Goal: Task Accomplishment & Management: Use online tool/utility

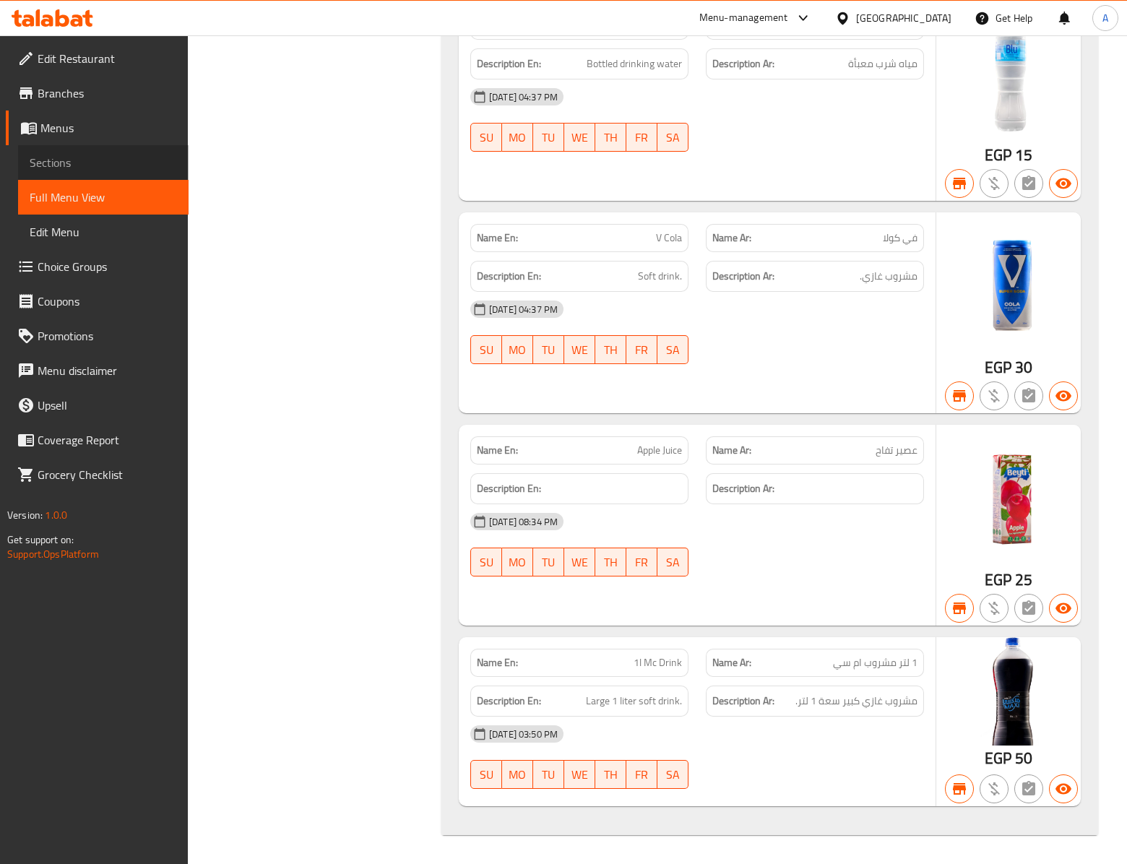
click at [181, 166] on link "Sections" at bounding box center [103, 162] width 171 height 35
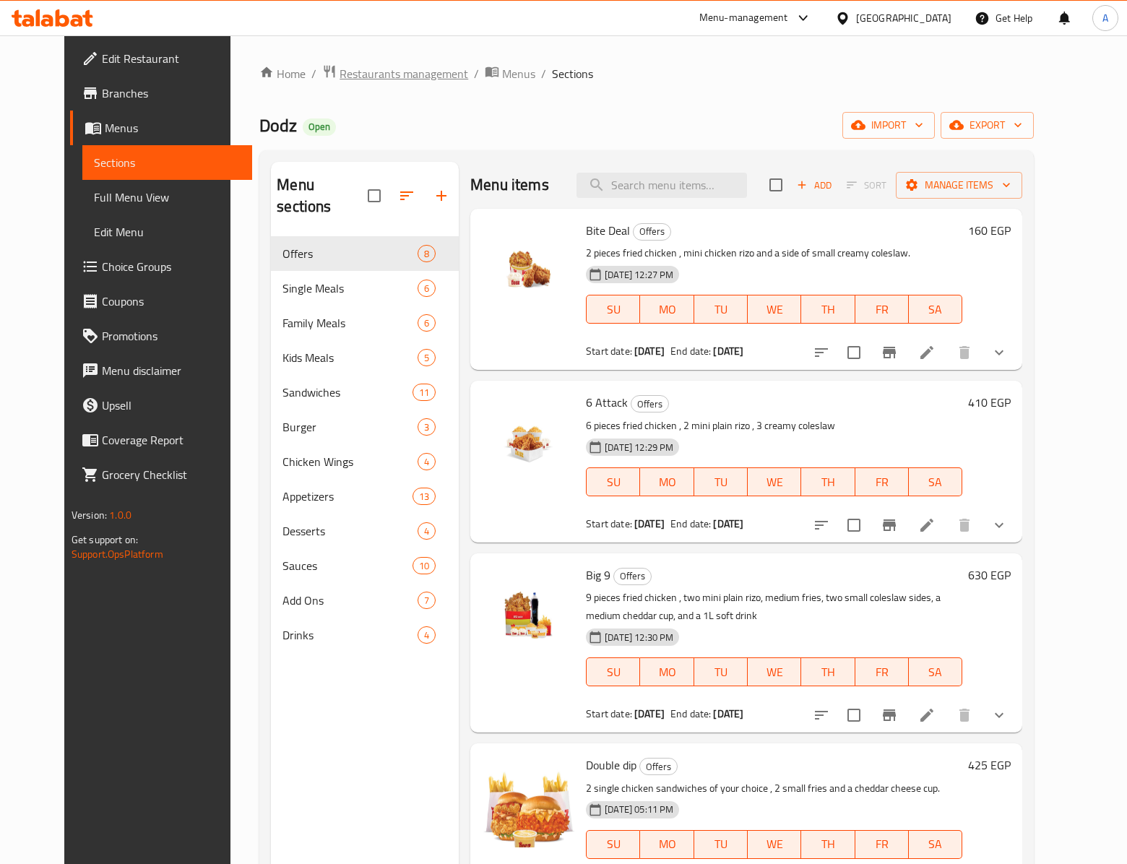
click at [397, 82] on span "Restaurants management" at bounding box center [404, 73] width 129 height 17
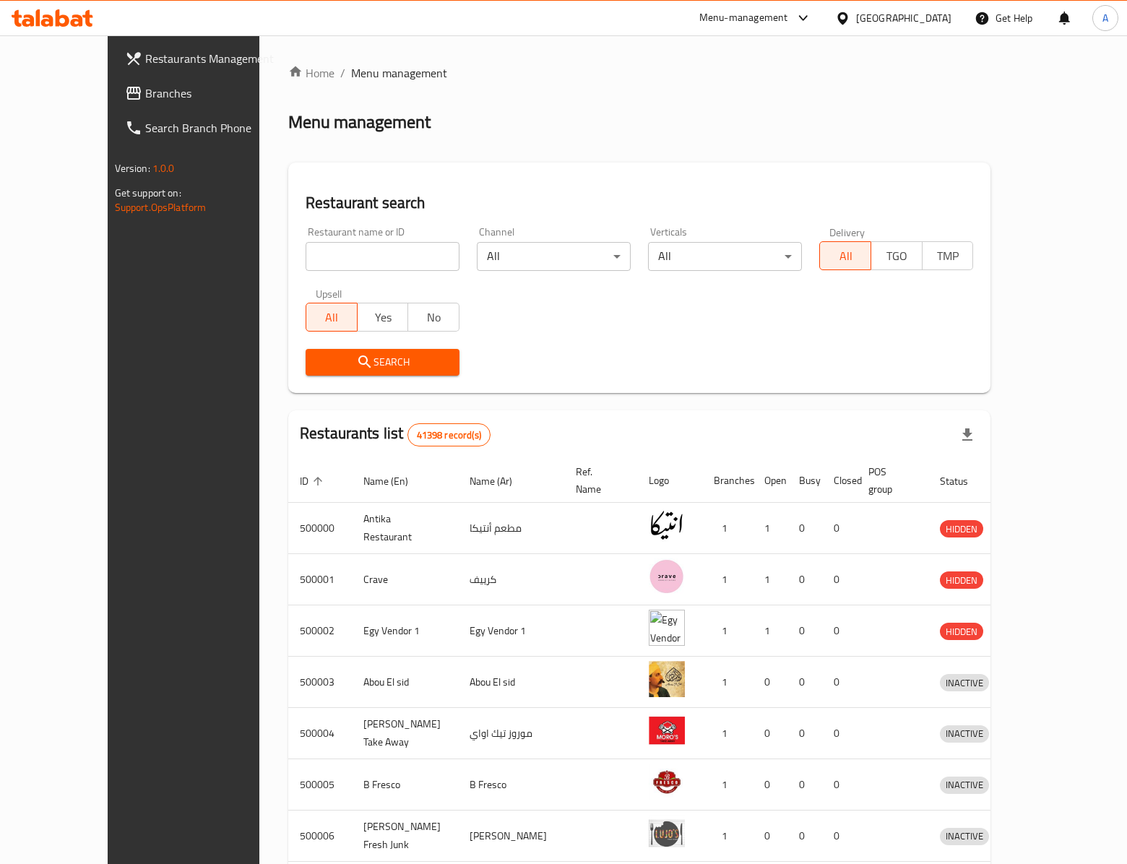
click at [529, 377] on div "Search" at bounding box center [639, 362] width 685 height 44
click at [113, 81] on link "Branches" at bounding box center [204, 93] width 183 height 35
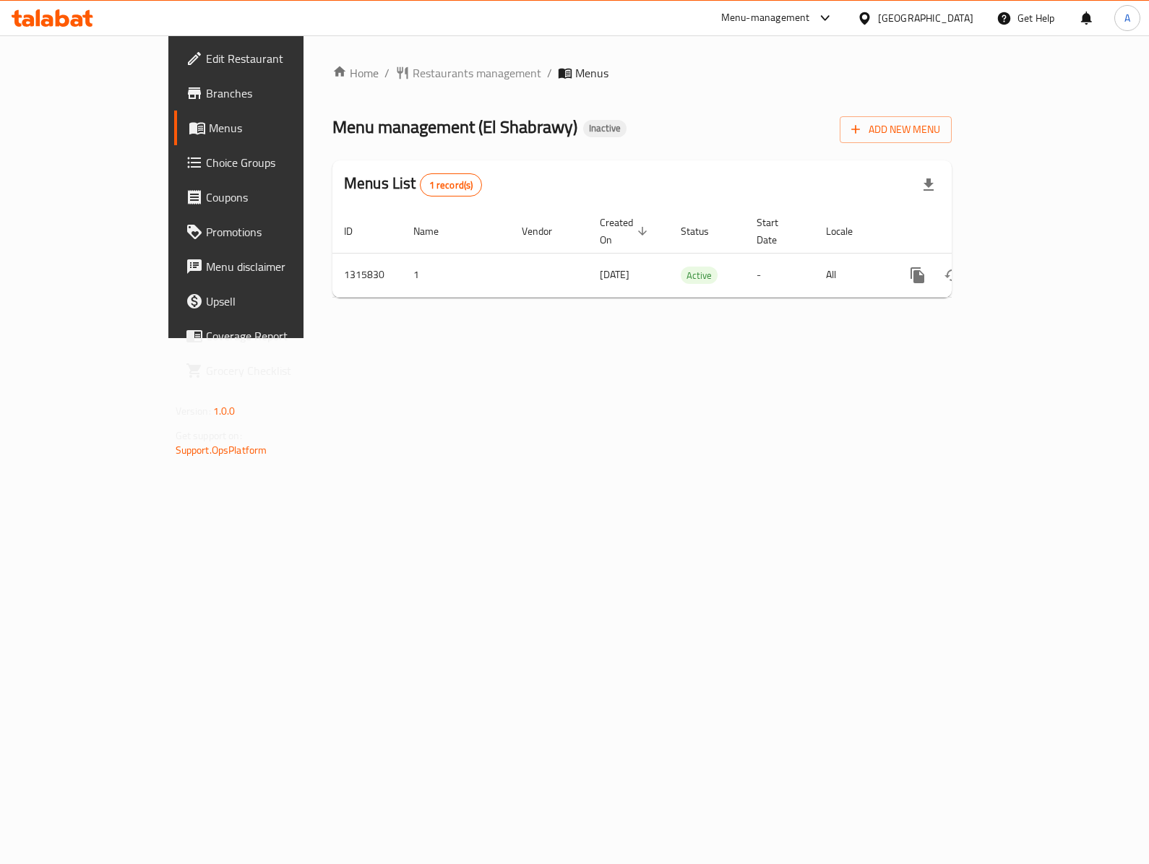
click at [480, 338] on div "Home / Restaurants management / Menus Menu management ( [GEOGRAPHIC_DATA] ) Ina…" at bounding box center [642, 186] width 677 height 303
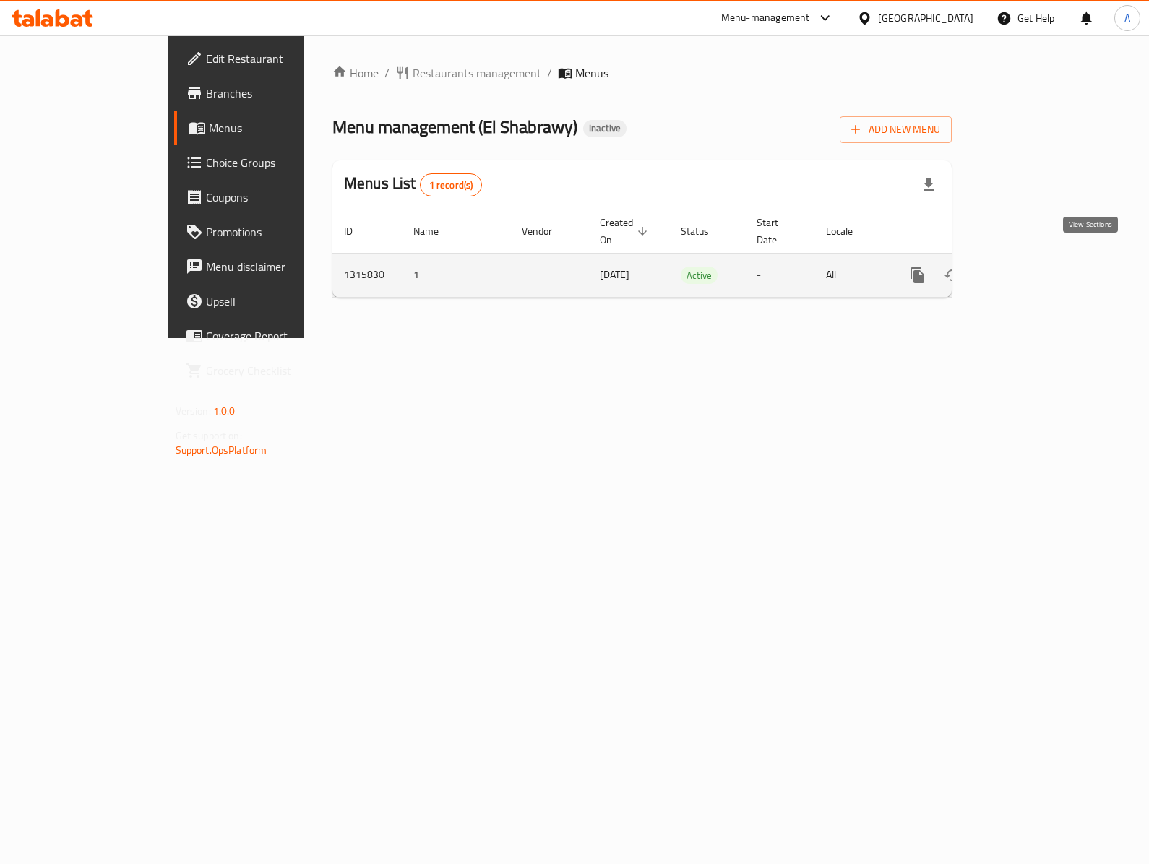
click at [1039, 273] on link "enhanced table" at bounding box center [1021, 275] width 35 height 35
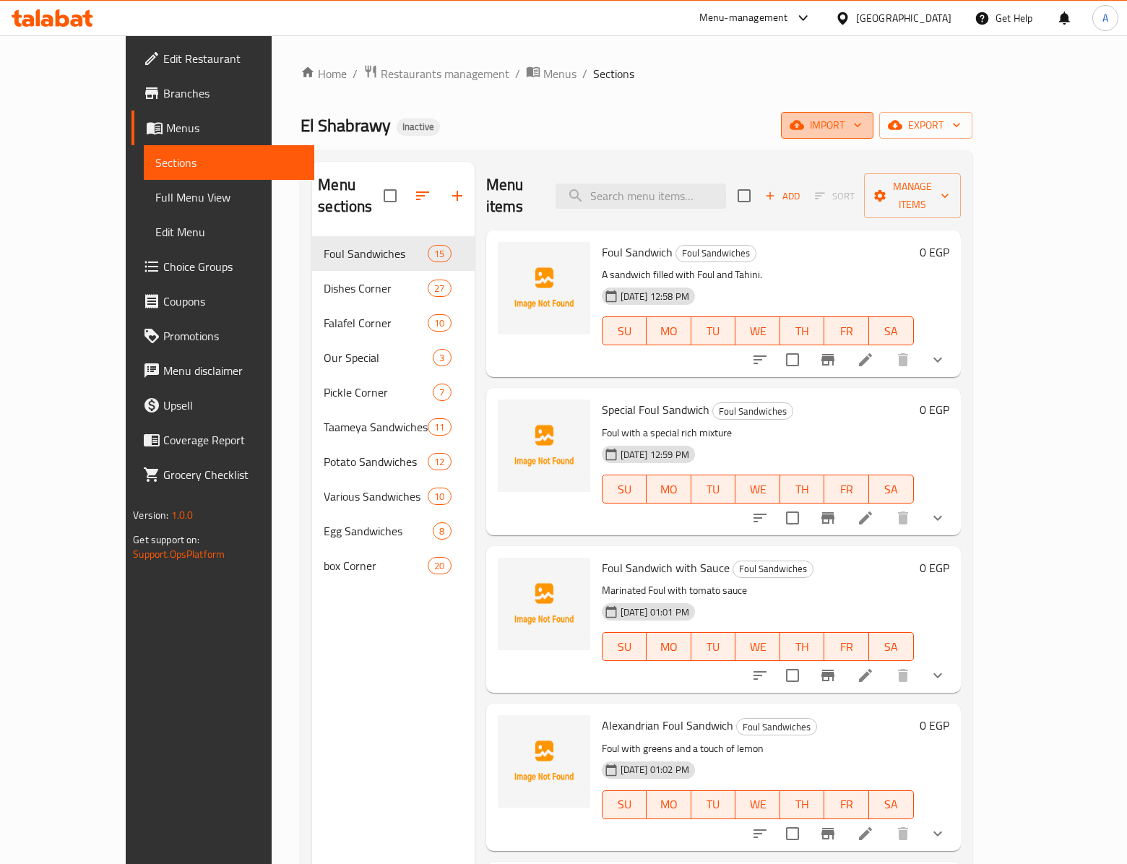
click at [862, 134] on span "import" at bounding box center [827, 125] width 69 height 18
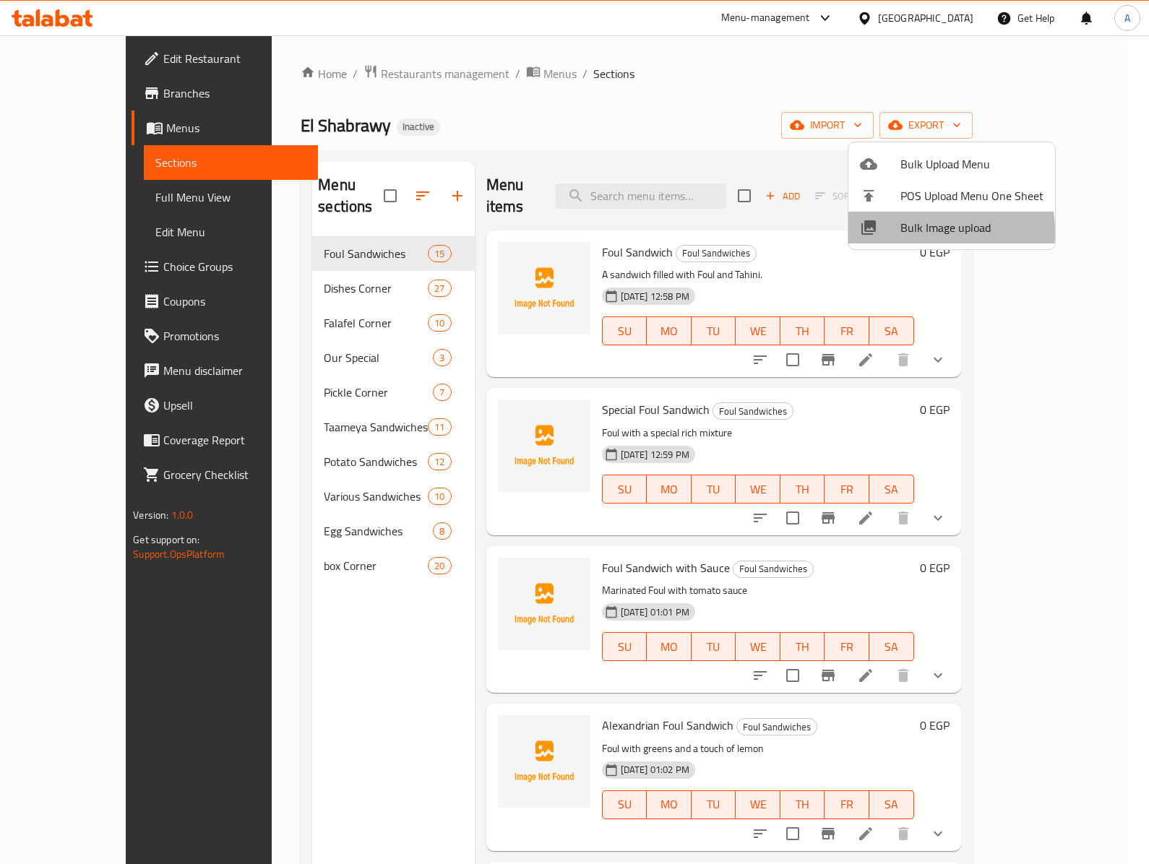
click at [905, 233] on span "Bulk Image upload" at bounding box center [971, 227] width 143 height 17
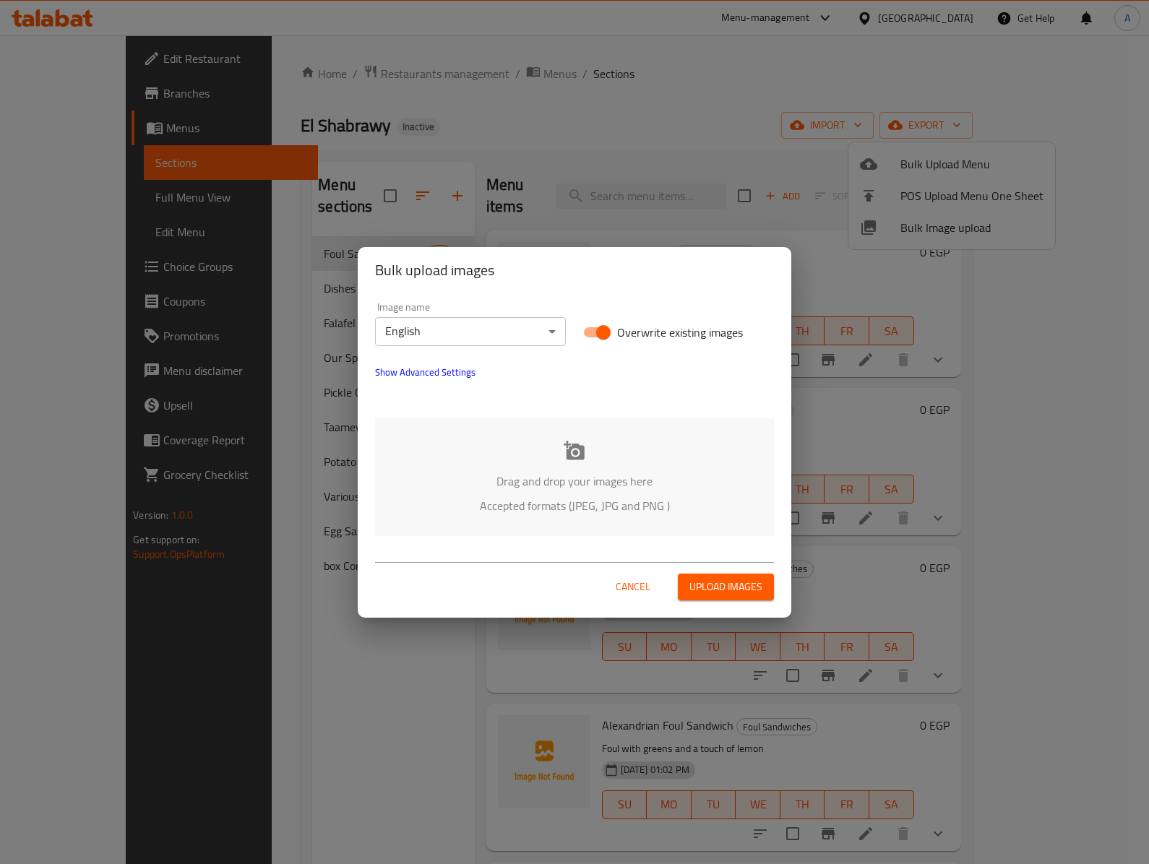
click at [533, 473] on p "Drag and drop your images here" at bounding box center [575, 481] width 356 height 17
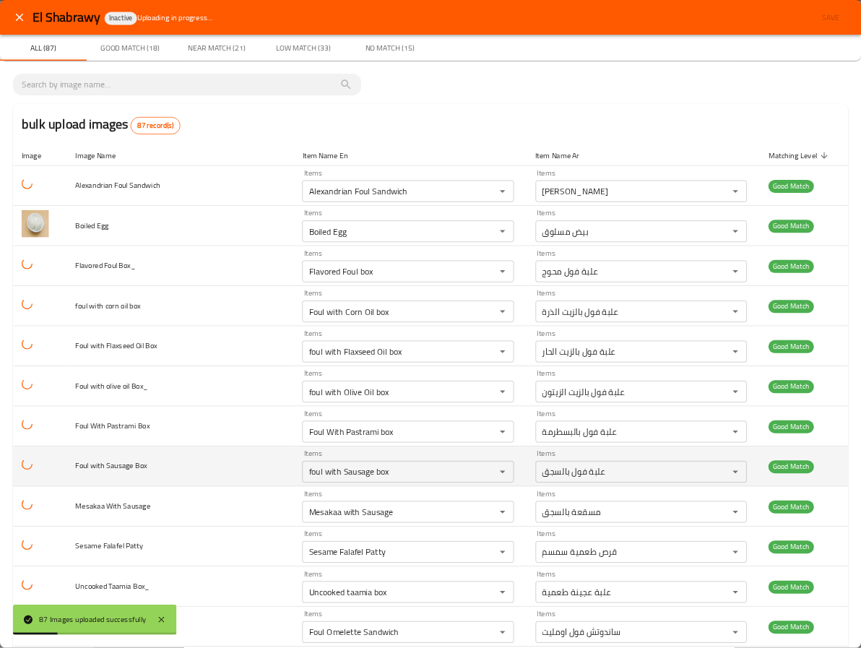
scroll to position [723, 0]
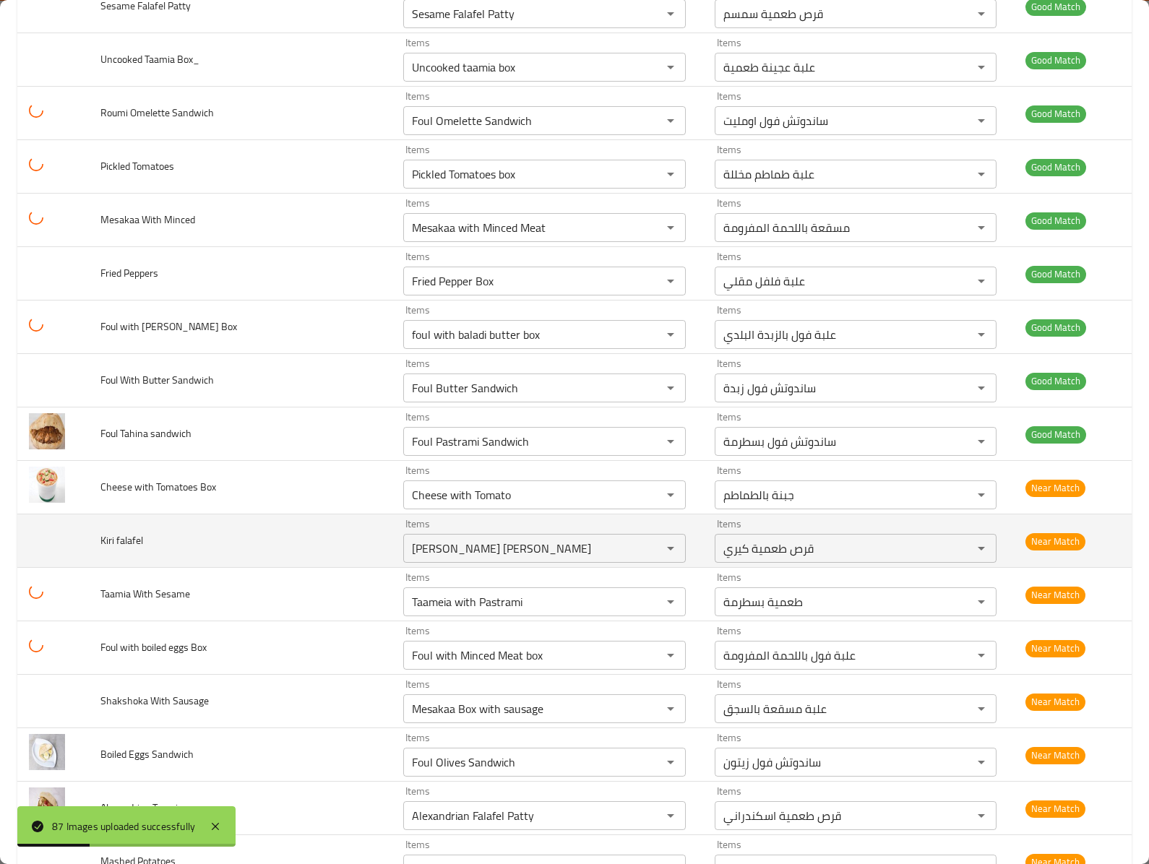
click at [126, 461] on td "Cheese with Tomatoes Box" at bounding box center [240, 487] width 303 height 53
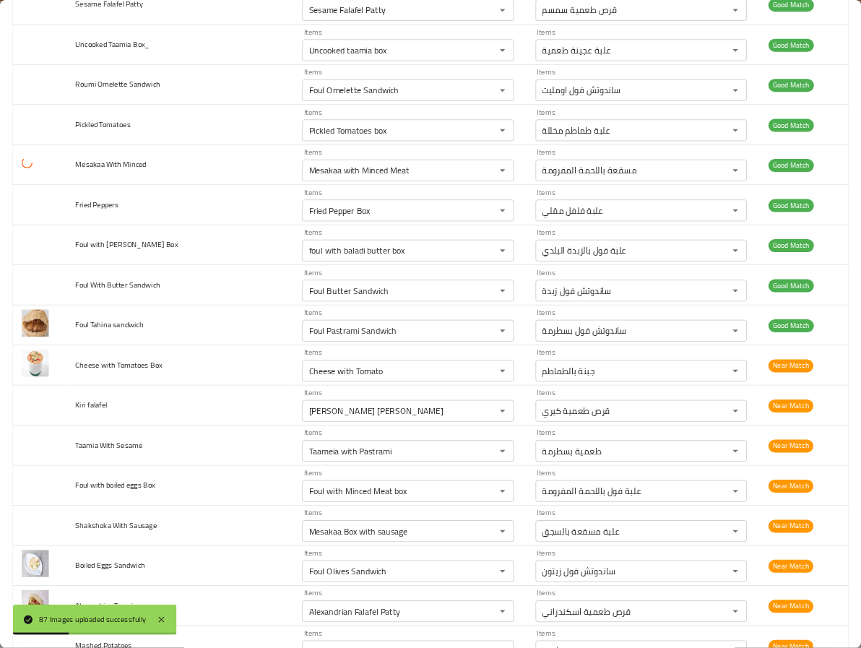
scroll to position [1217, 0]
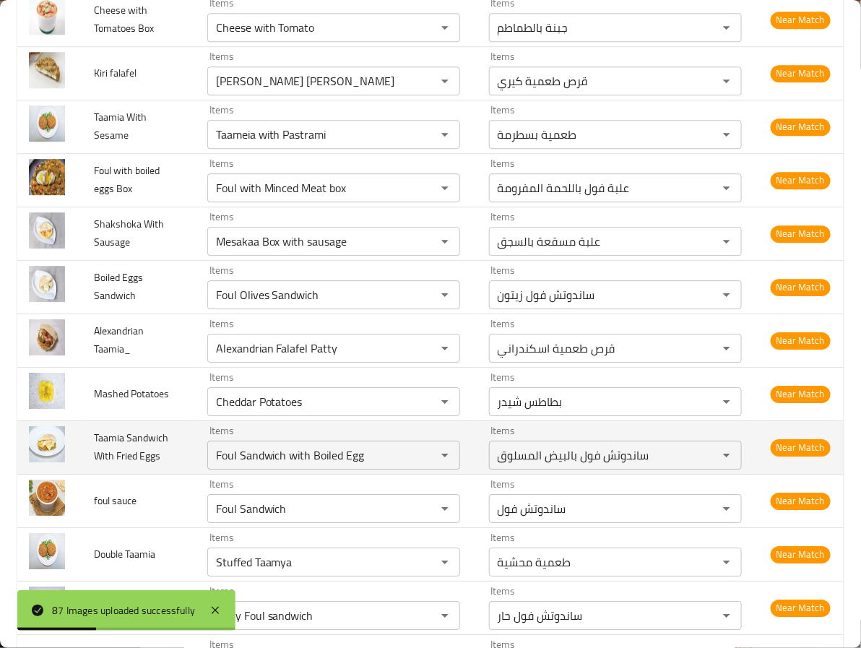
type Box_ "Flavored Foul box"
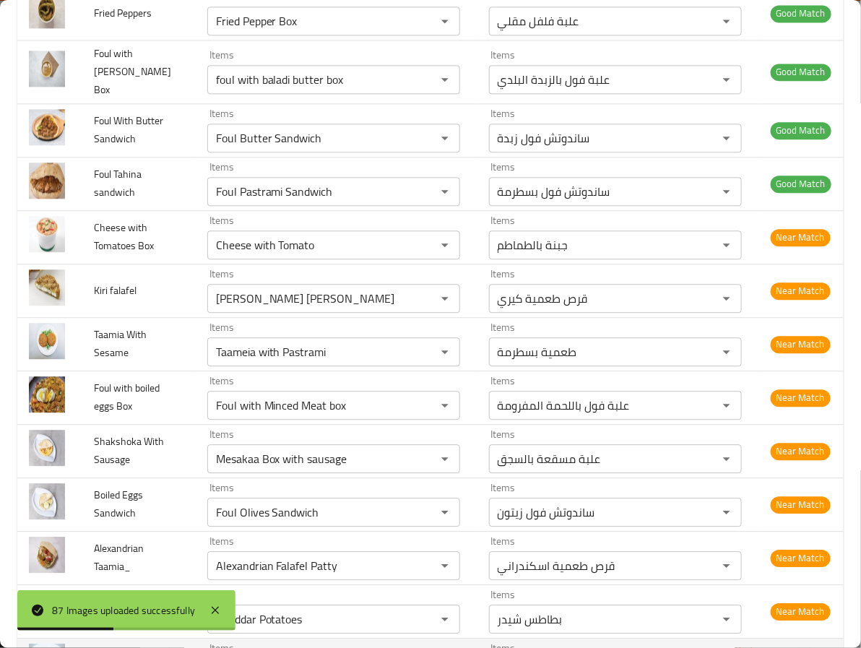
scroll to position [1000, 0]
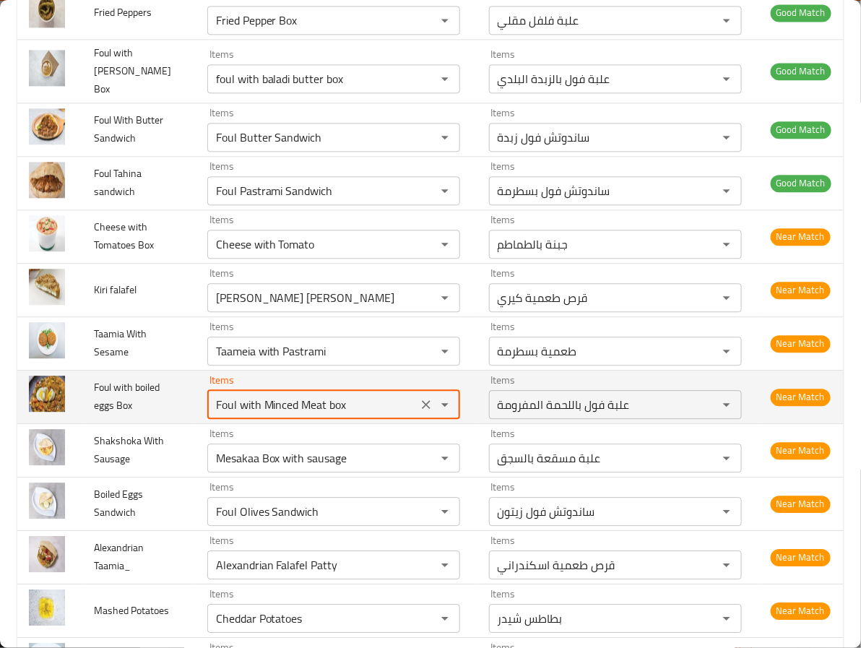
drag, startPoint x: 252, startPoint y: 397, endPoint x: 408, endPoint y: 408, distance: 155.7
click at [408, 408] on div "Foul with Minced Meat box Items" at bounding box center [333, 404] width 253 height 29
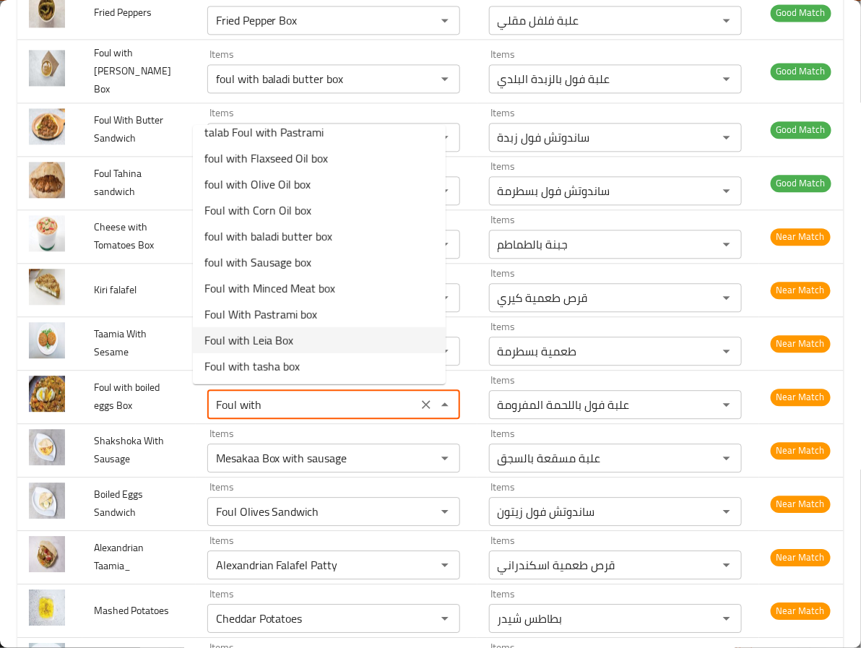
scroll to position [0, 0]
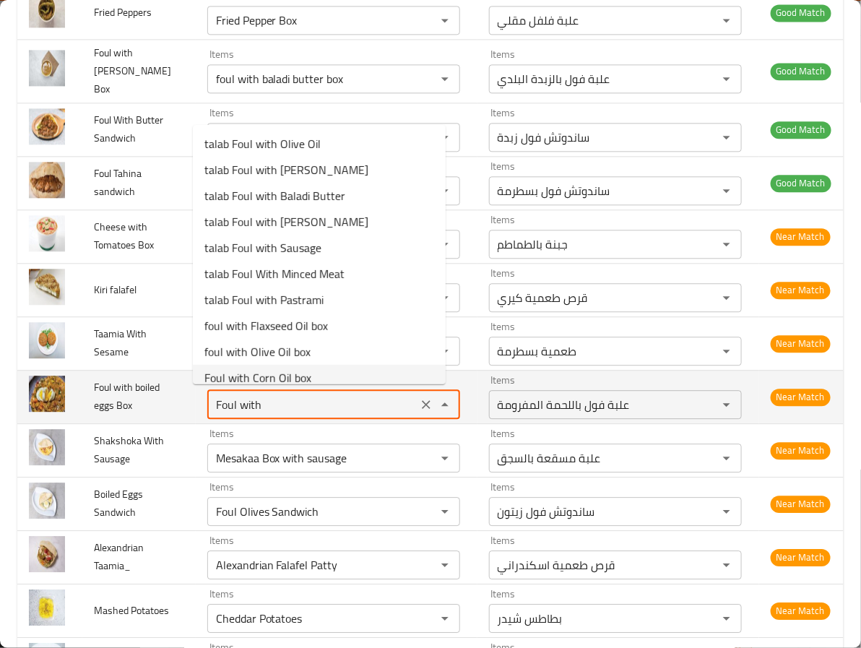
click at [143, 384] on span "Foul with boiled eggs Box" at bounding box center [127, 396] width 66 height 37
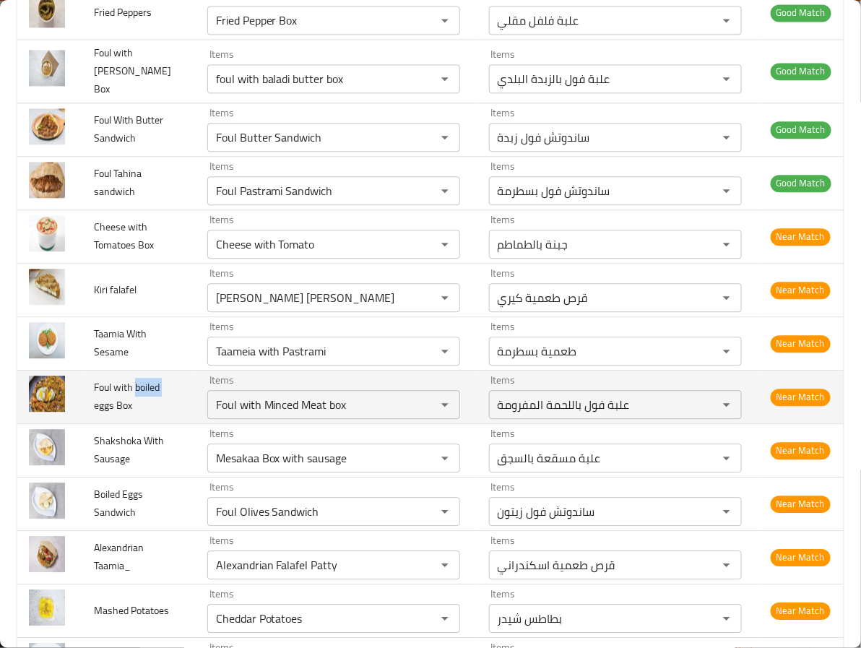
click at [143, 384] on span "Foul with boiled eggs Box" at bounding box center [127, 396] width 66 height 37
copy span "boiled"
drag, startPoint x: 380, startPoint y: 408, endPoint x: 163, endPoint y: 400, distance: 217.7
click at [163, 400] on tr "Foul with boiled eggs Box Items Foul with Minced Meat box Items Items علبة فول …" at bounding box center [430, 396] width 827 height 53
paste Box "boiled"
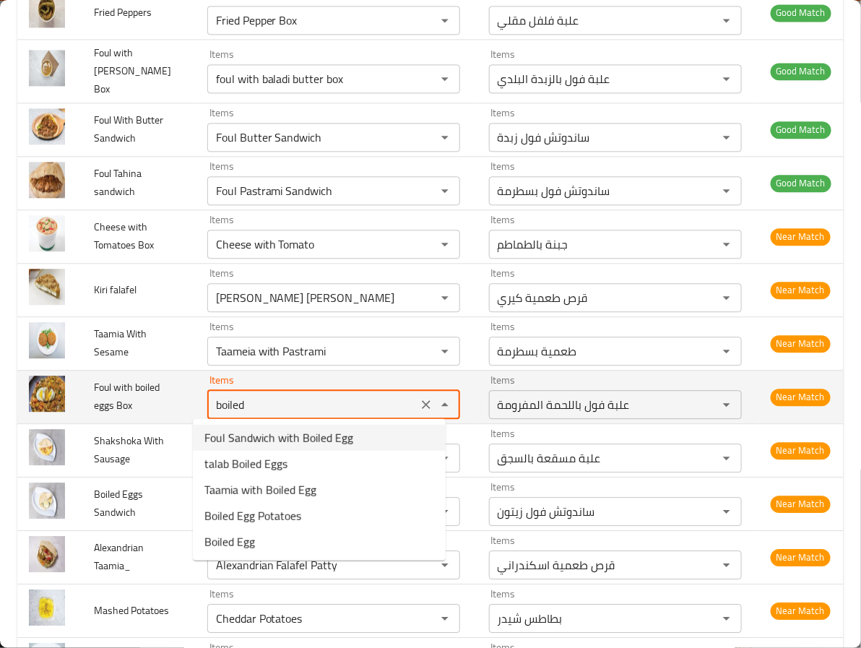
type Box "boiled"
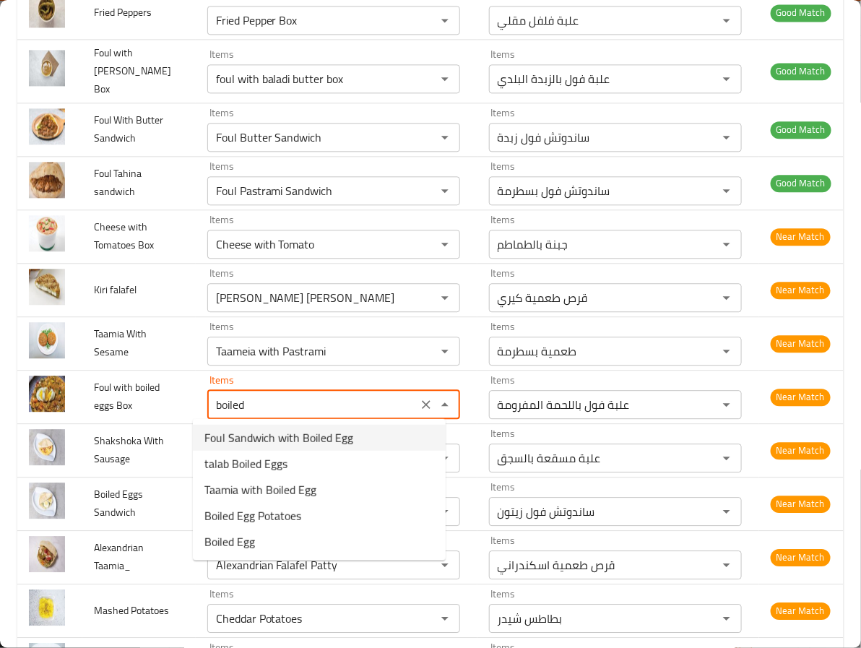
click at [377, 427] on Box-option-0 "Foul Sandwich with Boiled Egg" at bounding box center [319, 438] width 253 height 26
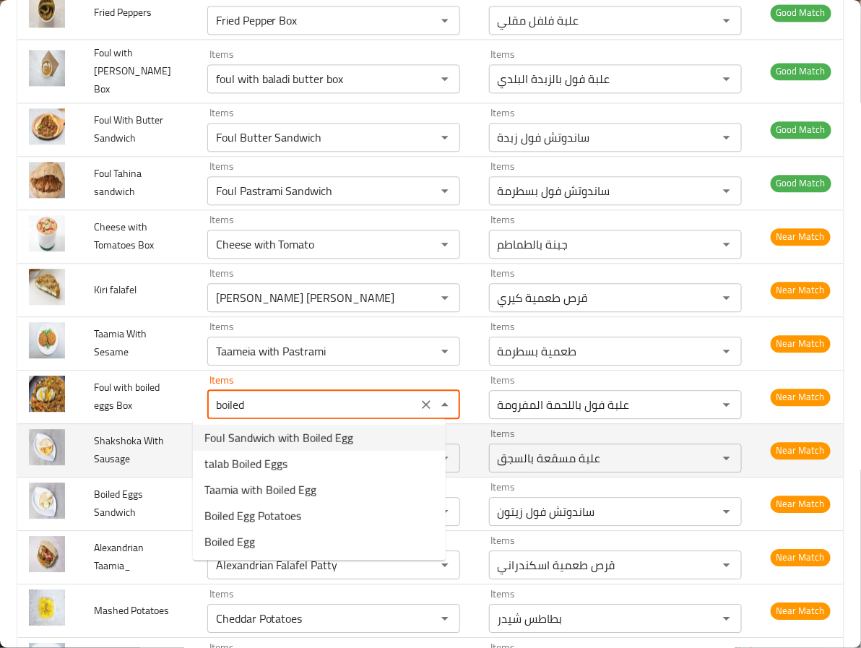
type Box_ "Flavored Foul box"
type Box "Foul Sandwich with Boiled Egg"
type Box-ar "ساندوتش فول بالبيض المسلوق"
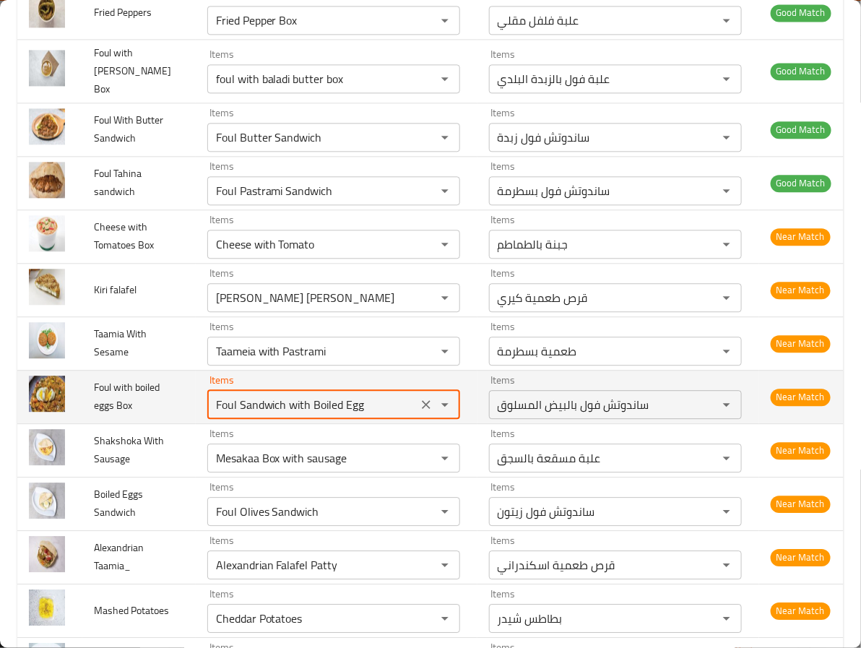
type Box "Foul Sandwich with Boiled Egg"
click at [422, 403] on icon "Clear" at bounding box center [426, 404] width 9 height 9
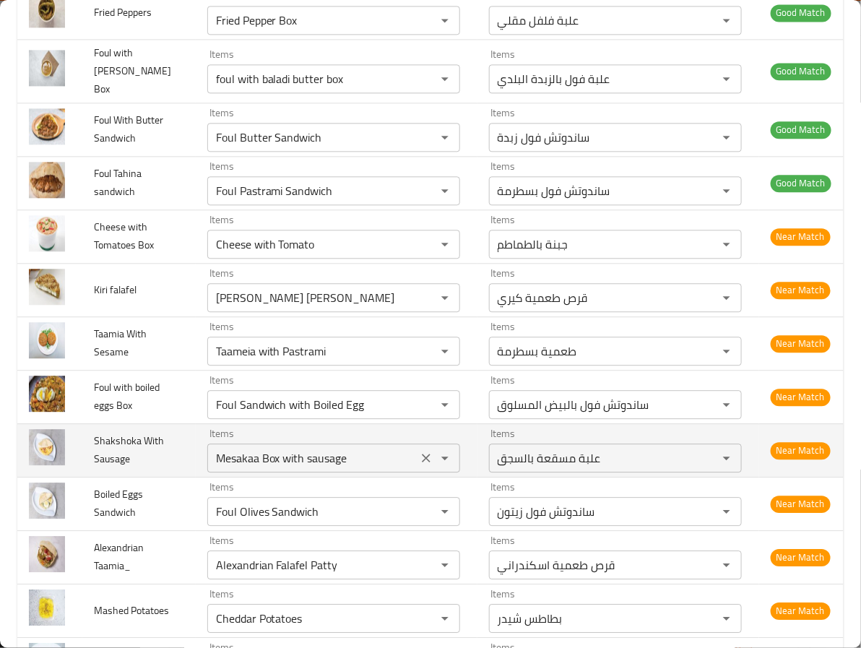
type Box_ "Flavored Foul box"
click at [196, 442] on td "Items Mesakaa Box with sausage Items" at bounding box center [337, 449] width 282 height 53
click at [118, 436] on span "Shakshoka With Sausage" at bounding box center [129, 449] width 70 height 37
copy span "Shakshoka"
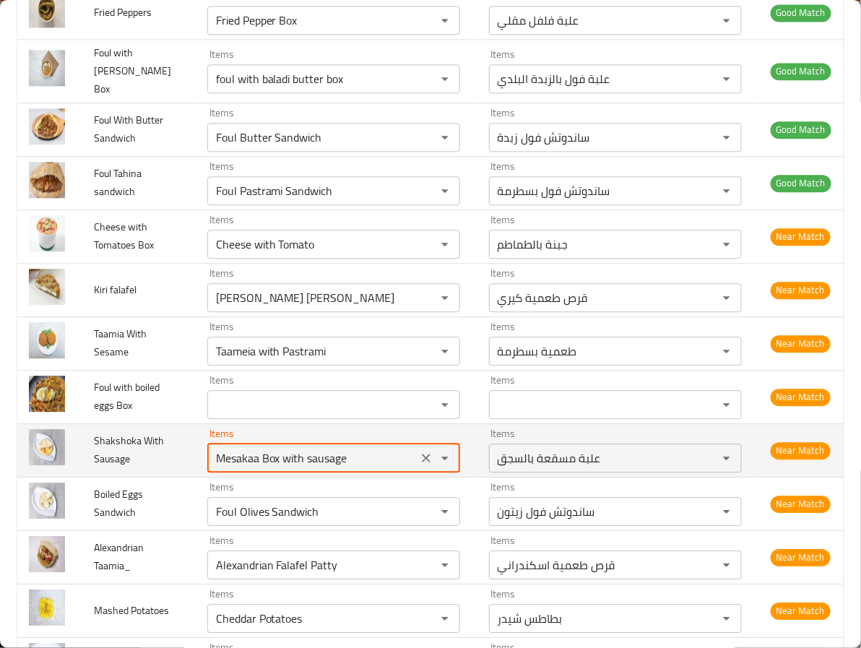
drag, startPoint x: 343, startPoint y: 454, endPoint x: 65, endPoint y: 425, distance: 279.7
click at [68, 432] on tr "Shakshoka With Sausage Items Mesakaa Box with sausage Items Items علبة مسقعة با…" at bounding box center [430, 449] width 827 height 53
paste Sausage "Shakshoka"
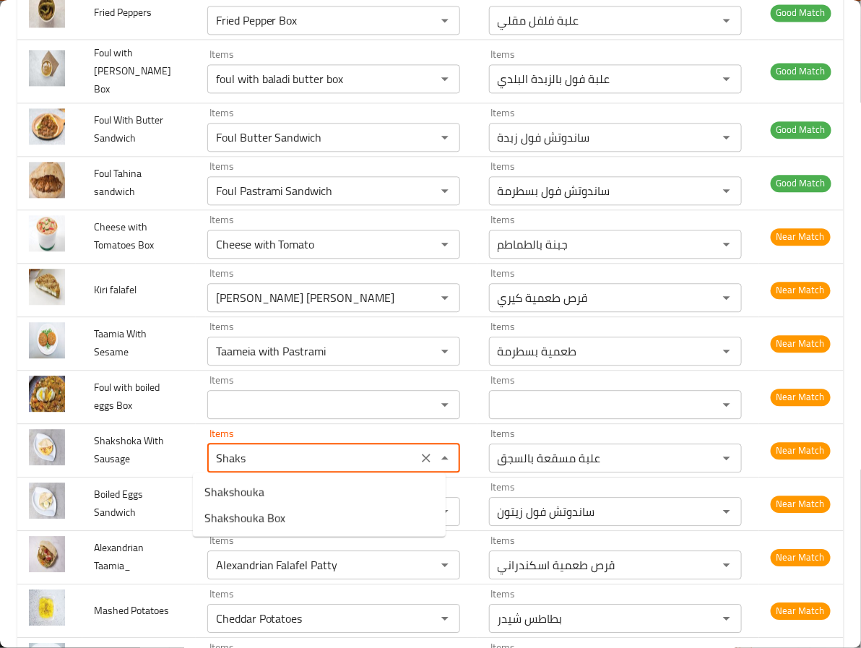
type Sausage "Shak"
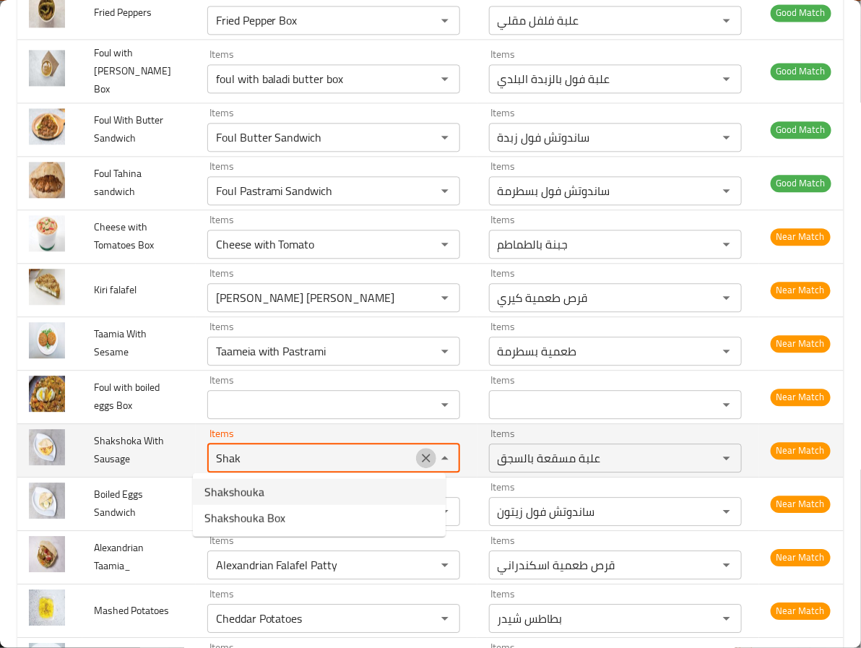
click at [419, 456] on icon "Clear" at bounding box center [426, 458] width 14 height 14
type Box_ "Flavored Foul box"
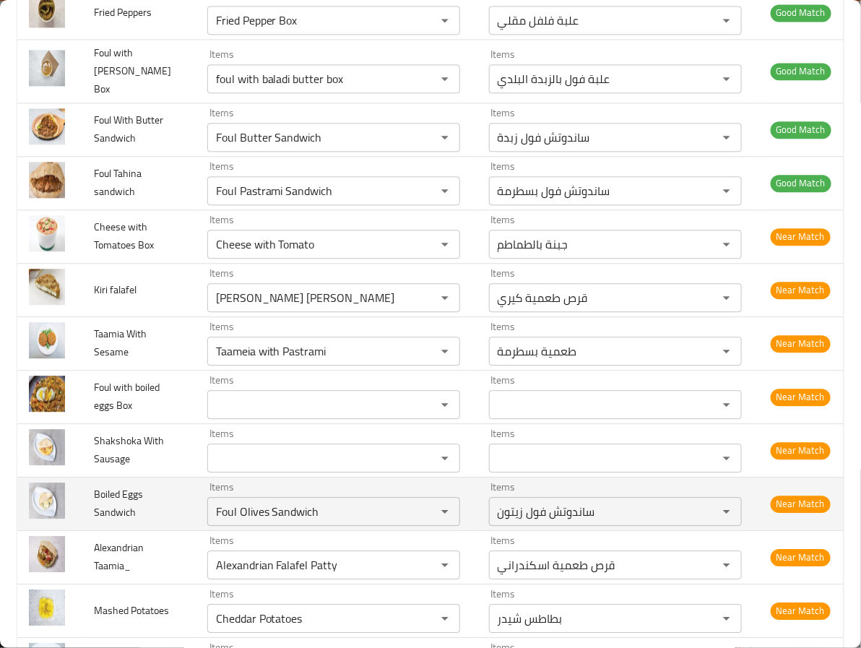
click at [178, 506] on td "Boiled Eggs Sandwich" at bounding box center [138, 503] width 113 height 53
drag, startPoint x: 362, startPoint y: 512, endPoint x: 118, endPoint y: 503, distance: 244.4
click at [118, 503] on tr "Boiled Eggs Sandwich Items Foul Olives Sandwich Items Items ساندوتش فول زيتون I…" at bounding box center [430, 503] width 827 height 53
paste Sandwich "Shakshoka"
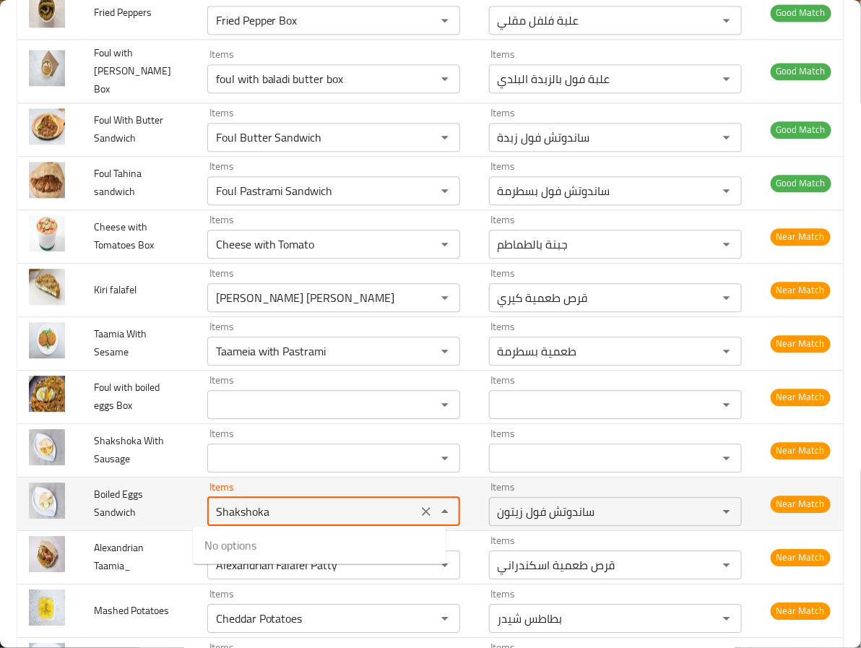
drag, startPoint x: 254, startPoint y: 502, endPoint x: 124, endPoint y: 495, distance: 129.5
click at [124, 495] on tr "Boiled Eggs Sandwich Items Shakshoka Items Items ساندوتش فول زيتون Items Near M…" at bounding box center [430, 503] width 827 height 53
paste Sandwich "boiled"
type Sandwich "boiled"
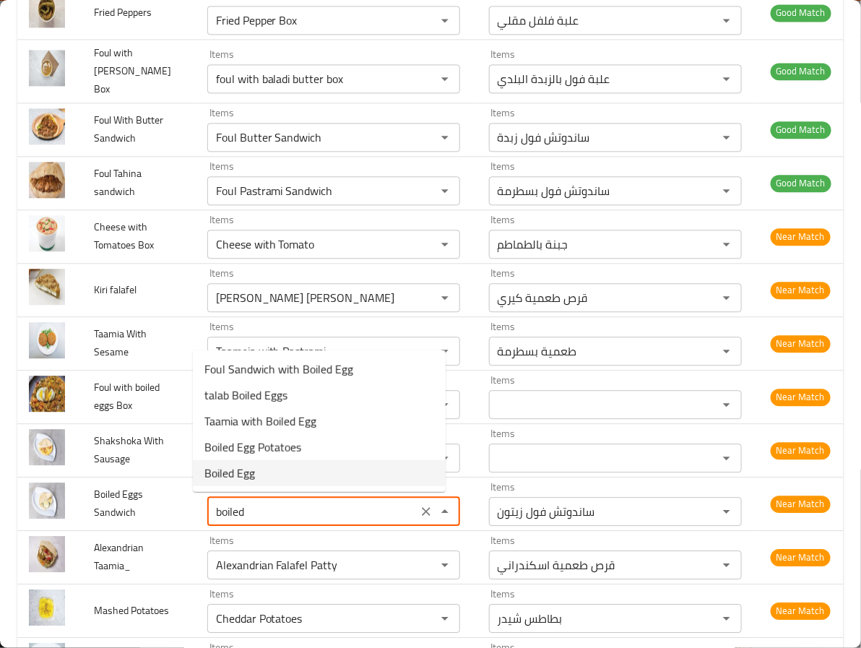
click at [340, 477] on Sandwich-option-4 "Boiled Egg" at bounding box center [319, 473] width 253 height 26
type Box_ "Flavored Foul box"
type Sandwich "Boiled Egg"
type Sandwich-ar "بيض مسلوق"
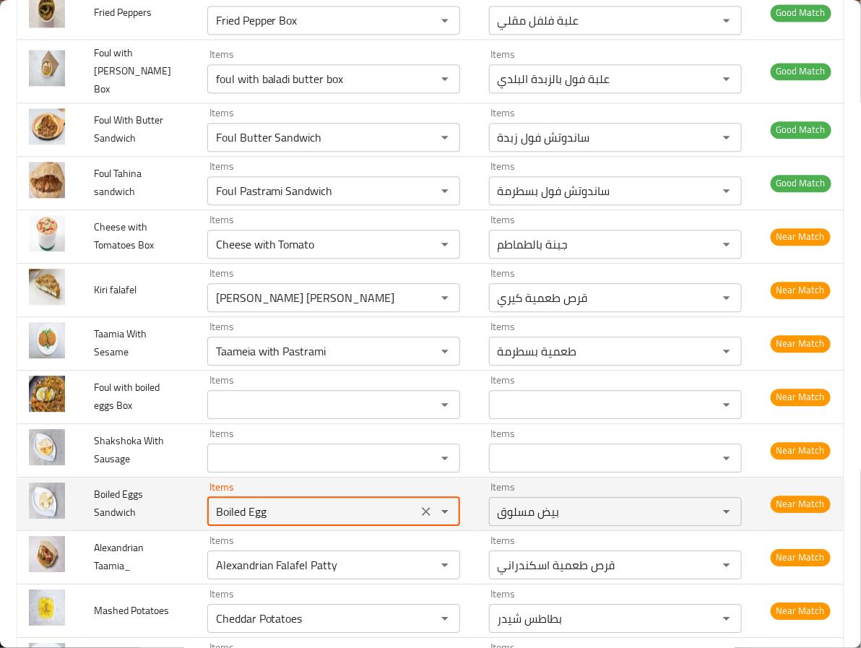
type Sandwich "Boiled Egg"
click at [134, 522] on td "Boiled Eggs Sandwich" at bounding box center [138, 503] width 113 height 53
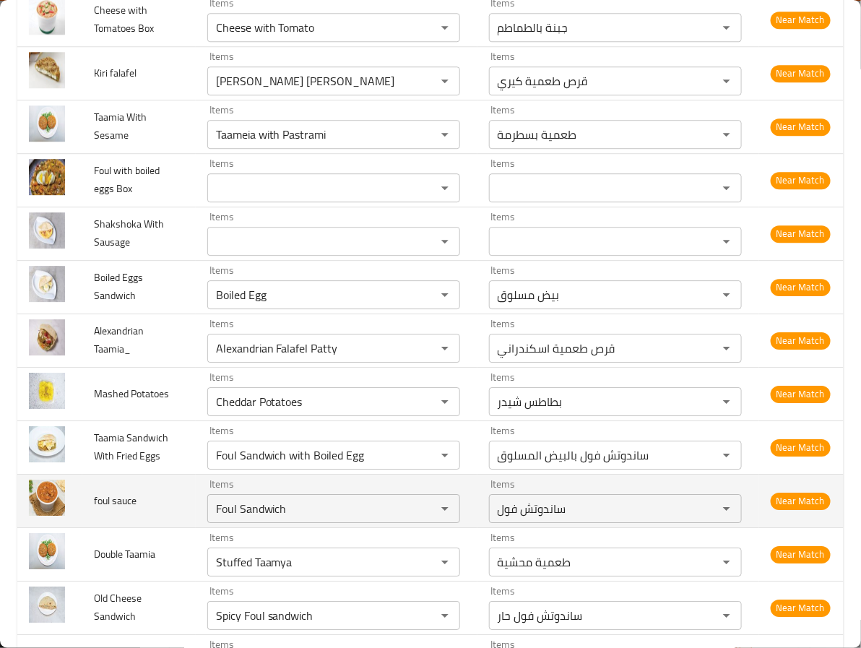
scroll to position [1325, 0]
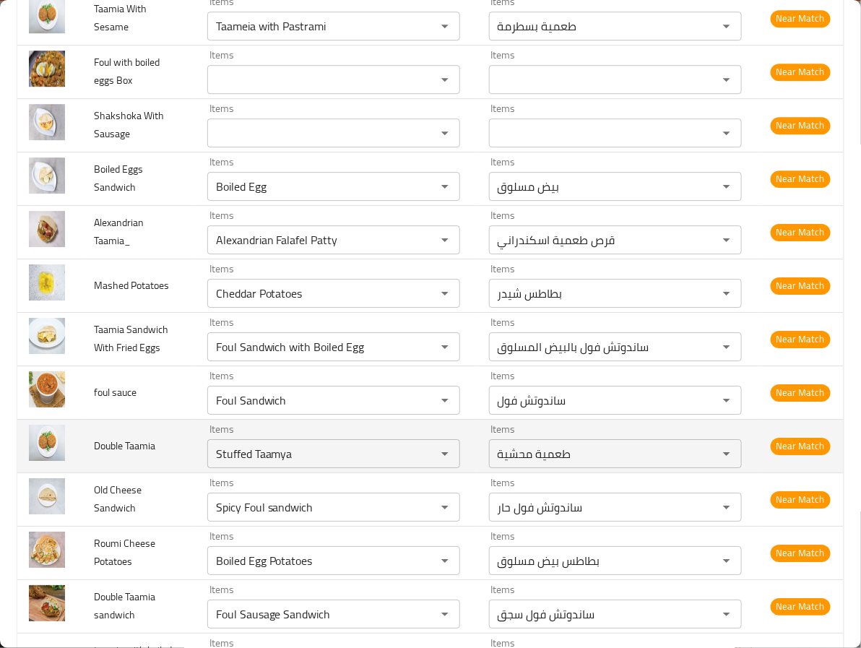
click at [118, 473] on td "Double Taamia" at bounding box center [138, 445] width 113 height 53
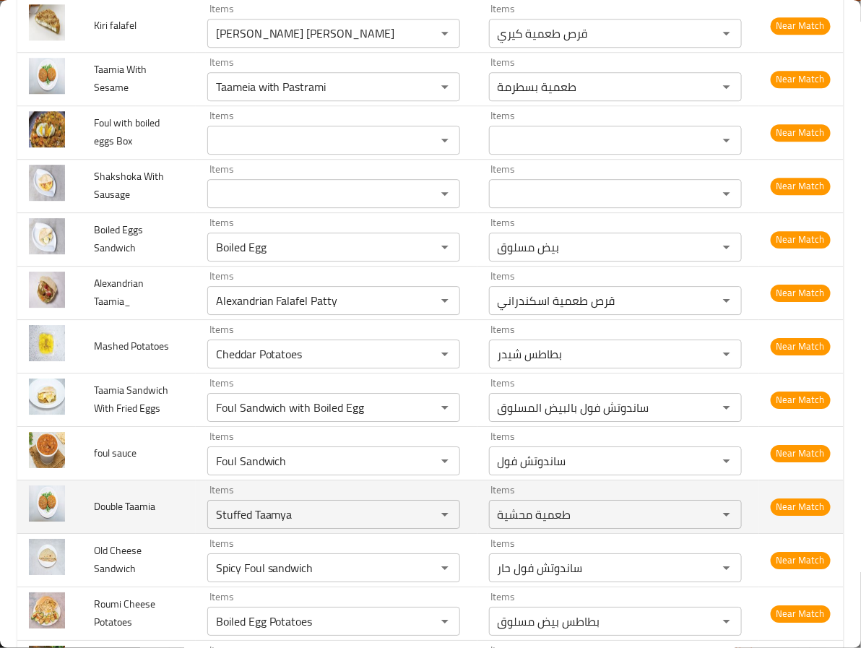
scroll to position [1217, 0]
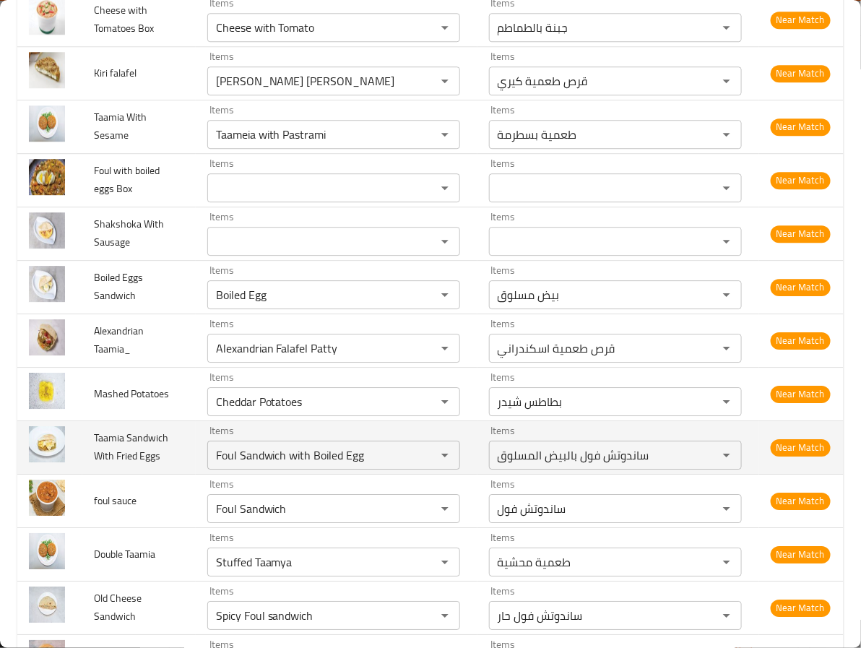
click at [129, 474] on td "Taamia Sandwich With Fried Eggs" at bounding box center [138, 447] width 113 height 53
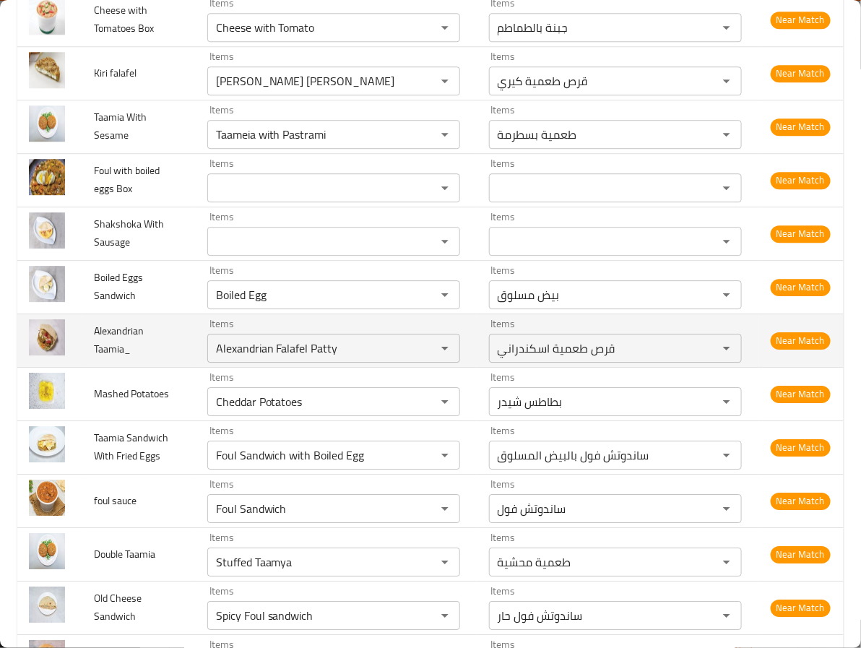
click at [144, 348] on td "Alexandrian Taamia_" at bounding box center [138, 340] width 113 height 53
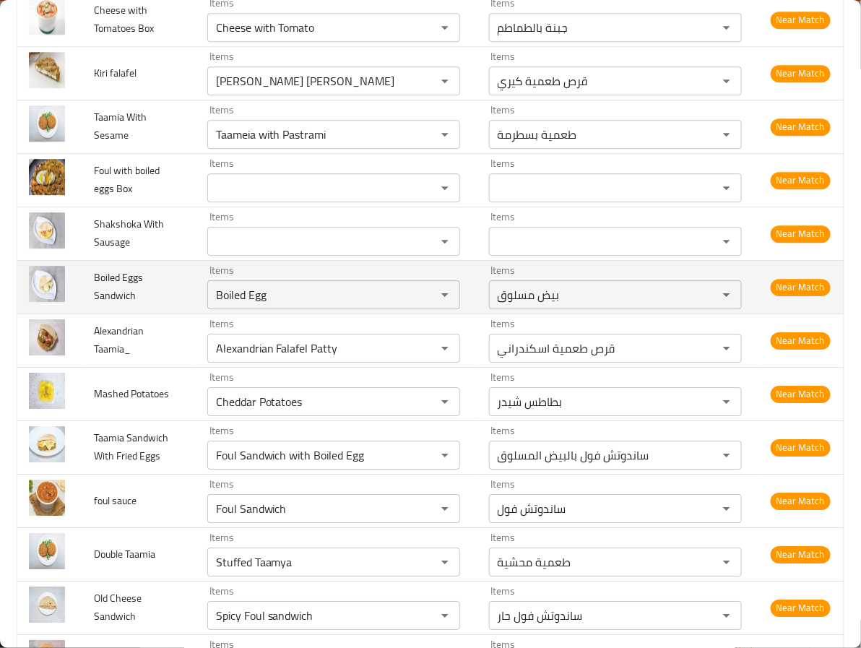
drag, startPoint x: 139, startPoint y: 289, endPoint x: 152, endPoint y: 287, distance: 12.5
click at [144, 291] on td "Boiled Eggs Sandwich" at bounding box center [138, 286] width 113 height 53
drag, startPoint x: 121, startPoint y: 274, endPoint x: 163, endPoint y: 263, distance: 43.3
click at [133, 274] on span "Boiled Eggs Sandwich" at bounding box center [118, 286] width 49 height 37
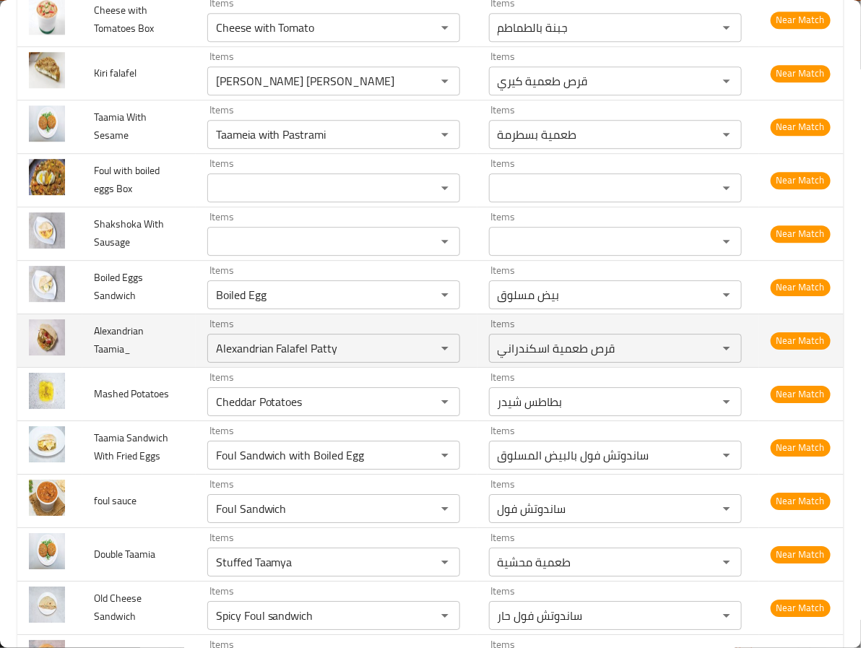
click at [157, 325] on td "Alexandrian Taamia_" at bounding box center [138, 340] width 113 height 53
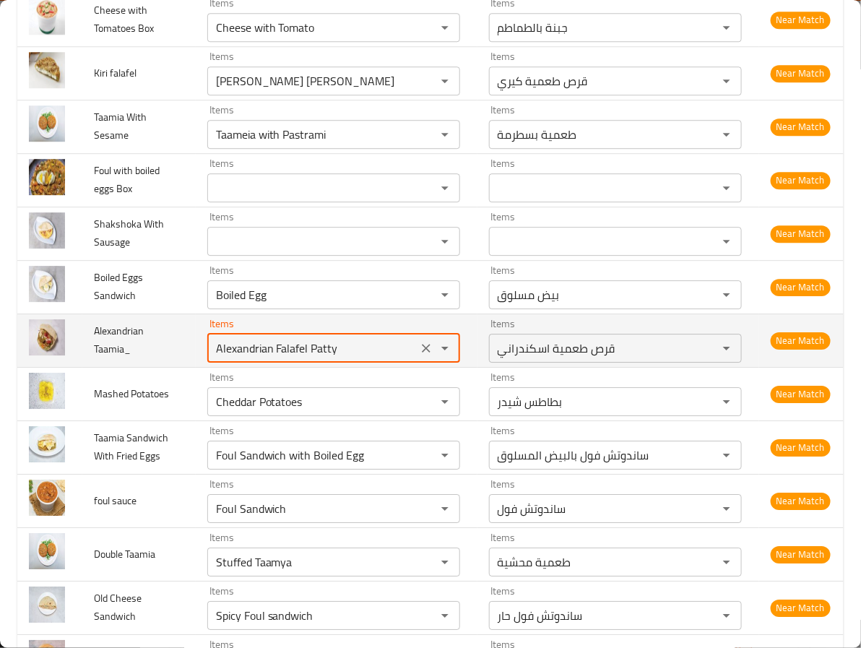
drag, startPoint x: 298, startPoint y: 341, endPoint x: 371, endPoint y: 341, distance: 73.7
click at [371, 341] on Taamia_ "Alexandrian Falafel Patty" at bounding box center [313, 348] width 202 height 20
type Taamia_ "Alexandrian Falafel Patty"
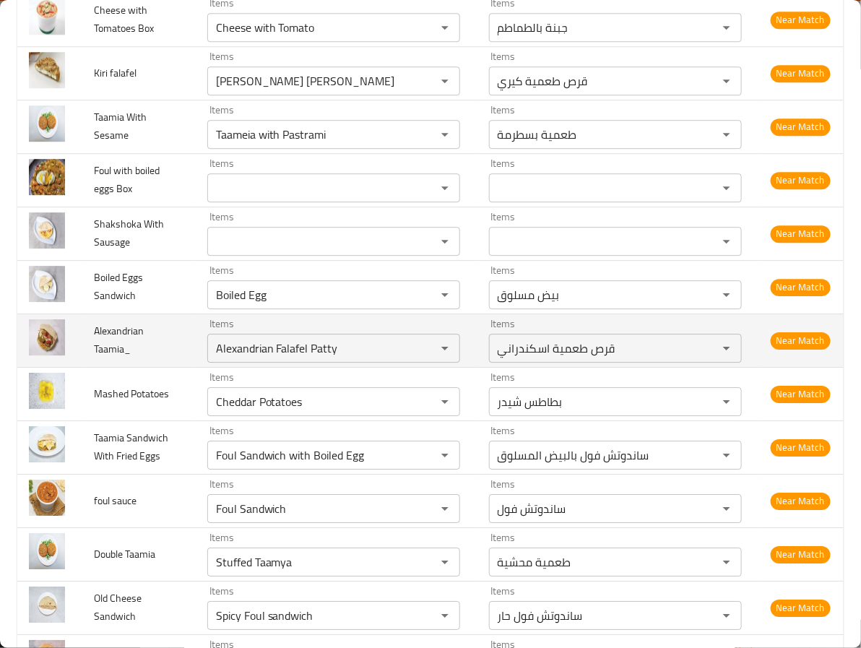
click at [163, 362] on td "Alexandrian Taamia_" at bounding box center [138, 340] width 113 height 53
click at [416, 338] on div "enhanced table" at bounding box center [435, 348] width 38 height 20
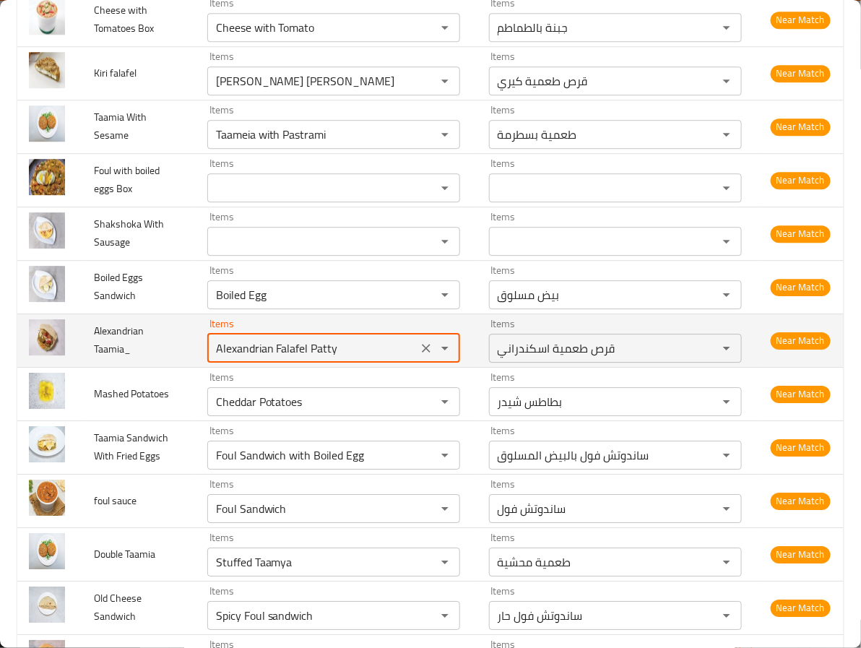
click at [422, 344] on icon "Clear" at bounding box center [426, 348] width 9 height 9
type Box_ "Flavored Foul box"
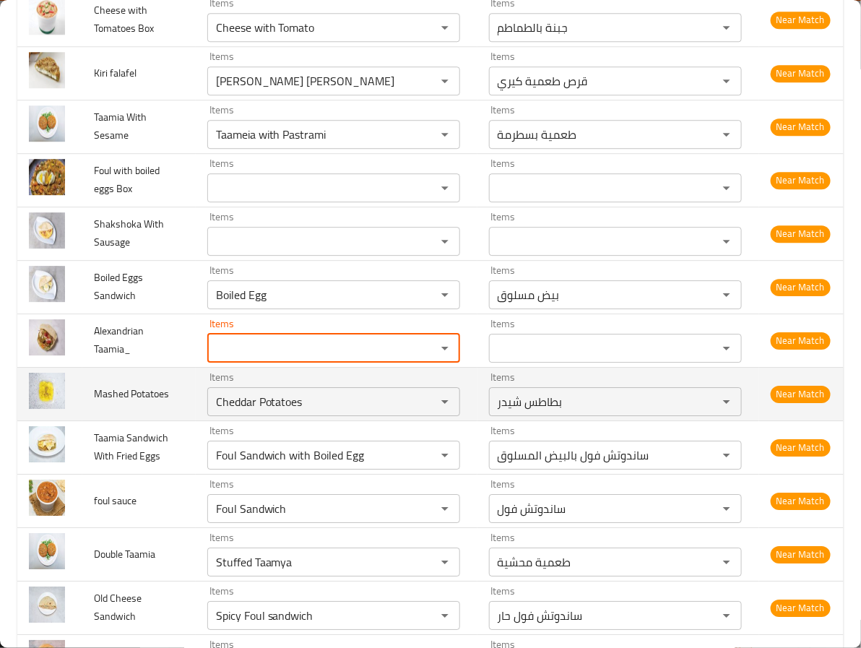
click at [196, 410] on td "Items Cheddar Potatoes Items" at bounding box center [337, 393] width 282 height 53
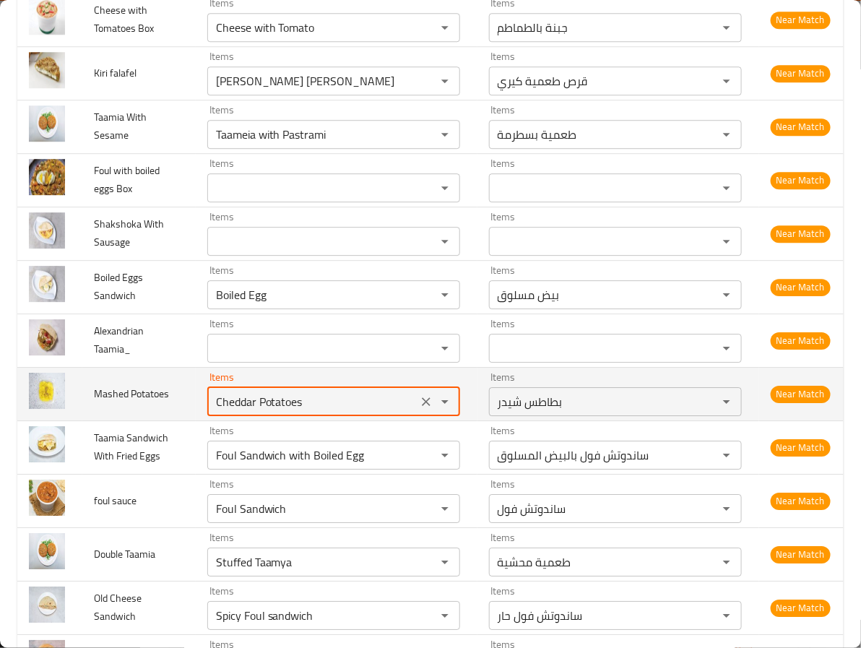
drag, startPoint x: 323, startPoint y: 397, endPoint x: 147, endPoint y: 395, distance: 175.6
click at [147, 395] on tr "Mashed Potatoes Items Cheddar Potatoes Items Items بطاطس شيدر Items Near Match" at bounding box center [430, 393] width 827 height 53
click at [236, 397] on Potatoes "Cheddar Potatoes" at bounding box center [313, 402] width 202 height 20
click at [224, 397] on Potatoes "Cheddar Potatoes" at bounding box center [313, 402] width 202 height 20
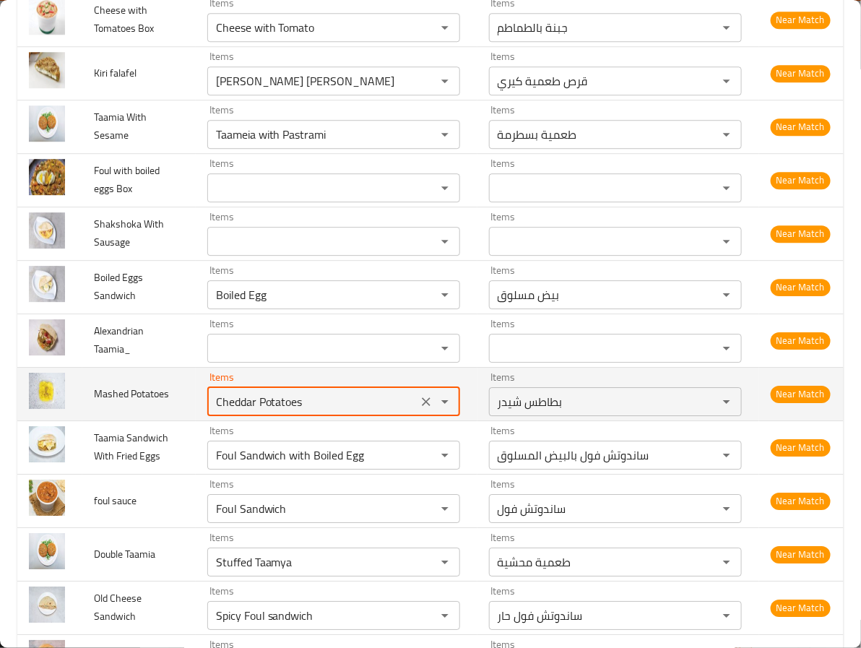
type Potatoes "Potatoes"
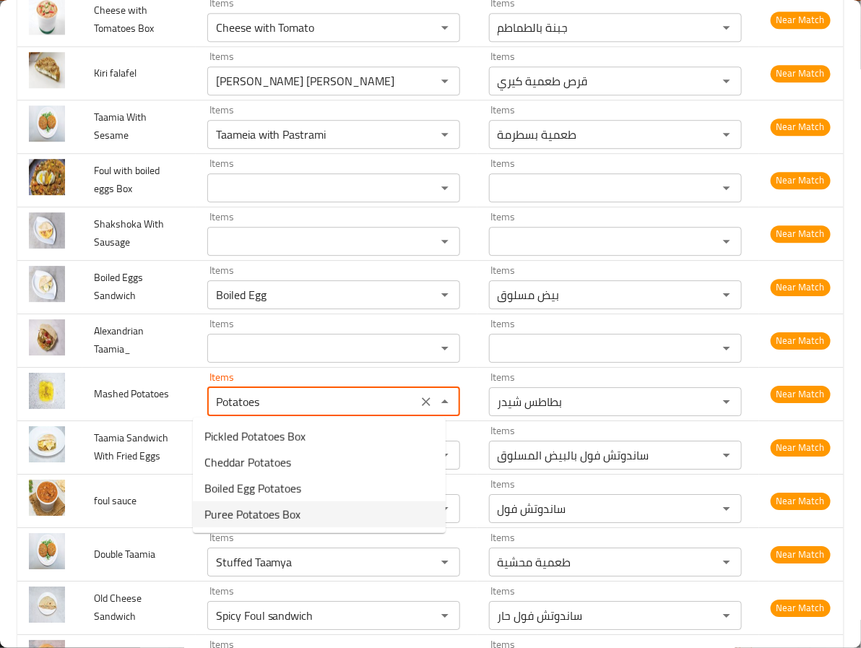
click at [327, 522] on Potatoes-option-3 "Puree Potatoes Box" at bounding box center [319, 515] width 253 height 26
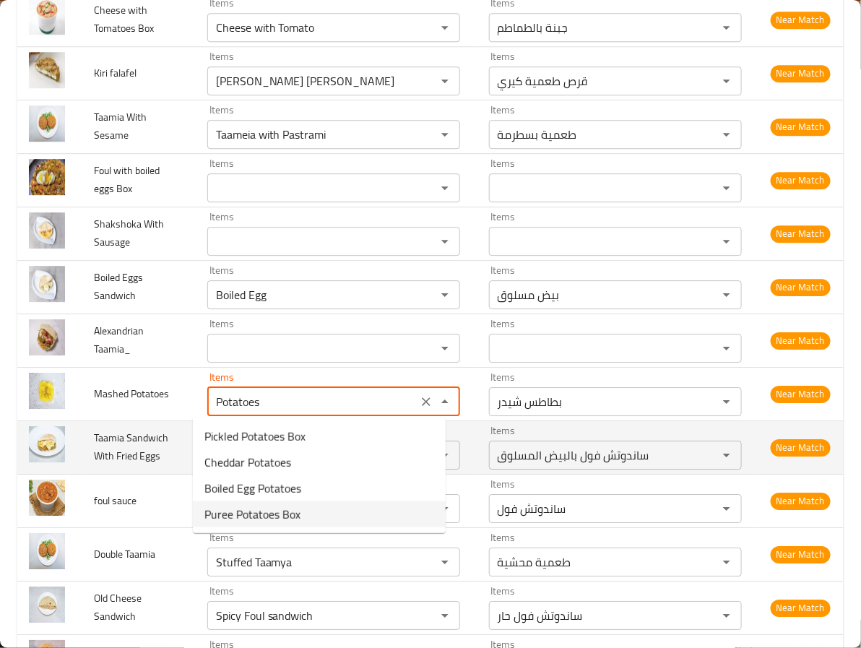
type Box_ "Flavored Foul box"
type Potatoes "Puree Potatoes Box"
type Potatoes-ar "علبة بطاطس بيوريه"
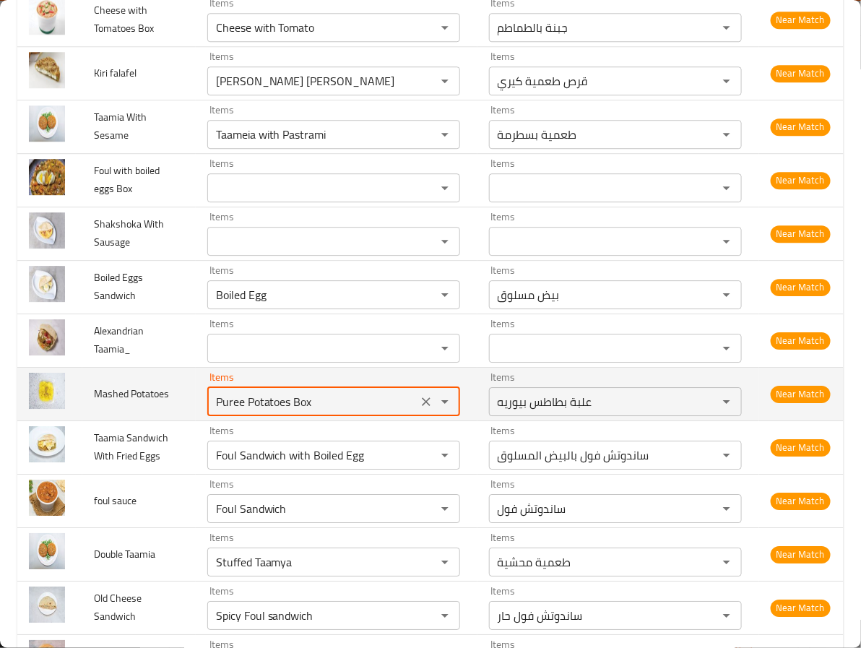
type Potatoes "Puree Potatoes Box"
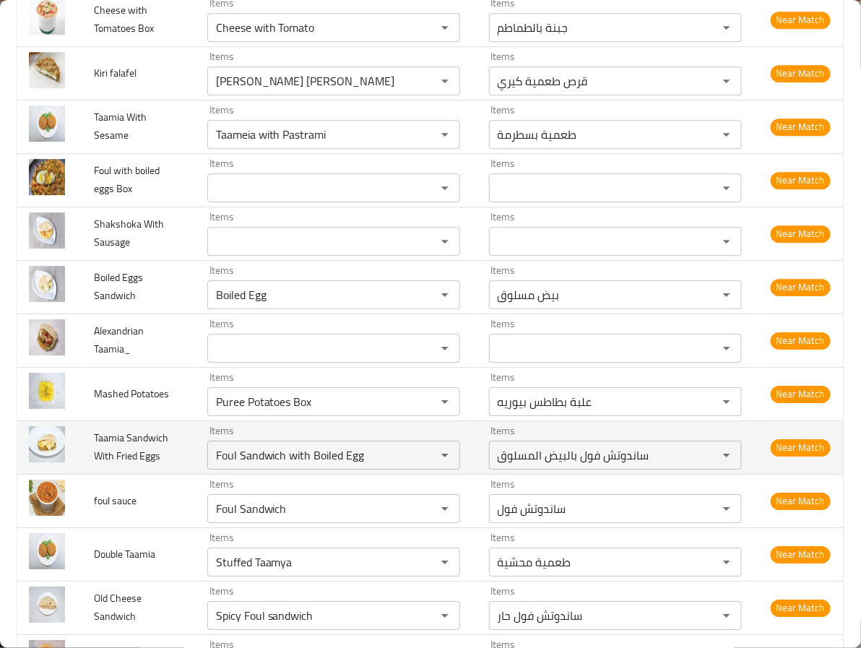
click at [150, 421] on td "Taamia Sandwich With Fried Eggs" at bounding box center [138, 447] width 113 height 53
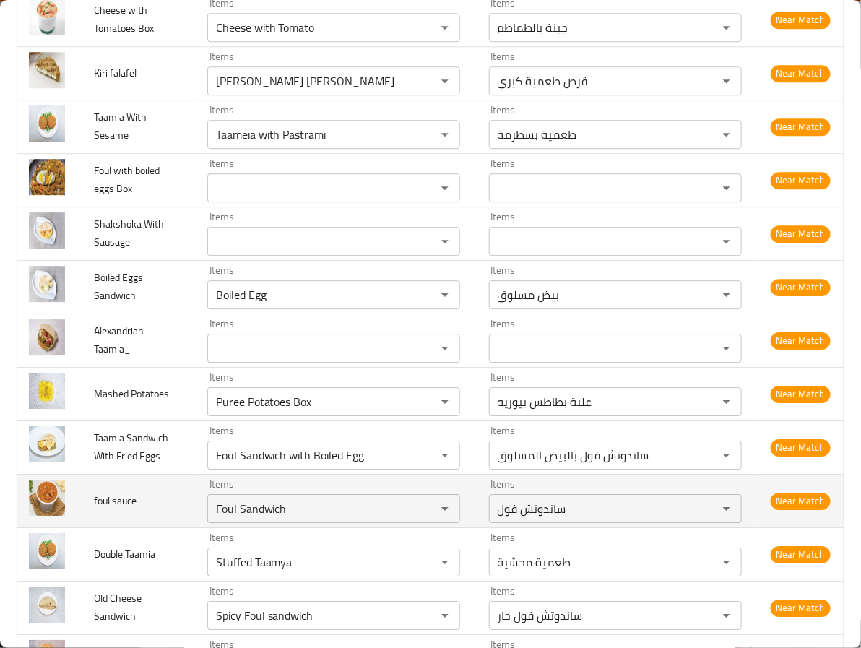
click at [129, 528] on td "foul sauce" at bounding box center [138, 500] width 113 height 53
click at [147, 514] on td "foul sauce" at bounding box center [138, 500] width 113 height 53
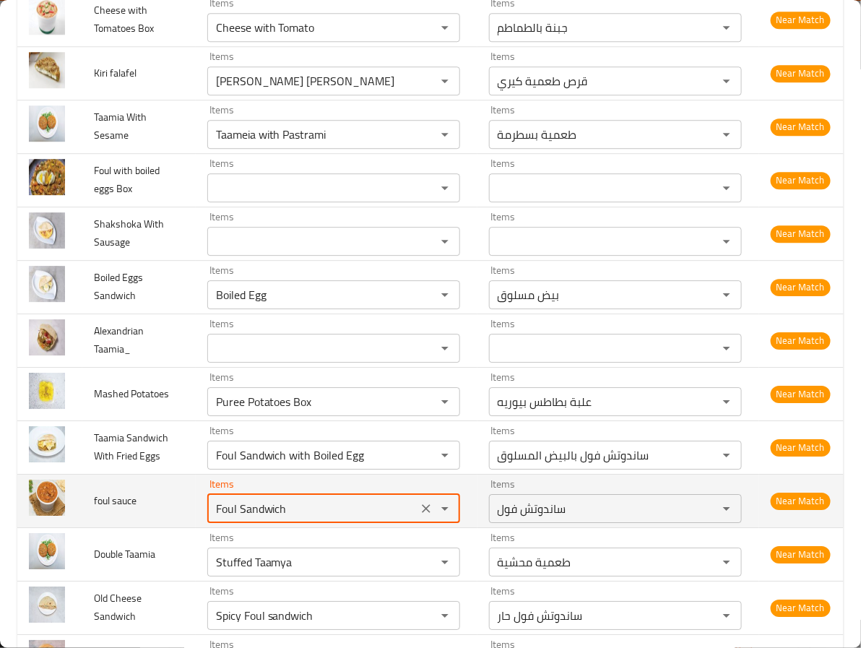
drag, startPoint x: 224, startPoint y: 520, endPoint x: 325, endPoint y: 522, distance: 101.2
click at [325, 519] on sauce "Foul Sandwich" at bounding box center [313, 509] width 202 height 20
type sauce "Foul"
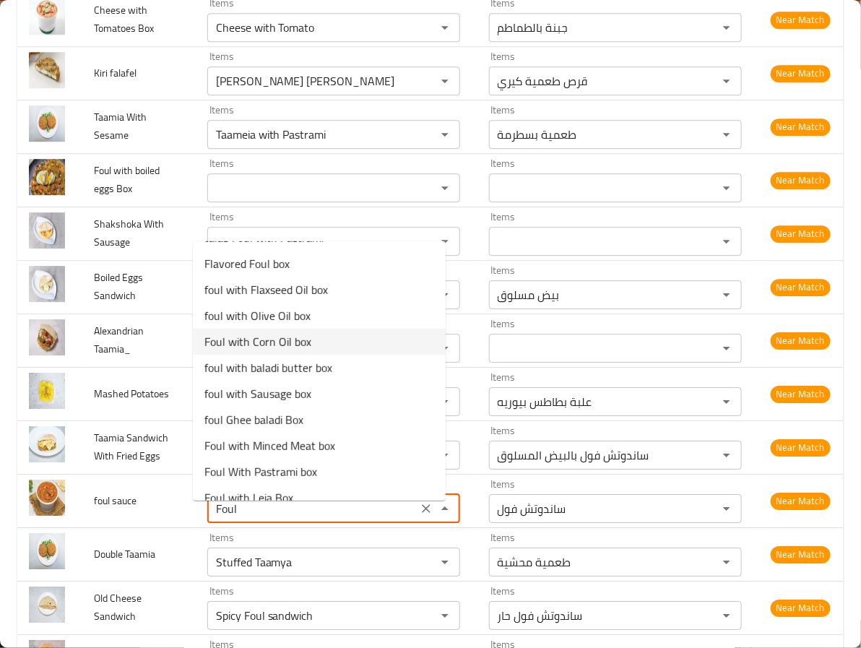
scroll to position [636, 0]
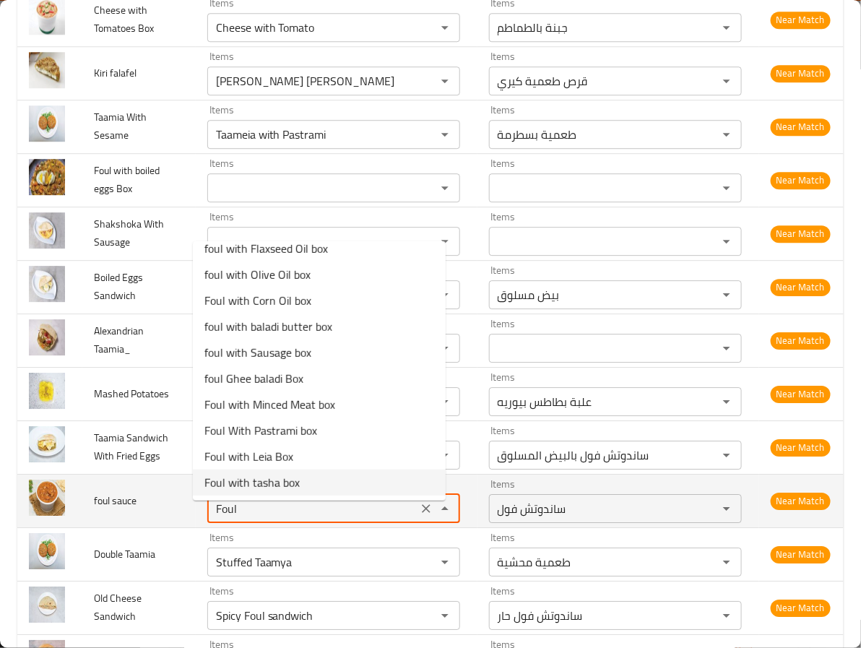
drag, startPoint x: 236, startPoint y: 519, endPoint x: 167, endPoint y: 510, distance: 69.9
click at [167, 510] on tr "foul sauce Items Foul Items Items ساندوتش فول Items Near Match" at bounding box center [430, 500] width 827 height 53
click at [419, 516] on icon "Clear" at bounding box center [426, 509] width 14 height 14
type Box_ "Flavored Foul box"
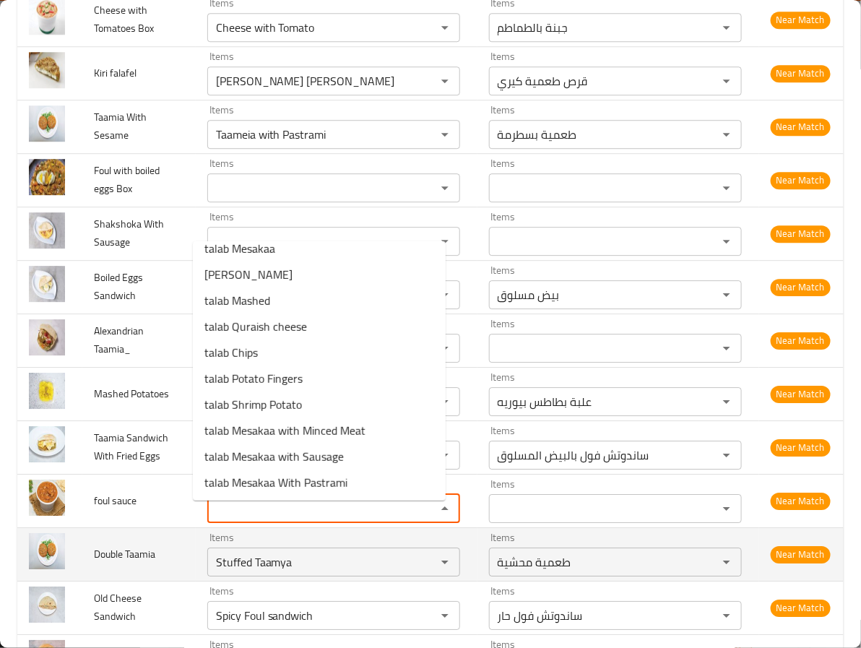
scroll to position [0, 0]
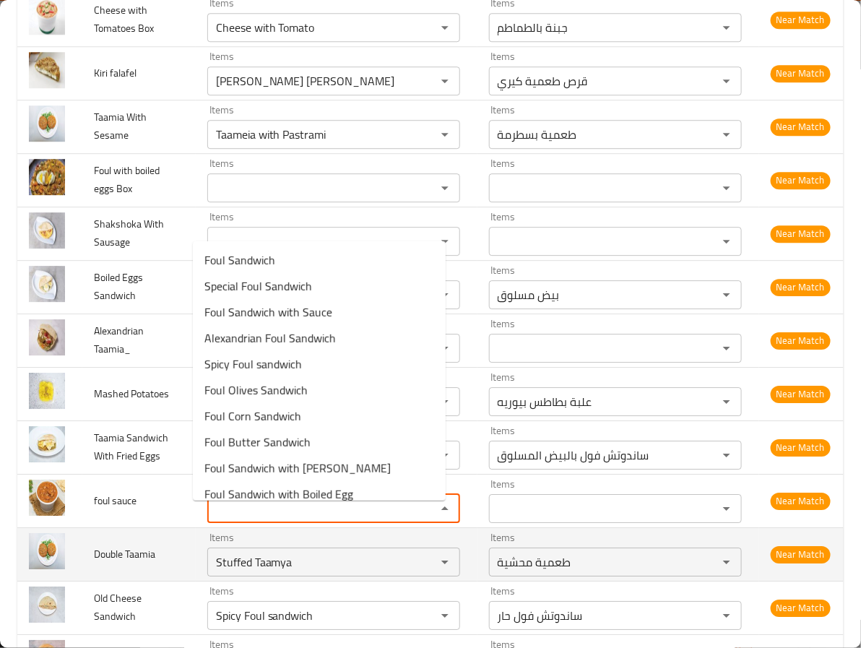
click at [115, 541] on td "Double Taamia" at bounding box center [138, 554] width 113 height 53
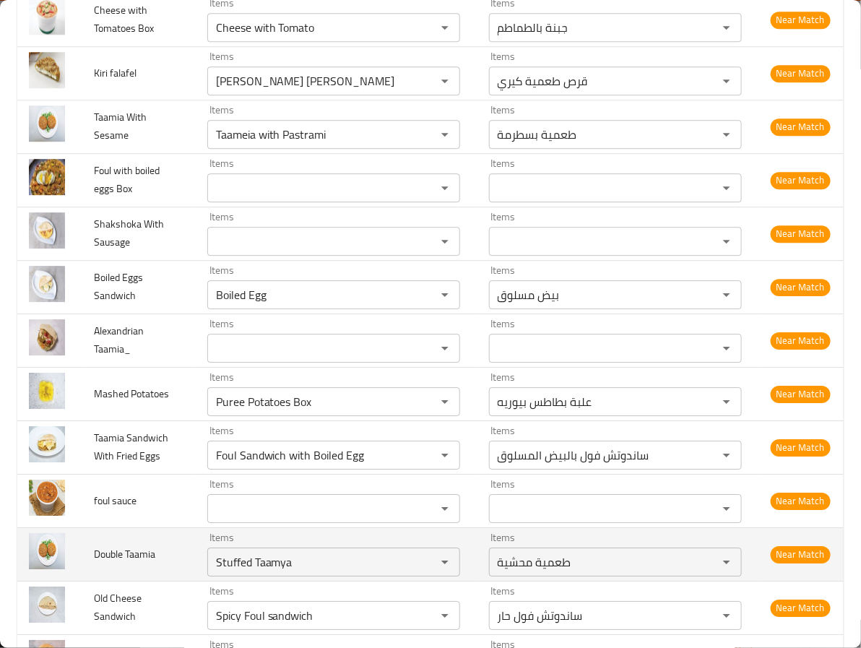
scroll to position [1325, 0]
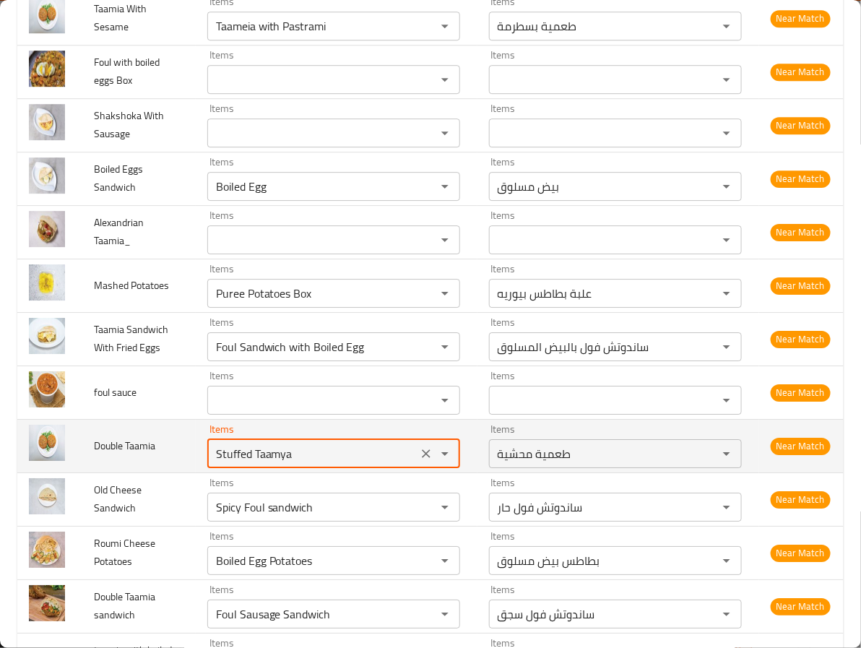
drag, startPoint x: 239, startPoint y: 465, endPoint x: 137, endPoint y: 467, distance: 101.9
click at [139, 468] on tr "Double Taamia Items Stuffed Taamya Items Items طعمية محشية Items Near Match" at bounding box center [430, 445] width 827 height 53
click at [312, 462] on Taamia "Taamya" at bounding box center [313, 454] width 202 height 20
type Taamia "Taam"
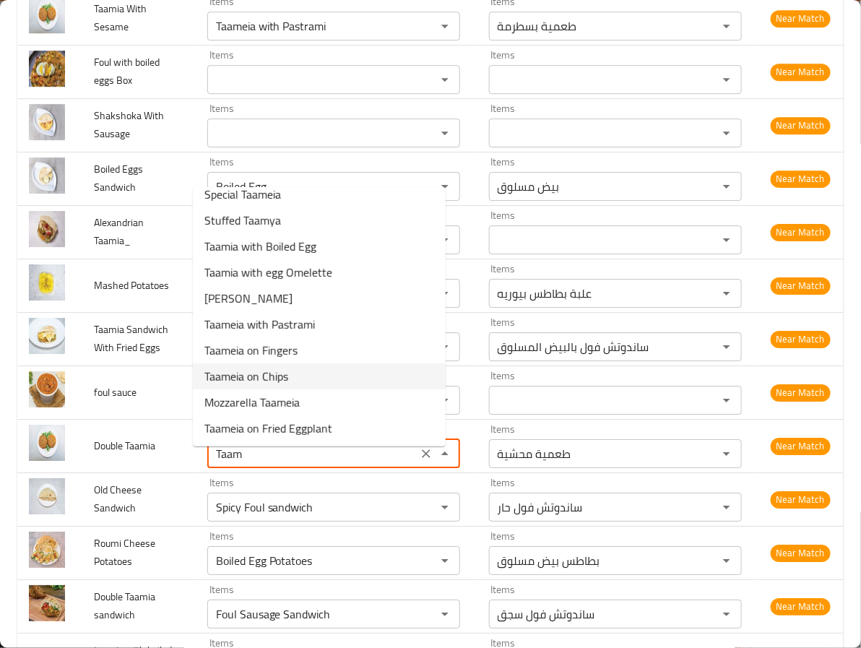
scroll to position [0, 0]
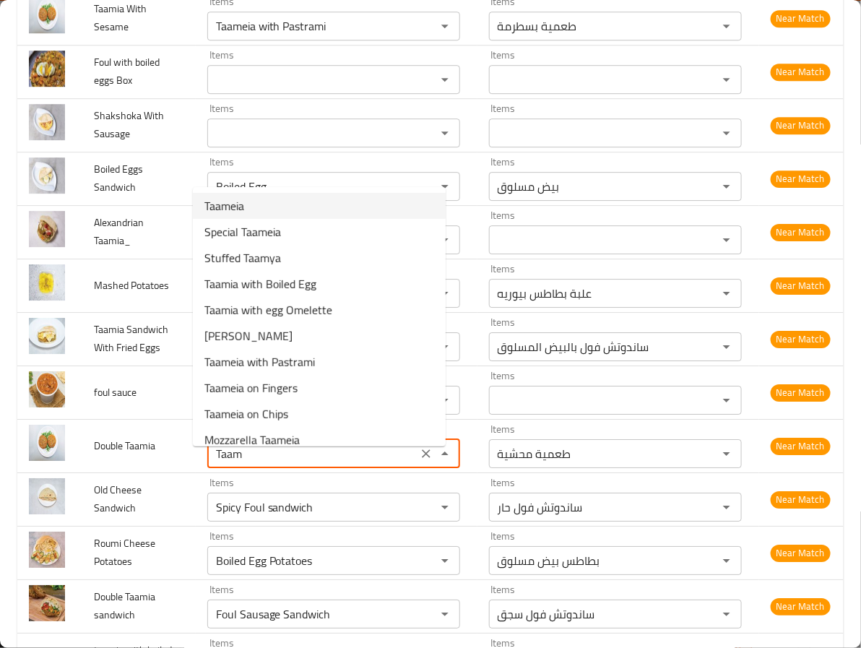
click at [297, 202] on Taamia-option-0 "Taameia" at bounding box center [319, 206] width 253 height 26
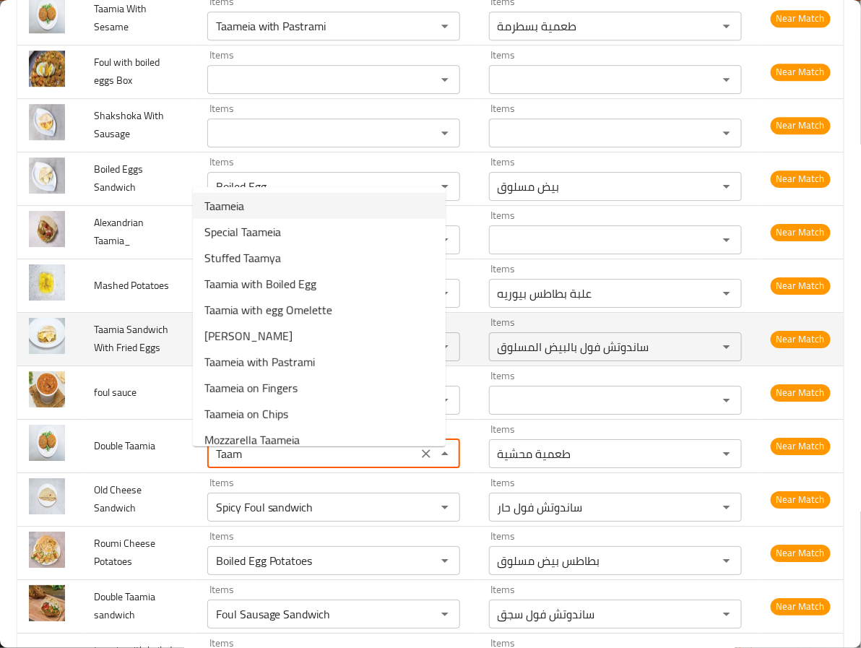
type Box_ "Flavored Foul box"
type Taamia "Taameia"
type Taamia-ar "طعمية"
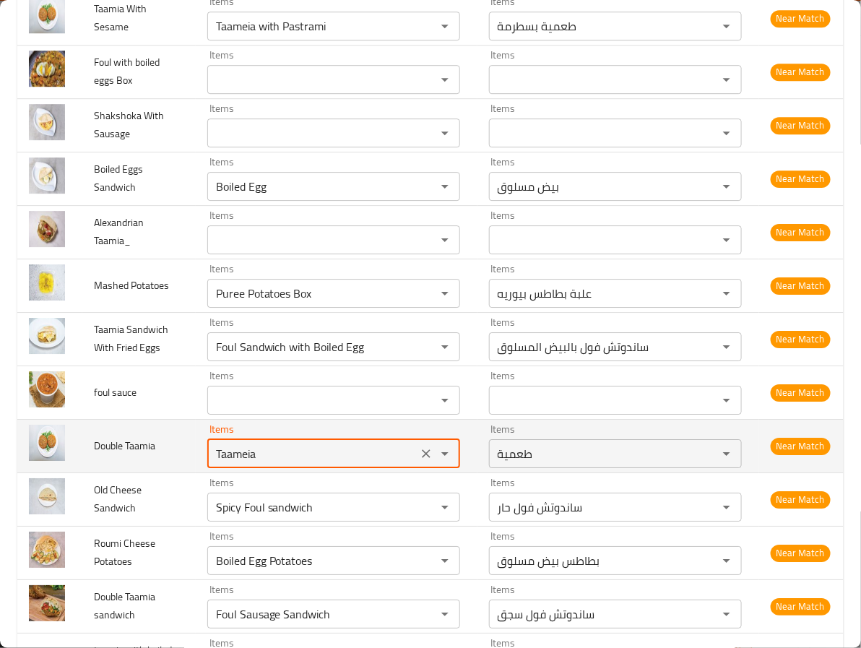
type Taamia "Taameia"
click at [152, 465] on td "Double Taamia" at bounding box center [138, 445] width 113 height 53
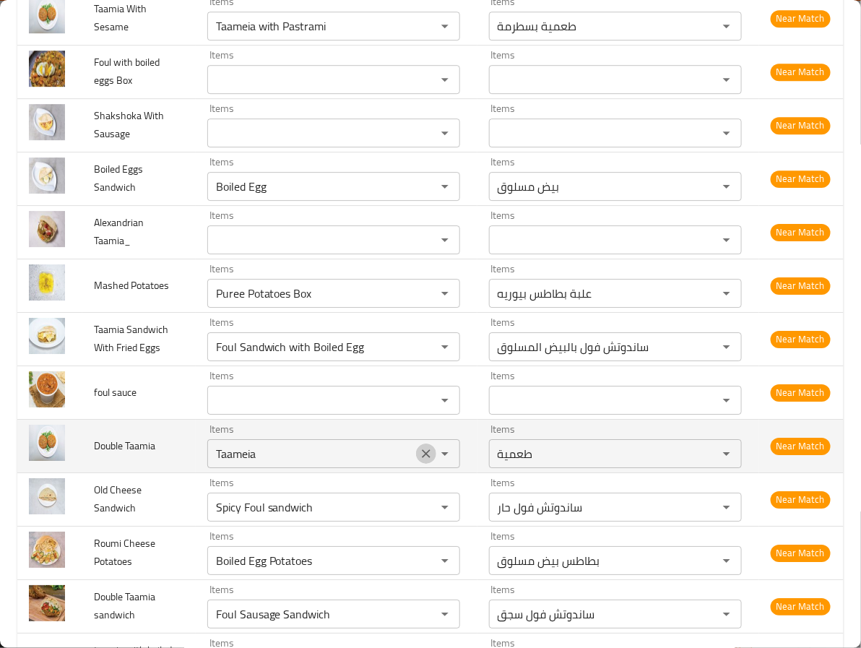
click at [422, 458] on icon "Clear" at bounding box center [426, 453] width 9 height 9
type Box_ "Flavored Foul box"
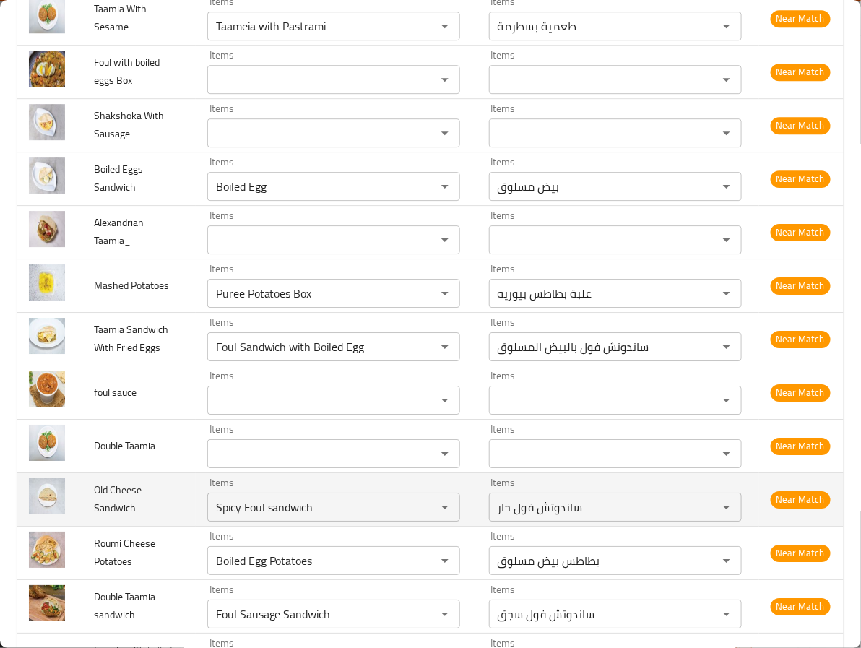
click at [130, 504] on span "Old Cheese Sandwich" at bounding box center [118, 499] width 48 height 37
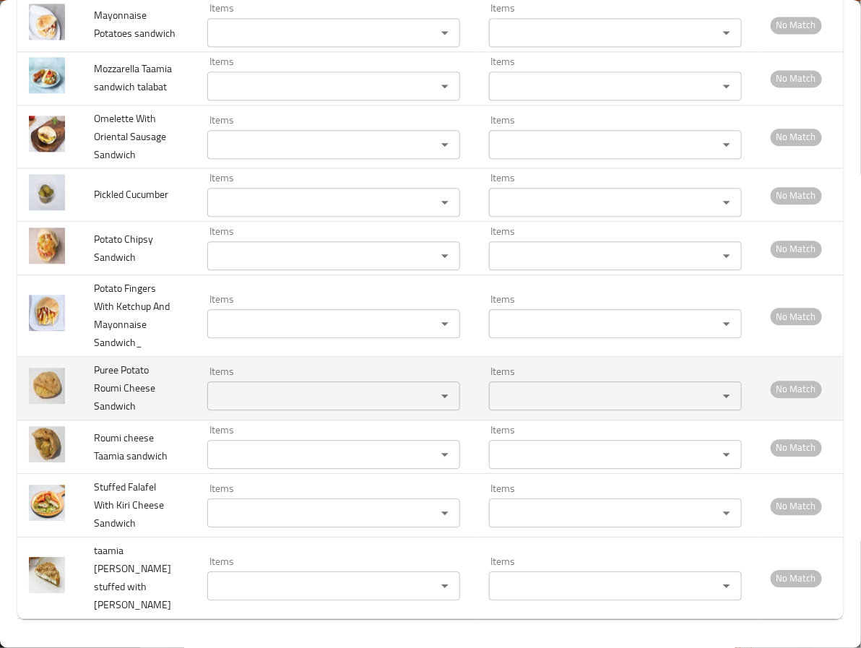
scroll to position [4622, 0]
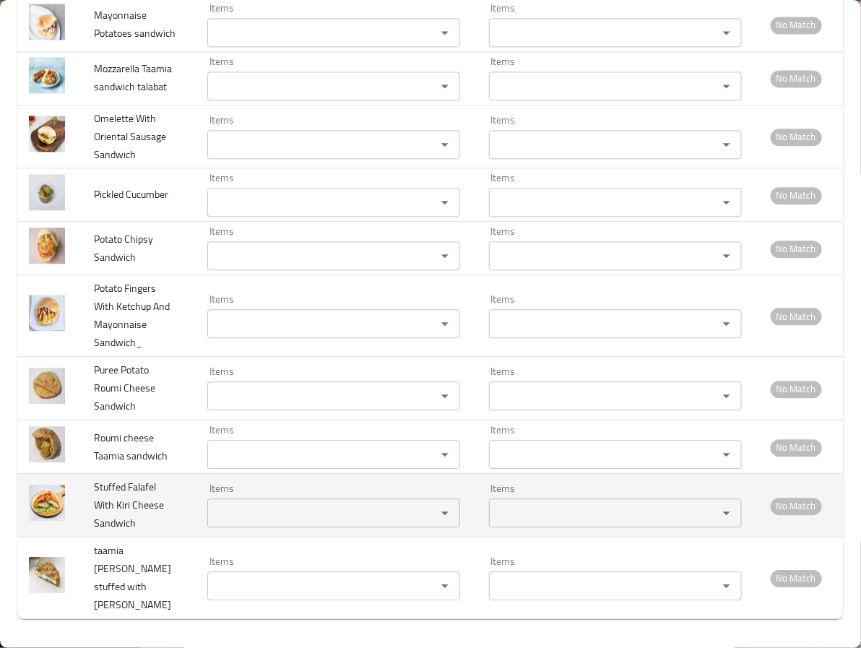
click at [135, 527] on span "Stuffed Falafel With Kiri Cheese Sandwich" at bounding box center [129, 505] width 70 height 55
click at [107, 519] on span "Stuffed Falafel With Kiri Cheese Sandwich" at bounding box center [129, 505] width 70 height 55
copy span "Stuffed"
click at [232, 523] on Sandwich "Items" at bounding box center [313, 513] width 202 height 20
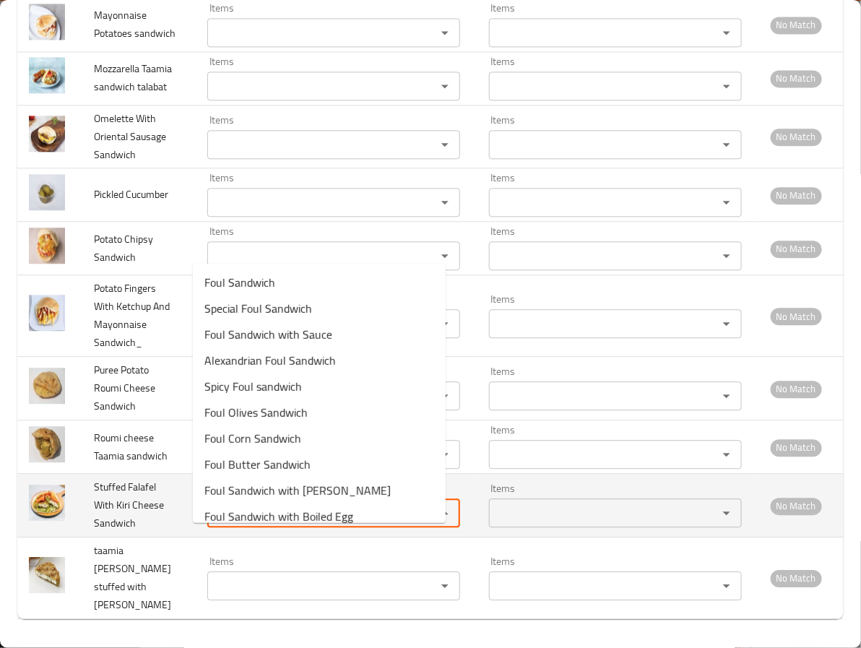
paste Sandwich "Stuffed"
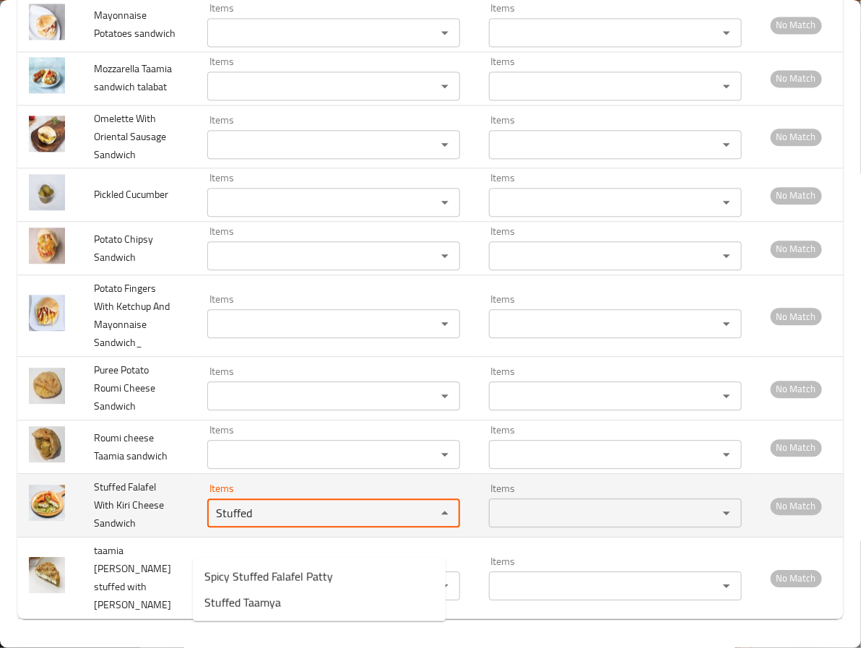
type Sandwich "Stuffed"
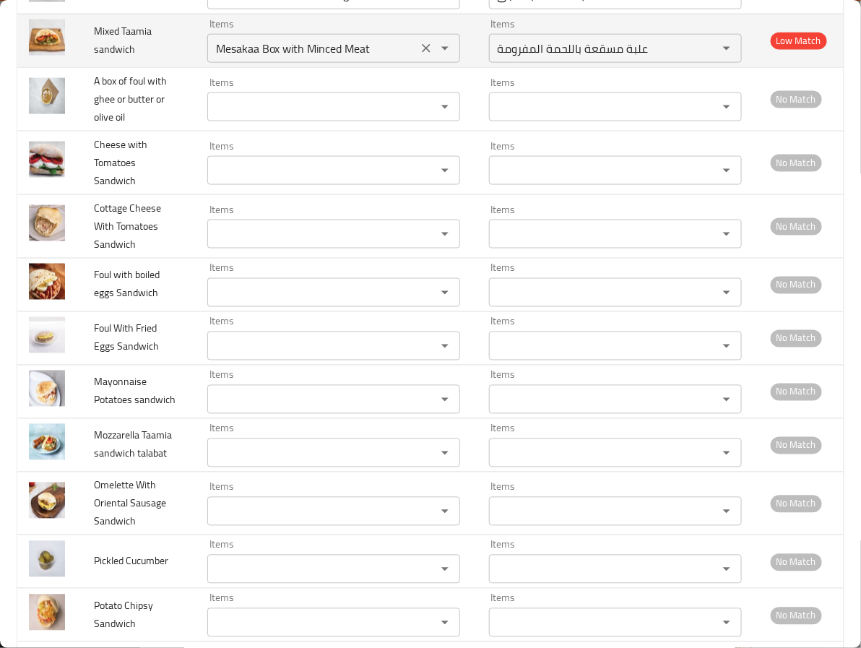
scroll to position [3863, 0]
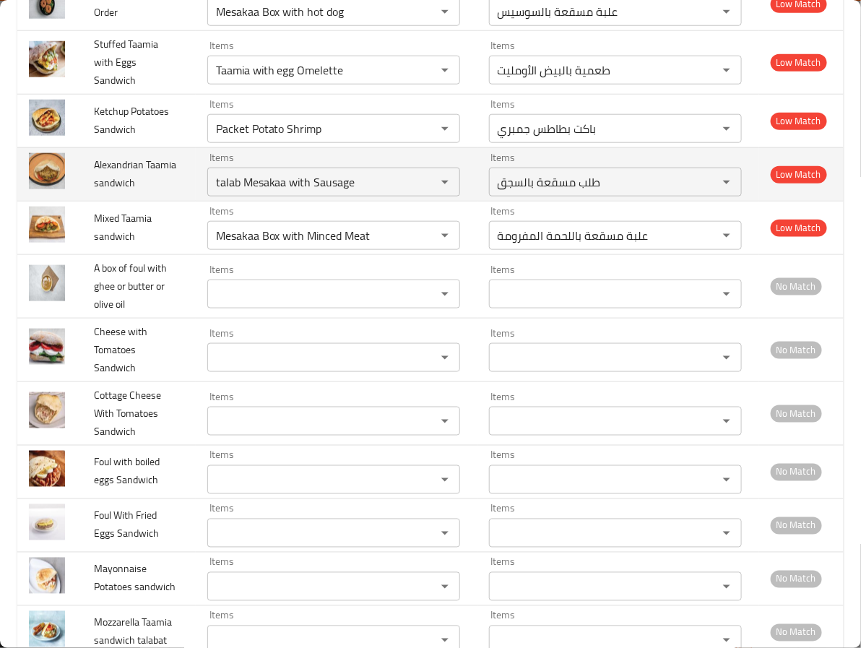
drag, startPoint x: 410, startPoint y: 354, endPoint x: 417, endPoint y: 317, distance: 37.6
click at [410, 250] on div "Items Mesakaa Box with Minced Meat Items" at bounding box center [333, 228] width 253 height 44
click at [419, 189] on icon "Clear" at bounding box center [426, 182] width 14 height 14
type Box_ "Flavored Foul box"
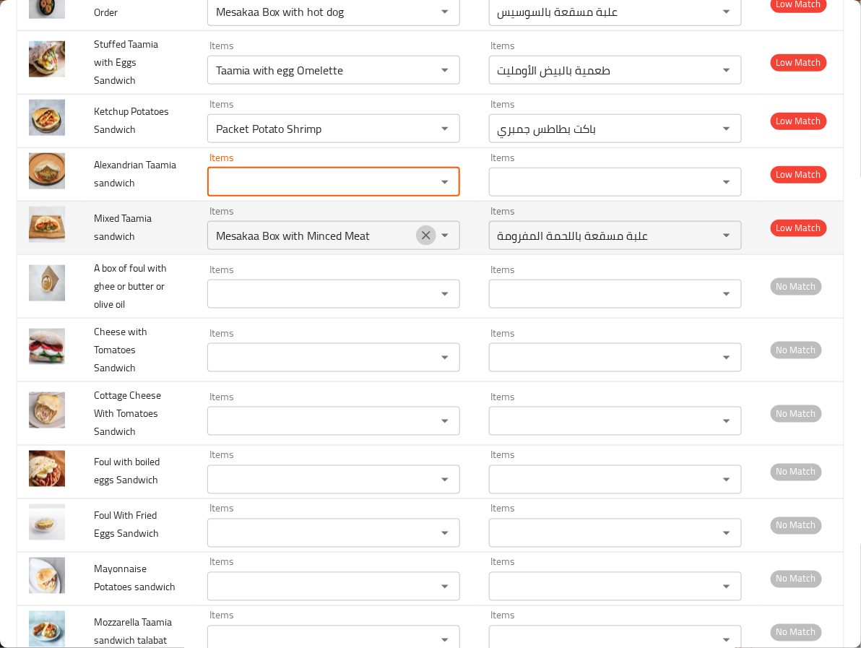
click at [419, 243] on icon "Clear" at bounding box center [426, 235] width 14 height 14
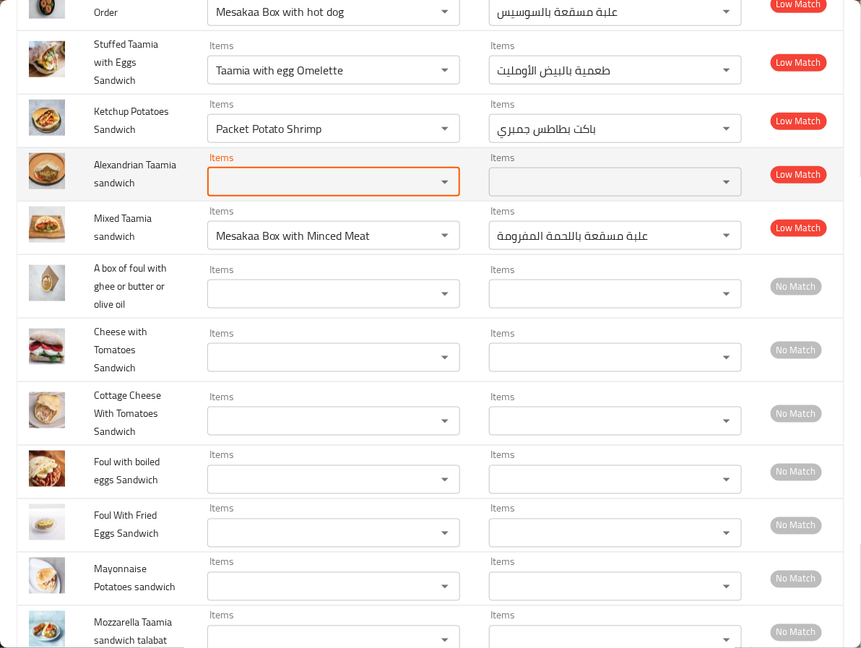
type Box_ "Flavored Foul box"
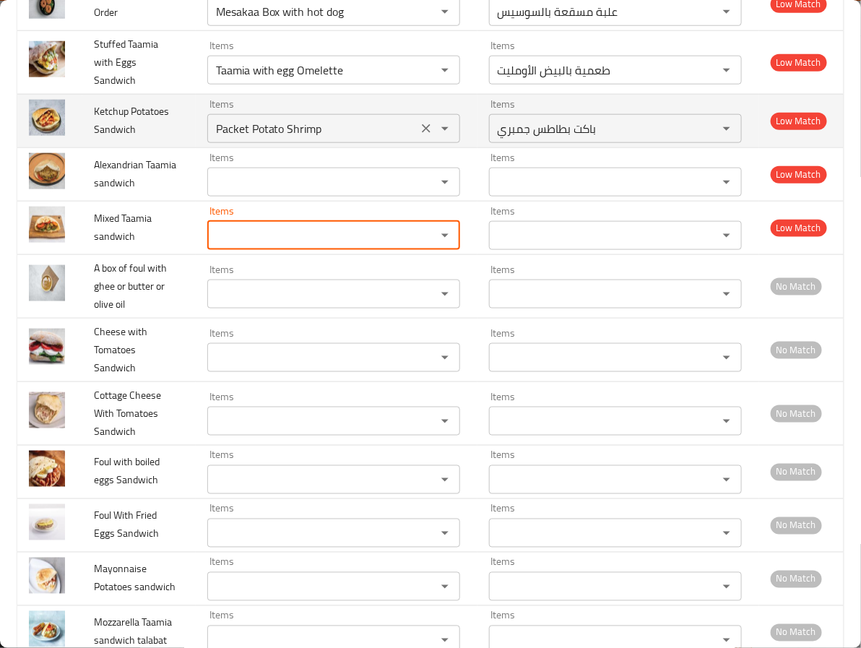
click at [419, 136] on icon "Clear" at bounding box center [426, 128] width 14 height 14
type Box_ "Flavored Foul box"
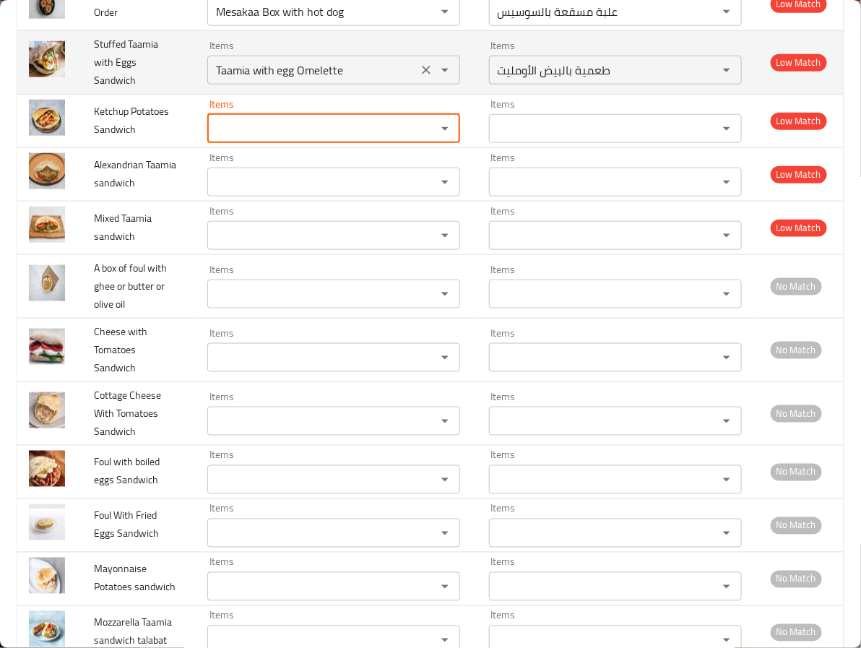
click at [419, 80] on button "Clear" at bounding box center [426, 70] width 20 height 20
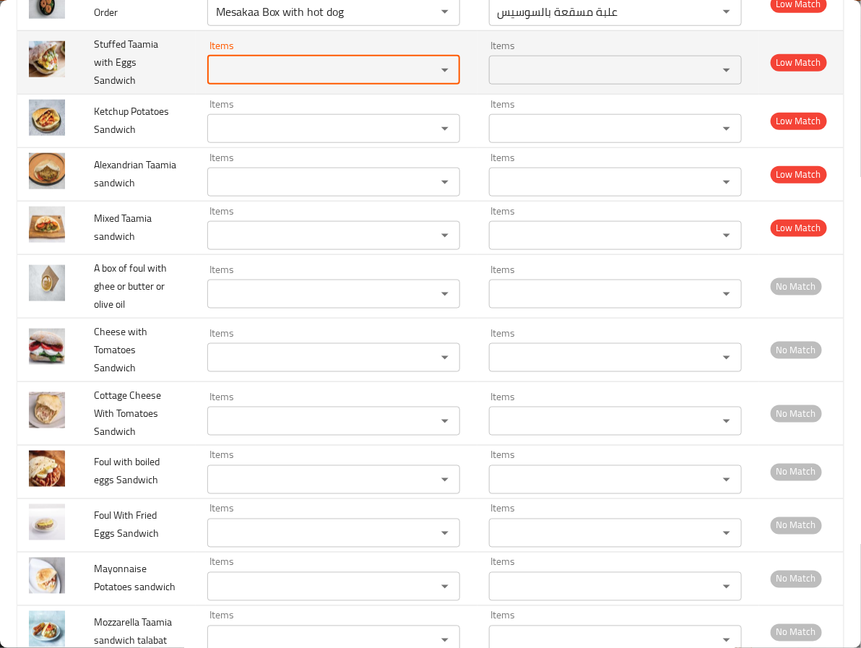
type Box_ "Flavored Foul box"
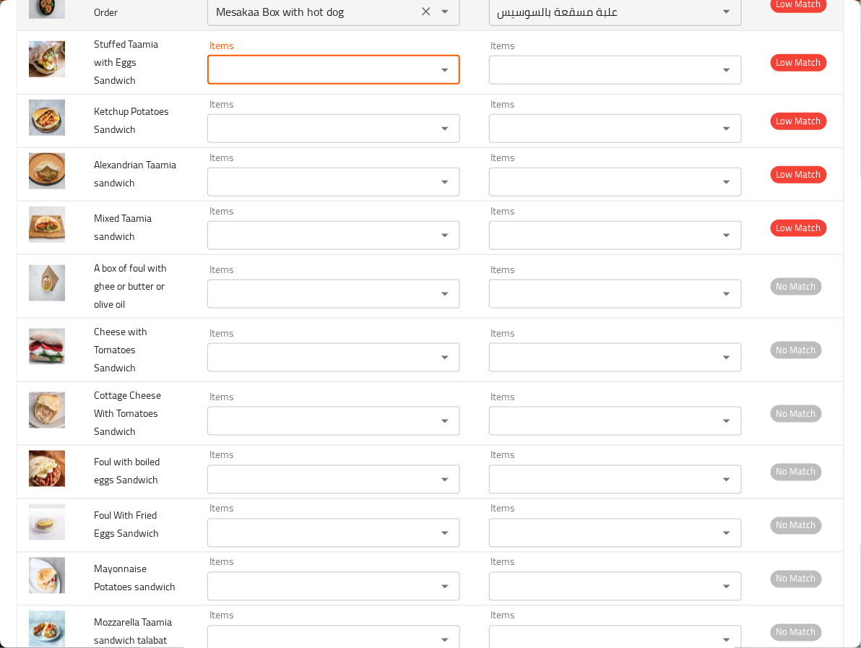
click at [419, 19] on icon "Clear" at bounding box center [426, 11] width 14 height 14
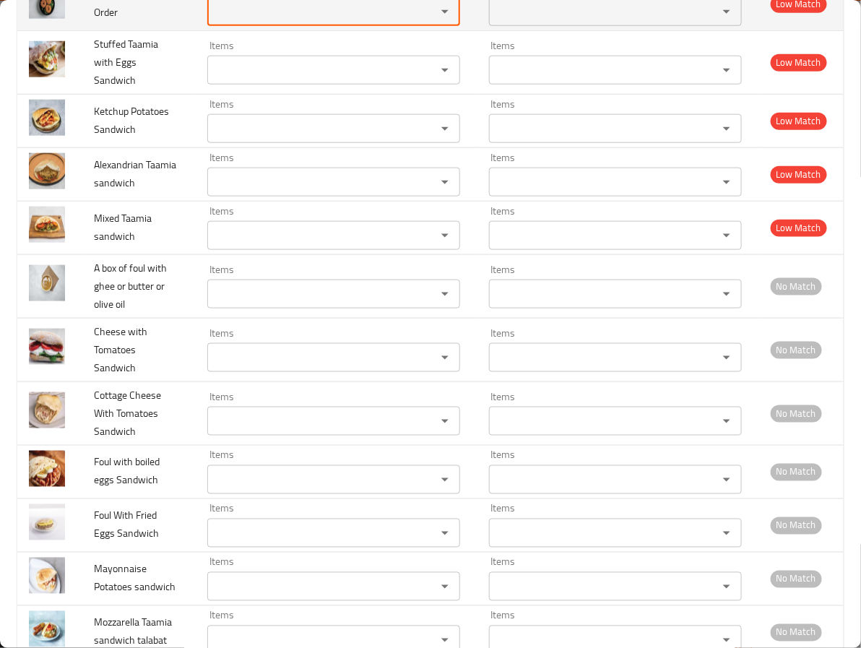
type Box_ "Flavored Foul box"
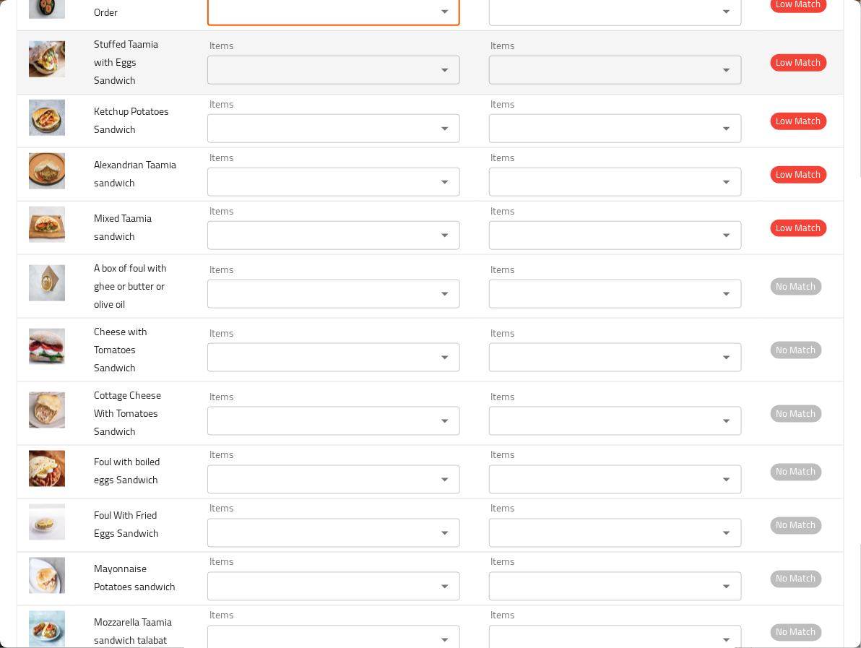
type Box_ "Flavored Foul box"
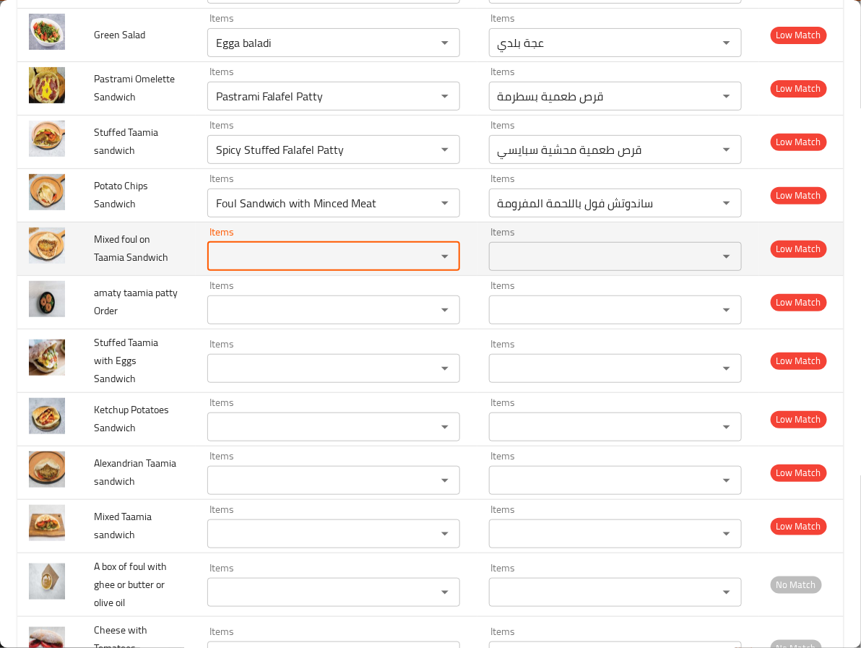
scroll to position [3538, 0]
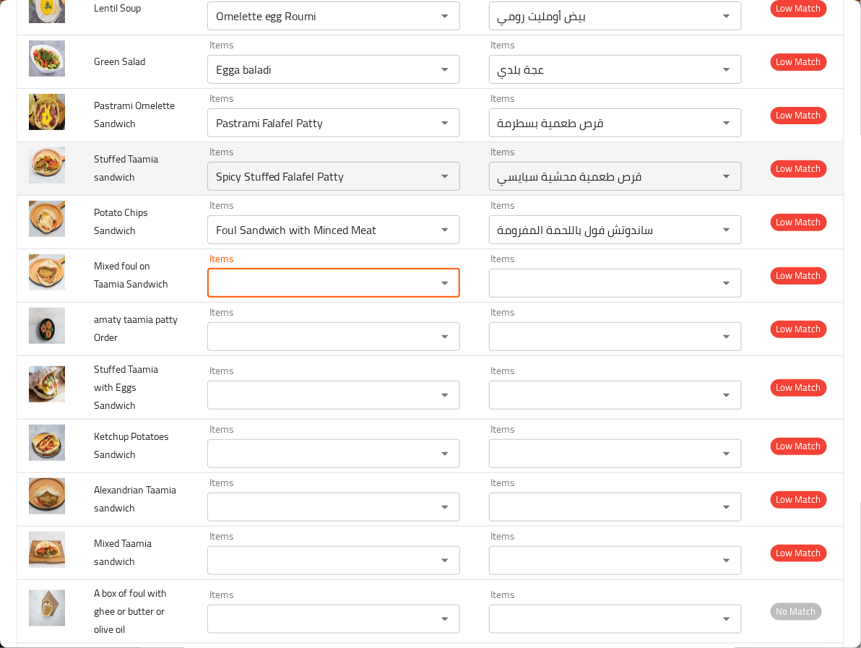
click at [419, 237] on icon "Clear" at bounding box center [426, 230] width 14 height 14
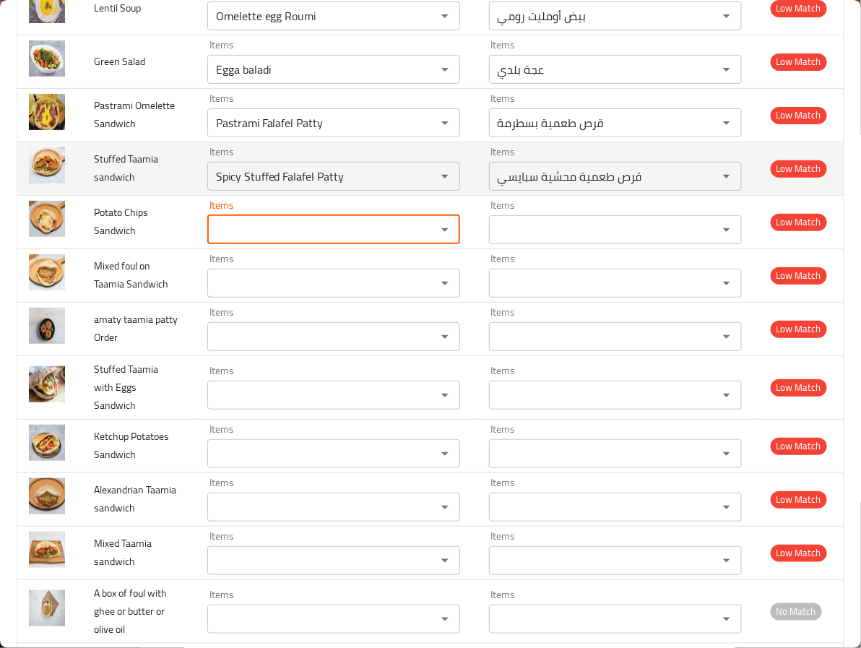
type Box_ "Flavored Foul box"
click at [419, 184] on icon "Clear" at bounding box center [426, 176] width 14 height 14
type Box_ "Flavored Foul box"
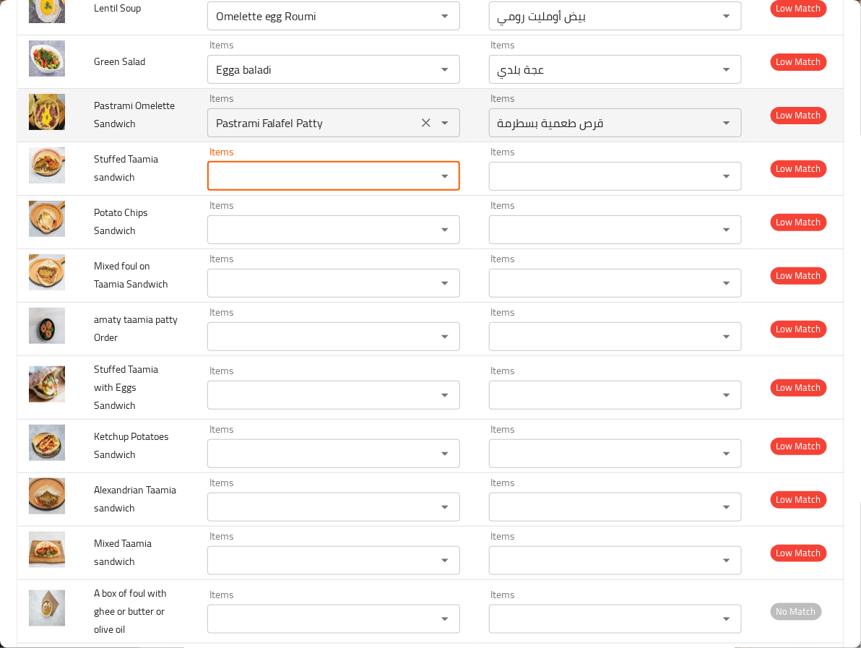
click at [436, 132] on icon "Open" at bounding box center [444, 122] width 17 height 17
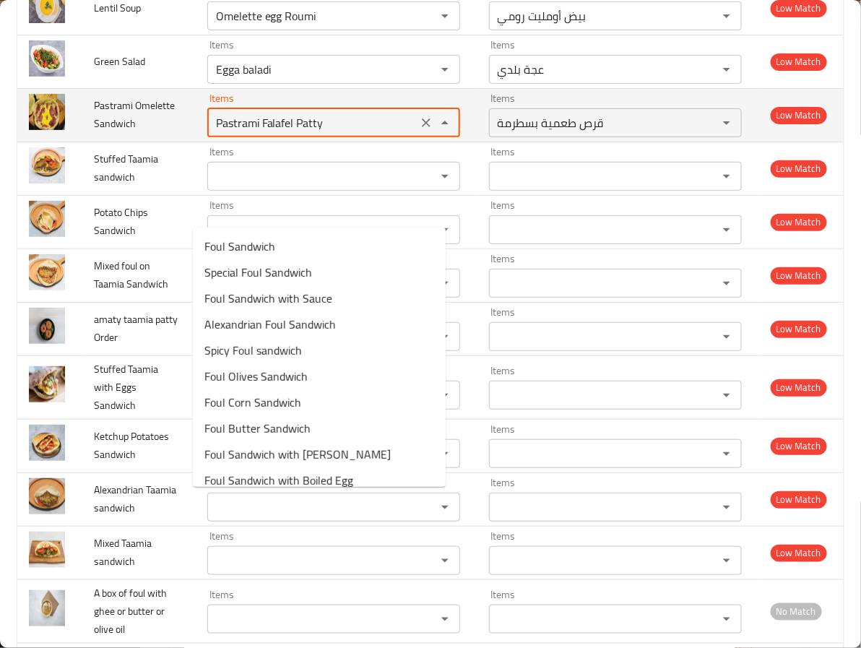
click at [419, 130] on icon "Clear" at bounding box center [426, 123] width 14 height 14
type Box_ "Flavored Foul box"
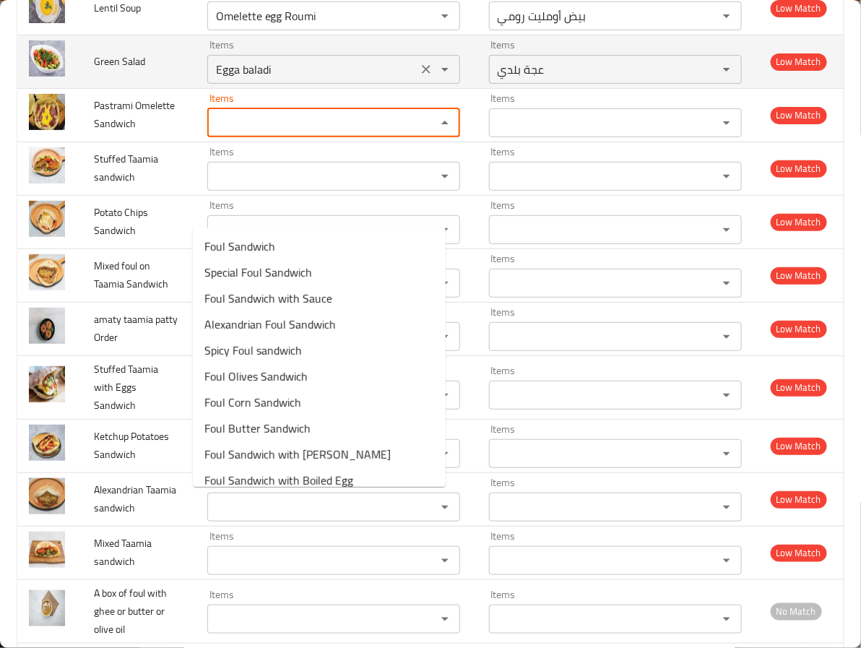
click at [416, 79] on button "Clear" at bounding box center [426, 69] width 20 height 20
type Box_ "Flavored Foul box"
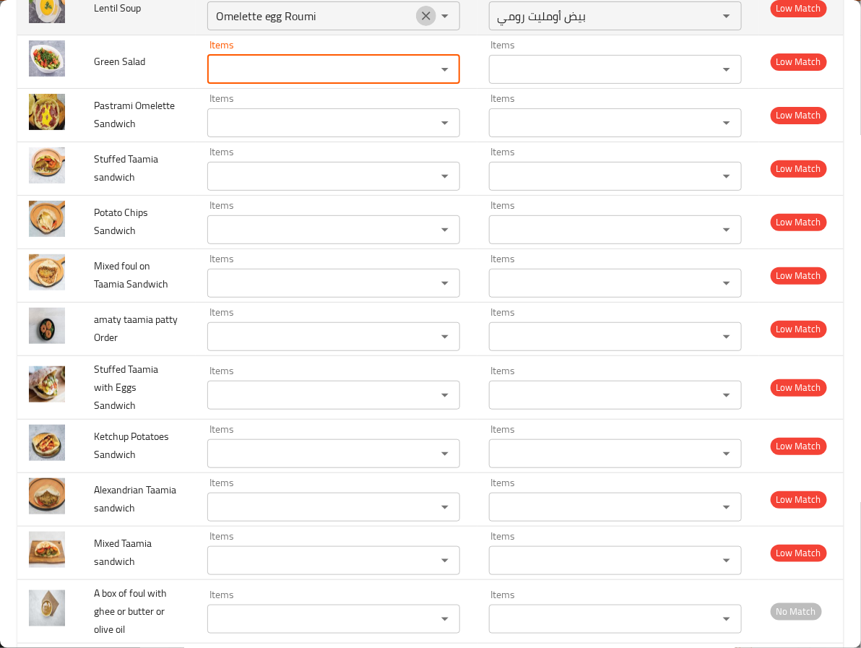
click at [419, 23] on icon "Clear" at bounding box center [426, 16] width 14 height 14
type Box_ "Flavored Foul box"
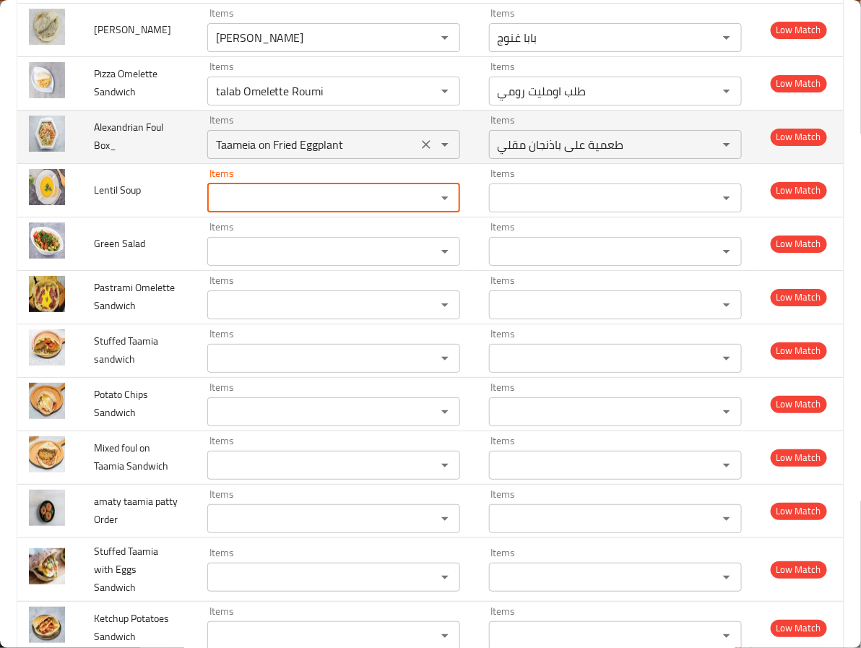
scroll to position [3321, 0]
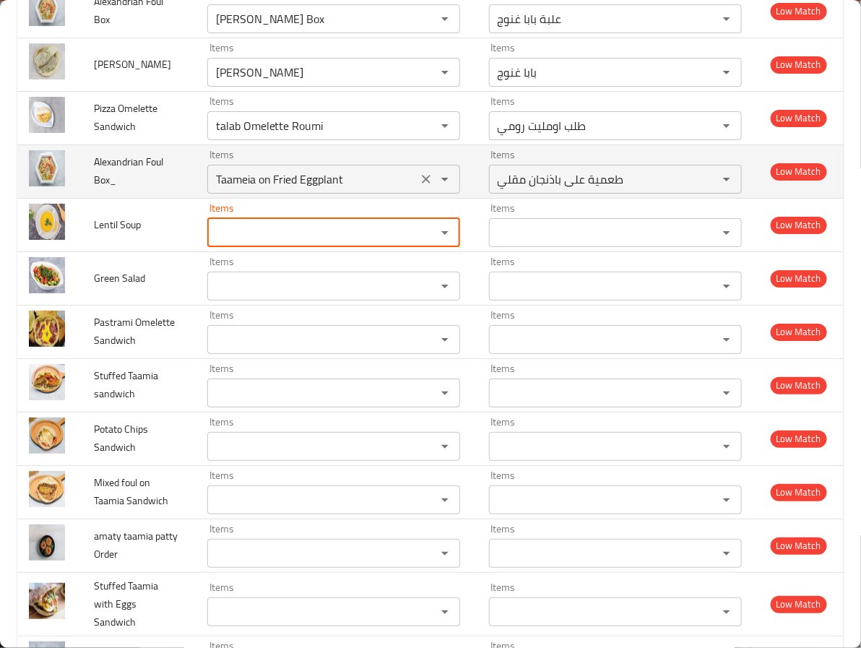
drag, startPoint x: 412, startPoint y: 273, endPoint x: 410, endPoint y: 265, distance: 8.2
click at [410, 194] on div "Taameia on Fried Eggplant Items" at bounding box center [333, 179] width 253 height 29
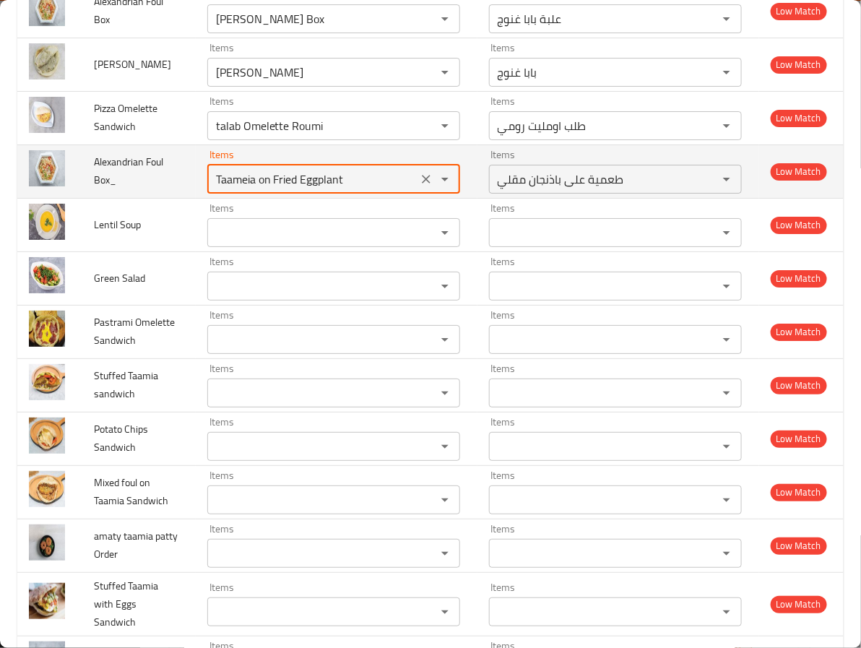
click at [419, 186] on icon "Clear" at bounding box center [426, 179] width 14 height 14
type Box_ "Flavored Foul box"
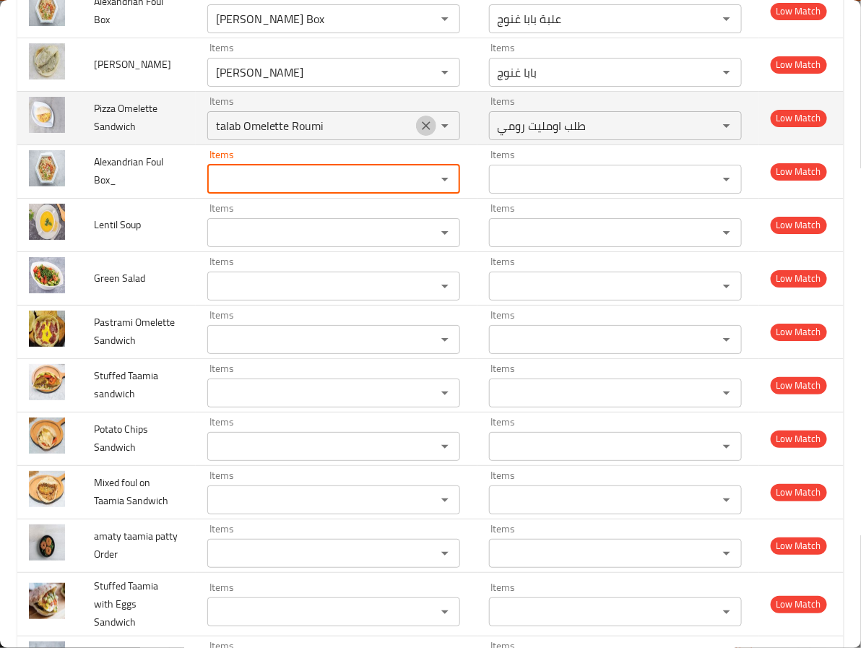
click at [422, 130] on icon "Clear" at bounding box center [426, 125] width 9 height 9
type Box_ "Flavored Foul box"
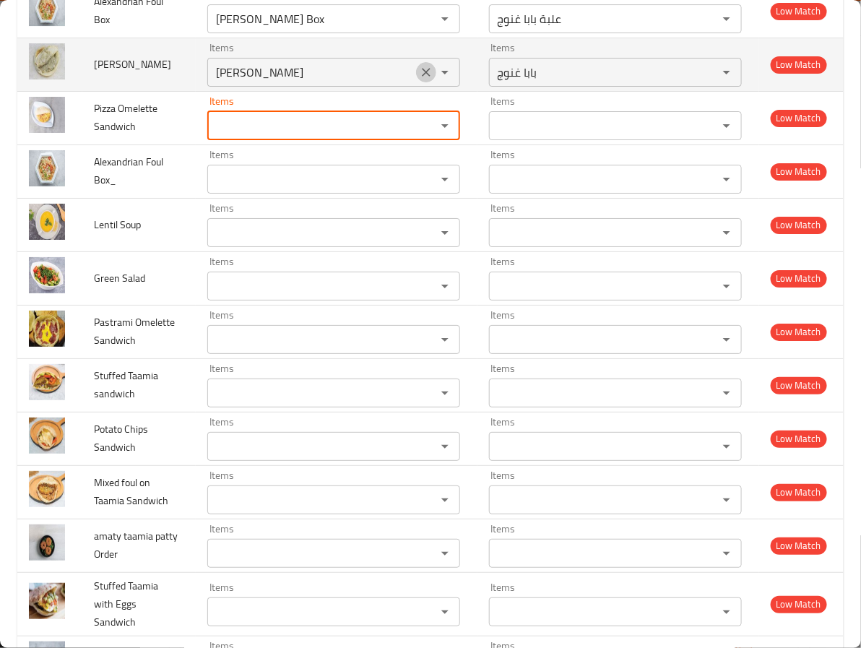
click at [419, 79] on icon "Clear" at bounding box center [426, 72] width 14 height 14
type Box_ "Flavored Foul box"
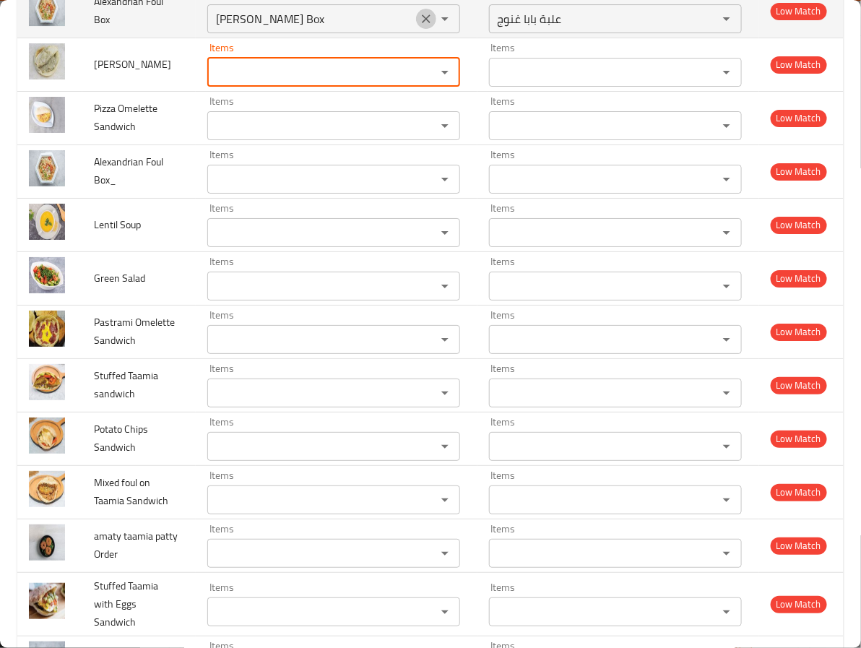
click at [416, 29] on button "Clear" at bounding box center [426, 19] width 20 height 20
type Box_ "Flavored Foul box"
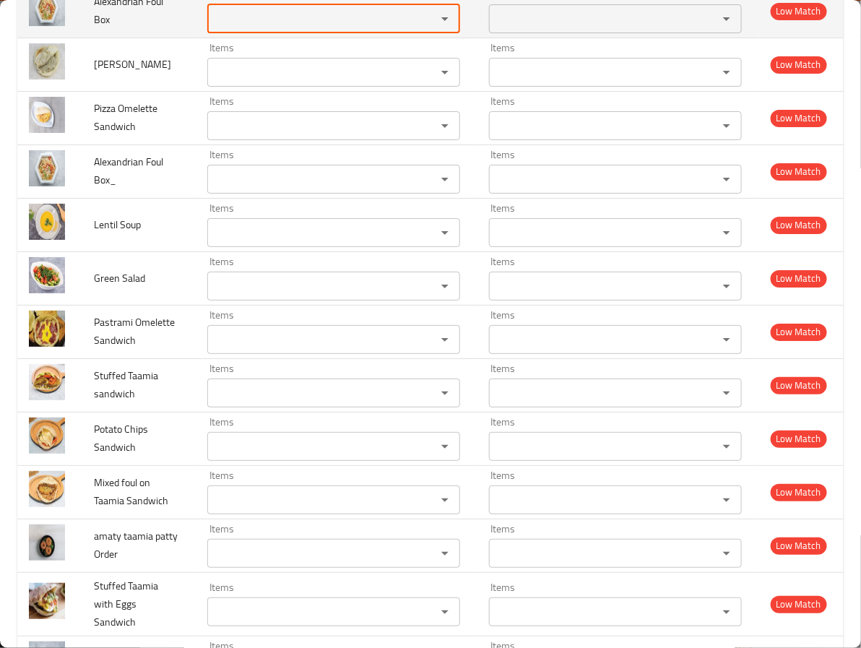
click at [416, 29] on div "enhanced table" at bounding box center [435, 19] width 38 height 20
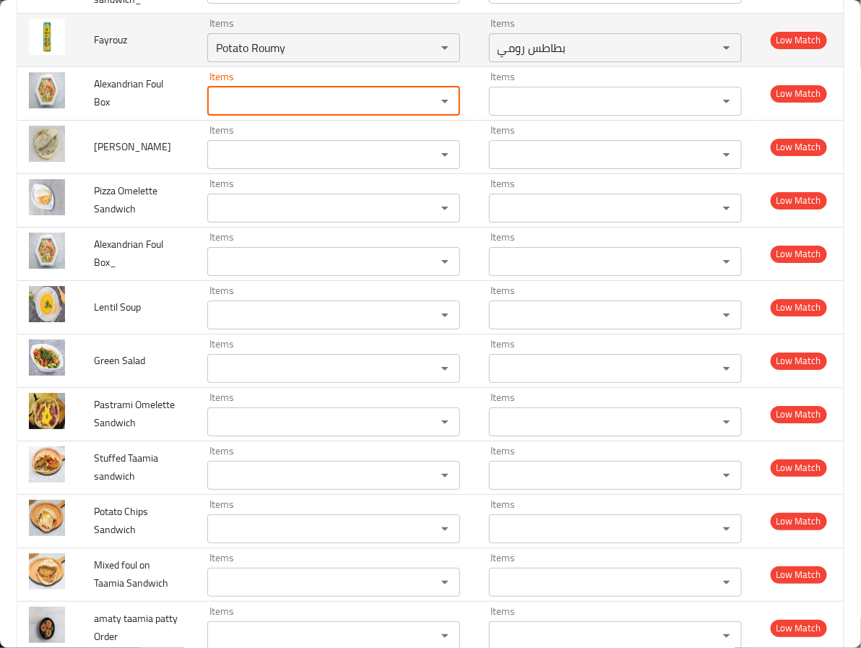
scroll to position [3104, 0]
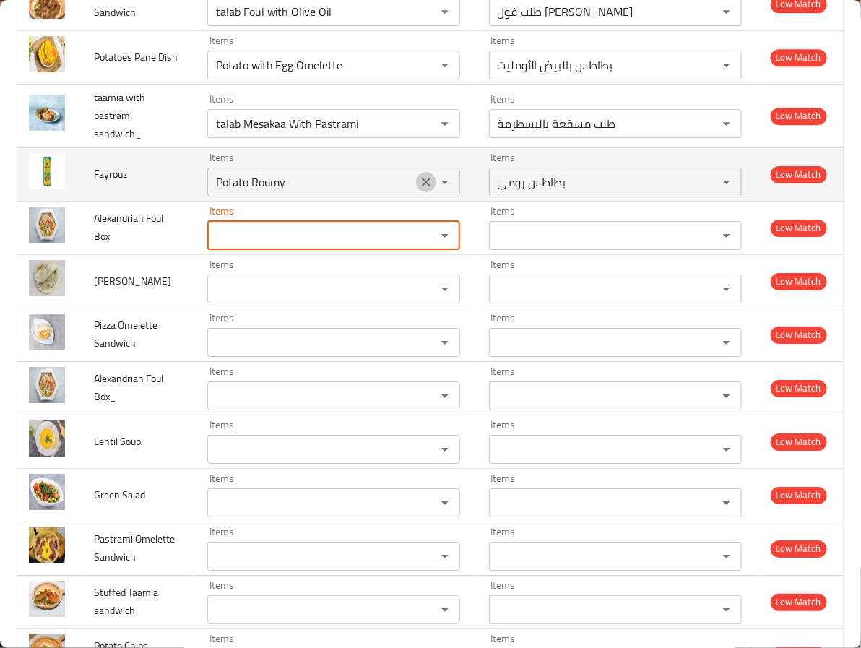
click at [419, 189] on icon "Clear" at bounding box center [426, 182] width 14 height 14
type Box_ "Flavored Foul box"
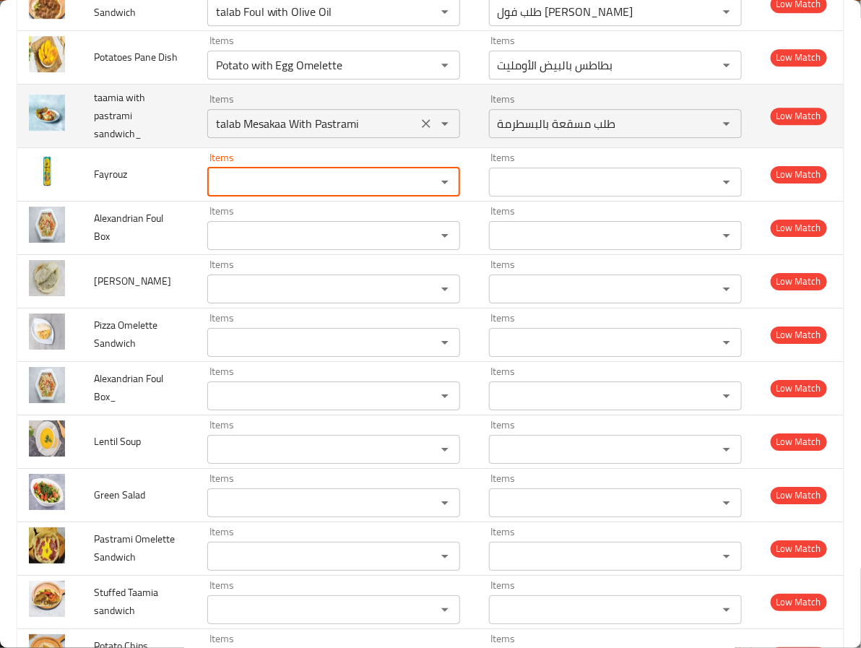
drag, startPoint x: 415, startPoint y: 217, endPoint x: 415, endPoint y: 209, distance: 7.9
click at [415, 138] on div "talab Mesakaa With Pastrami Items" at bounding box center [333, 123] width 253 height 29
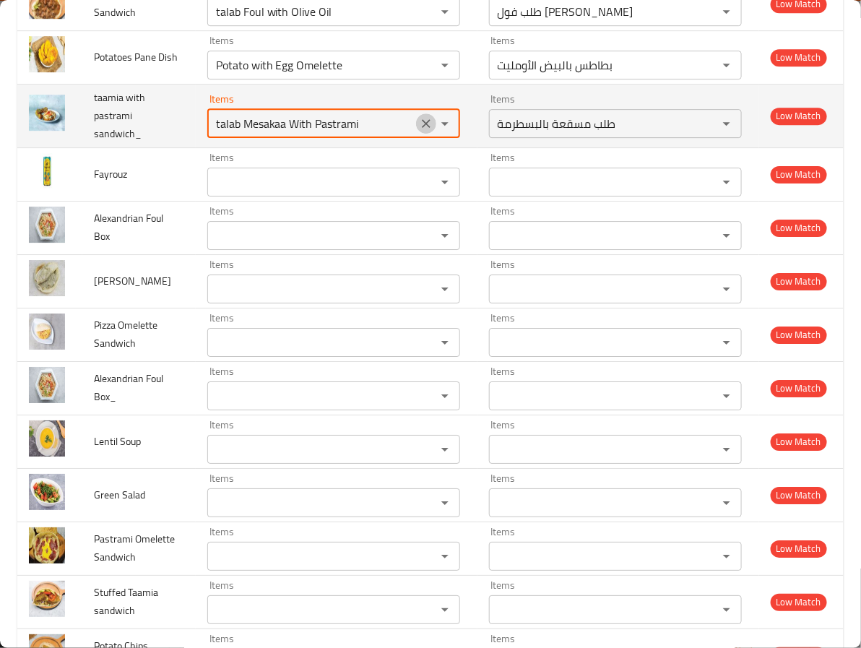
click at [419, 131] on icon "Clear" at bounding box center [426, 123] width 14 height 14
type Box_ "Flavored Foul box"
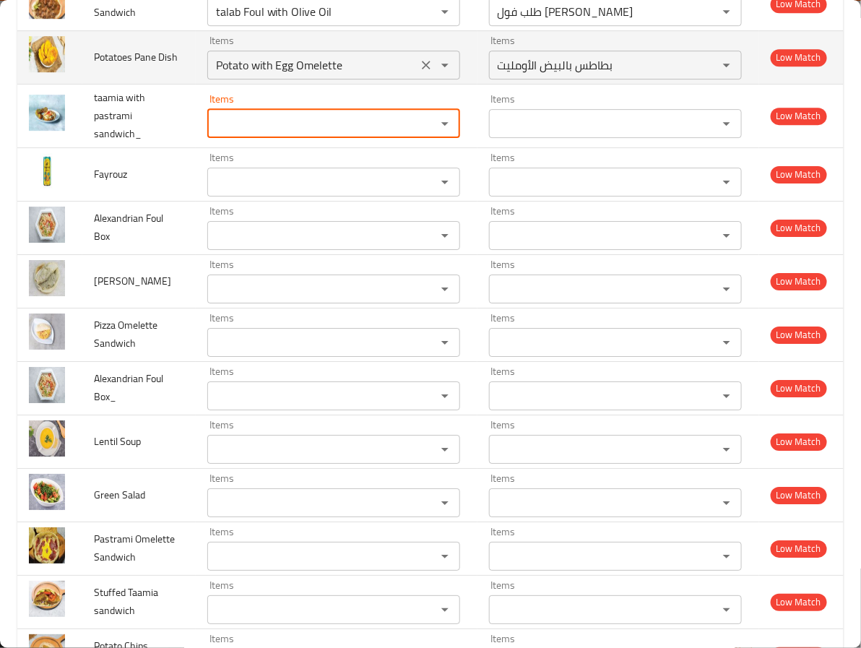
click at [422, 69] on icon "Clear" at bounding box center [426, 65] width 9 height 9
type Box_ "Flavored Foul box"
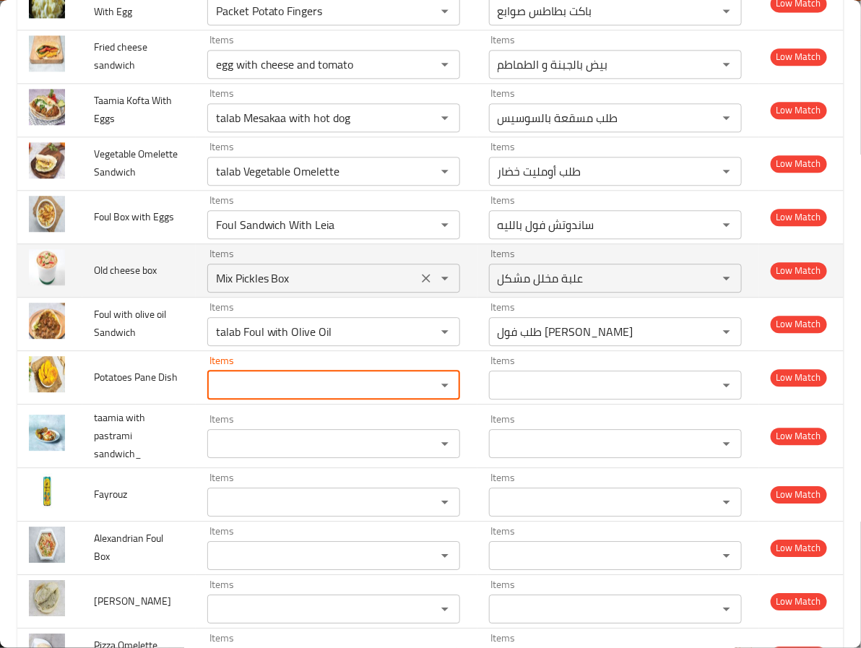
scroll to position [2779, 0]
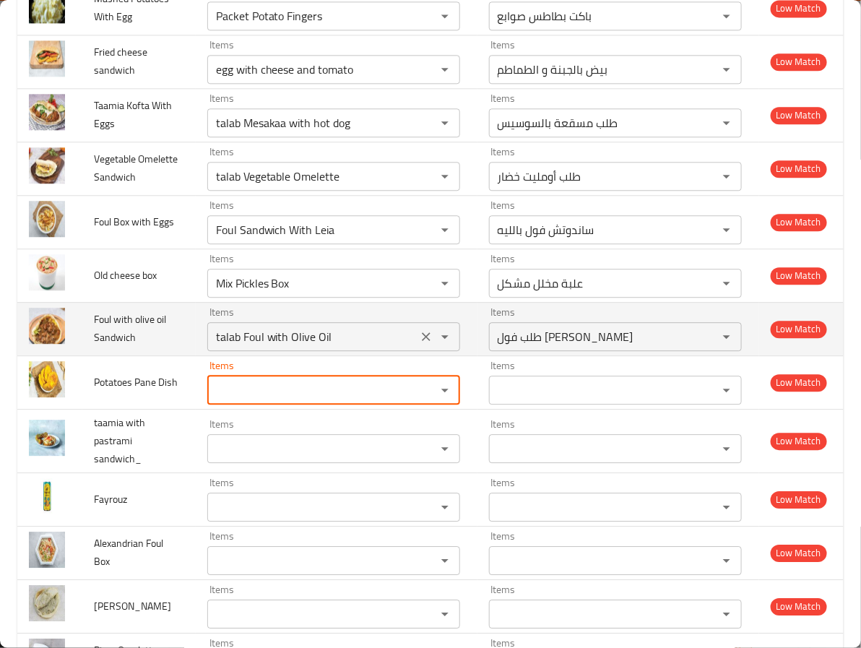
click at [422, 341] on icon "Clear" at bounding box center [426, 336] width 9 height 9
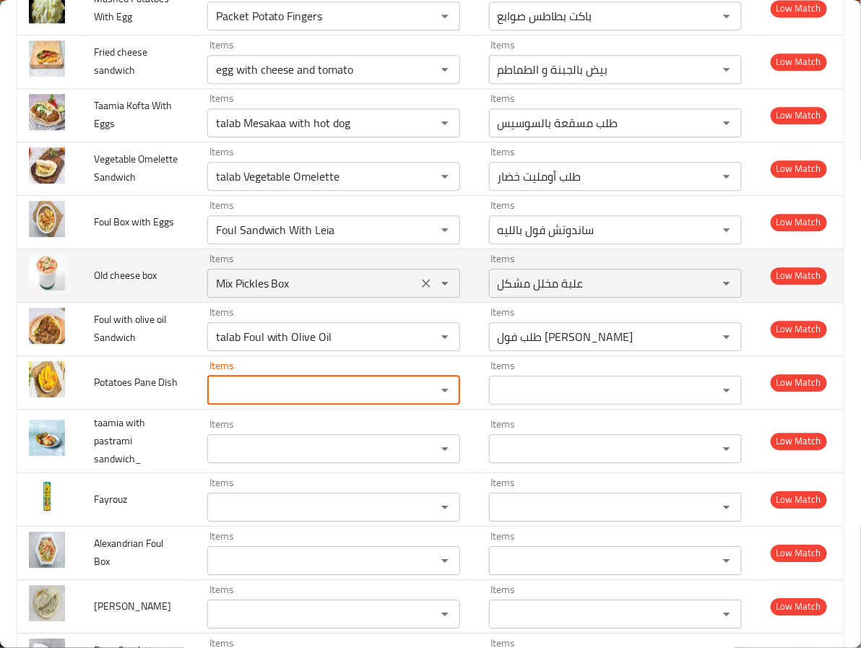
type Box_ "Flavored Foul box"
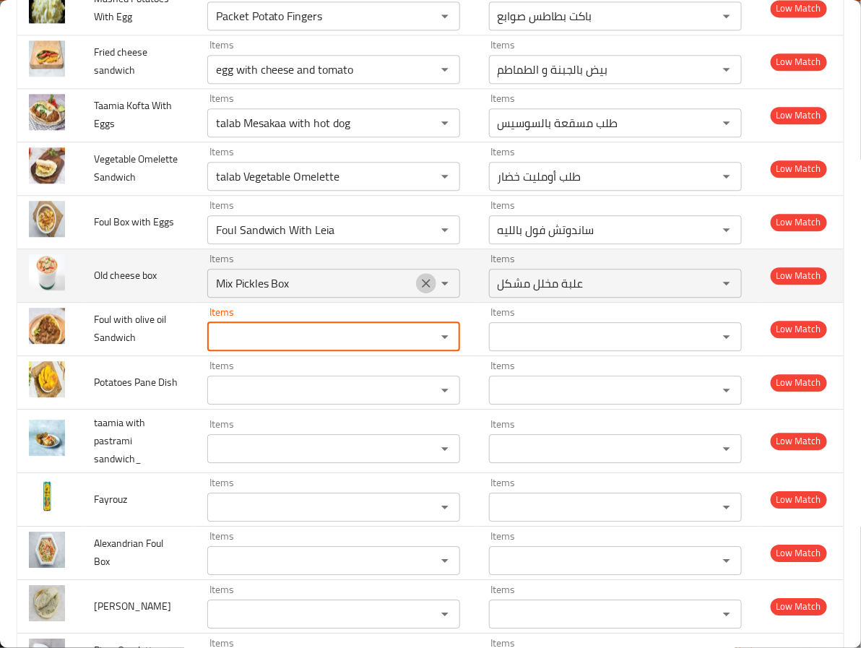
click at [419, 291] on icon "Clear" at bounding box center [426, 283] width 14 height 14
type Box_ "Flavored Foul box"
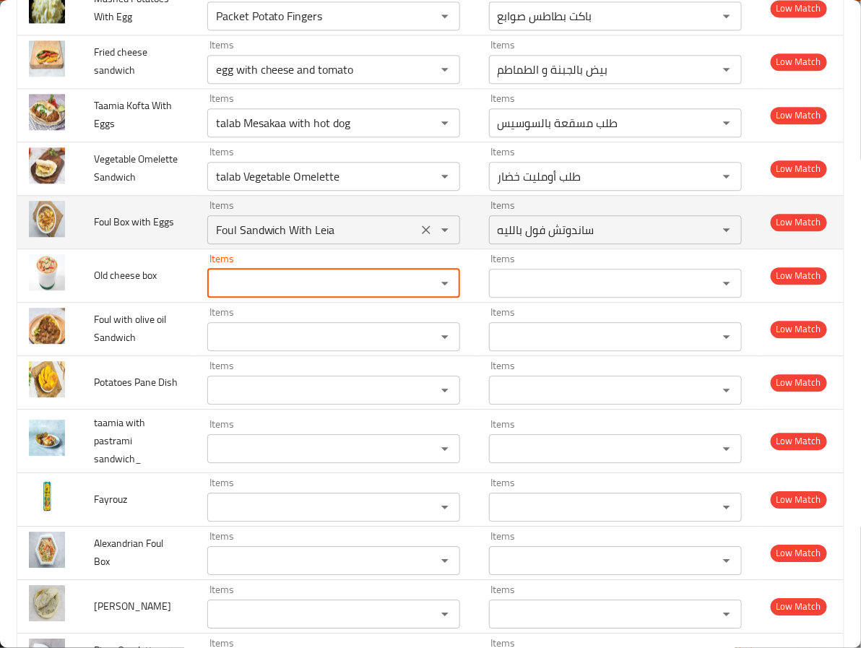
click at [435, 240] on button "Open" at bounding box center [445, 230] width 20 height 20
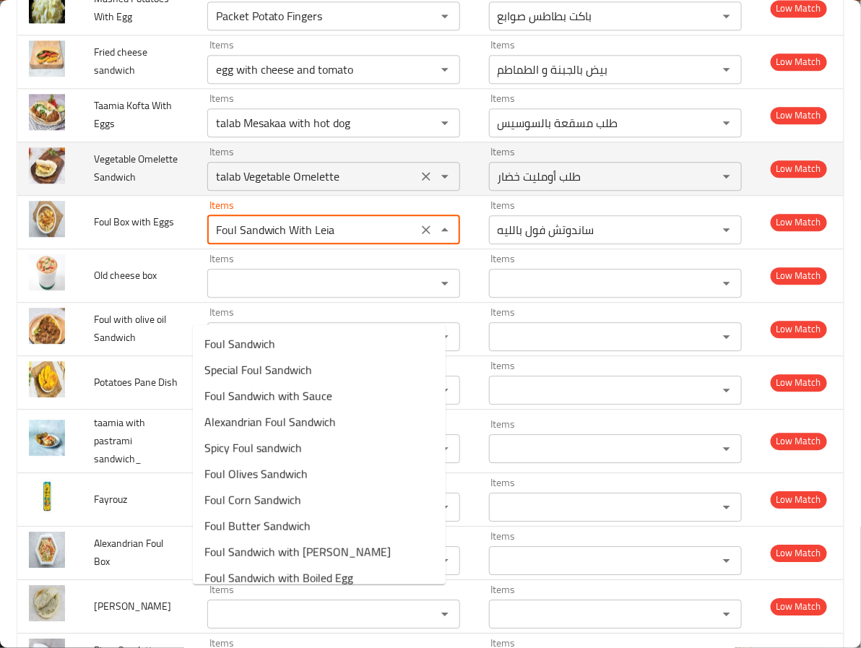
click at [416, 191] on div "talab Vegetable Omelette Items" at bounding box center [333, 176] width 253 height 29
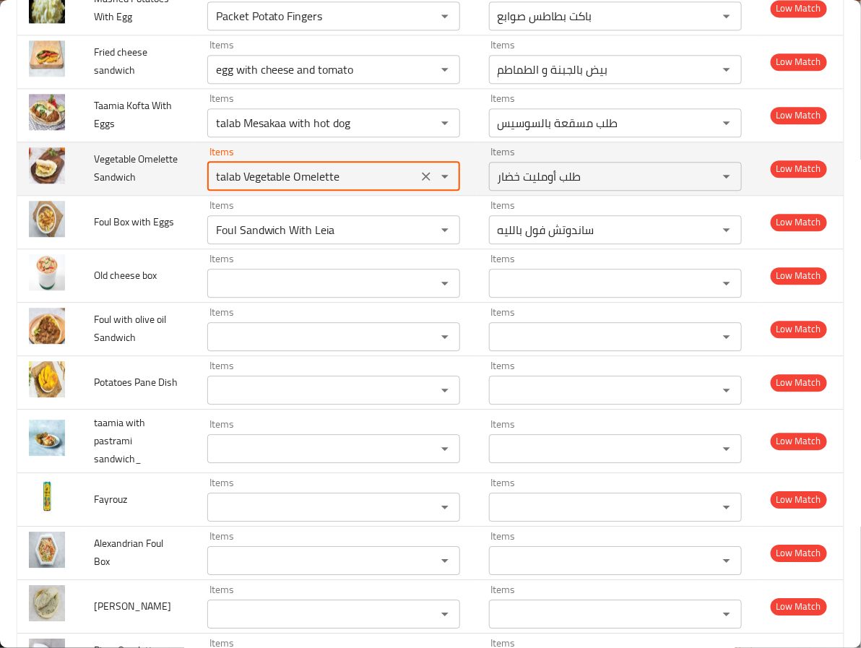
click at [419, 184] on icon "Clear" at bounding box center [426, 176] width 14 height 14
type Box_ "Flavored Foul box"
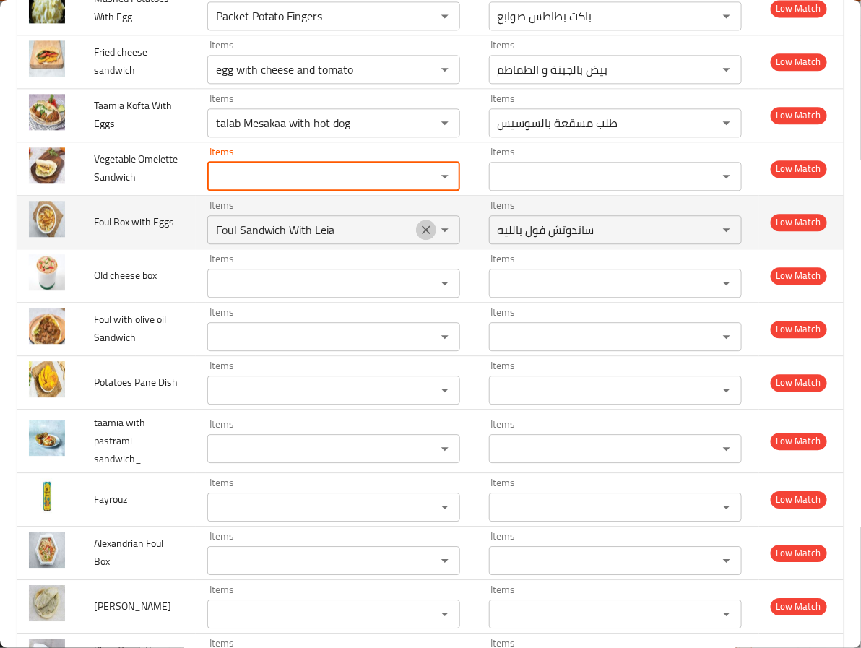
click at [419, 237] on icon "Clear" at bounding box center [426, 230] width 14 height 14
type Box_ "Flavored Foul box"
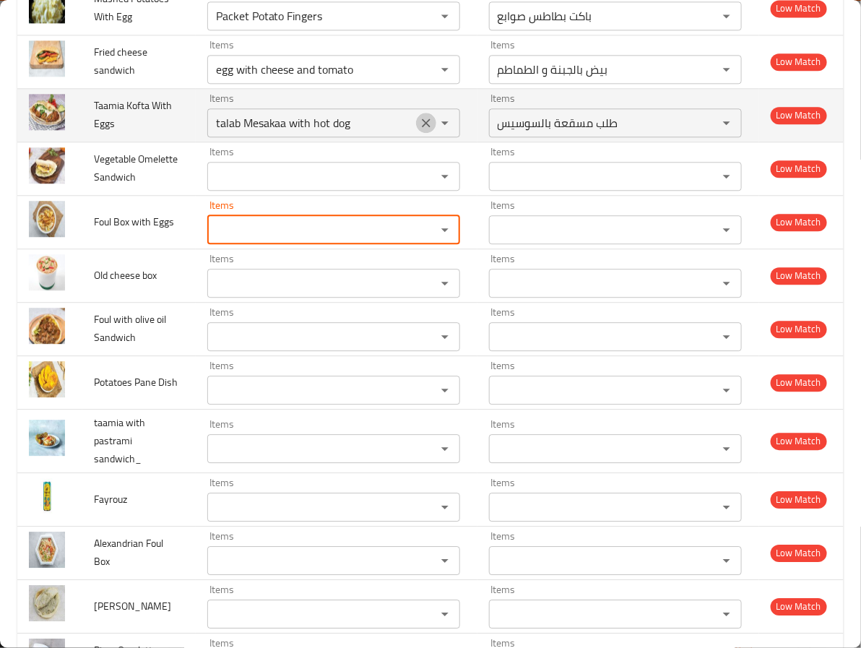
click at [419, 130] on icon "Clear" at bounding box center [426, 123] width 14 height 14
type Box_ "Flavored Foul box"
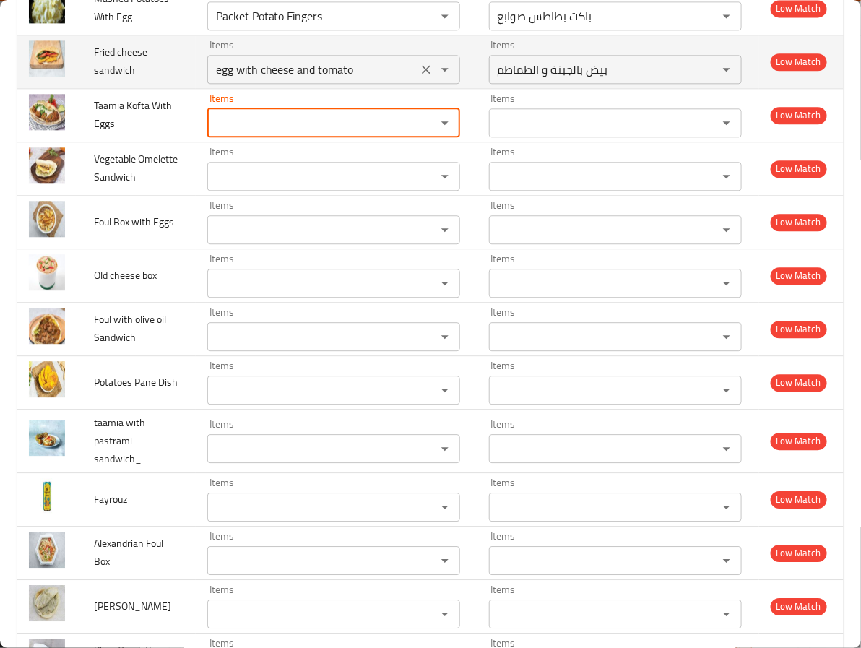
click at [422, 74] on icon "Clear" at bounding box center [426, 69] width 9 height 9
type Box_ "Flavored Foul box"
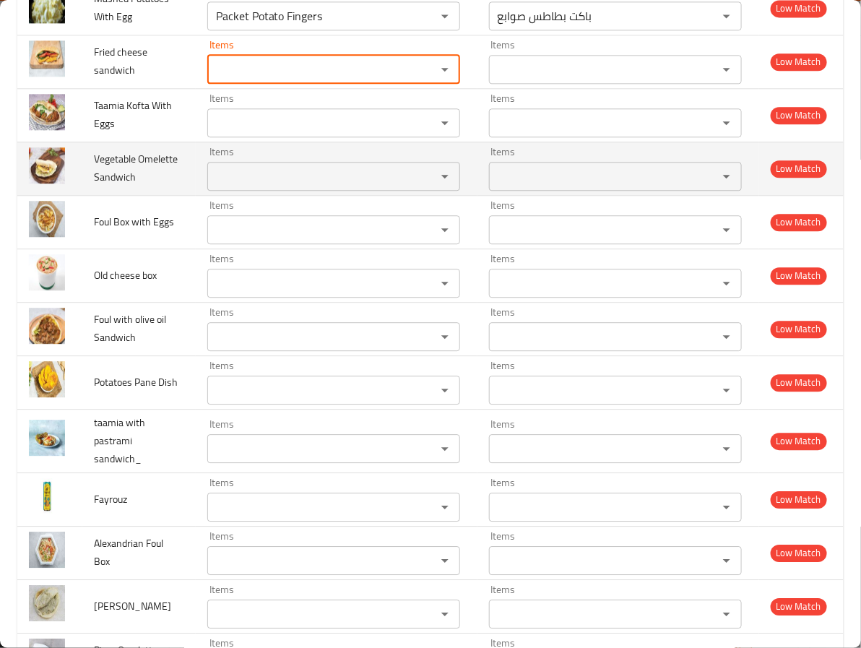
scroll to position [2454, 0]
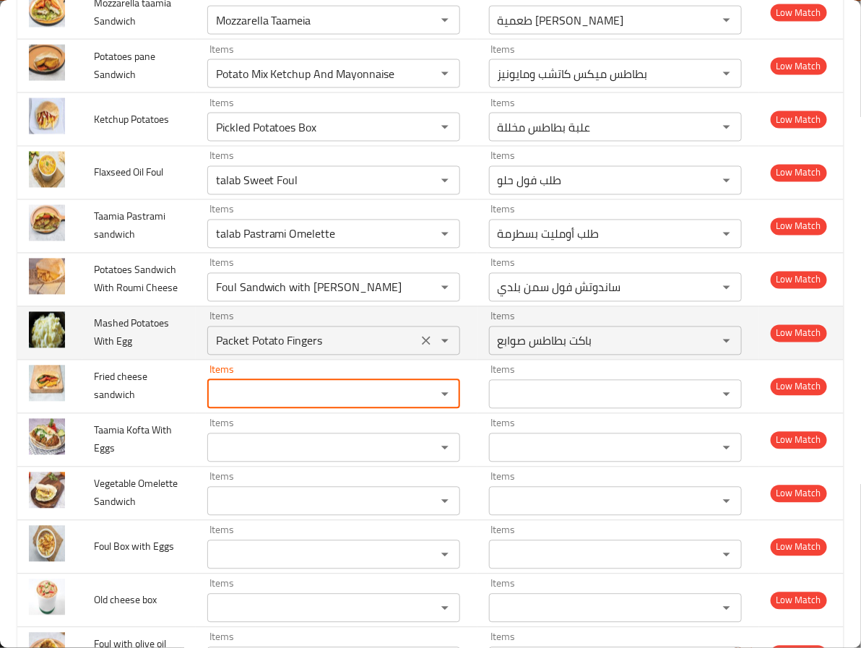
click at [419, 348] on icon "Clear" at bounding box center [426, 341] width 14 height 14
type Box_ "Flavored Foul box"
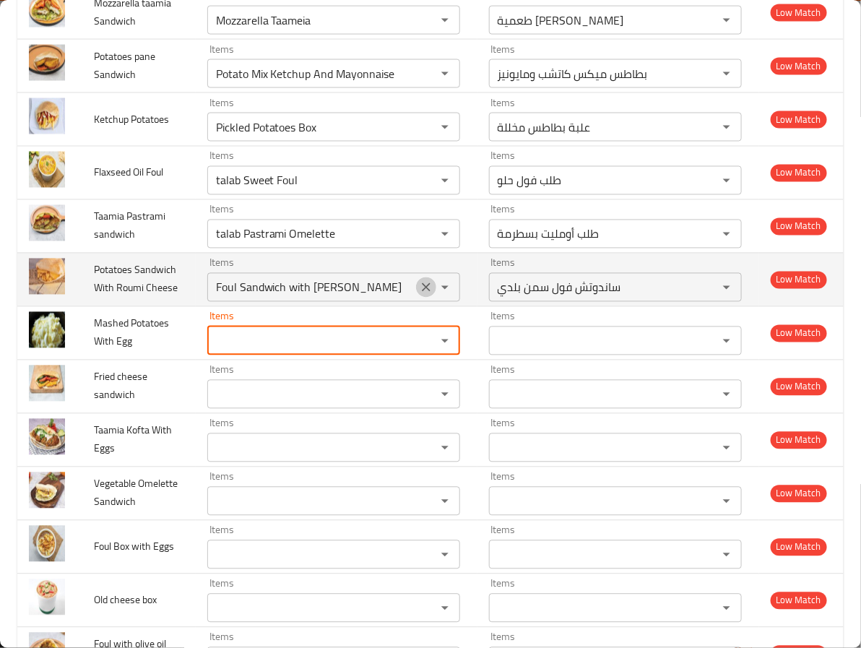
click at [419, 295] on icon "Clear" at bounding box center [426, 287] width 14 height 14
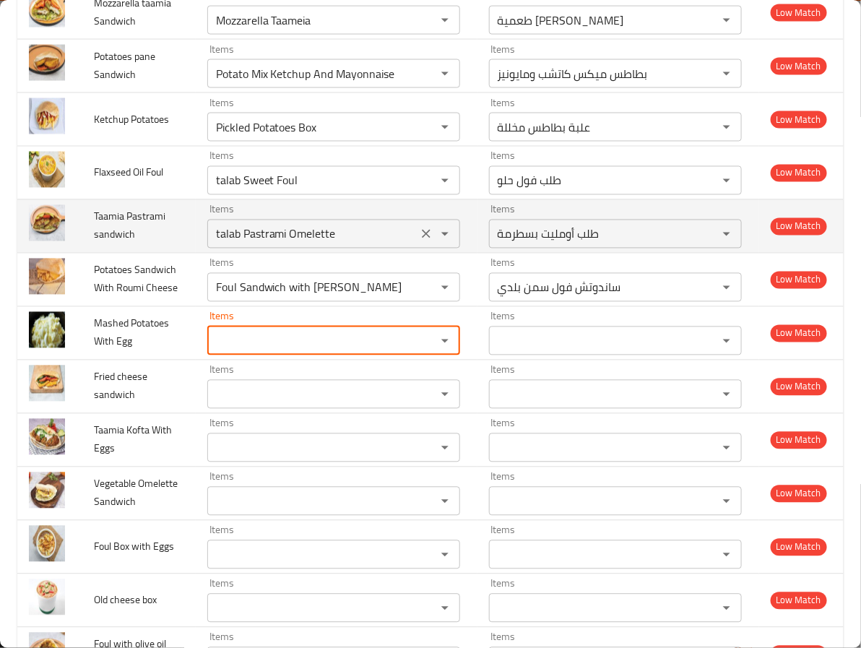
type Box_ "Flavored Foul box"
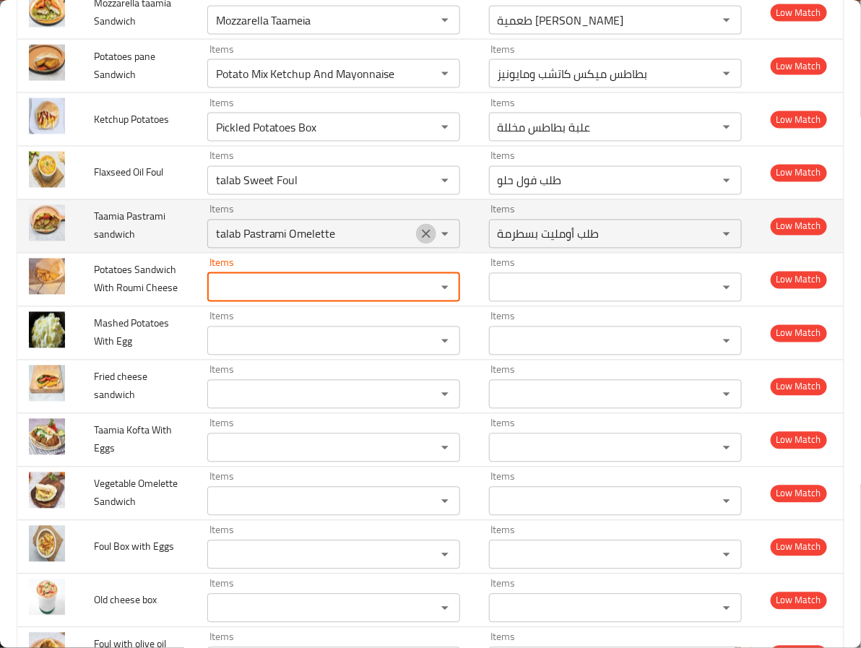
click at [419, 241] on icon "Clear" at bounding box center [426, 234] width 14 height 14
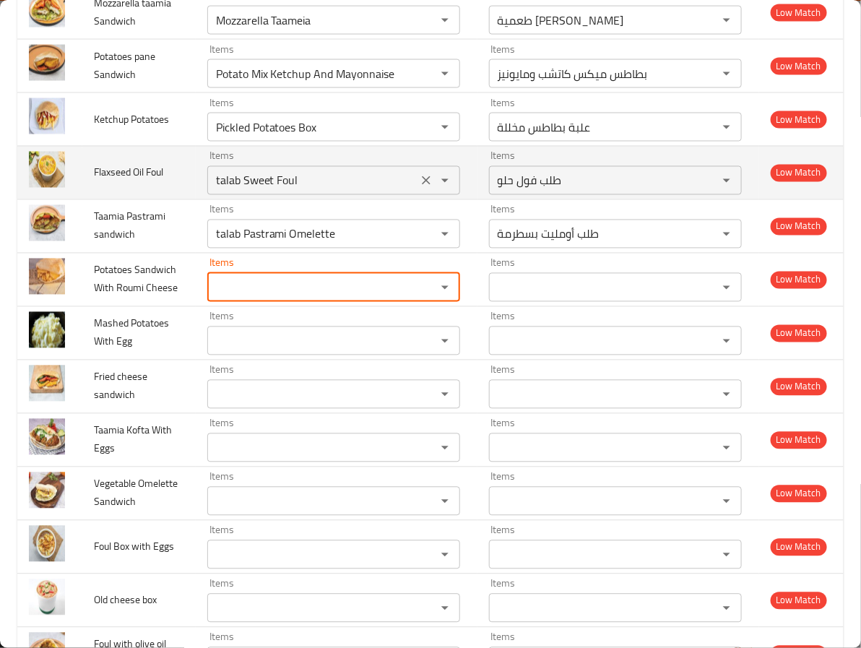
type Box_ "Flavored Foul box"
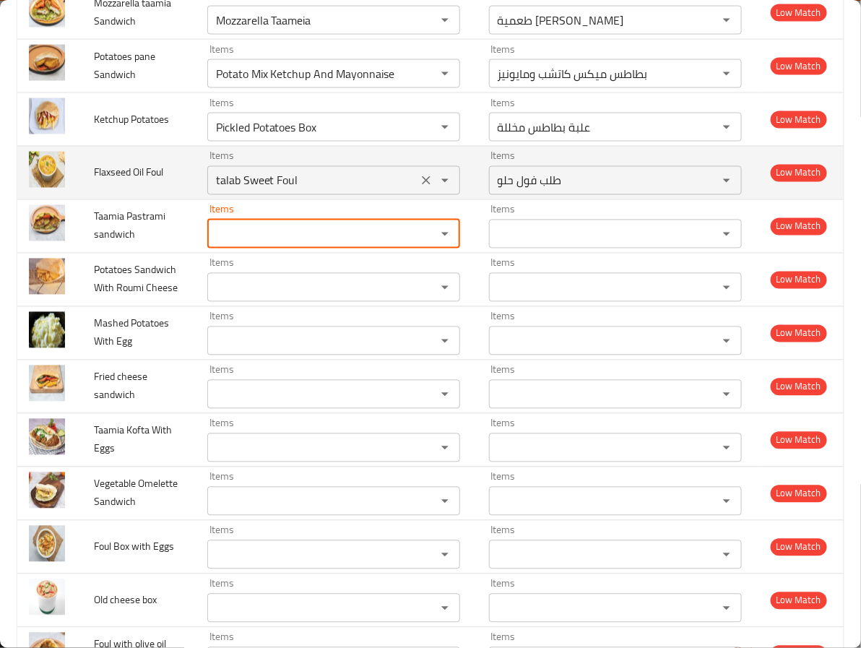
click at [419, 188] on icon "Clear" at bounding box center [426, 180] width 14 height 14
type Box_ "Flavored Foul box"
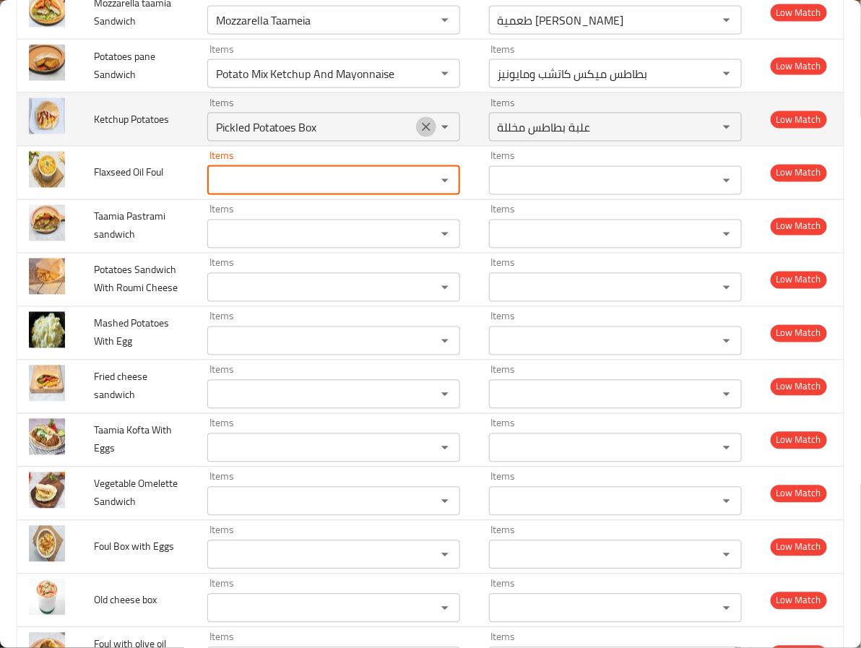
click at [422, 132] on icon "Clear" at bounding box center [426, 127] width 9 height 9
type Box_ "Flavored Foul box"
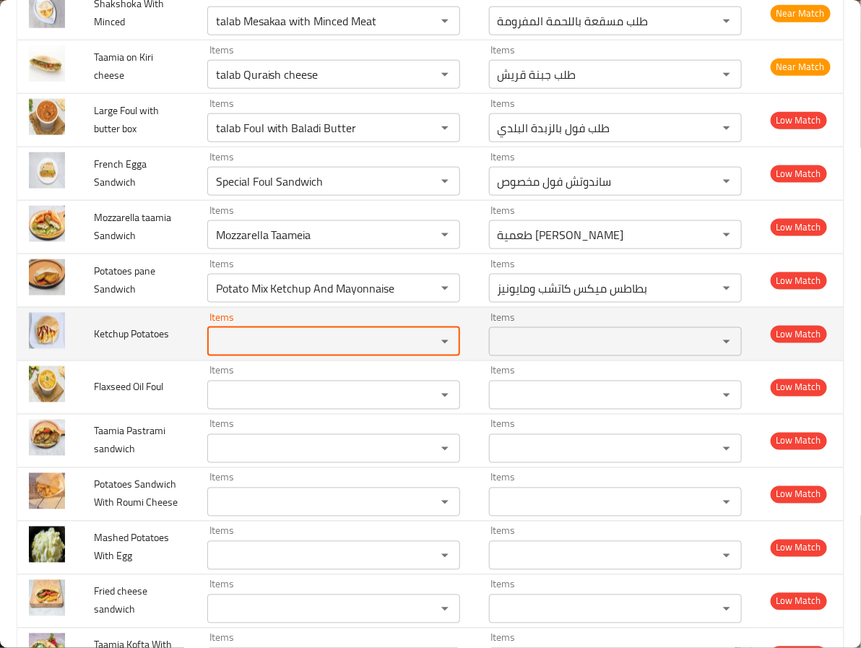
scroll to position [2237, 0]
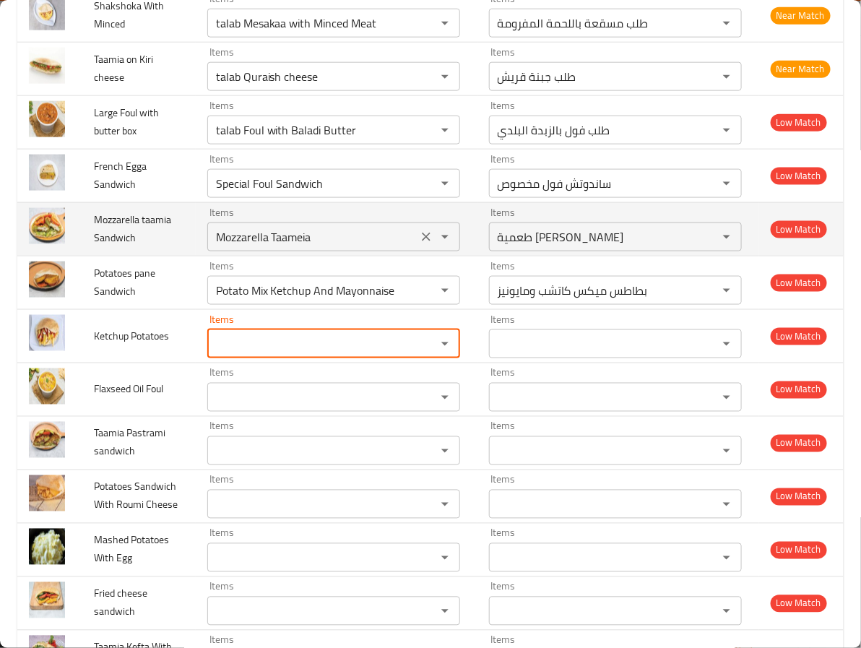
click at [419, 298] on icon "Clear" at bounding box center [426, 290] width 14 height 14
type Box_ "Flavored Foul box"
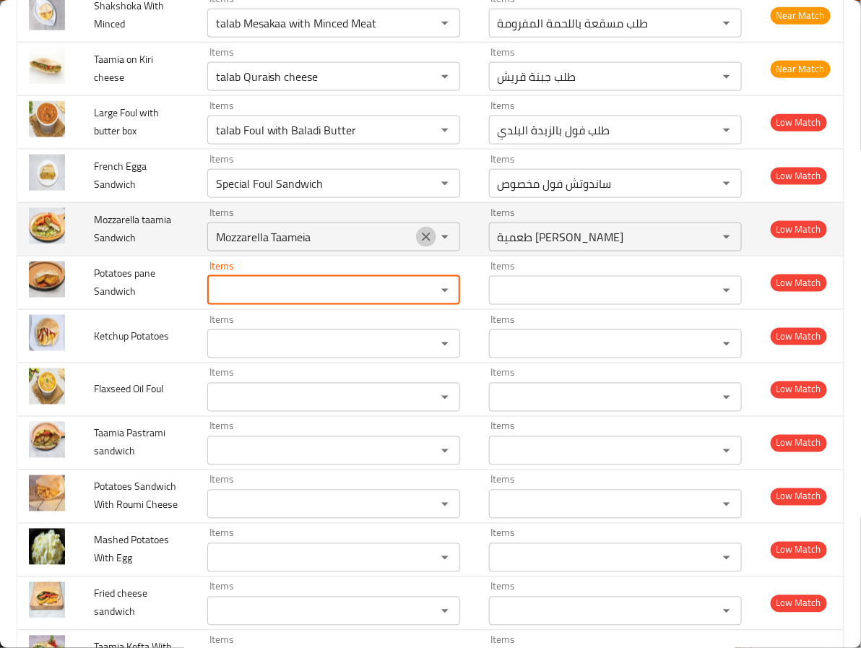
click at [422, 241] on icon "Clear" at bounding box center [426, 237] width 9 height 9
type Box_ "Flavored Foul box"
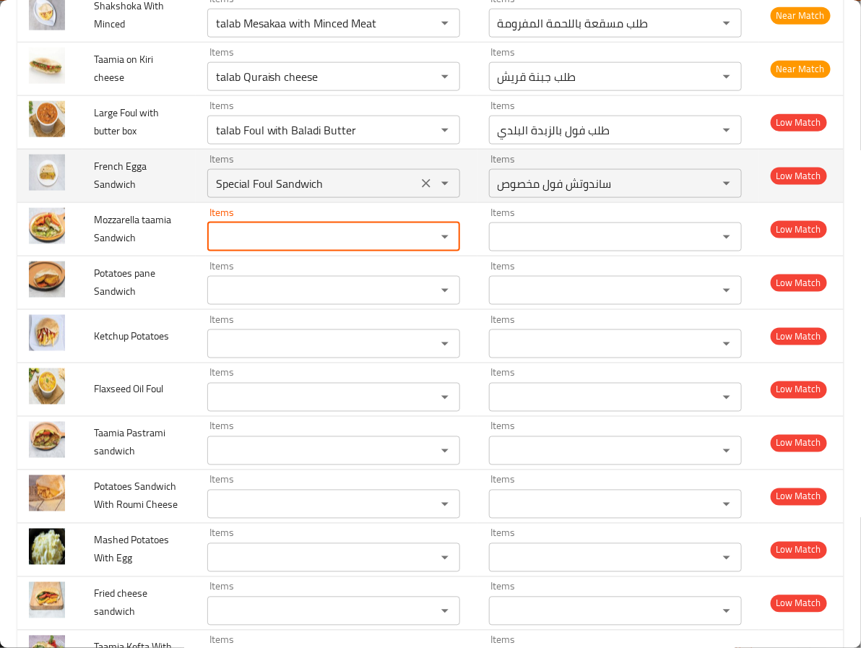
click at [415, 198] on div "Special Foul Sandwich Items" at bounding box center [333, 183] width 253 height 29
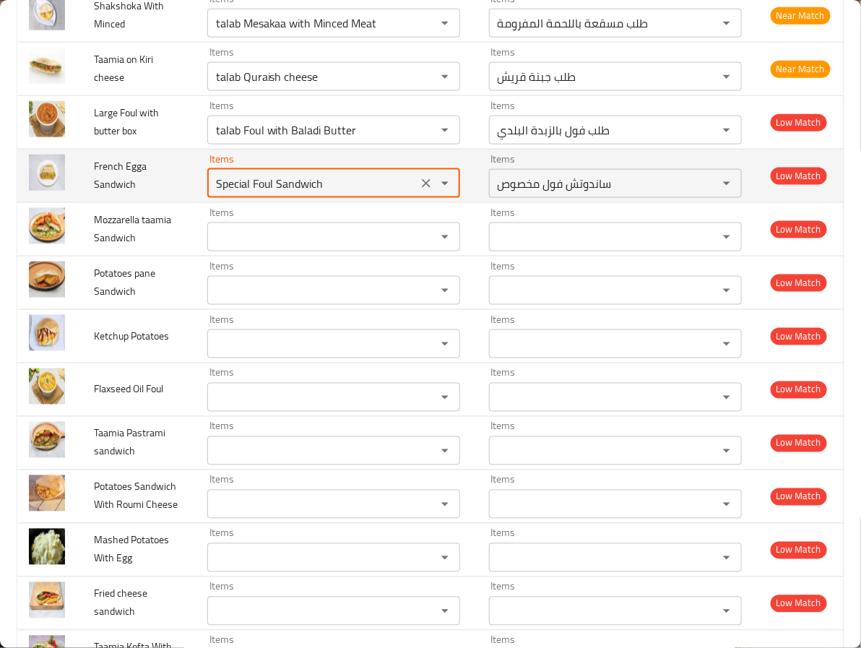
click at [419, 191] on icon "Clear" at bounding box center [426, 183] width 14 height 14
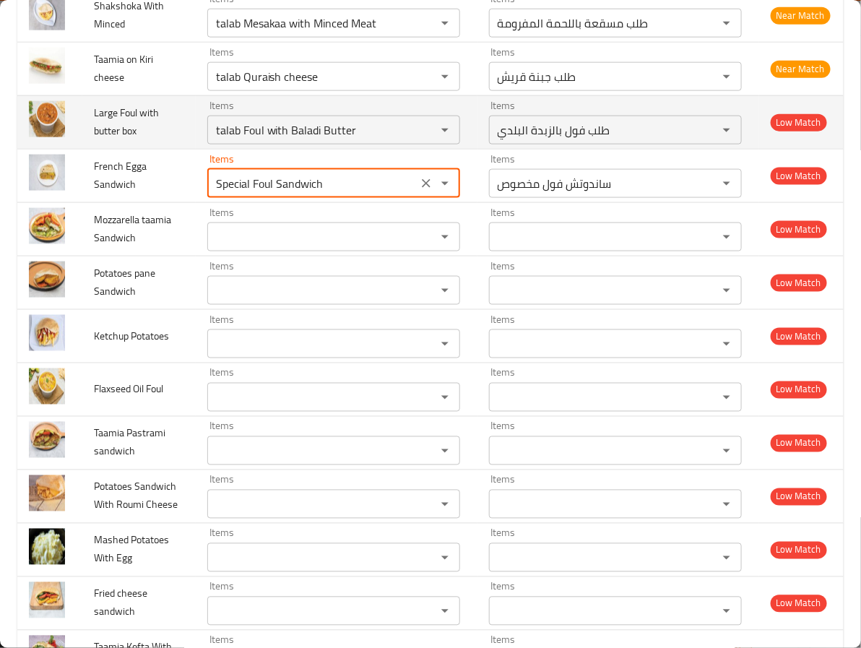
type Box_ "Flavored Foul box"
click at [419, 137] on icon "Clear" at bounding box center [426, 130] width 14 height 14
type Box_ "Flavored Foul box"
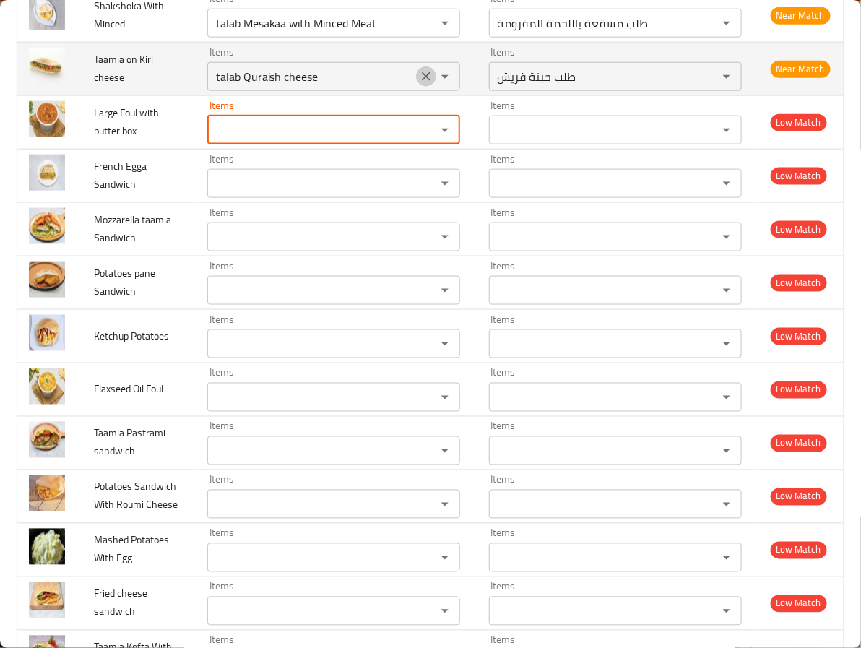
click at [419, 84] on icon "Clear" at bounding box center [426, 76] width 14 height 14
type Box_ "Flavored Foul box"
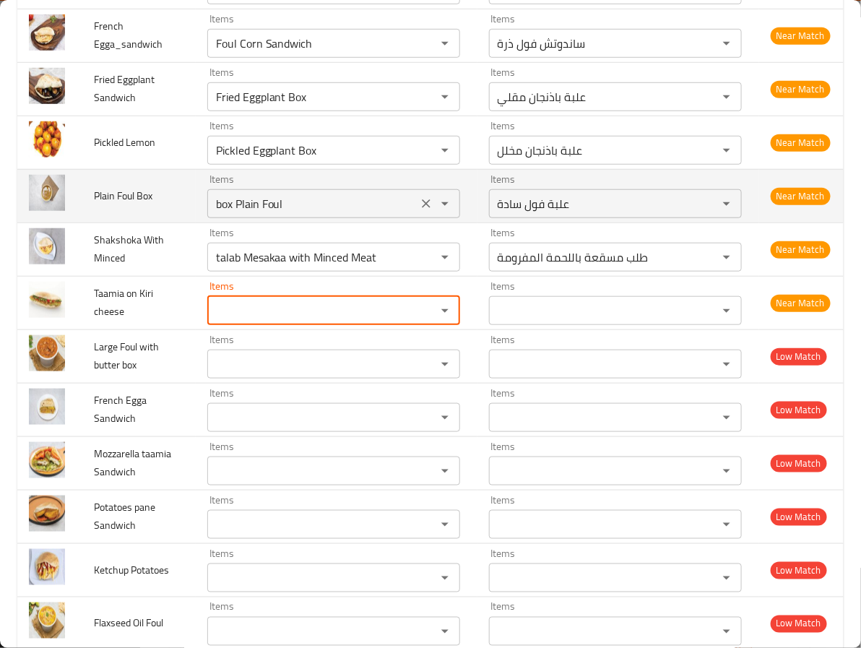
scroll to position [1912, 0]
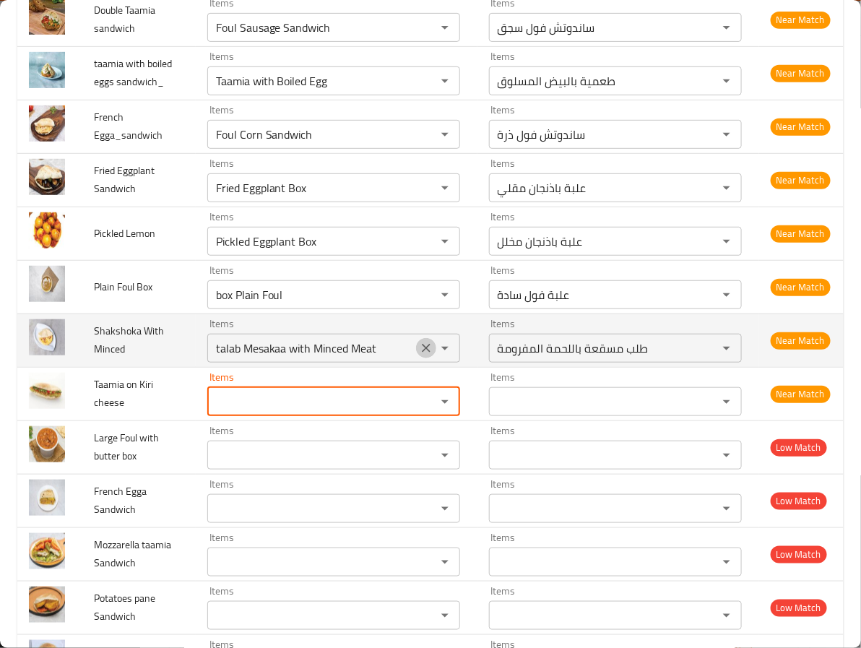
click at [419, 356] on icon "Clear" at bounding box center [426, 348] width 14 height 14
type Box_ "Flavored Foul box"
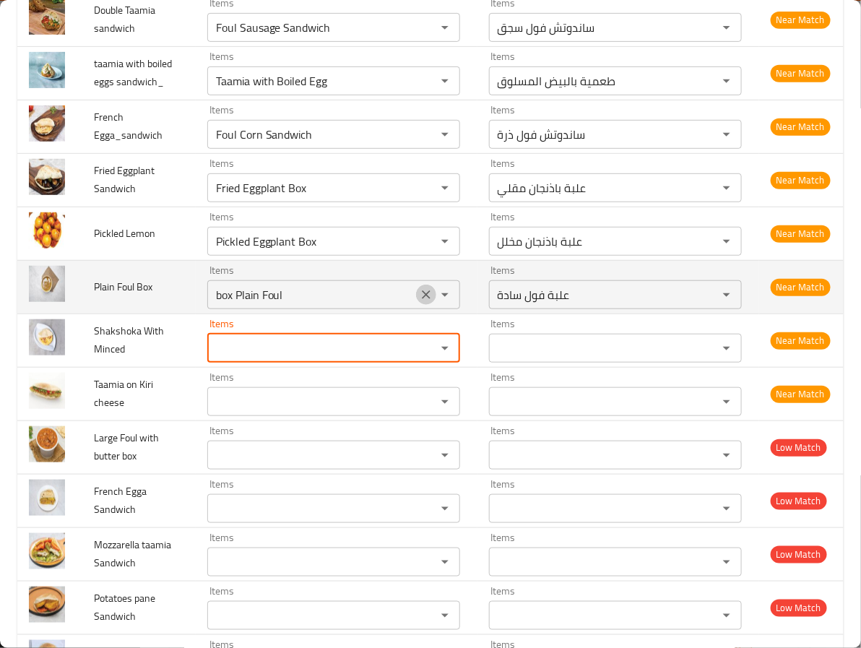
click at [419, 302] on icon "Clear" at bounding box center [426, 295] width 14 height 14
type Box_ "Flavored Foul box"
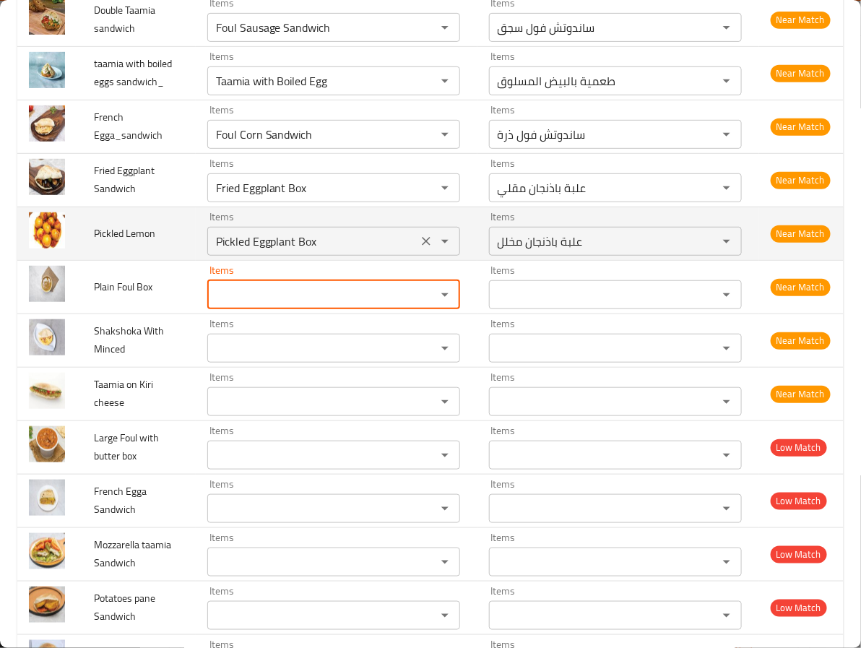
click at [416, 251] on button "Clear" at bounding box center [426, 241] width 20 height 20
type Box_ "Flavored Foul box"
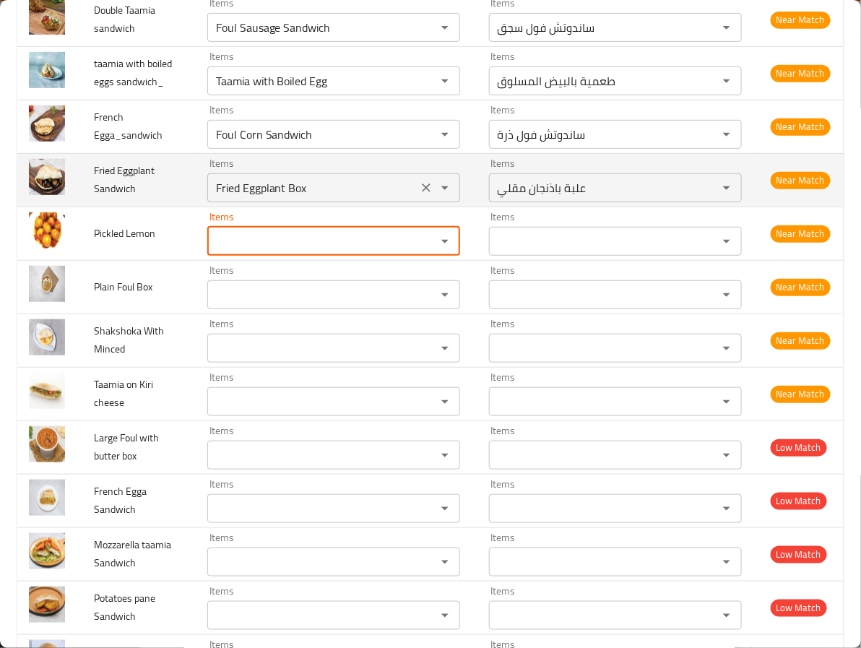
click at [416, 198] on div "enhanced table" at bounding box center [435, 188] width 38 height 20
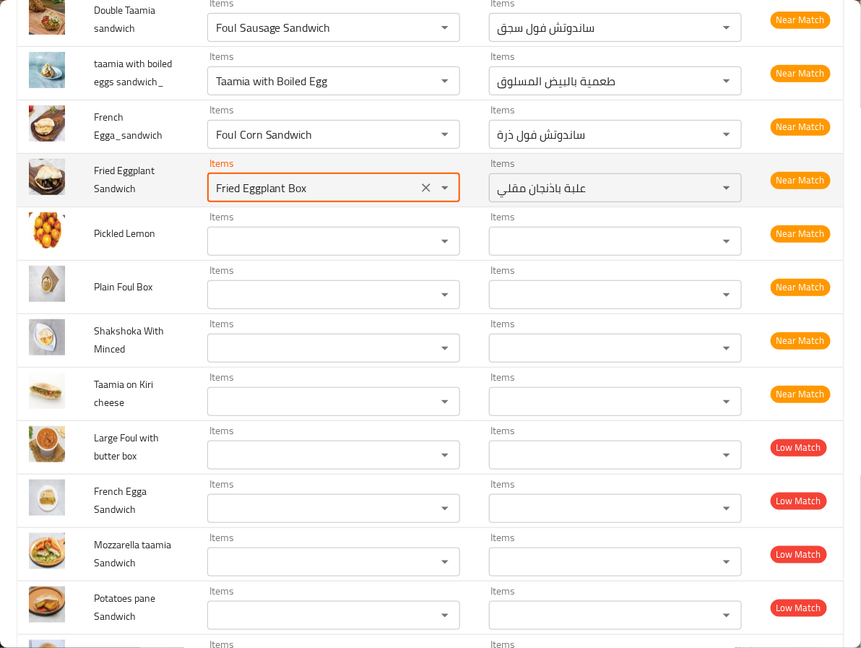
click at [399, 202] on div "Items Fried Eggplant Box Items" at bounding box center [333, 180] width 253 height 44
click at [419, 195] on icon "Clear" at bounding box center [426, 188] width 14 height 14
type Box_ "Flavored Foul box"
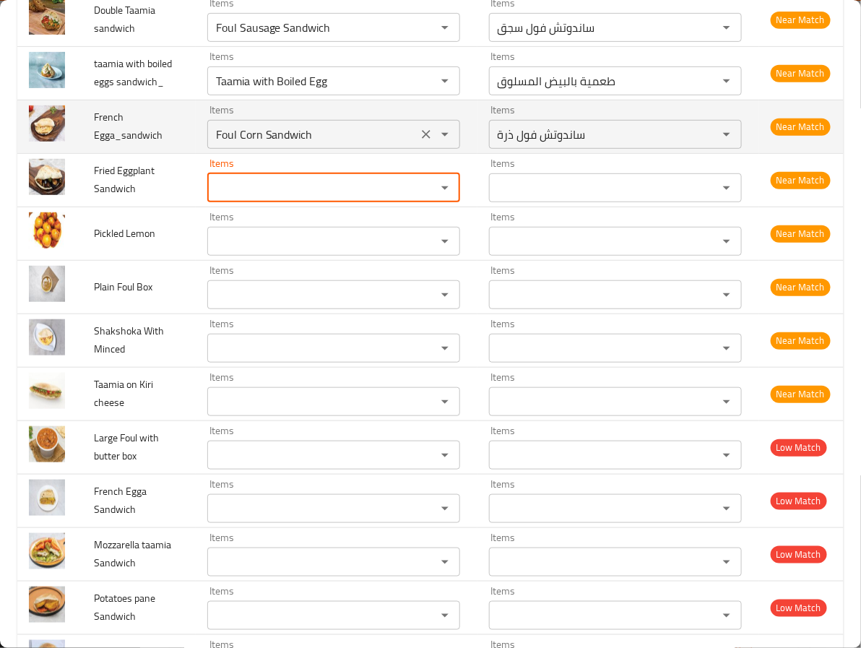
click at [419, 142] on icon "Clear" at bounding box center [426, 134] width 14 height 14
type Box_ "Flavored Foul box"
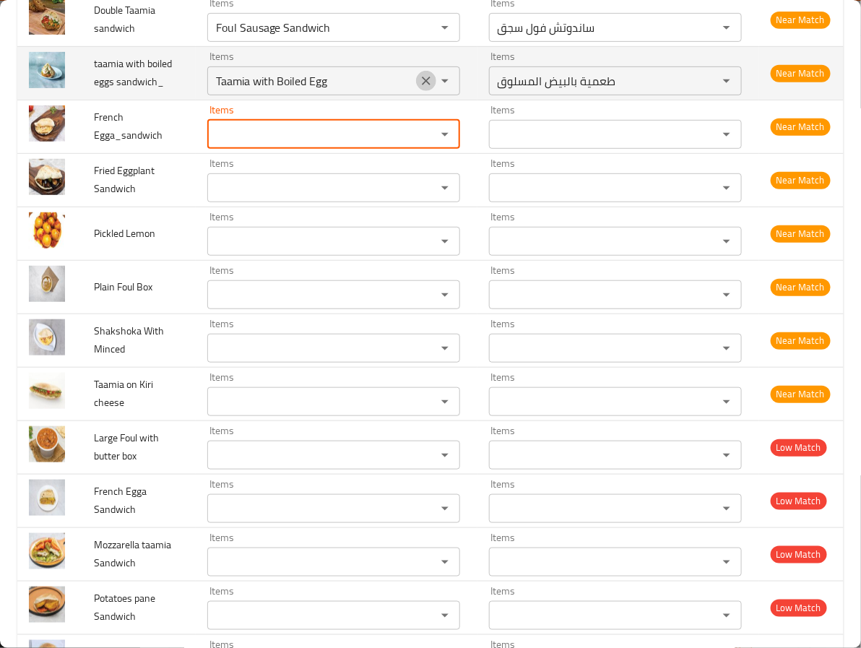
click at [419, 88] on icon "Clear" at bounding box center [426, 81] width 14 height 14
type Box_ "Flavored Foul box"
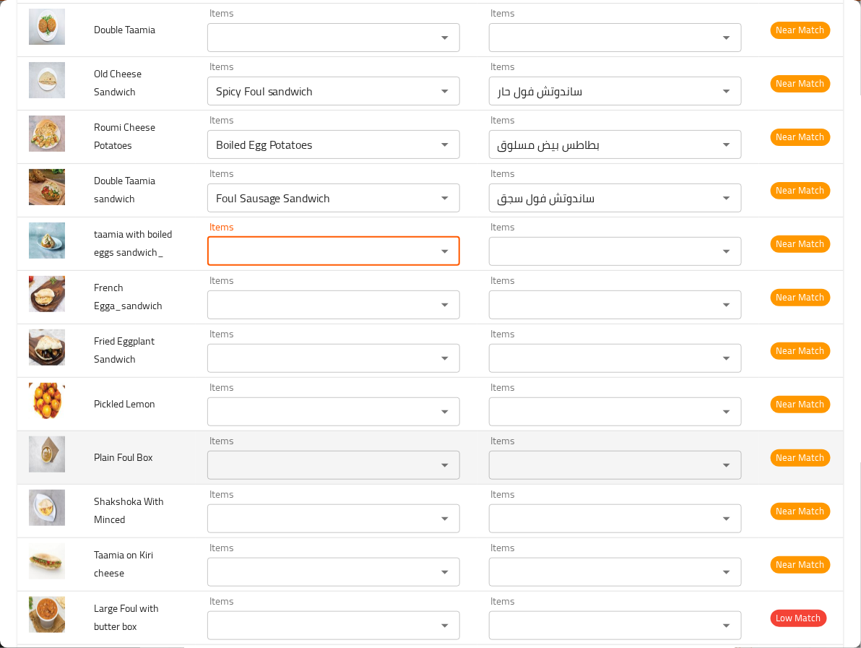
scroll to position [1695, 0]
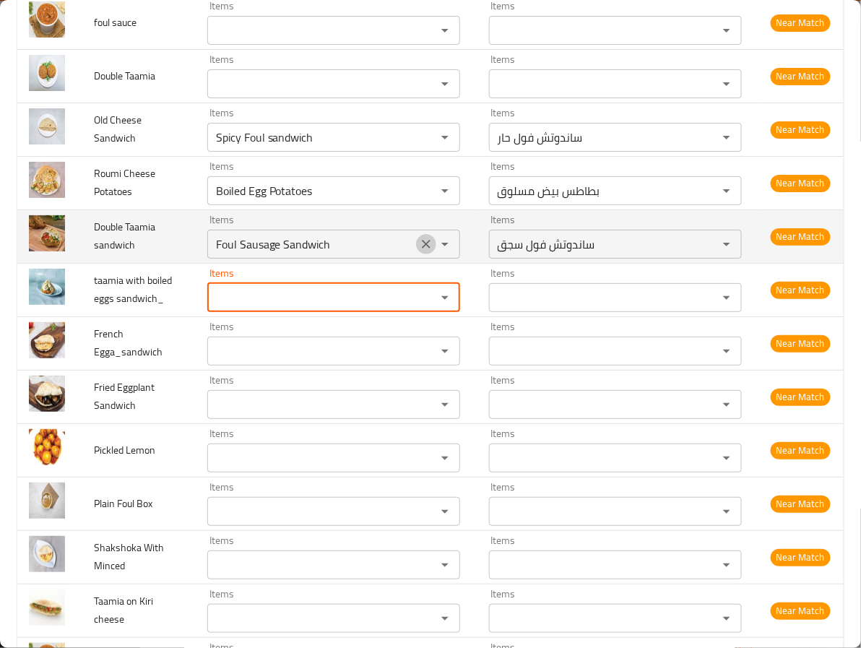
click at [422, 249] on icon "Clear" at bounding box center [426, 244] width 9 height 9
type Box_ "Flavored Foul box"
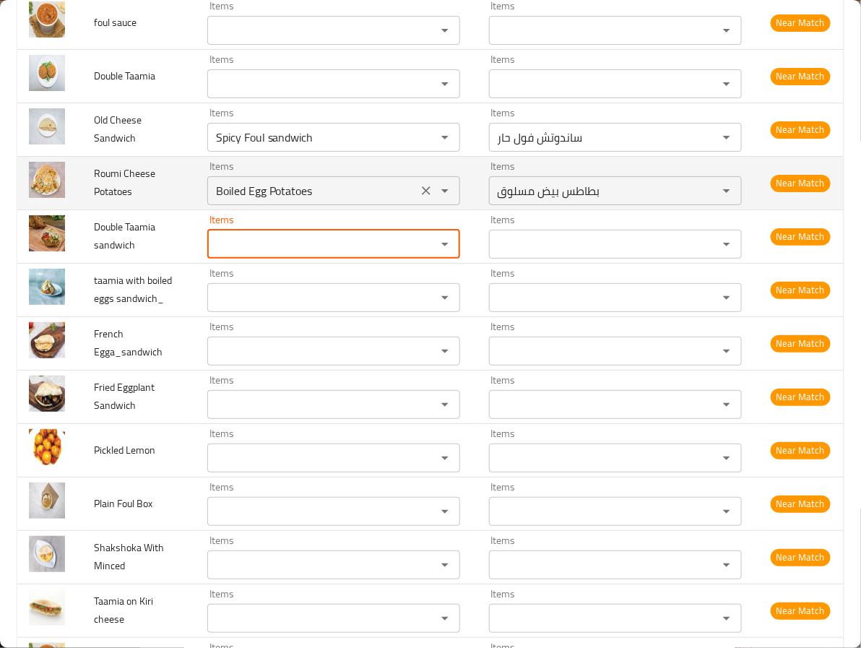
click at [416, 205] on div "Boiled Egg Potatoes Items" at bounding box center [333, 190] width 253 height 29
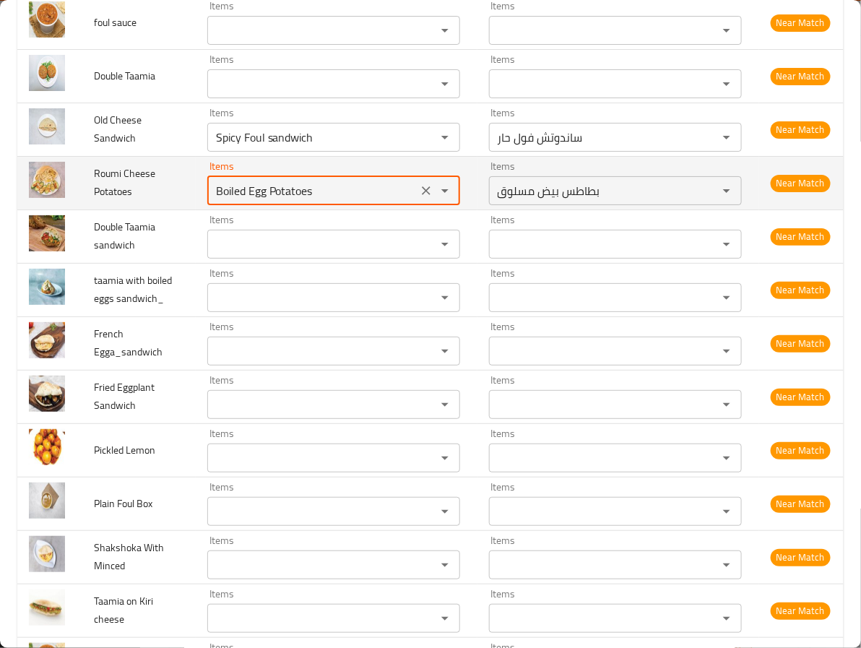
click at [400, 197] on div "Boiled Egg Potatoes Items" at bounding box center [333, 190] width 253 height 29
click at [419, 198] on icon "Clear" at bounding box center [426, 191] width 14 height 14
type Box_ "Flavored Foul box"
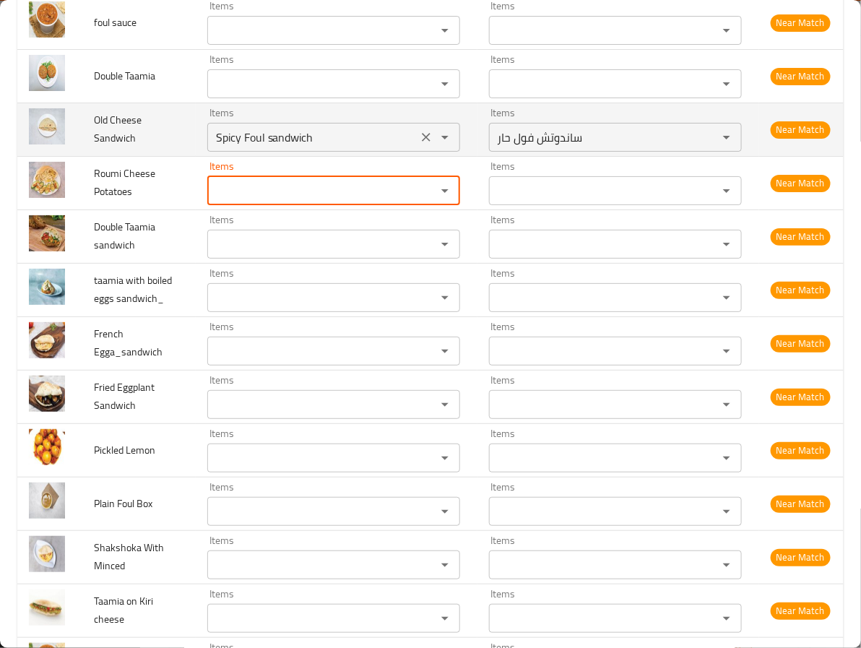
click at [419, 145] on icon "Clear" at bounding box center [426, 137] width 14 height 14
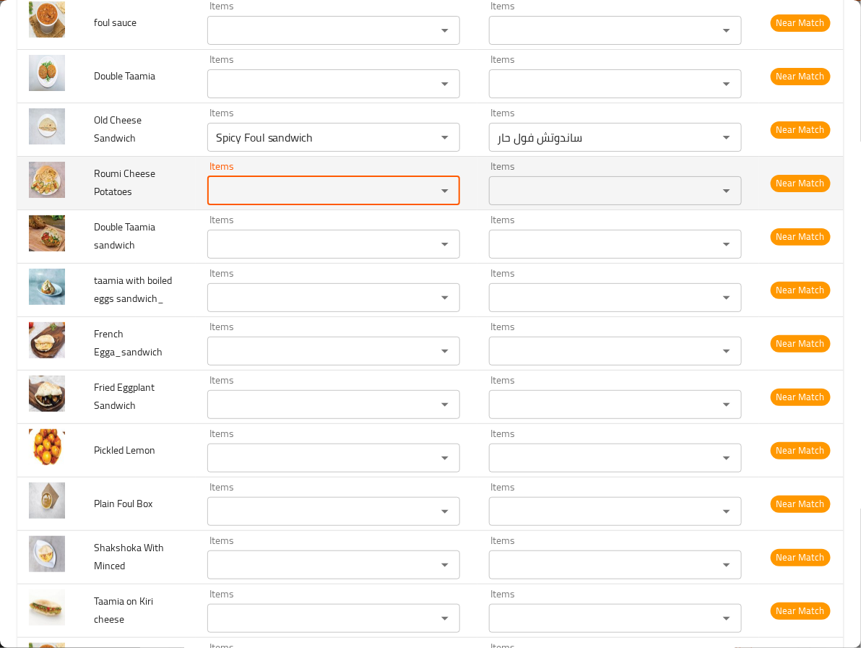
type Box_ "Flavored Foul box"
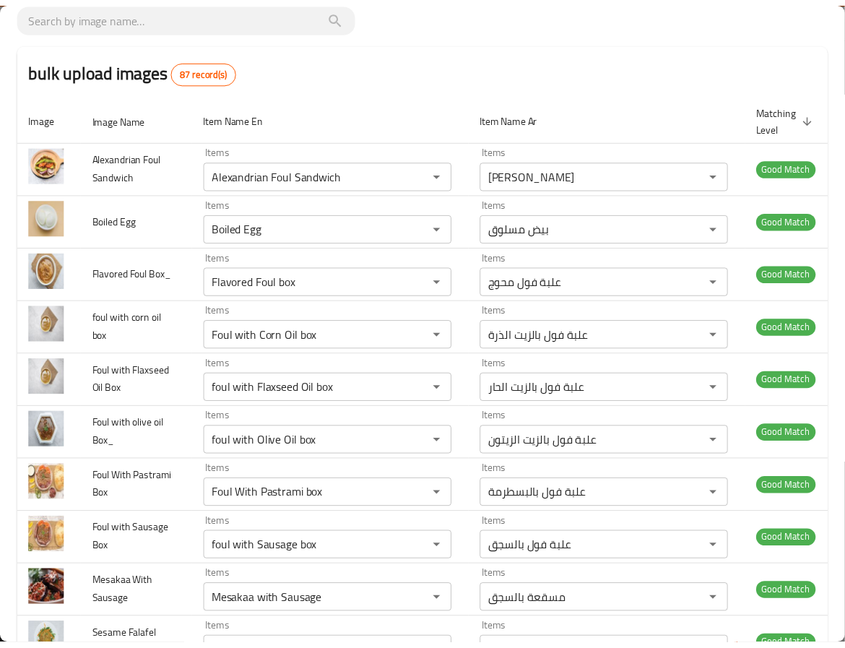
scroll to position [0, 0]
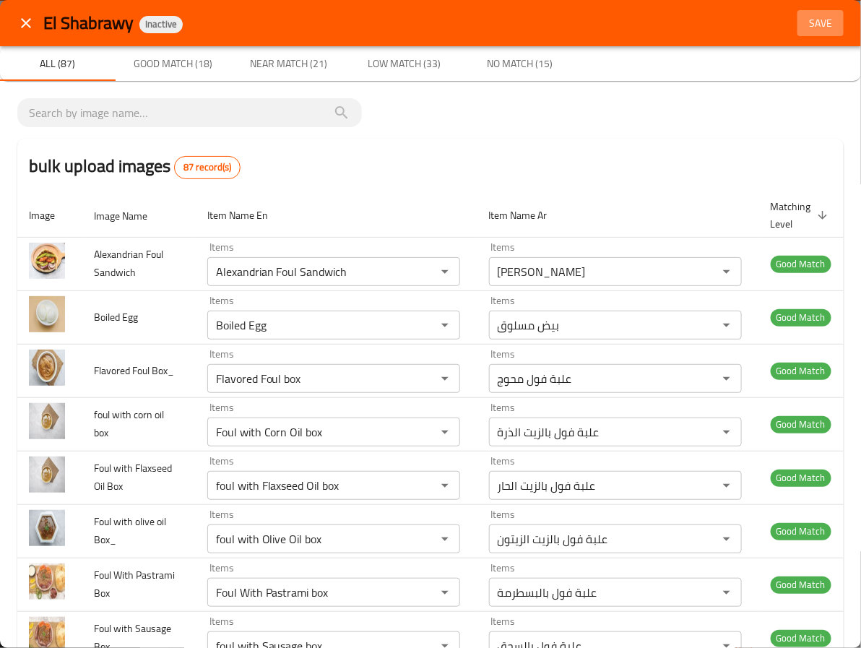
click at [816, 12] on button "Save" at bounding box center [821, 23] width 46 height 27
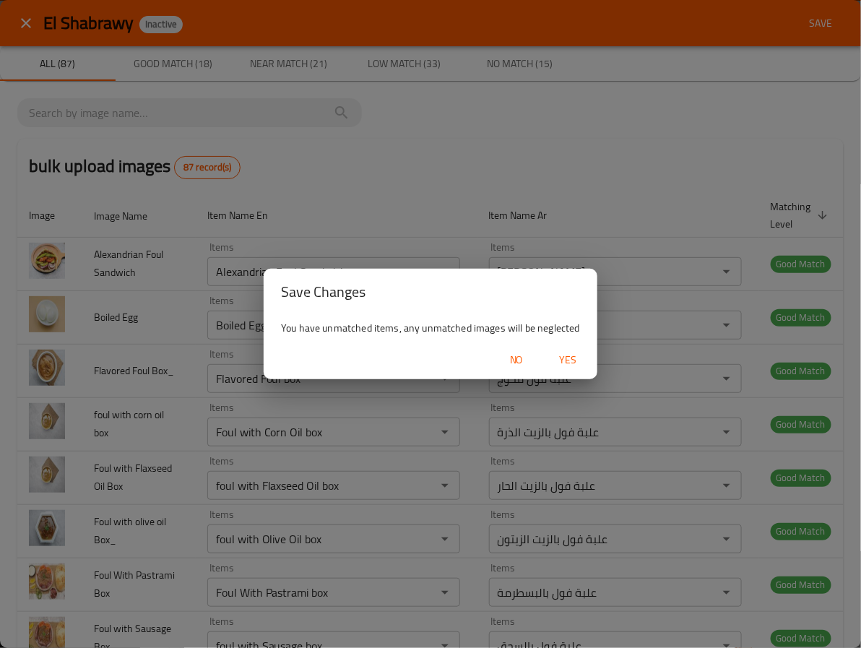
click at [575, 356] on span "Yes" at bounding box center [568, 360] width 35 height 18
type Box_ "Flavored Foul box"
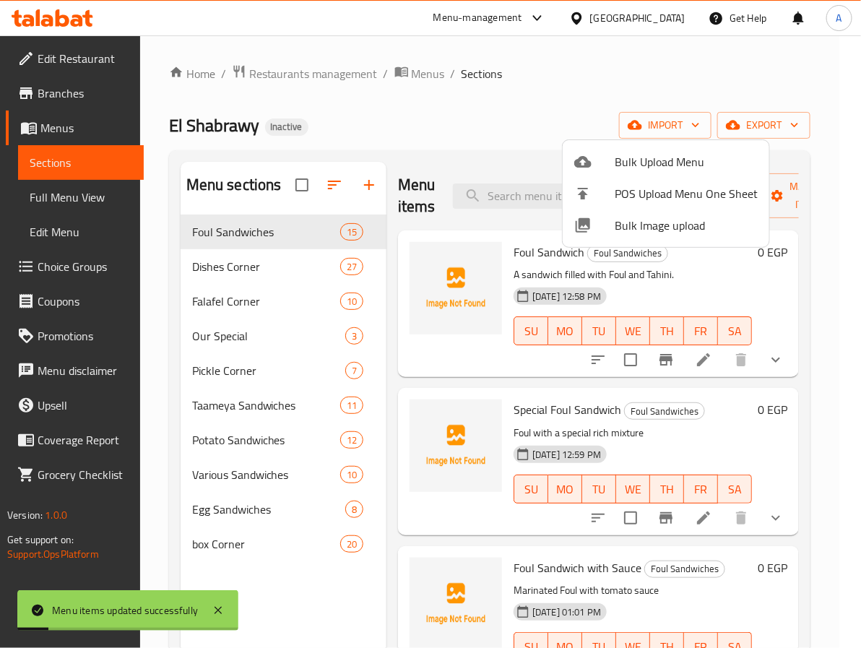
click at [534, 152] on div at bounding box center [430, 324] width 861 height 648
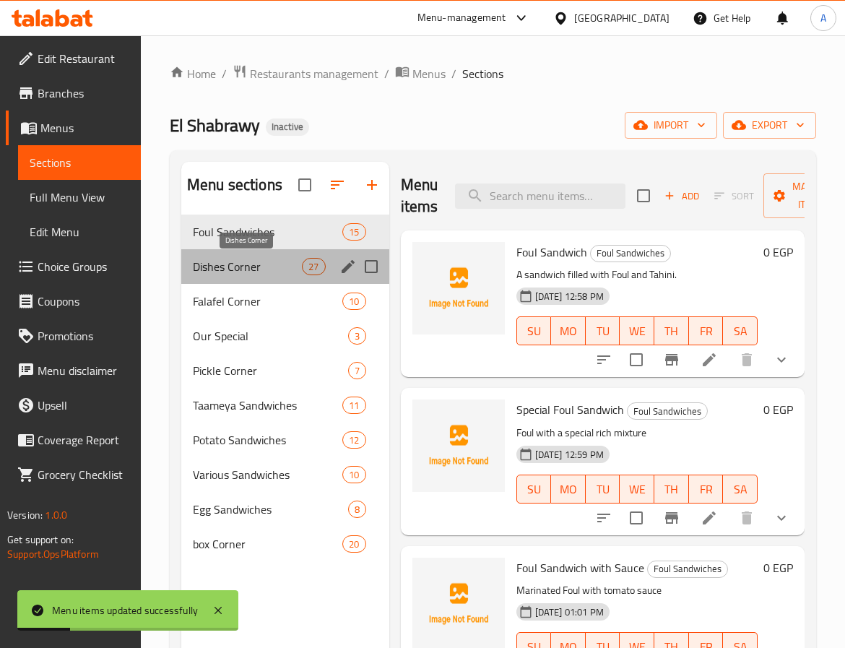
click at [299, 272] on span "Dishes Corner" at bounding box center [247, 266] width 109 height 17
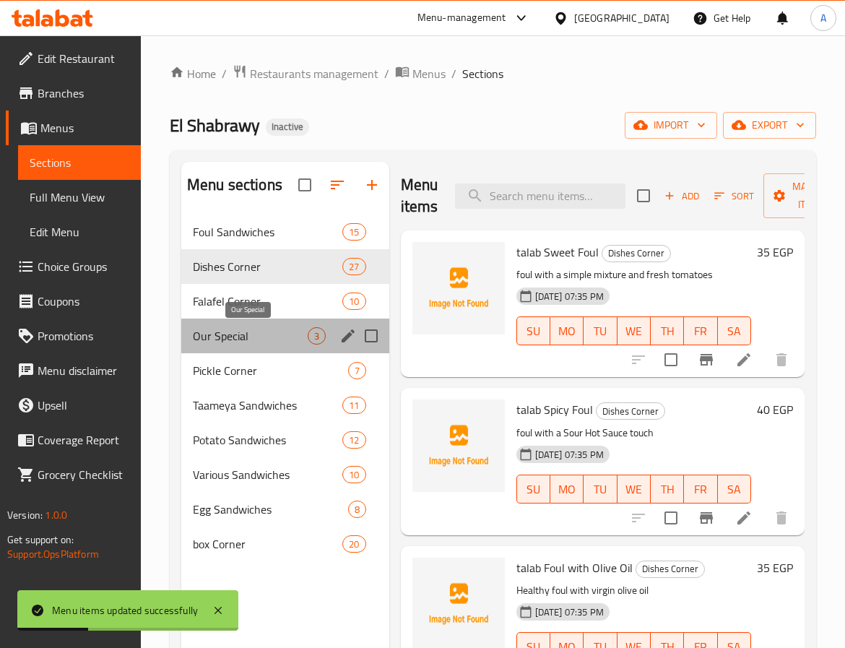
click at [274, 336] on span "Our Special" at bounding box center [250, 335] width 115 height 17
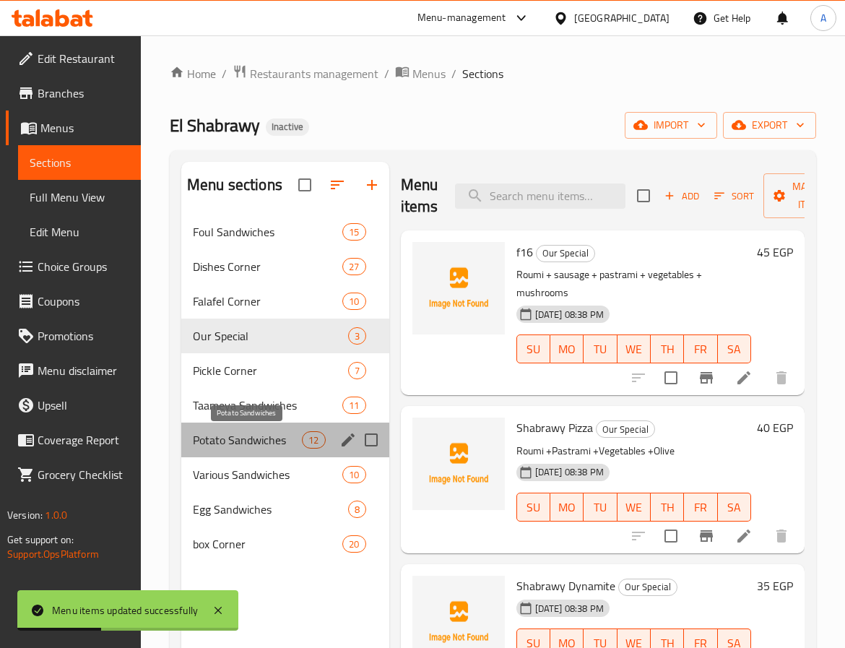
click at [265, 445] on span "Potato Sandwiches" at bounding box center [247, 439] width 109 height 17
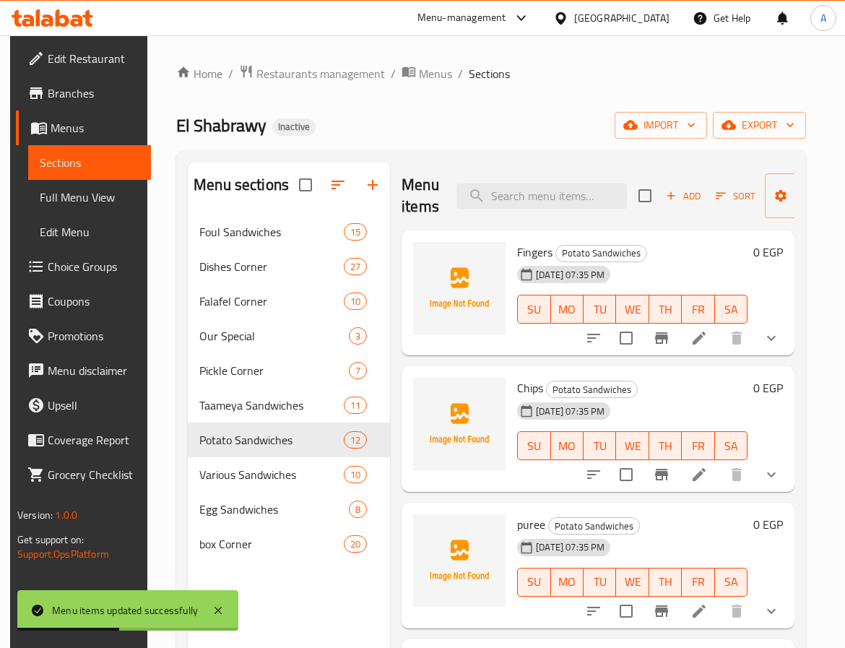
scroll to position [202, 0]
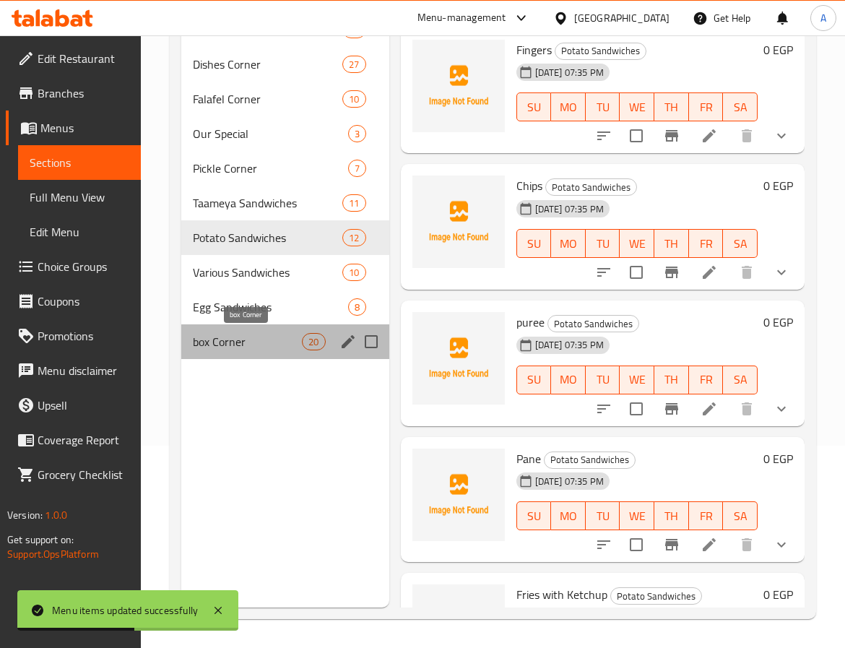
click at [249, 334] on span "box Corner" at bounding box center [247, 341] width 109 height 17
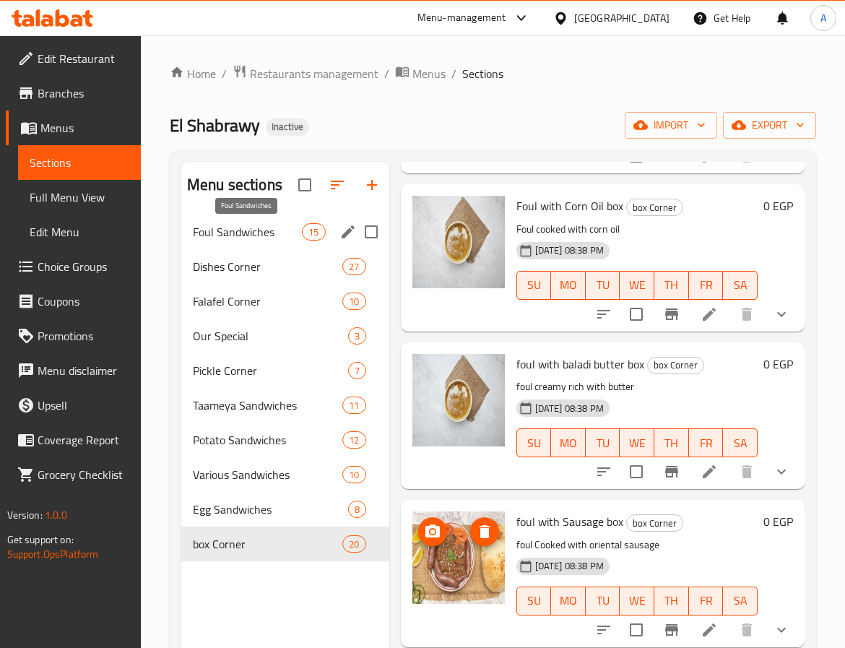
click at [254, 235] on span "Foul Sandwiches" at bounding box center [247, 231] width 109 height 17
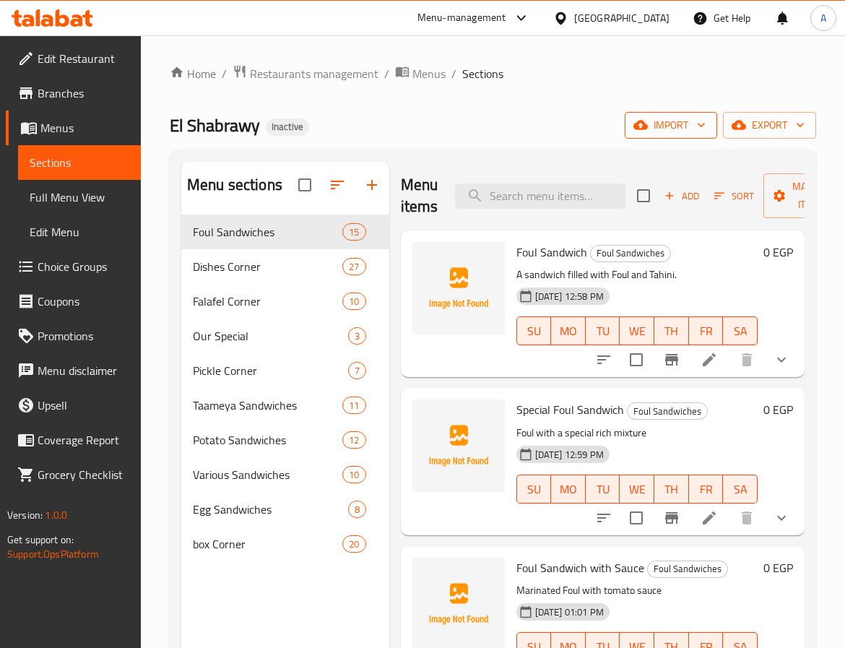
click at [663, 128] on span "import" at bounding box center [671, 125] width 69 height 18
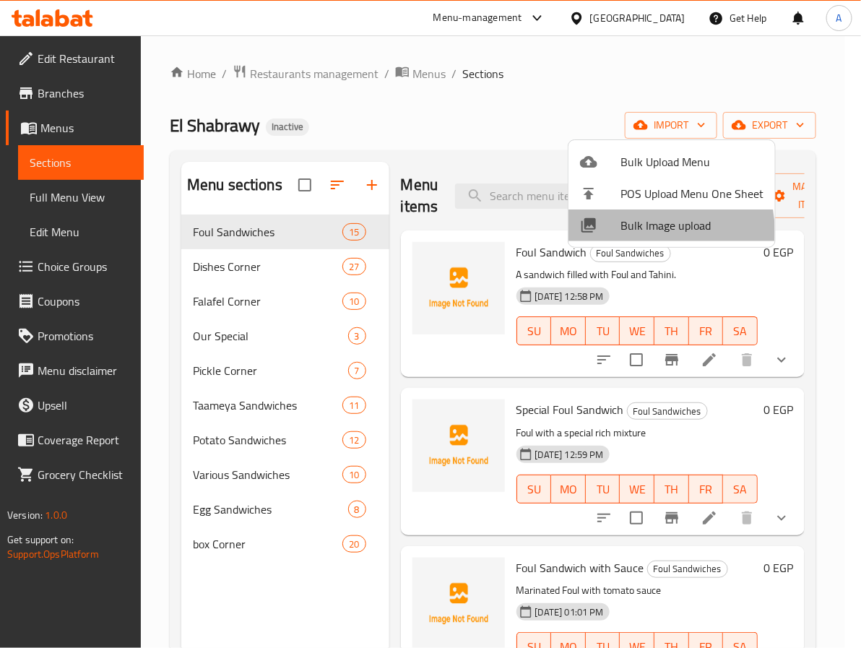
click at [653, 231] on span "Bulk Image upload" at bounding box center [692, 225] width 143 height 17
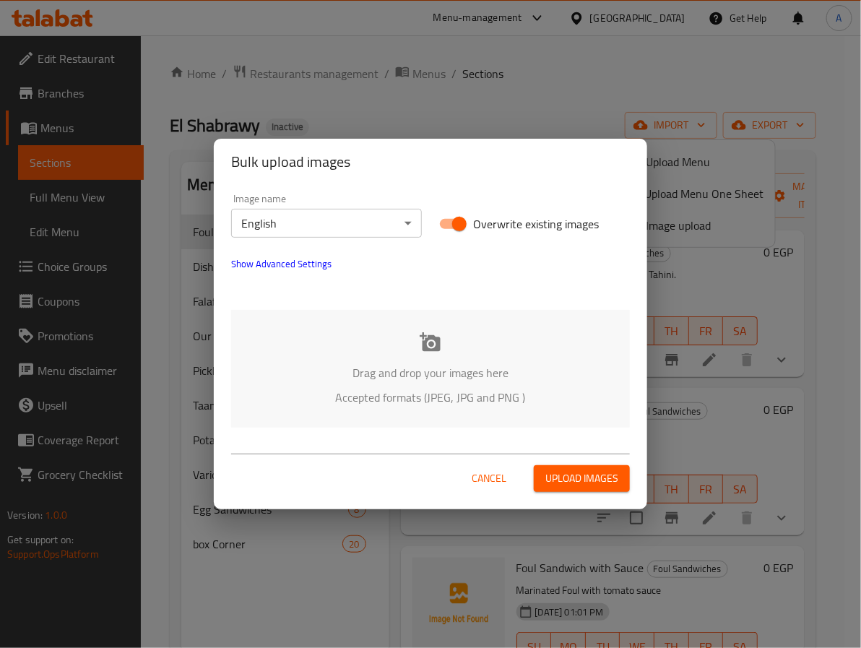
click at [349, 228] on body "​ Menu-management [GEOGRAPHIC_DATA] Get Help A Edit Restaurant Branches Menus S…" at bounding box center [430, 341] width 861 height 613
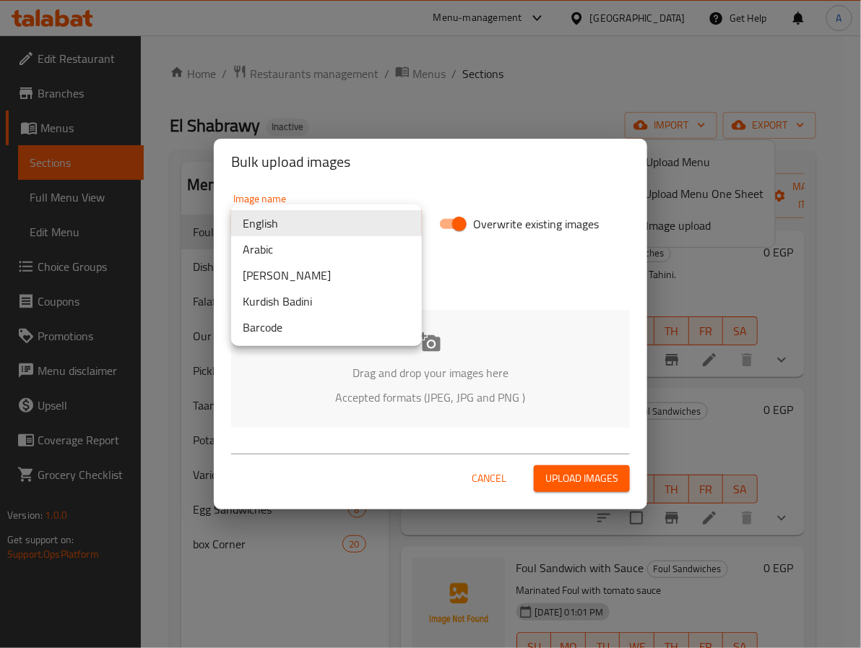
click at [293, 252] on li "Arabic" at bounding box center [326, 249] width 191 height 26
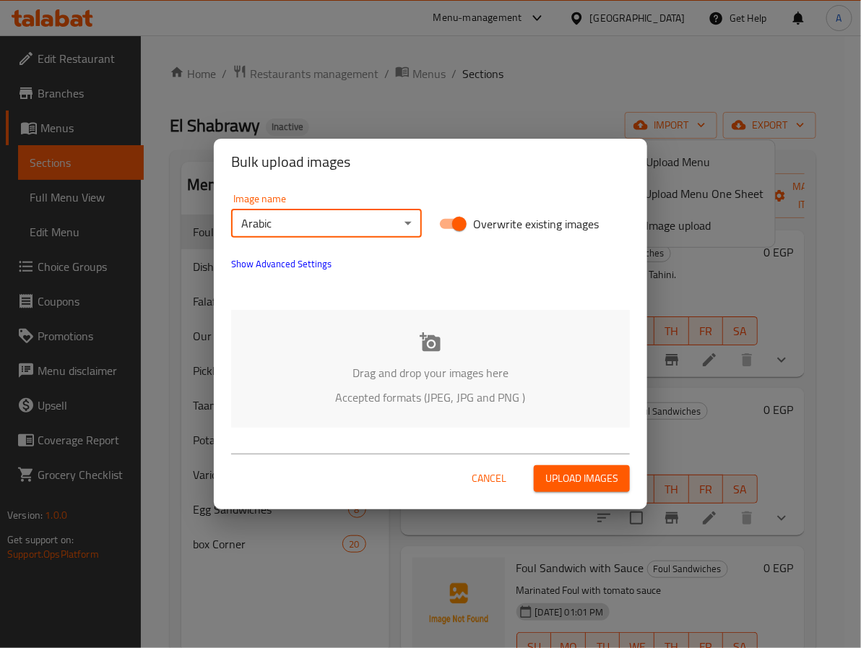
click at [439, 382] on p "Drag and drop your images here" at bounding box center [431, 372] width 356 height 17
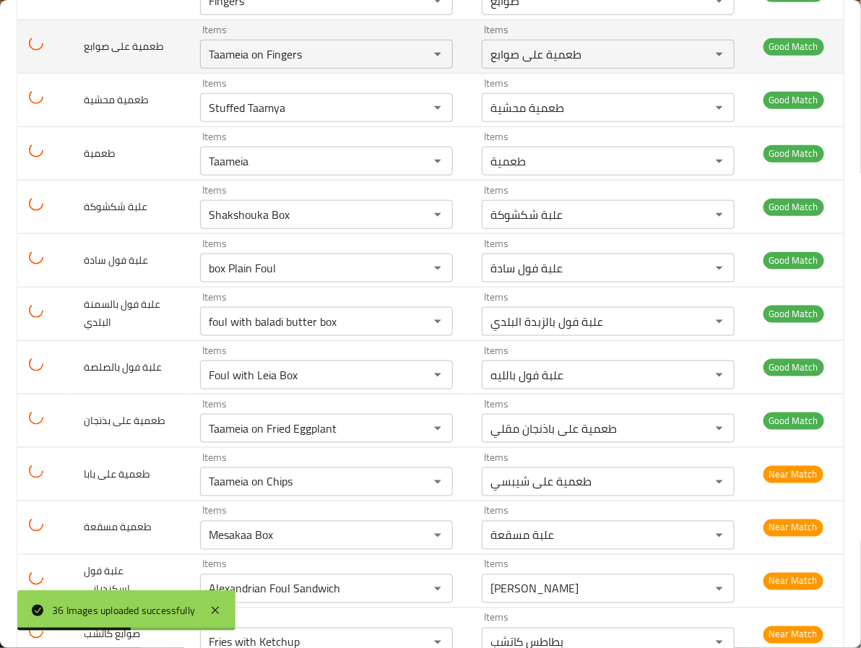
scroll to position [650, 0]
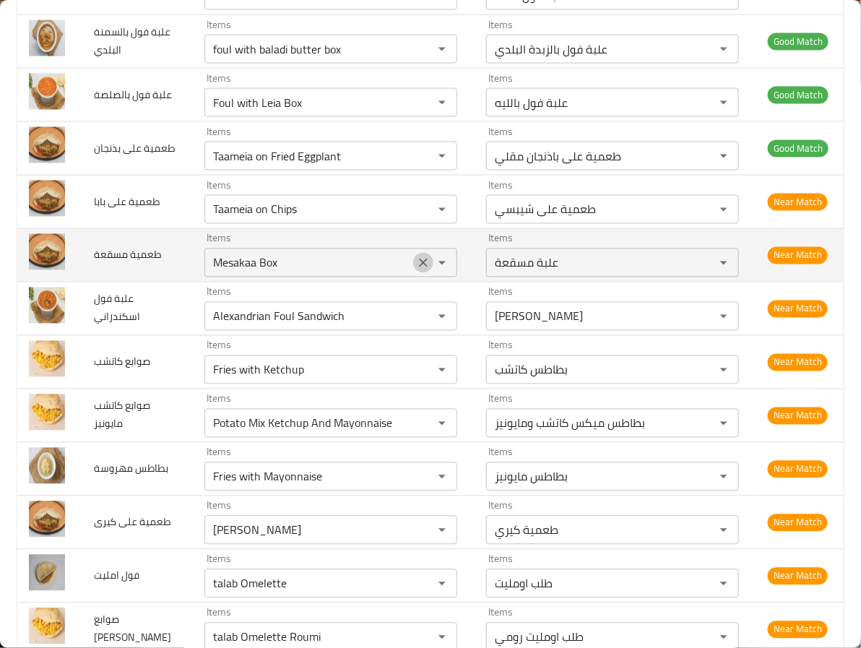
click at [416, 267] on icon "Clear" at bounding box center [423, 263] width 14 height 14
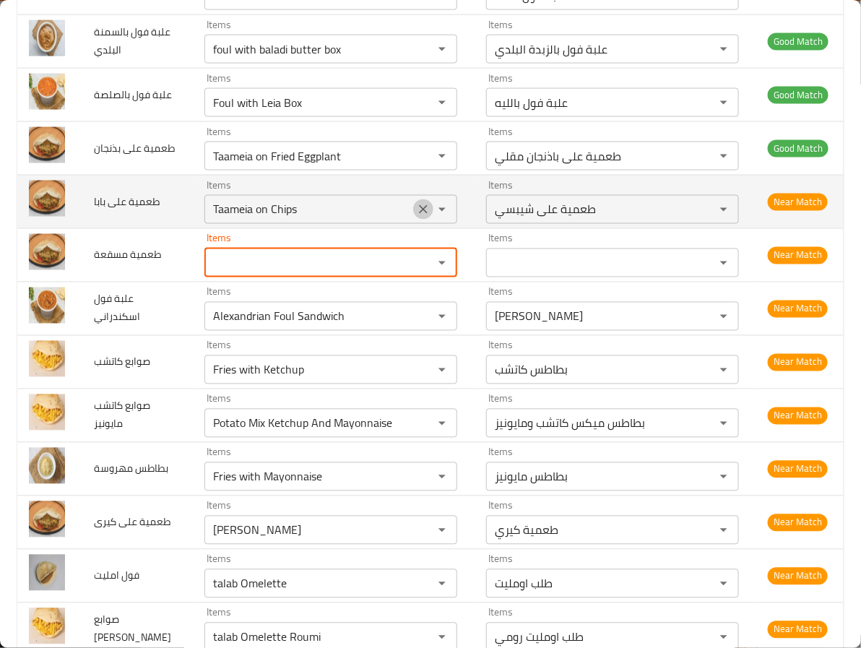
click at [416, 215] on icon "Clear" at bounding box center [423, 209] width 14 height 14
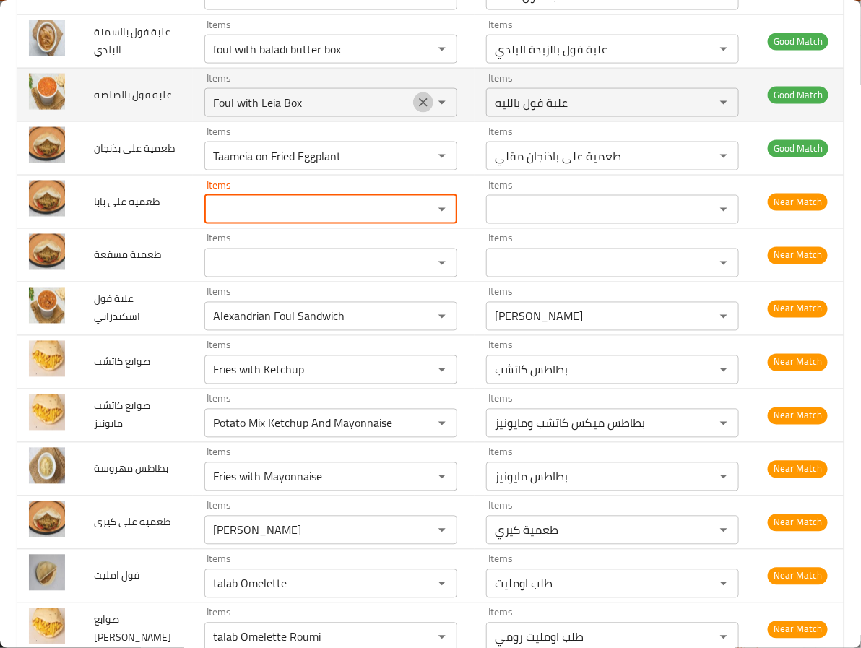
click at [416, 110] on icon "Clear" at bounding box center [423, 102] width 14 height 14
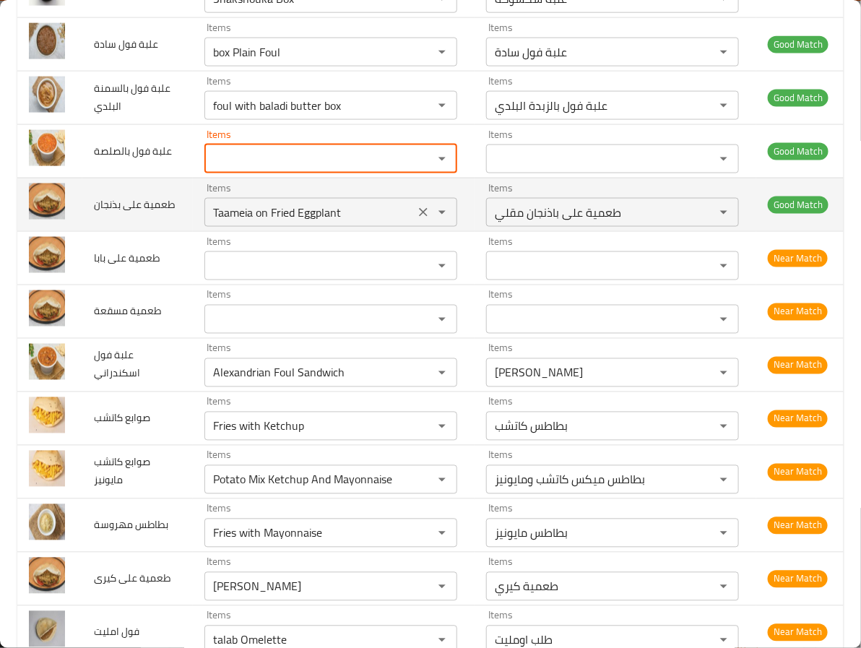
scroll to position [542, 0]
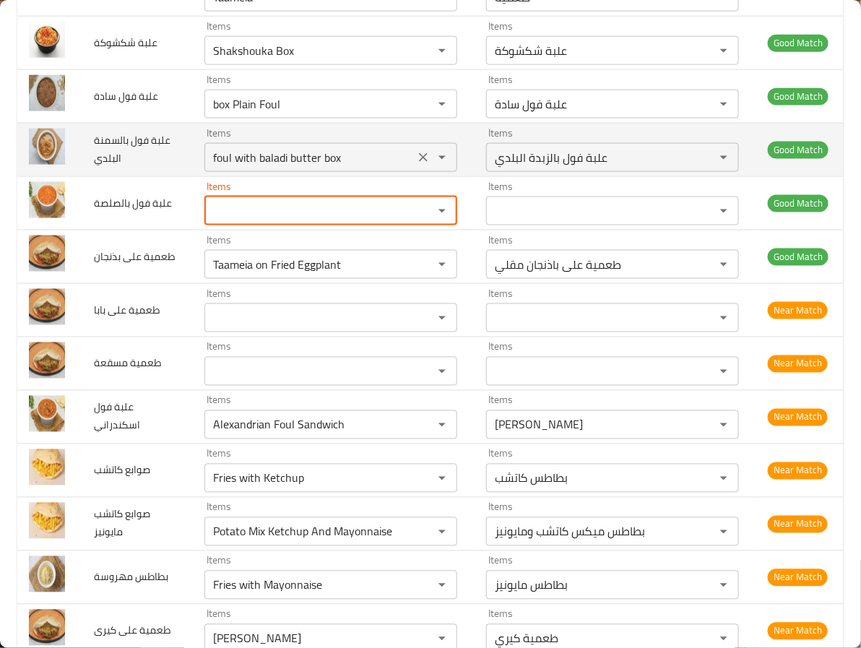
click at [419, 159] on icon "Clear" at bounding box center [423, 157] width 9 height 9
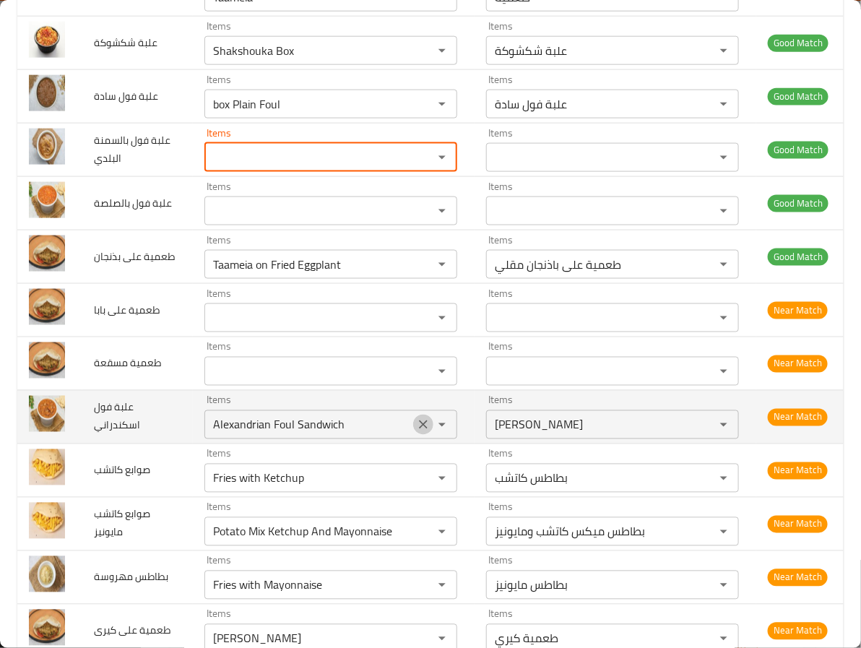
click at [413, 421] on button "Clear" at bounding box center [423, 425] width 20 height 20
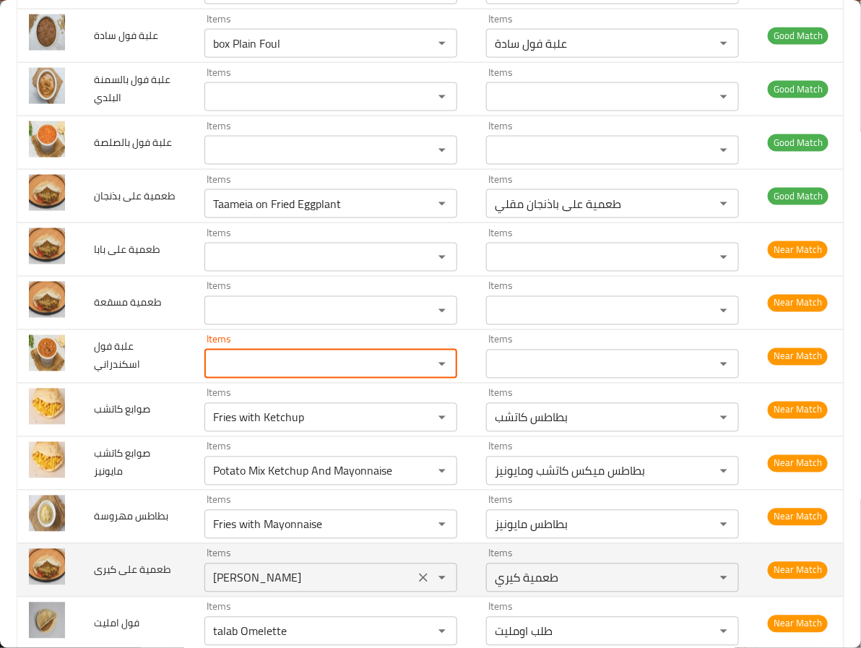
scroll to position [650, 0]
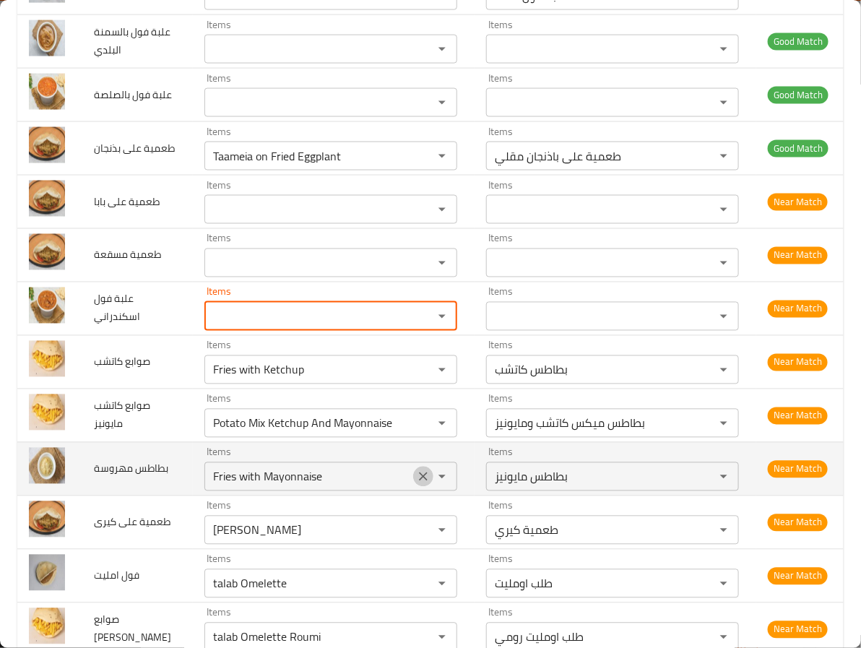
click at [416, 482] on icon "Clear" at bounding box center [423, 477] width 14 height 14
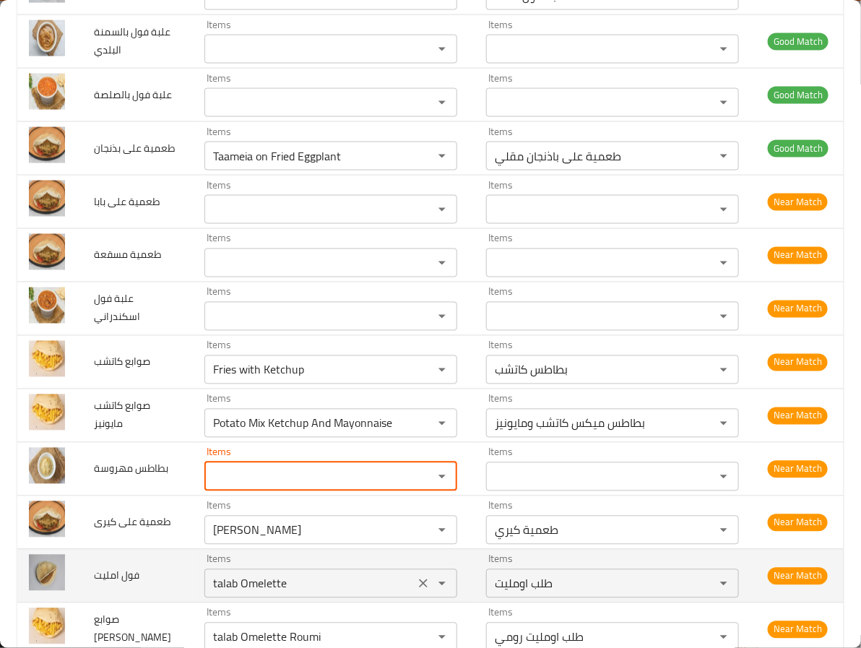
click at [392, 592] on div "talab Omelette Items" at bounding box center [331, 583] width 253 height 29
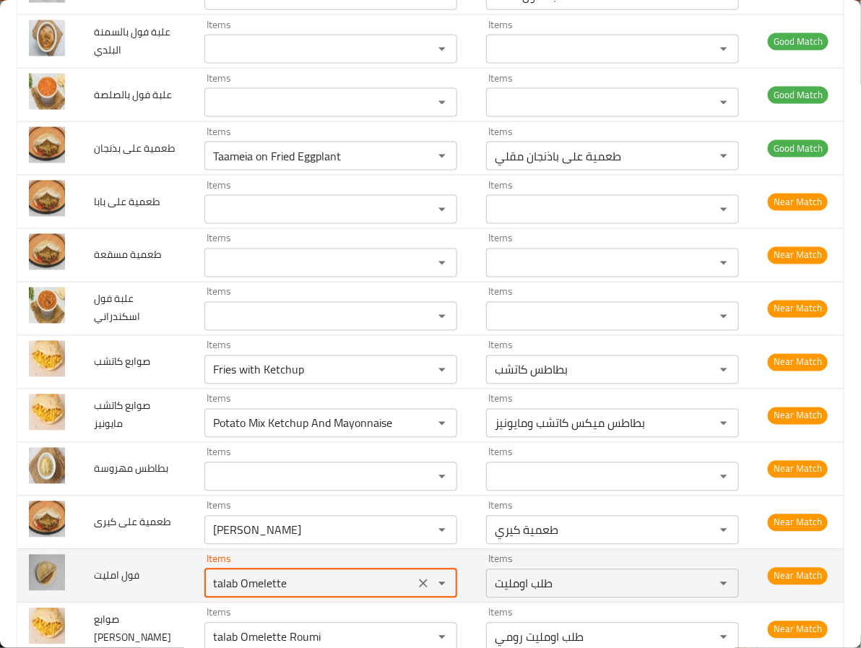
scroll to position [759, 0]
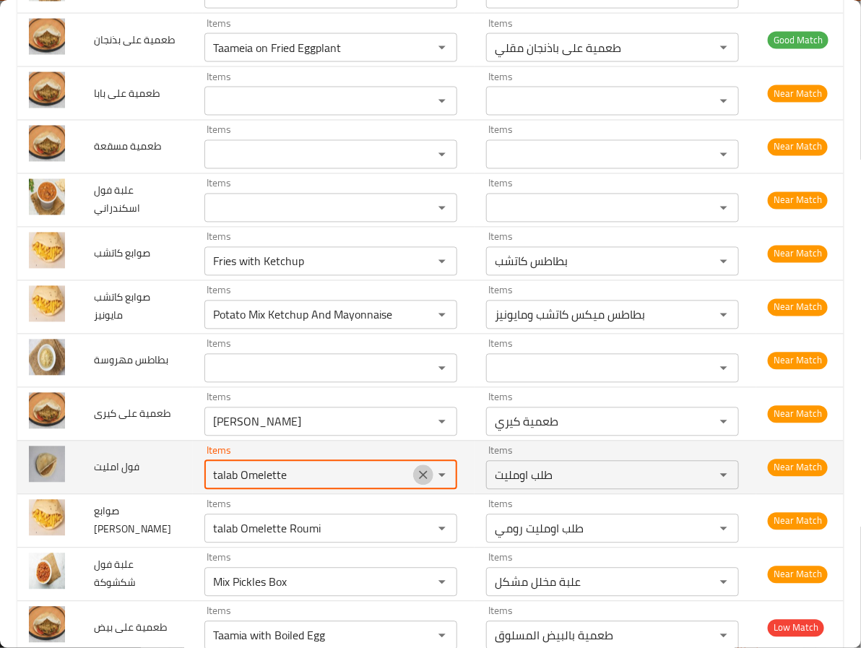
click at [416, 482] on icon "Clear" at bounding box center [423, 475] width 14 height 14
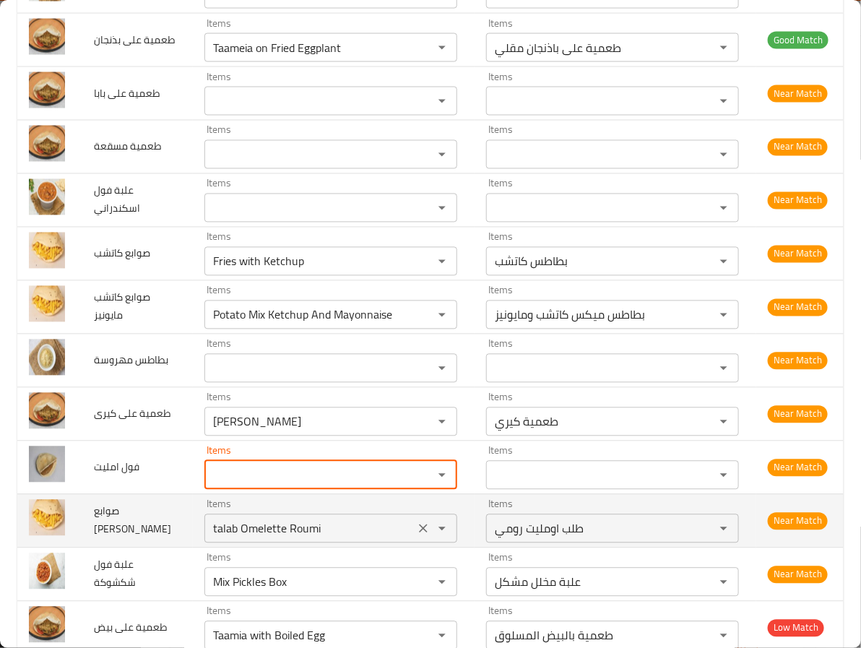
drag, startPoint x: 400, startPoint y: 533, endPoint x: 397, endPoint y: 546, distance: 13.2
click at [416, 533] on icon "Clear" at bounding box center [423, 529] width 14 height 14
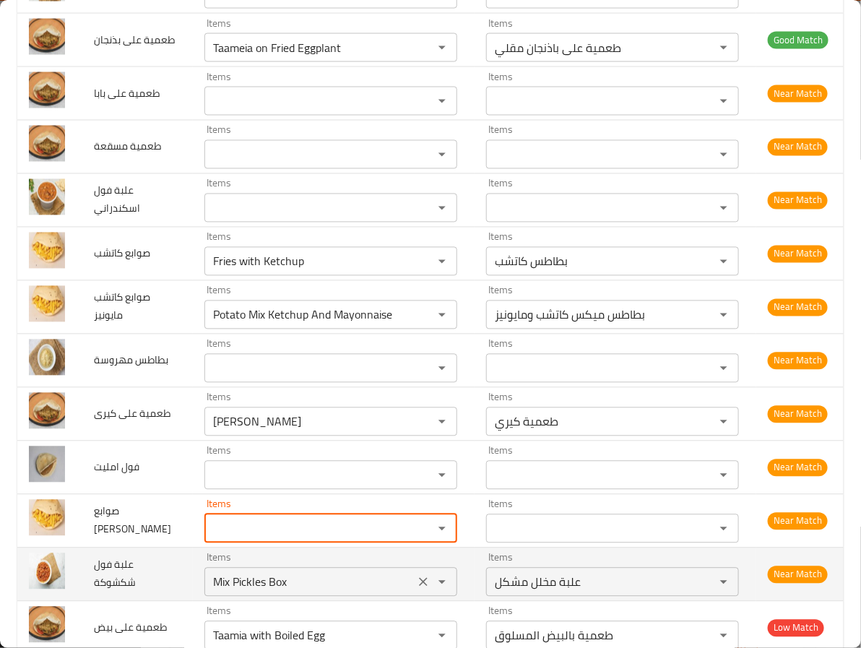
click at [413, 580] on button "Clear" at bounding box center [423, 582] width 20 height 20
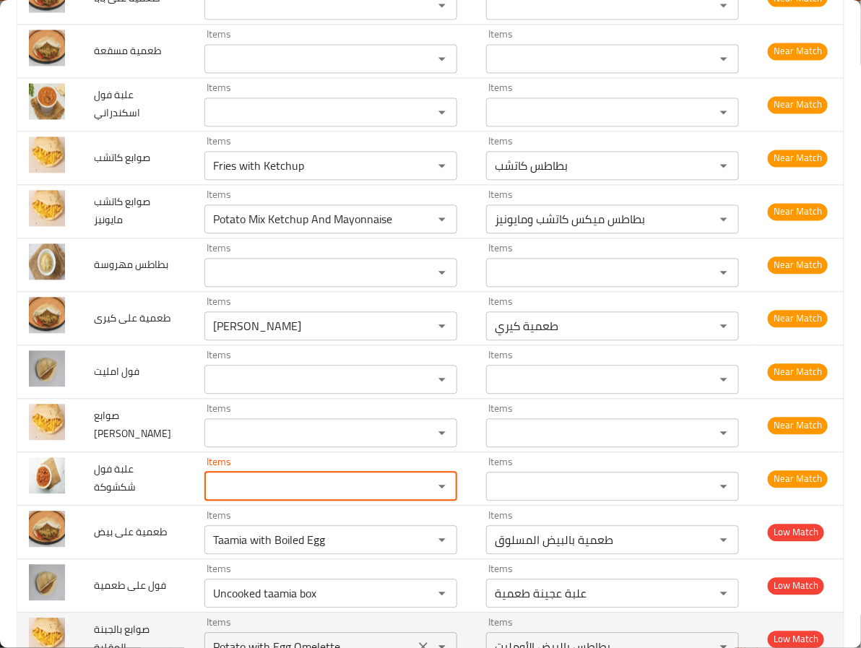
scroll to position [976, 0]
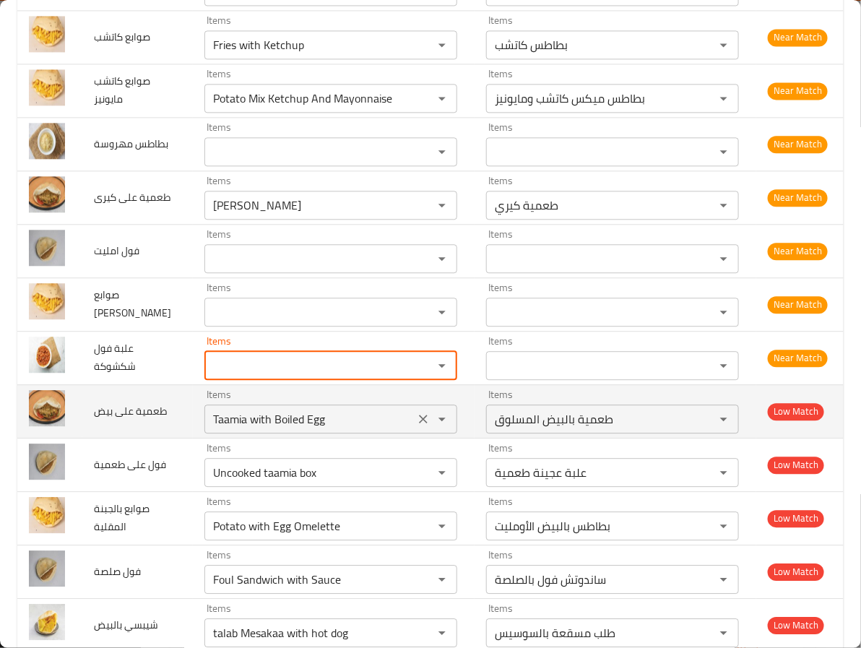
click at [416, 421] on icon "Clear" at bounding box center [423, 419] width 14 height 14
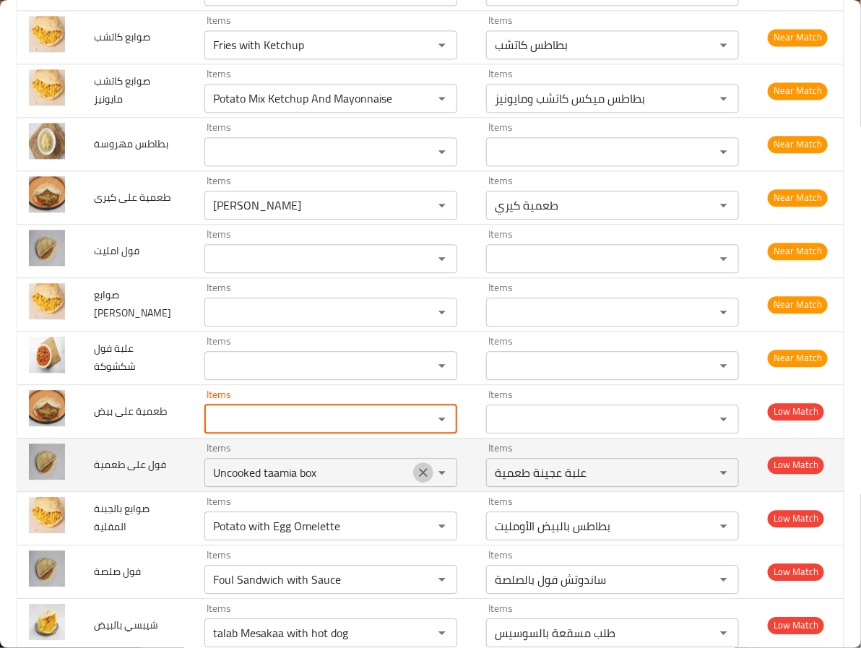
click at [419, 477] on icon "Clear" at bounding box center [423, 472] width 9 height 9
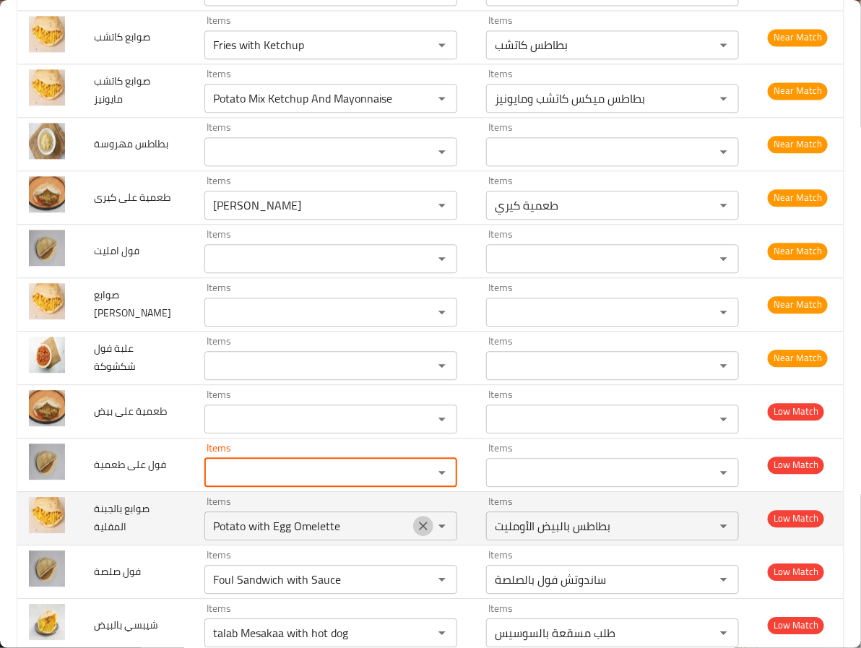
click at [416, 530] on icon "Clear" at bounding box center [423, 526] width 14 height 14
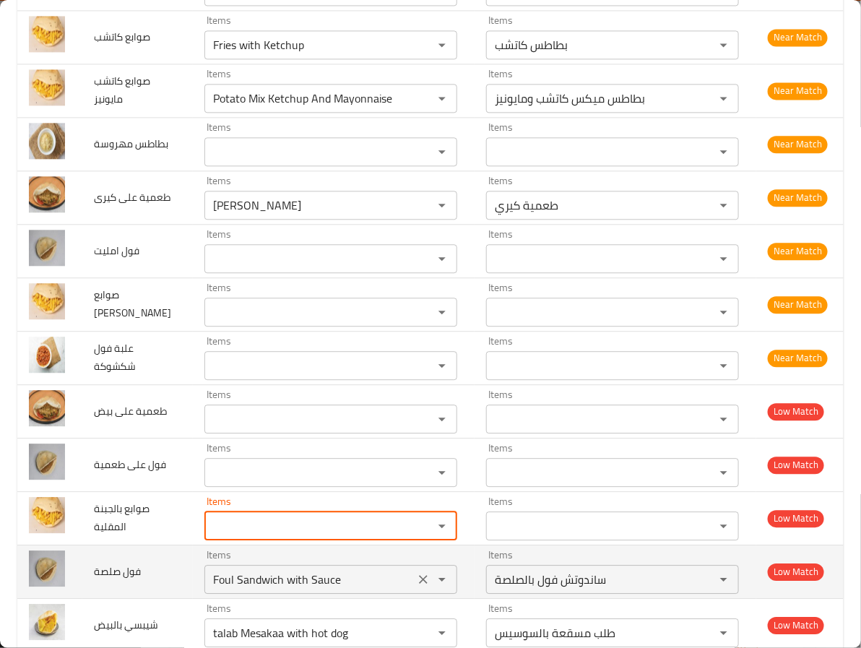
click at [416, 587] on icon "Clear" at bounding box center [423, 579] width 14 height 14
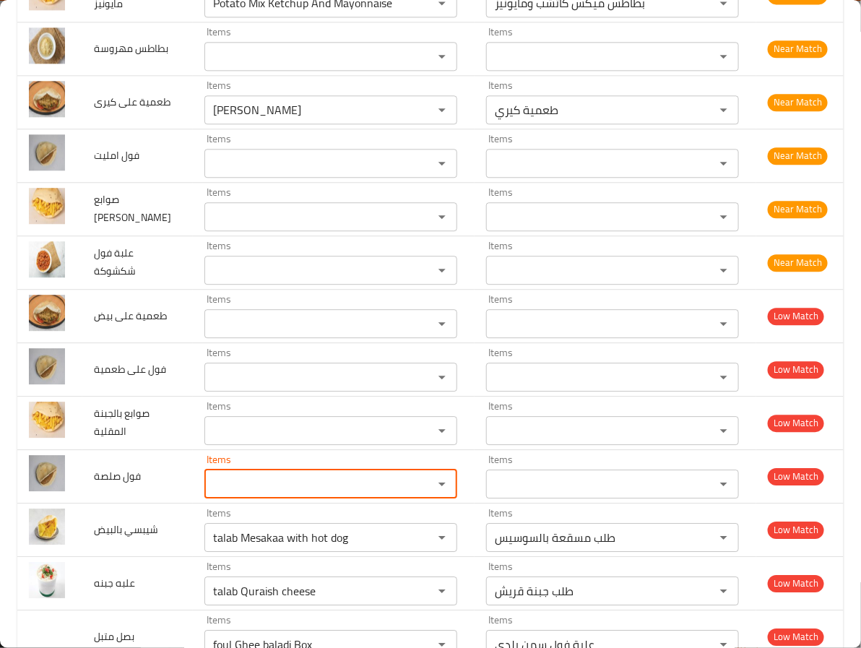
scroll to position [1192, 0]
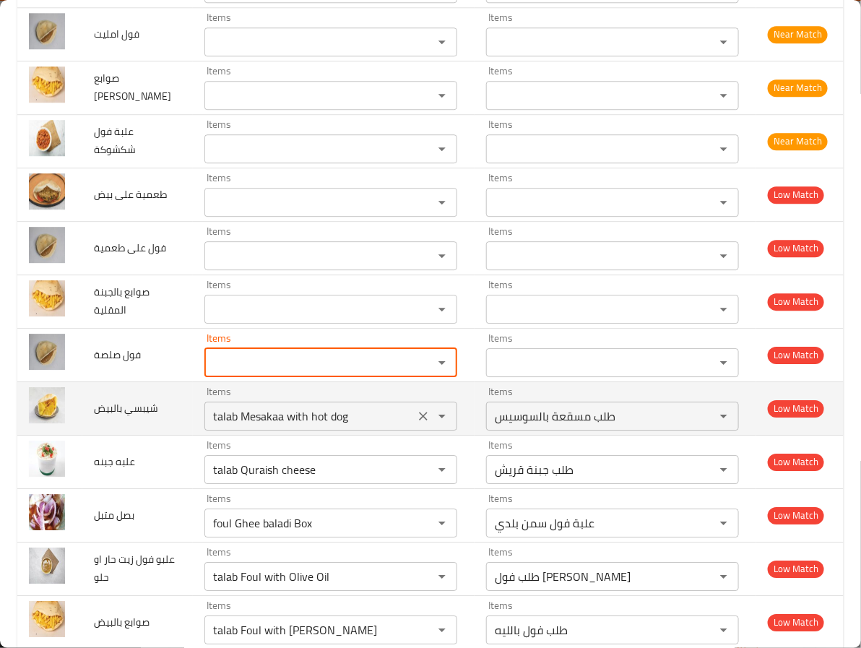
click at [416, 421] on icon "Clear" at bounding box center [423, 416] width 14 height 14
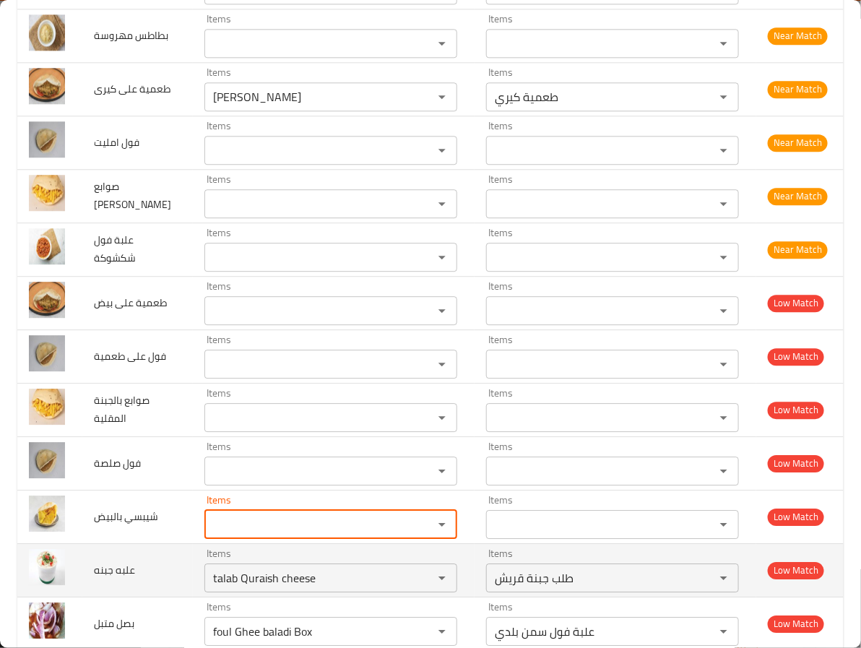
click at [144, 556] on td "علبه جبنه" at bounding box center [137, 569] width 111 height 53
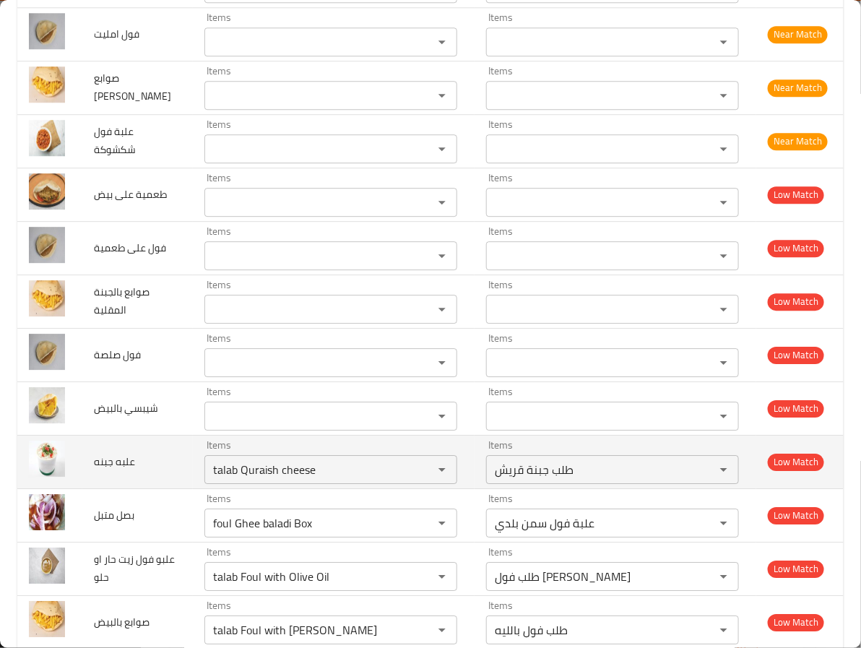
click at [133, 484] on td "علبه جبنه" at bounding box center [137, 461] width 111 height 53
click at [416, 475] on icon "Clear" at bounding box center [423, 469] width 14 height 14
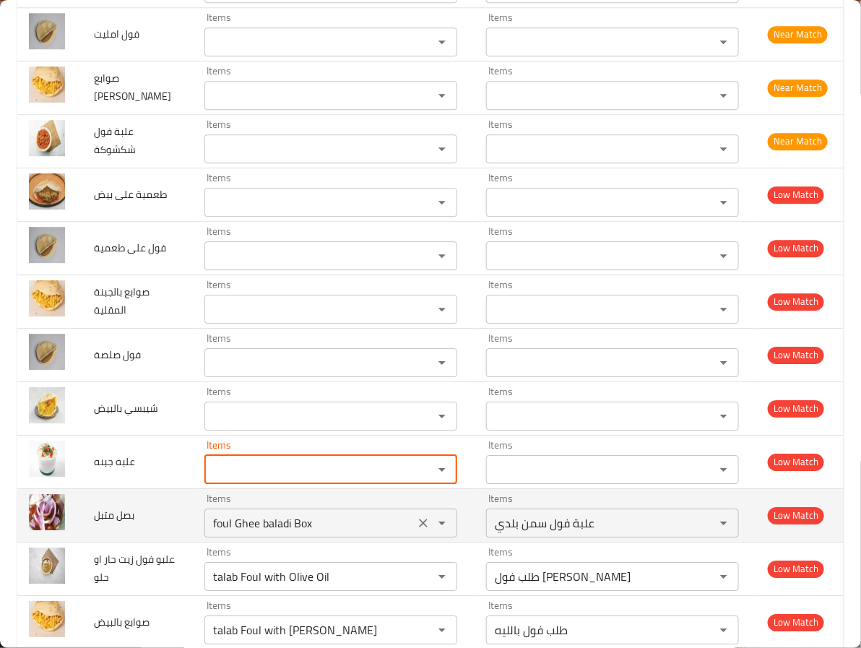
click at [410, 519] on div "foul Ghee baladi Box Items" at bounding box center [331, 523] width 253 height 29
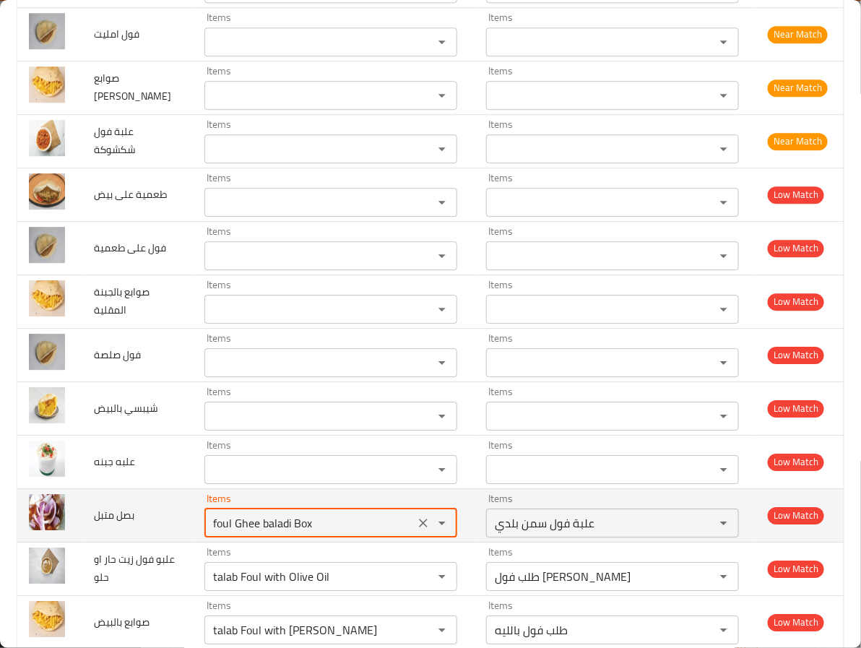
click at [416, 530] on icon "Clear" at bounding box center [423, 523] width 14 height 14
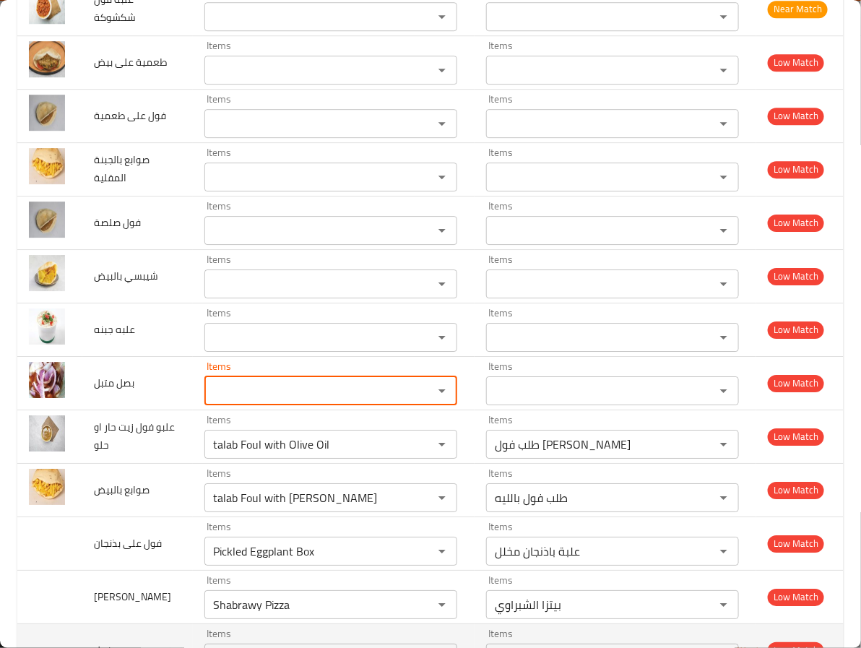
scroll to position [1518, 0]
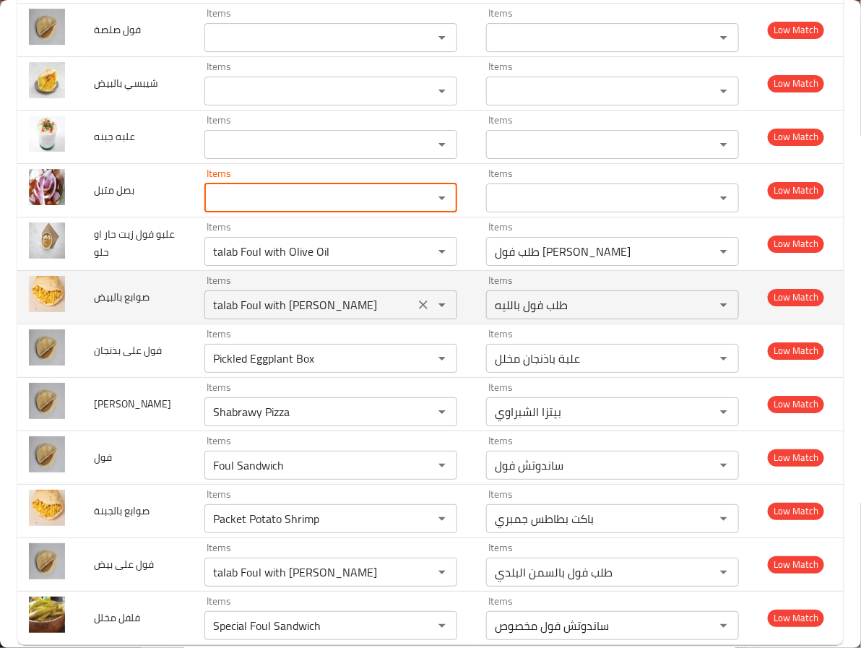
click at [416, 308] on icon "Clear" at bounding box center [423, 305] width 14 height 14
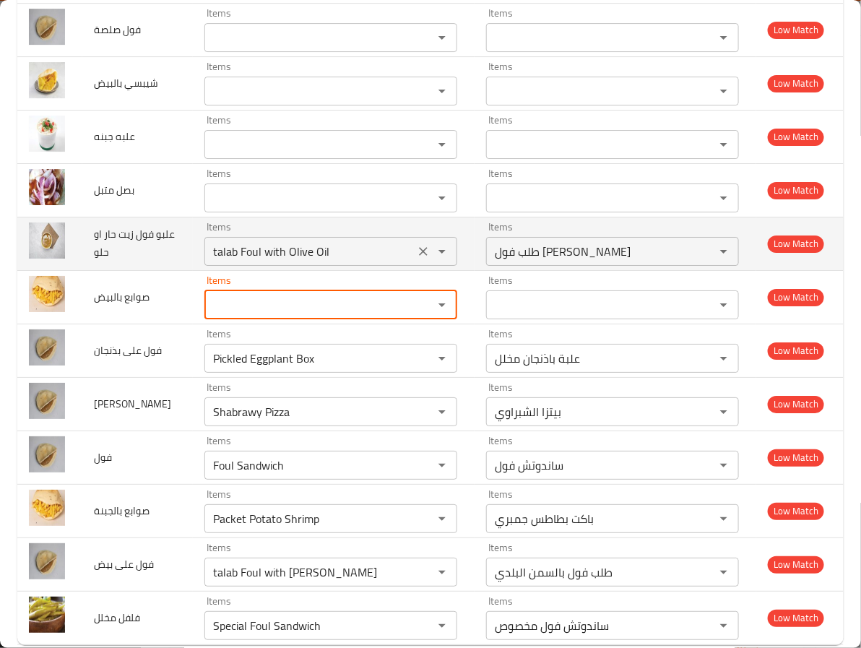
click at [410, 266] on div "talab Foul with Olive Oil Items" at bounding box center [331, 251] width 253 height 29
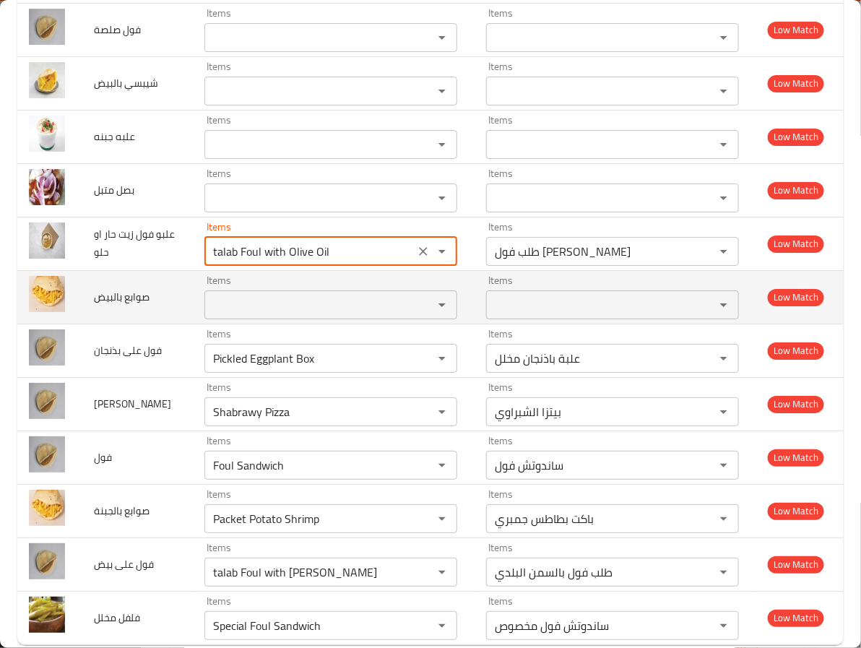
drag, startPoint x: 410, startPoint y: 267, endPoint x: 395, endPoint y: 286, distance: 24.3
click at [416, 259] on icon "Clear" at bounding box center [423, 251] width 14 height 14
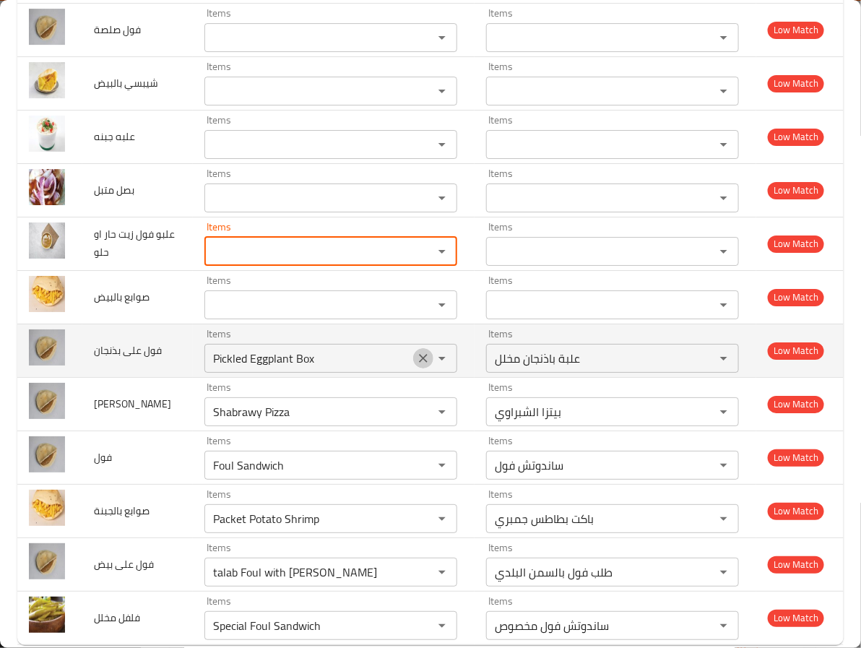
click at [419, 363] on icon "Clear" at bounding box center [423, 358] width 9 height 9
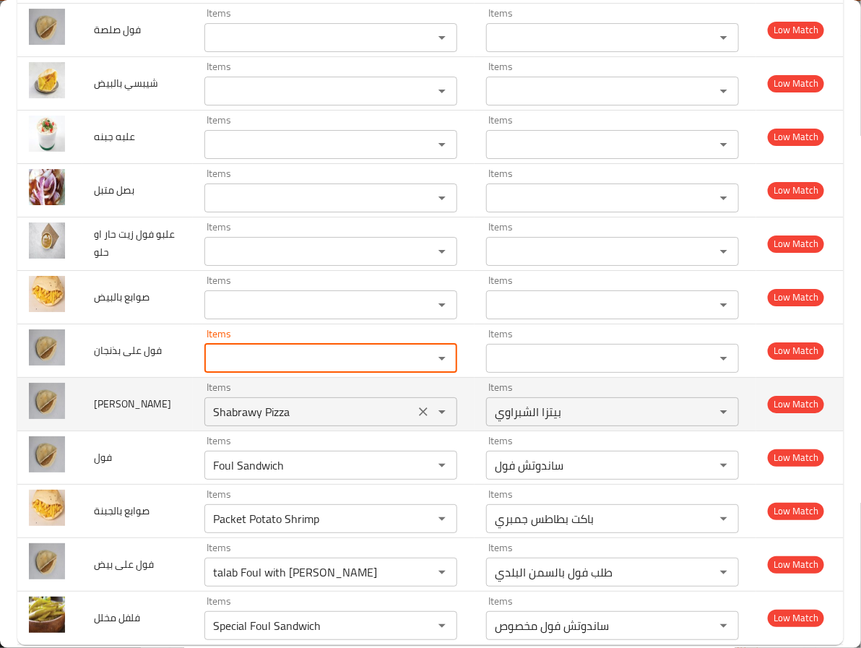
click at [416, 419] on icon "Clear" at bounding box center [423, 412] width 14 height 14
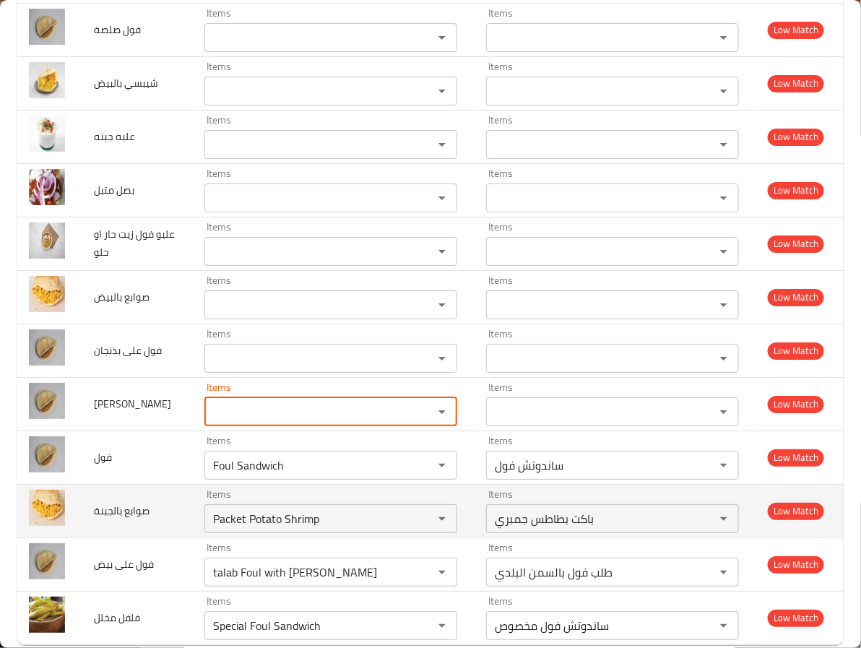
scroll to position [1557, 0]
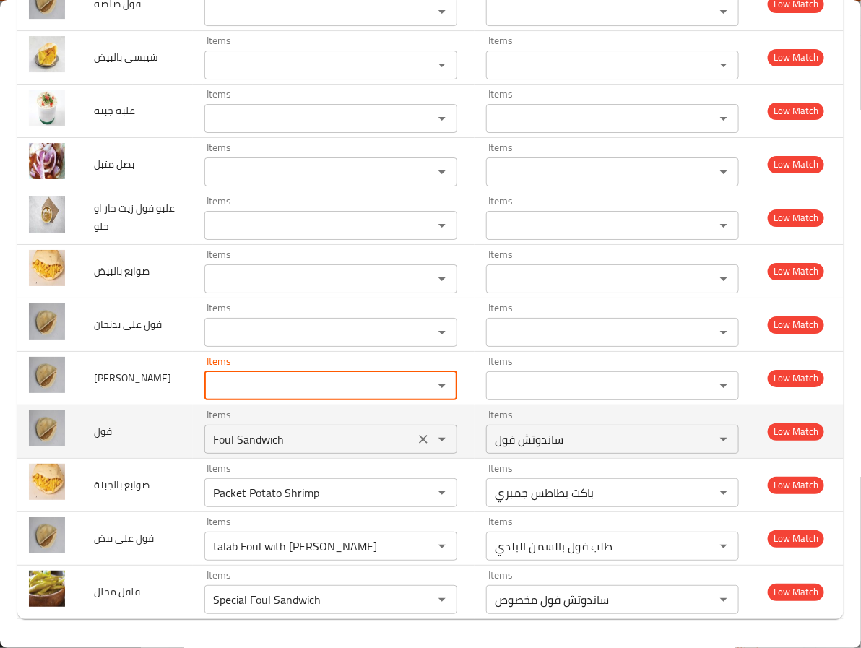
click at [416, 439] on icon "Clear" at bounding box center [423, 439] width 14 height 14
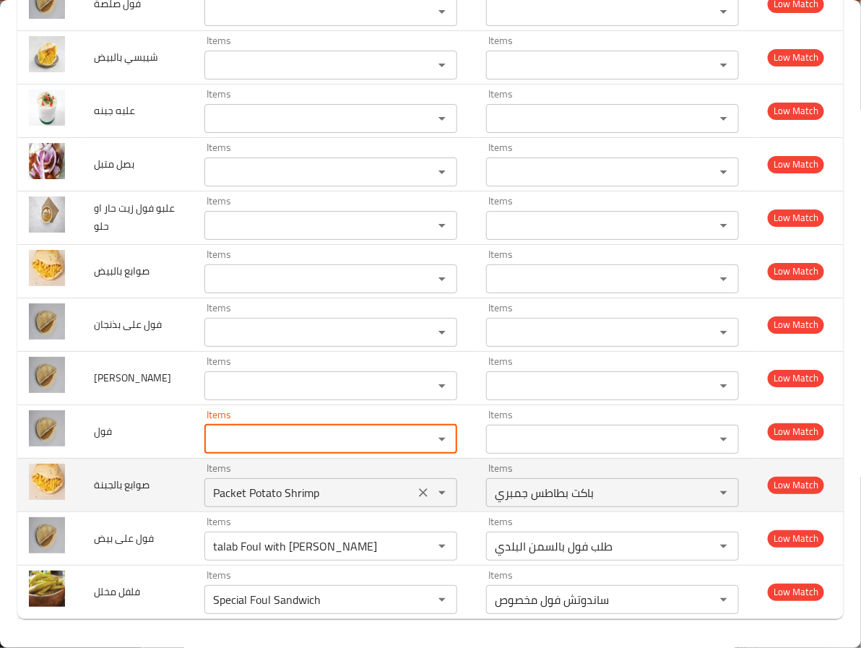
click at [416, 494] on icon "Clear" at bounding box center [423, 493] width 14 height 14
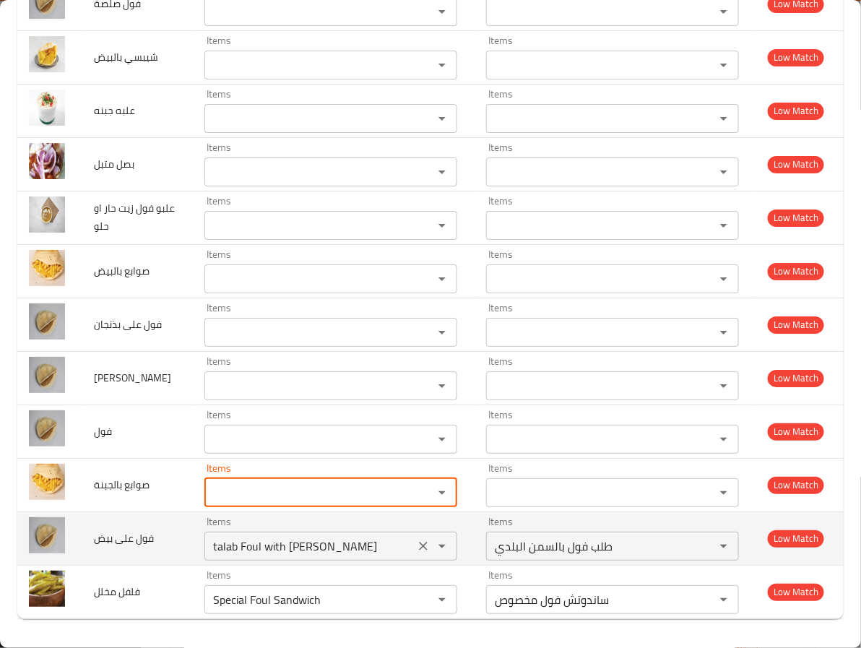
click at [416, 541] on icon "Clear" at bounding box center [423, 546] width 14 height 14
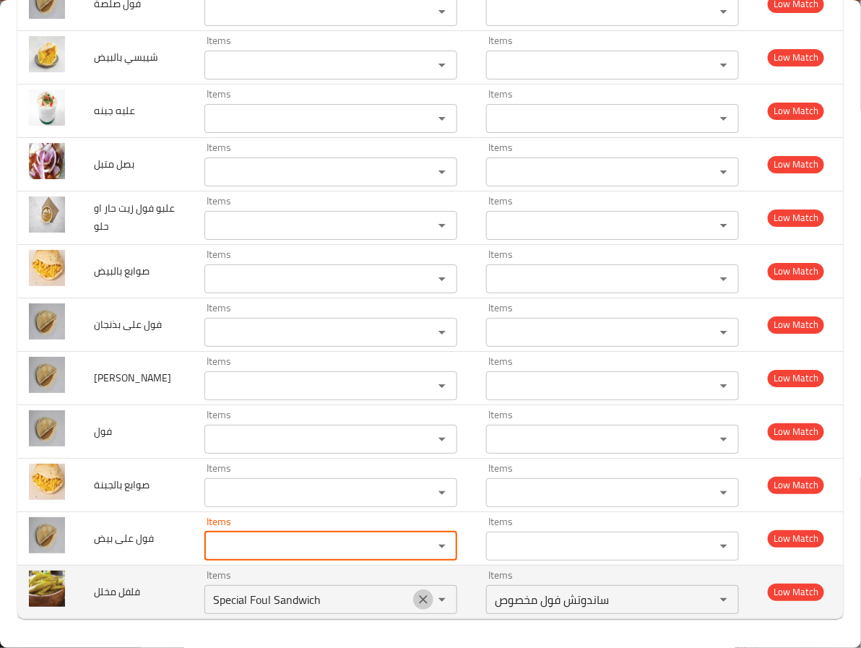
click at [416, 595] on icon "Clear" at bounding box center [423, 600] width 14 height 14
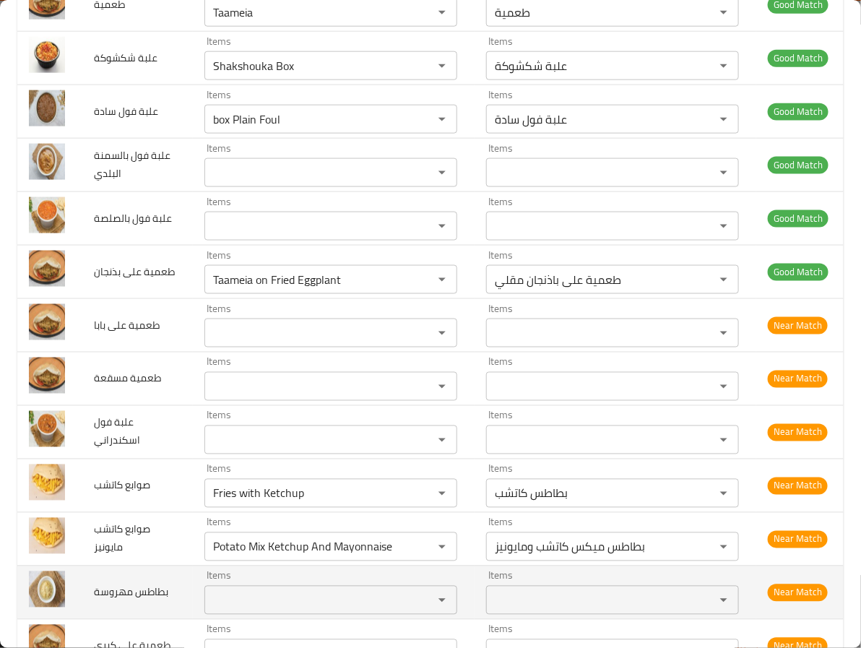
scroll to position [650, 0]
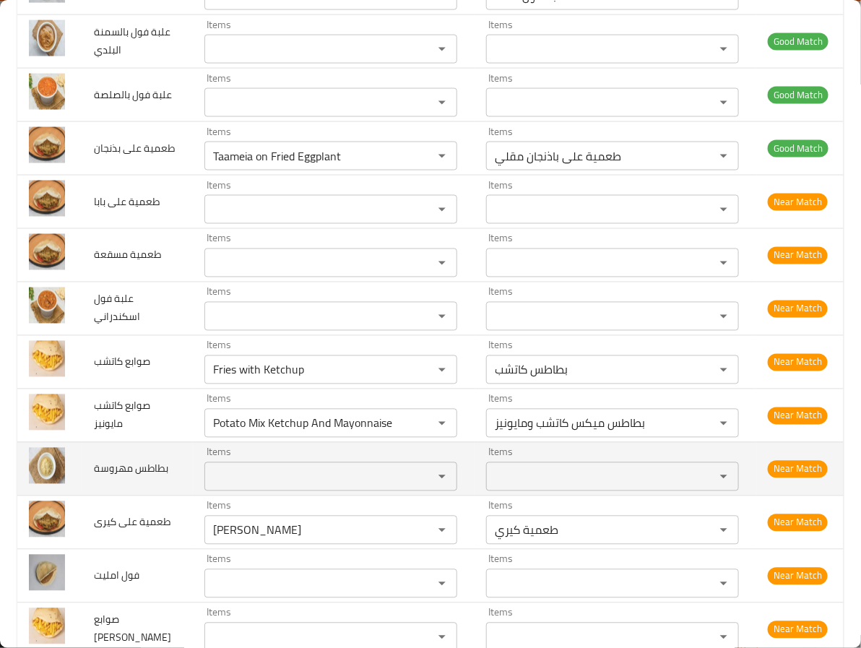
click at [165, 471] on td "بطاطس مهروسة" at bounding box center [137, 468] width 111 height 53
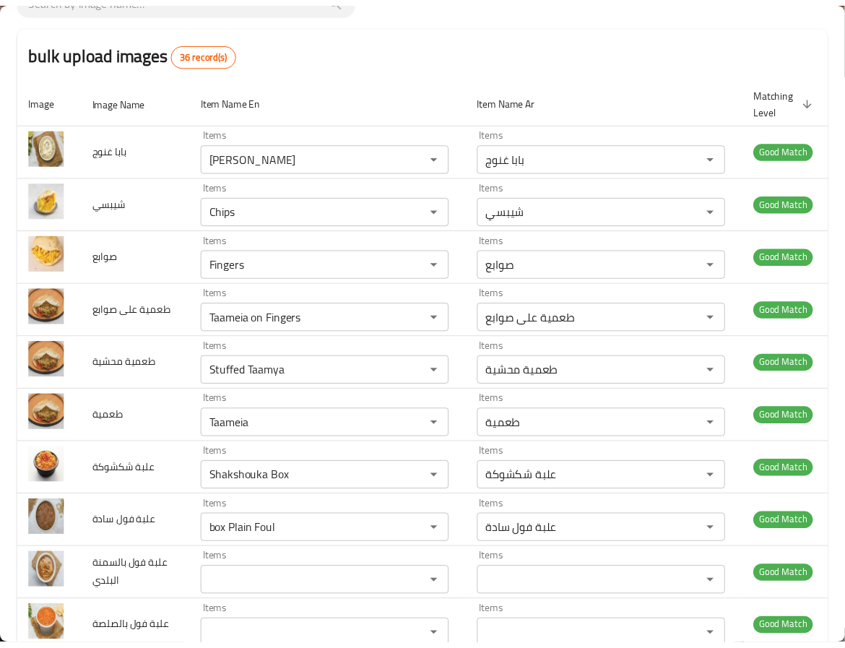
scroll to position [0, 0]
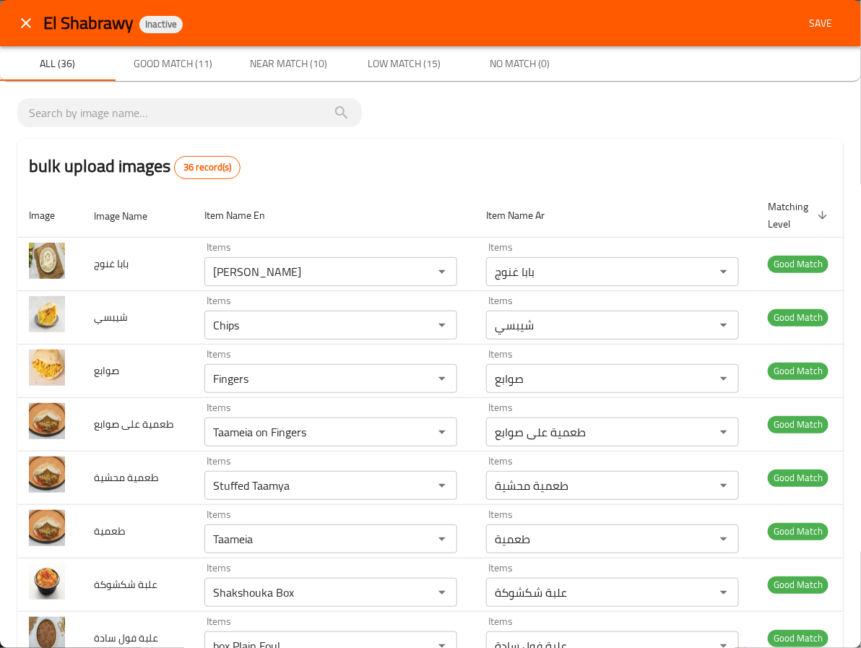
click at [812, 14] on span "Save" at bounding box center [821, 23] width 35 height 18
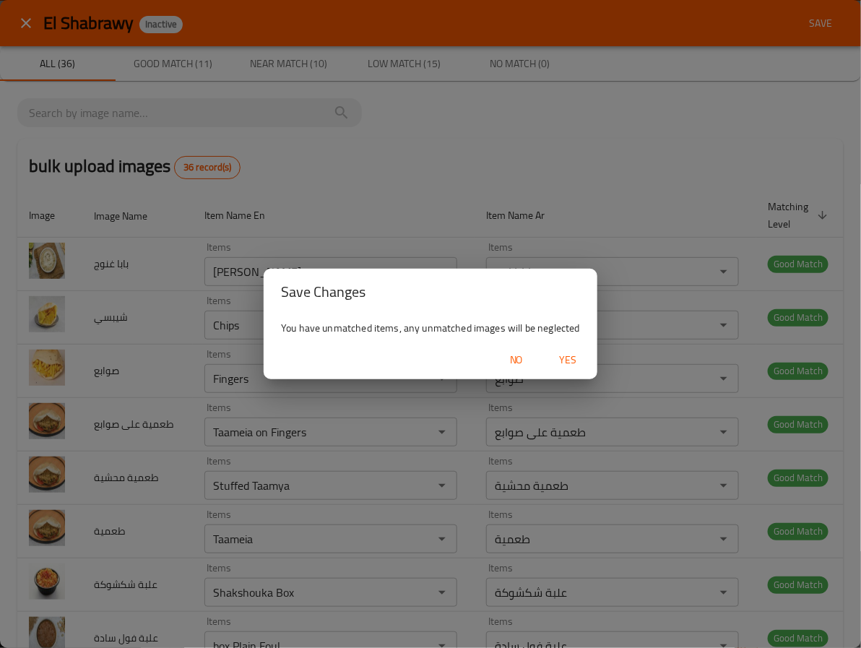
click at [569, 358] on span "Yes" at bounding box center [568, 360] width 35 height 18
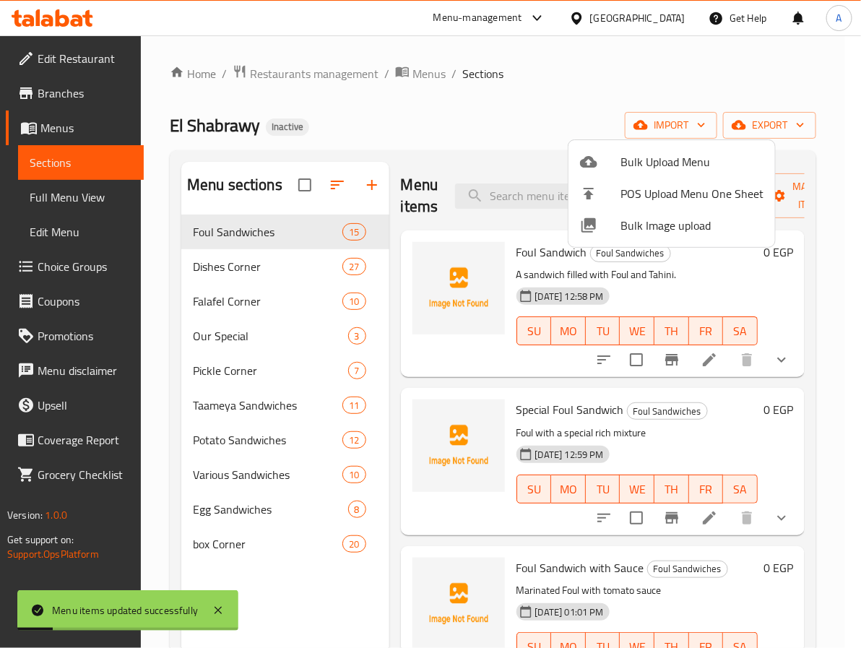
click at [297, 238] on div at bounding box center [430, 324] width 861 height 648
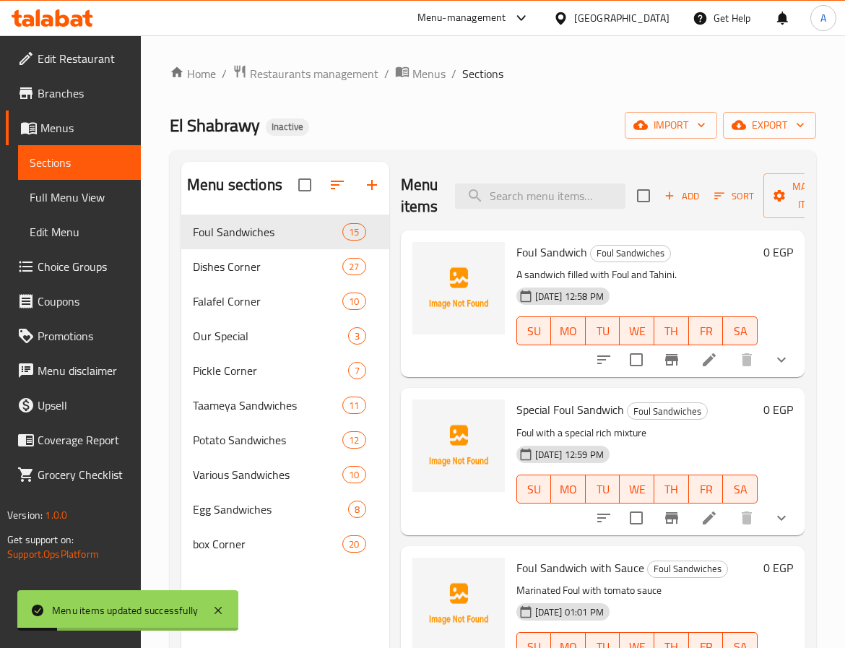
click at [235, 275] on span "Dishes Corner" at bounding box center [268, 266] width 150 height 17
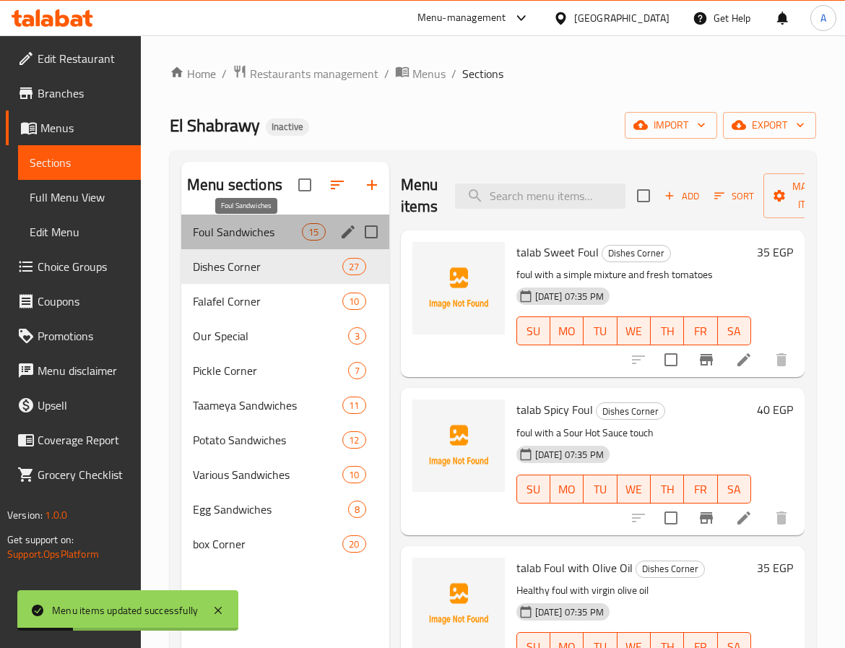
click at [239, 232] on span "Foul Sandwiches" at bounding box center [247, 231] width 109 height 17
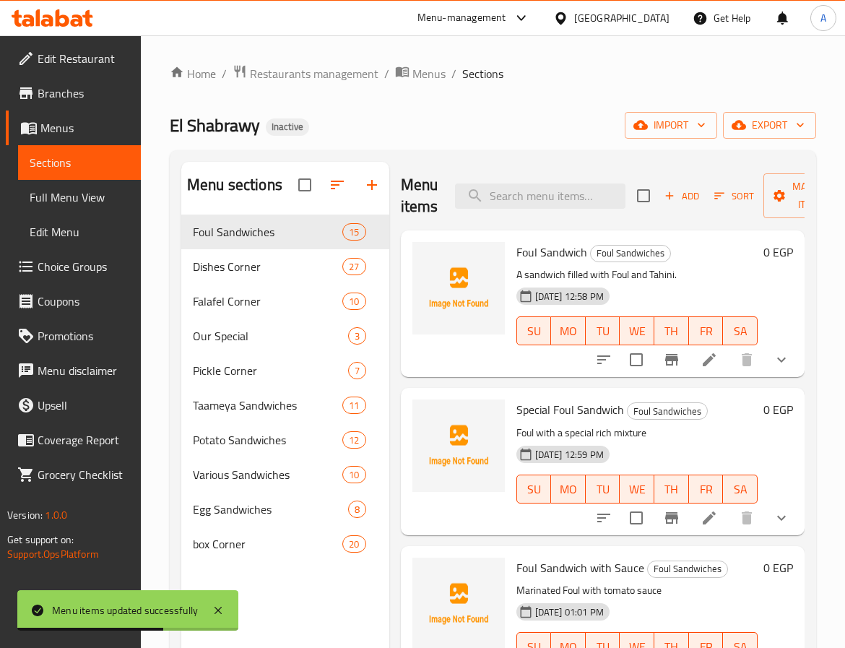
click at [530, 247] on span "Foul Sandwich" at bounding box center [552, 252] width 71 height 22
copy span "Foul"
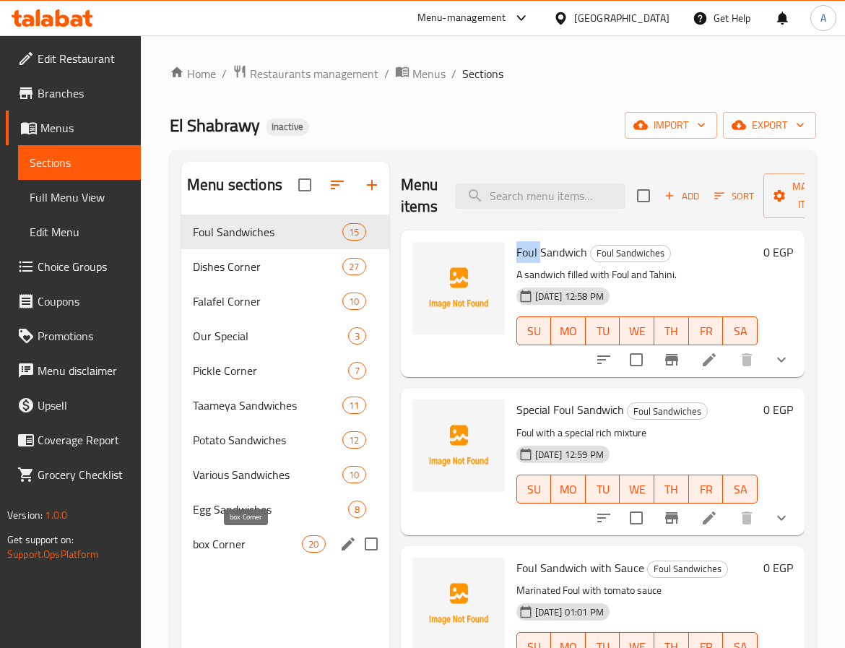
click at [231, 541] on span "box Corner" at bounding box center [247, 543] width 109 height 17
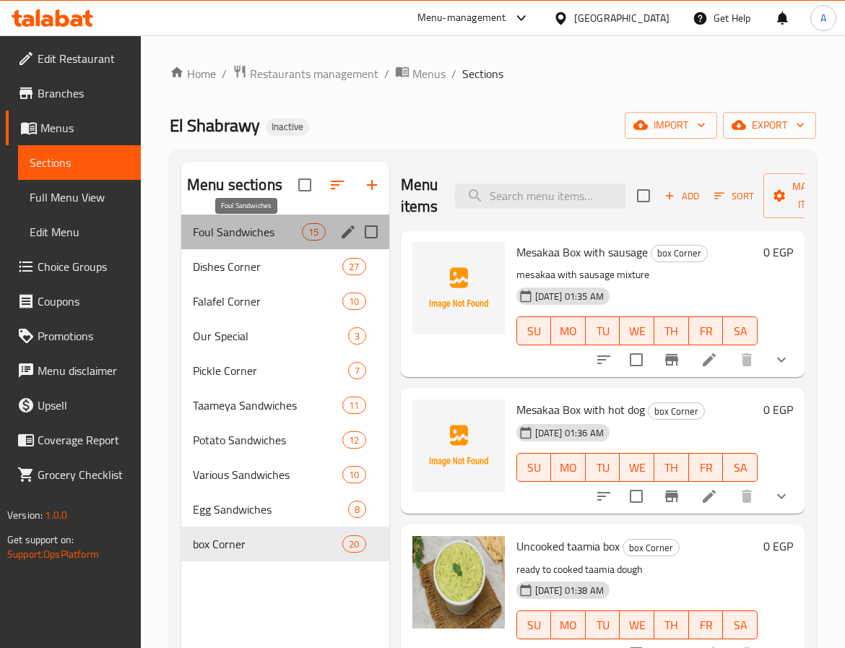
click at [248, 231] on span "Foul Sandwiches" at bounding box center [247, 231] width 109 height 17
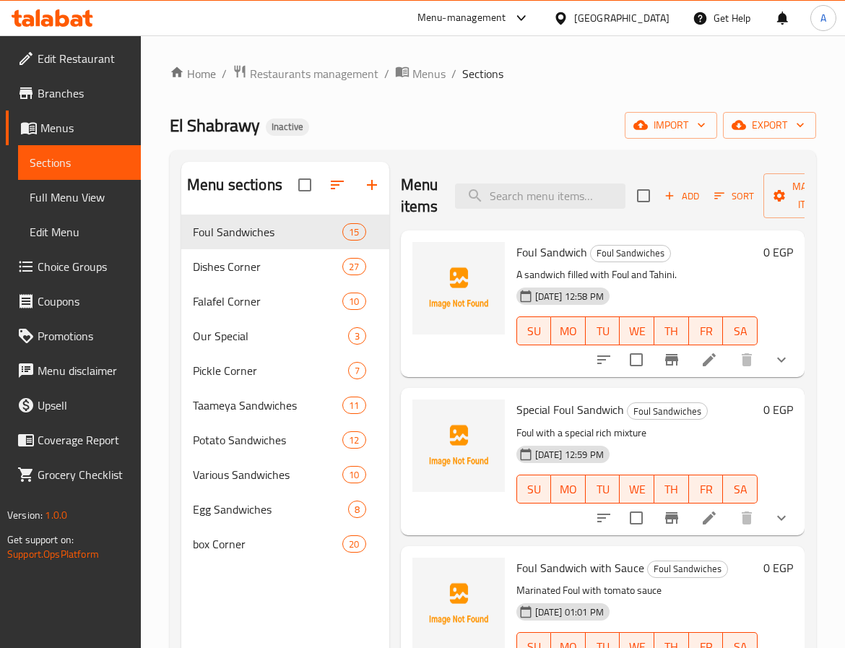
click at [522, 246] on span "Foul Sandwich" at bounding box center [552, 252] width 71 height 22
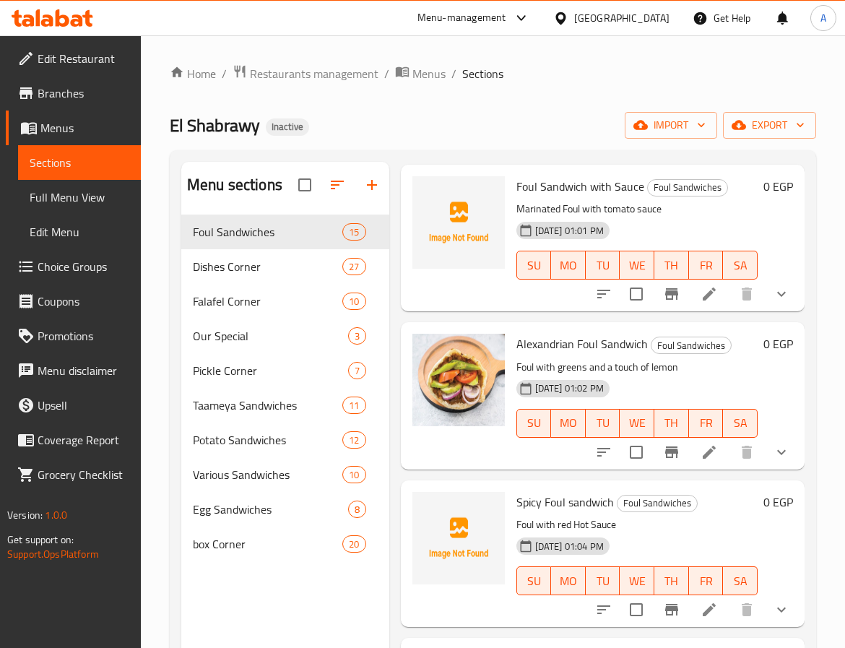
scroll to position [108, 0]
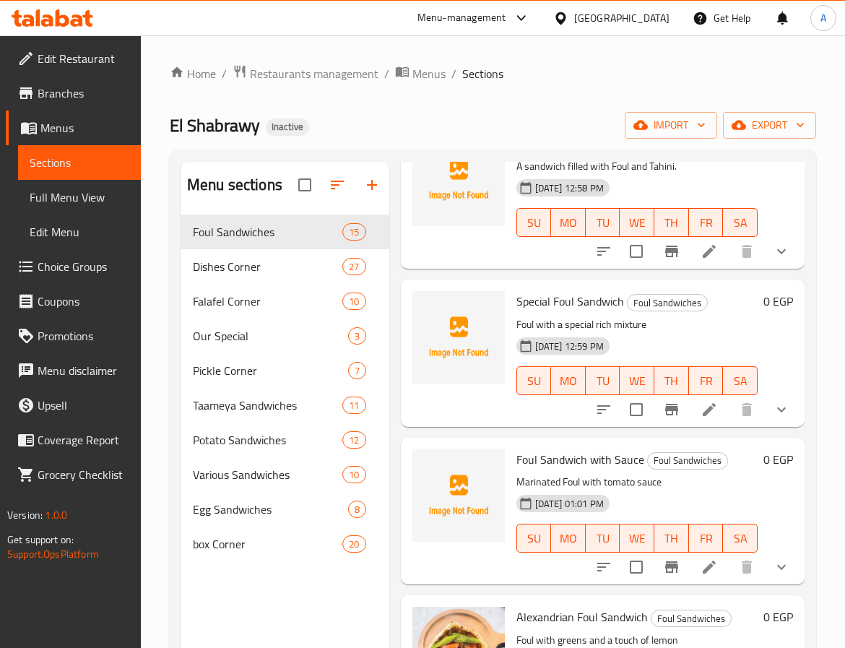
click at [618, 464] on span "Foul Sandwich with Sauce" at bounding box center [581, 460] width 128 height 22
copy h6 "Sauce"
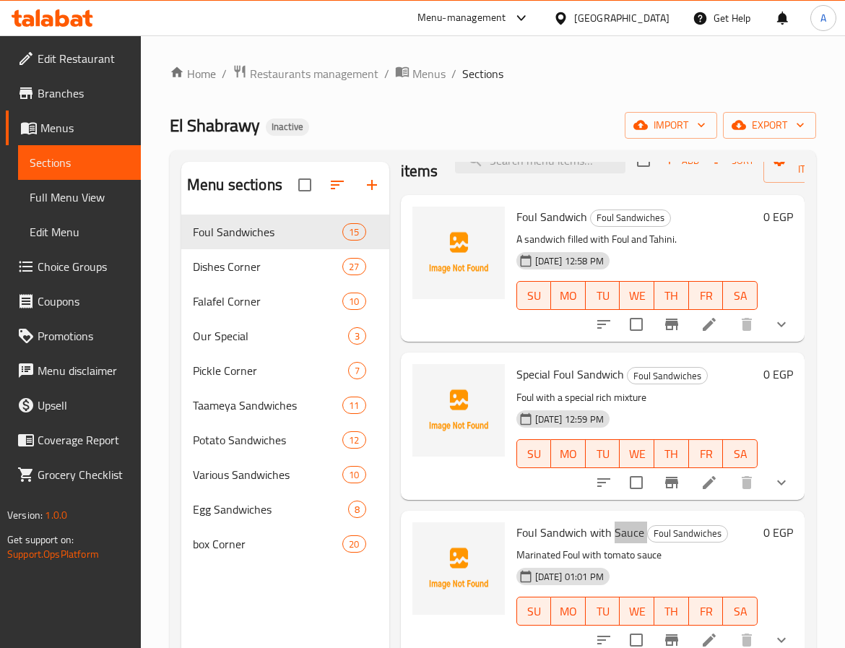
scroll to position [0, 0]
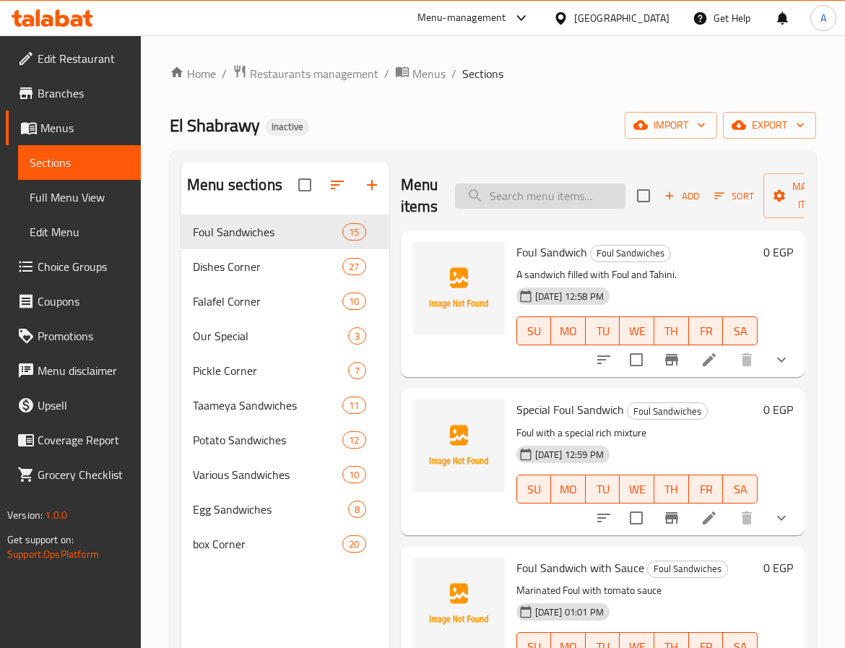
click at [575, 206] on input "search" at bounding box center [540, 196] width 171 height 25
paste input "Sauce"
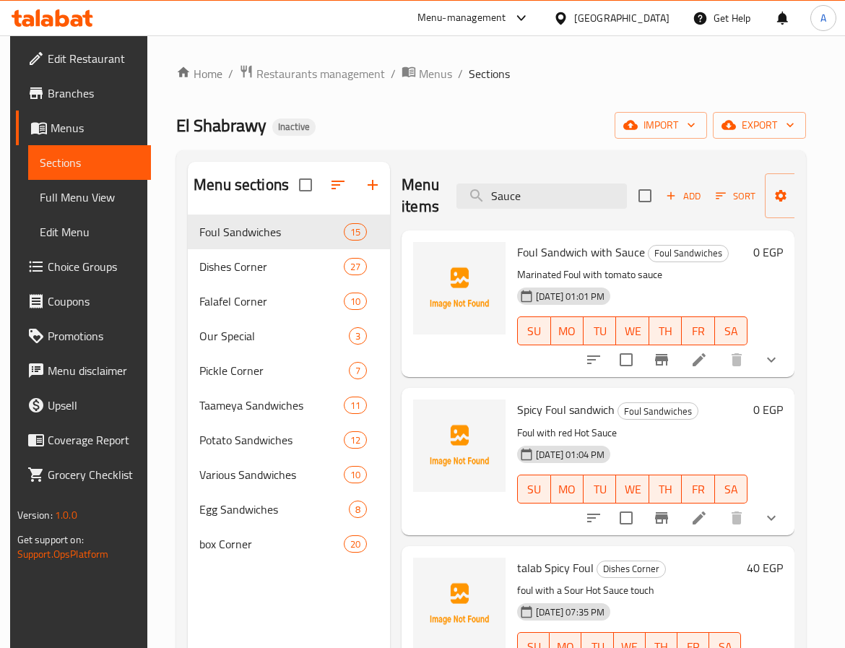
click at [567, 254] on span "Foul Sandwich with Sauce" at bounding box center [581, 252] width 128 height 22
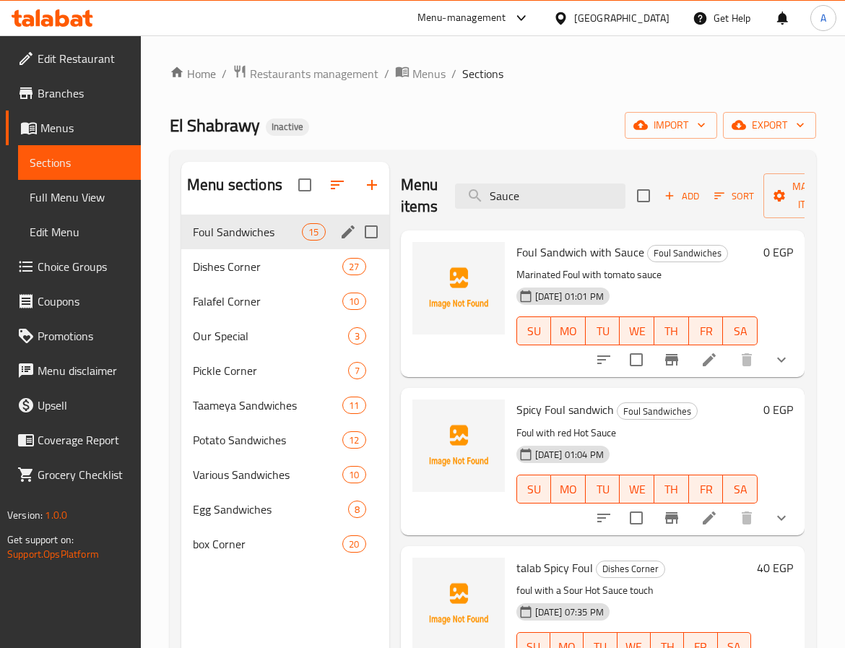
click at [277, 231] on span "Foul Sandwiches" at bounding box center [247, 231] width 109 height 17
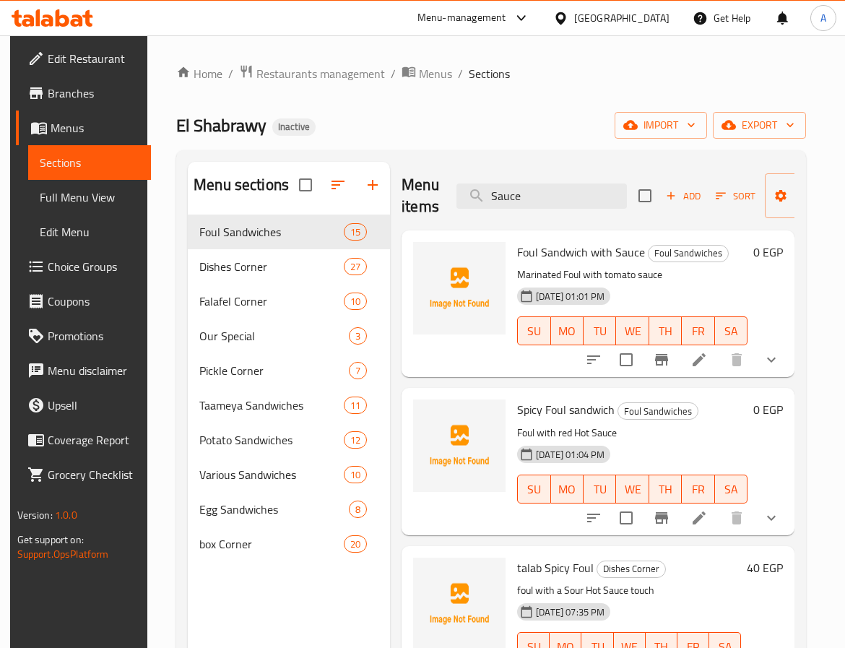
drag, startPoint x: 532, startPoint y: 193, endPoint x: 384, endPoint y: 186, distance: 148.3
click at [380, 187] on div "Menu sections Foul Sandwiches 15 Dishes Corner 27 Falafel Corner 10 Our Special…" at bounding box center [491, 486] width 607 height 648
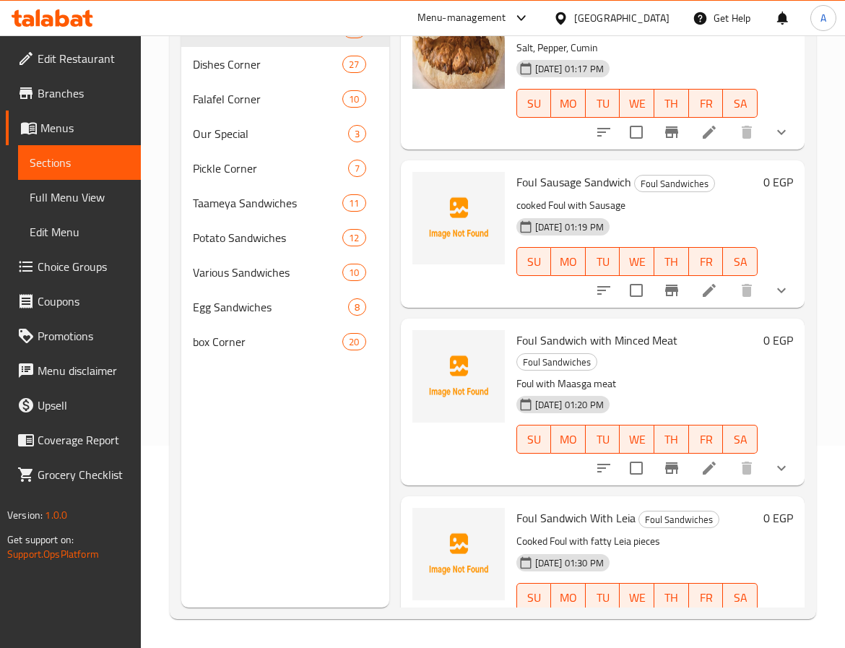
scroll to position [1691, 0]
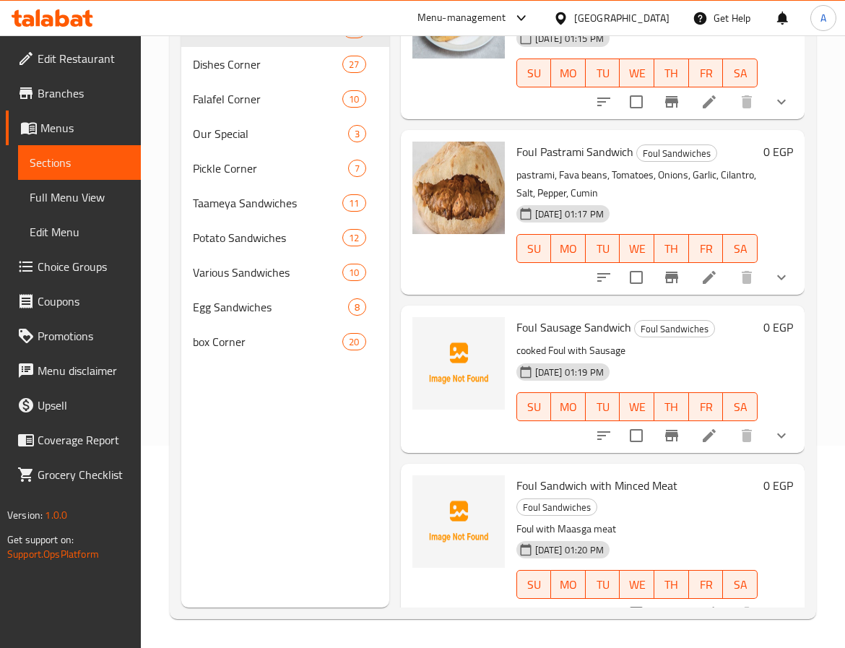
click at [567, 338] on span "Foul Sausage Sandwich" at bounding box center [574, 328] width 115 height 22
copy span "Sausage"
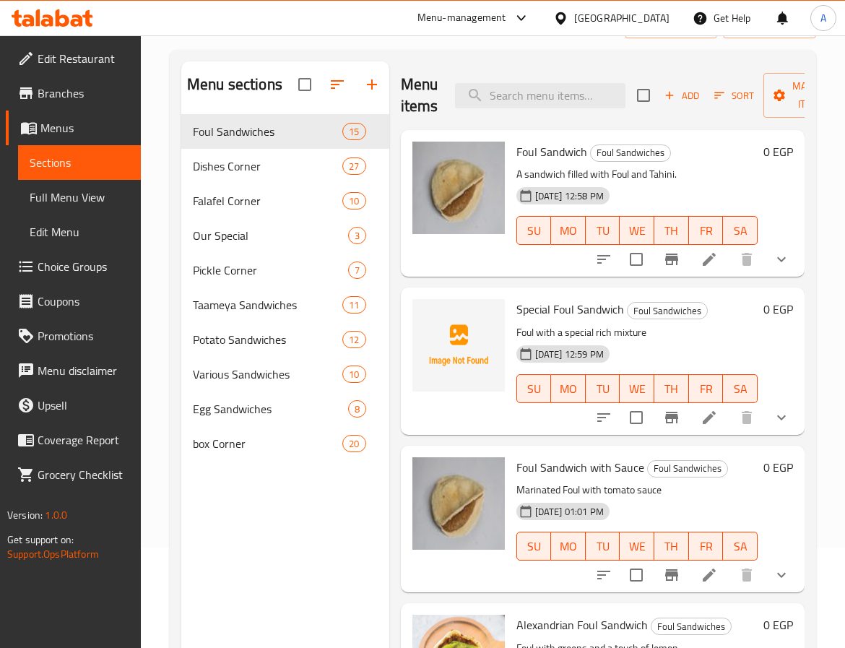
scroll to position [0, 0]
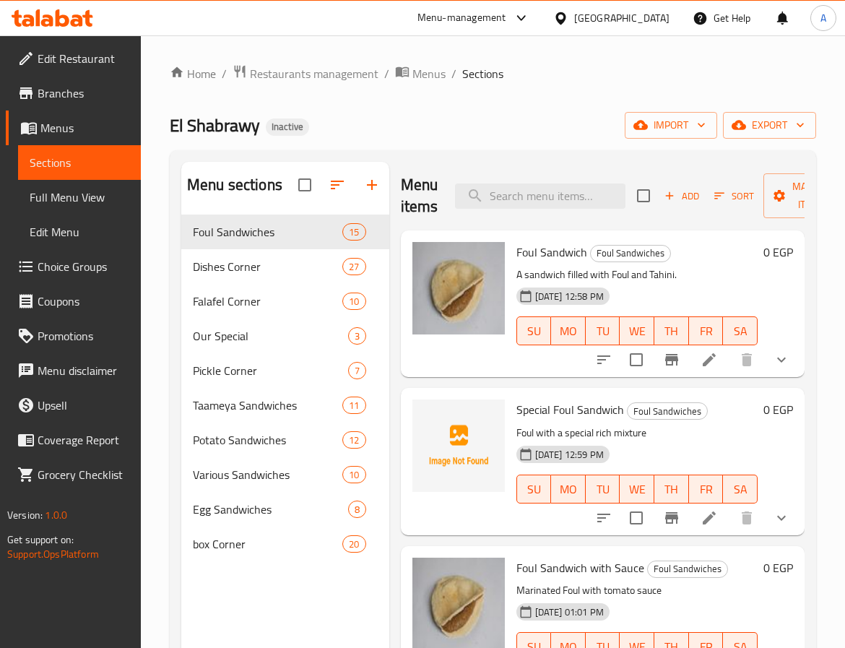
click at [556, 211] on div "Menu items Add Sort Manage items" at bounding box center [603, 196] width 404 height 69
click at [567, 200] on input "search" at bounding box center [540, 196] width 171 height 25
paste input "Sausage"
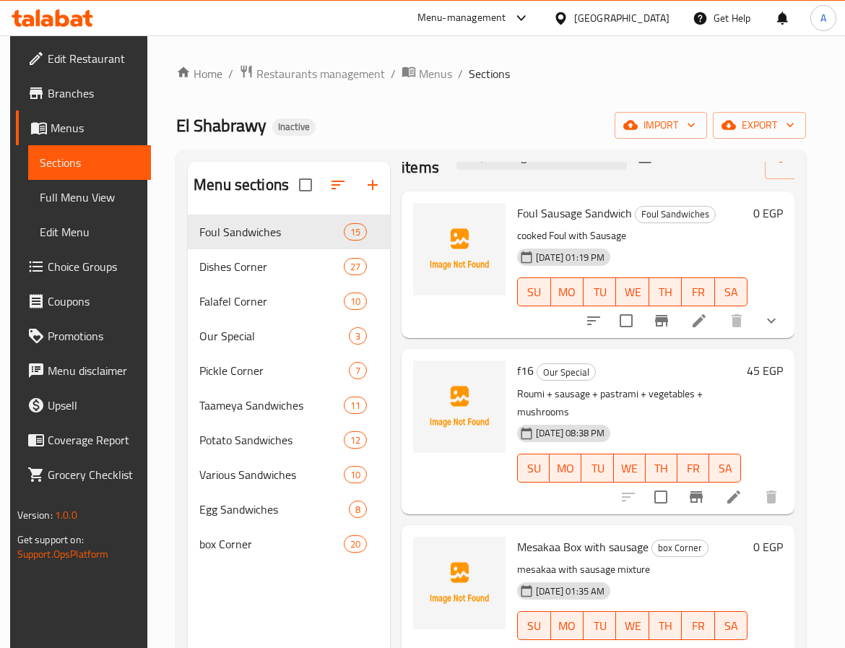
scroll to position [74, 0]
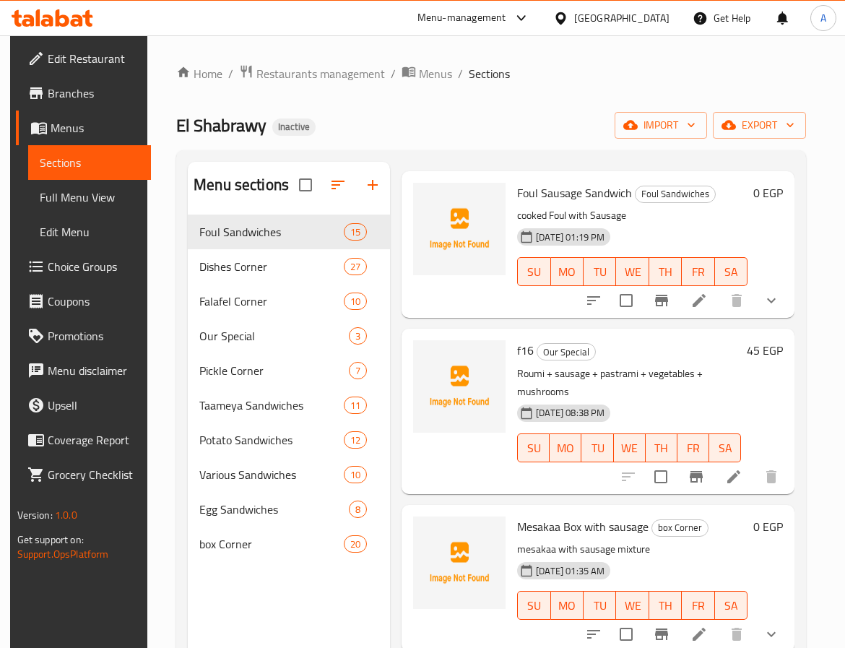
click at [633, 365] on p "Roumi + sausage + pastrami + vegetables + mushrooms" at bounding box center [629, 383] width 224 height 36
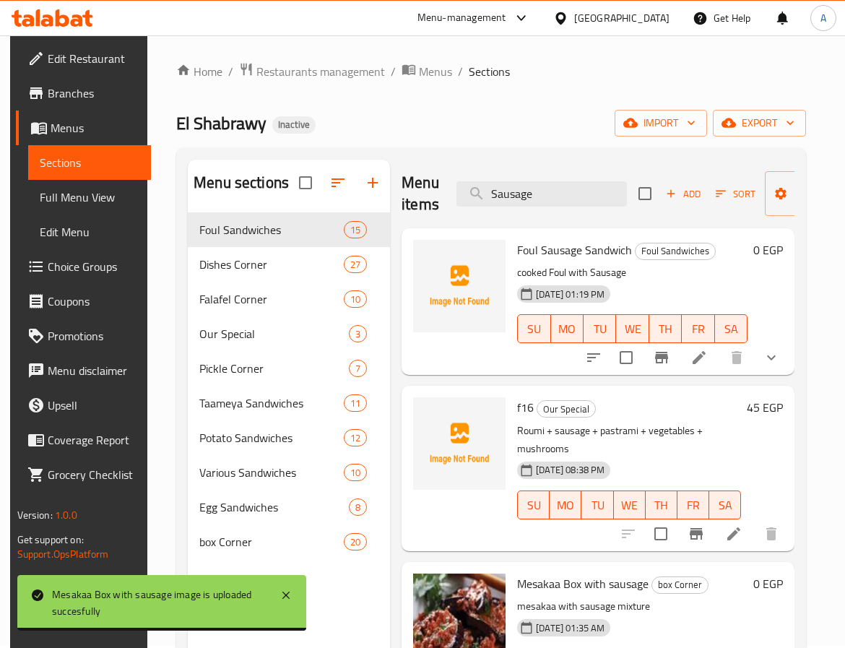
scroll to position [0, 0]
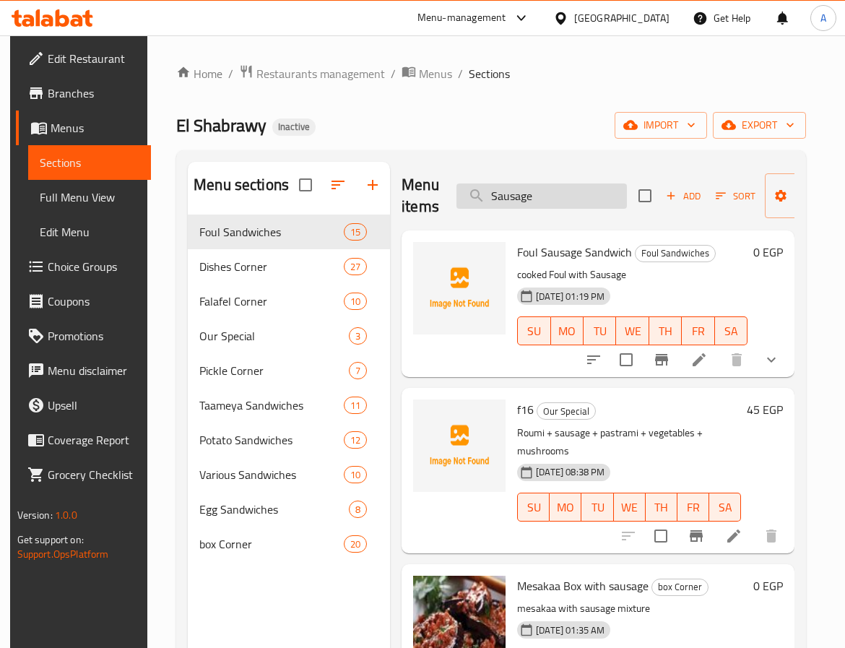
click at [567, 200] on input "Sausage" at bounding box center [542, 196] width 171 height 25
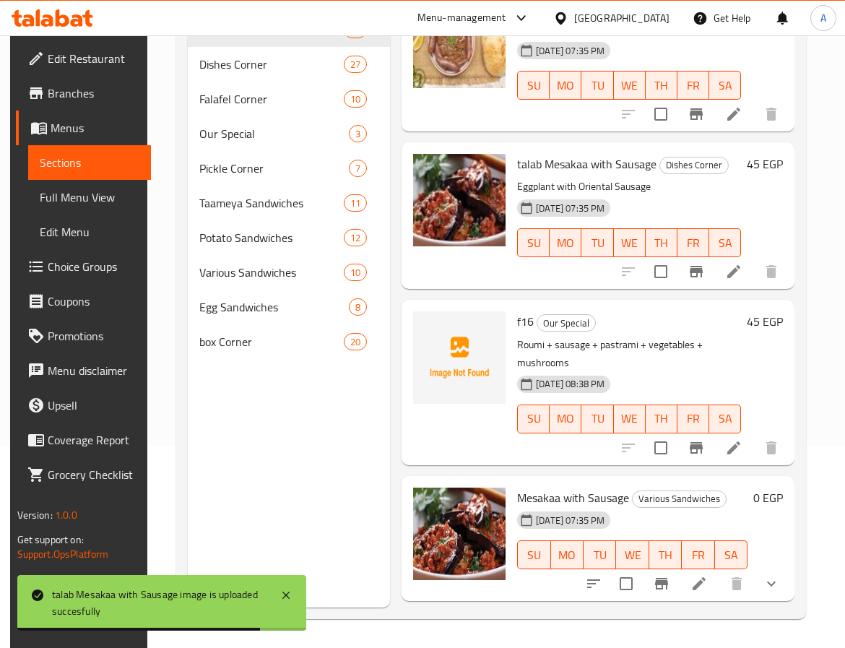
scroll to position [527, 0]
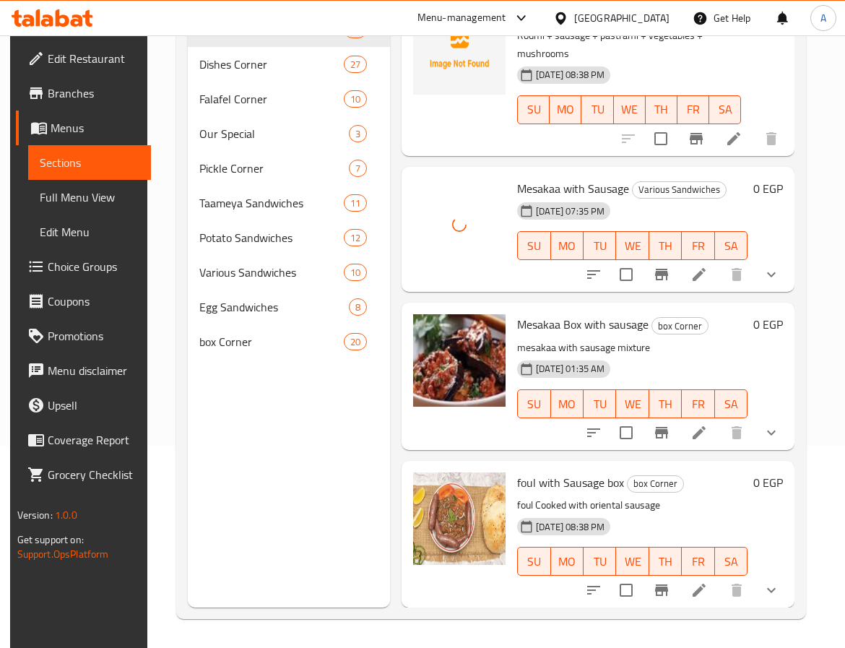
click at [579, 309] on div "Mesakaa Box with sausage box Corner mesakaa with sausage mixture [DATE] 01:35 A…" at bounding box center [633, 376] width 242 height 135
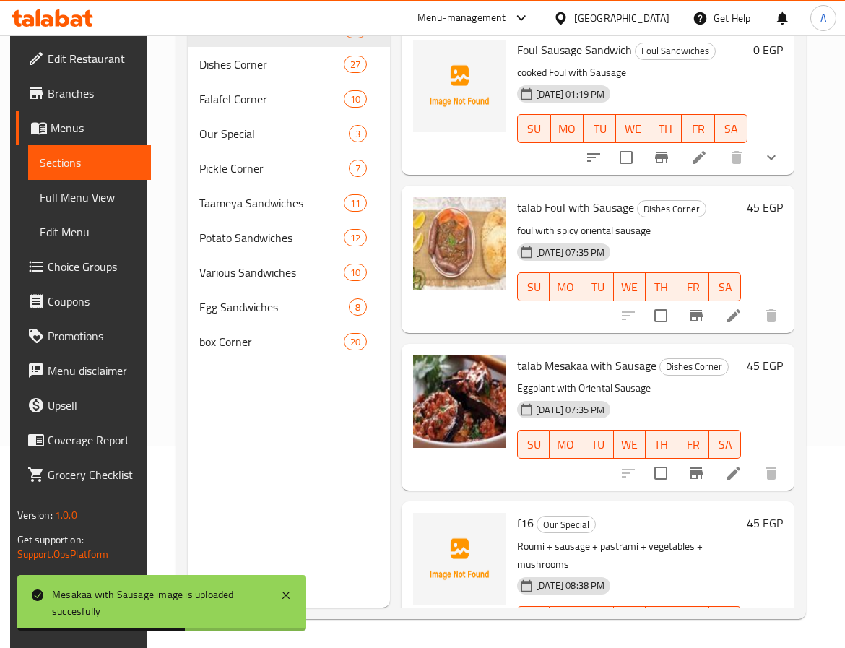
scroll to position [0, 0]
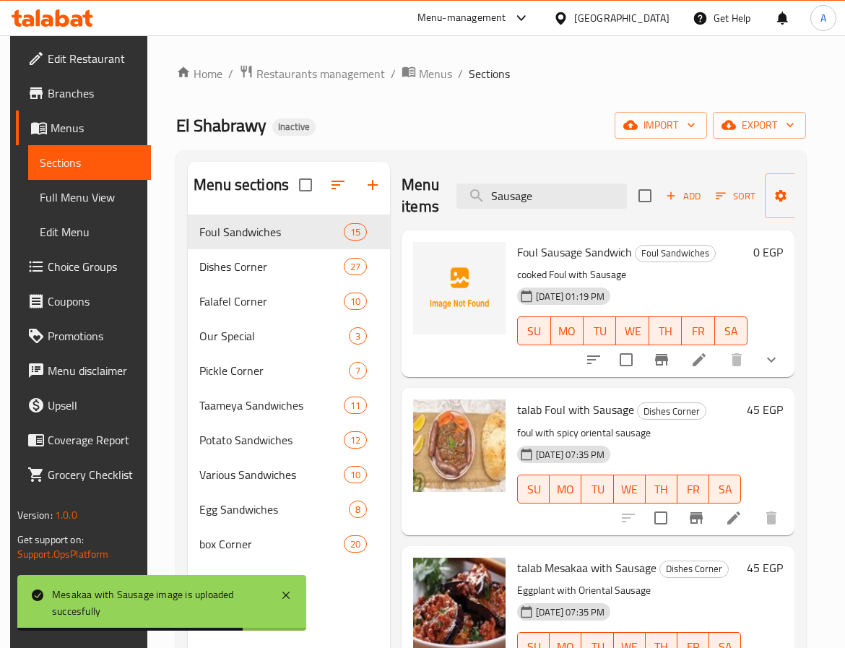
click at [570, 257] on span "Foul Sausage Sandwich" at bounding box center [574, 252] width 115 height 22
click at [571, 207] on input "Sausage" at bounding box center [542, 196] width 171 height 25
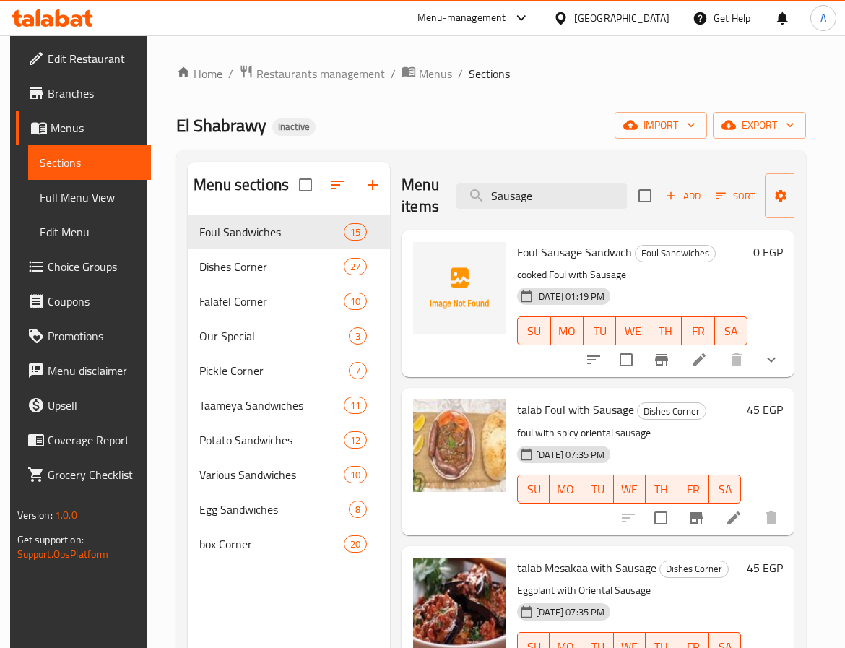
scroll to position [434, 0]
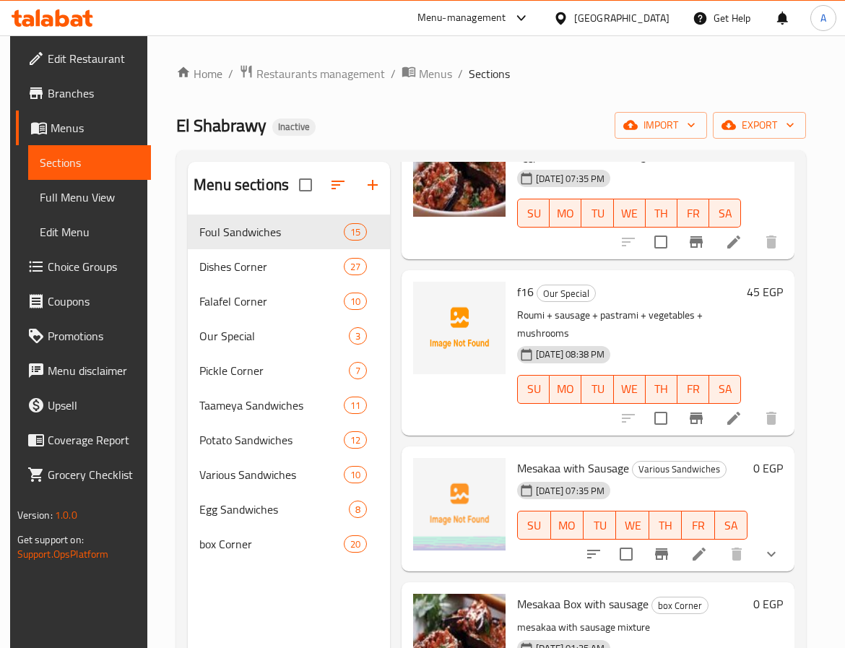
click at [522, 460] on span "Mesakaa with Sausage" at bounding box center [573, 468] width 112 height 22
copy span "Mesakaa"
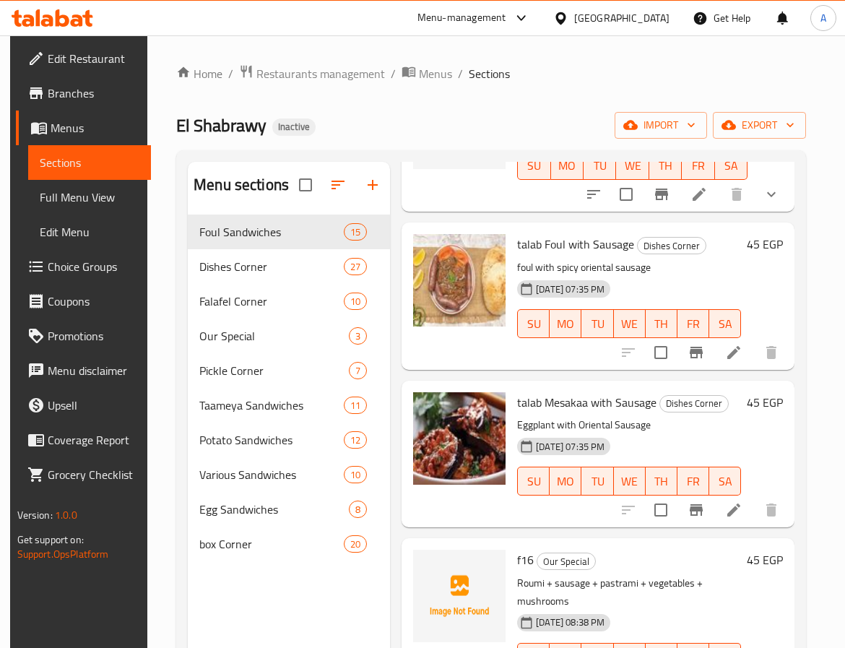
scroll to position [0, 0]
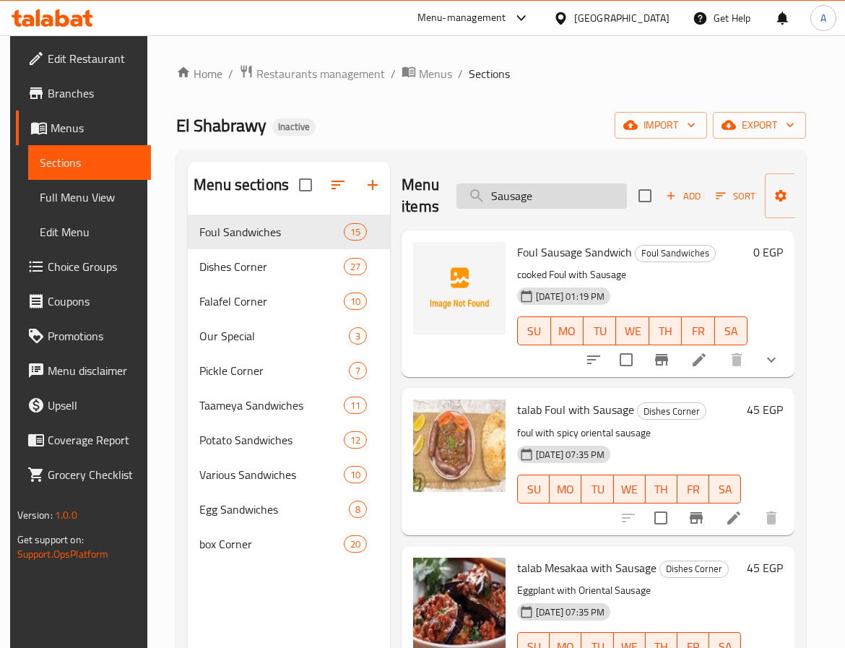
click at [538, 200] on input "Sausage" at bounding box center [542, 196] width 171 height 25
paste input "hakshoka"
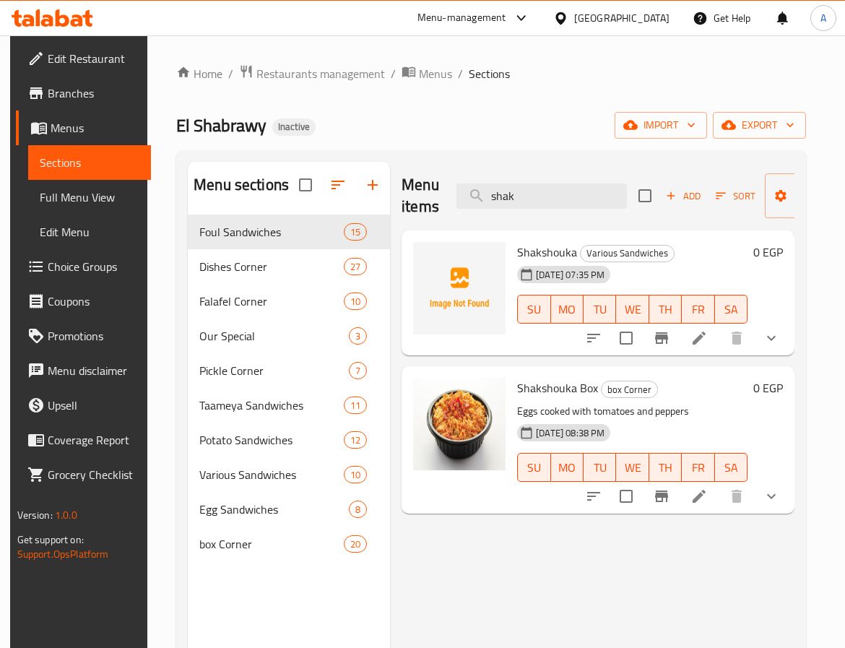
click at [551, 254] on span "Shakshouka" at bounding box center [547, 252] width 60 height 22
copy span "Shakshouka"
click at [544, 196] on input "shak" at bounding box center [542, 196] width 171 height 25
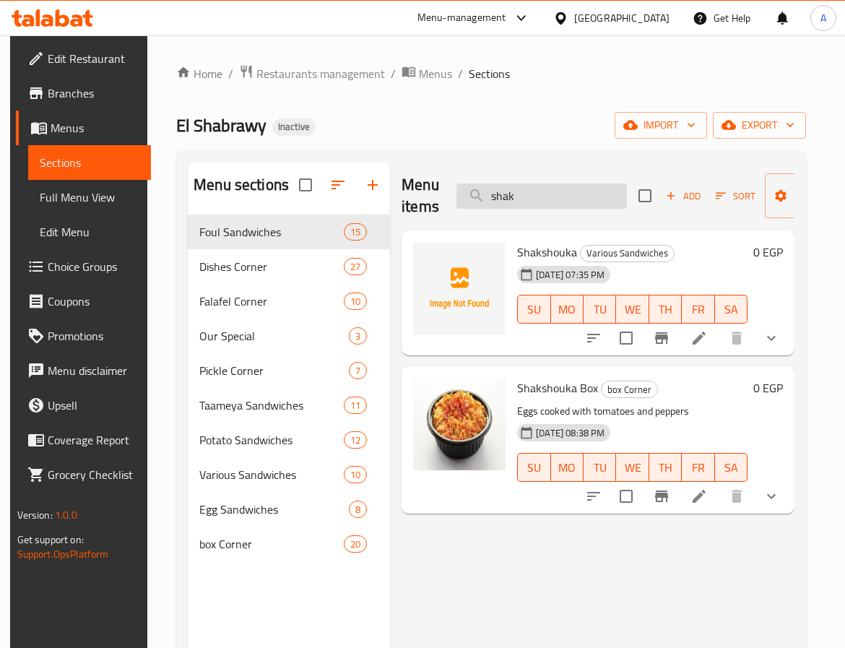
click at [544, 196] on input "shak" at bounding box center [542, 196] width 171 height 25
paste input "Shakshouka"
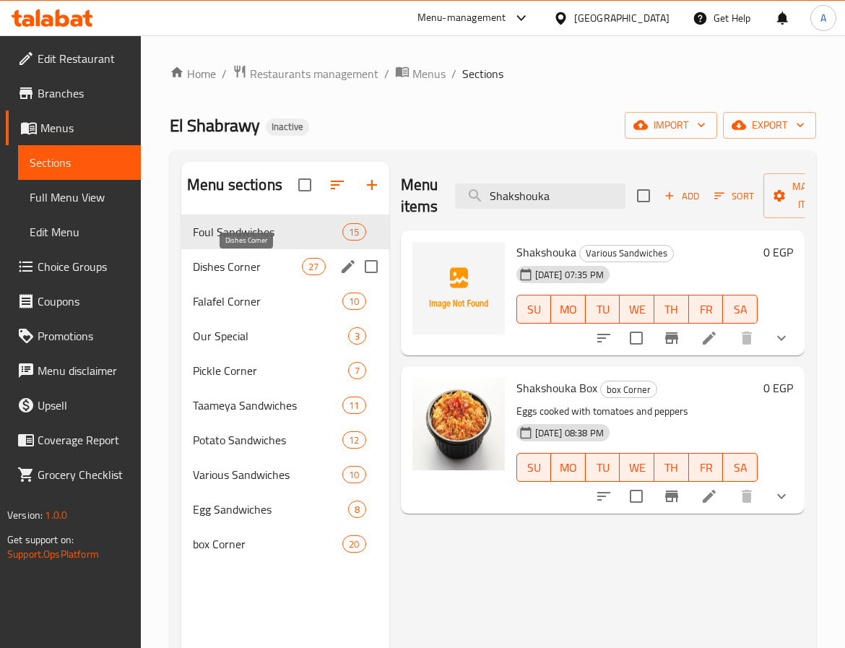
click at [252, 267] on span "Dishes Corner" at bounding box center [247, 266] width 109 height 17
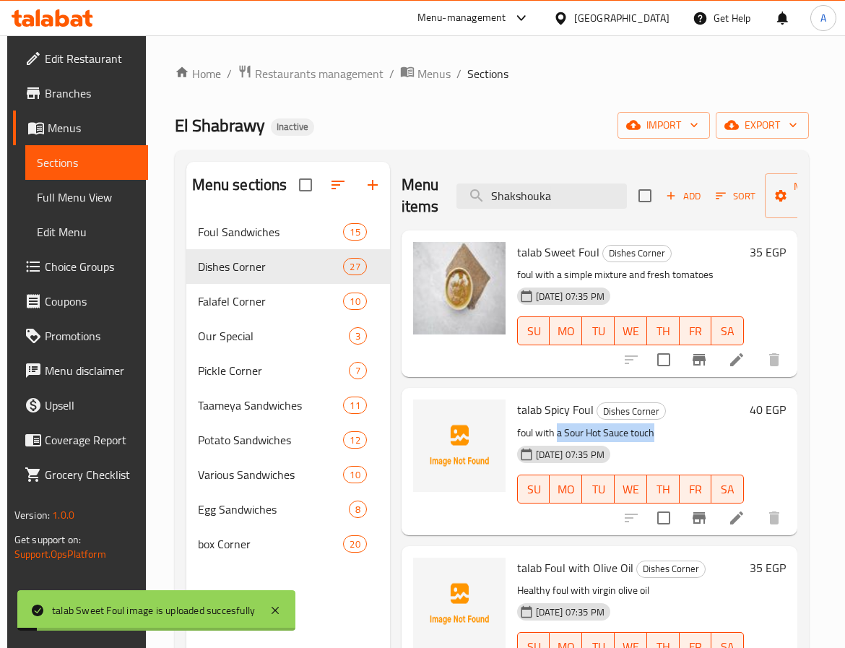
drag, startPoint x: 556, startPoint y: 432, endPoint x: 663, endPoint y: 427, distance: 107.8
click at [663, 427] on p "foul with a Sour Hot Sauce touch" at bounding box center [630, 433] width 227 height 18
click at [662, 427] on p "foul with a Sour Hot Sauce touch" at bounding box center [630, 433] width 227 height 18
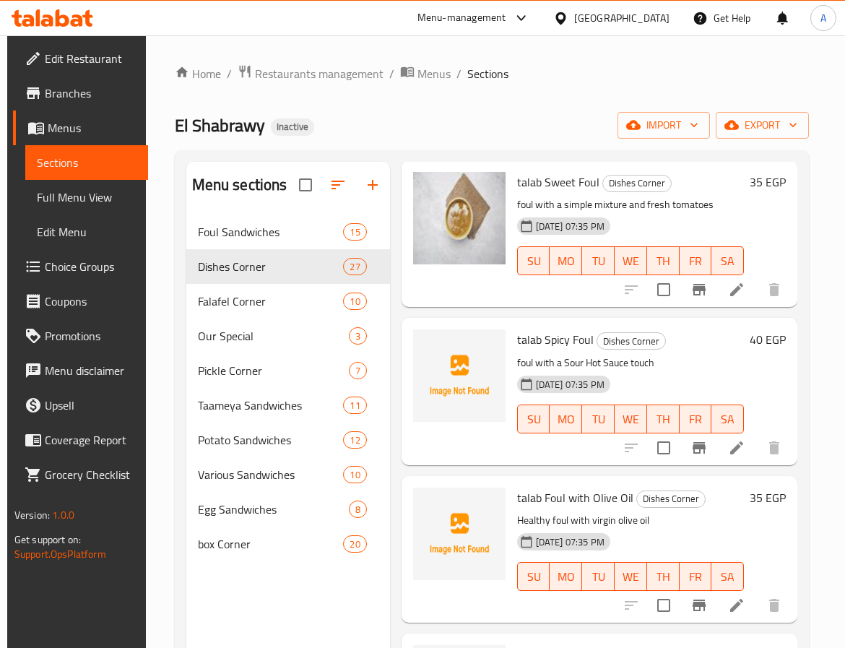
scroll to position [108, 0]
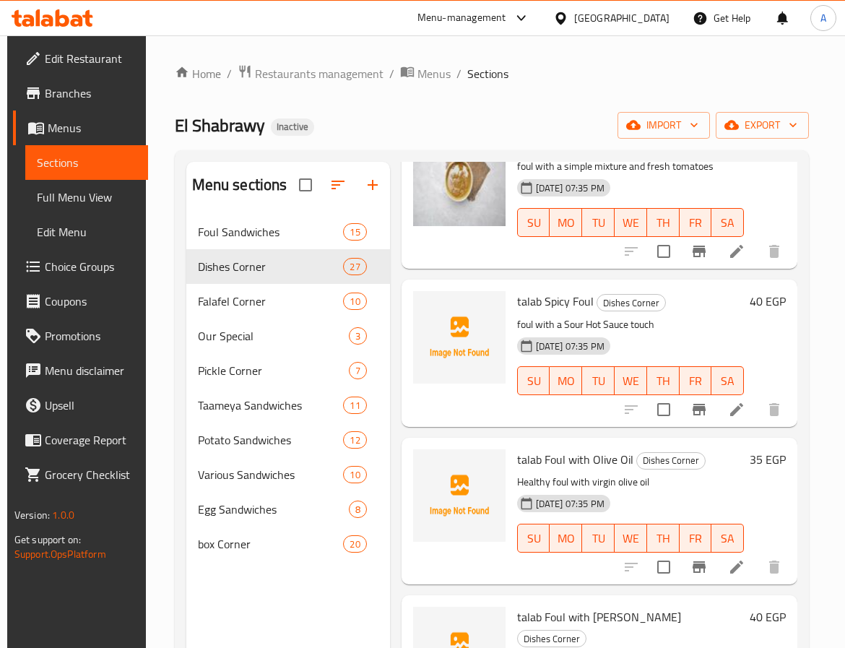
click at [575, 298] on span "talab Spicy Foul" at bounding box center [555, 302] width 77 height 22
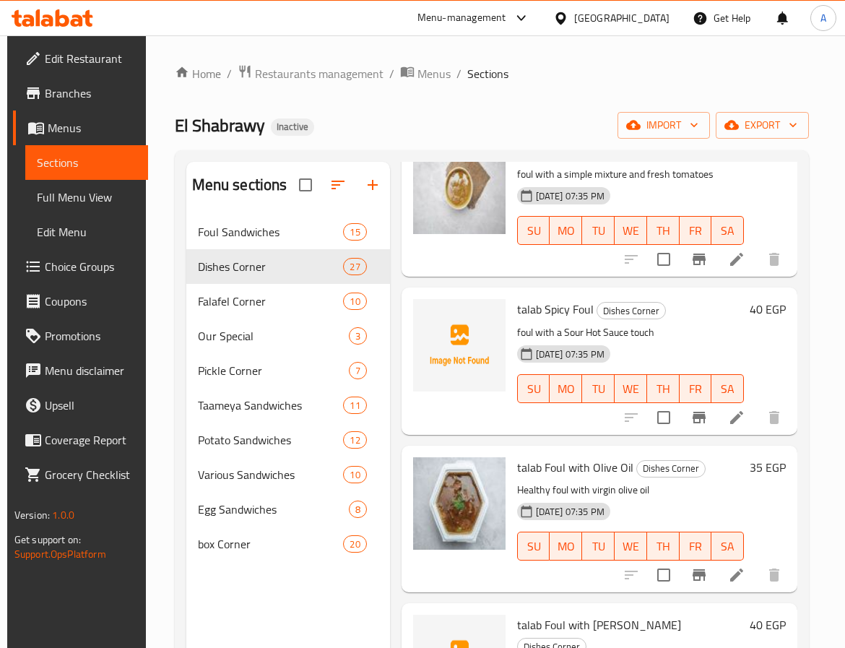
scroll to position [0, 0]
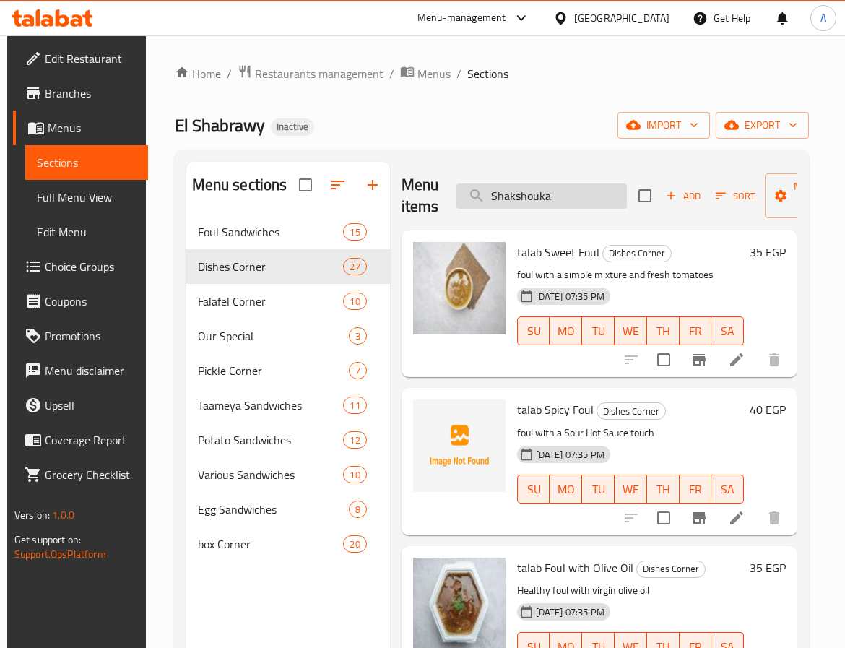
drag, startPoint x: 560, startPoint y: 210, endPoint x: 553, endPoint y: 200, distance: 12.4
click at [554, 206] on div "Menu items Shakshouka Add Sort Manage items" at bounding box center [600, 196] width 396 height 69
click at [551, 199] on input "Shakshouka" at bounding box center [542, 196] width 171 height 25
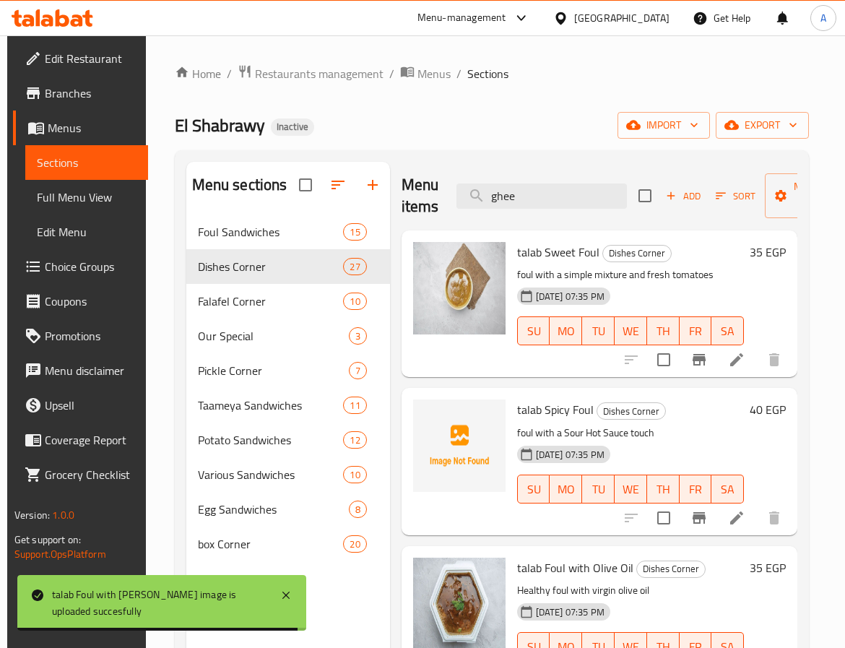
drag, startPoint x: 545, startPoint y: 204, endPoint x: 395, endPoint y: 154, distance: 158.4
click at [404, 195] on div "Menu items ghee Add Sort Manage items" at bounding box center [600, 196] width 396 height 69
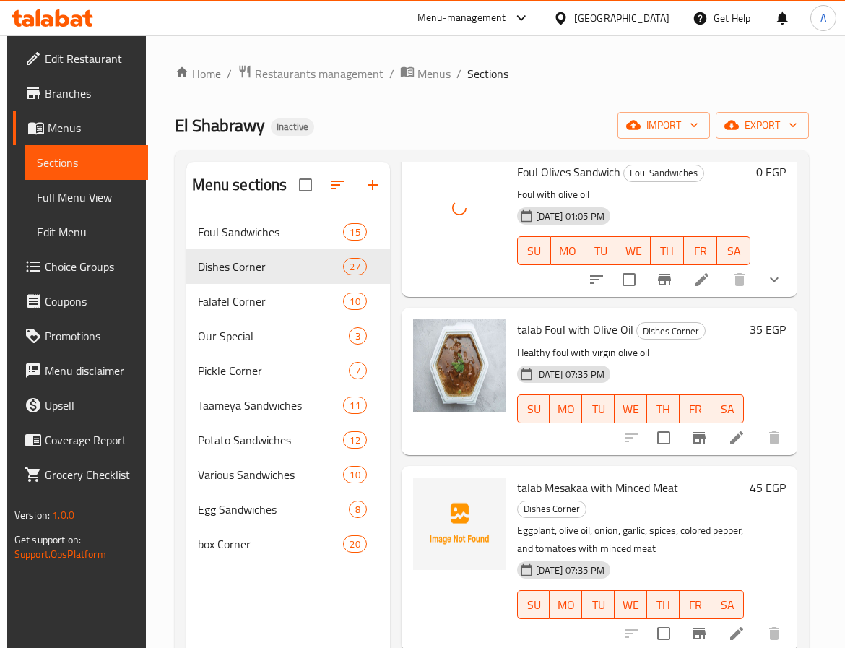
scroll to position [217, 0]
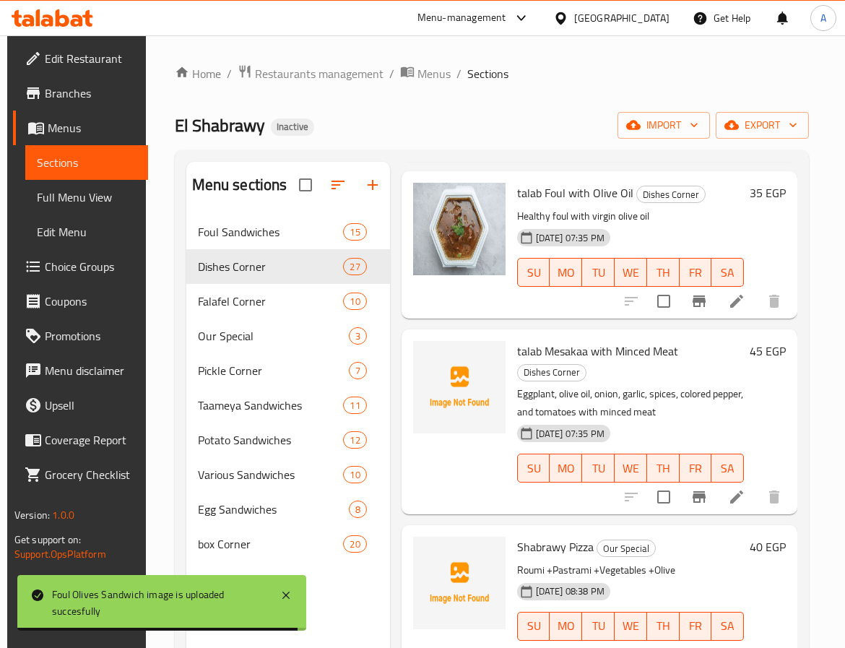
click at [531, 549] on span "Shabrawy Pizza" at bounding box center [555, 547] width 77 height 22
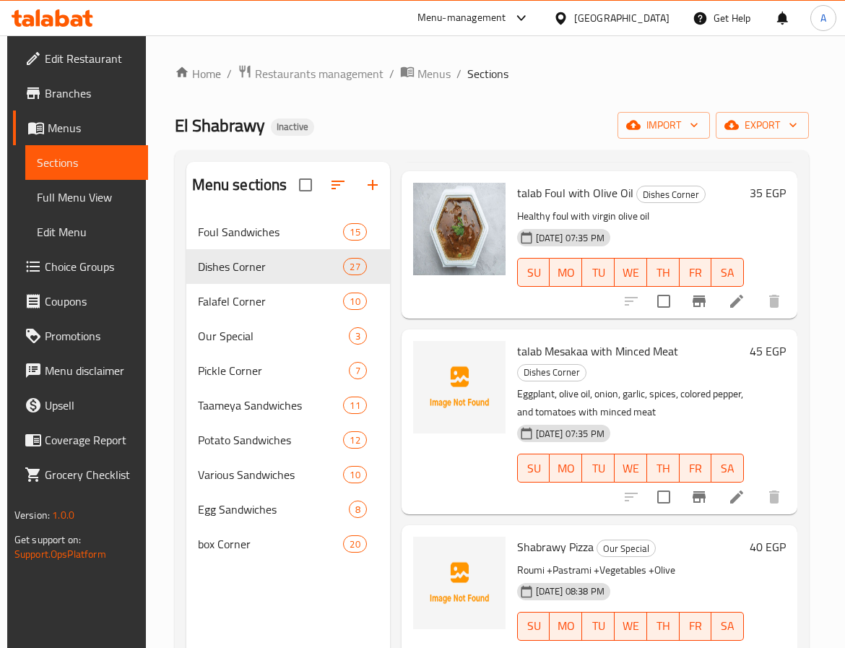
click at [575, 540] on span "Shabrawy Pizza" at bounding box center [555, 547] width 77 height 22
click at [631, 348] on span "talab Mesakaa with Minced Meat" at bounding box center [597, 351] width 161 height 22
click at [560, 354] on span "talab Mesakaa with Minced Meat" at bounding box center [597, 351] width 161 height 22
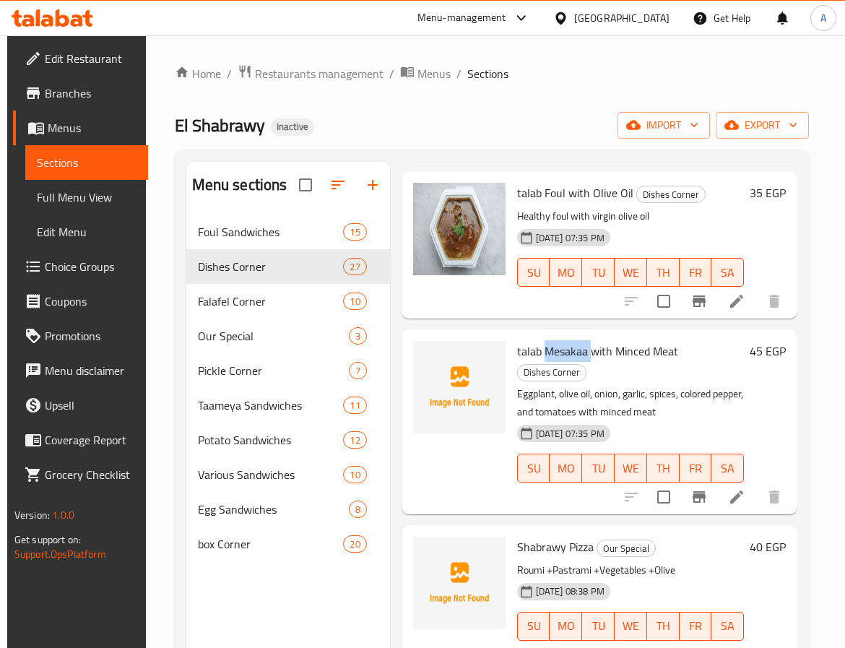
click at [560, 354] on span "talab Mesakaa with Minced Meat" at bounding box center [597, 351] width 161 height 22
copy span "Mesakaa"
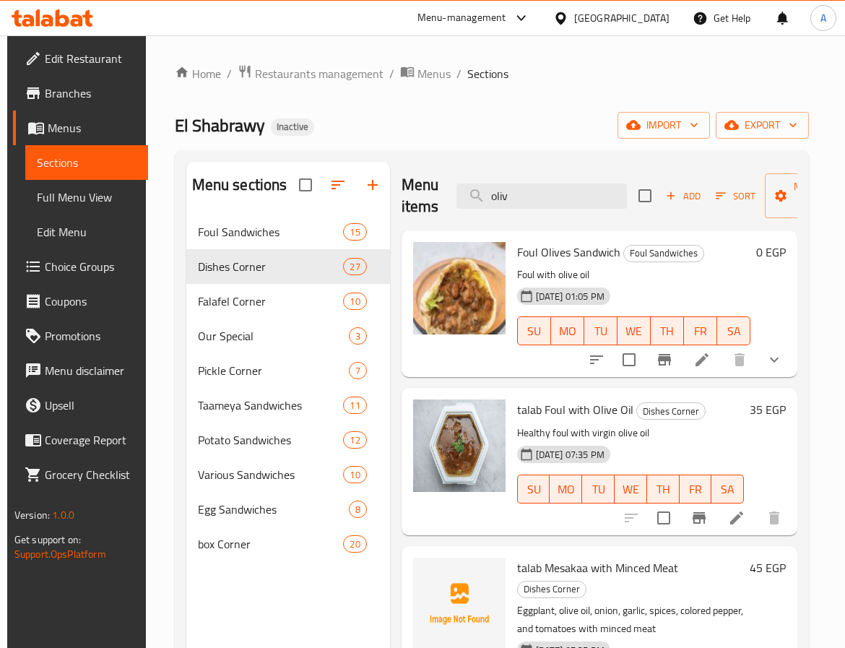
drag, startPoint x: 568, startPoint y: 199, endPoint x: 395, endPoint y: 207, distance: 173.6
click at [395, 207] on div "Menu items oliv Add Sort Manage items Foul Olives Sandwich Foul Sandwiches Foul…" at bounding box center [594, 486] width 408 height 648
paste input "Mesakaa"
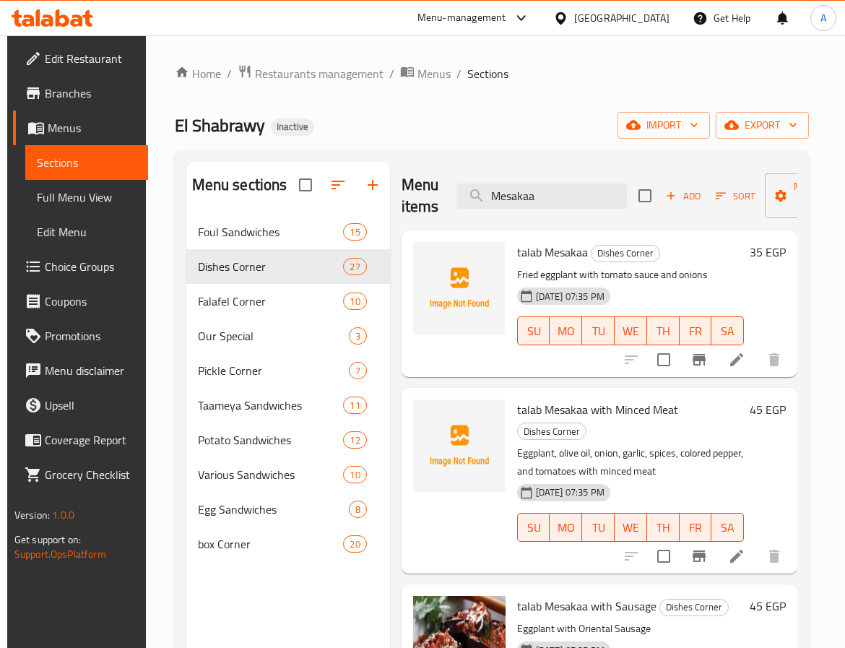
drag, startPoint x: 560, startPoint y: 196, endPoint x: 425, endPoint y: 193, distance: 135.2
click at [425, 193] on div "Menu items Mesakaa Add Sort Manage items" at bounding box center [600, 196] width 396 height 69
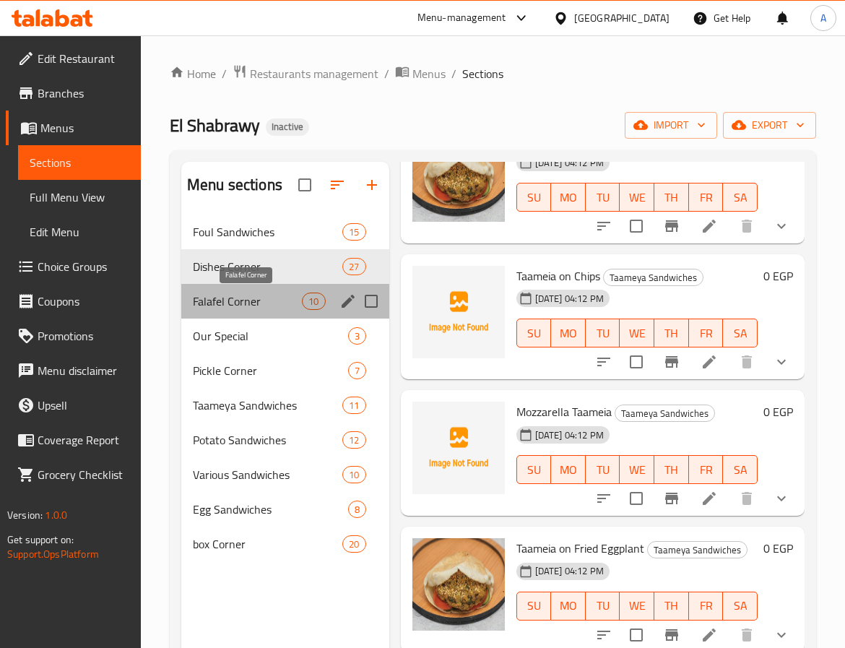
click at [273, 306] on span "Falafel Corner" at bounding box center [247, 301] width 109 height 17
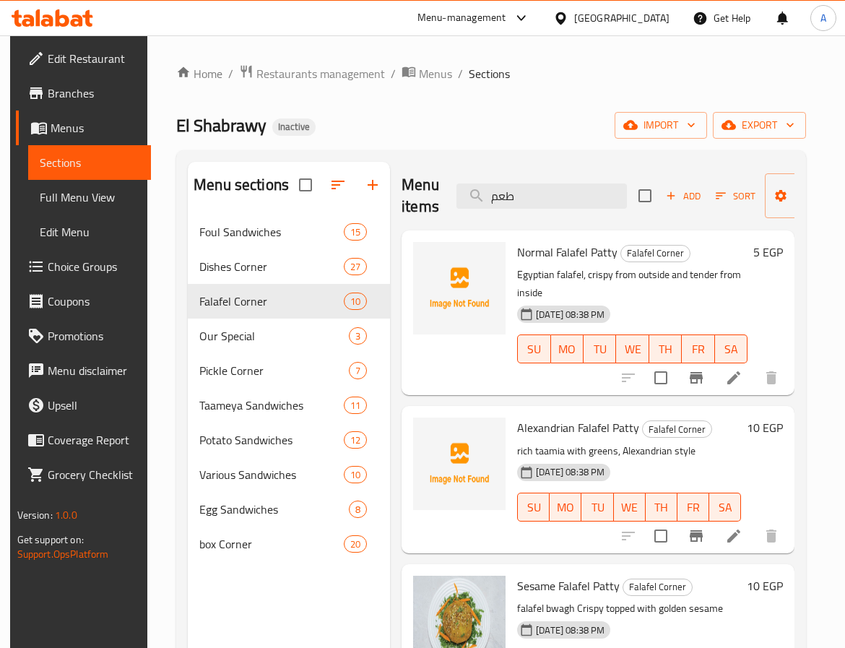
click at [573, 257] on span "Normal Falafel Patty" at bounding box center [567, 252] width 100 height 22
copy span "Falafel"
drag, startPoint x: 447, startPoint y: 200, endPoint x: 371, endPoint y: 199, distance: 75.9
click at [371, 199] on div "Menu sections Foul Sandwiches 15 Dishes Corner 27 [GEOGRAPHIC_DATA] 10 Our Spec…" at bounding box center [491, 486] width 607 height 648
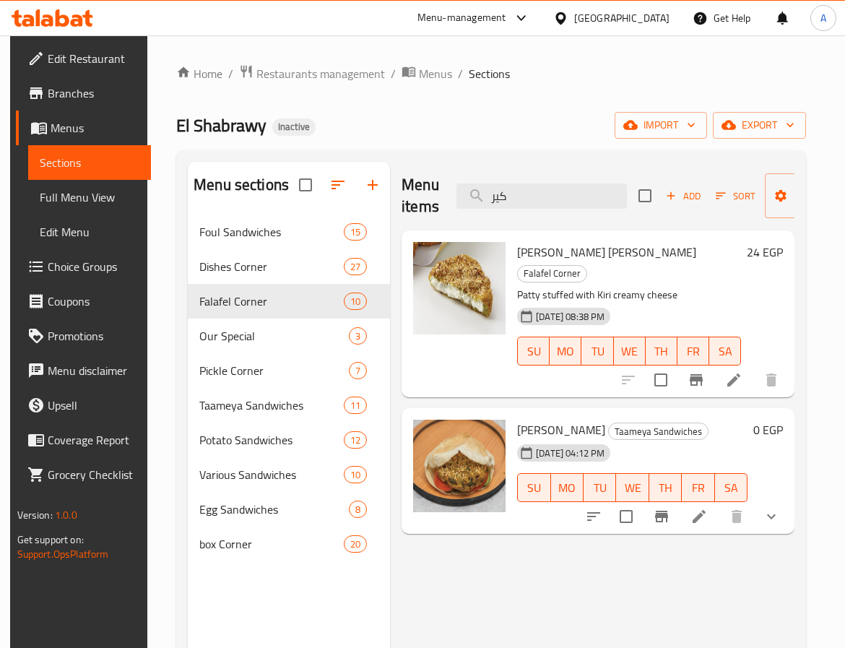
drag, startPoint x: 531, startPoint y: 202, endPoint x: 434, endPoint y: 202, distance: 96.8
click at [434, 202] on div "Menu items كير Add Sort Manage items" at bounding box center [598, 196] width 393 height 69
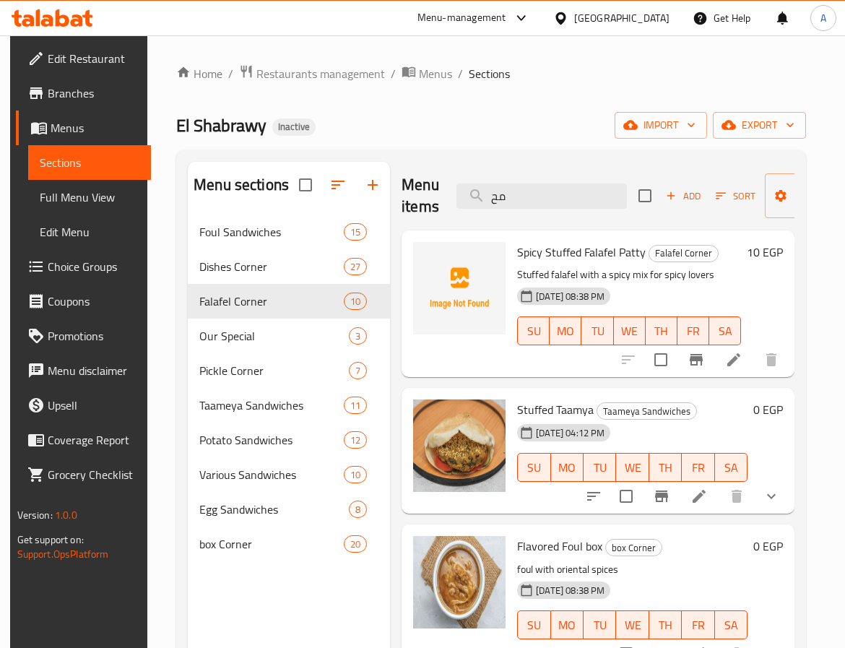
click at [588, 393] on div "Stuffed Taamya Taameya Sandwiches [DATE] 04:12 PM SU MO TU WE TH FR SA 0 EGP" at bounding box center [598, 451] width 393 height 126
drag, startPoint x: 553, startPoint y: 196, endPoint x: 311, endPoint y: 215, distance: 242.8
click at [311, 215] on div "Menu sections Foul Sandwiches 15 Dishes Corner 27 [GEOGRAPHIC_DATA] 10 Our Spec…" at bounding box center [491, 486] width 607 height 648
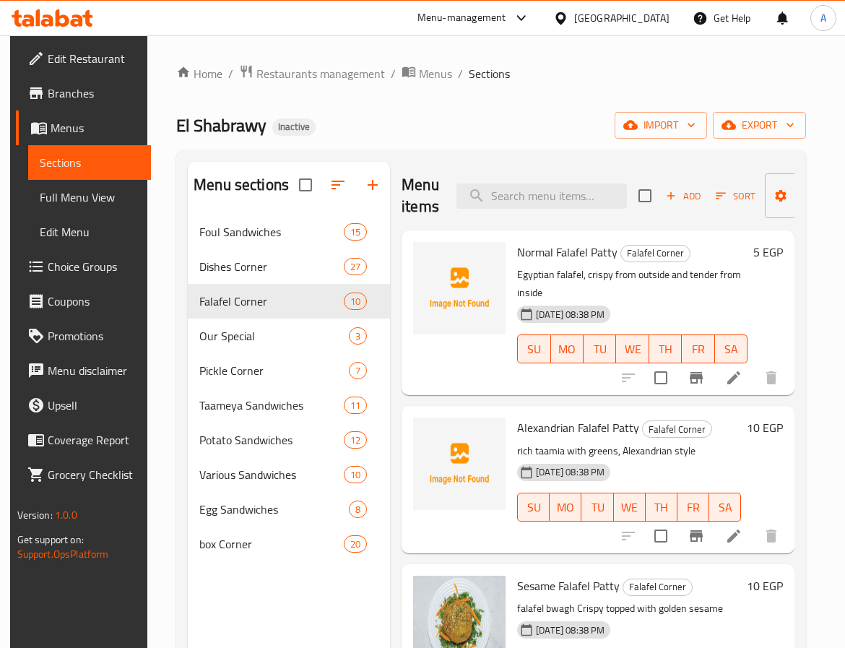
click at [438, 377] on div at bounding box center [460, 312] width 104 height 153
click at [542, 425] on span "Alexandrian Falafel Patty" at bounding box center [578, 428] width 122 height 22
click at [536, 186] on input "search" at bounding box center [542, 196] width 171 height 25
paste input "Alexandrian"
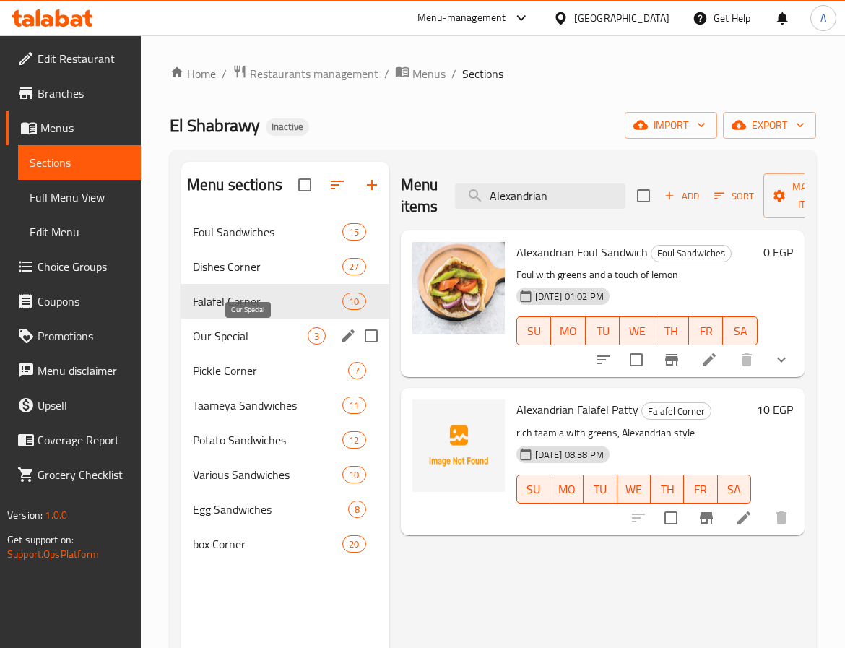
click at [263, 335] on span "Our Special" at bounding box center [250, 335] width 115 height 17
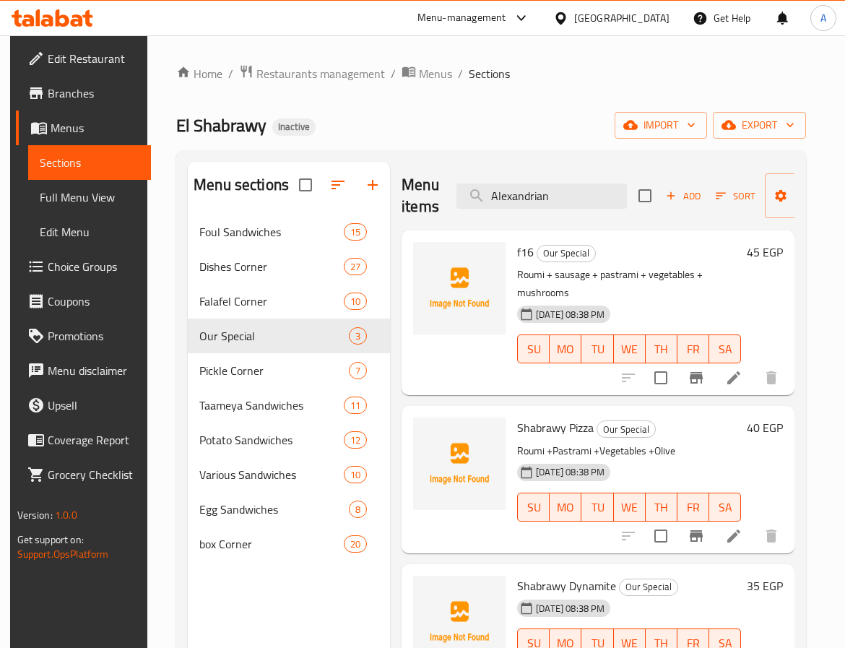
click at [540, 418] on span "Shabrawy Pizza" at bounding box center [555, 428] width 77 height 22
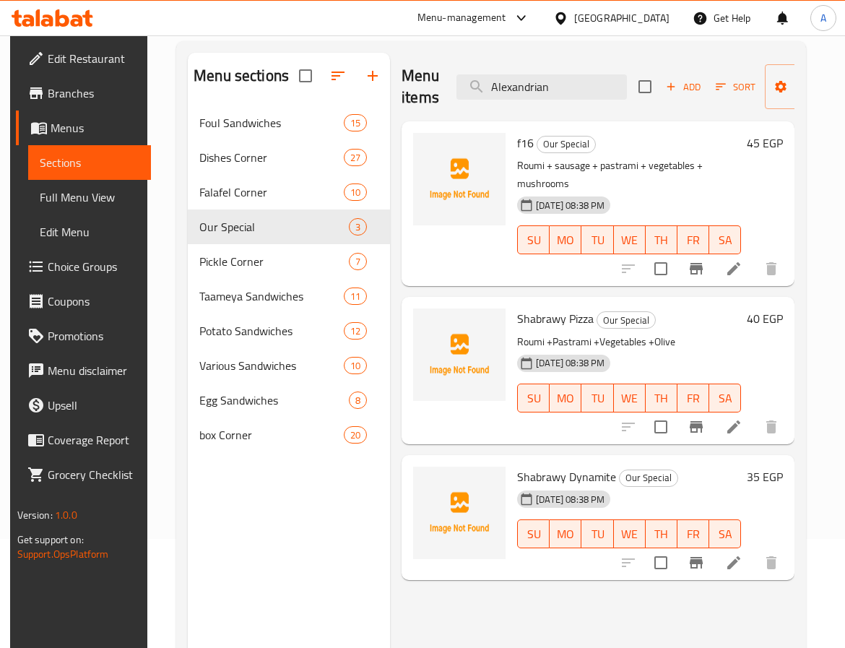
scroll to position [202, 0]
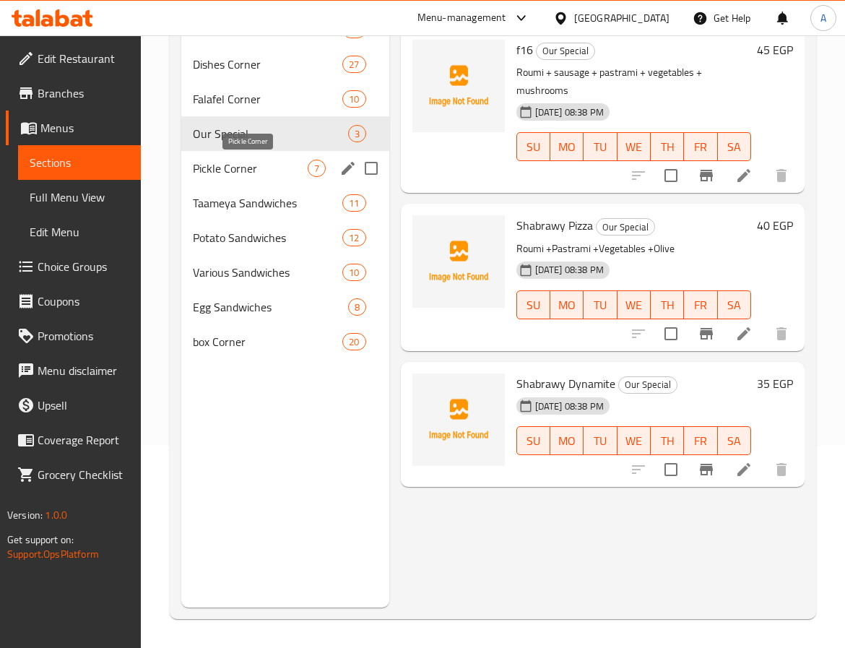
click at [237, 160] on span "Pickle Corner" at bounding box center [250, 168] width 115 height 17
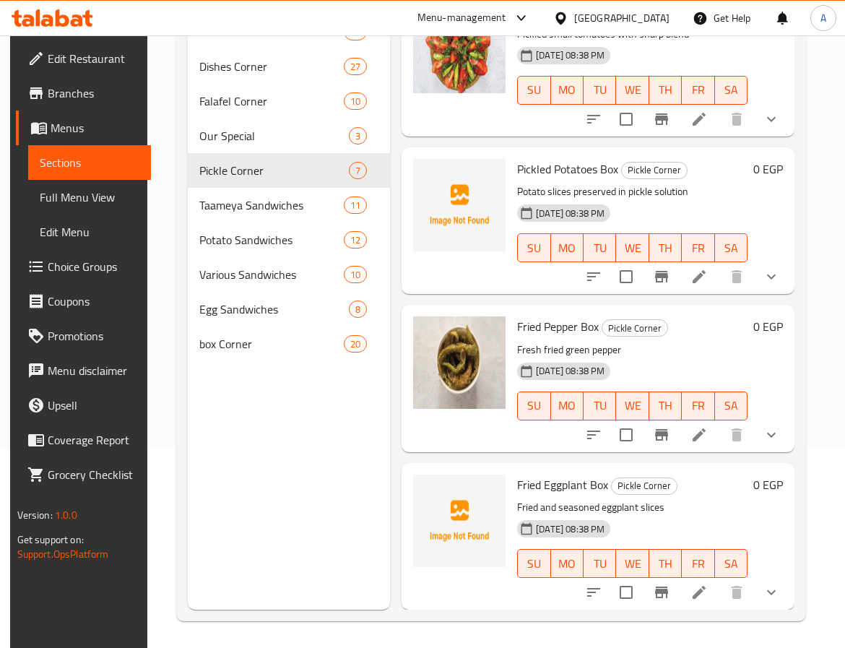
scroll to position [202, 0]
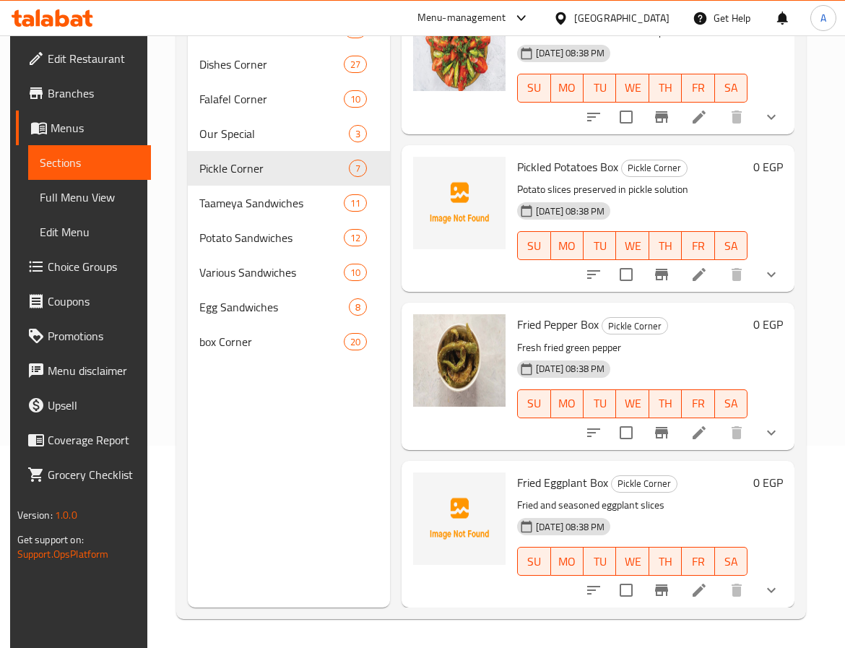
click at [566, 472] on span "Fried Eggplant Box" at bounding box center [562, 483] width 91 height 22
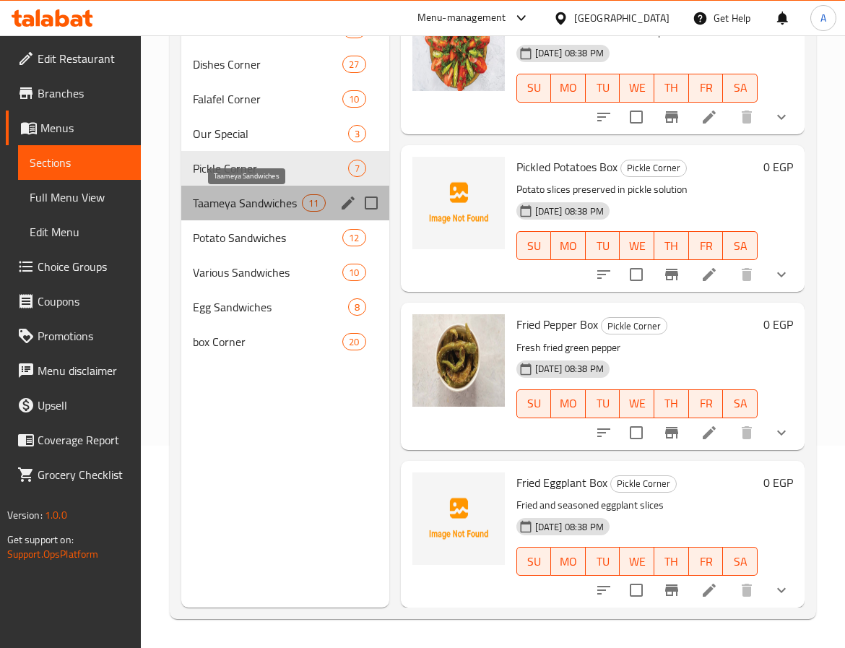
click at [250, 202] on span "Taameya Sandwiches" at bounding box center [247, 202] width 109 height 17
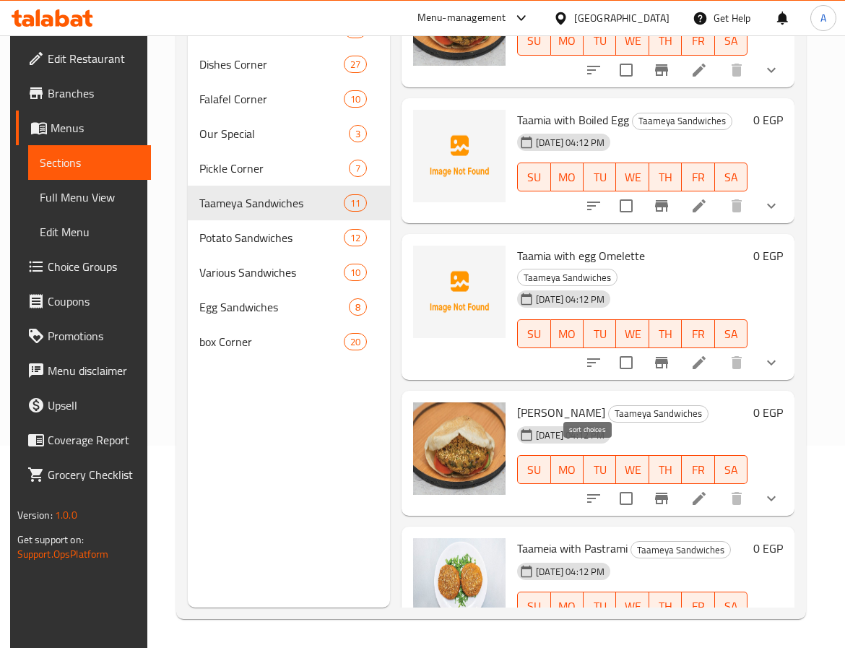
scroll to position [96, 0]
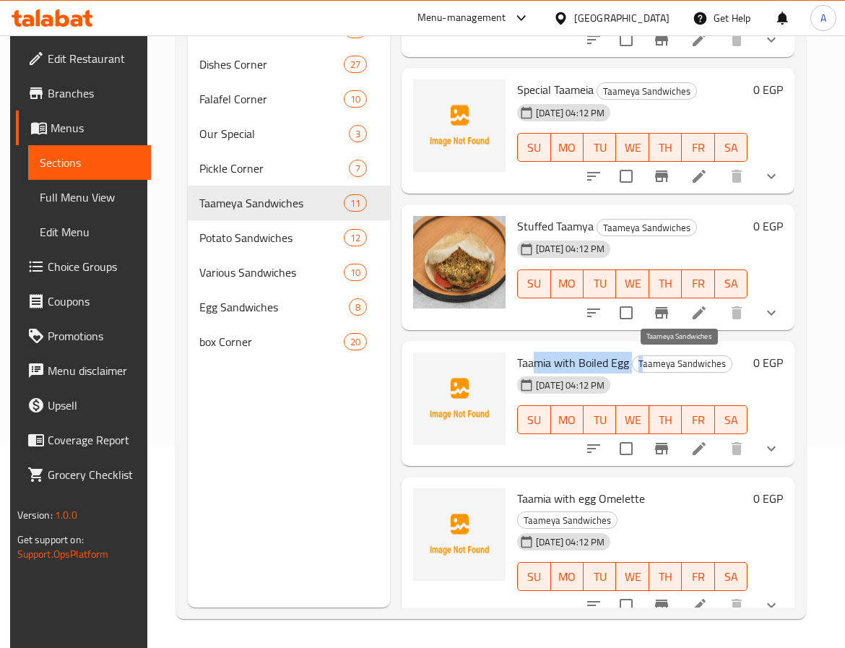
drag, startPoint x: 534, startPoint y: 358, endPoint x: 642, endPoint y: 371, distance: 108.4
click at [642, 371] on h6 "Taamia with Boiled Egg Taameya Sandwiches" at bounding box center [632, 363] width 231 height 20
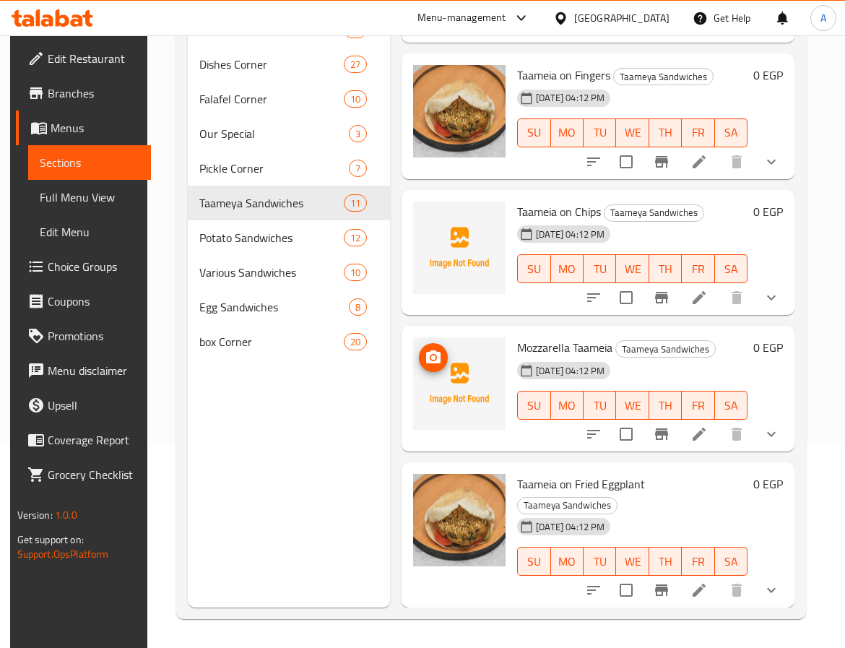
scroll to position [965, 0]
click at [542, 337] on span "Mozzarella Taameia" at bounding box center [564, 348] width 95 height 22
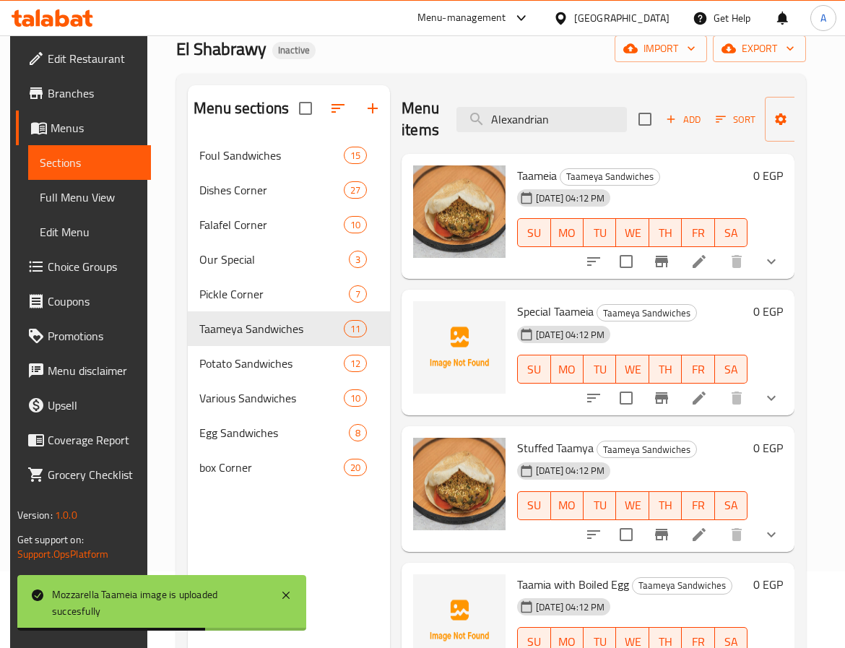
scroll to position [0, 0]
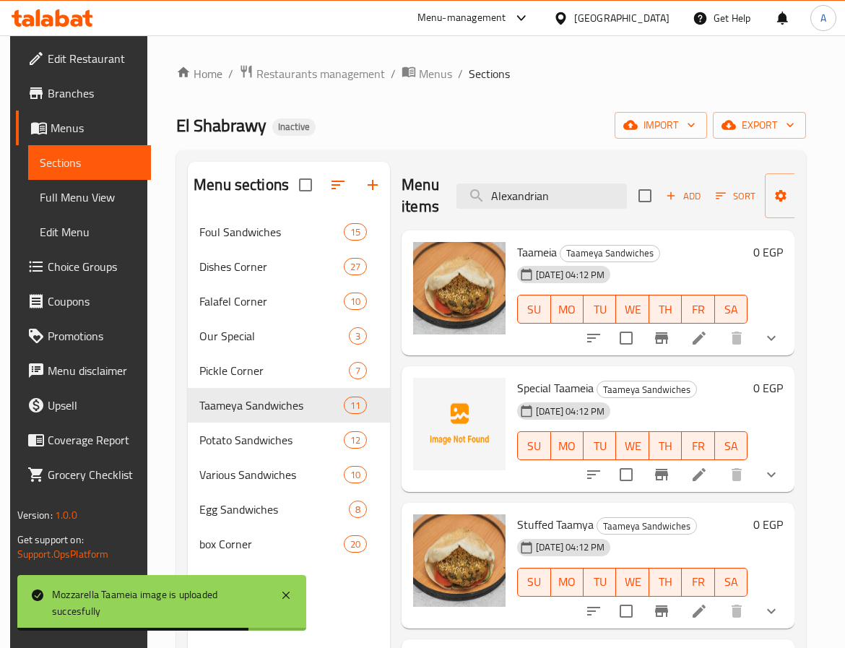
drag, startPoint x: 579, startPoint y: 199, endPoint x: 386, endPoint y: 192, distance: 193.1
click at [386, 192] on div "Menu sections Foul Sandwiches 15 Dishes Corner 27 [GEOGRAPHIC_DATA] 10 Our Spec…" at bounding box center [491, 486] width 607 height 648
paste input "Mozzarella"
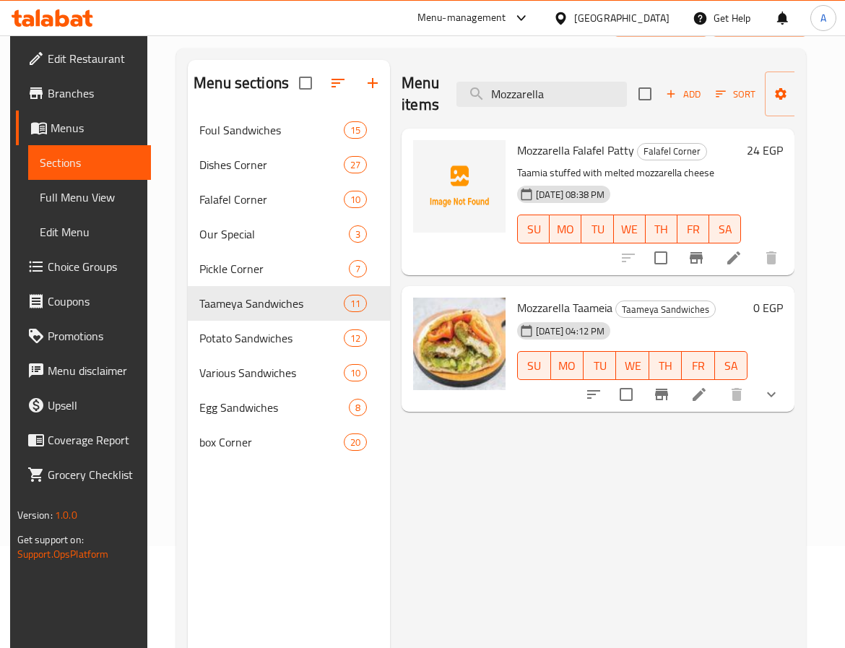
scroll to position [202, 0]
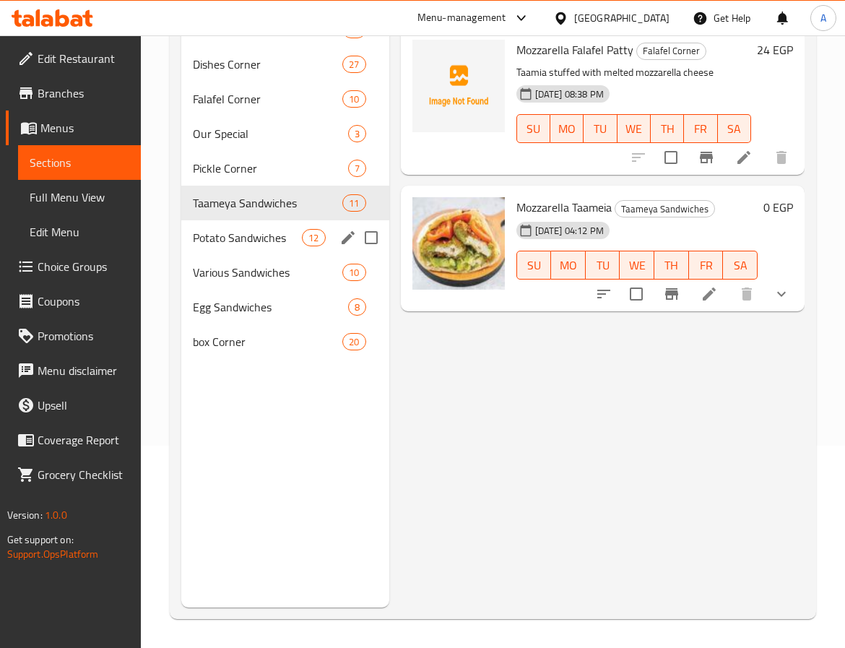
click at [248, 257] on div "Various Sandwiches 10" at bounding box center [285, 272] width 208 height 35
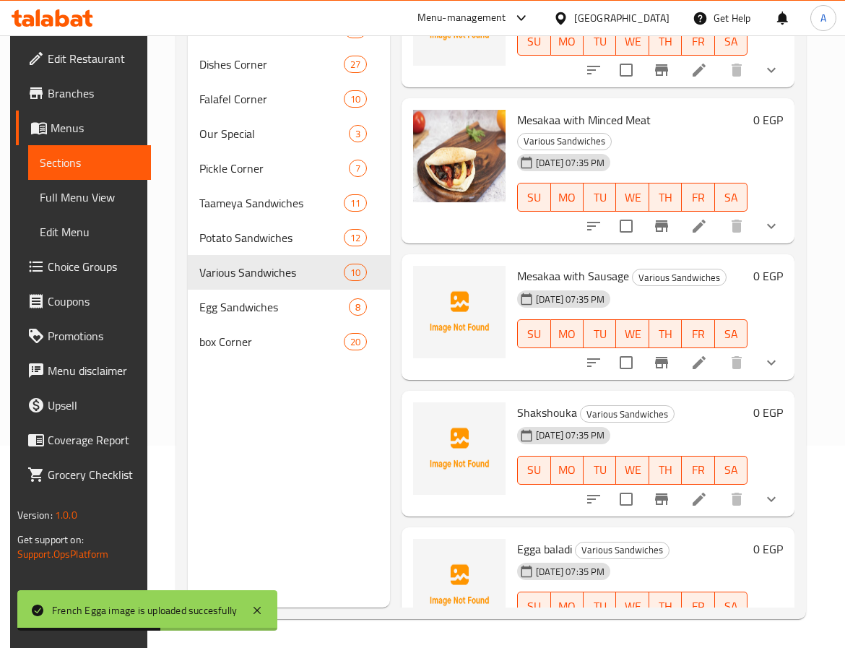
scroll to position [809, 0]
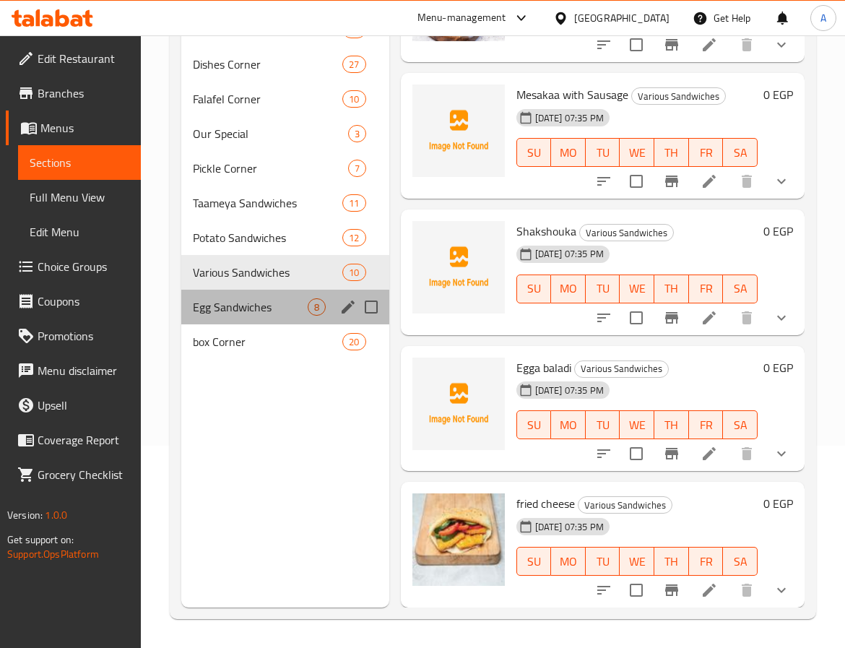
click at [219, 319] on div "Egg Sandwiches 8" at bounding box center [285, 307] width 208 height 35
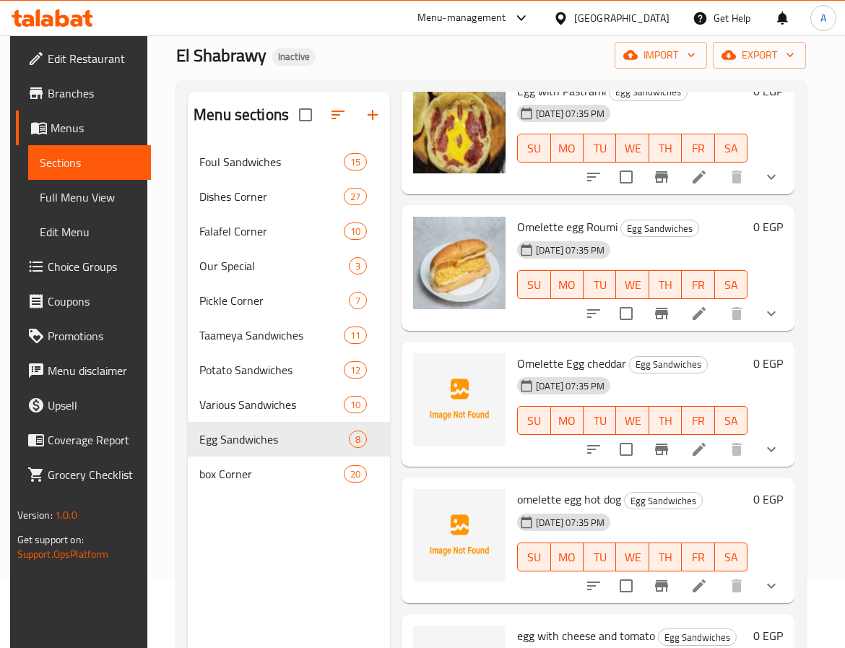
scroll to position [108, 0]
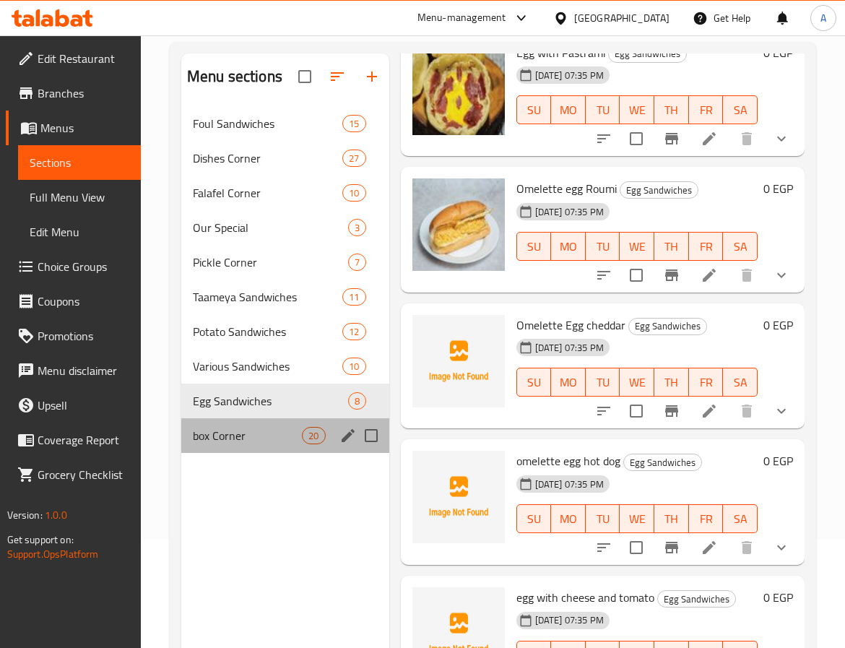
click at [218, 449] on div "box Corner 20" at bounding box center [285, 435] width 208 height 35
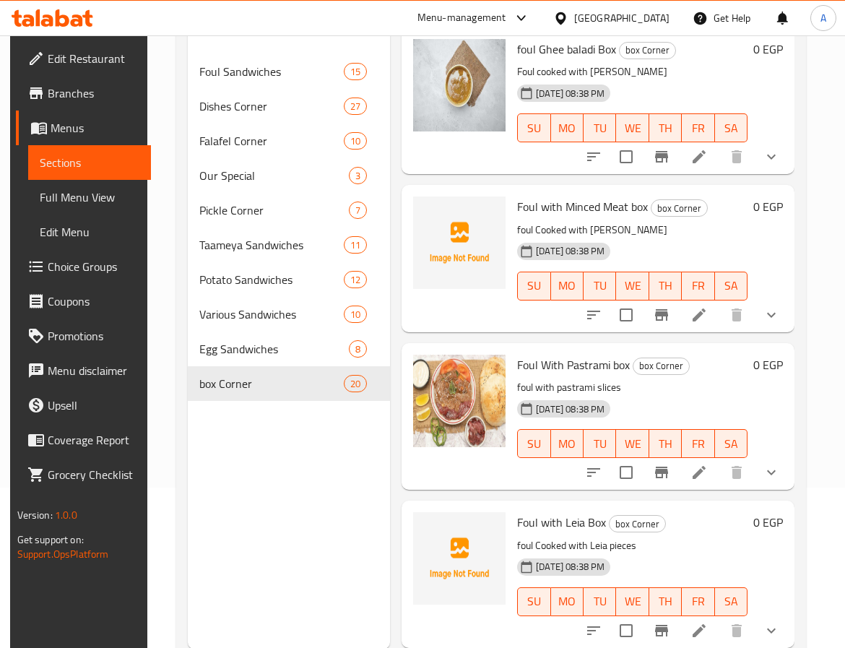
scroll to position [202, 0]
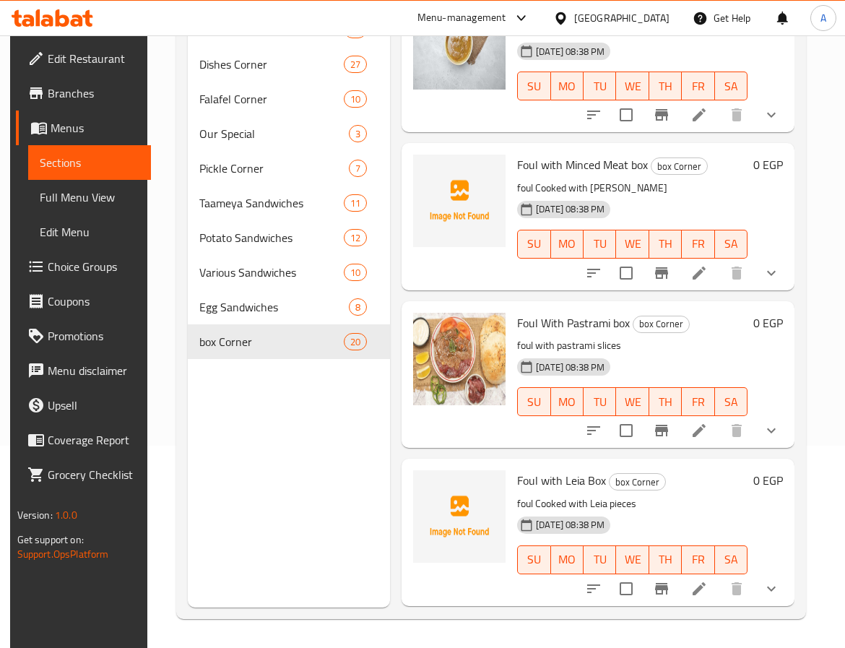
click at [66, 189] on span "Full Menu View" at bounding box center [90, 197] width 100 height 17
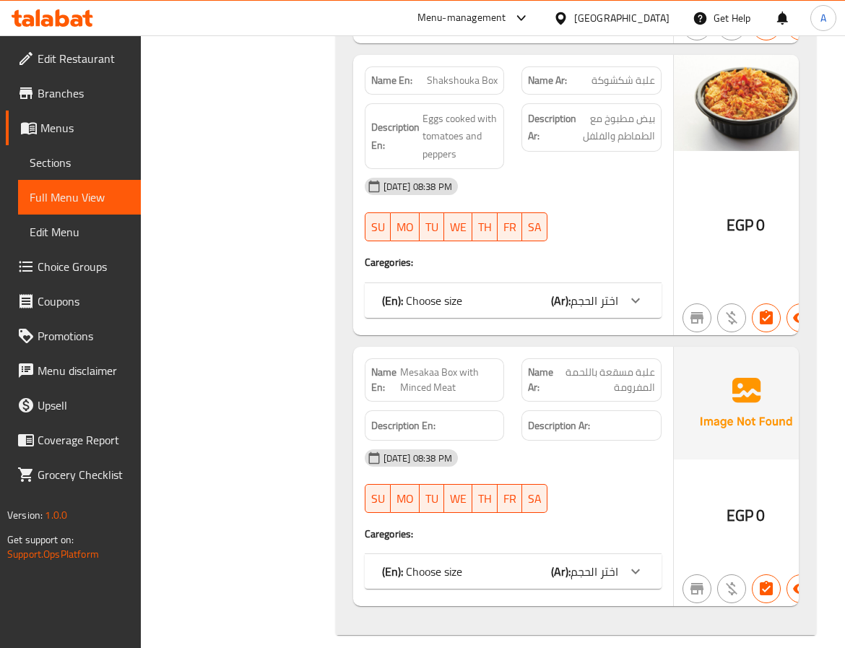
click at [78, 59] on span "Edit Restaurant" at bounding box center [84, 58] width 92 height 17
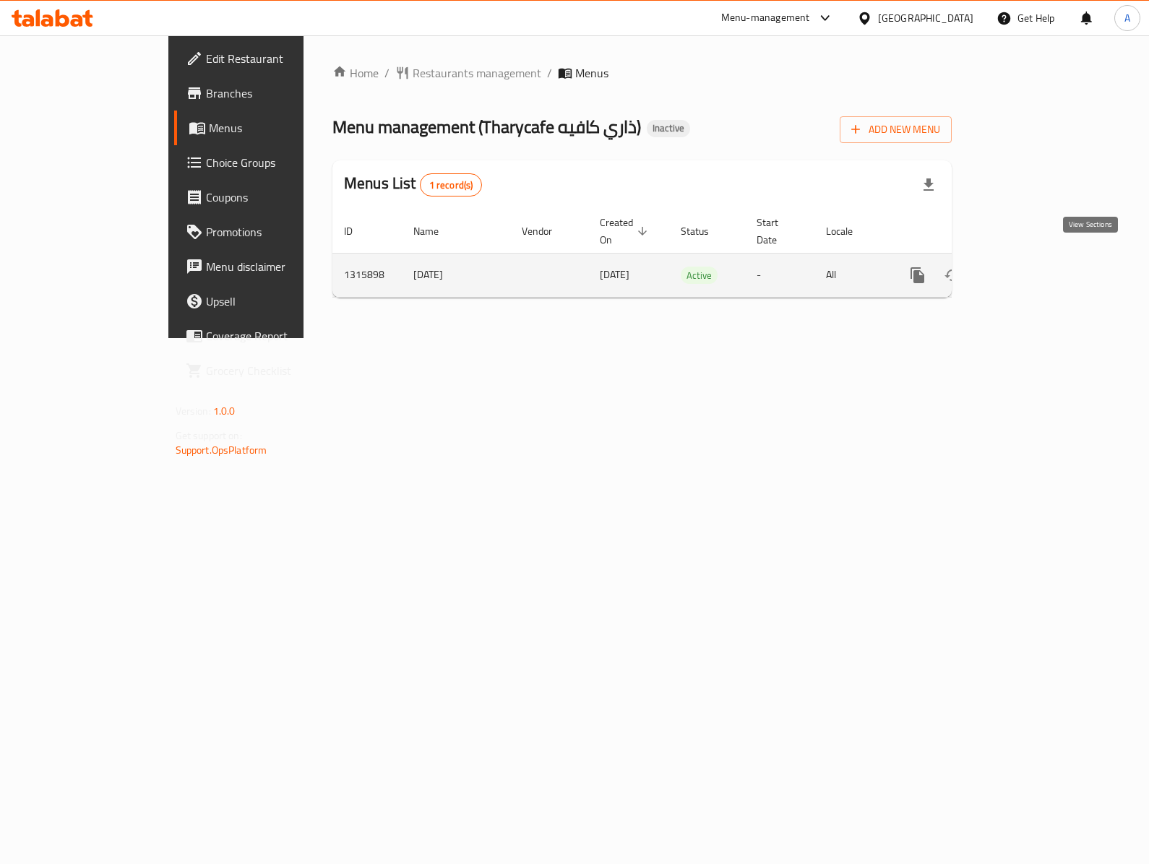
click at [1030, 267] on icon "enhanced table" at bounding box center [1021, 275] width 17 height 17
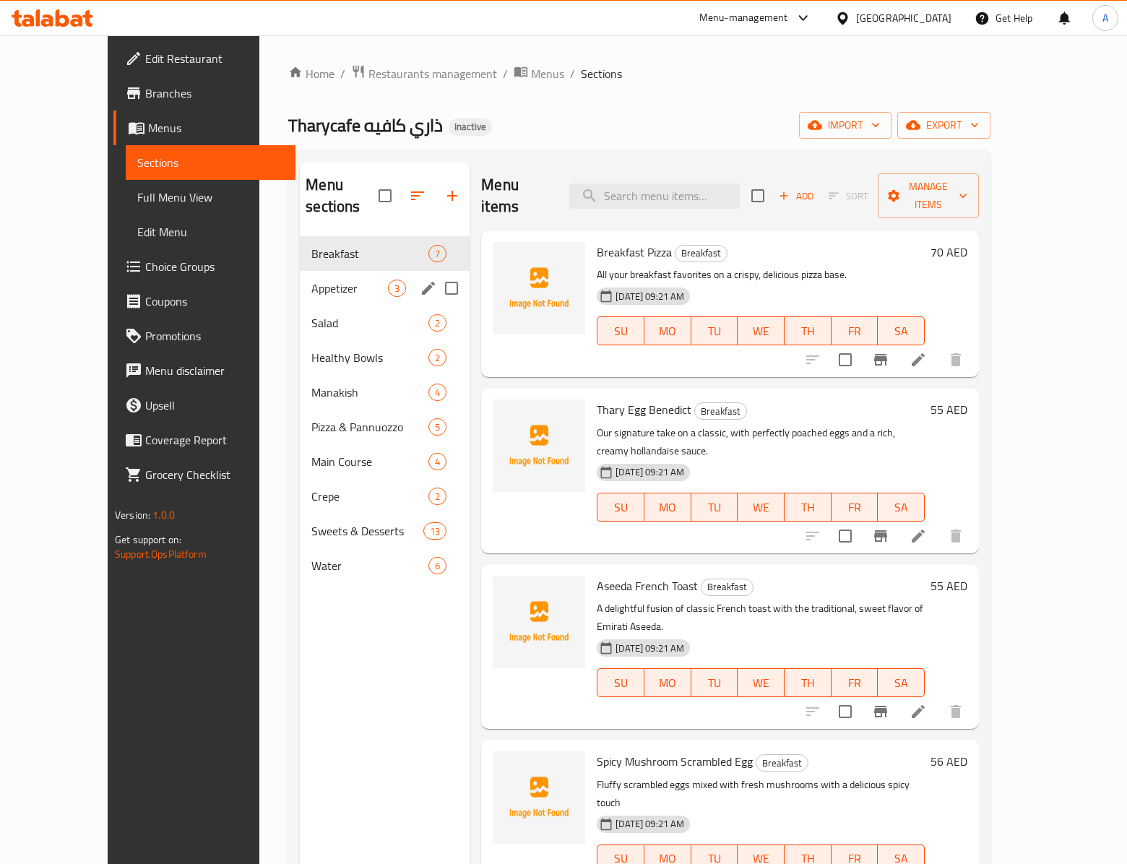
click at [347, 280] on span "Appetizer" at bounding box center [349, 288] width 77 height 17
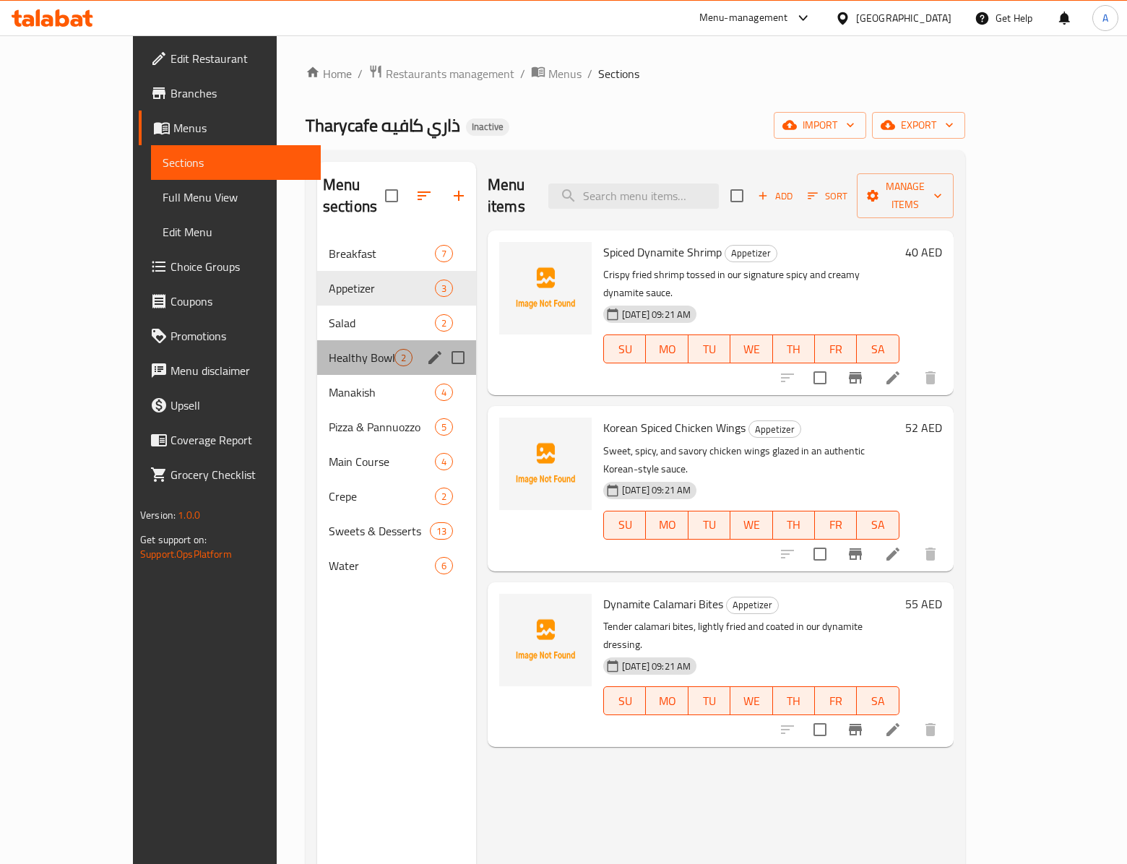
click at [319, 340] on div "Healthy Bowls 2" at bounding box center [396, 357] width 159 height 35
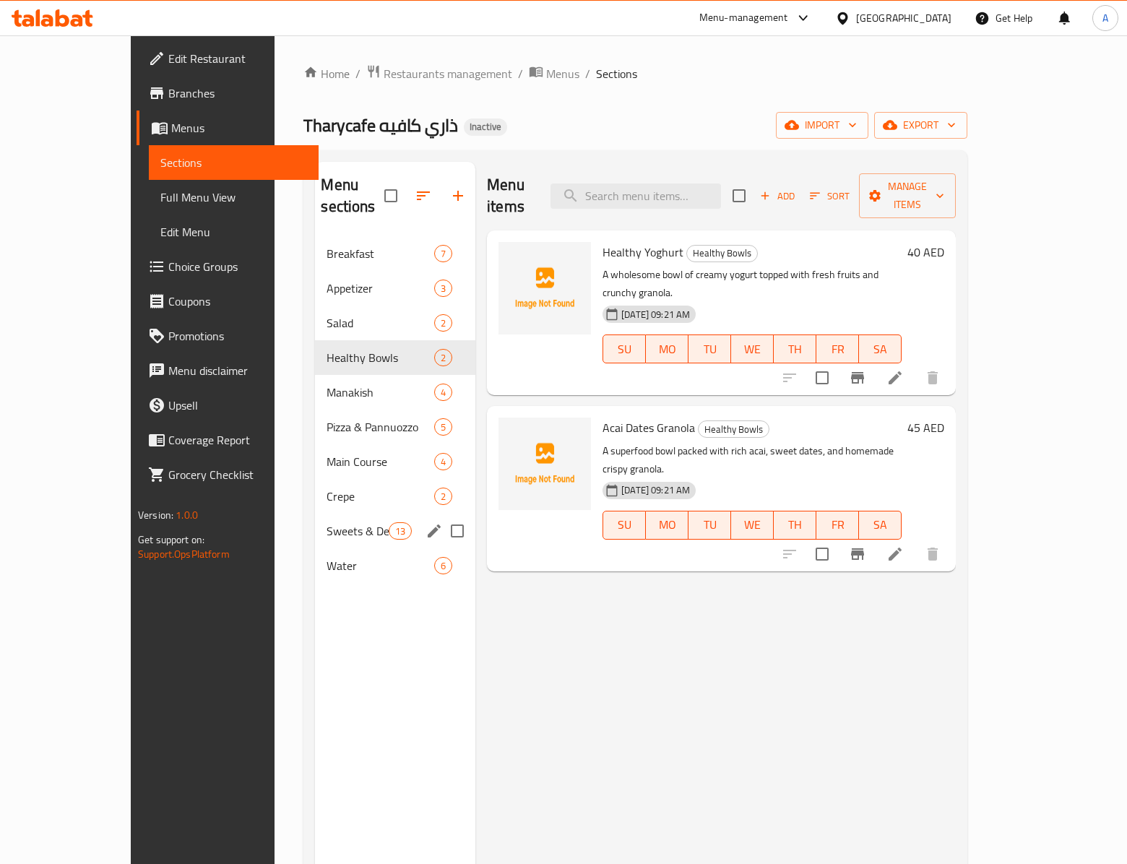
click at [347, 522] on span "Sweets & Desserts" at bounding box center [357, 530] width 61 height 17
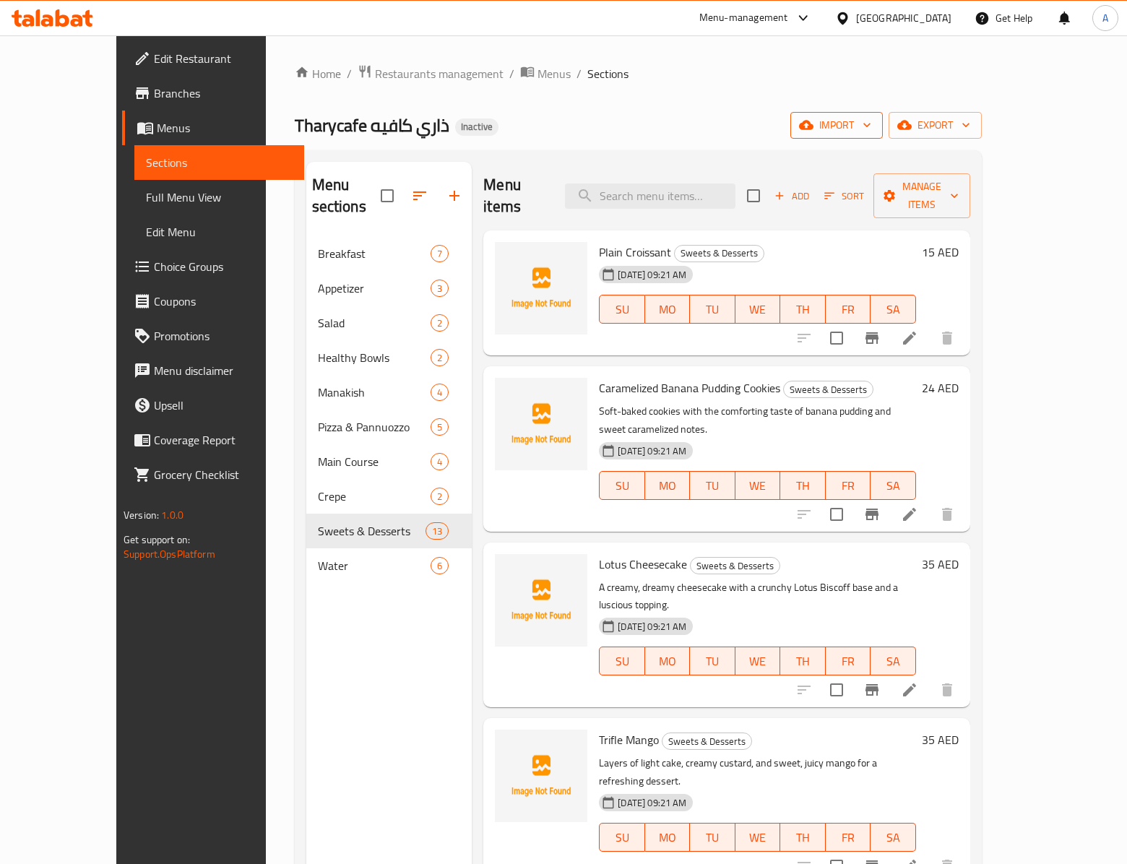
click at [872, 126] on span "import" at bounding box center [836, 125] width 69 height 18
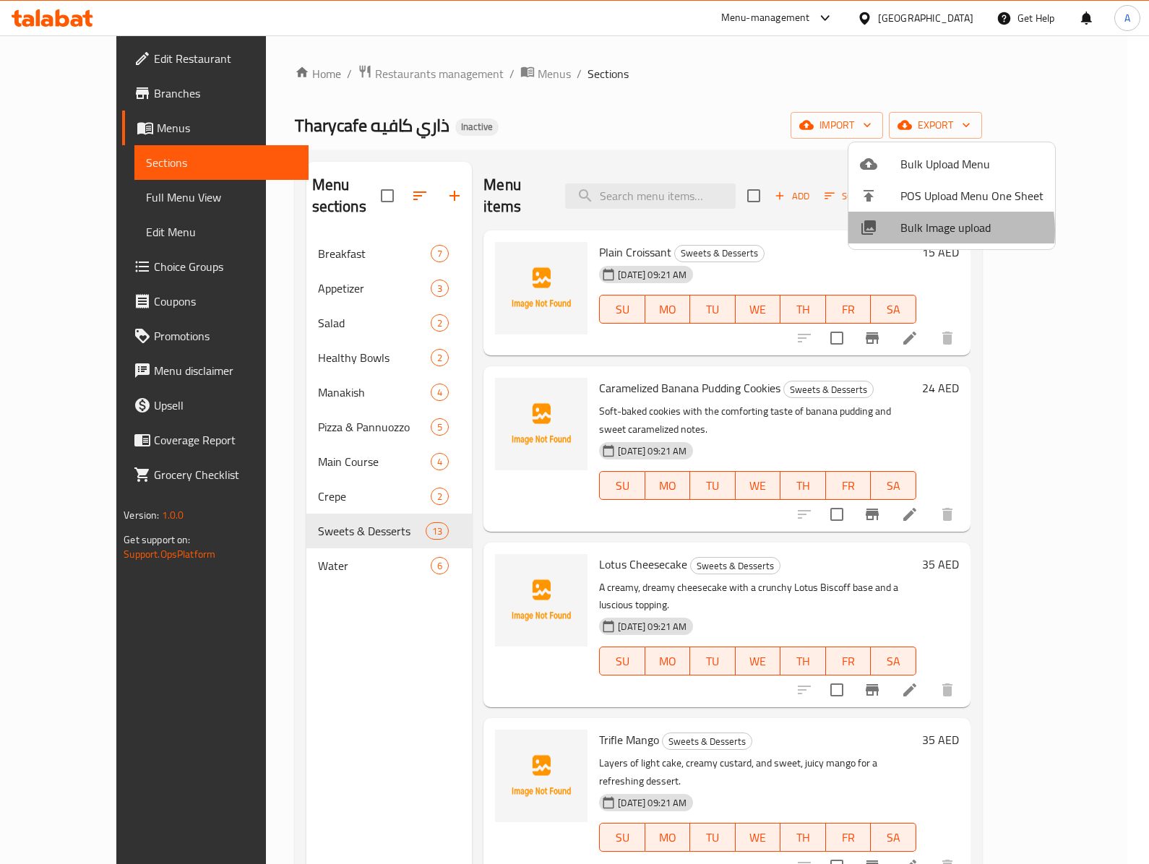
click at [919, 231] on span "Bulk Image upload" at bounding box center [971, 227] width 143 height 17
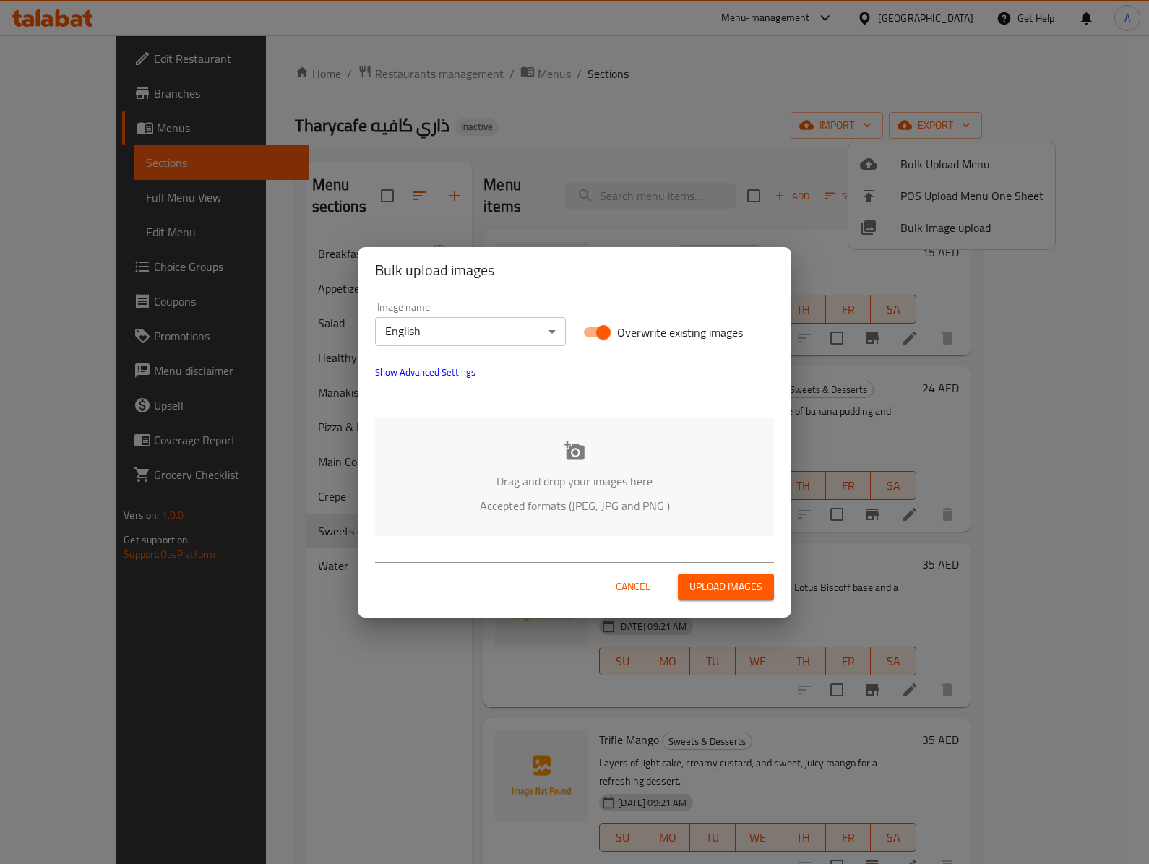
click at [545, 465] on div "Drag and drop your images here Accepted formats (JPEG, JPG and PNG )" at bounding box center [574, 477] width 399 height 118
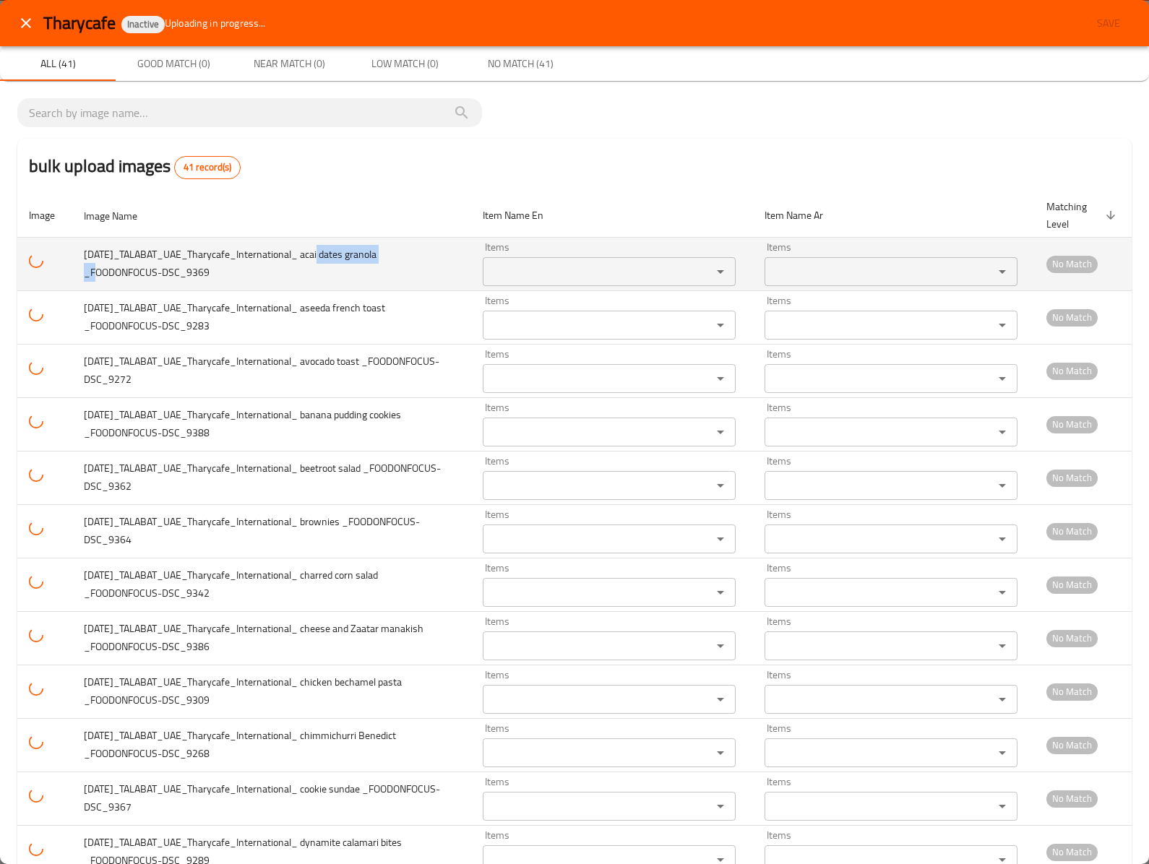
drag, startPoint x: 324, startPoint y: 251, endPoint x: 396, endPoint y: 260, distance: 72.8
click at [376, 260] on span "2025-09-30_TALABAT_UAE_Tharycafe_International_ acai dates granola _FOODONFOCUS…" at bounding box center [230, 263] width 293 height 37
copy span "acai dates granol"
click at [499, 262] on _FOODONFOCUS-DSC_9369 "Items" at bounding box center [588, 272] width 202 height 20
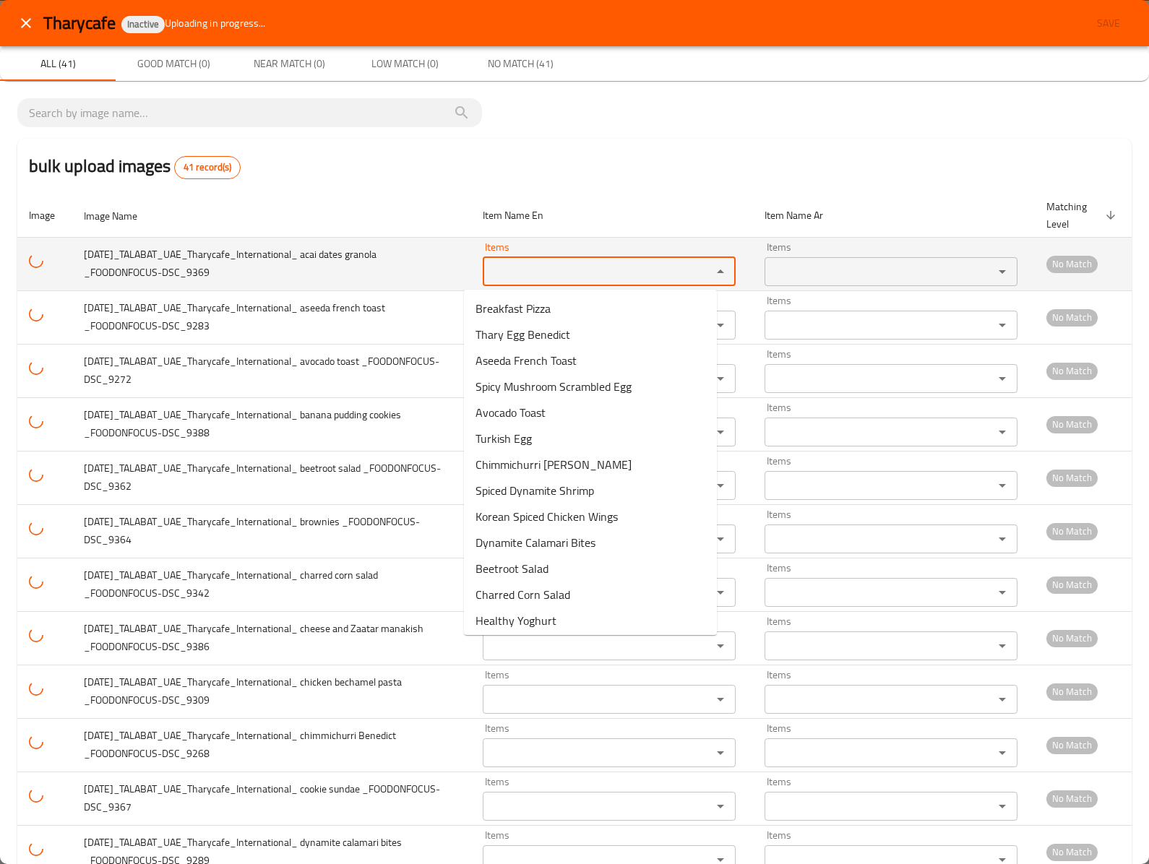
paste _FOODONFOCUS-DSC_9369 "acai dates granol"
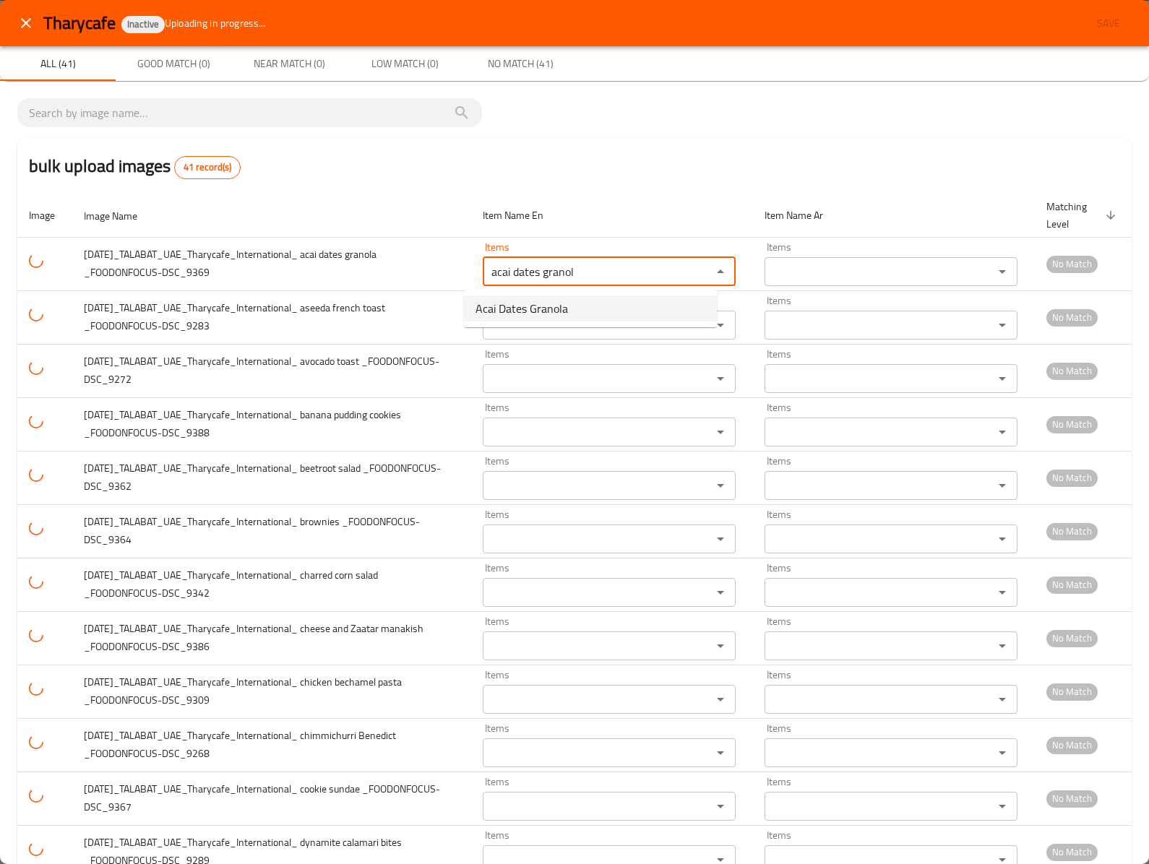
click at [520, 314] on span "Acai Dates Granola" at bounding box center [521, 308] width 92 height 17
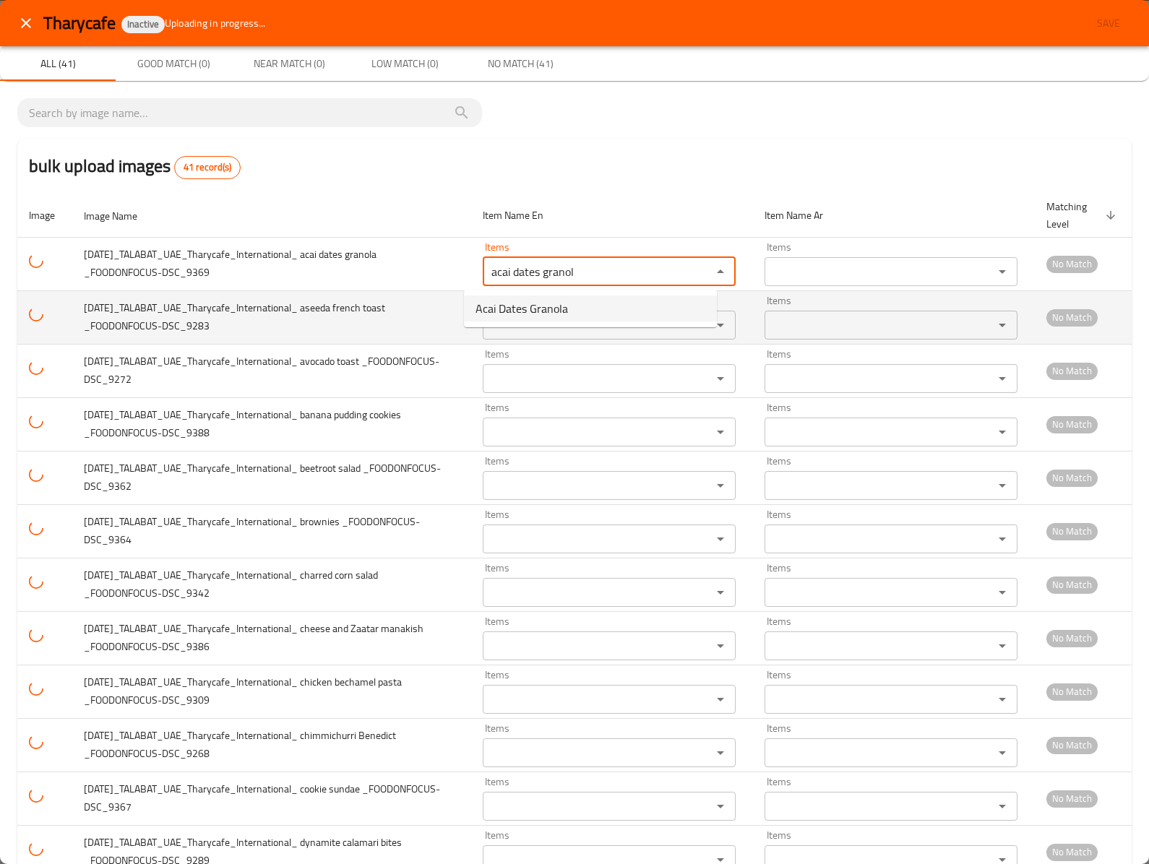
type _FOODONFOCUS-DSC_9369 "Acai Dates Granola"
type _FOODONFOCUS-DSC_9369-ar "جرانولا بالتمر الآكاي"
type _FOODONFOCUS-DSC_9369 "Acai Dates Granola"
drag, startPoint x: 327, startPoint y: 302, endPoint x: 403, endPoint y: 319, distance: 78.5
click at [403, 319] on td "2025-09-30_TALABAT_UAE_Tharycafe_International_ aseeda french toast _FOODONFOCU…" at bounding box center [271, 317] width 399 height 53
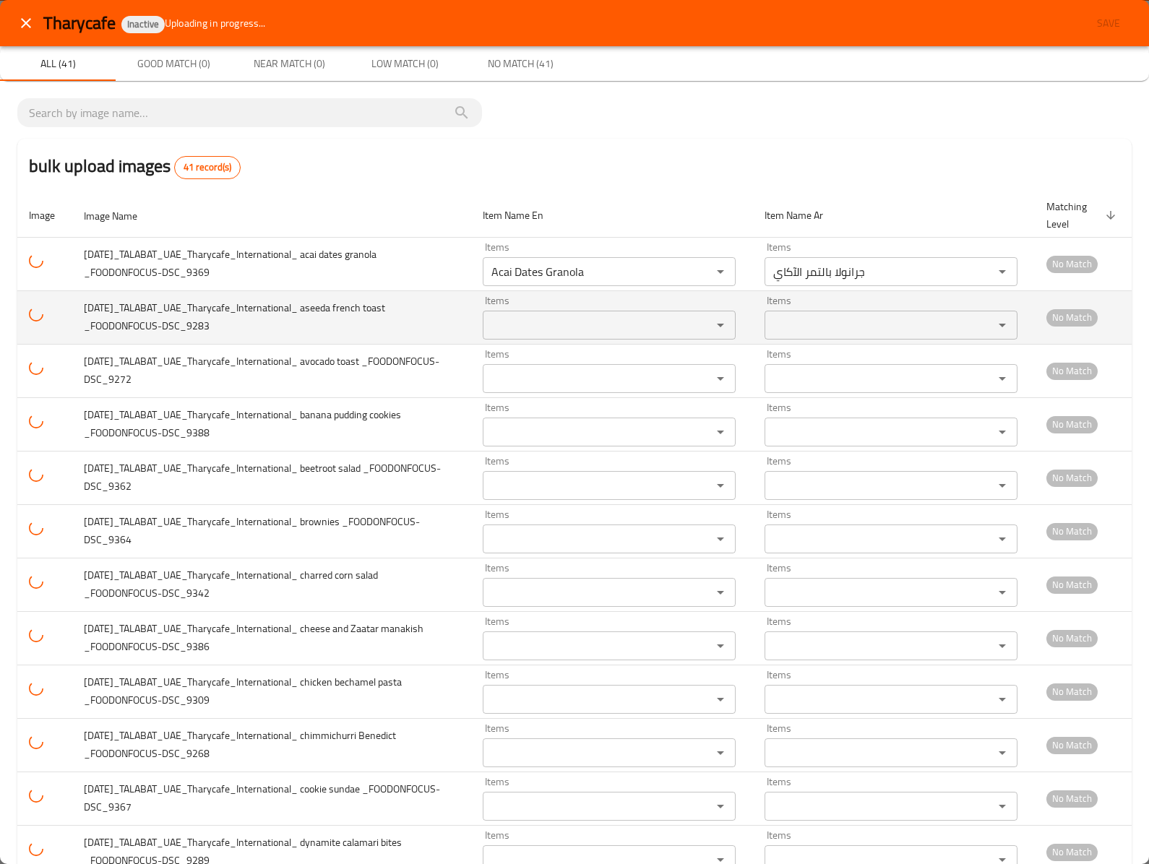
copy span "aseeda french toast _FOODONFOCUS-DSC_9283"
click at [385, 299] on span "2025-09-30_TALABAT_UAE_Tharycafe_International_ aseeda french toast _FOODONFOCU…" at bounding box center [234, 316] width 301 height 37
click at [325, 311] on span "2025-09-30_TALABAT_UAE_Tharycafe_International_ aseeda french toast _FOODONFOCU…" at bounding box center [234, 316] width 301 height 37
click at [385, 312] on span "2025-09-30_TALABAT_UAE_Tharycafe_International_ aseeda french toast _FOODONFOCU…" at bounding box center [234, 316] width 301 height 37
copy span "aseeda french to"
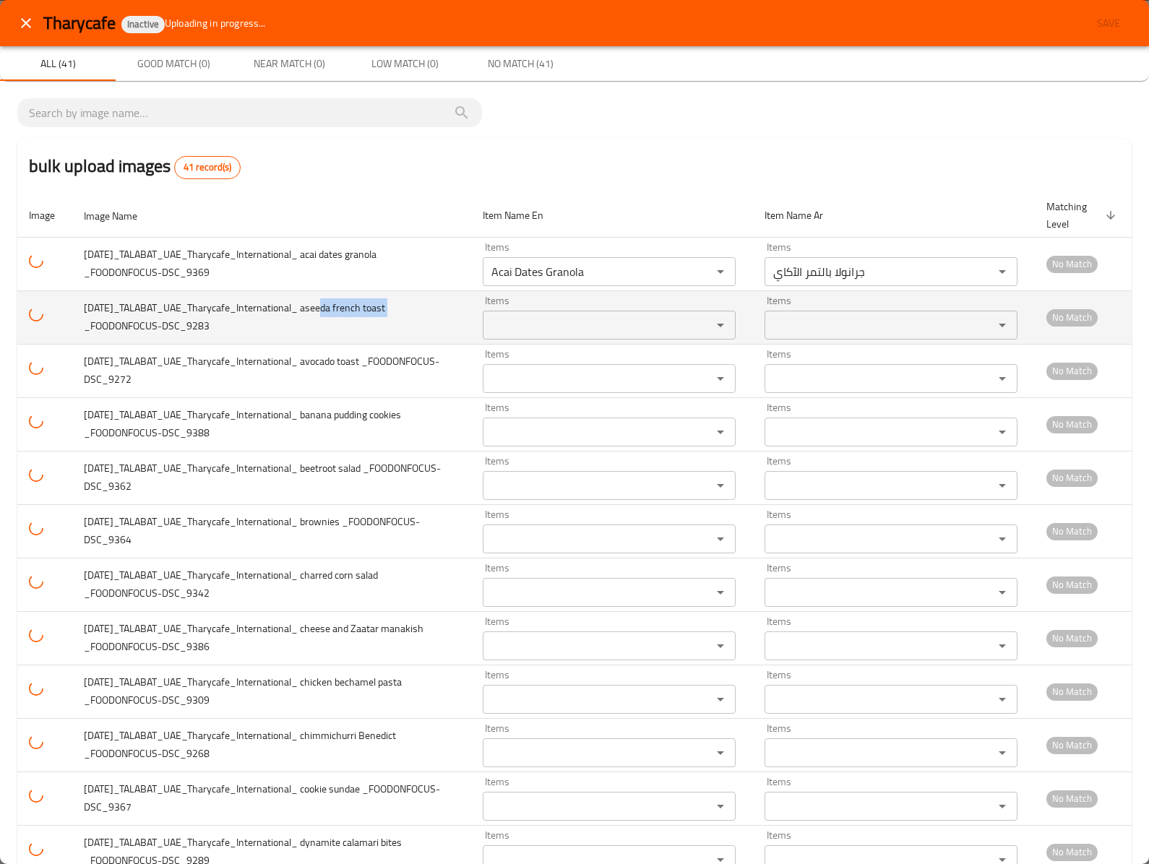
click at [496, 315] on _FOODONFOCUS-DSC_9283 "Items" at bounding box center [588, 325] width 202 height 20
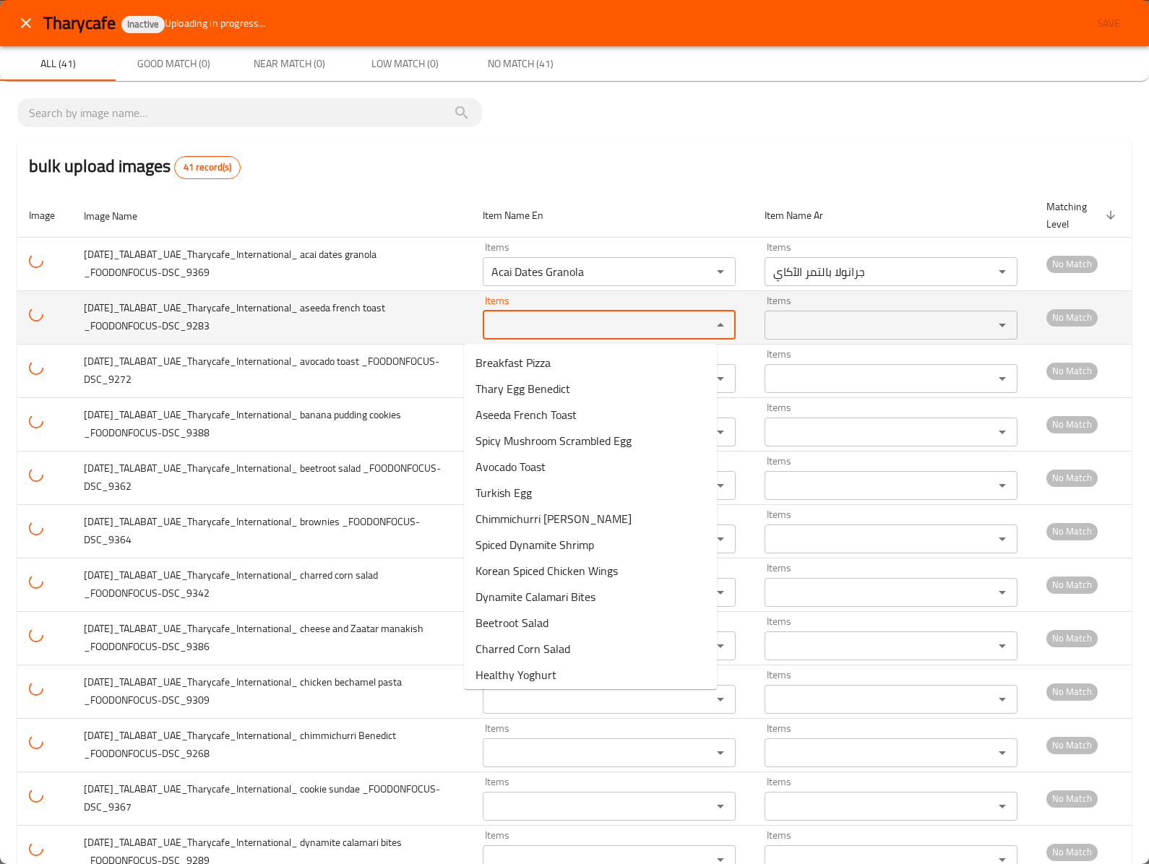
paste _FOODONFOCUS-DSC_9283 "aseeda french to"
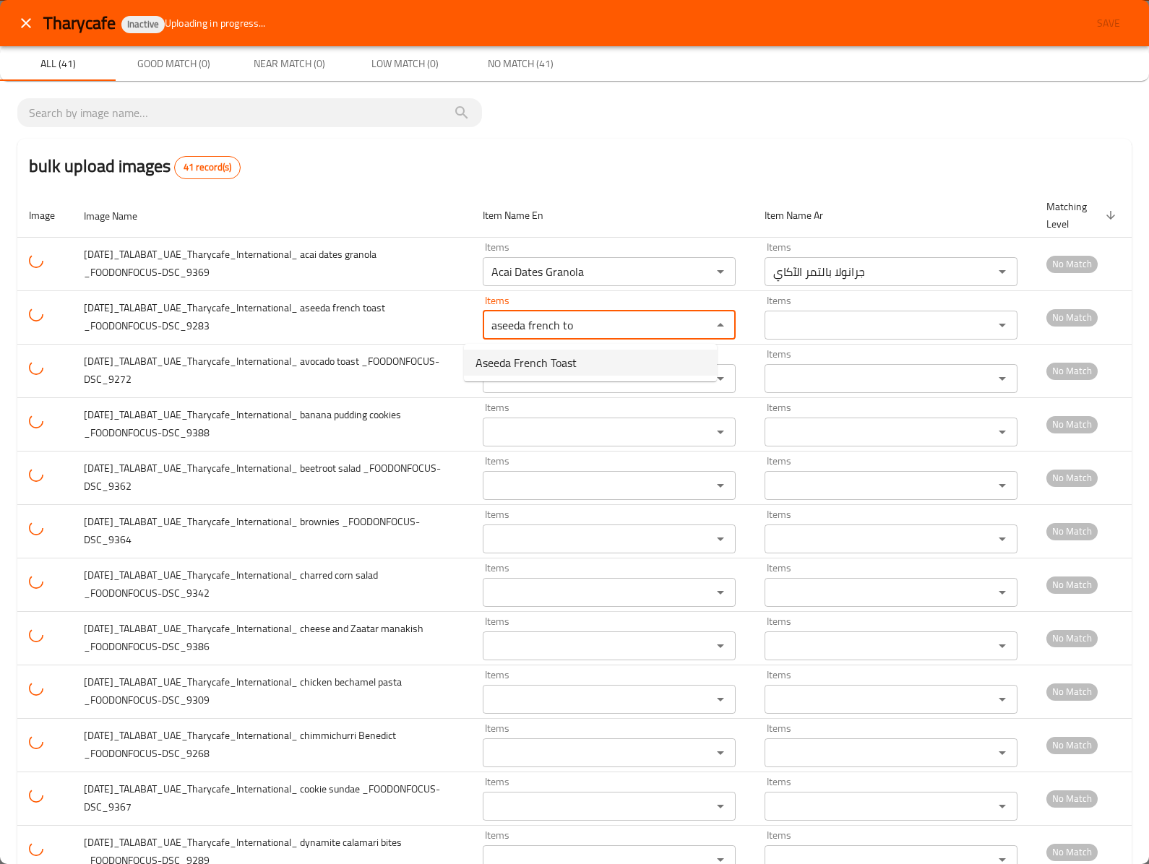
click at [525, 354] on span "Aseeda French Toast" at bounding box center [525, 362] width 101 height 17
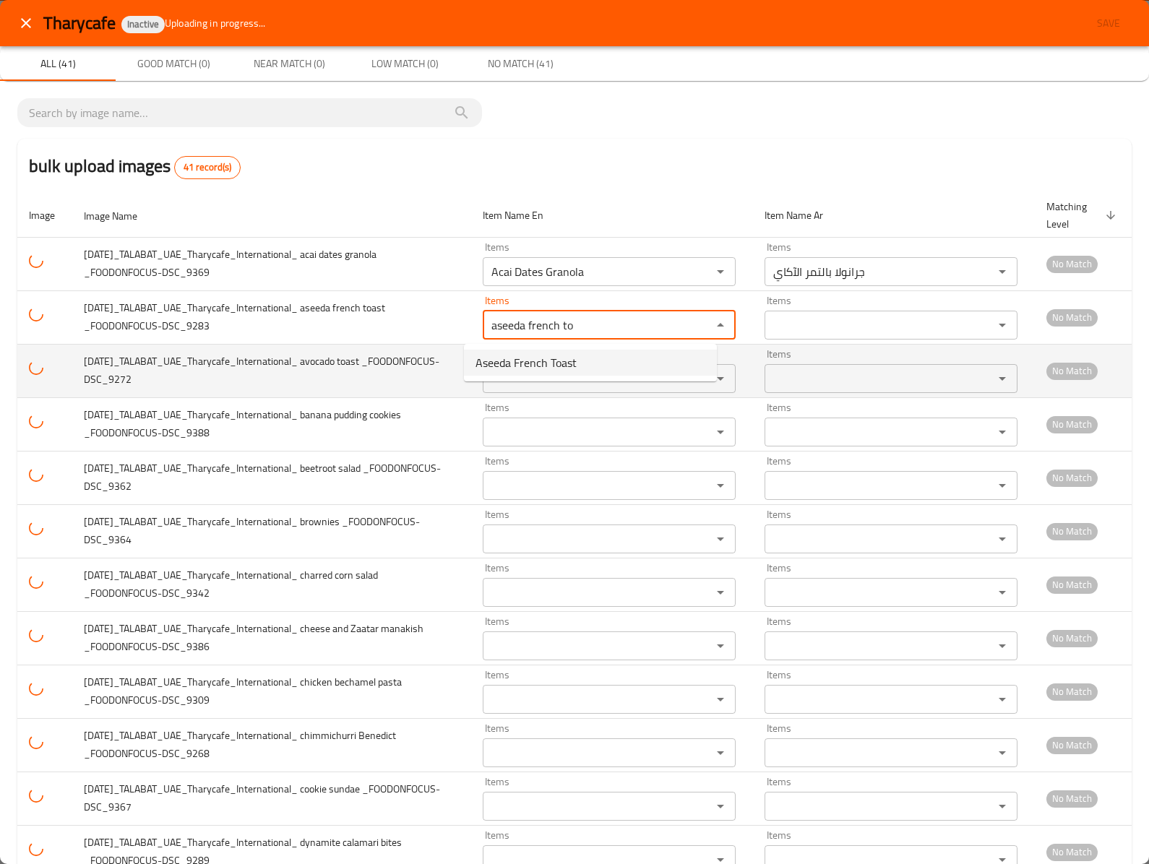
type _FOODONFOCUS-DSC_9283 "Aseeda French Toast"
type _FOODONFOCUS-DSC_9283-ar "عصيدة خبز فرنسى محمص"
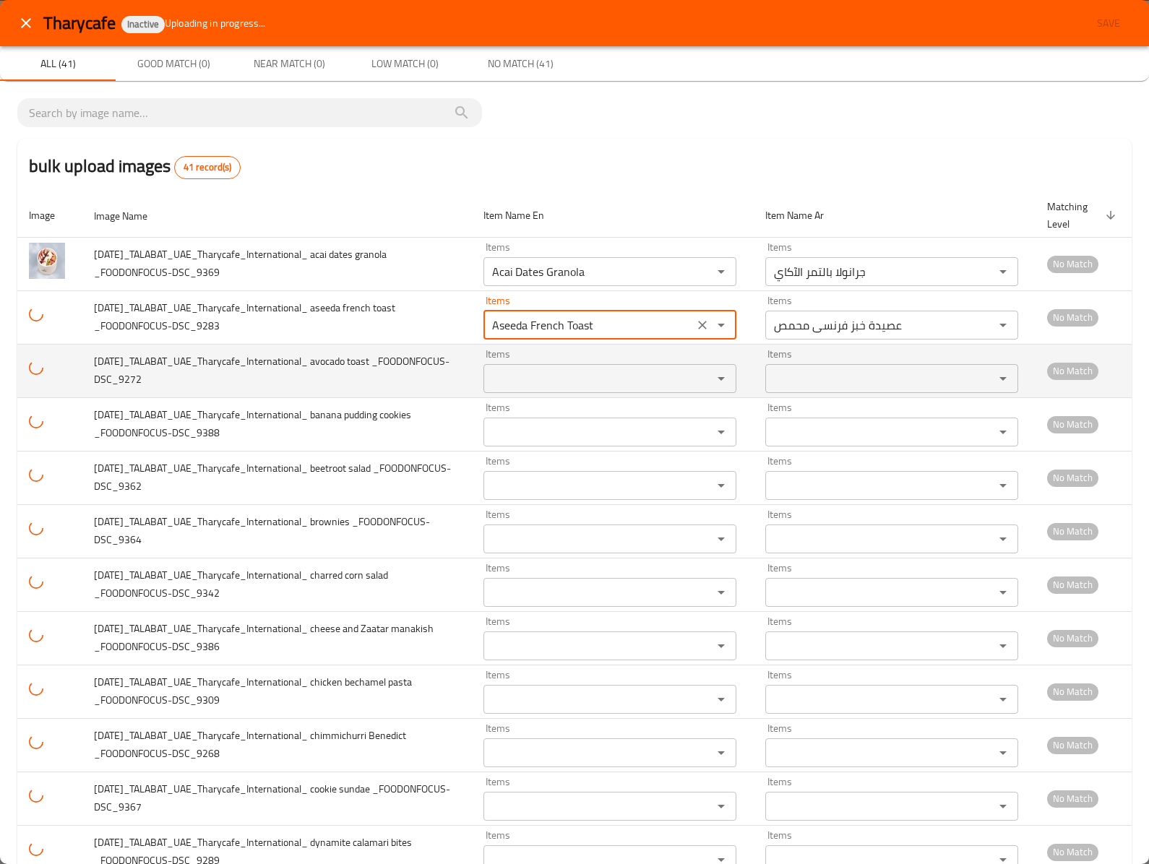
type _FOODONFOCUS-DSC_9283 "Aseeda French Toast"
drag, startPoint x: 325, startPoint y: 363, endPoint x: 392, endPoint y: 370, distance: 66.9
click at [392, 370] on span "2025-09-30_TALABAT_UAE_Tharycafe_International_ avocado toast _FOODONFOCUS-DSC_…" at bounding box center [272, 370] width 356 height 37
click at [377, 364] on span "2025-09-30_TALABAT_UAE_Tharycafe_International_ avocado toast _FOODONFOCUS-DSC_…" at bounding box center [272, 370] width 356 height 37
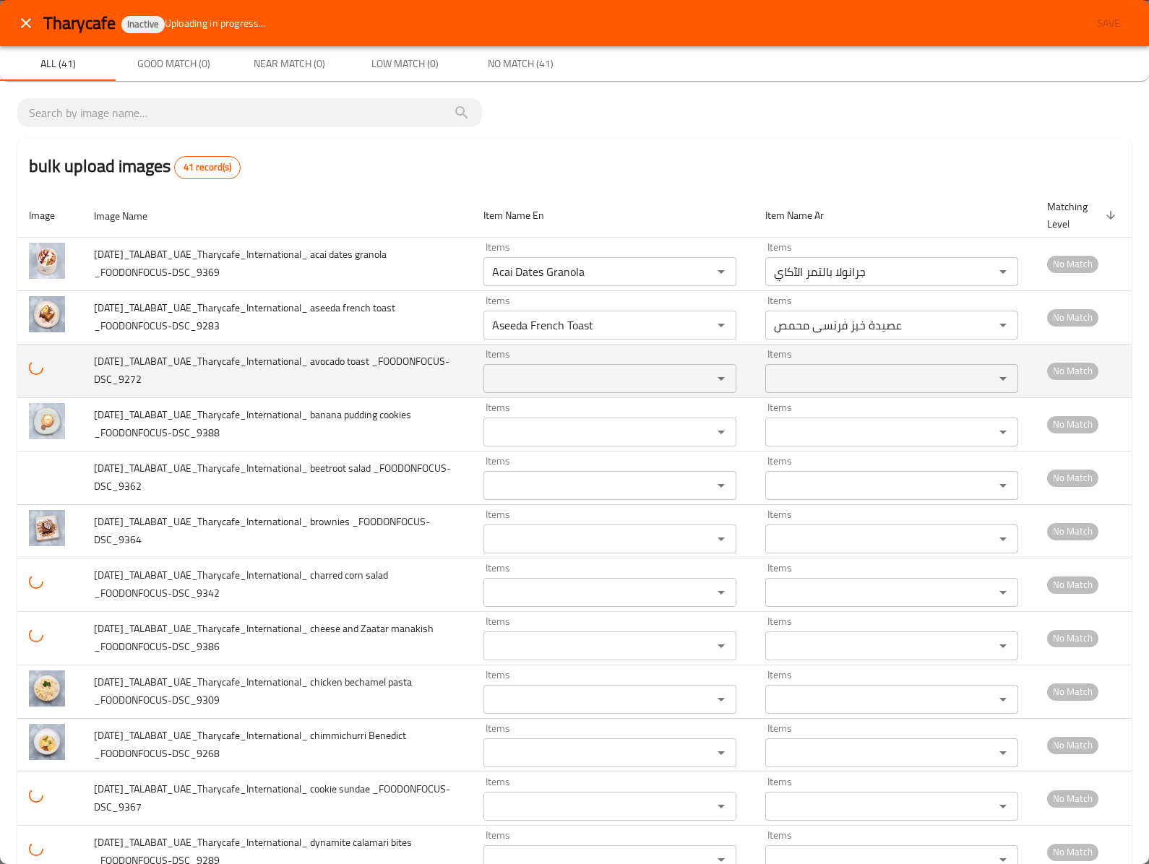
drag, startPoint x: 332, startPoint y: 363, endPoint x: 416, endPoint y: 366, distance: 83.9
click at [416, 366] on td "2025-09-30_TALABAT_UAE_Tharycafe_International_ avocado toast _FOODONFOCUS-DSC_…" at bounding box center [277, 370] width 390 height 53
click at [483, 367] on div "Items" at bounding box center [609, 378] width 253 height 29
paste _FOODONFOCUS-DSC_9272 "avocado toast"
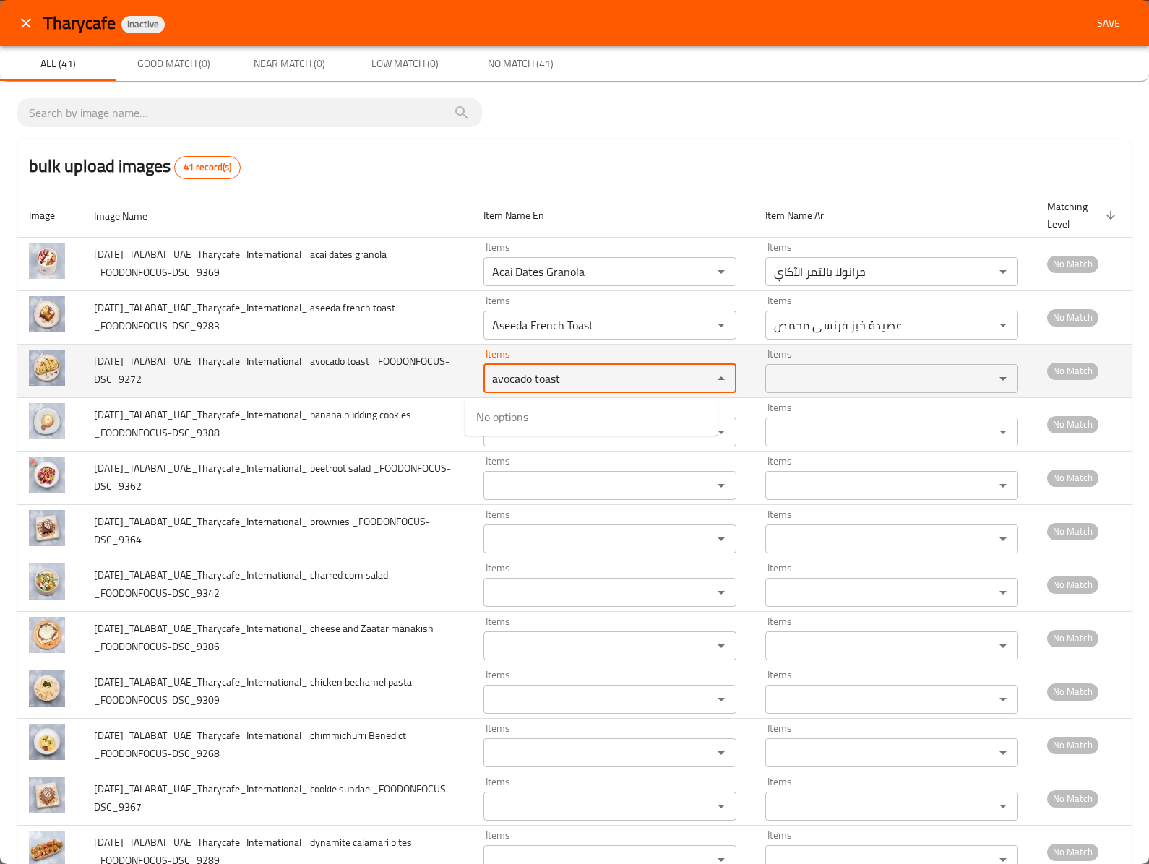
click at [488, 374] on _FOODONFOCUS-DSC_9272 "avocado toast" at bounding box center [589, 379] width 202 height 20
click at [488, 389] on _FOODONFOCUS-DSC_9272 "avocado toast" at bounding box center [589, 379] width 202 height 20
click at [488, 379] on _FOODONFOCUS-DSC_9272 "avocado toast" at bounding box center [589, 379] width 202 height 20
click at [488, 380] on _FOODONFOCUS-DSC_9272 "avocado toast" at bounding box center [589, 379] width 202 height 20
click at [488, 379] on _FOODONFOCUS-DSC_9272 "avocado toast" at bounding box center [589, 379] width 202 height 20
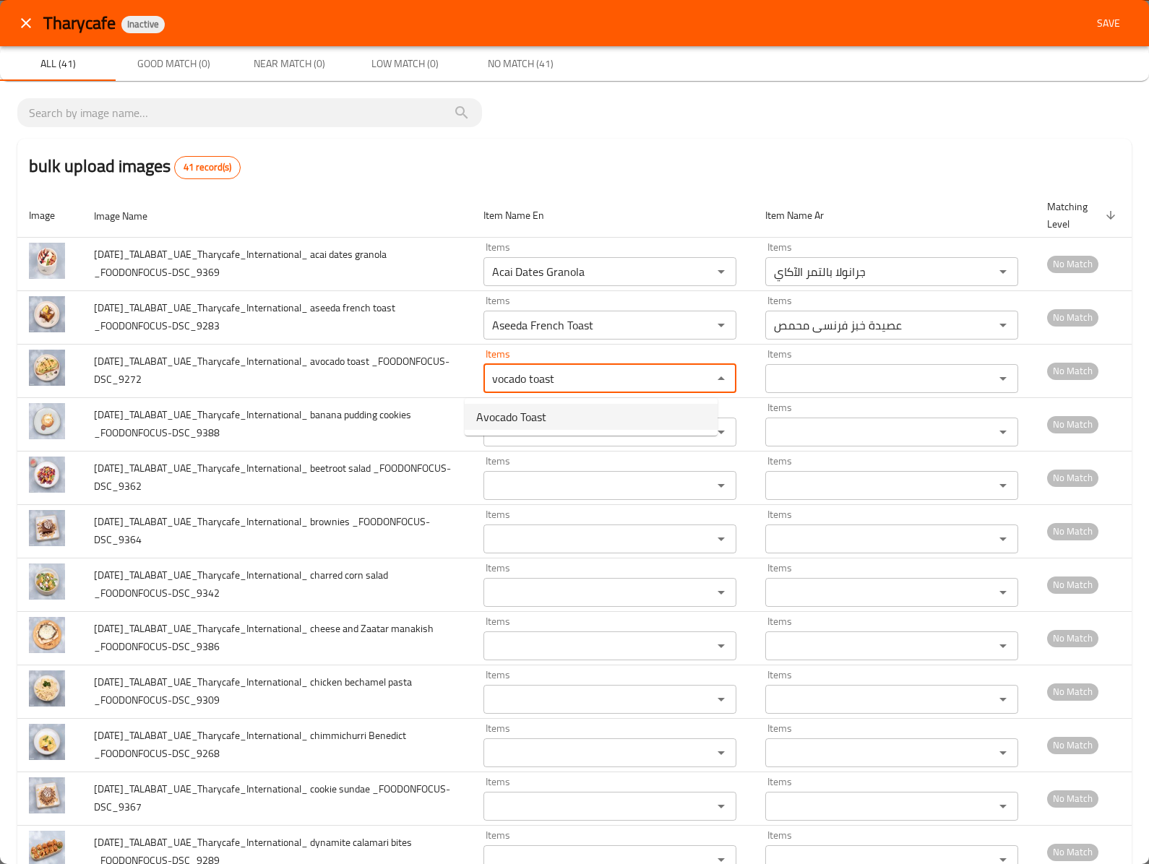
click at [493, 409] on span "Avocado Toast" at bounding box center [511, 416] width 70 height 17
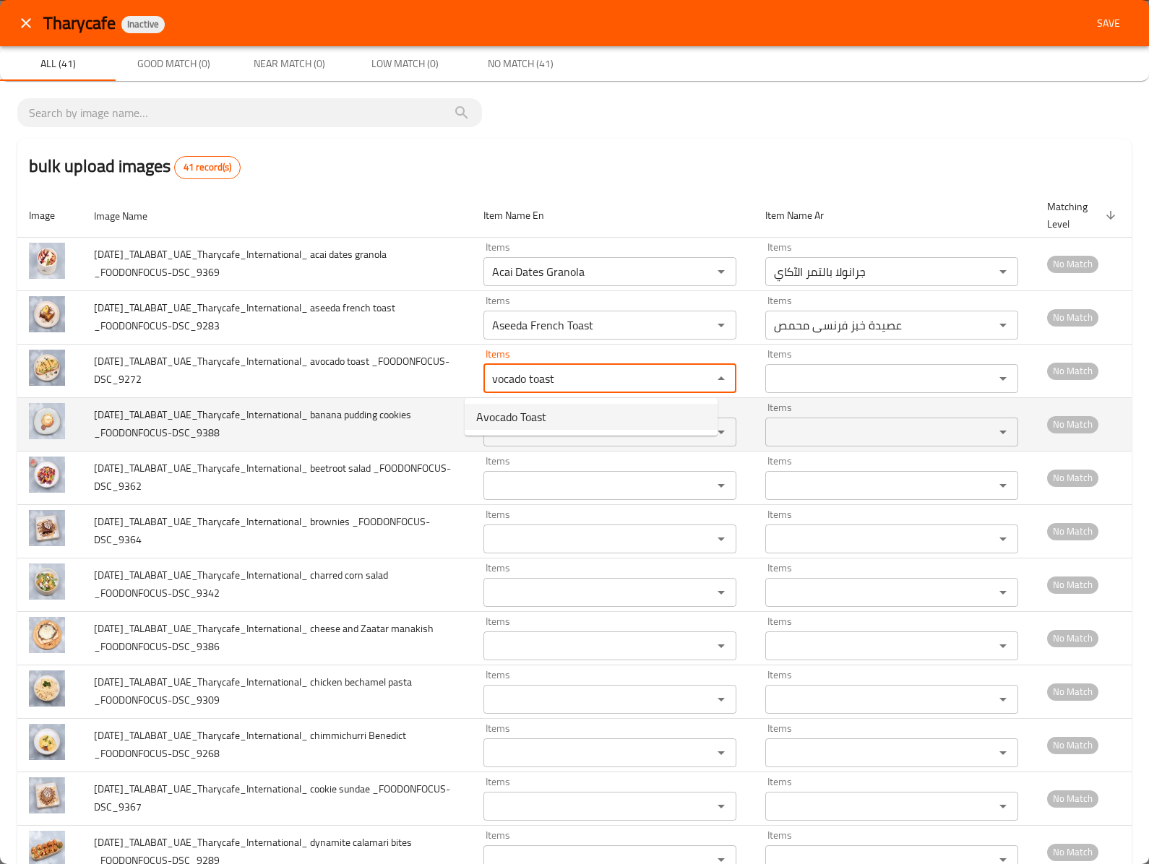
type _FOODONFOCUS-DSC_9272 "Avocado Toast"
type _FOODONFOCUS-DSC_9272-ar "خبز محمص بالأفوكادو"
type _FOODONFOCUS-DSC_9272 "Avocado Toast"
drag, startPoint x: 338, startPoint y: 412, endPoint x: 392, endPoint y: 418, distance: 53.8
click at [392, 418] on span "2025-09-30_TALABAT_UAE_Tharycafe_International_ banana pudding cookies _FOODONF…" at bounding box center [252, 423] width 317 height 37
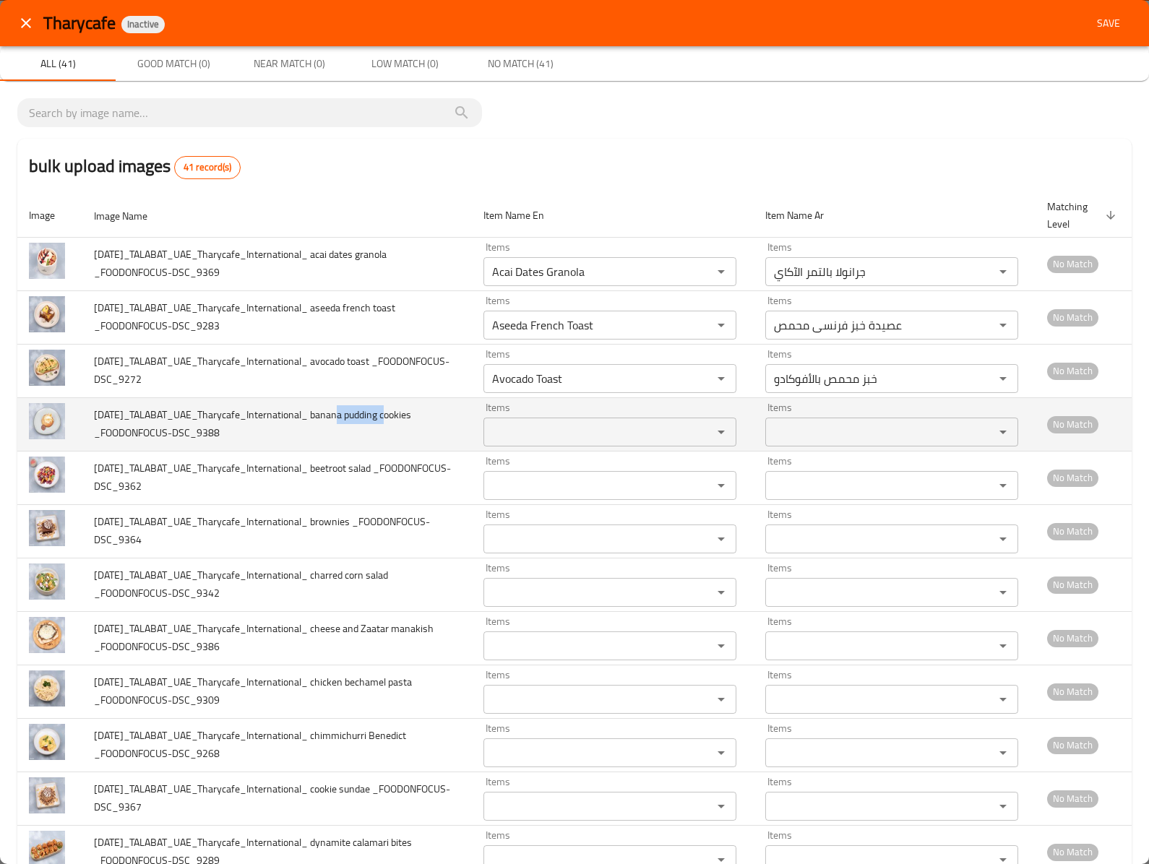
copy span "anana puddi"
click at [507, 447] on div "Items" at bounding box center [609, 432] width 253 height 29
paste _FOODONFOCUS-DSC_9388 "anana puddi"
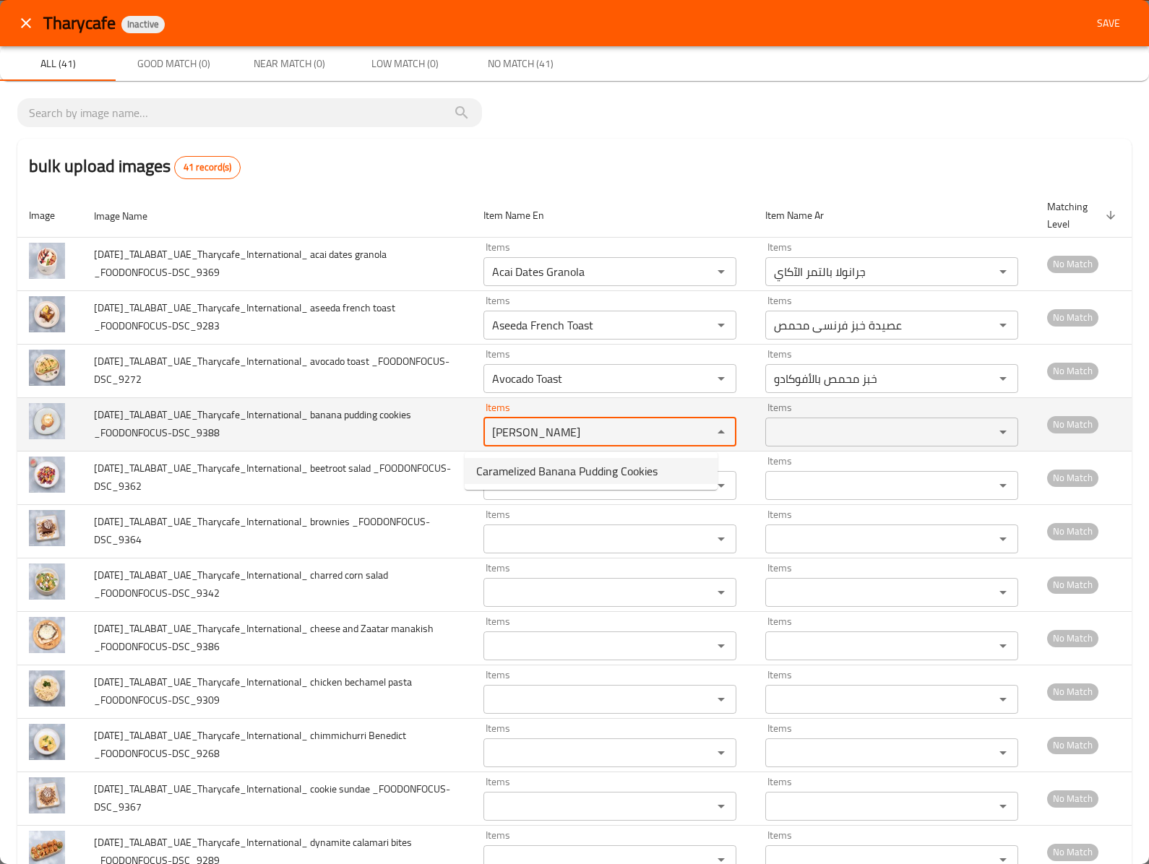
drag, startPoint x: 502, startPoint y: 432, endPoint x: 552, endPoint y: 436, distance: 50.8
click at [552, 436] on _FOODONFOCUS-DSC_9388 "anana puddi" at bounding box center [589, 432] width 202 height 20
click at [488, 432] on _FOODONFOCUS-DSC_9388 "anan" at bounding box center [589, 432] width 202 height 20
click at [556, 431] on _FOODONFOCUS-DSC_9388 "banan" at bounding box center [589, 432] width 202 height 20
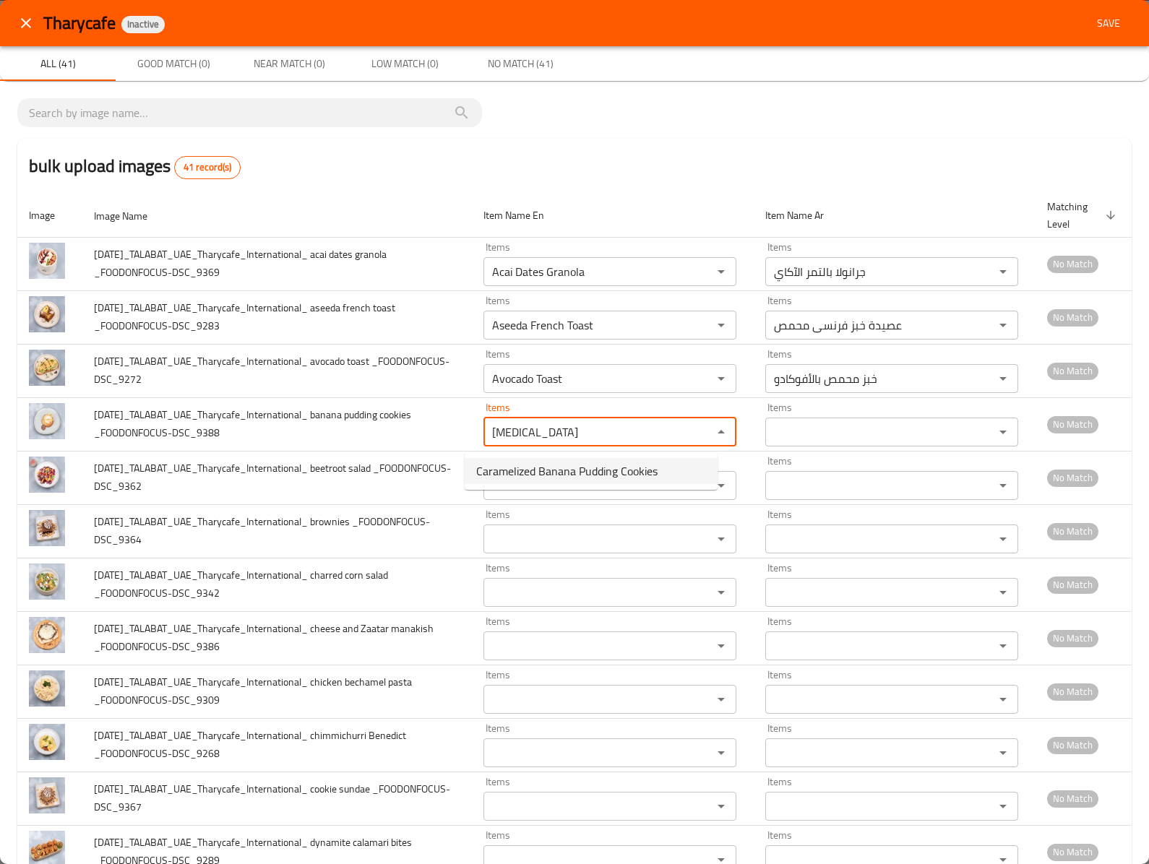
click at [484, 468] on span "Caramelized Banana Pudding Cookies" at bounding box center [566, 470] width 181 height 17
type _FOODONFOCUS-DSC_9388 "Caramelized Banana Pudding Cookies"
type _FOODONFOCUS-DSC_9388-ar "كوكيز بودنغ الموز مكرمل"
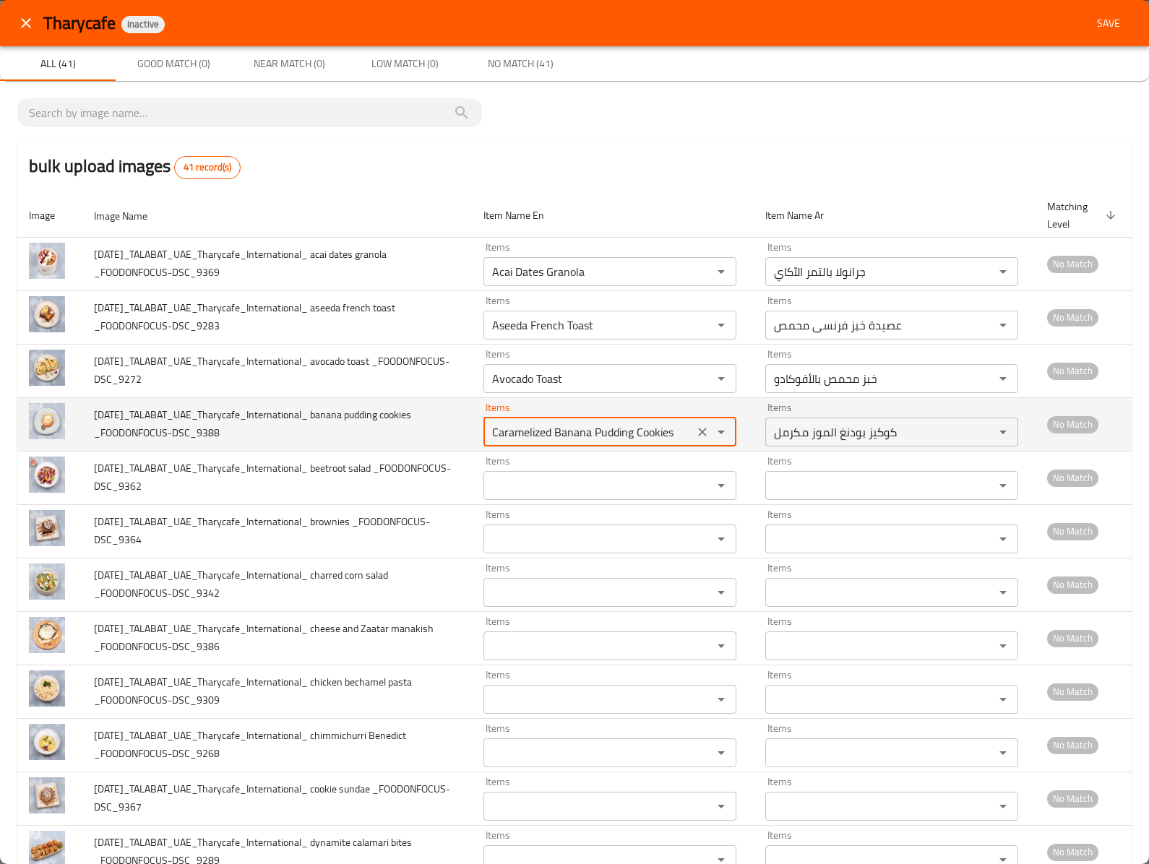
type _FOODONFOCUS-DSC_9388 "Caramelized Banana Pudding Cookies"
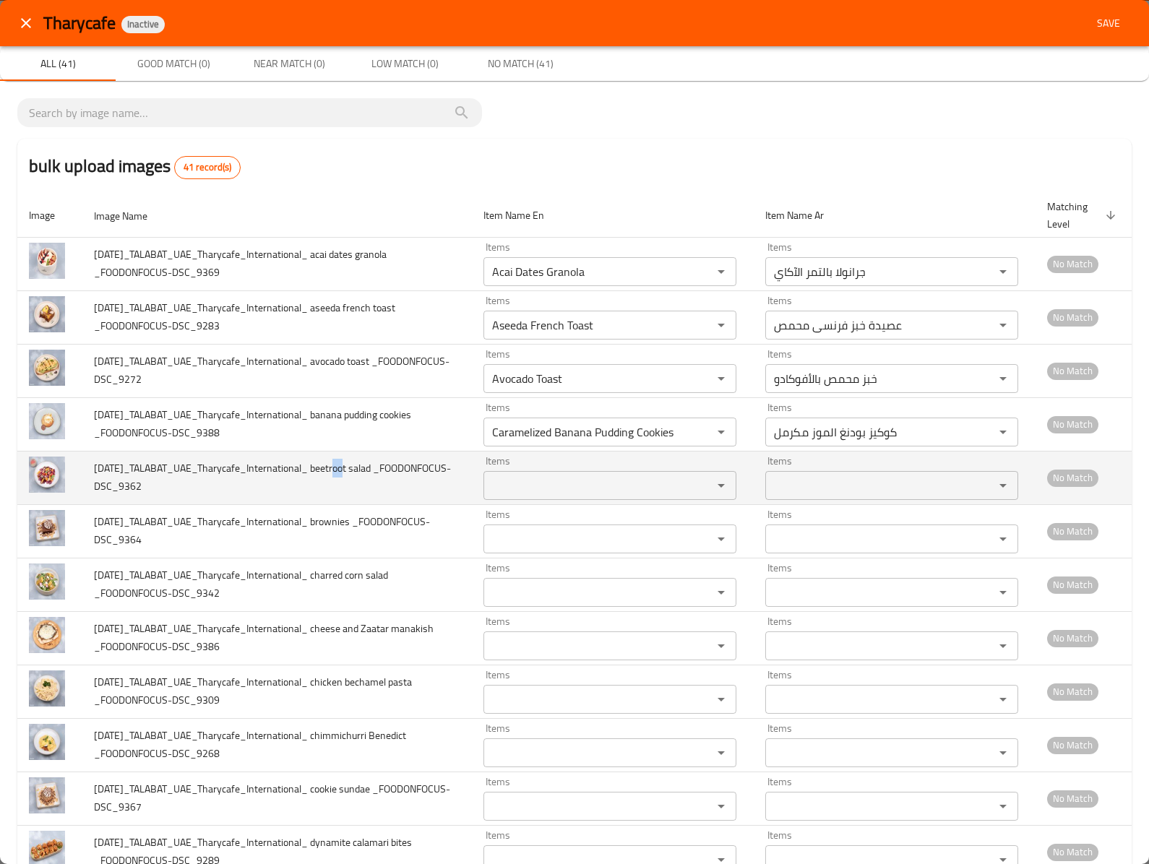
click at [348, 465] on span "2025-09-30_TALABAT_UAE_Tharycafe_International_ beetroot salad _FOODONFOCUS-DSC…" at bounding box center [272, 477] width 357 height 37
drag, startPoint x: 344, startPoint y: 465, endPoint x: 363, endPoint y: 470, distance: 19.3
click at [344, 468] on span "2025-09-30_TALABAT_UAE_Tharycafe_International_ beetroot salad _FOODONFOCUS-DSC…" at bounding box center [272, 477] width 357 height 37
drag, startPoint x: 389, startPoint y: 471, endPoint x: 335, endPoint y: 468, distance: 53.6
click at [335, 468] on span "2025-09-30_TALABAT_UAE_Tharycafe_International_ beetroot salad _FOODONFOCUS-DSC…" at bounding box center [272, 477] width 357 height 37
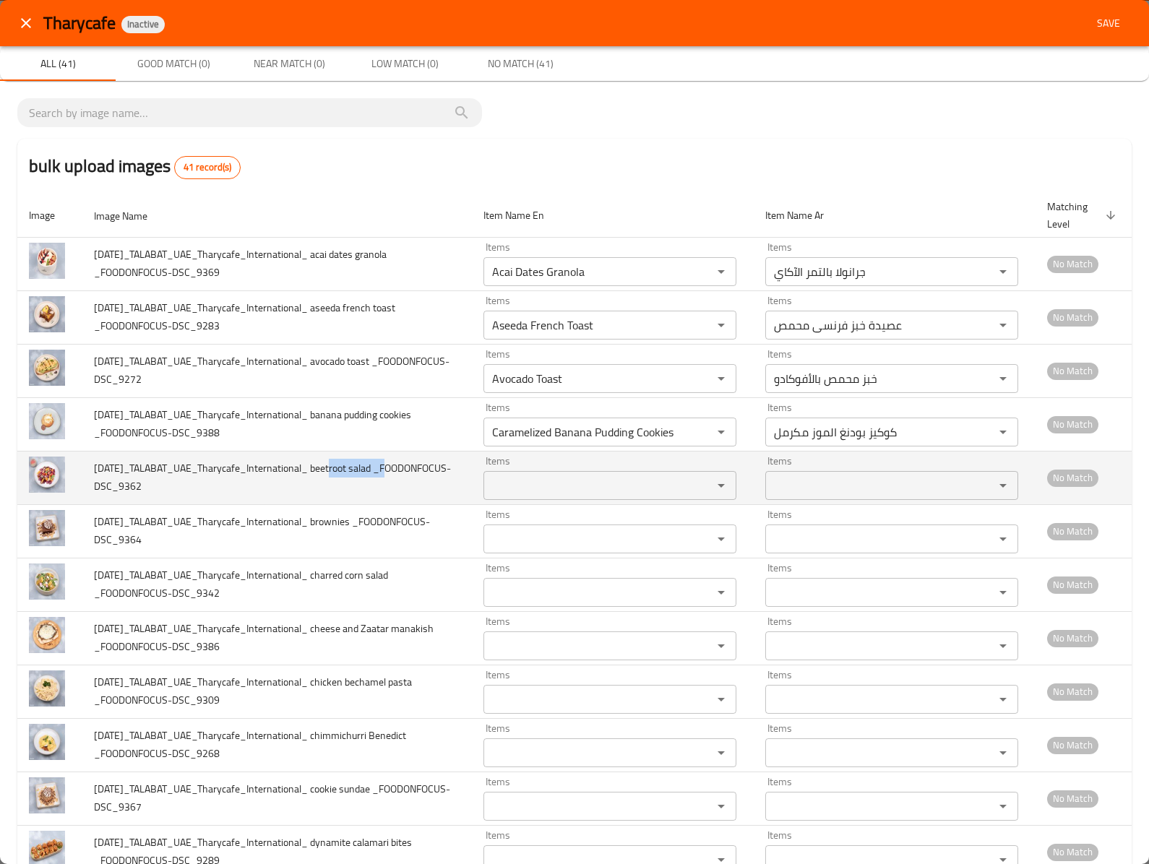
copy span "beetroot sala"
click at [552, 489] on _FOODONFOCUS-DSC_9362 "Items" at bounding box center [589, 485] width 202 height 20
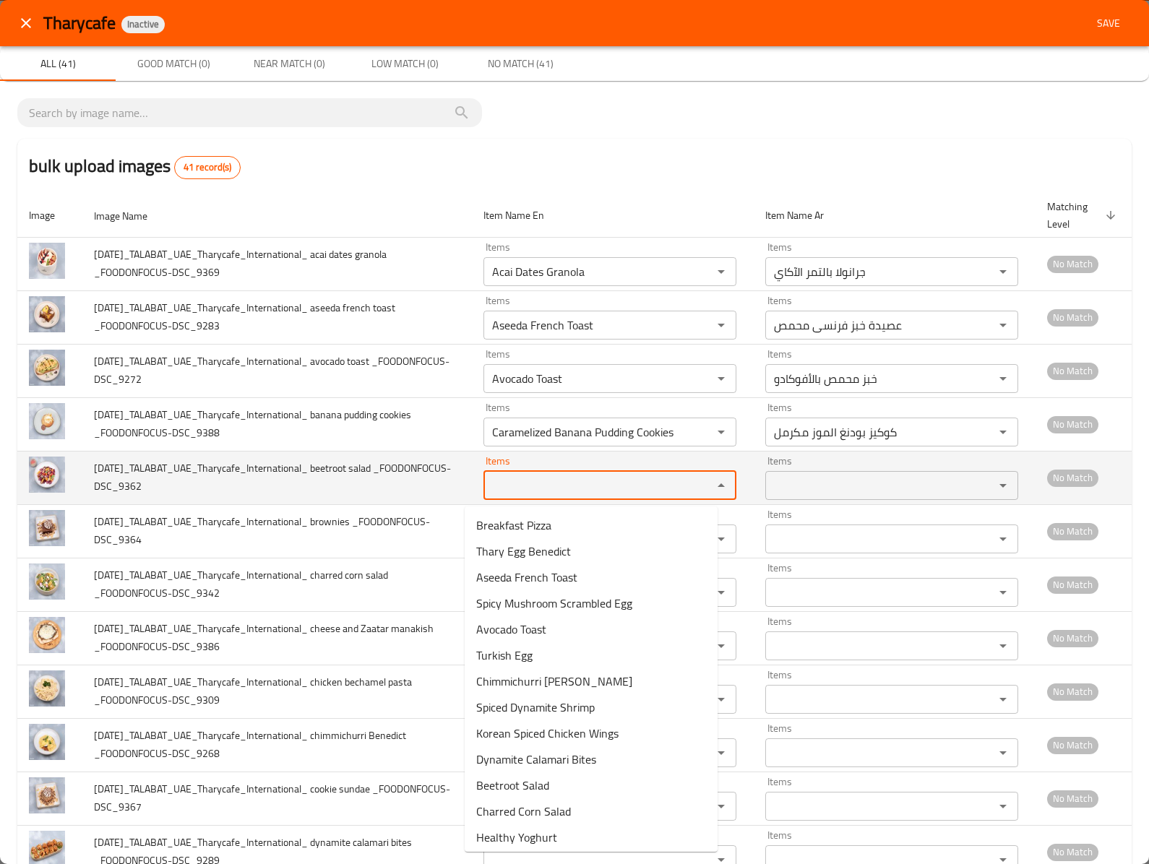
paste _FOODONFOCUS-DSC_9362 "beetroot sala"
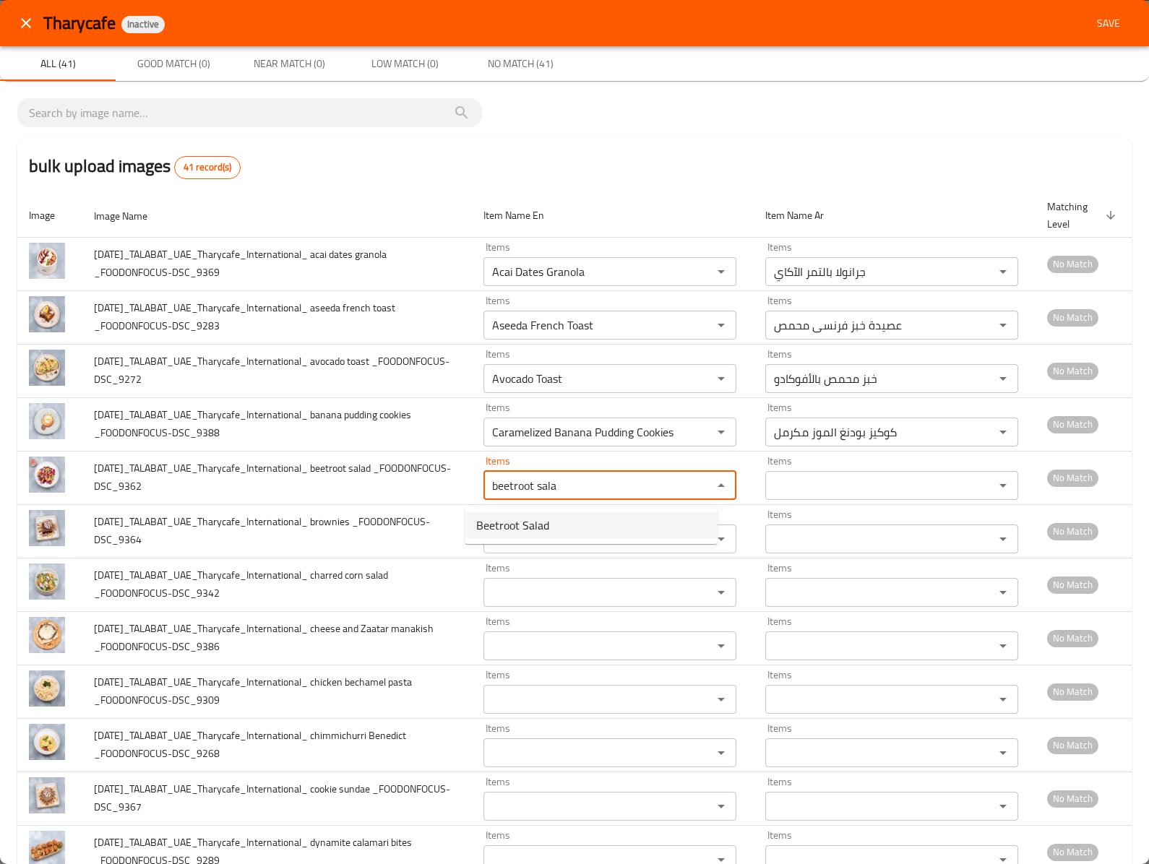
click at [536, 517] on span "Beetroot Salad" at bounding box center [512, 525] width 73 height 17
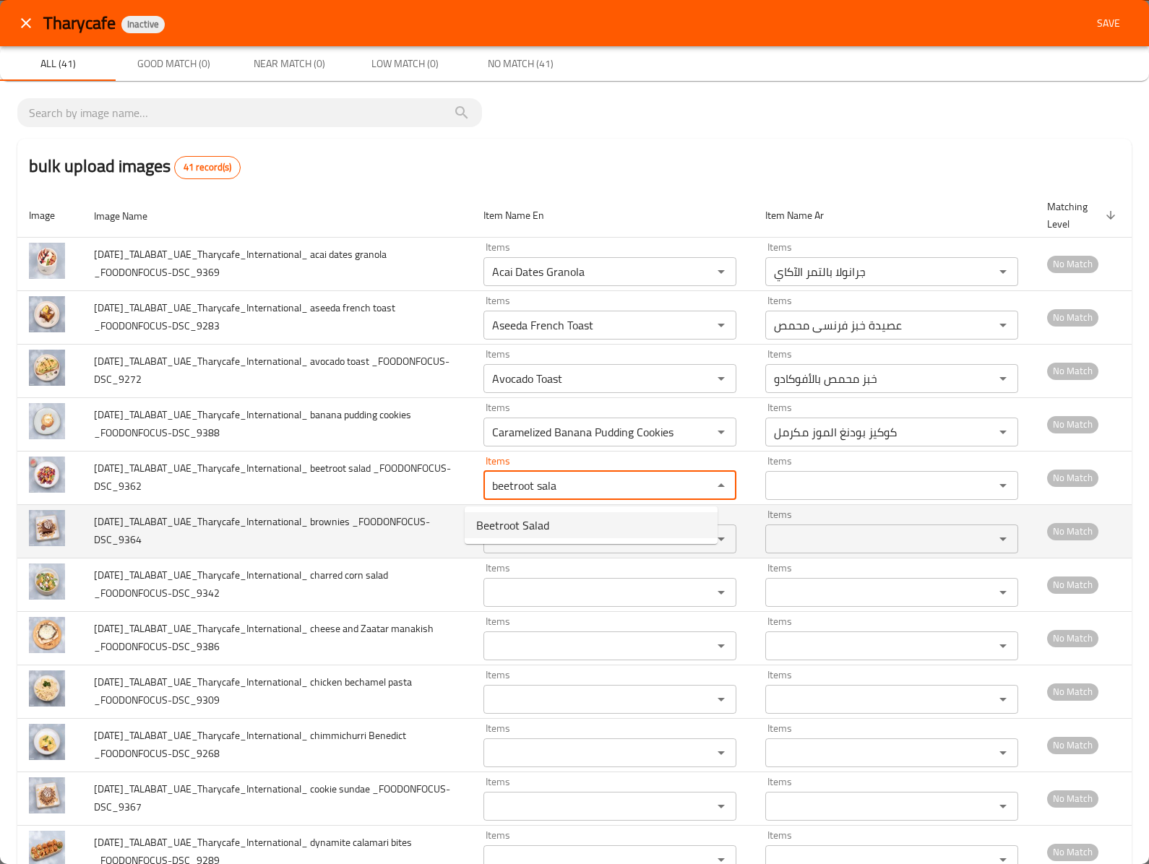
type _FOODONFOCUS-DSC_9362 "Beetroot Salad"
type _FOODONFOCUS-DSC_9362-ar "سلطة شمندر"
type _FOODONFOCUS-DSC_9362 "Beetroot Salad"
drag, startPoint x: 332, startPoint y: 522, endPoint x: 373, endPoint y: 519, distance: 40.6
click at [373, 519] on span "2025-09-30_TALABAT_UAE_Tharycafe_International_ brownies _FOODONFOCUS-DSC_9364" at bounding box center [262, 530] width 336 height 37
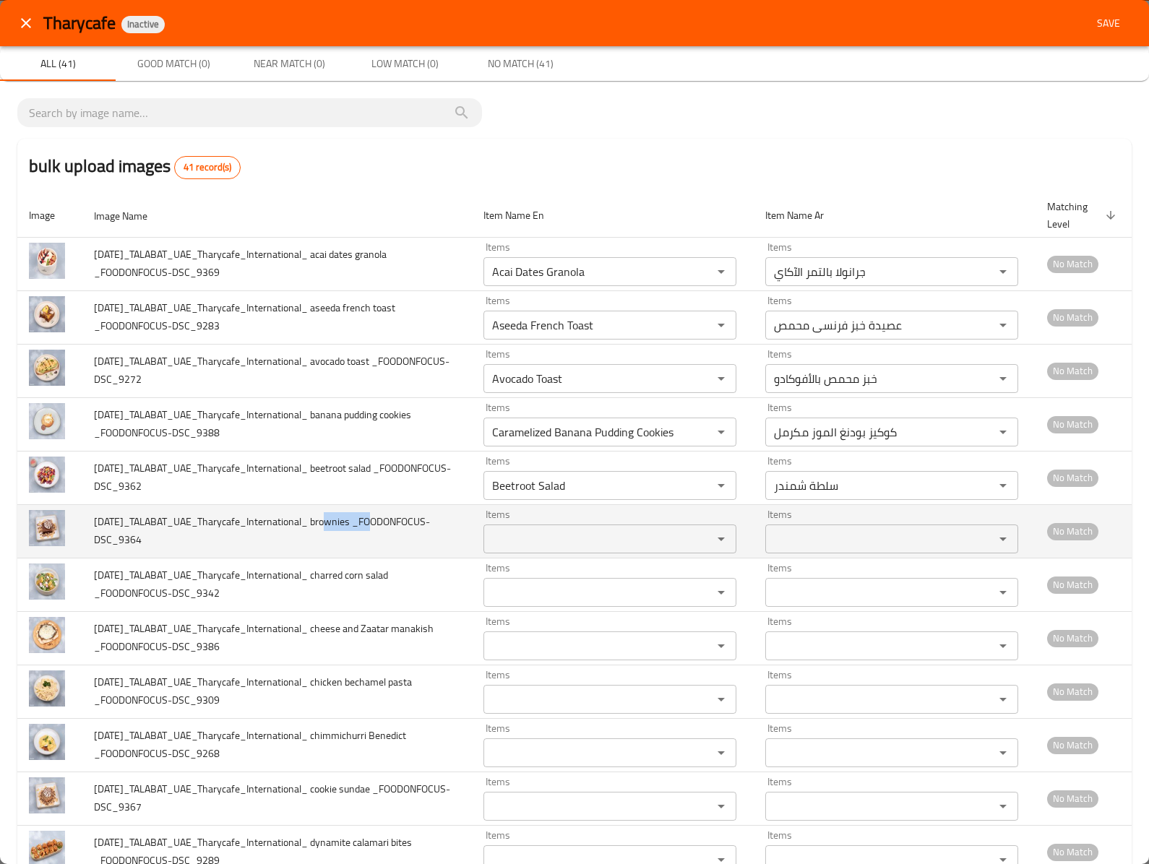
copy span "brownies"
click at [535, 541] on _FOODONFOCUS-DSC_9364 "Items" at bounding box center [589, 539] width 202 height 20
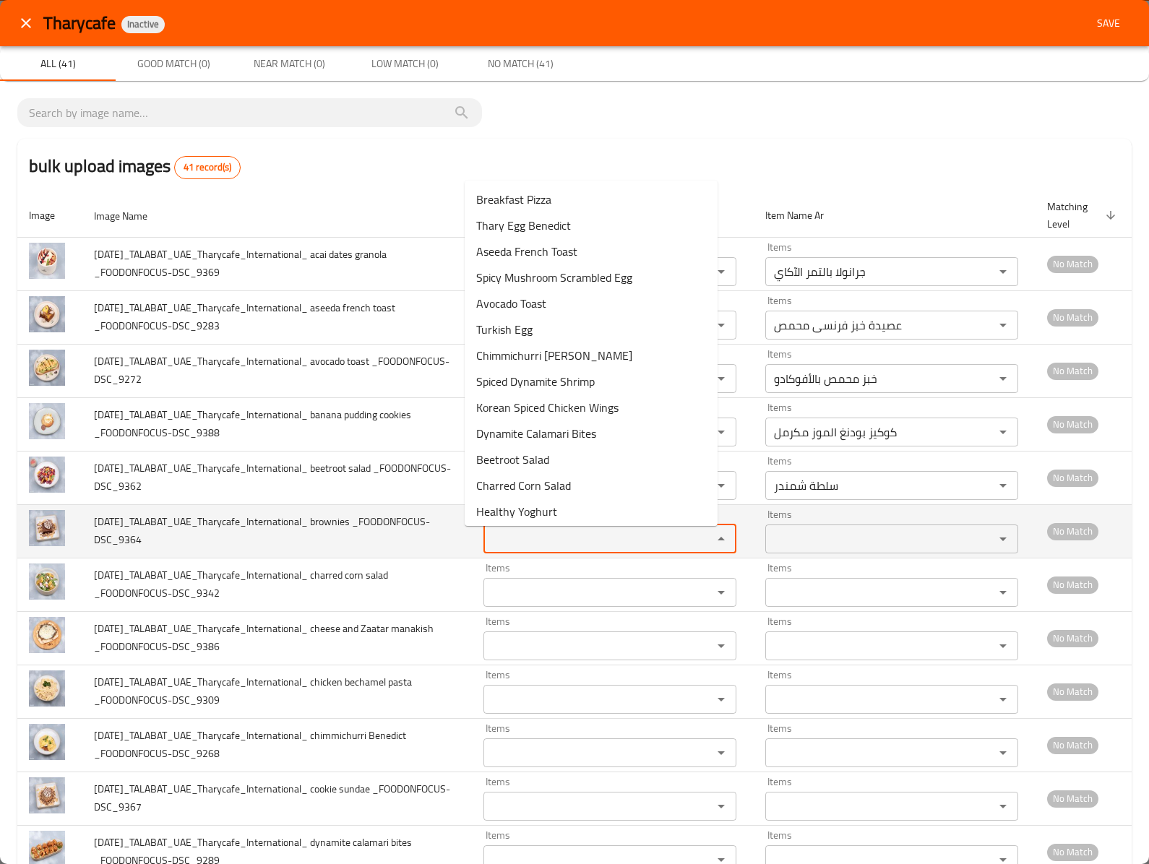
paste _FOODONFOCUS-DSC_9364 "brownies"
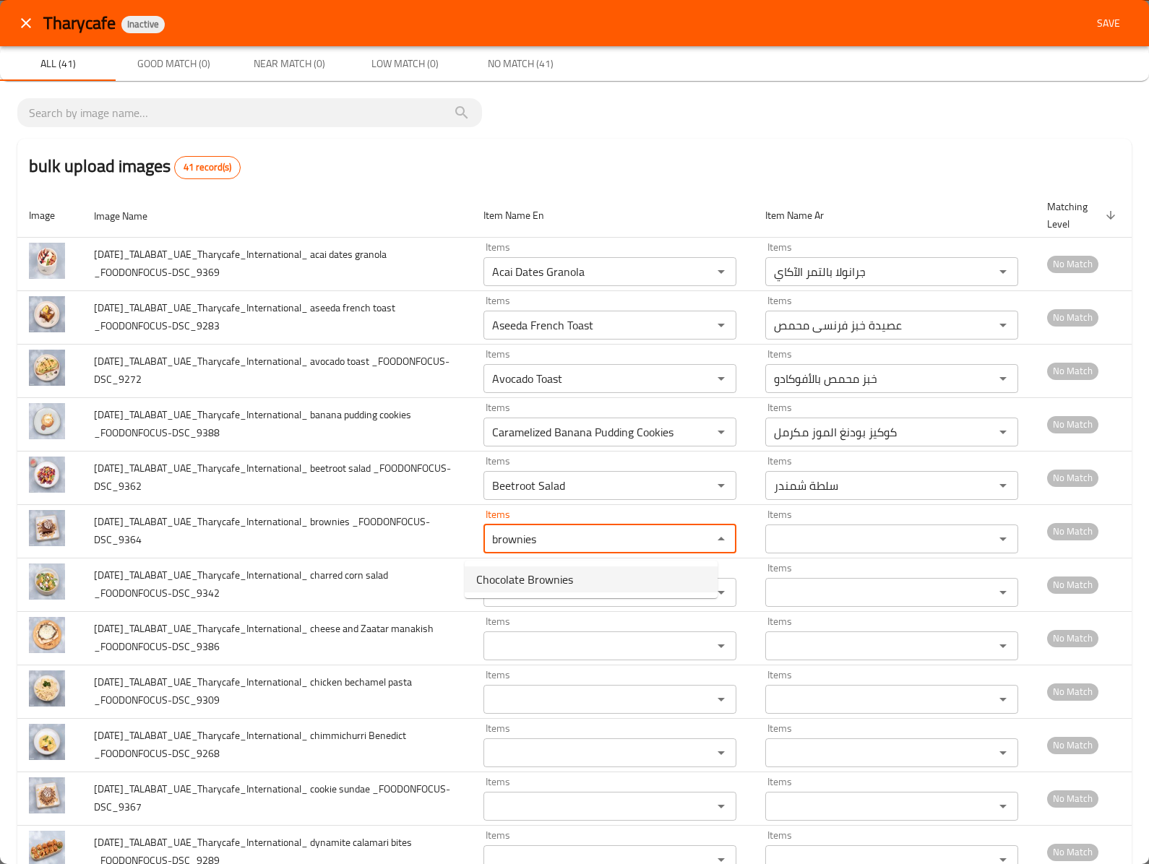
click at [532, 585] on span "Chocolate Brownies" at bounding box center [524, 579] width 97 height 17
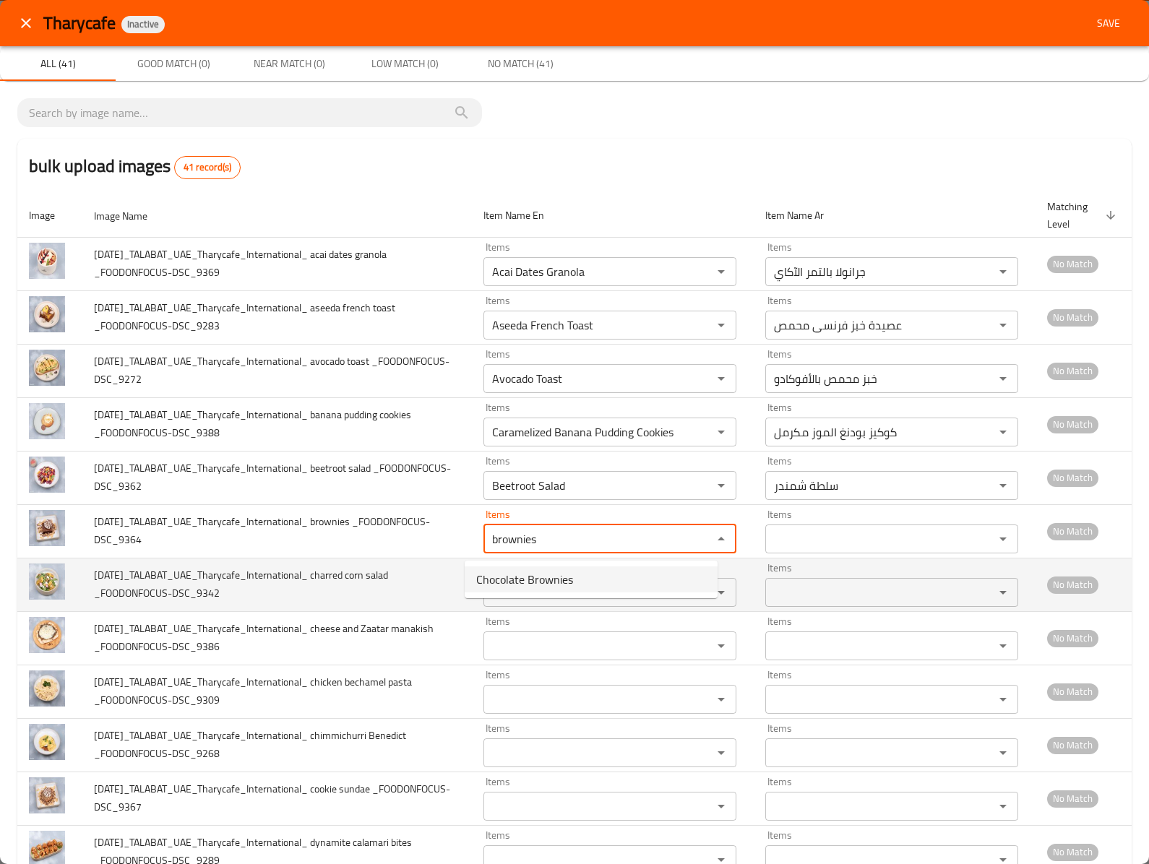
type _FOODONFOCUS-DSC_9364 "Chocolate Brownies"
type _FOODONFOCUS-DSC_9364-ar "براونيز الشوكولاتة"
type _FOODONFOCUS-DSC_9364 "Chocolate Brownies"
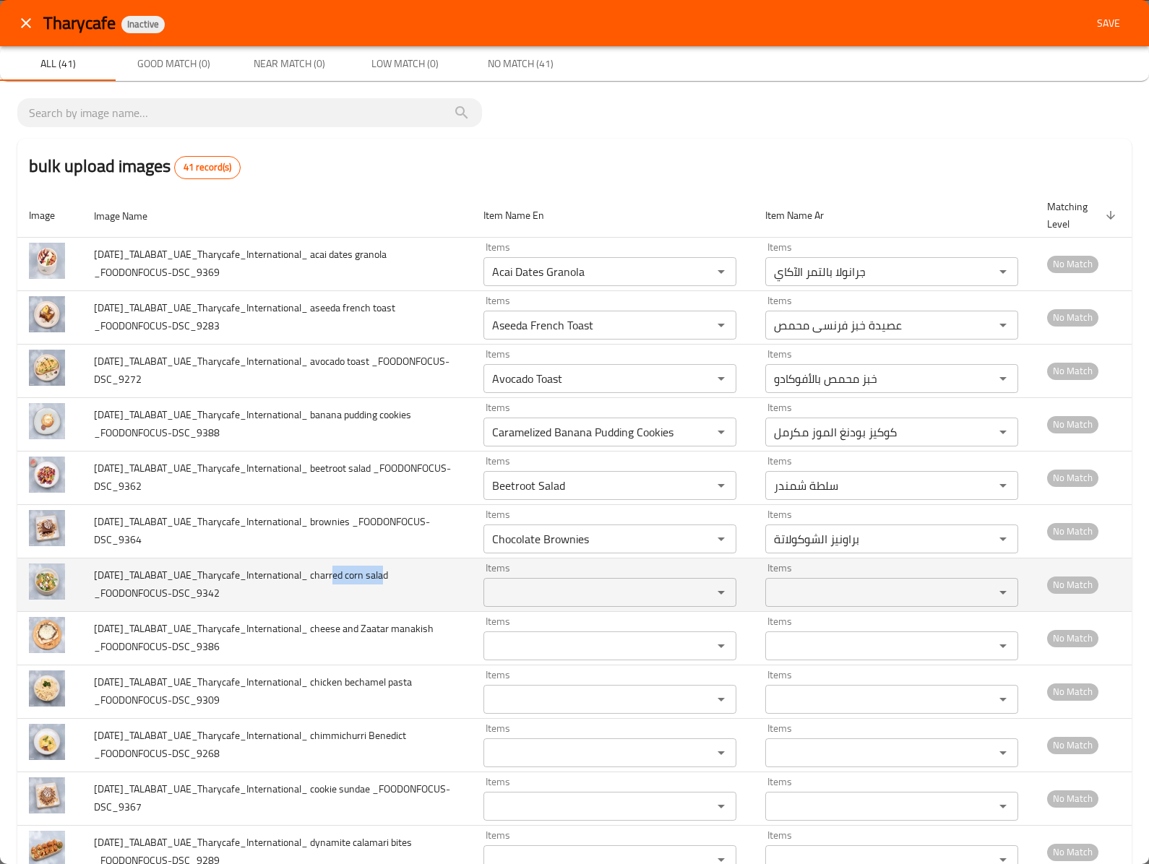
copy span "harred corn"
drag, startPoint x: 337, startPoint y: 580, endPoint x: 389, endPoint y: 581, distance: 52.1
click at [388, 581] on span "2025-09-30_TALABAT_UAE_Tharycafe_International_ charred corn salad _FOODONFOCUS…" at bounding box center [241, 584] width 294 height 37
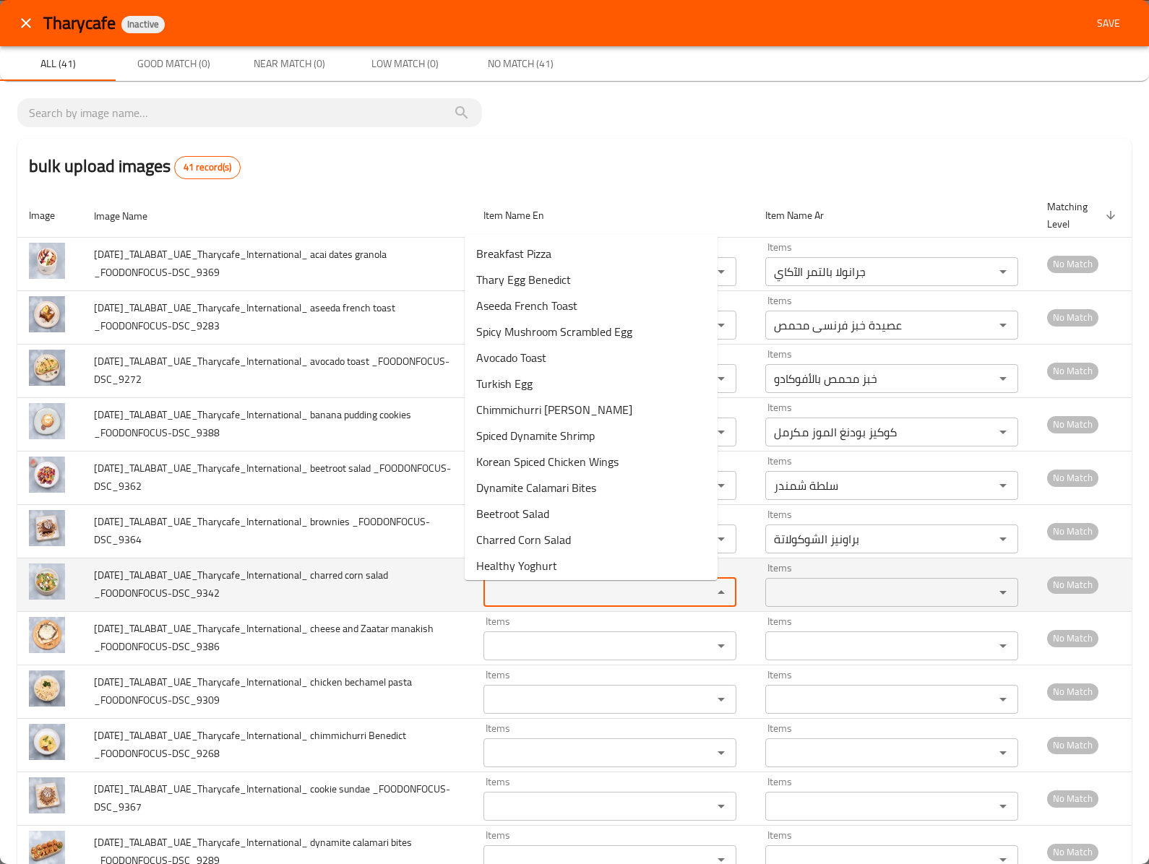
click at [555, 591] on _FOODONFOCUS-DSC_9342 "Items" at bounding box center [589, 592] width 202 height 20
paste _FOODONFOCUS-DSC_9342 "harred corn"
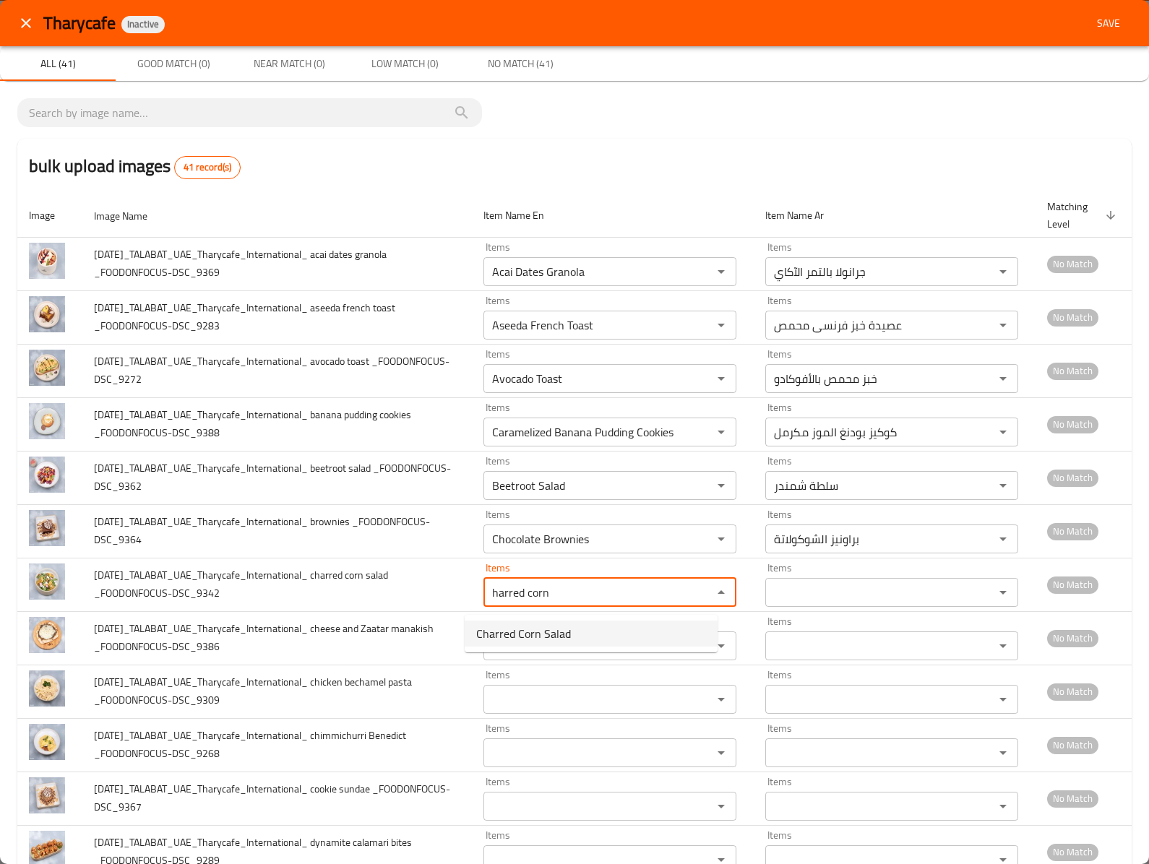
click at [542, 633] on span "Charred Corn Salad" at bounding box center [523, 633] width 95 height 17
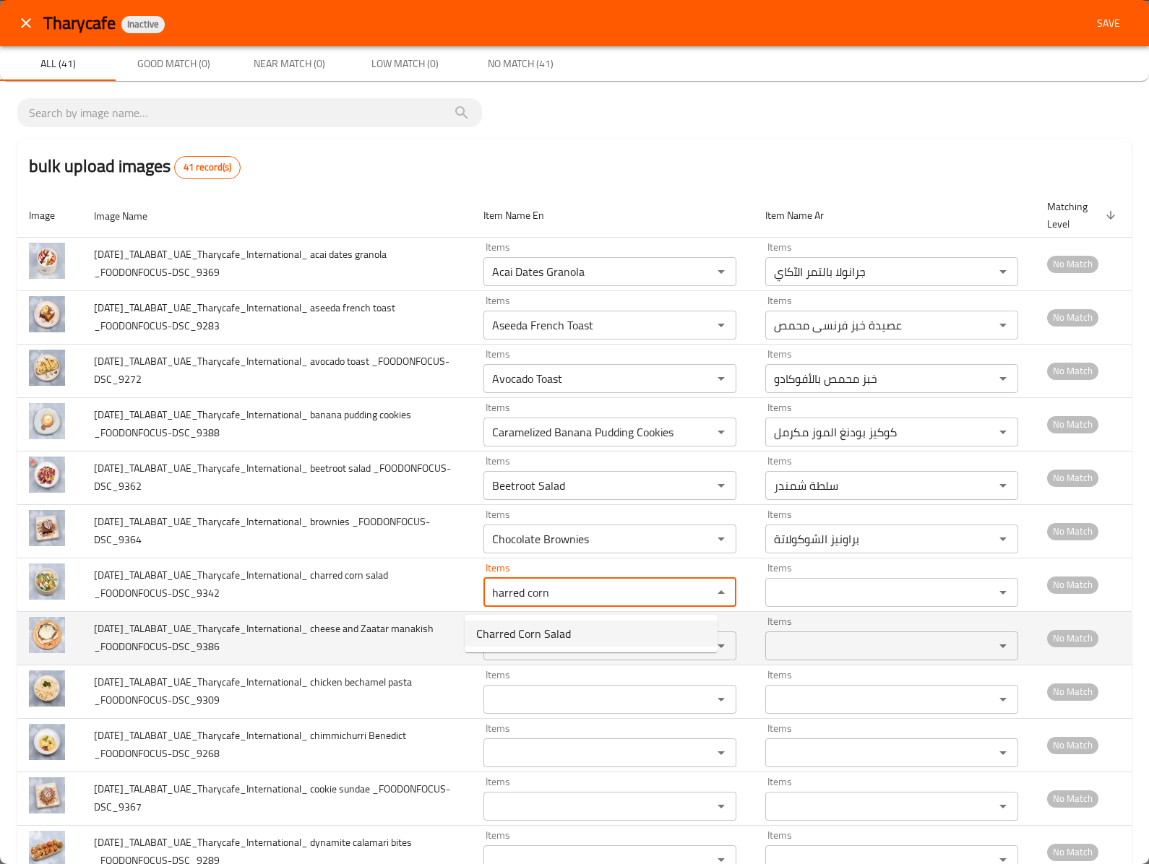
type _FOODONFOCUS-DSC_9342 "Charred Corn Salad"
type _FOODONFOCUS-DSC_9342-ar "سلطة ذرة مشوية"
type _FOODONFOCUS-DSC_9342 "Charred Corn Salad"
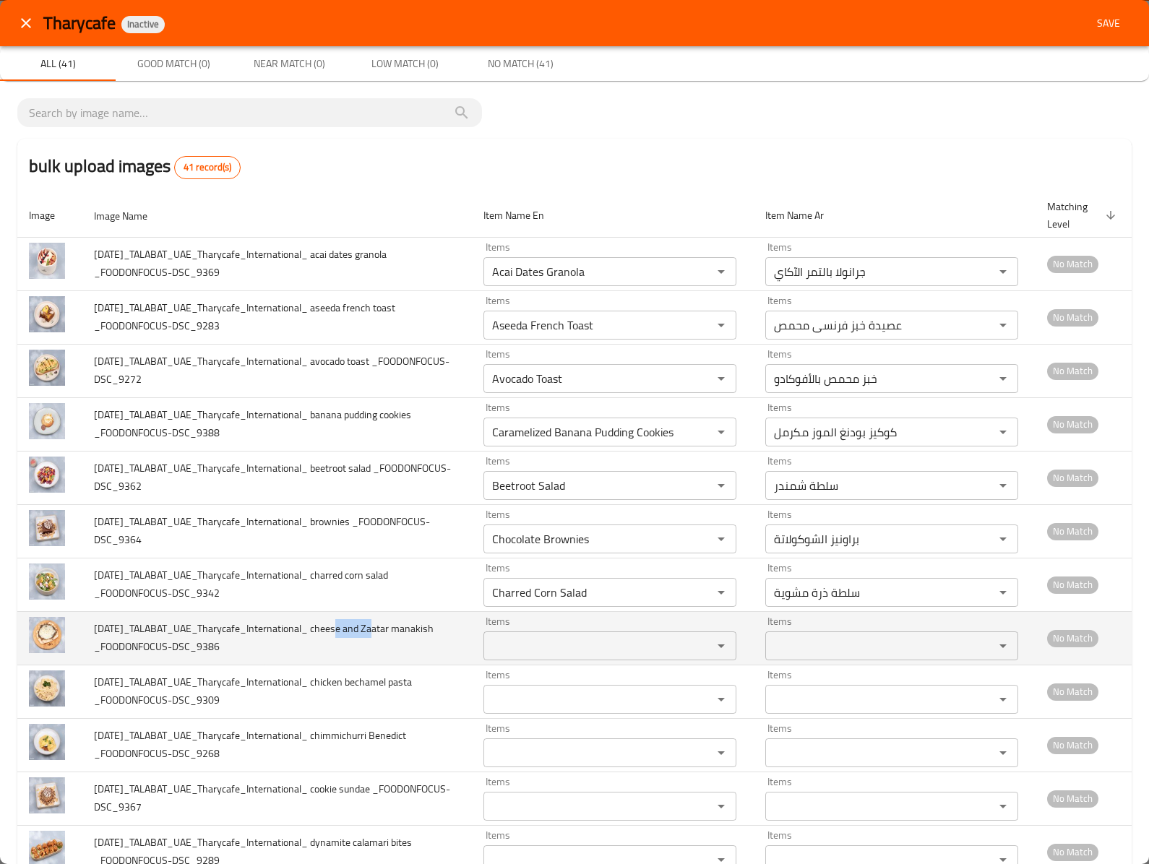
drag, startPoint x: 338, startPoint y: 630, endPoint x: 379, endPoint y: 636, distance: 40.9
click at [379, 636] on span "2025-09-30_TALABAT_UAE_Tharycafe_International_ cheese and Zaatar manakish _FOO…" at bounding box center [264, 637] width 340 height 37
copy span "heese an"
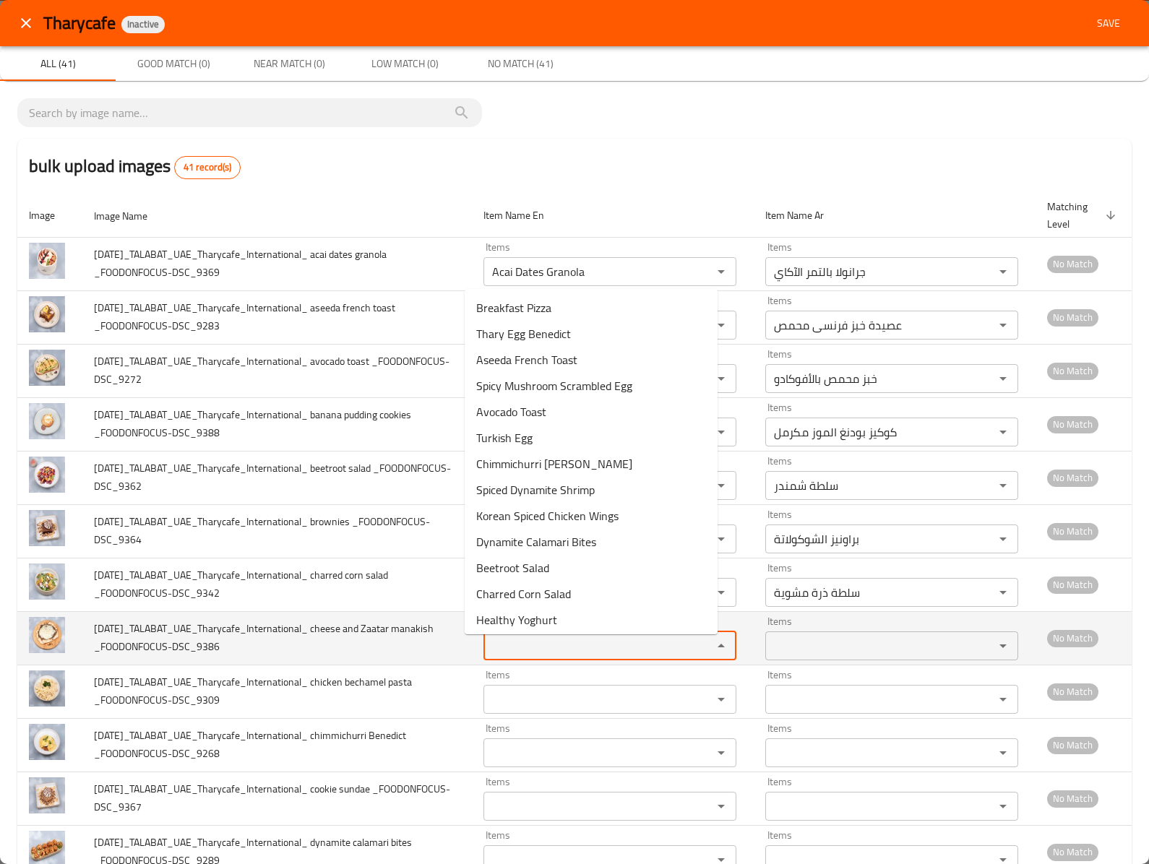
click at [533, 643] on _FOODONFOCUS-DSC_9386 "Items" at bounding box center [589, 646] width 202 height 20
paste _FOODONFOCUS-DSC_9386 "heese an"
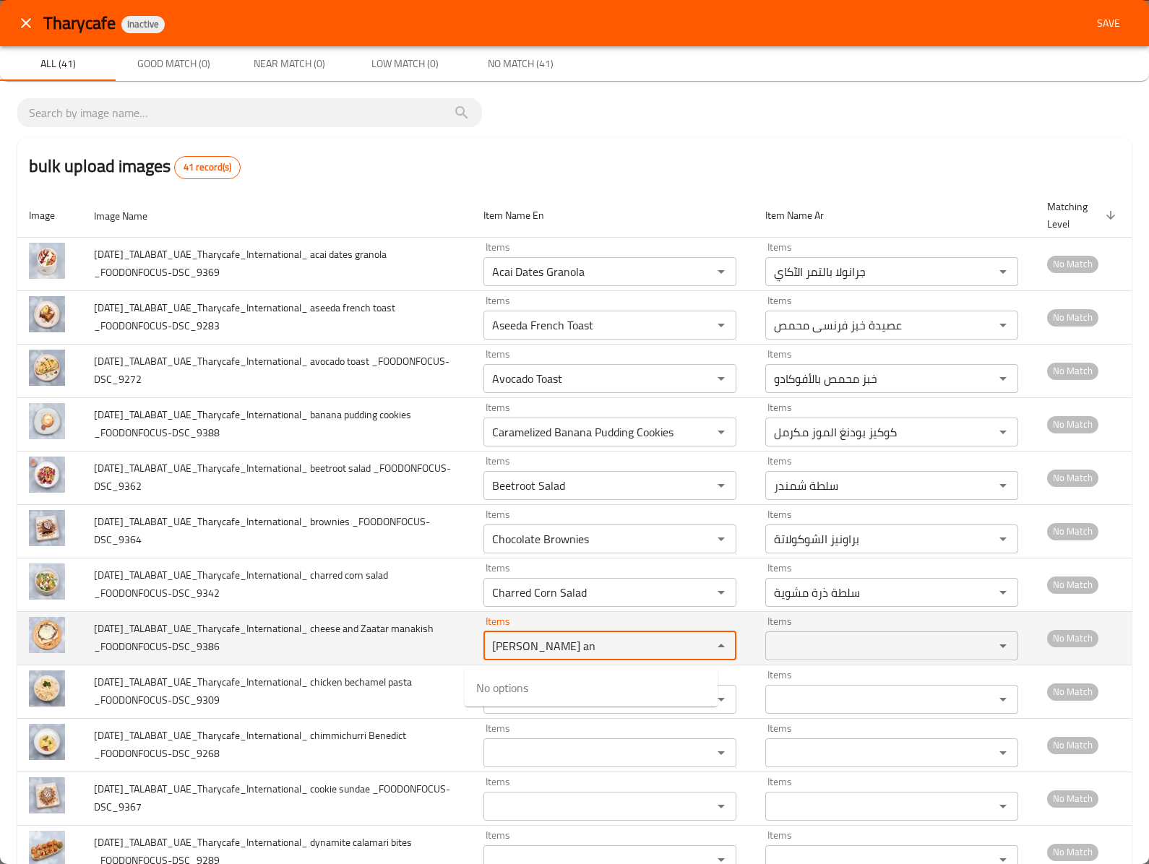
type _FOODONFOCUS-DSC_9386 "heese an"
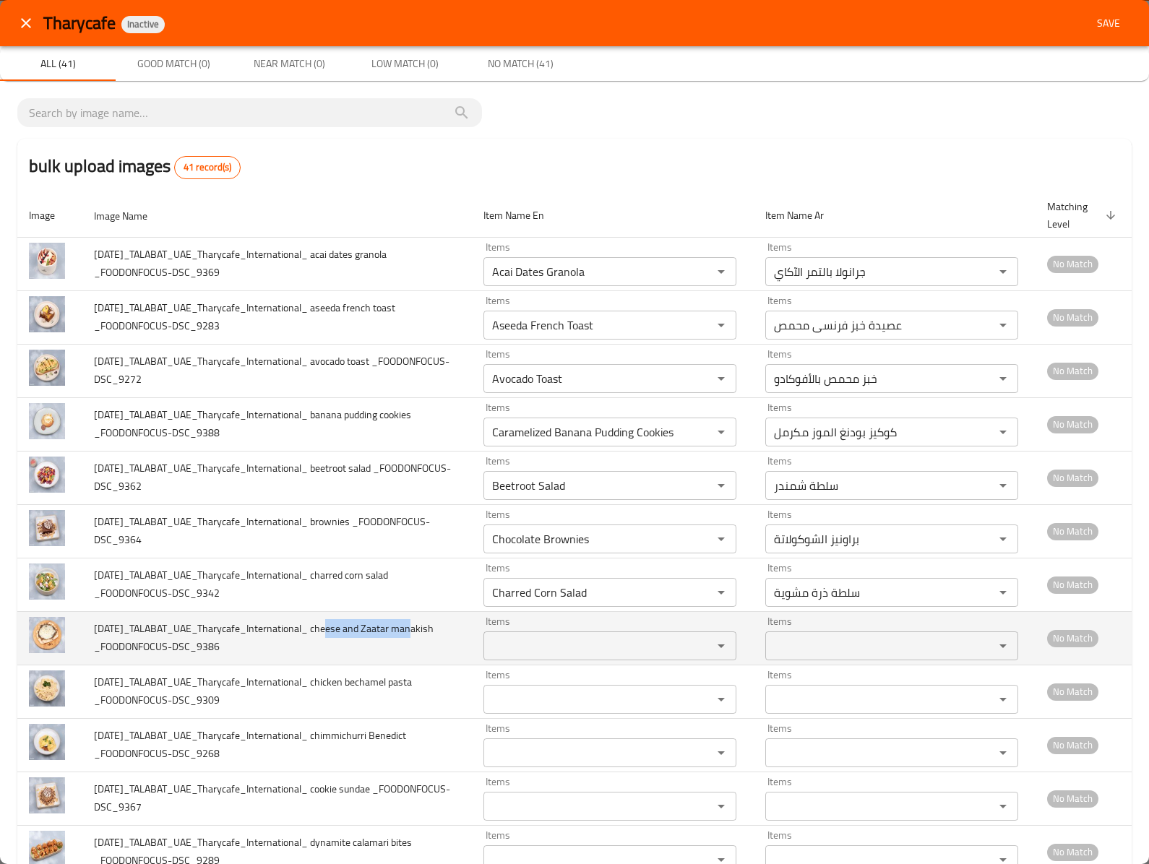
drag, startPoint x: 332, startPoint y: 627, endPoint x: 412, endPoint y: 633, distance: 79.7
click at [412, 633] on span "2025-09-30_TALABAT_UAE_Tharycafe_International_ cheese and Zaatar manakish _FOO…" at bounding box center [264, 637] width 340 height 37
copy span "cheese and Zaatar"
click at [496, 653] on _FOODONFOCUS-DSC_9386 "Items" at bounding box center [589, 646] width 202 height 20
paste _FOODONFOCUS-DSC_9386 "cheese and Zaatar"
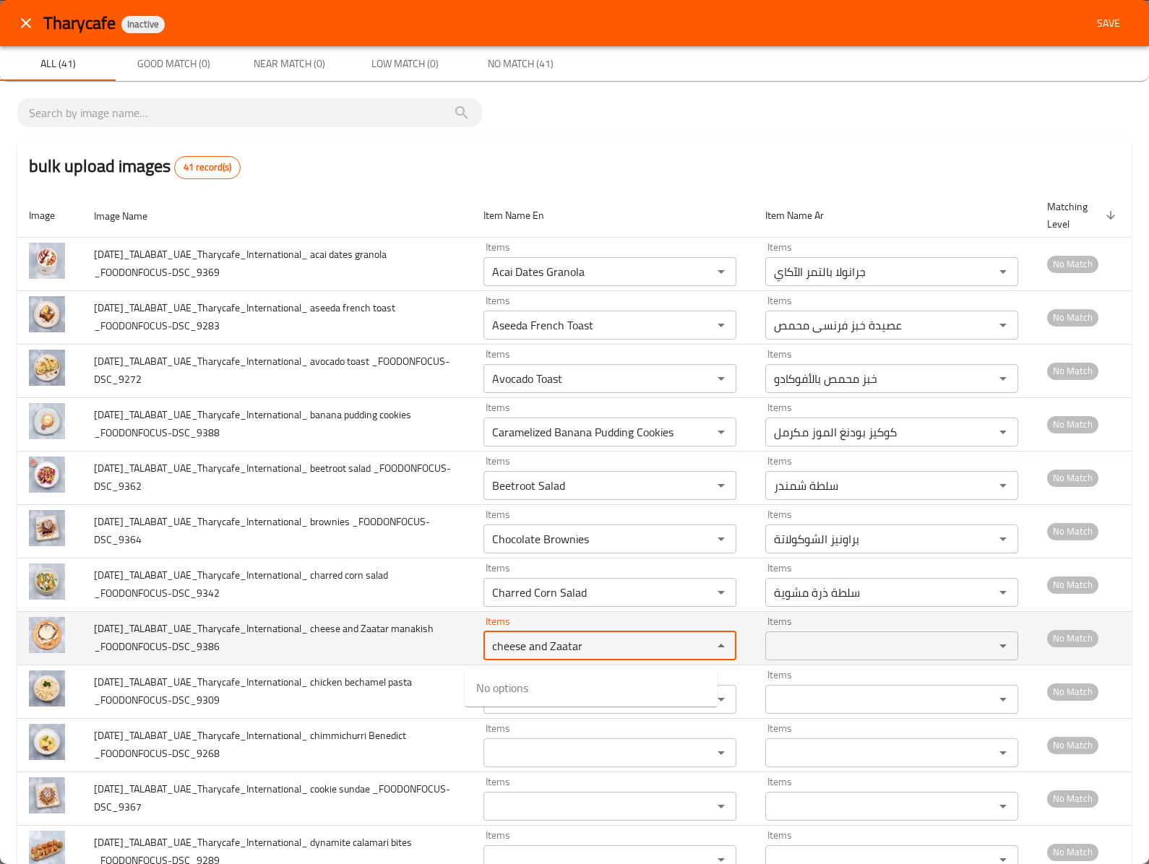
drag, startPoint x: 532, startPoint y: 652, endPoint x: 410, endPoint y: 642, distance: 121.8
click at [412, 640] on tr "2025-09-30_TALABAT_UAE_Tharycafe_International_ cheese and Zaatar manakish _FOO…" at bounding box center [574, 637] width 1114 height 53
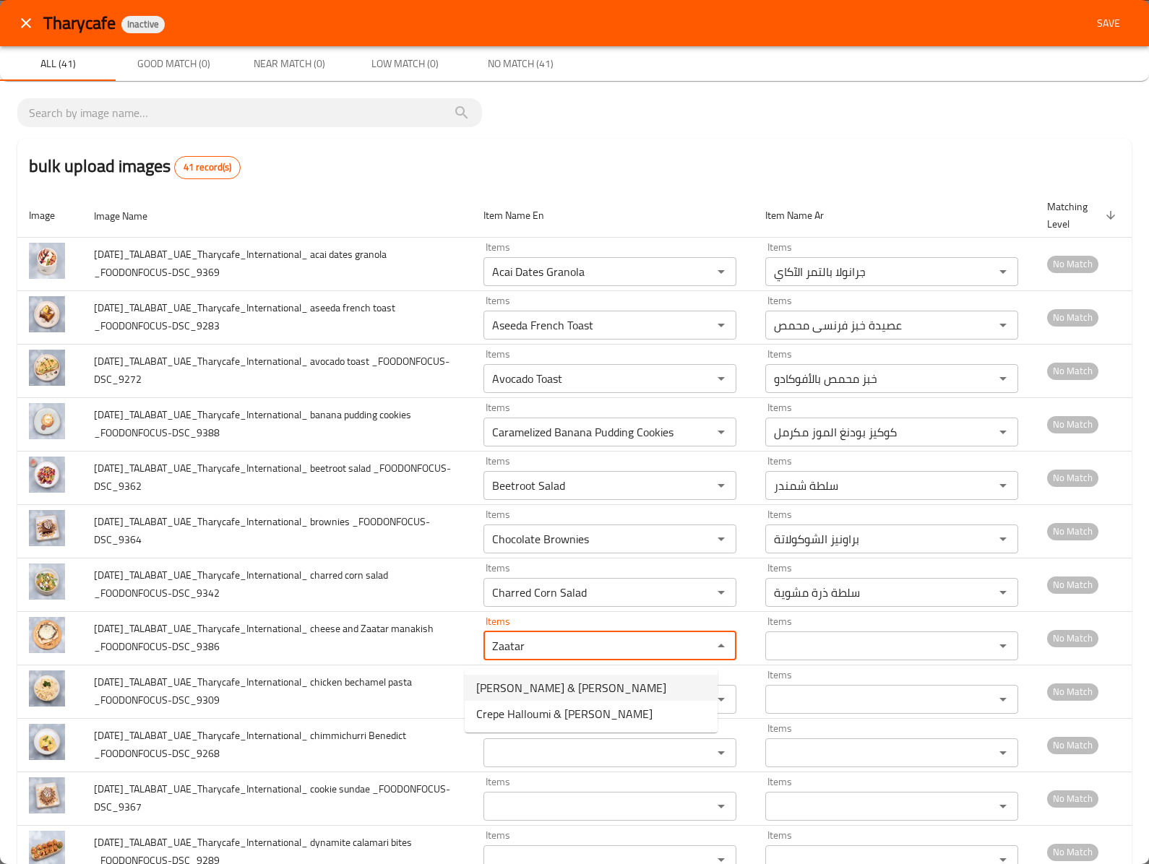
click at [637, 682] on _FOODONFOCUS-DSC_9386-option-0 "Manakish Zaatar & Cheese" at bounding box center [591, 688] width 253 height 26
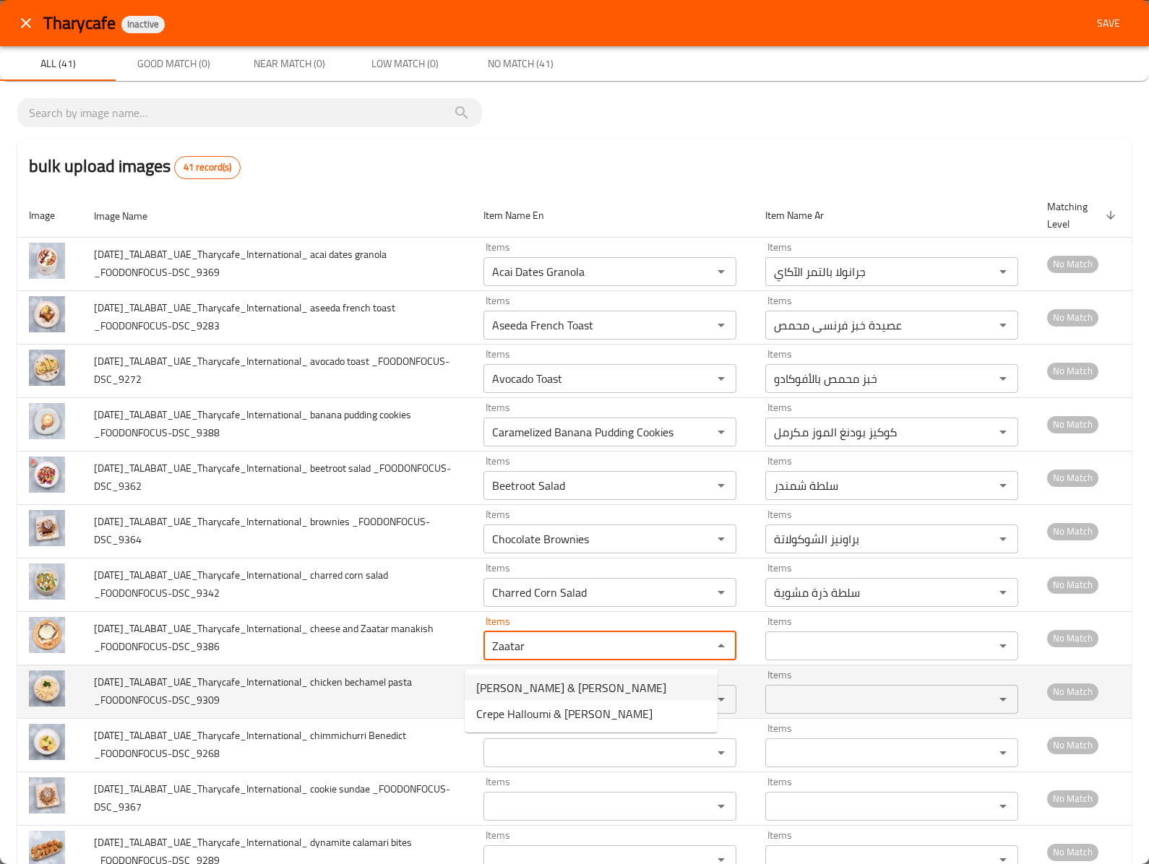
type _FOODONFOCUS-DSC_9386 "Manakish Zaatar & Cheese"
type _FOODONFOCUS-DSC_9386-ar "مناقيش زعتر وجبنة"
type _FOODONFOCUS-DSC_9386 "Manakish Zaatar & Cheese"
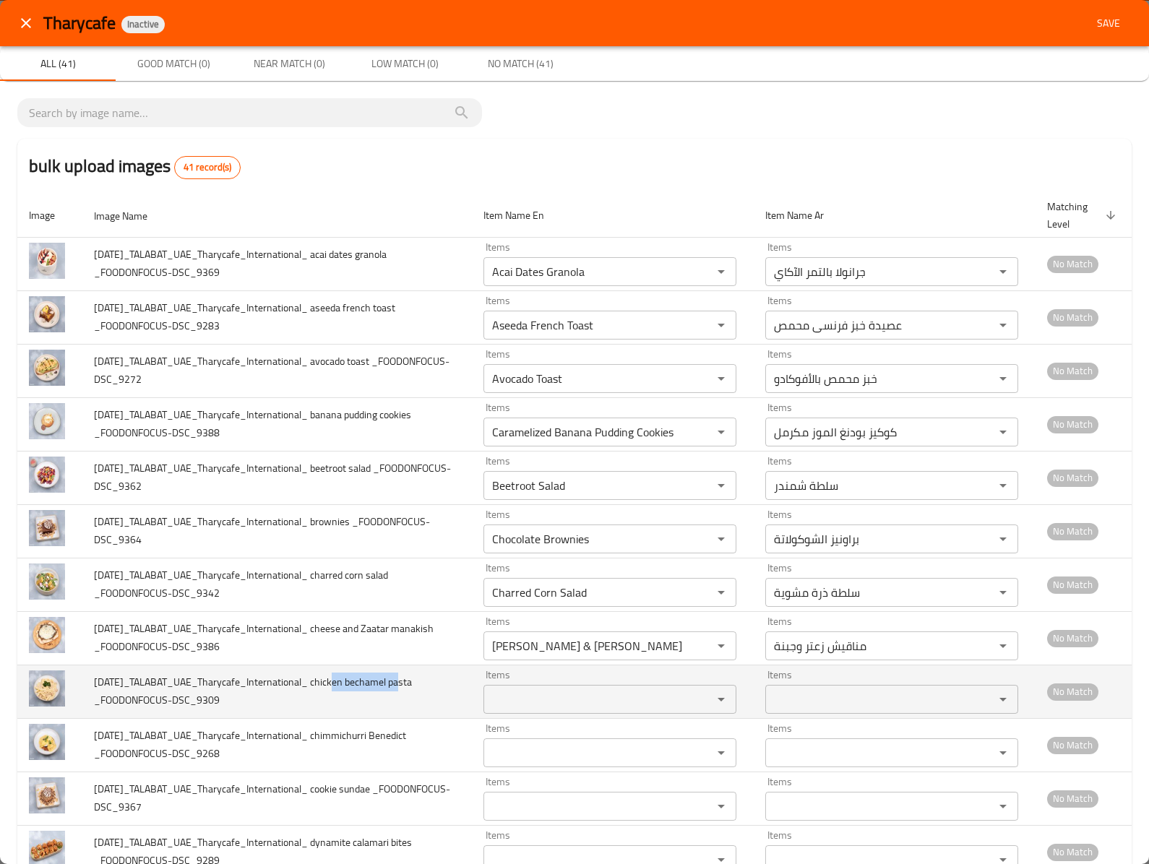
drag, startPoint x: 337, startPoint y: 688, endPoint x: 403, endPoint y: 689, distance: 66.5
click at [405, 689] on span "2025-09-30_TALABAT_UAE_Tharycafe_International_ chicken bechamel pasta _FOODONF…" at bounding box center [253, 691] width 318 height 37
click at [357, 685] on span "2025-09-30_TALABAT_UAE_Tharycafe_International_ chicken bechamel pasta _FOODONF…" at bounding box center [253, 691] width 318 height 37
click at [337, 687] on span "2025-09-30_TALABAT_UAE_Tharycafe_International_ chicken bechamel pasta _FOODONF…" at bounding box center [253, 691] width 318 height 37
click at [335, 691] on span "2025-09-30_TALABAT_UAE_Tharycafe_International_ chicken bechamel pasta _FOODONF…" at bounding box center [253, 691] width 318 height 37
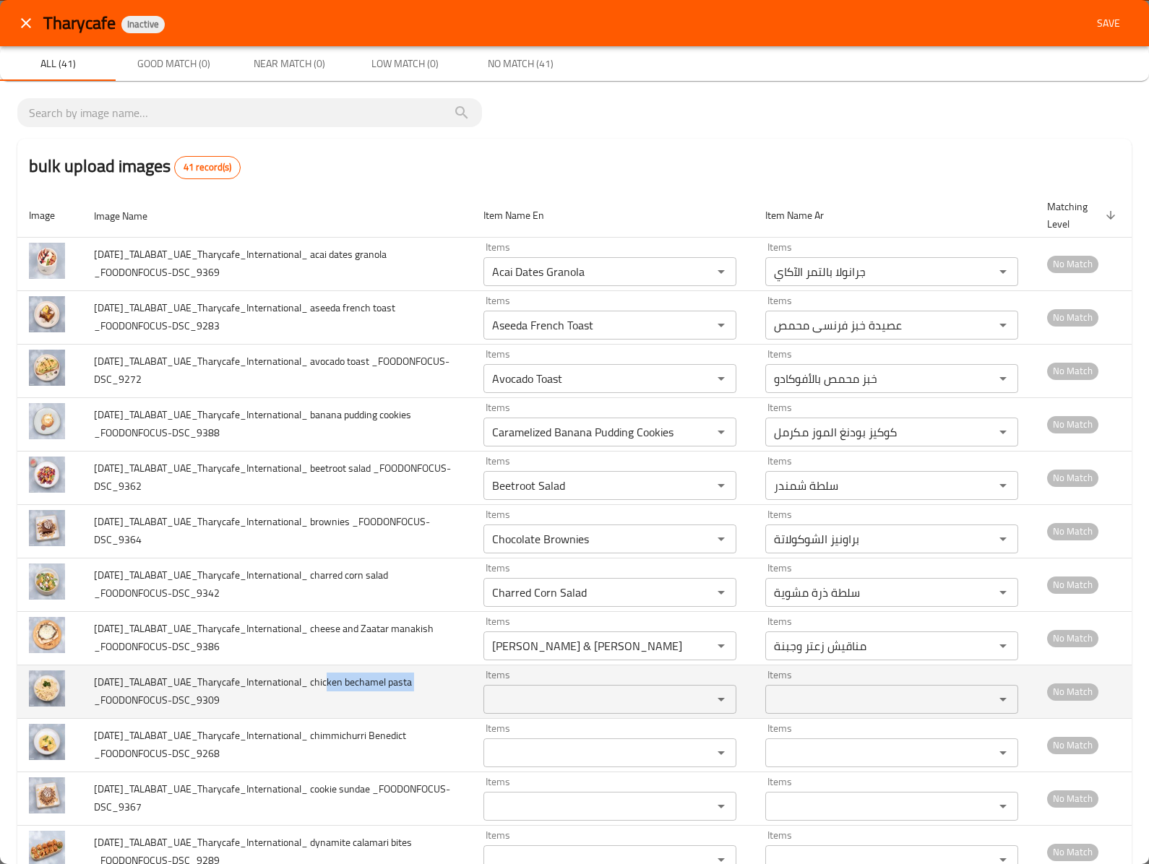
drag, startPoint x: 334, startPoint y: 688, endPoint x: 423, endPoint y: 695, distance: 89.9
click at [412, 695] on span "2025-09-30_TALABAT_UAE_Tharycafe_International_ chicken bechamel pasta _FOODONF…" at bounding box center [253, 691] width 318 height 37
copy span "chicken bechamel pa"
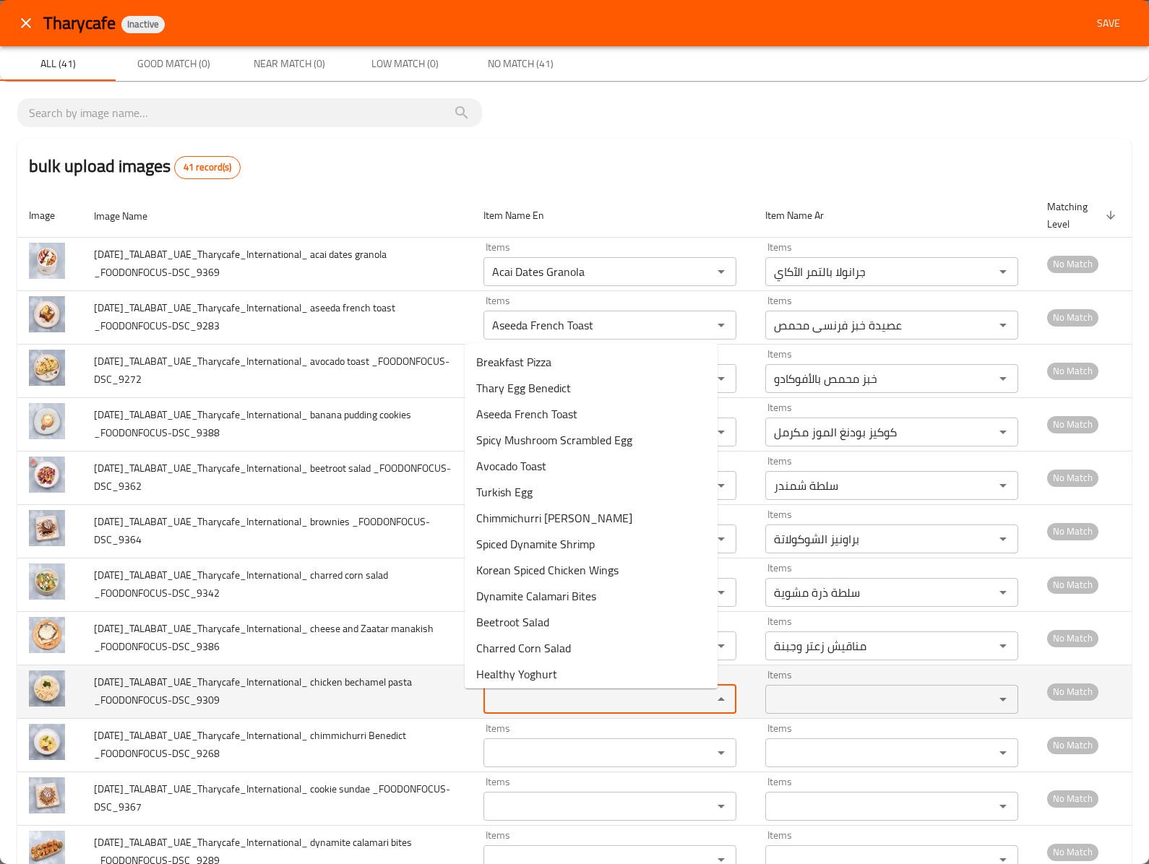
click at [613, 697] on _FOODONFOCUS-DSC_9309 "Items" at bounding box center [589, 699] width 202 height 20
paste _FOODONFOCUS-DSC_9309 "chicken bechamel pa"
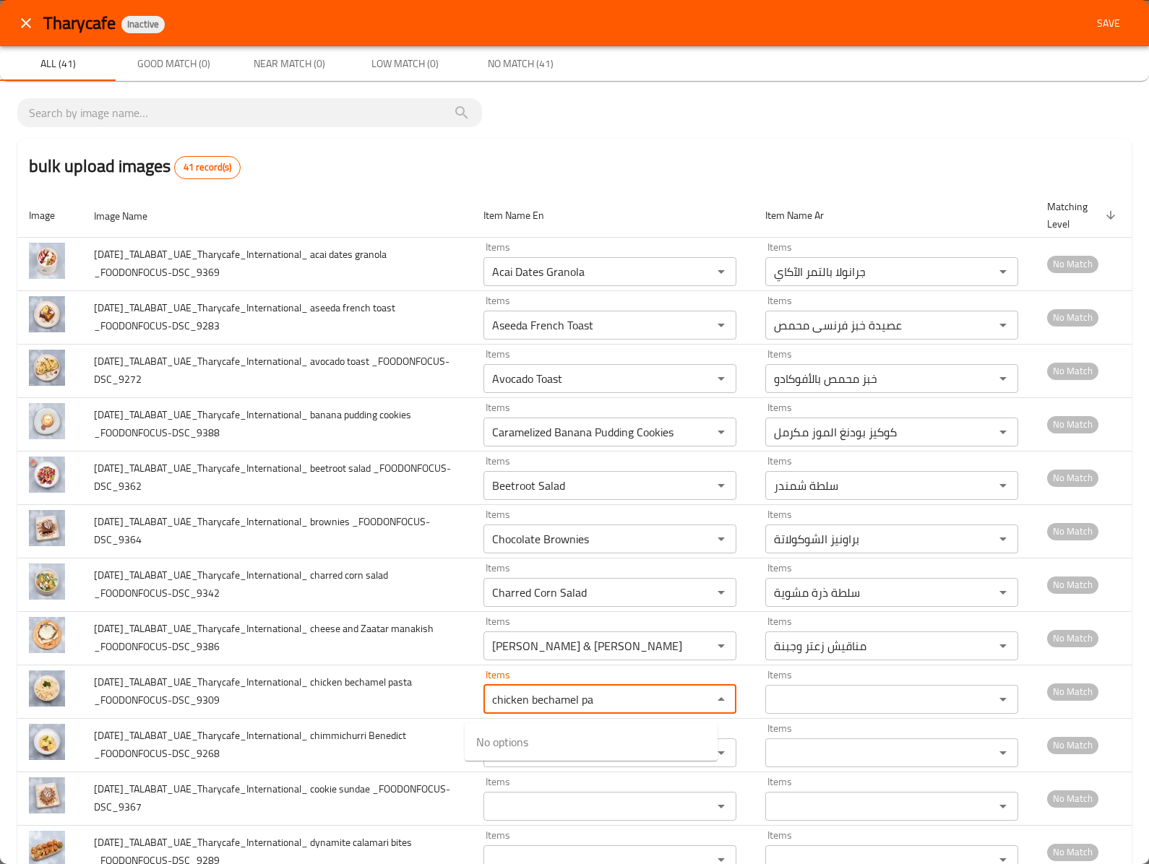
drag, startPoint x: 507, startPoint y: 705, endPoint x: 691, endPoint y: 726, distance: 184.7
click at [691, 726] on body "​ Menu-management United Arab Emirates Get Help A Edit Restaurant Branches Menu…" at bounding box center [574, 449] width 1149 height 829
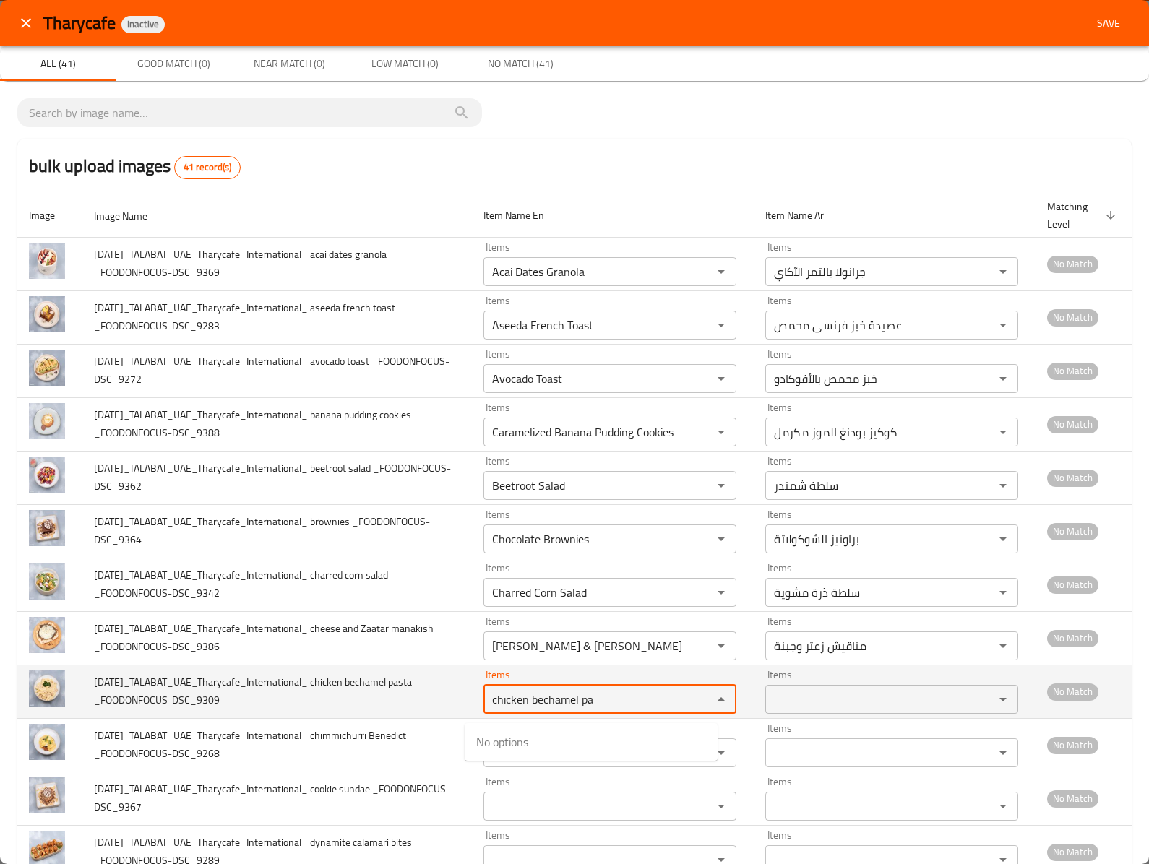
click at [516, 707] on _FOODONFOCUS-DSC_9309 "chicken bechamel pa" at bounding box center [589, 699] width 202 height 20
drag, startPoint x: 512, startPoint y: 705, endPoint x: 386, endPoint y: 685, distance: 127.4
click at [386, 685] on tr "2025-09-30_TALABAT_UAE_Tharycafe_International_ chicken bechamel pasta _FOODONF…" at bounding box center [574, 691] width 1114 height 53
drag, startPoint x: 554, startPoint y: 708, endPoint x: 595, endPoint y: 711, distance: 42.0
click at [594, 710] on _FOODONFOCUS-DSC_9309 "bechamel pa" at bounding box center [589, 699] width 202 height 20
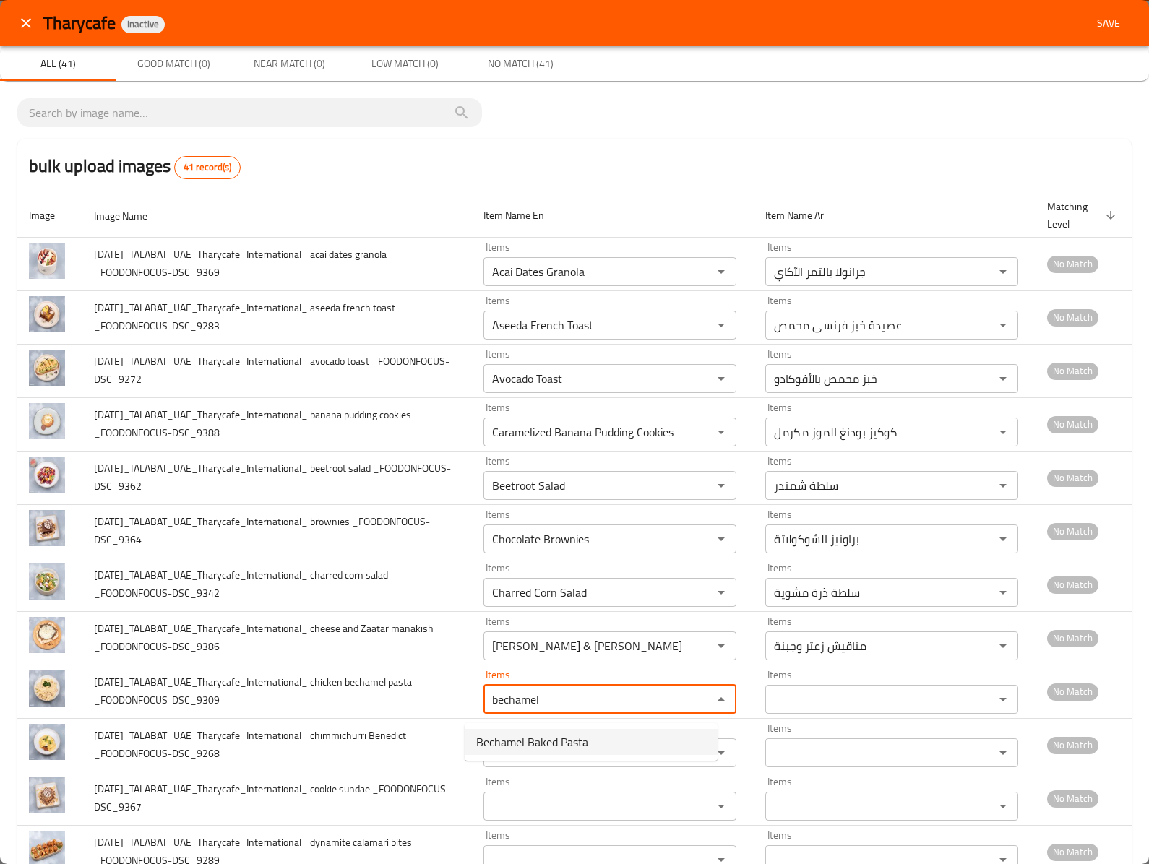
click at [604, 729] on _FOODONFOCUS-DSC_9309-option-0 "Bechamel Baked Pasta" at bounding box center [591, 742] width 253 height 26
type _FOODONFOCUS-DSC_9309 "Bechamel Baked Pasta"
type _FOODONFOCUS-DSC_9309-ar "معكرونة مخبوزة بالبشاميل"
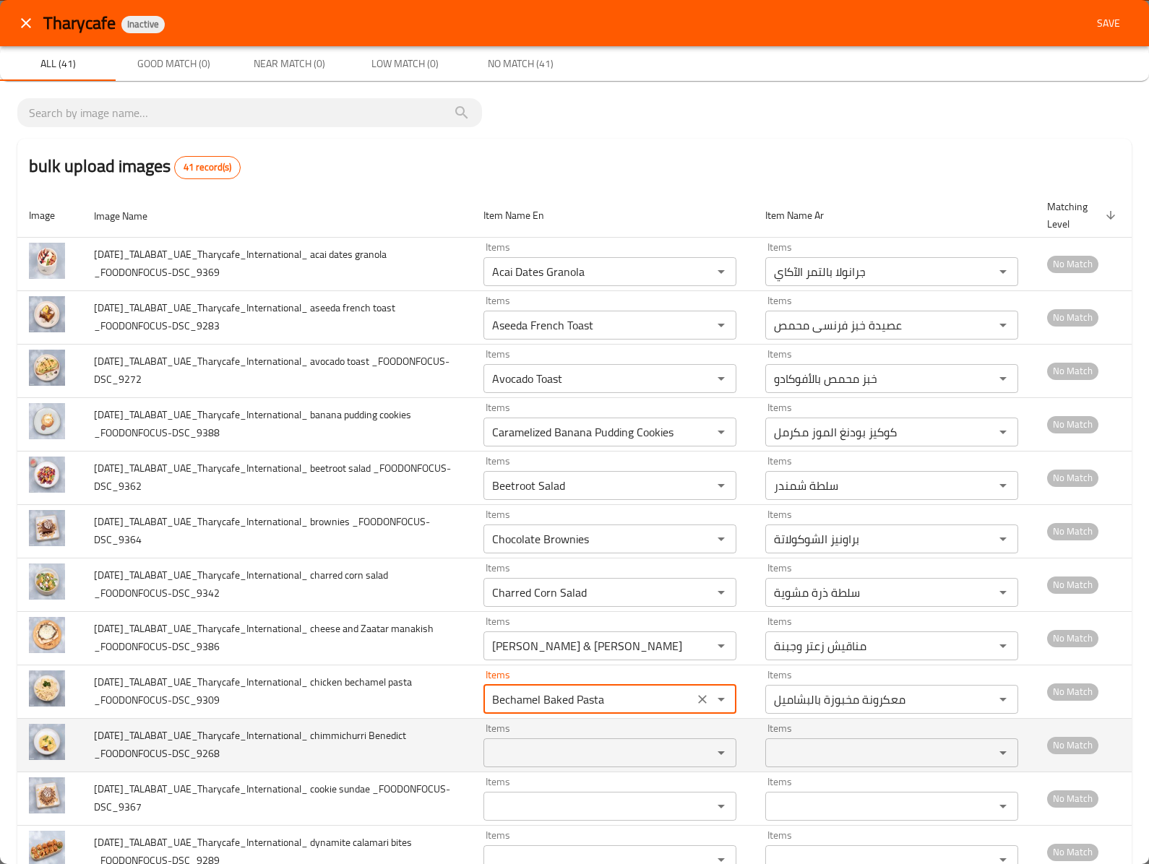
type _FOODONFOCUS-DSC_9309 "Bechamel Baked Pasta"
drag, startPoint x: 332, startPoint y: 741, endPoint x: 423, endPoint y: 746, distance: 91.2
click at [406, 746] on span "2025-09-30_TALABAT_UAE_Tharycafe_International_ chimmichurri Benedict _FOODONFO…" at bounding box center [250, 744] width 312 height 37
click at [507, 759] on _FOODONFOCUS-DSC_9268 "Items" at bounding box center [589, 753] width 202 height 20
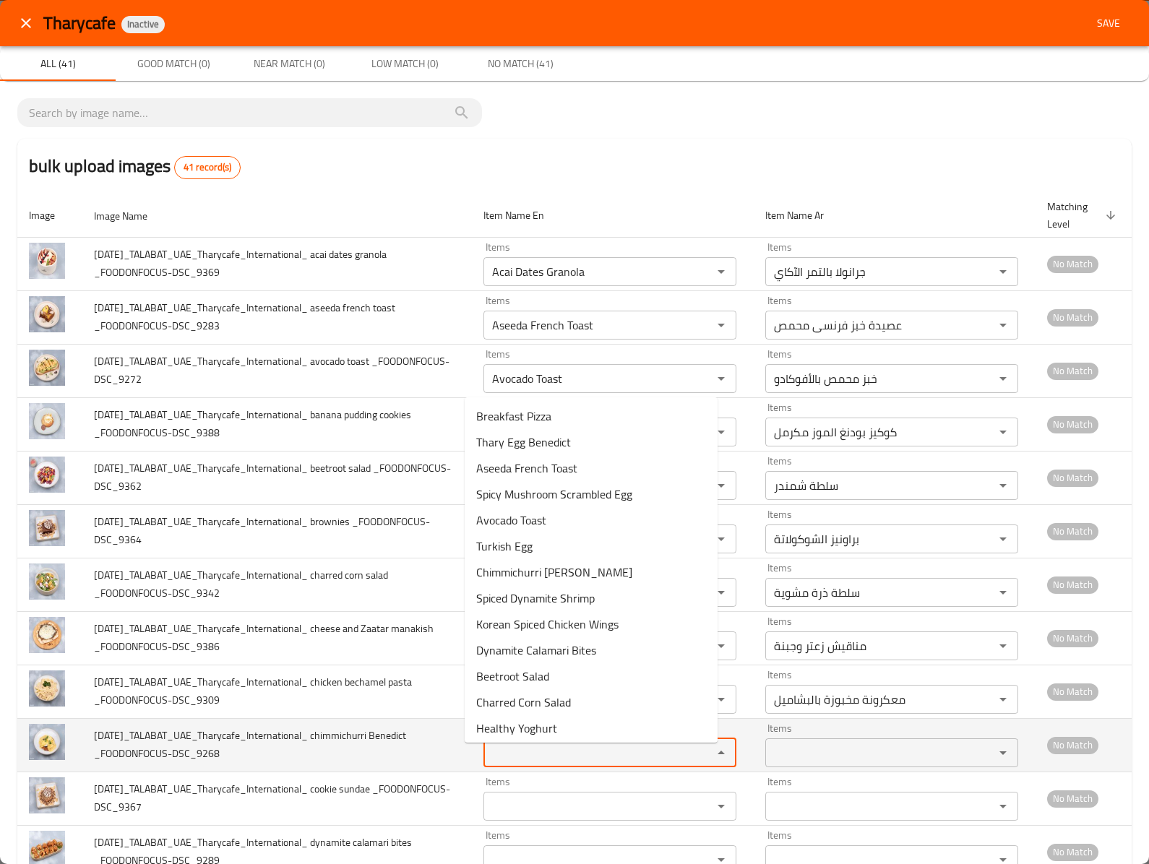
paste _FOODONFOCUS-DSC_9268 "chimmichurri Benedi"
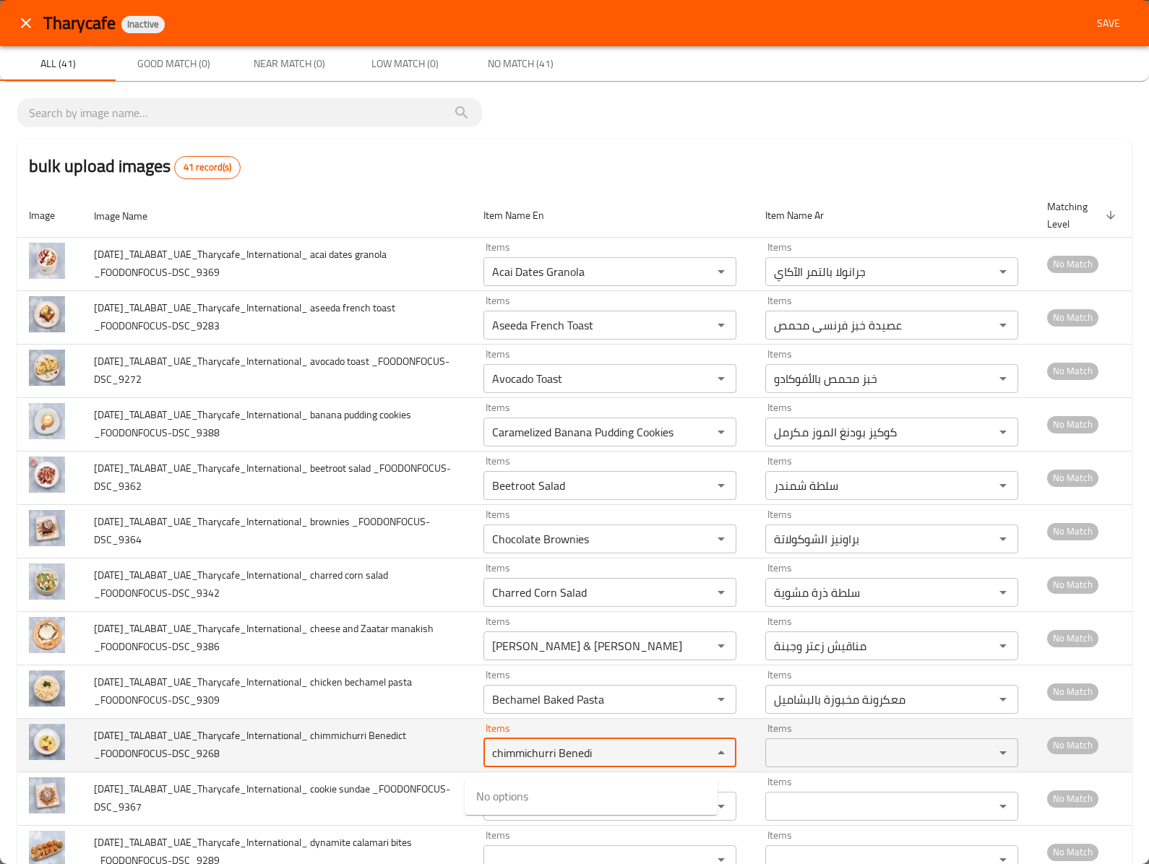
drag, startPoint x: 539, startPoint y: 759, endPoint x: 697, endPoint y: 760, distance: 157.5
click at [697, 760] on div "chimmichurri Benedi Items" at bounding box center [609, 753] width 253 height 29
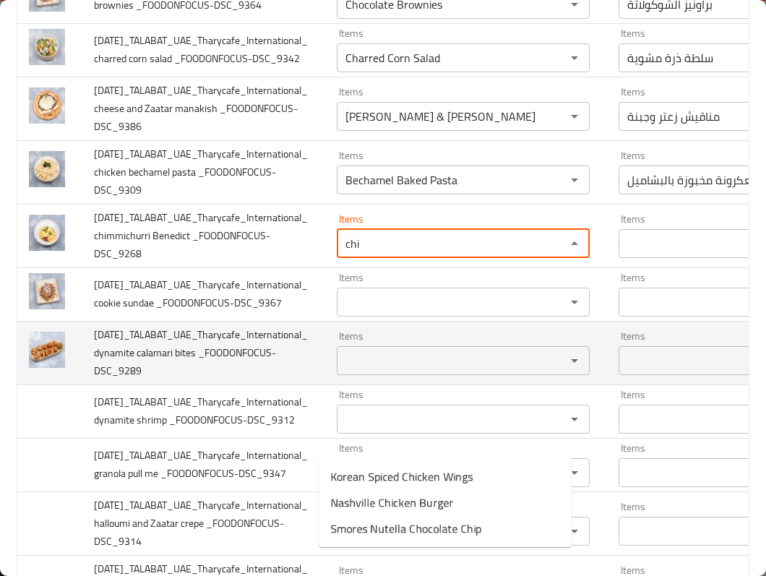
scroll to position [578, 0]
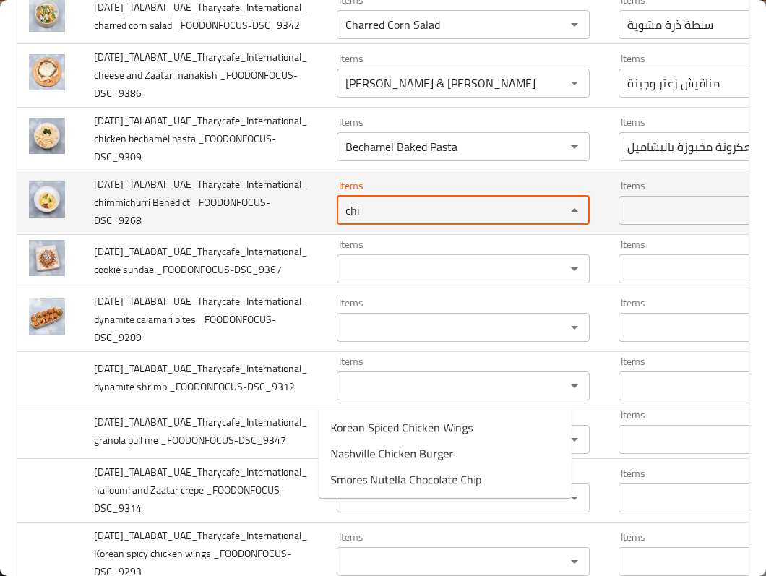
type _FOODONFOCUS-DSC_9268 "chi"
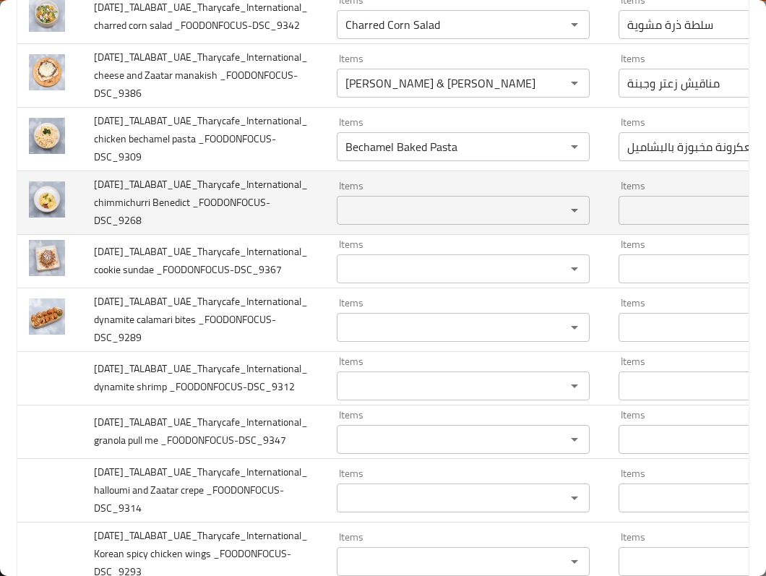
click at [175, 230] on span "2025-09-30_TALABAT_UAE_Tharycafe_International_ chimmichurri Benedict _FOODONFO…" at bounding box center [201, 202] width 214 height 55
click at [397, 220] on _FOODONFOCUS-DSC_9268 "Items" at bounding box center [442, 210] width 202 height 20
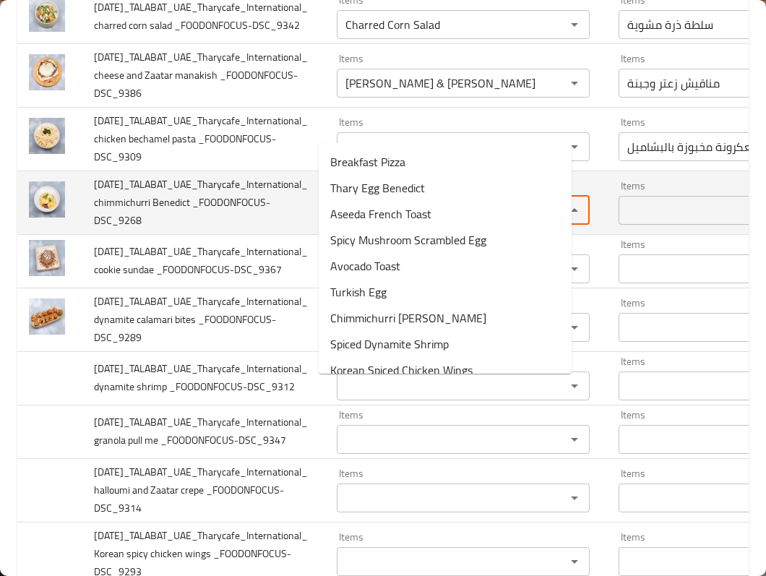
paste _FOODONFOCUS-DSC_9268 "Benedict"
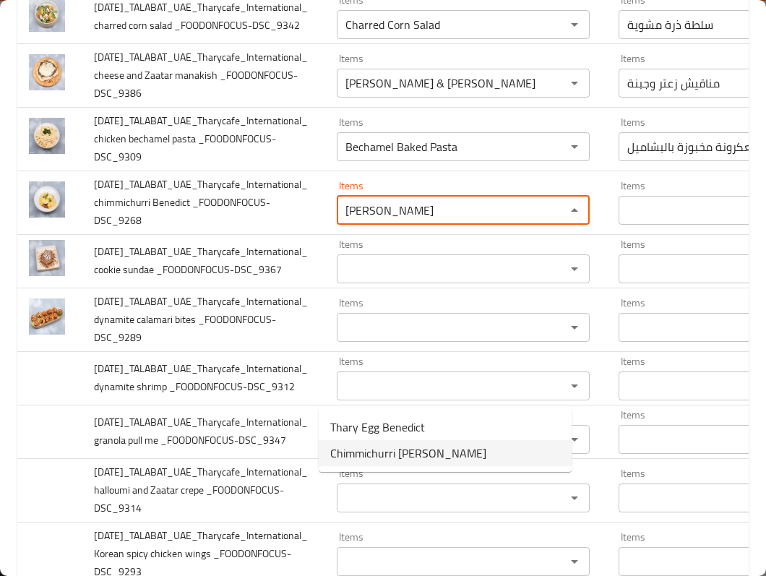
click at [499, 440] on _FOODONFOCUS-DSC_9268-option-1 "Chimmichurri Benedict" at bounding box center [445, 453] width 253 height 26
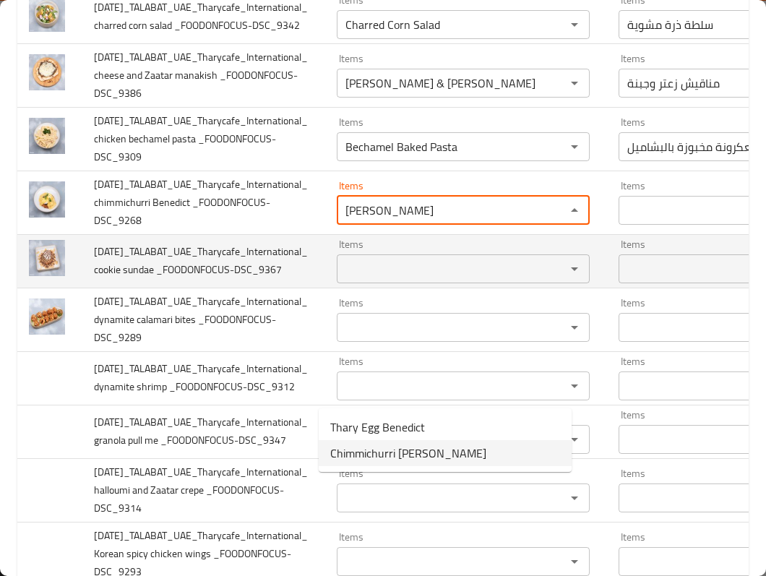
type _FOODONFOCUS-DSC_9268 "Chimmichurri Benedict"
type _FOODONFOCUS-DSC_9268-ar "بينيديكت تشيميشوري"
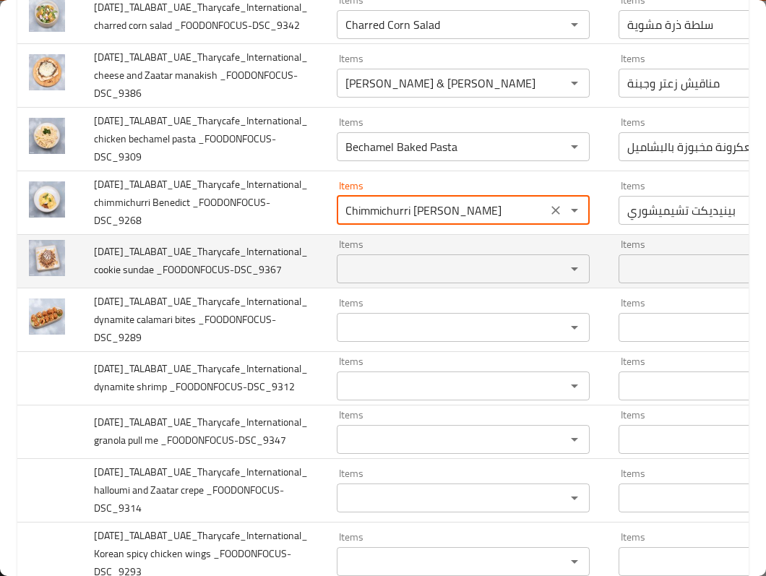
type _FOODONFOCUS-DSC_9268 "Chimmichurri Benedict"
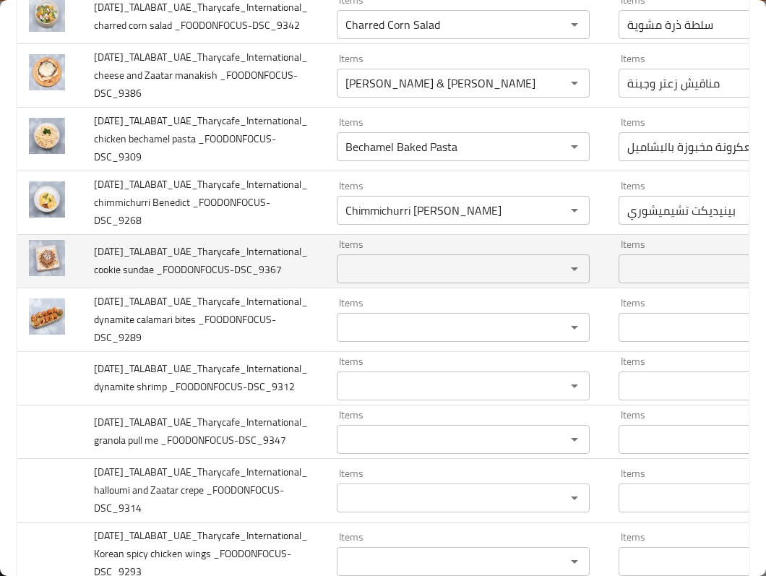
click at [139, 279] on span "2025-09-30_TALABAT_UAE_Tharycafe_International_ cookie sundae _FOODONFOCUS-DSC_…" at bounding box center [201, 260] width 214 height 37
click at [350, 283] on div "Items" at bounding box center [463, 268] width 253 height 29
paste _FOODONFOCUS-DSC_9367 "sundae"
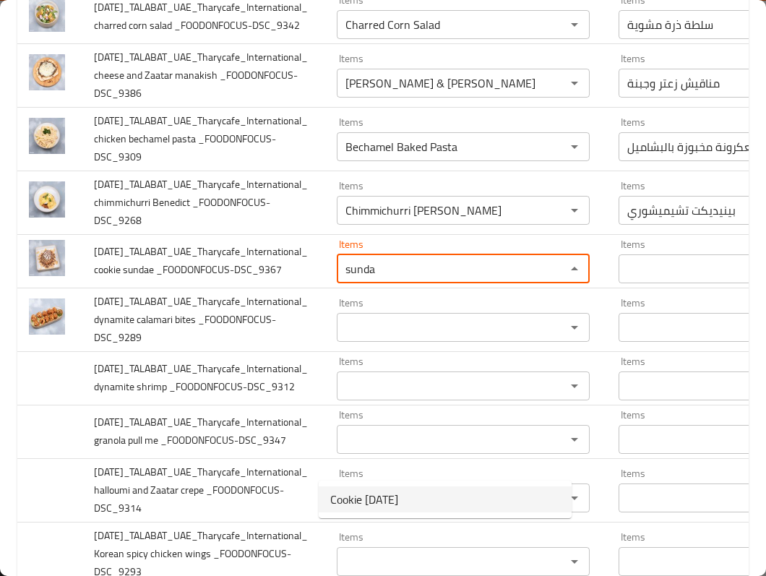
click at [351, 504] on span "Cookie Sunday" at bounding box center [364, 499] width 68 height 17
type _FOODONFOCUS-DSC_9367 "Cookie Sunday"
type _FOODONFOCUS-DSC_9367-ar "كوكيز صن داى"
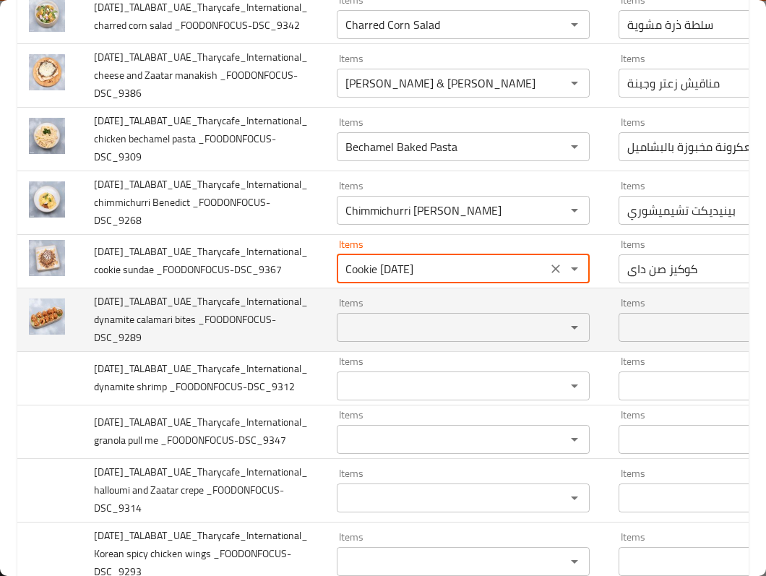
type _FOODONFOCUS-DSC_9367 "Cookie Sunday"
click at [111, 347] on span "2025-09-30_TALABAT_UAE_Tharycafe_International_ dynamite calamari bites _FOODON…" at bounding box center [201, 319] width 214 height 55
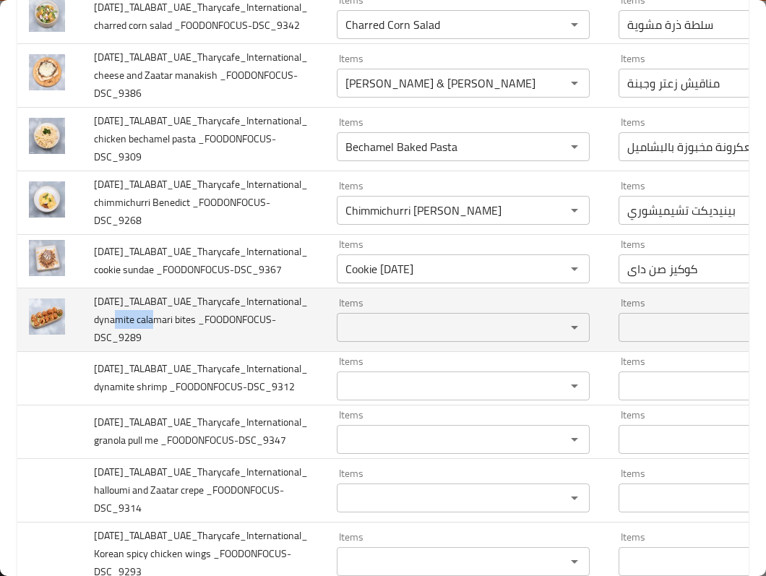
click at [111, 347] on span "2025-09-30_TALABAT_UAE_Tharycafe_International_ dynamite calamari bites _FOODON…" at bounding box center [201, 319] width 214 height 55
click at [387, 337] on _FOODONFOCUS-DSC_9289 "Items" at bounding box center [442, 327] width 202 height 20
paste _FOODONFOCUS-DSC_9289 "dynamite"
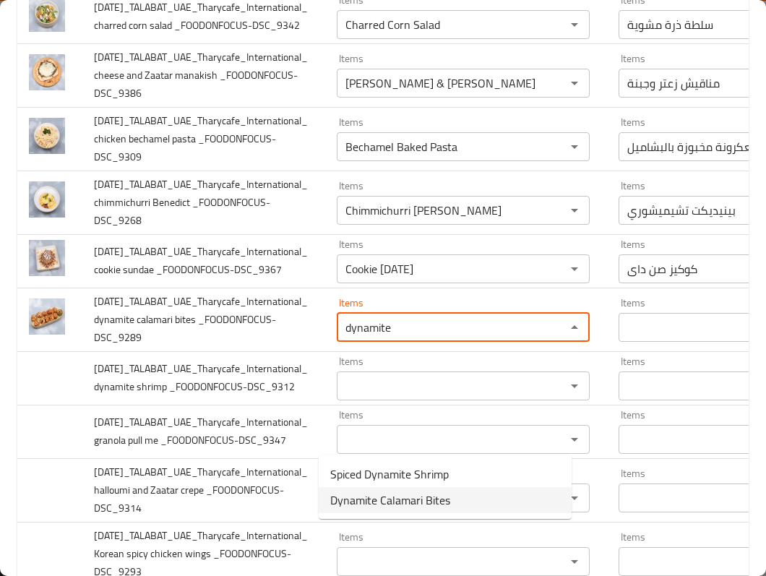
click at [483, 495] on _FOODONFOCUS-DSC_9289-option-1 "Dynamite Calamari Bites" at bounding box center [445, 500] width 253 height 26
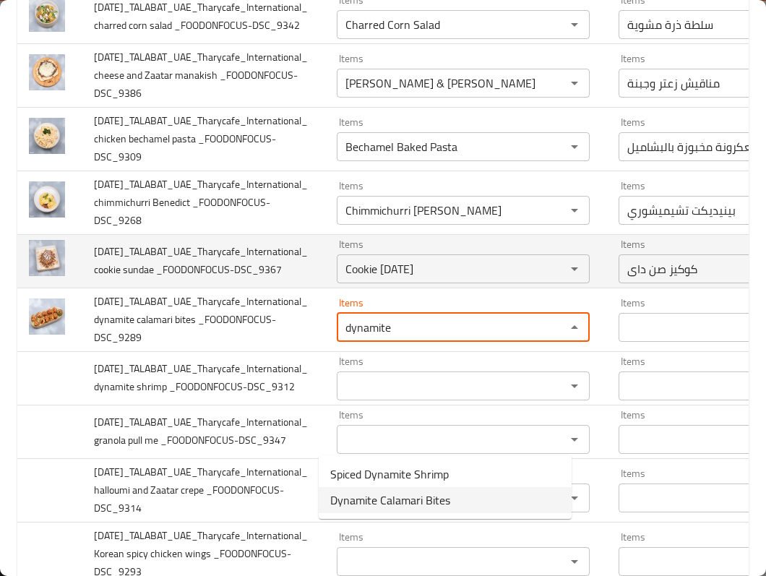
type _FOODONFOCUS-DSC_9289 "Dynamite Calamari Bites"
type _FOODONFOCUS-DSC_9289-ar "بايتس كاليماري ديناميت"
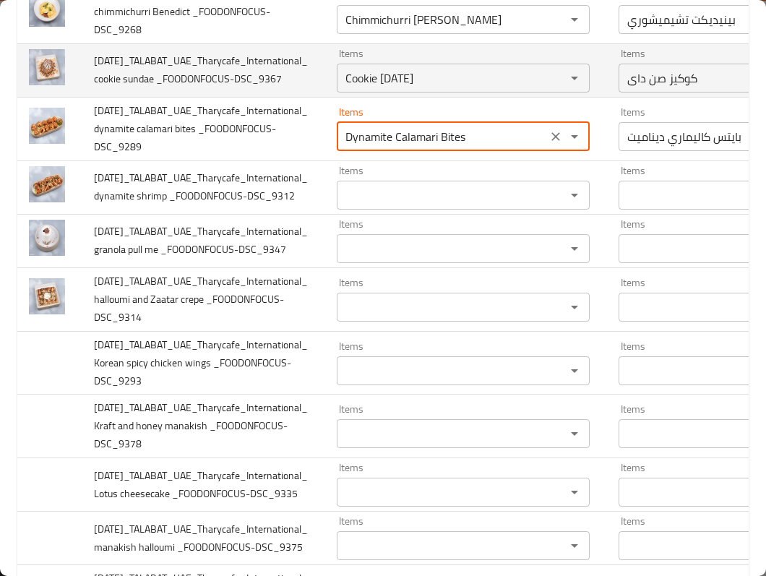
scroll to position [770, 0]
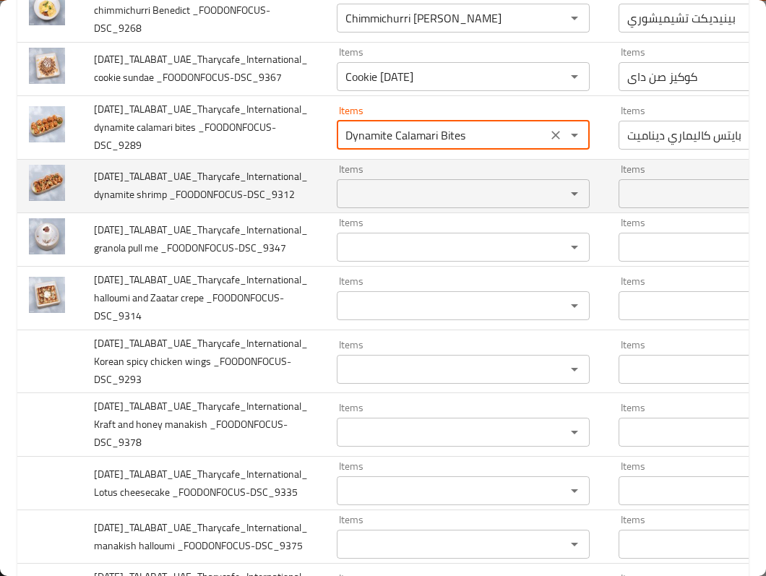
type _FOODONFOCUS-DSC_9289 "Dynamite Calamari Bites"
click at [379, 204] on _FOODONFOCUS-DSC_9312 "Items" at bounding box center [442, 194] width 202 height 20
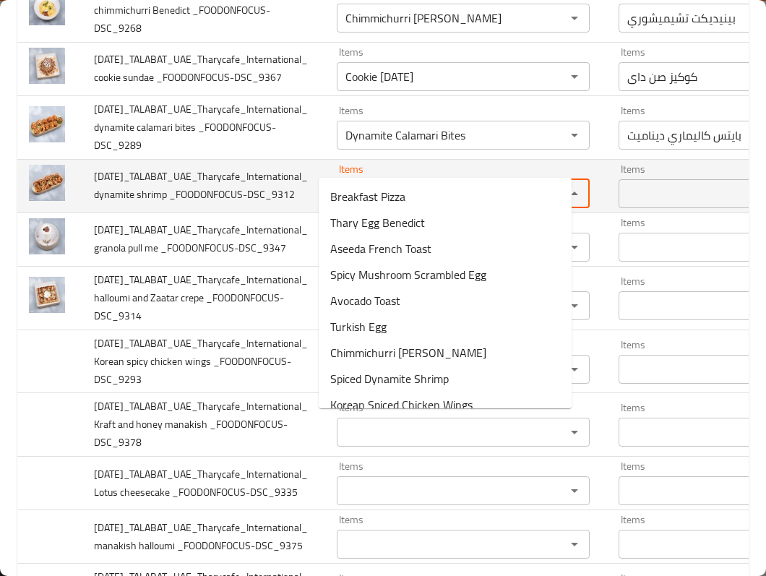
paste _FOODONFOCUS-DSC_9312 "dynamite"
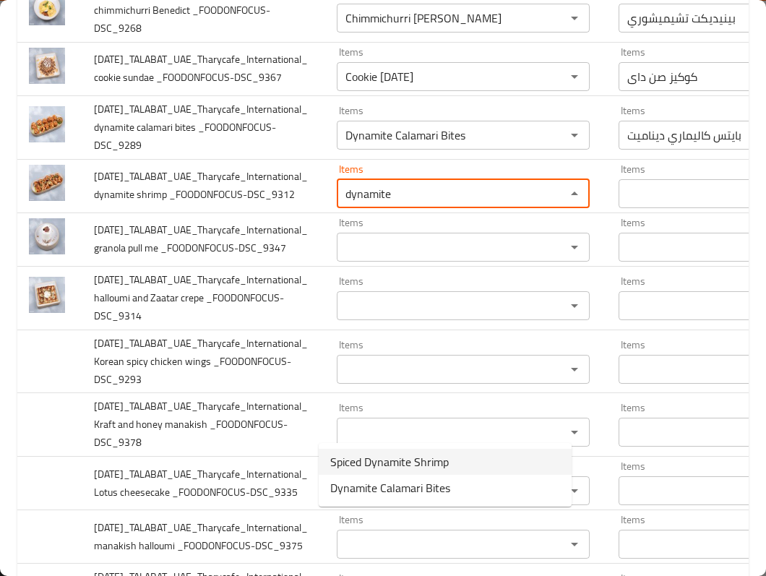
click at [492, 455] on _FOODONFOCUS-DSC_9312-option-0 "Spiced Dynamite Shrimp" at bounding box center [445, 462] width 253 height 26
type _FOODONFOCUS-DSC_9312 "Spiced Dynamite Shrimp"
type _FOODONFOCUS-DSC_9312-ar "روبيان ديناميت متبل"
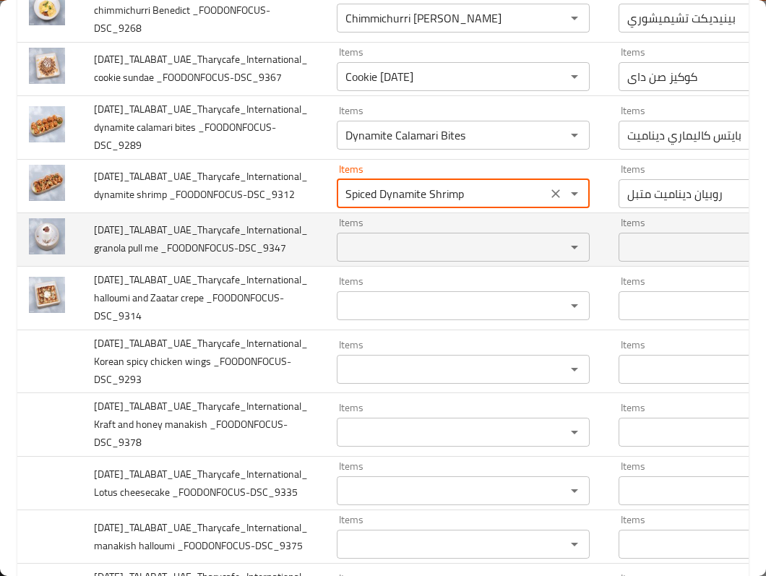
type _FOODONFOCUS-DSC_9312 "Spiced Dynamite Shrimp"
click at [108, 257] on span "2025-09-30_TALABAT_UAE_Tharycafe_International_ granola pull me _FOODONFOCUS-DS…" at bounding box center [201, 238] width 214 height 37
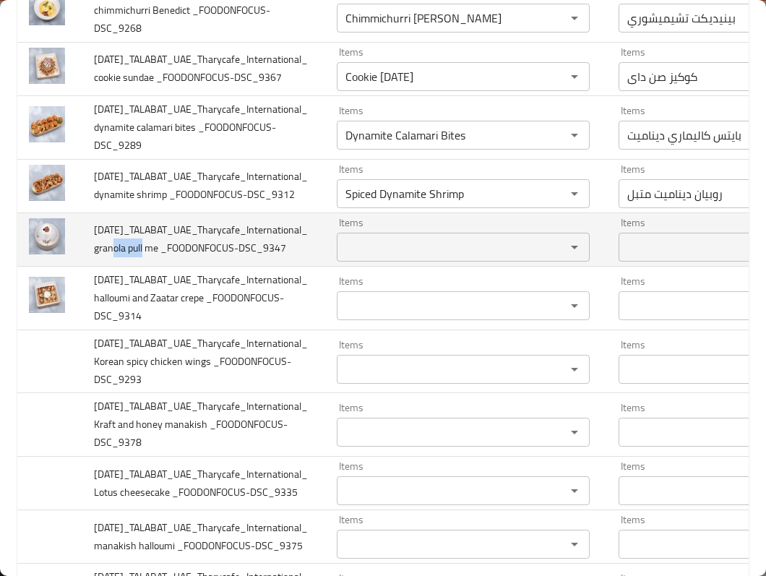
click at [108, 257] on span "2025-09-30_TALABAT_UAE_Tharycafe_International_ granola pull me _FOODONFOCUS-DS…" at bounding box center [201, 238] width 214 height 37
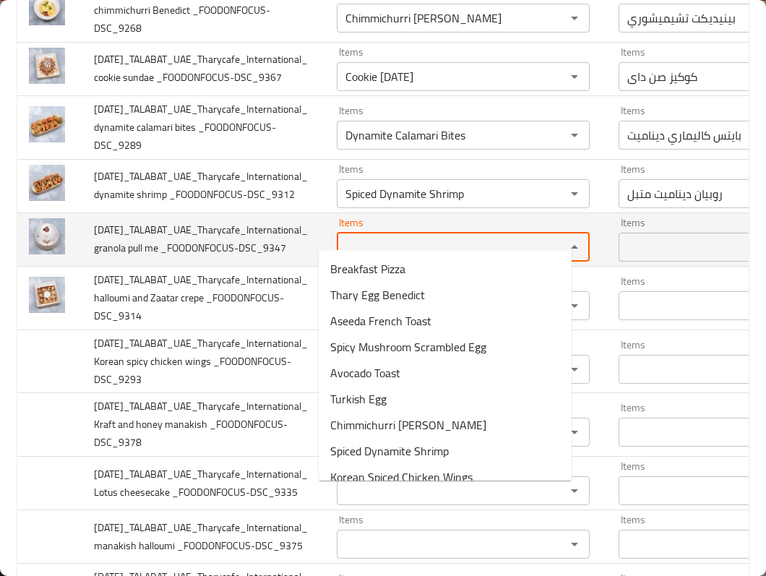
click at [368, 257] on _FOODONFOCUS-DSC_9347 "Items" at bounding box center [442, 247] width 202 height 20
paste _FOODONFOCUS-DSC_9347 "granola"
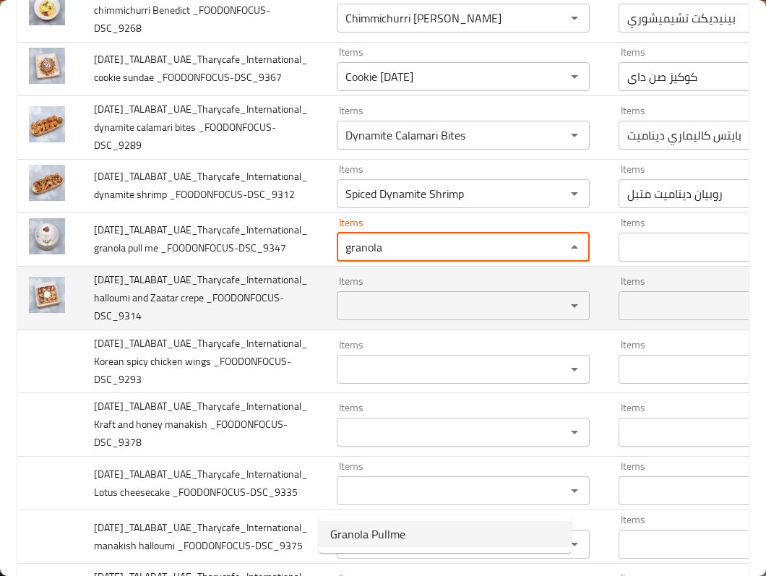
drag, startPoint x: 396, startPoint y: 538, endPoint x: 275, endPoint y: 529, distance: 121.7
click at [396, 538] on span "Granola Pullme" at bounding box center [367, 533] width 75 height 17
type _FOODONFOCUS-DSC_9347 "Granola Pullme"
type _FOODONFOCUS-DSC_9347-ar "جرانولا بولمي"
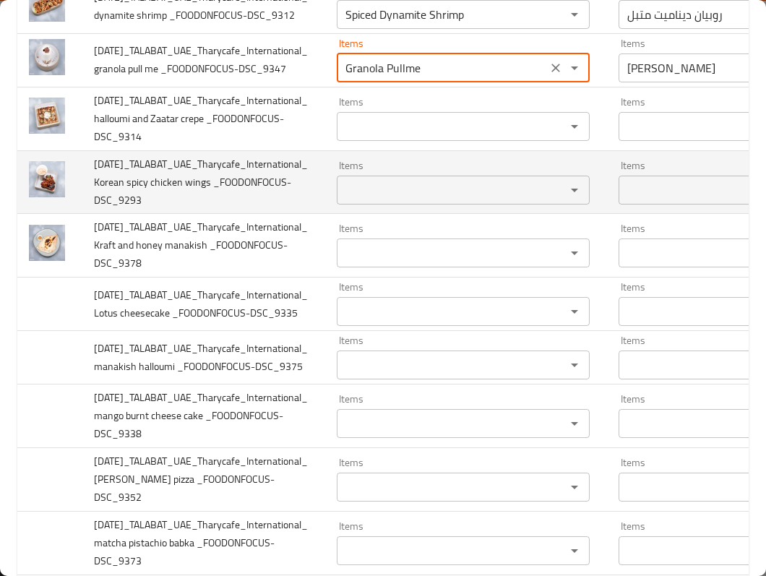
scroll to position [963, 0]
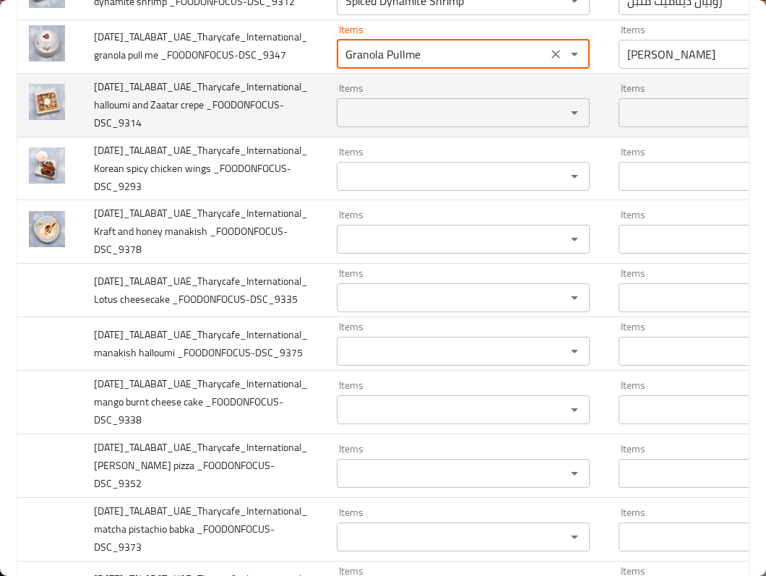
type _FOODONFOCUS-DSC_9347 "Granola Pullme"
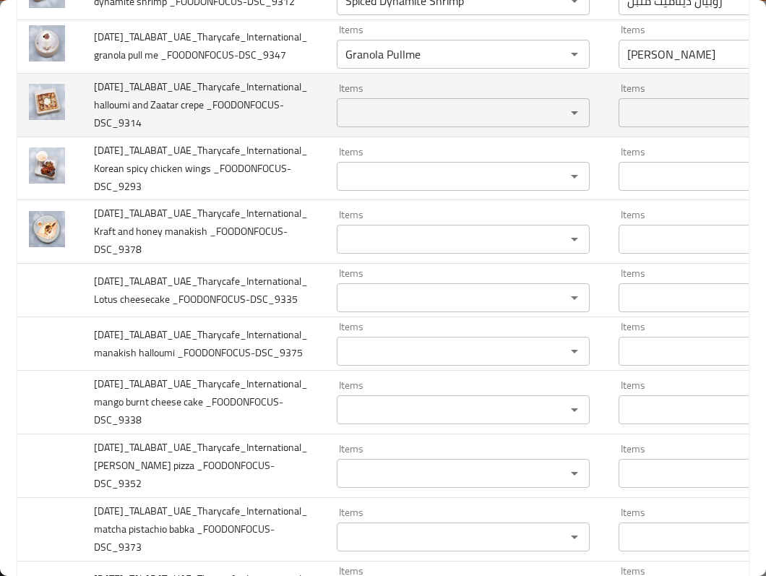
click at [162, 132] on span "2025-09-30_TALABAT_UAE_Tharycafe_International_ halloumi and Zaatar crepe _FOOD…" at bounding box center [201, 104] width 214 height 55
click at [399, 137] on td "Items Items" at bounding box center [466, 105] width 282 height 64
click at [397, 127] on div "Items" at bounding box center [463, 112] width 253 height 29
paste _FOODONFOCUS-DSC_9314 "Zaatar"
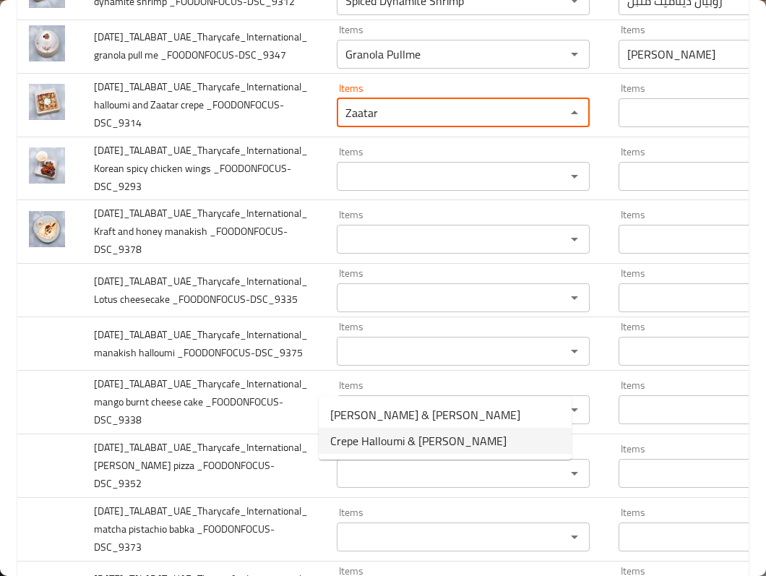
click at [458, 436] on _FOODONFOCUS-DSC_9314-option-1 "Crepe Halloumi & Zaatar" at bounding box center [445, 441] width 253 height 26
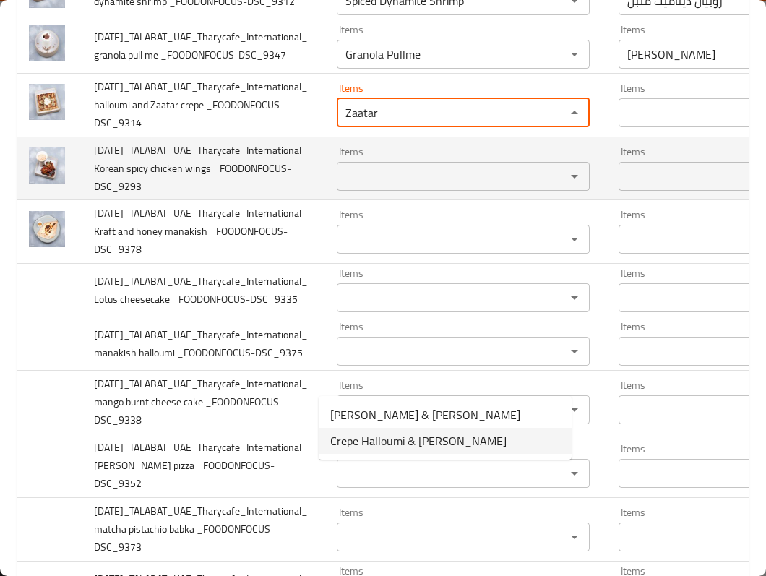
type _FOODONFOCUS-DSC_9314 "Crepe Halloumi & Zaatar"
type _FOODONFOCUS-DSC_9314-ar "كريب حلومي وزعتر"
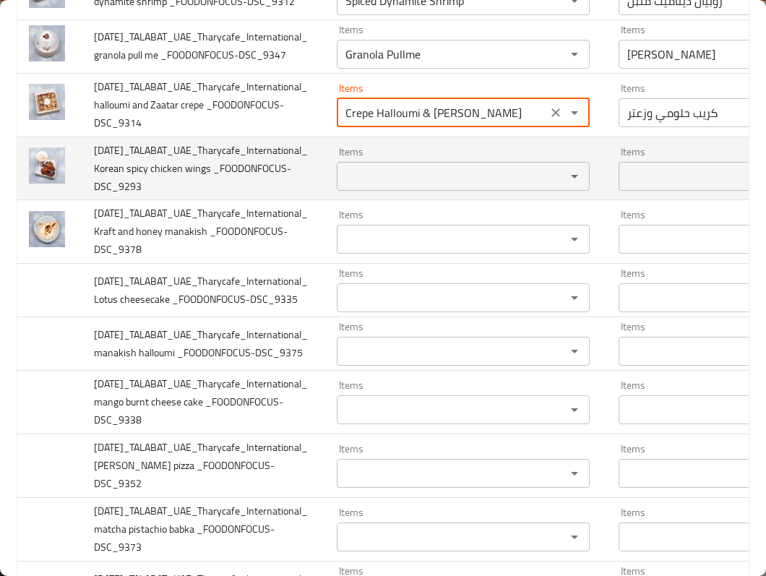
type _FOODONFOCUS-DSC_9314 "Crepe Halloumi & Zaatar"
click at [111, 196] on span "2025-09-30_TALABAT_UAE_Tharycafe_International_ Korean spicy chicken wings _FOO…" at bounding box center [201, 168] width 214 height 55
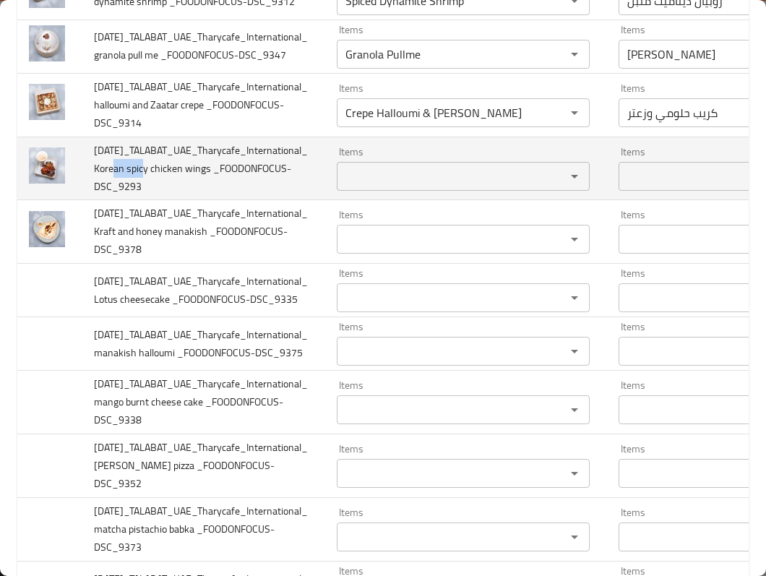
click at [111, 196] on span "2025-09-30_TALABAT_UAE_Tharycafe_International_ Korean spicy chicken wings _FOO…" at bounding box center [201, 168] width 214 height 55
click at [374, 186] on _FOODONFOCUS-DSC_9293 "Items" at bounding box center [442, 176] width 202 height 20
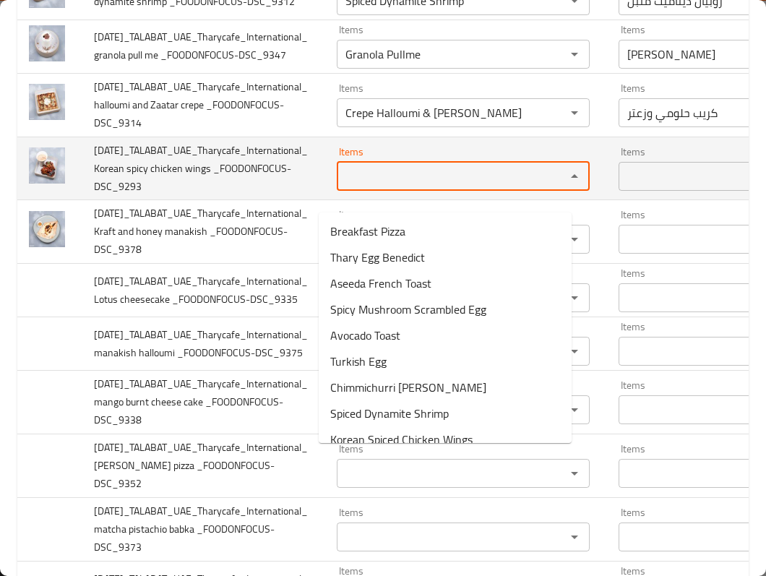
paste _FOODONFOCUS-DSC_9293 "Korean"
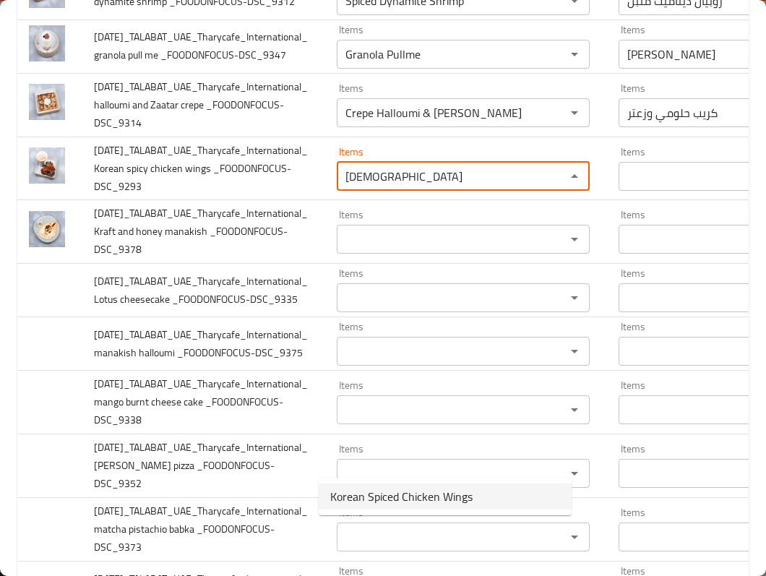
click at [421, 502] on span "Korean Spiced Chicken Wings" at bounding box center [401, 496] width 142 height 17
type _FOODONFOCUS-DSC_9293 "Korean Spiced Chicken Wings"
type _FOODONFOCUS-DSC_9293-ar "أجنحة دجاج متبلة الكورية"
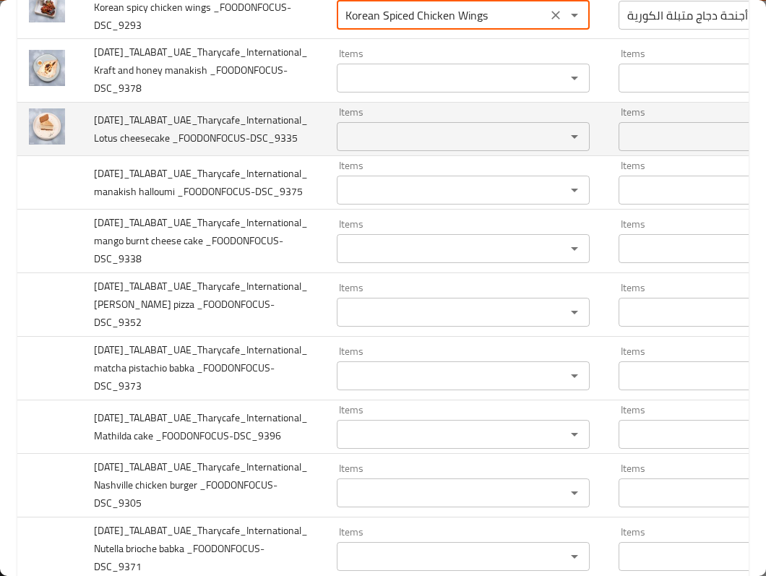
scroll to position [1156, 0]
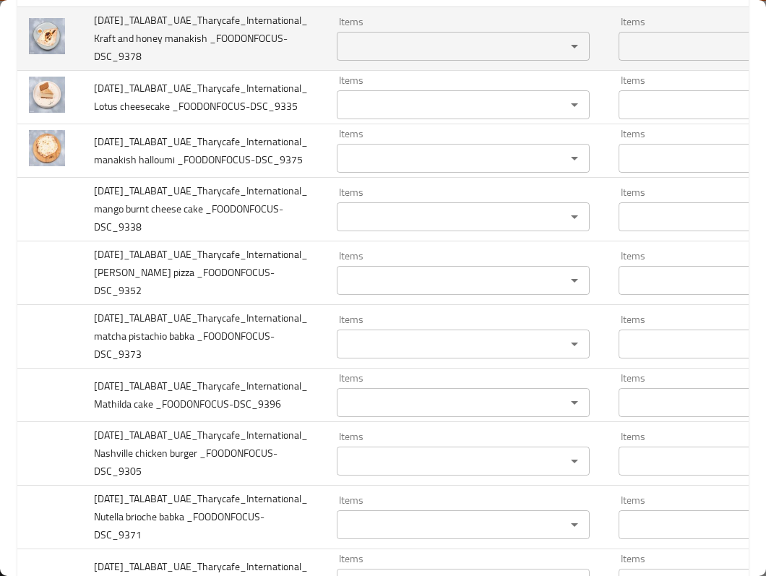
type _FOODONFOCUS-DSC_9293 "Korean Spiced Chicken Wings"
click at [150, 66] on span "2025-09-30_TALABAT_UAE_Tharycafe_International_ Kraft and honey manakish _FOODO…" at bounding box center [201, 38] width 214 height 55
click at [365, 61] on div "Items" at bounding box center [463, 46] width 253 height 29
paste _FOODONFOCUS-DSC_9378 "honey"
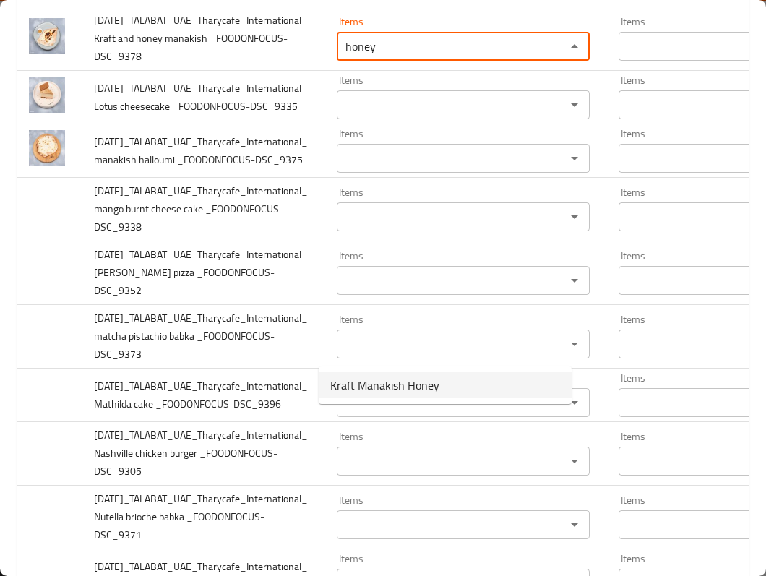
click at [462, 380] on _FOODONFOCUS-DSC_9378-option-0 "Kraft Manakish Honey" at bounding box center [445, 385] width 253 height 26
type _FOODONFOCUS-DSC_9378 "Kraft Manakish Honey"
type _FOODONFOCUS-DSC_9378-ar "مناقيش كرافت و عسل"
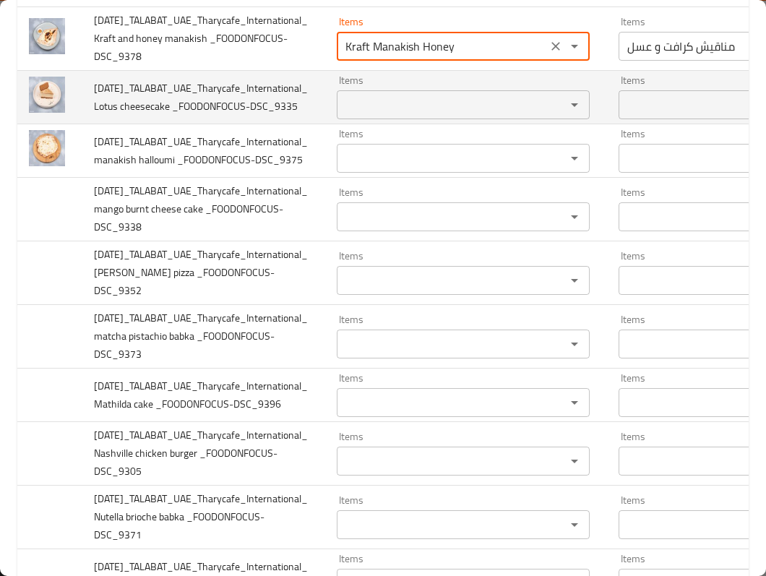
type _FOODONFOCUS-DSC_9378 "Kraft Manakish Honey"
click at [134, 116] on span "2025-09-30_TALABAT_UAE_Tharycafe_International_ Lotus cheesecake _FOODONFOCUS-D…" at bounding box center [201, 97] width 214 height 37
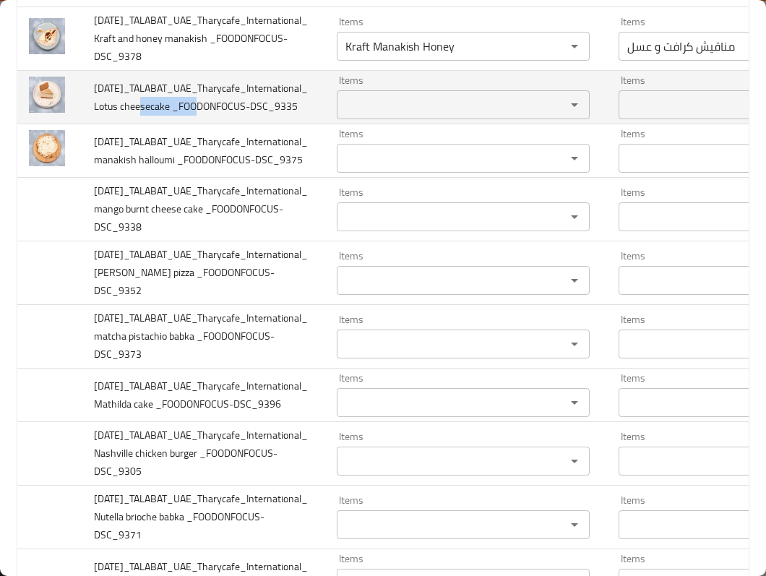
click at [134, 116] on span "2025-09-30_TALABAT_UAE_Tharycafe_International_ Lotus cheesecake _FOODONFOCUS-D…" at bounding box center [201, 97] width 214 height 37
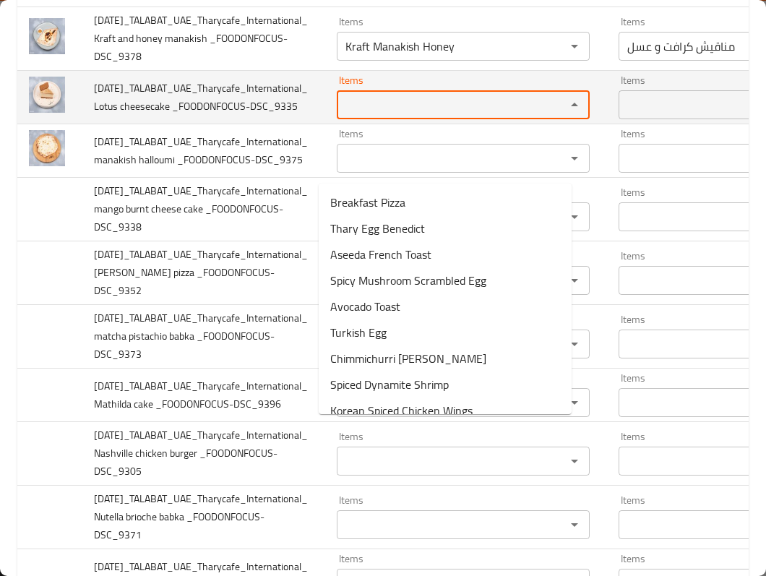
click at [371, 115] on _FOODONFOCUS-DSC_9335 "Items" at bounding box center [442, 105] width 202 height 20
paste _FOODONFOCUS-DSC_9335 "cheesecake"
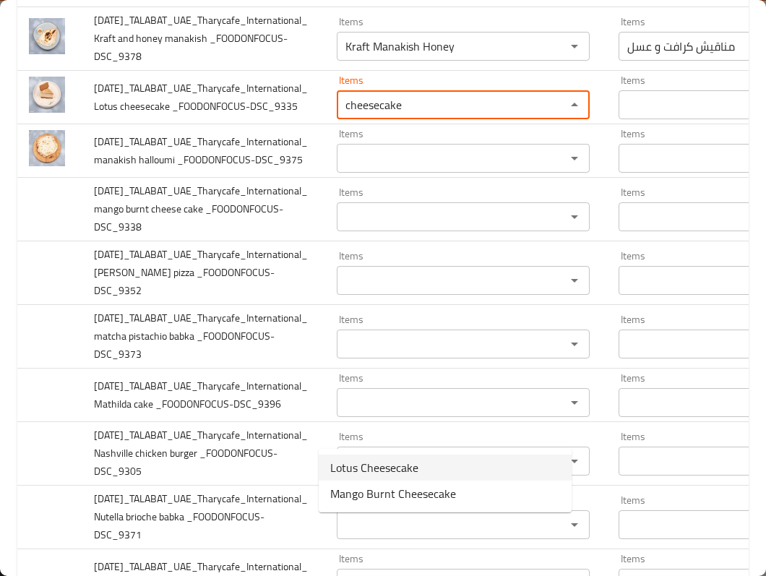
click at [434, 460] on _FOODONFOCUS-DSC_9335-option-0 "Lotus Cheesecake" at bounding box center [445, 468] width 253 height 26
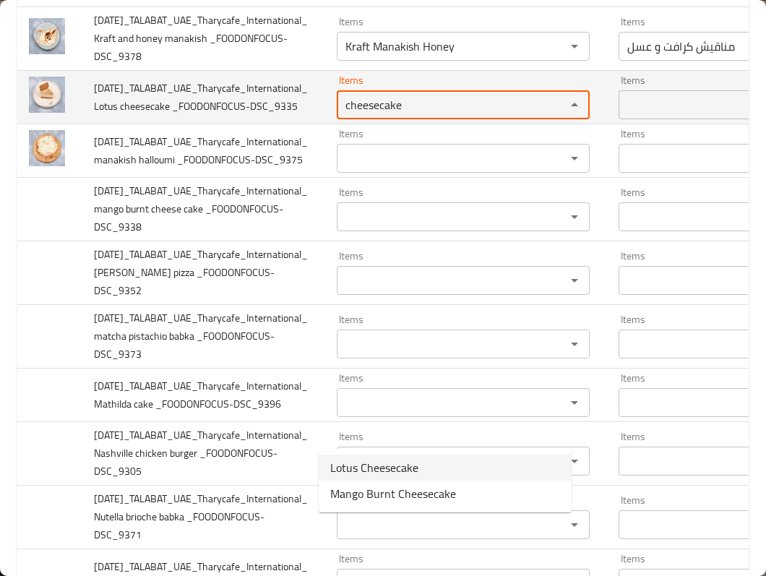
type _FOODONFOCUS-DSC_9335 "Lotus Cheesecake"
type _FOODONFOCUS-DSC_9335-ar "لوتس تشيز كيك"
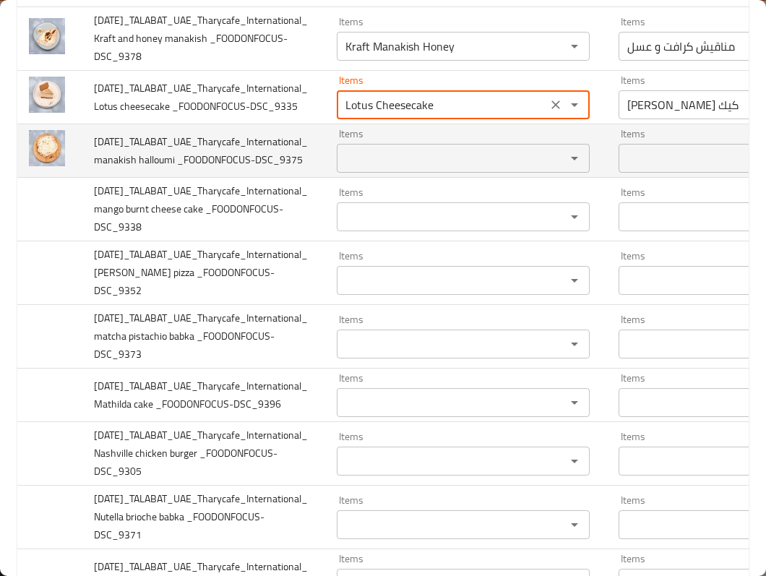
type _FOODONFOCUS-DSC_9335 "Lotus Cheesecake"
click at [113, 169] on span "2025-09-30_TALABAT_UAE_Tharycafe_International_ manakish halloumi _FOODONFOCUS-…" at bounding box center [201, 150] width 214 height 37
click at [150, 169] on span "2025-09-30_TALABAT_UAE_Tharycafe_International_ manakish halloumi _FOODONFOCUS-…" at bounding box center [201, 150] width 214 height 37
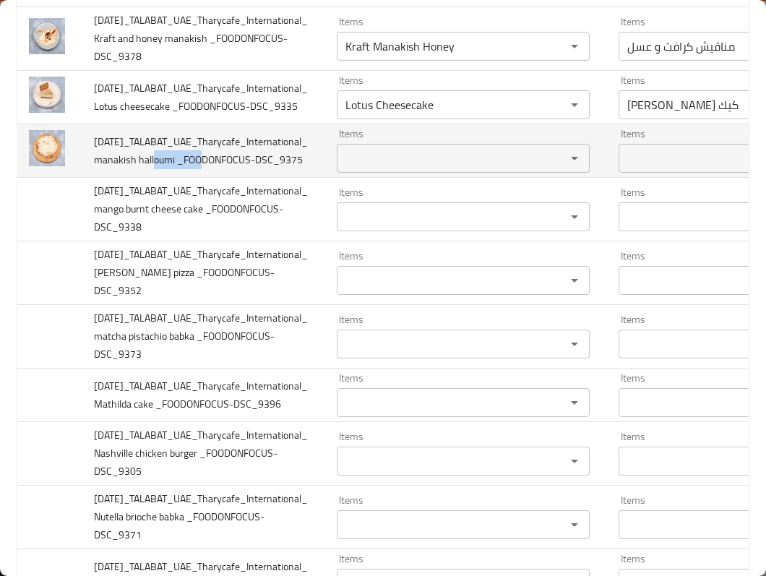
click at [150, 169] on span "2025-09-30_TALABAT_UAE_Tharycafe_International_ manakish halloumi _FOODONFOCUS-…" at bounding box center [201, 150] width 214 height 37
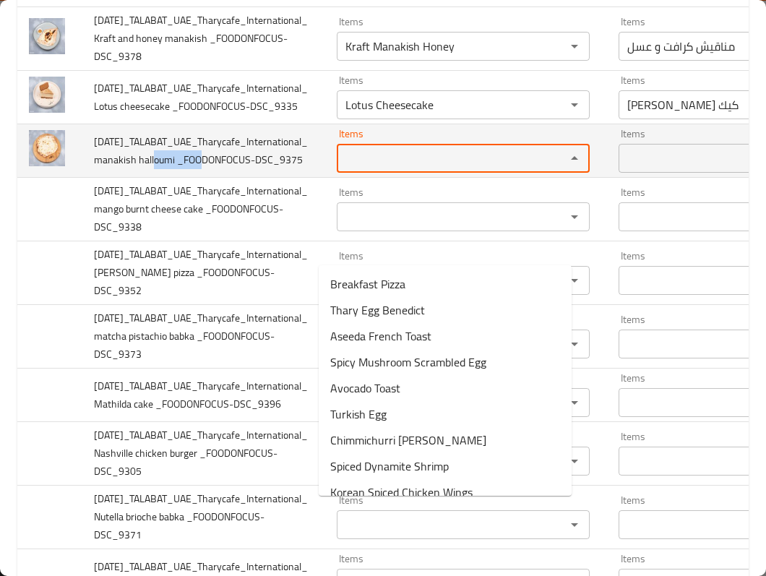
click at [428, 168] on _FOODONFOCUS-DSC_9375 "Items" at bounding box center [442, 158] width 202 height 20
paste _FOODONFOCUS-DSC_9375 "halloumi"
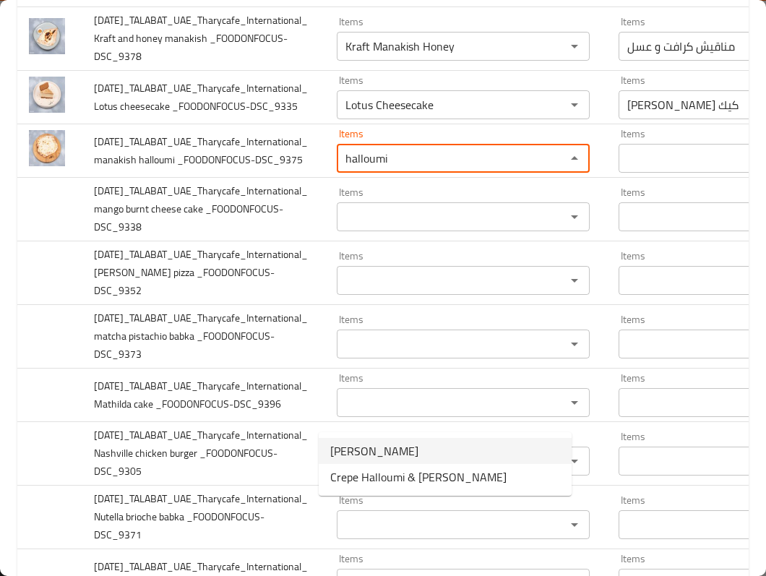
click at [385, 452] on span "Manakish Halloumi" at bounding box center [374, 450] width 88 height 17
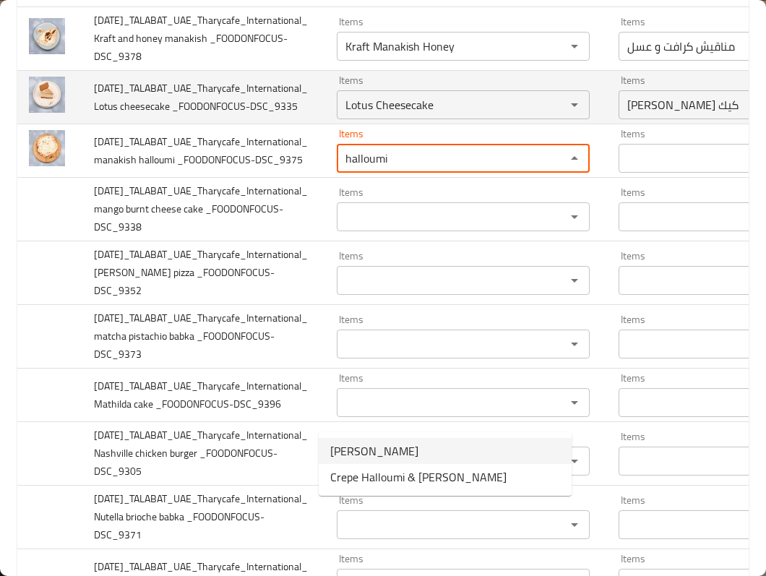
type _FOODONFOCUS-DSC_9375 "Manakish Halloumi"
type _FOODONFOCUS-DSC_9375-ar "مناقيش حلومي"
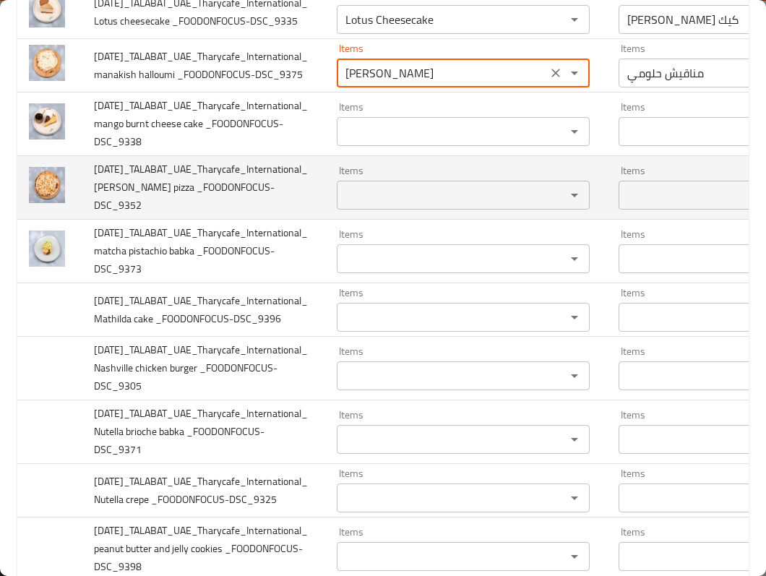
scroll to position [1348, 0]
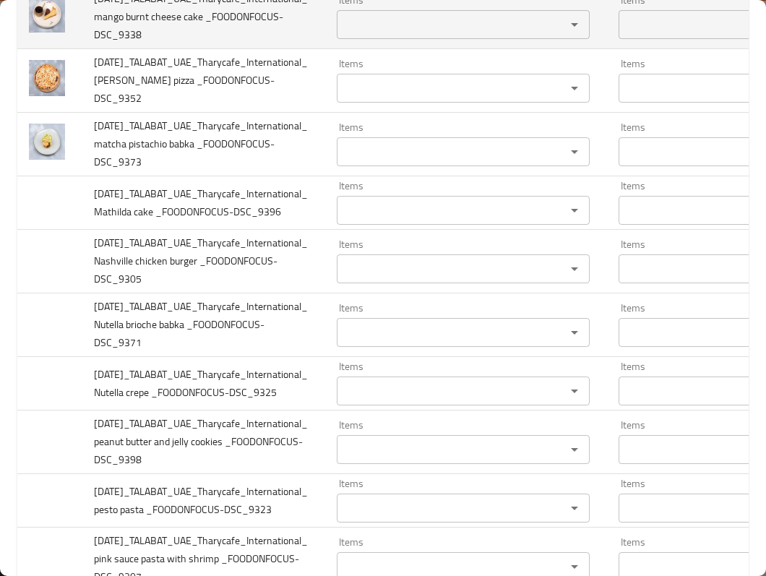
type _FOODONFOCUS-DSC_9375 "Manakish Halloumi"
click at [142, 44] on span "2025-09-30_TALABAT_UAE_Tharycafe_International_ mango burnt cheese cake _FOODON…" at bounding box center [201, 16] width 214 height 55
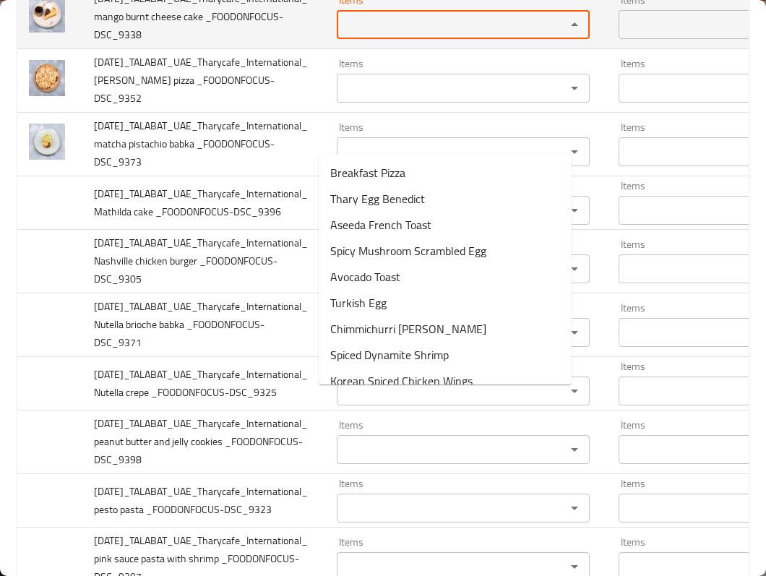
click at [354, 35] on _FOODONFOCUS-DSC_9338 "Items" at bounding box center [442, 24] width 202 height 20
paste _FOODONFOCUS-DSC_9338 "burnt"
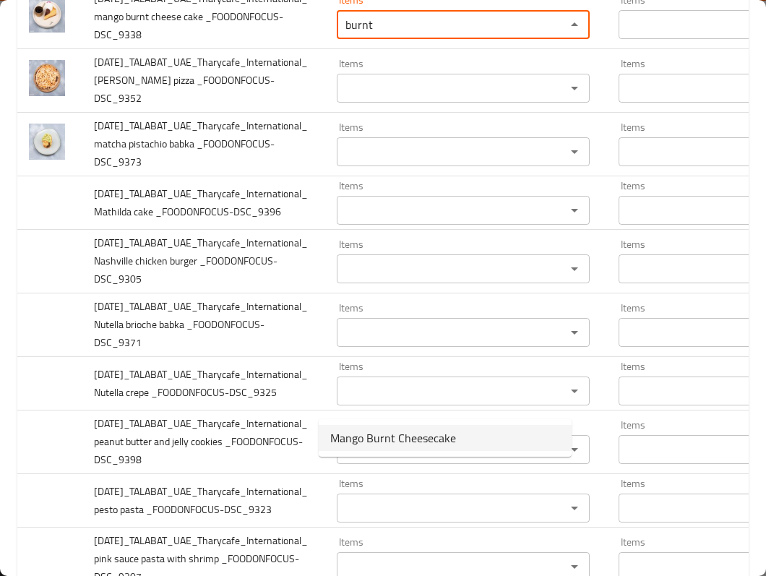
click at [410, 449] on _FOODONFOCUS-DSC_9338-option-0 "Mango Burnt Cheesecake" at bounding box center [445, 438] width 253 height 26
type _FOODONFOCUS-DSC_9338 "Mango Burnt Cheesecake"
type _FOODONFOCUS-DSC_9338-ar "تشيز كيك مانجو محروق"
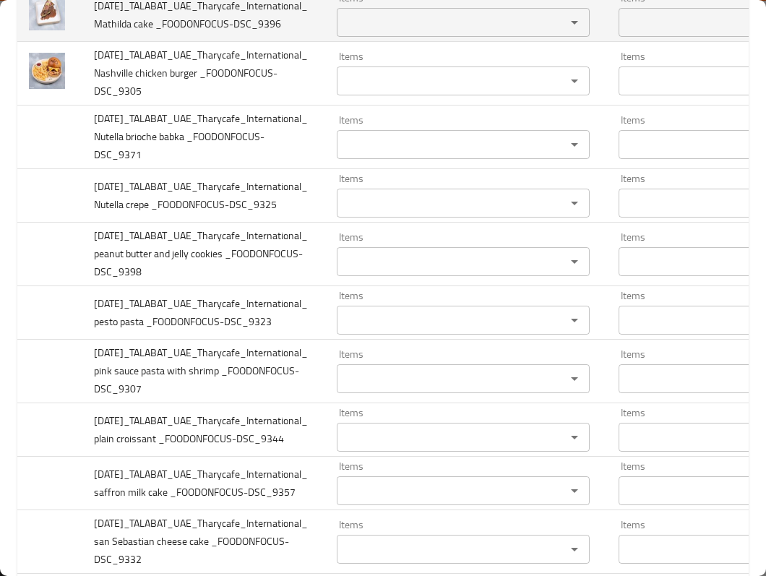
scroll to position [1541, 0]
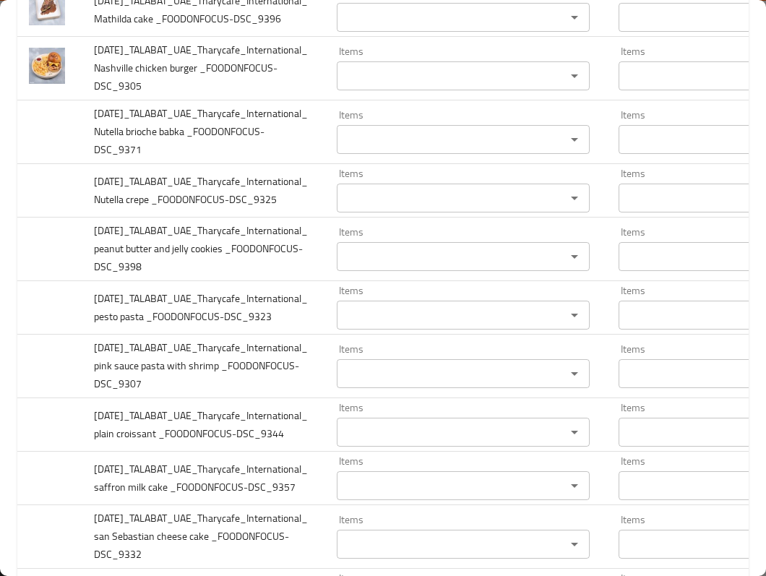
type _FOODONFOCUS-DSC_9338 "Mango Burnt Cheesecake"
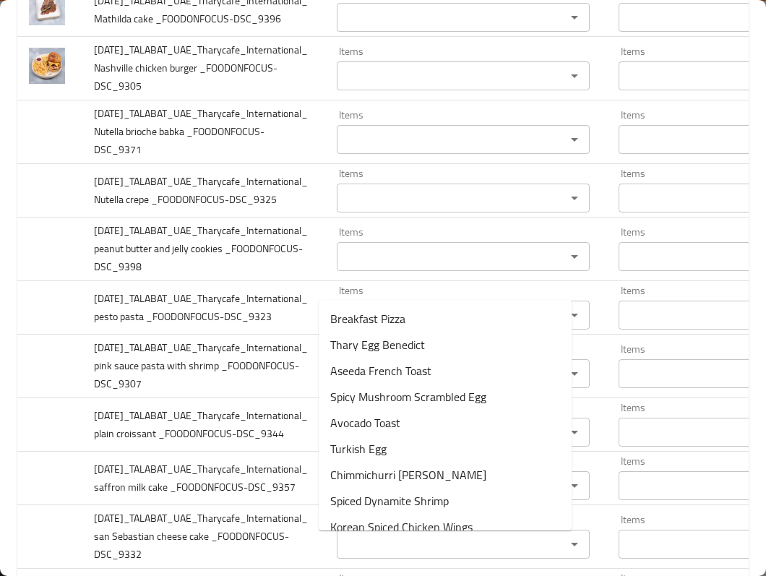
paste _FOODONFOCUS-DSC_9352 "margarita"
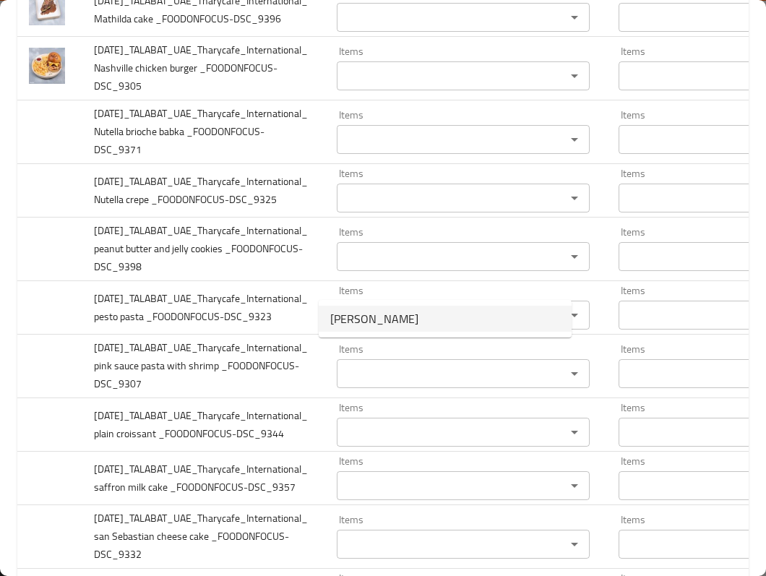
click at [390, 324] on span "Margarita Pizza" at bounding box center [374, 318] width 88 height 17
type _FOODONFOCUS-DSC_9352 "Margarita Pizza"
type _FOODONFOCUS-DSC_9352-ar "بيتزا مارغريتا"
type _FOODONFOCUS-DSC_9352 "Margarita Pizza"
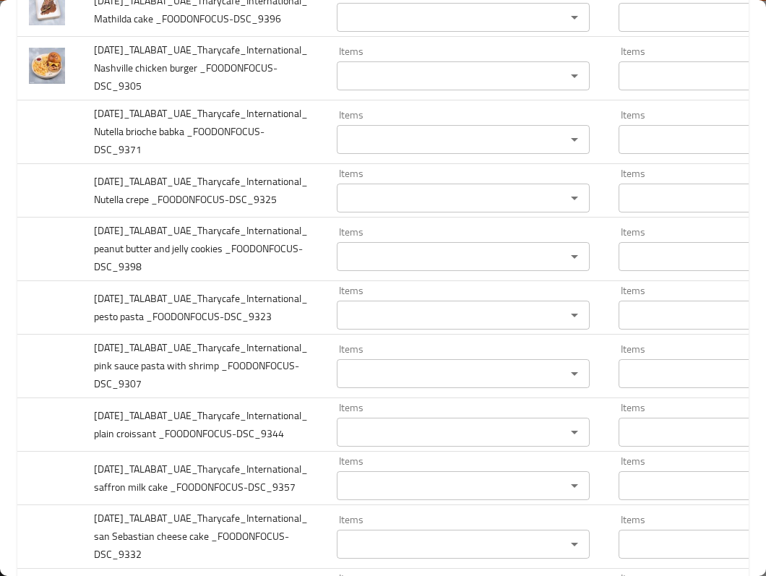
paste _FOODONFOCUS-DSC_9373 "matcha"
click at [384, 392] on span "Matcha Pistachio Babka" at bounding box center [394, 390] width 128 height 17
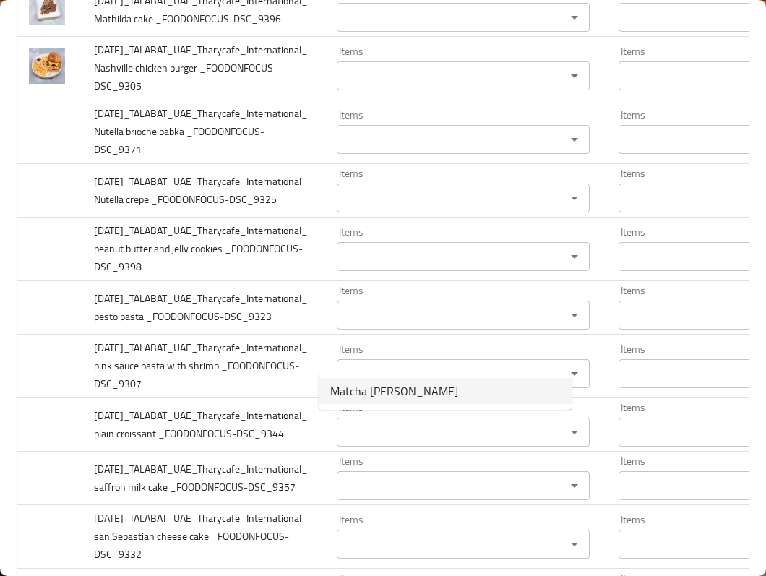
type _FOODONFOCUS-DSC_9373 "Matcha Pistachio Babka"
type _FOODONFOCUS-DSC_9373-ar "ماتشا فستق بابكا"
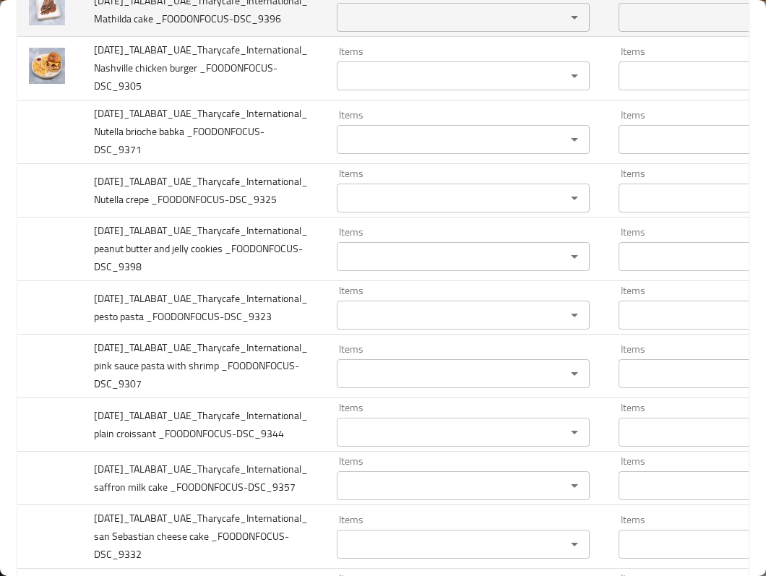
type _FOODONFOCUS-DSC_9373 "Matcha Pistachio Babka"
click at [116, 28] on span "2025-09-30_TALABAT_UAE_Tharycafe_International_ Mathilda cake _FOODONFOCUS-DSC_…" at bounding box center [201, 9] width 214 height 37
click at [337, 32] on div "Items" at bounding box center [463, 17] width 253 height 29
paste _FOODONFOCUS-DSC_9396 "Mathilda"
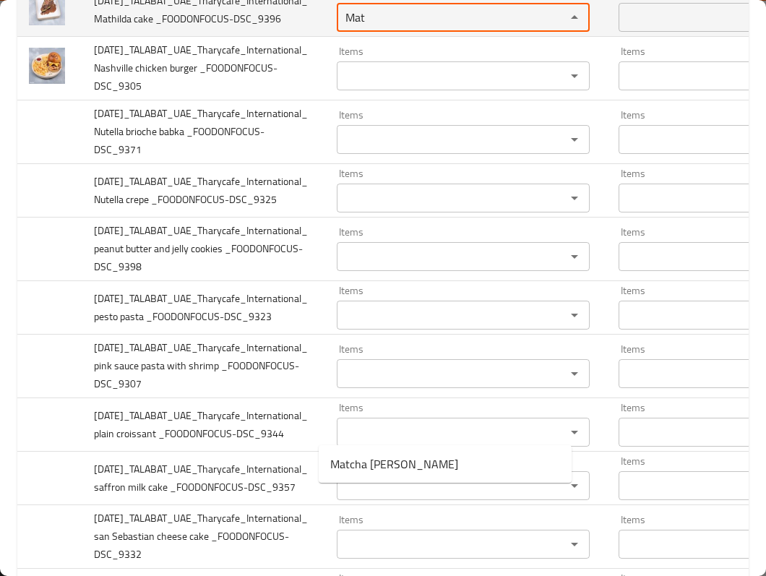
type _FOODONFOCUS-DSC_9396 "Mat"
click at [139, 28] on span "2025-09-30_TALABAT_UAE_Tharycafe_International_ Mathilda cake _FOODONFOCUS-DSC_…" at bounding box center [201, 9] width 214 height 37
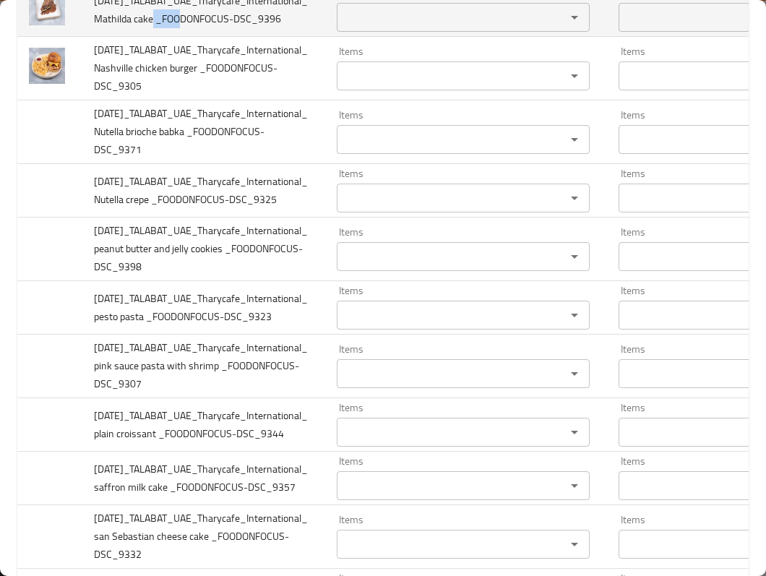
click at [139, 28] on span "2025-09-30_TALABAT_UAE_Tharycafe_International_ Mathilda cake _FOODONFOCUS-DSC_…" at bounding box center [201, 9] width 214 height 37
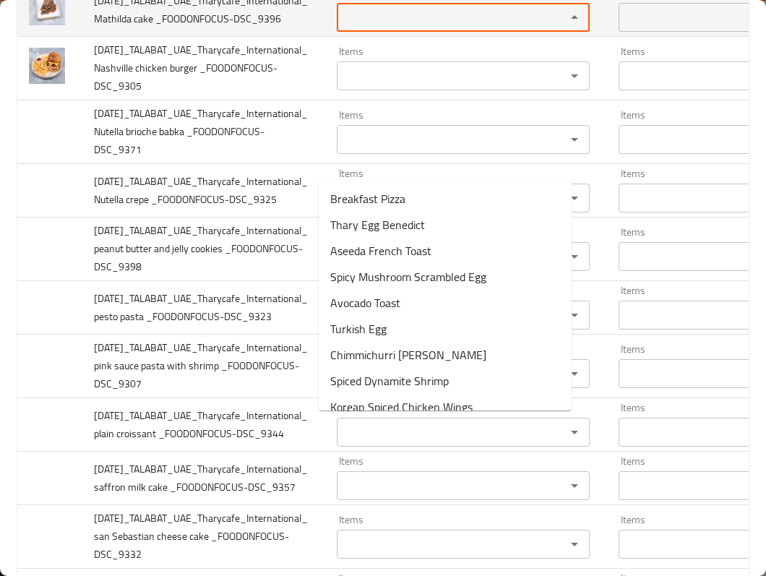
click at [411, 27] on _FOODONFOCUS-DSC_9396 "Items" at bounding box center [442, 17] width 202 height 20
paste _FOODONFOCUS-DSC_9396 "cake"
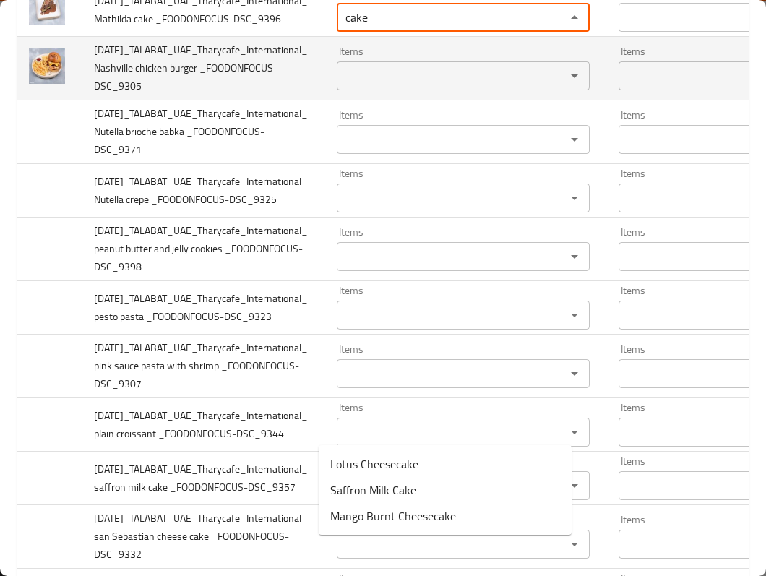
type _FOODONFOCUS-DSC_9396 "cake"
click at [106, 95] on span "2025-09-30_TALABAT_UAE_Tharycafe_International_ Nashville chicken burger _FOODO…" at bounding box center [201, 67] width 214 height 55
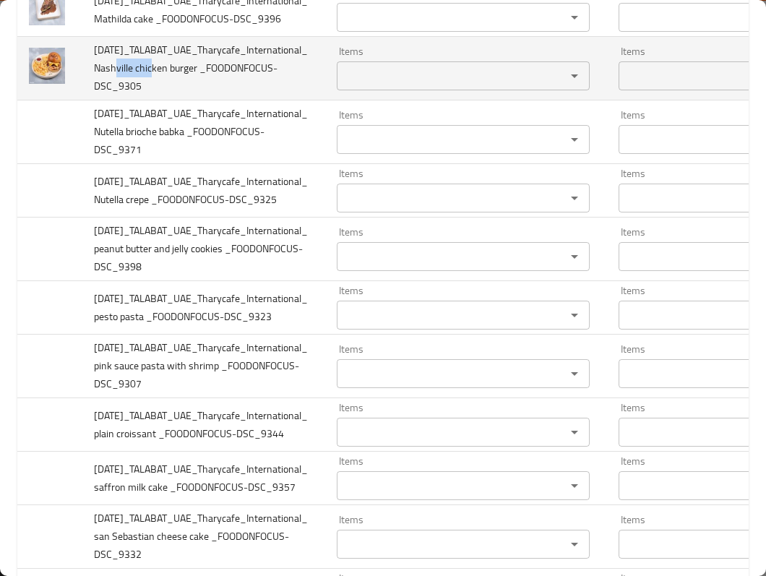
click at [106, 95] on span "2025-09-30_TALABAT_UAE_Tharycafe_International_ Nashville chicken burger _FOODO…" at bounding box center [201, 67] width 214 height 55
click at [383, 86] on _FOODONFOCUS-DSC_9305 "Items" at bounding box center [442, 76] width 202 height 20
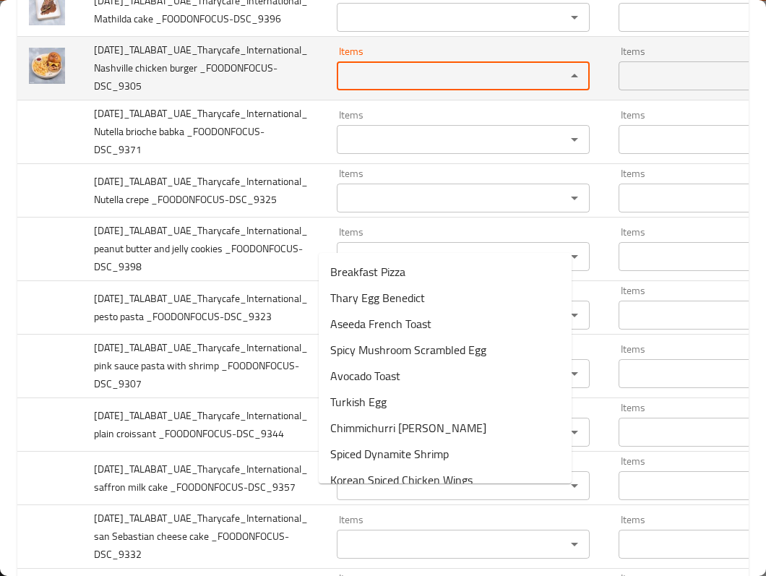
paste _FOODONFOCUS-DSC_9305 "Nashville"
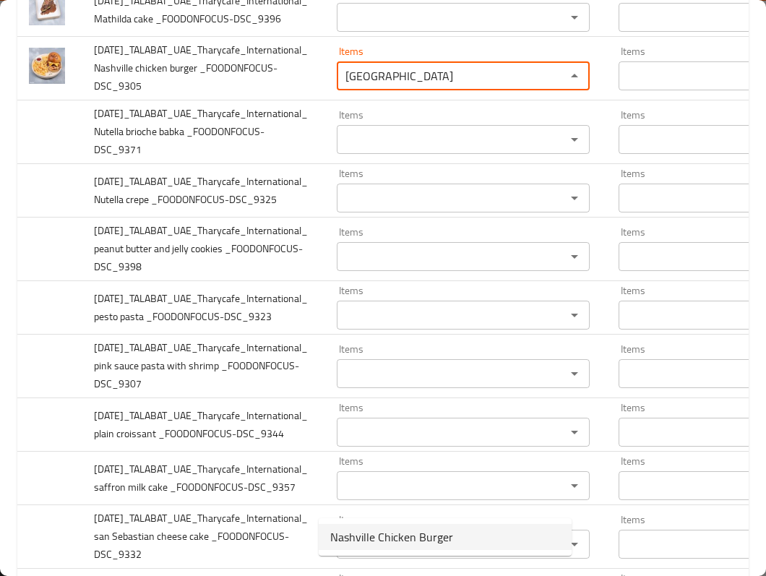
click at [391, 542] on span "Nashville Chicken Burger" at bounding box center [391, 536] width 123 height 17
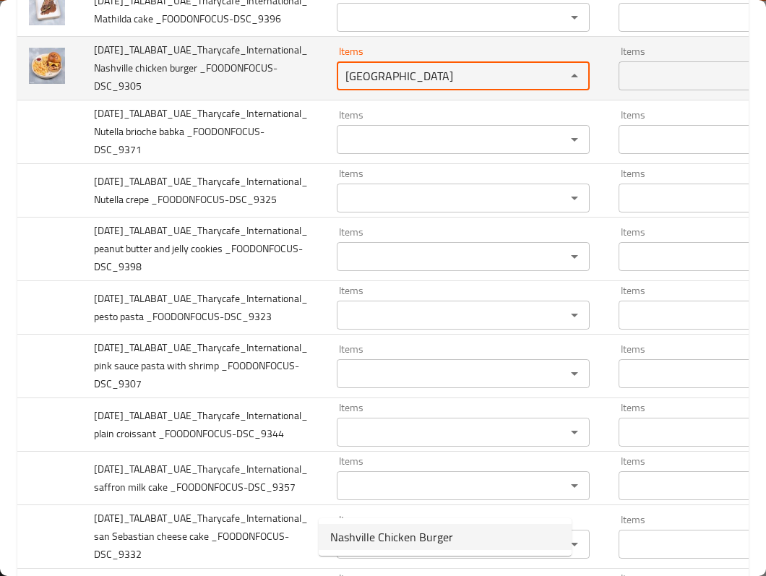
type _FOODONFOCUS-DSC_9305 "Nashville Chicken Burger"
type _FOODONFOCUS-DSC_9305-ar "برجر دجاج ناشفيل"
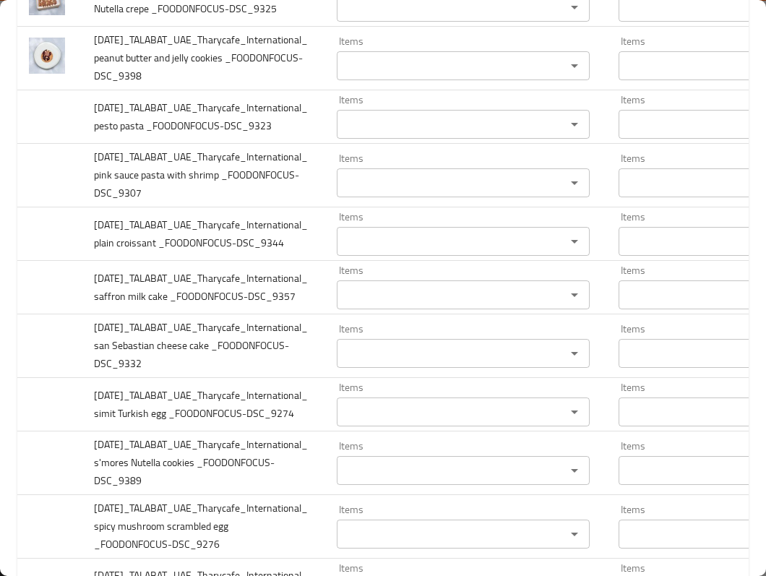
scroll to position [1734, 0]
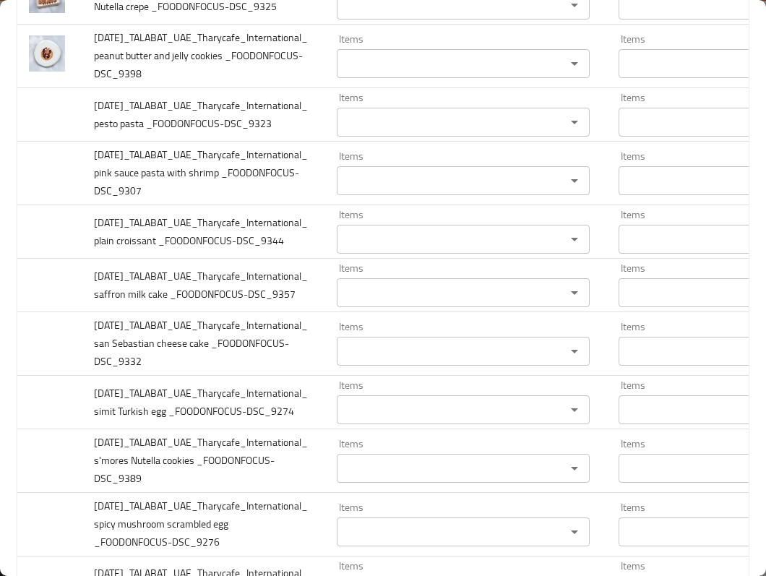
type _FOODONFOCUS-DSC_9305 "Nashville Chicken Burger"
paste _FOODONFOCUS-DSC_9371 "brioche"
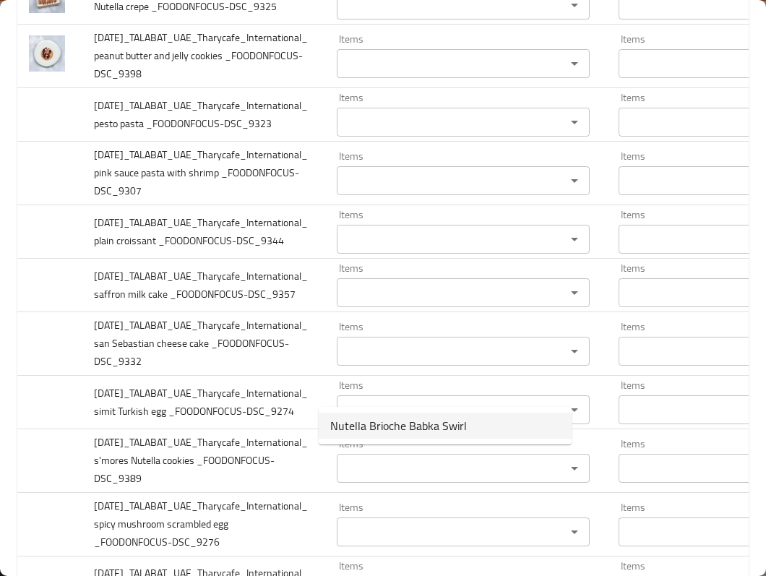
click at [425, 418] on span "Nutella Brioche Babka Swirl" at bounding box center [398, 425] width 137 height 17
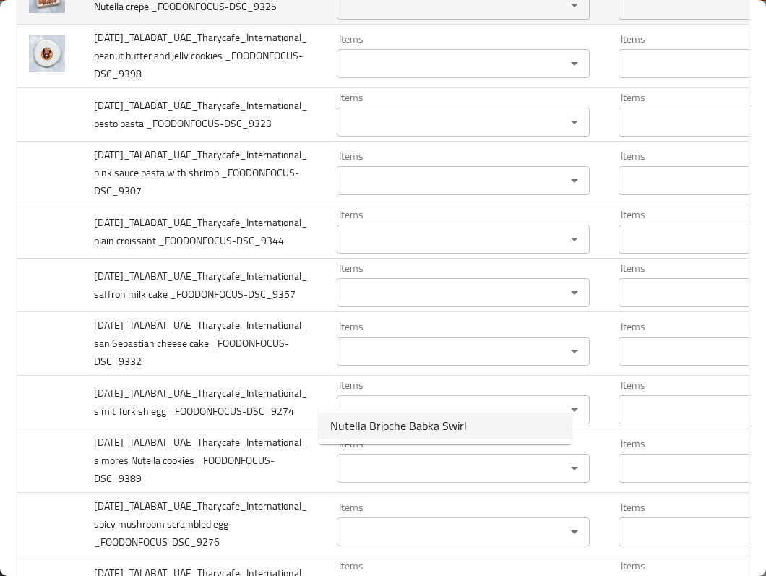
type _FOODONFOCUS-DSC_9371 "Nutella Brioche Babka Swirl"
type _FOODONFOCUS-DSC_9371-ar "بريوش نوتيلا بابكا سويرل"
type _FOODONFOCUS-DSC_9371 "Nutella Brioche Babka Swirl"
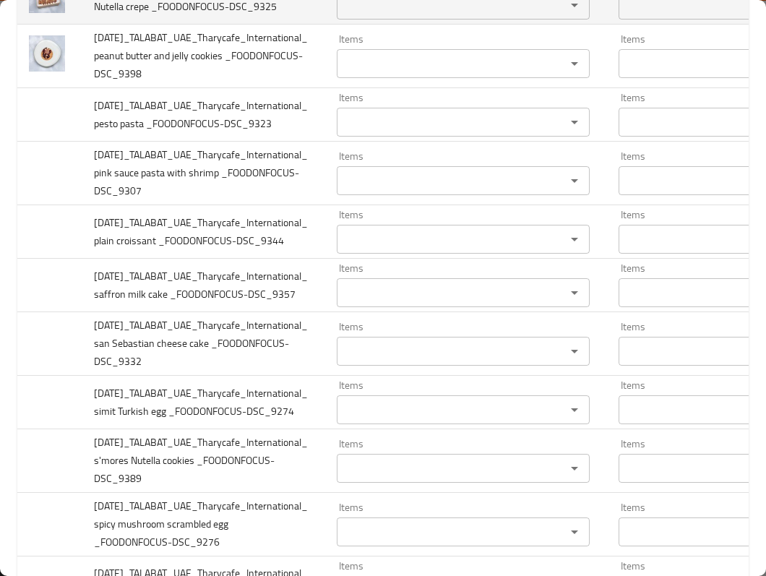
click at [341, 15] on _FOODONFOCUS-DSC_9325 "Items" at bounding box center [442, 5] width 202 height 20
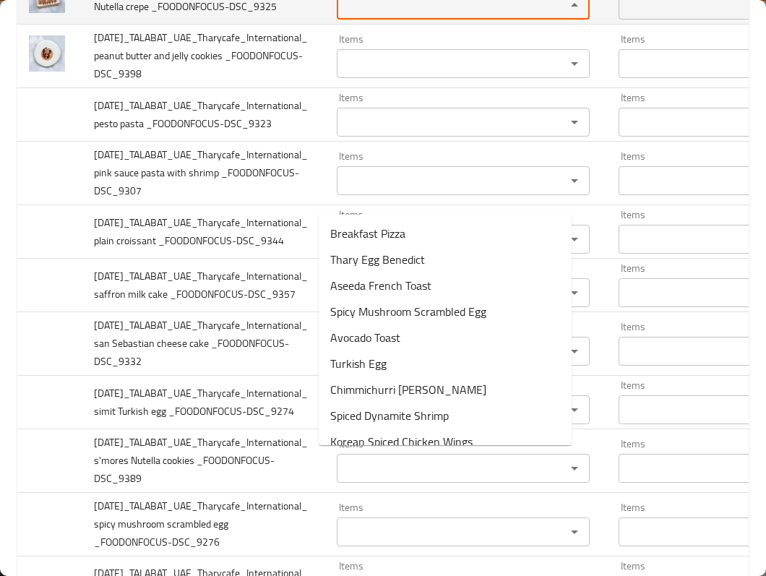
paste _FOODONFOCUS-DSC_9325 "Nutella"
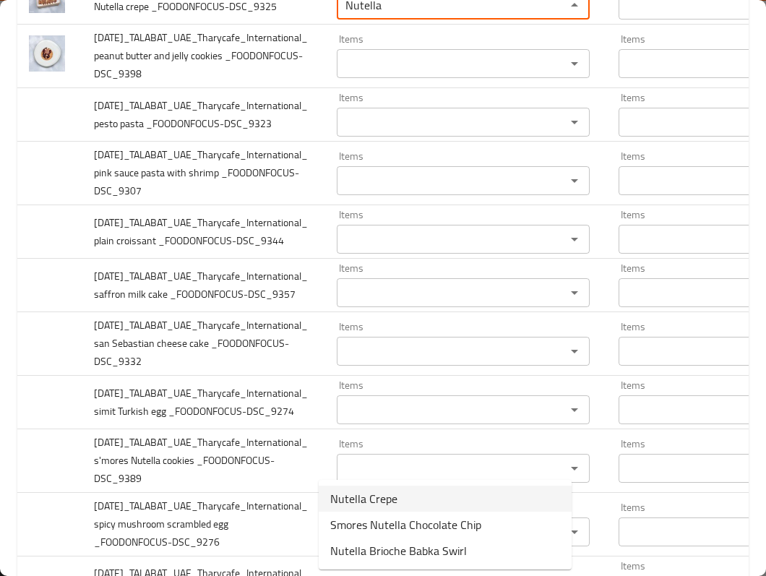
click at [348, 493] on span "Nutella Crepe" at bounding box center [363, 498] width 67 height 17
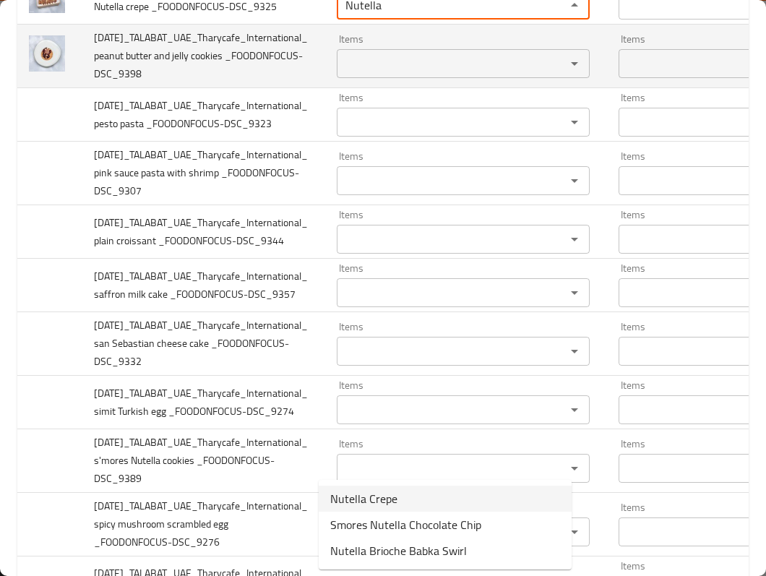
type _FOODONFOCUS-DSC_9325 "Nutella Crepe"
type _FOODONFOCUS-DSC_9325-ar "كريب نوتيلا"
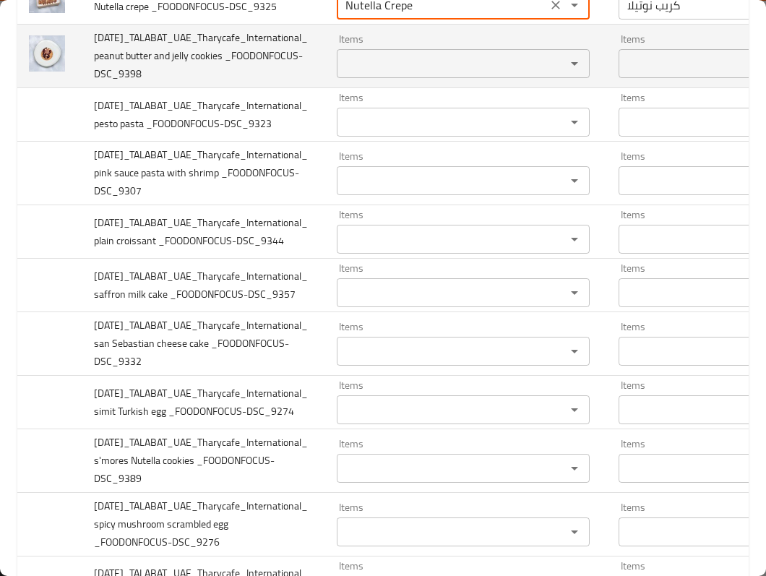
type _FOODONFOCUS-DSC_9325 "Nutella Crepe"
click at [104, 83] on span "2025-09-30_TALABAT_UAE_Tharycafe_International_ peanut butter and jelly cookies…" at bounding box center [201, 55] width 214 height 55
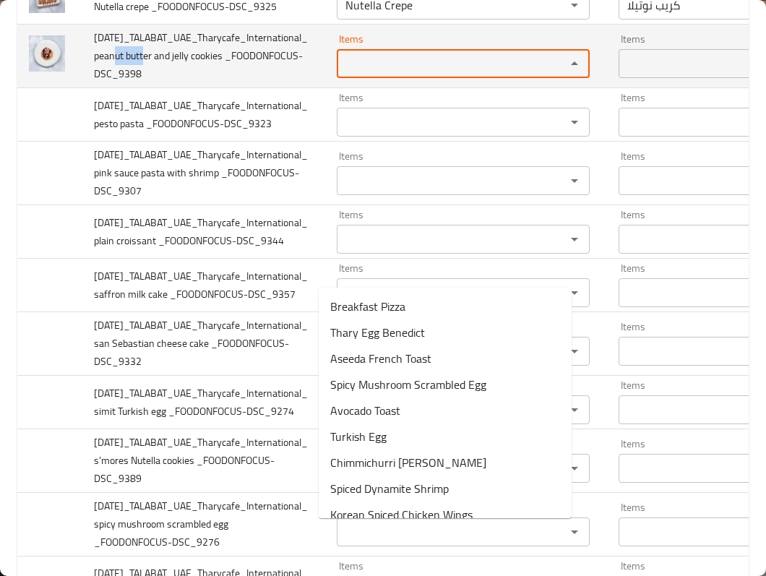
click at [354, 74] on _FOODONFOCUS-DSC_9398 "Items" at bounding box center [442, 63] width 202 height 20
paste _FOODONFOCUS-DSC_9398 "peanut"
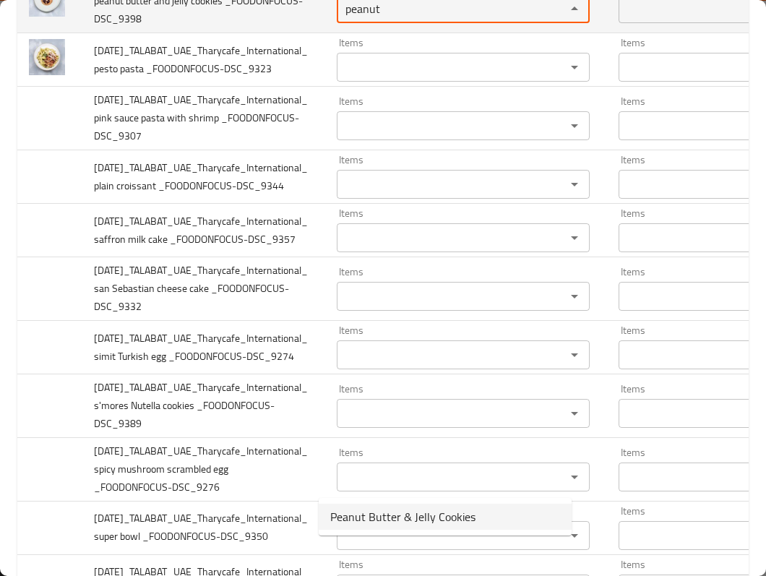
scroll to position [1830, 0]
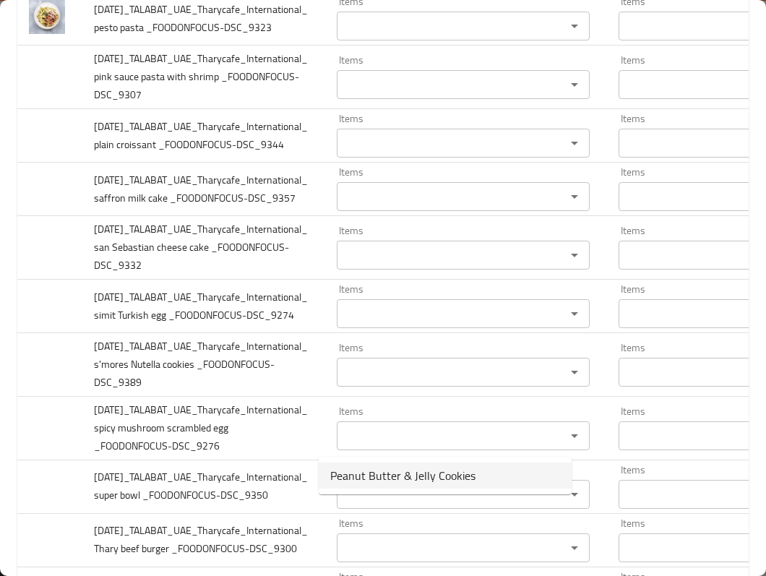
click at [472, 478] on _FOODONFOCUS-DSC_9398-option-0 "Peanut Butter & Jelly Cookies" at bounding box center [445, 475] width 253 height 26
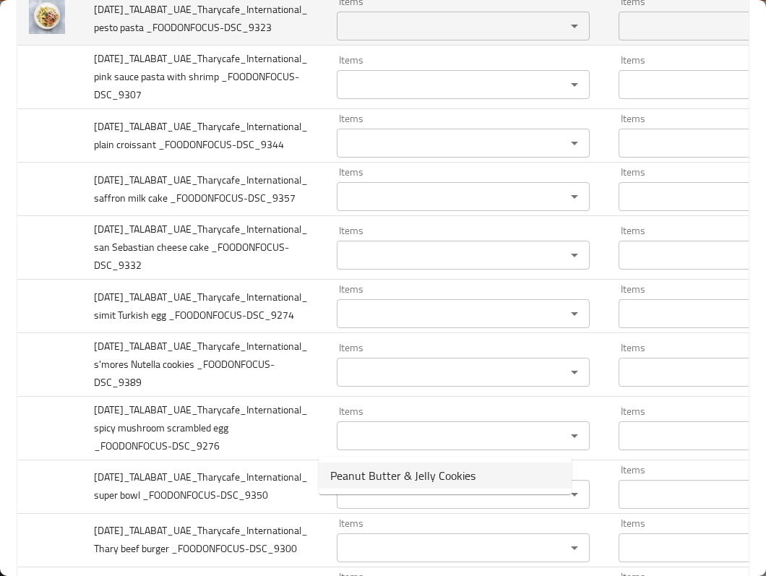
type _FOODONFOCUS-DSC_9398 "Peanut Butter & Jelly Cookies"
type _FOODONFOCUS-DSC_9398-ar "كوكيز زبدة الفول السوداني والجيلى"
type _FOODONFOCUS-DSC_9398 "Peanut Butter & Jelly Cookies"
click at [105, 37] on span "2025-09-30_TALABAT_UAE_Tharycafe_International_ pesto pasta _FOODONFOCUS-DSC_93…" at bounding box center [201, 18] width 214 height 37
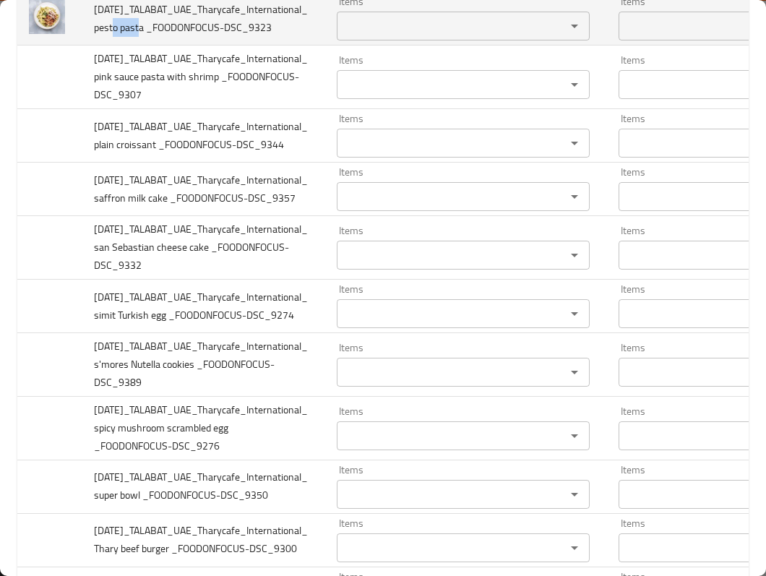
click at [105, 37] on span "2025-09-30_TALABAT_UAE_Tharycafe_International_ pesto pasta _FOODONFOCUS-DSC_93…" at bounding box center [201, 18] width 214 height 37
click at [374, 36] on _FOODONFOCUS-DSC_9323 "Items" at bounding box center [442, 26] width 202 height 20
paste _FOODONFOCUS-DSC_9323 "pesto"
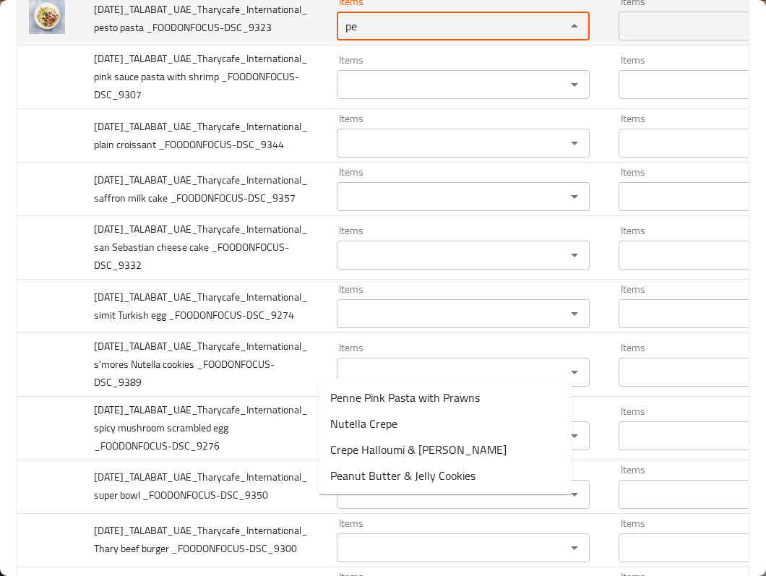
type _FOODONFOCUS-DSC_9323 "pe"
click at [126, 37] on span "2025-09-30_TALABAT_UAE_Tharycafe_International_ pesto pasta _FOODONFOCUS-DSC_93…" at bounding box center [201, 18] width 214 height 37
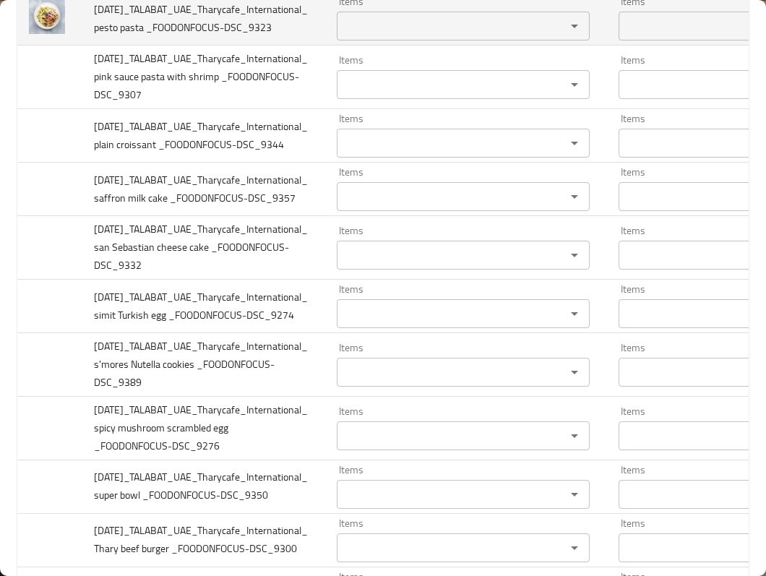
click at [354, 36] on _FOODONFOCUS-DSC_9323 "Items" at bounding box center [442, 26] width 202 height 20
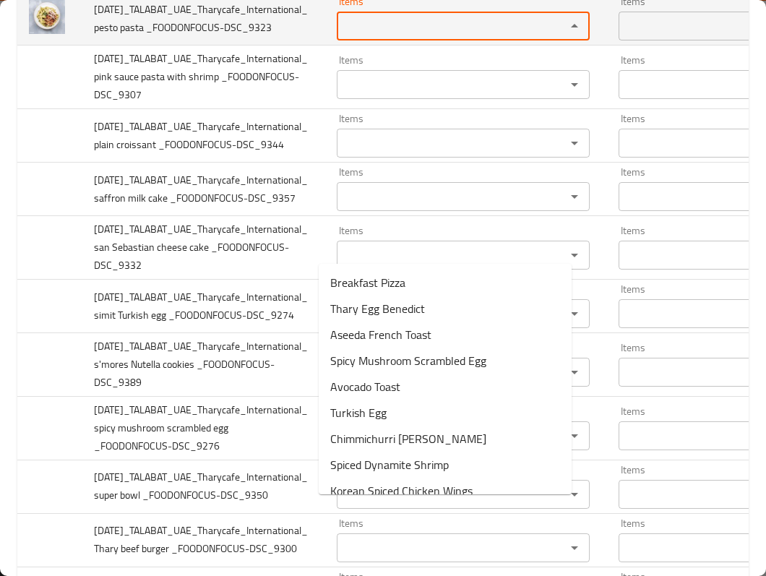
paste _FOODONFOCUS-DSC_9323 "pasta"
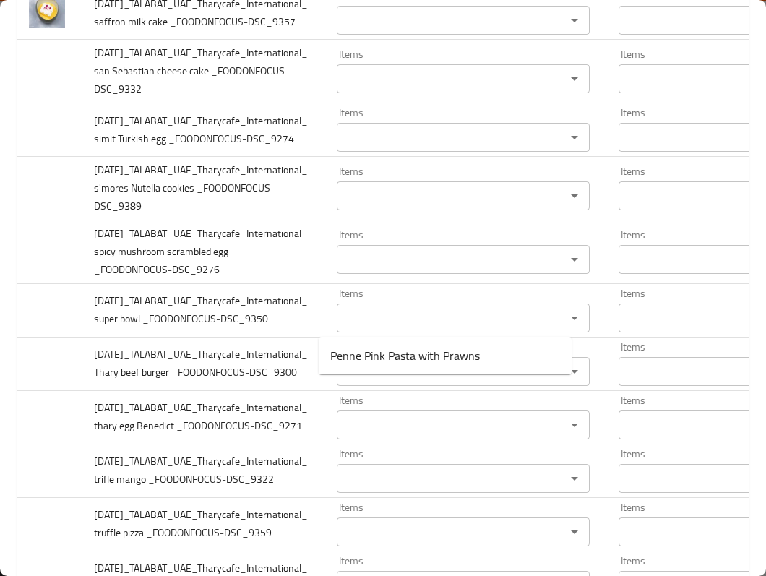
scroll to position [2023, 0]
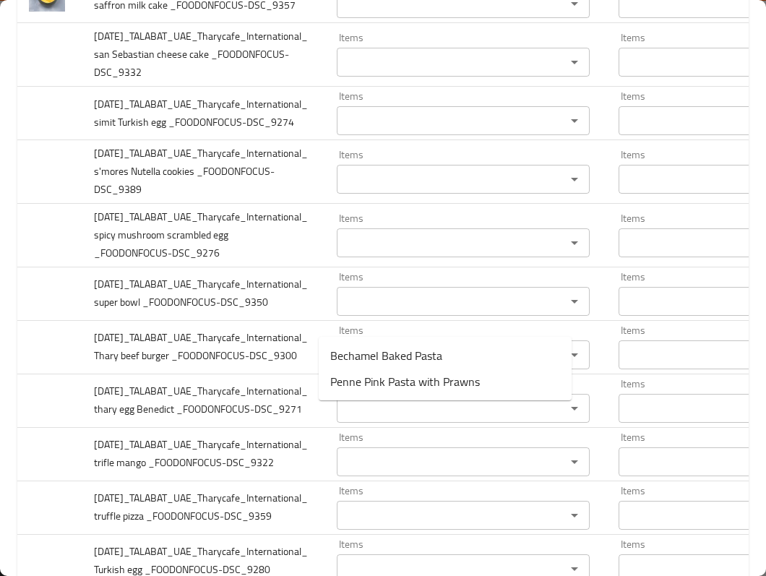
type _FOODONFOCUS-DSC_9323 "p"
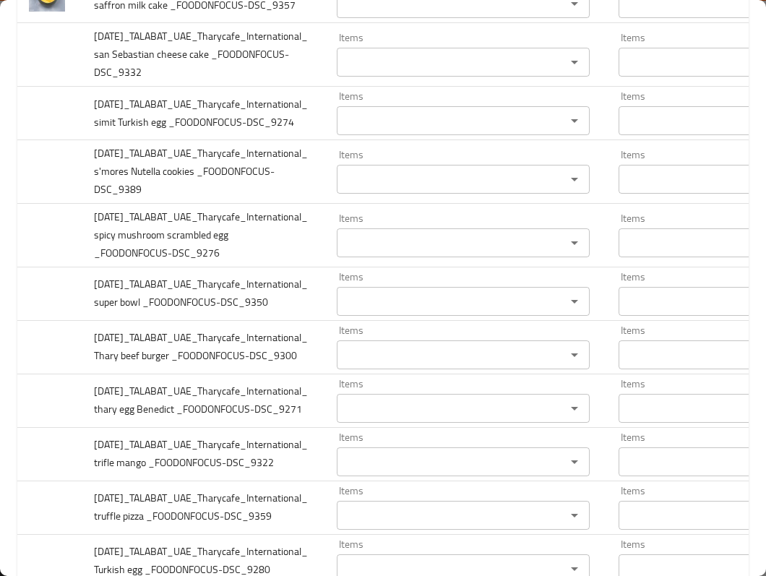
paste _FOODONFOCUS-DSC_9307 "pink"
click at [353, 429] on span "Penne Pink Pasta with Prawns" at bounding box center [405, 427] width 150 height 17
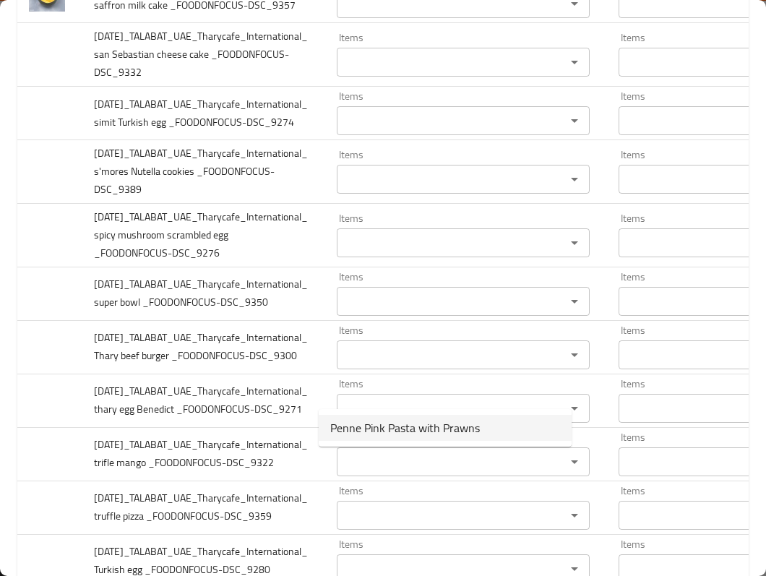
type _FOODONFOCUS-DSC_9307 "Penne Pink Pasta with Prawns"
type _FOODONFOCUS-DSC_9307-ar "معكرونة بيني وردية بالروبيان"
type _FOODONFOCUS-DSC_9307 "Penne Pink Pasta with Prawns"
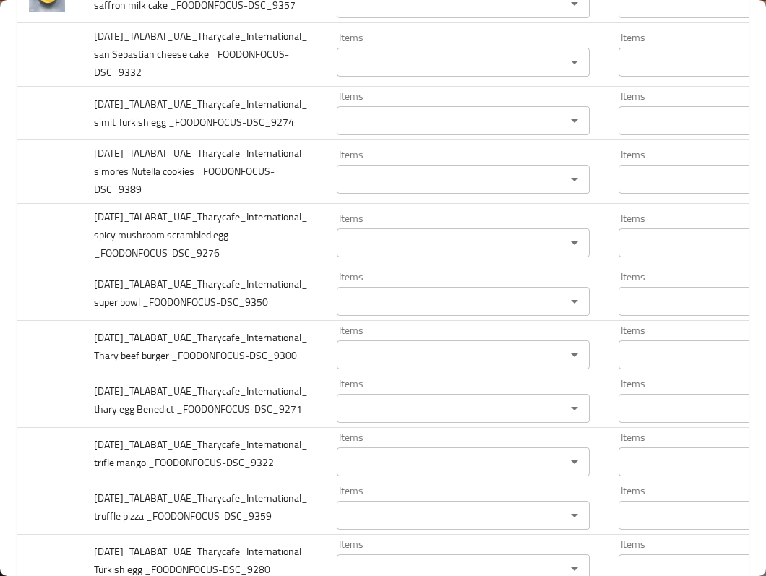
paste _FOODONFOCUS-DSC_9344 "plain"
click at [374, 501] on span "Plain Croissant" at bounding box center [366, 500] width 72 height 17
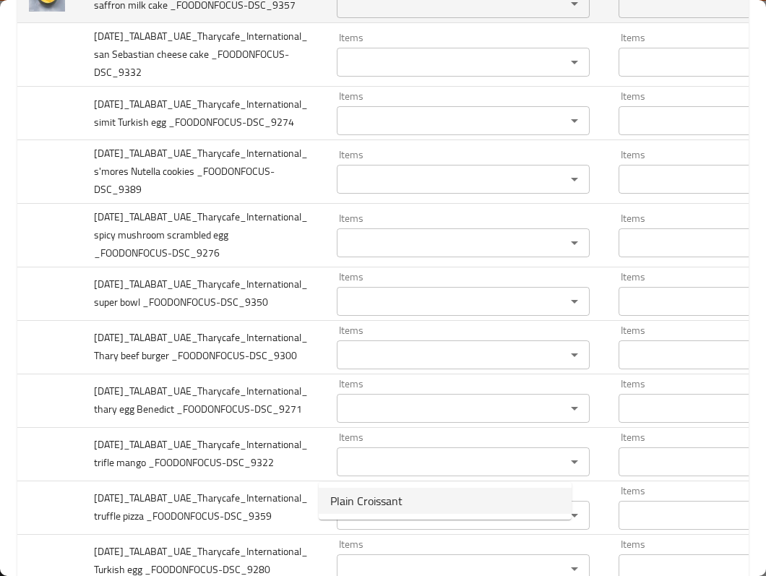
type _FOODONFOCUS-DSC_9344 "Plain Croissant"
type _FOODONFOCUS-DSC_9344-ar "كروسان سادة"
type _FOODONFOCUS-DSC_9344 "Plain Croissant"
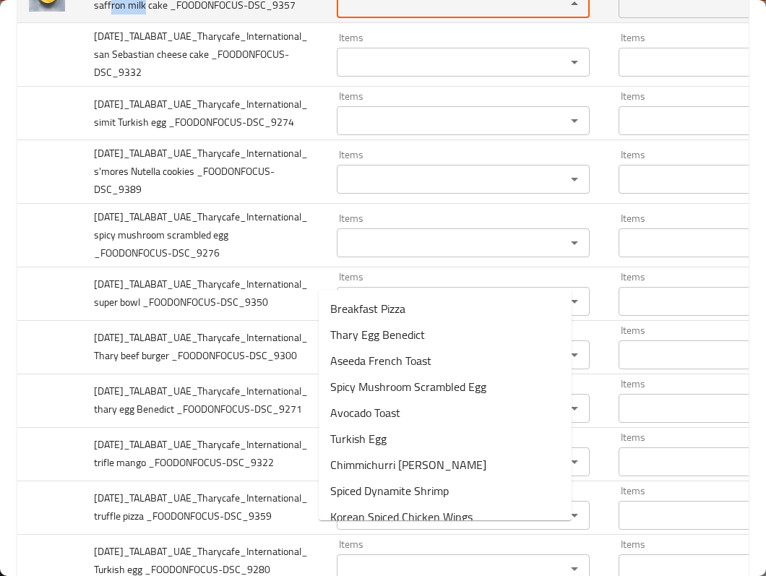
click at [345, 14] on _FOODONFOCUS-DSC_9357 "Items" at bounding box center [442, 3] width 202 height 20
paste _FOODONFOCUS-DSC_9357 "saffron"
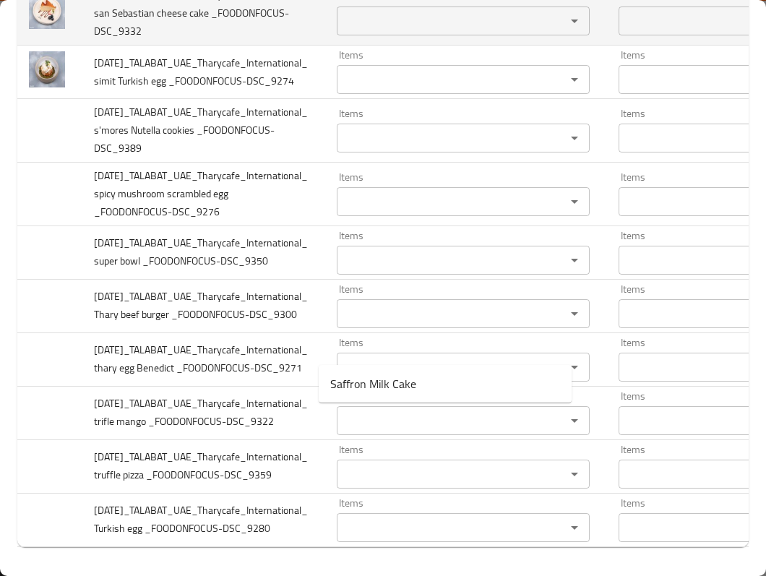
scroll to position [2216, 0]
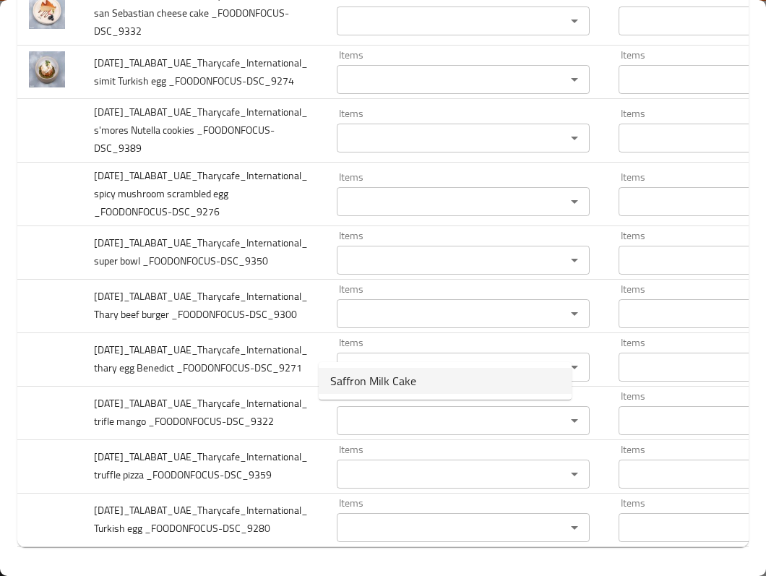
click at [408, 382] on span "Saffron Milk Cake" at bounding box center [373, 380] width 86 height 17
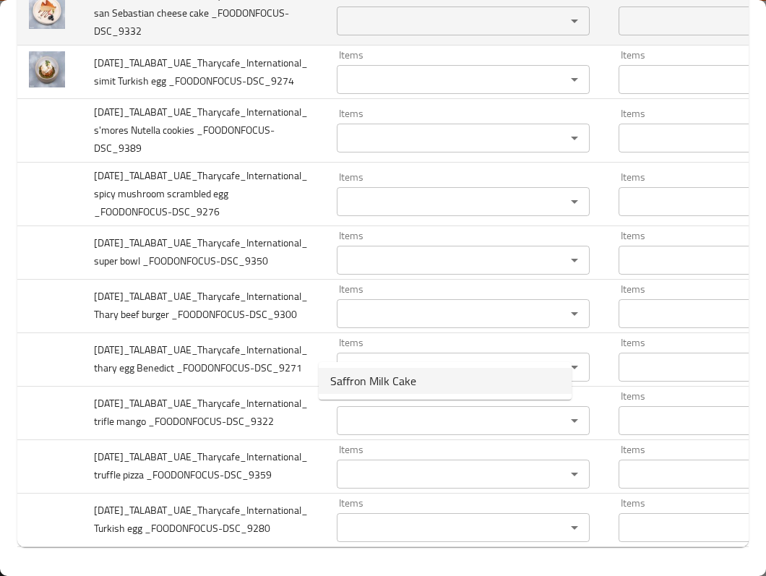
type _FOODONFOCUS-DSC_9357 "Saffron Milk Cake"
type _FOODONFOCUS-DSC_9357-ar "كعكة حليب الزعفران"
type _FOODONFOCUS-DSC_9357 "Saffron Milk Cake"
click at [119, 40] on span "2025-09-30_TALABAT_UAE_Tharycafe_International_ san Sebastian cheese cake _FOOD…" at bounding box center [201, 13] width 214 height 55
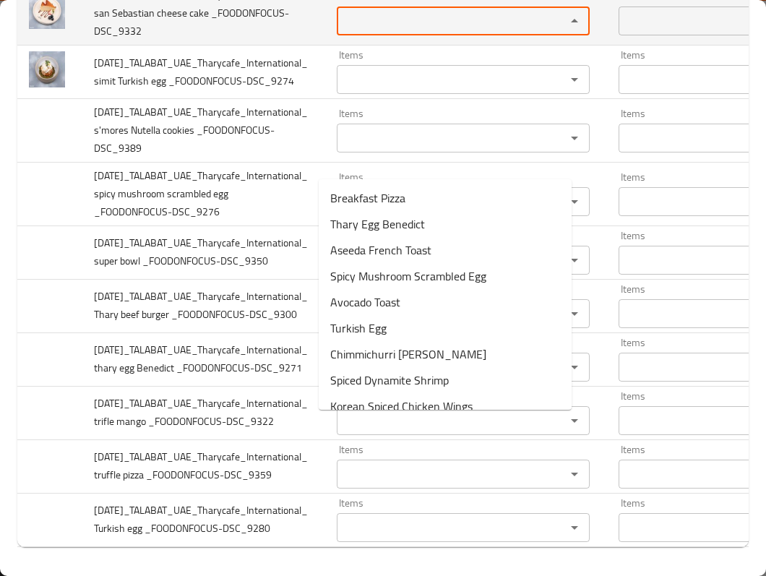
click at [345, 31] on _FOODONFOCUS-DSC_9332 "Items" at bounding box center [442, 21] width 202 height 20
paste _FOODONFOCUS-DSC_9332 "Sebastian"
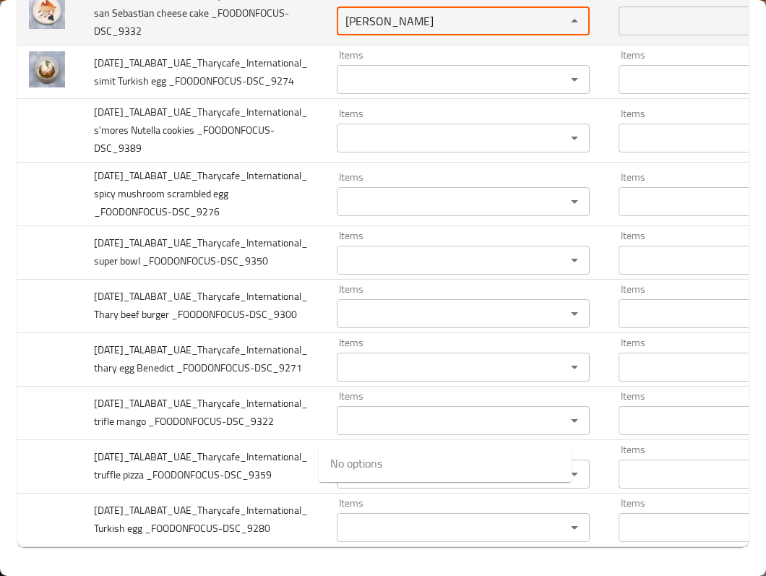
type _FOODONFOCUS-DSC_9332 "Sebastian"
click at [96, 40] on span "2025-09-30_TALABAT_UAE_Tharycafe_International_ san Sebastian cheese cake _FOOD…" at bounding box center [201, 13] width 214 height 55
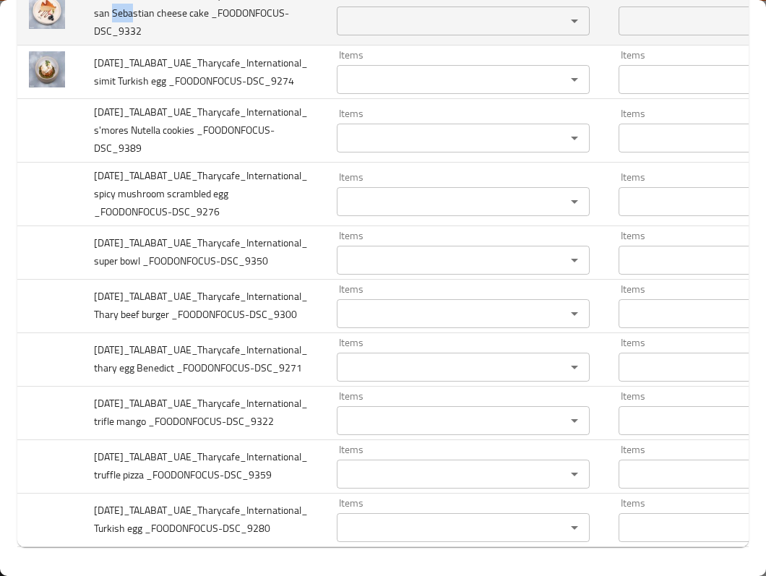
click at [96, 40] on span "2025-09-30_TALABAT_UAE_Tharycafe_International_ san Sebastian cheese cake _FOOD…" at bounding box center [201, 13] width 214 height 55
click at [376, 31] on _FOODONFOCUS-DSC_9332 "Items" at bounding box center [442, 21] width 202 height 20
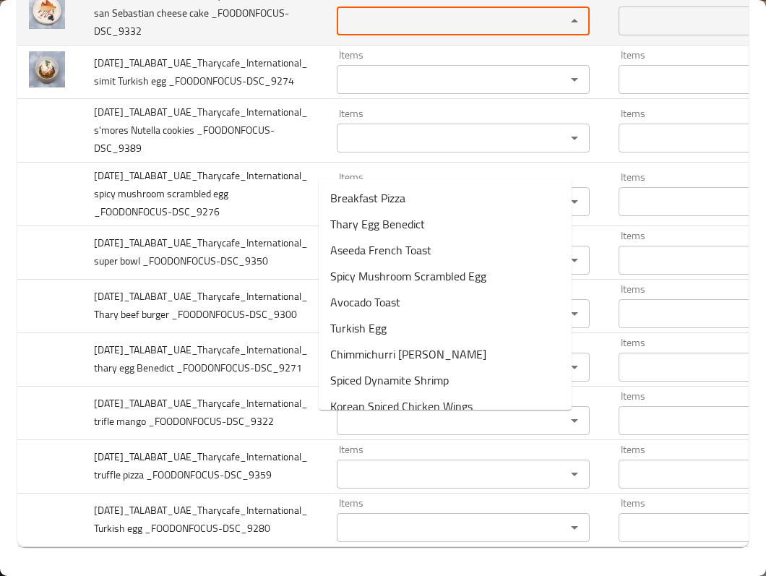
paste _FOODONFOCUS-DSC_9332 "san"
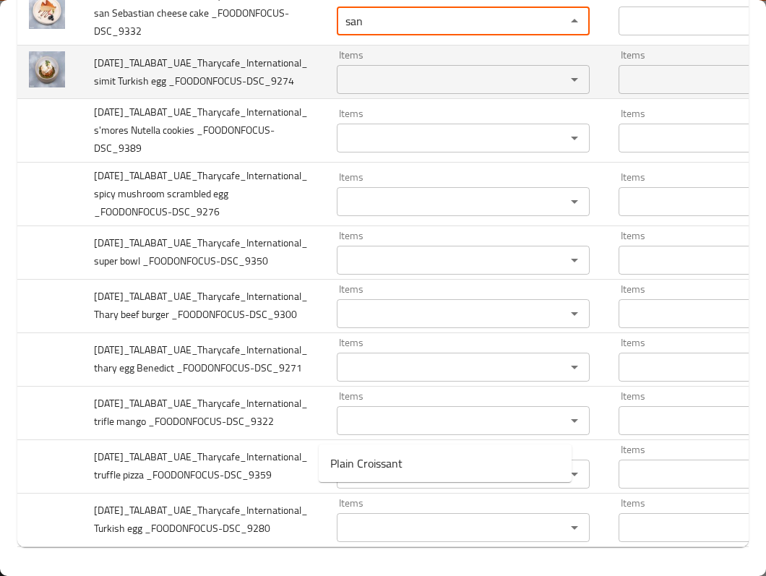
type _FOODONFOCUS-DSC_9332 "san"
click at [102, 90] on span "2025-09-30_TALABAT_UAE_Tharycafe_International_ simit Turkish egg _FOODONFOCUS-…" at bounding box center [201, 71] width 214 height 37
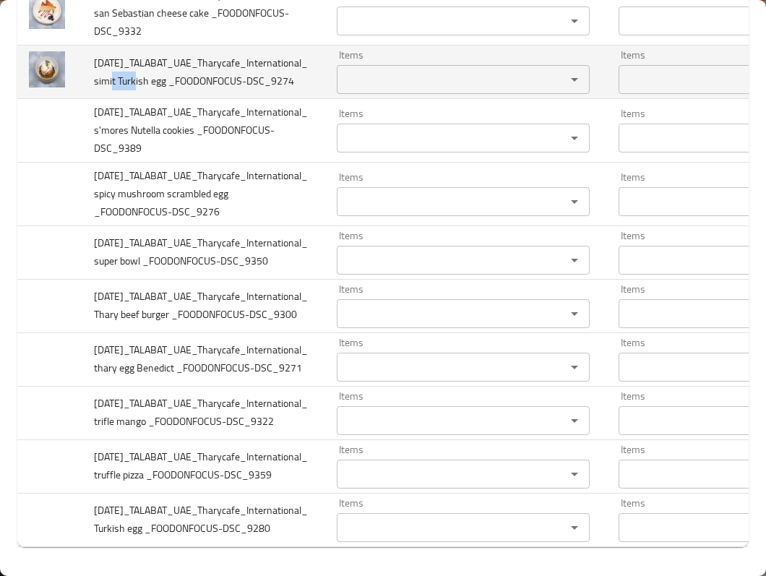
click at [102, 90] on span "2025-09-30_TALABAT_UAE_Tharycafe_International_ simit Turkish egg _FOODONFOCUS-…" at bounding box center [201, 71] width 214 height 37
click at [420, 90] on _FOODONFOCUS-DSC_9274 "Items" at bounding box center [442, 79] width 202 height 20
paste _FOODONFOCUS-DSC_9274 "simit"
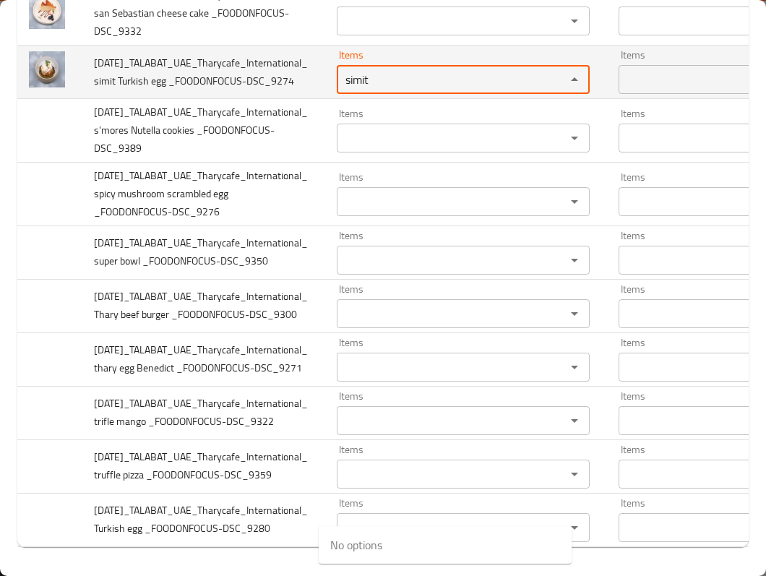
type _FOODONFOCUS-DSC_9274 "simit"
click at [128, 90] on span "2025-09-30_TALABAT_UAE_Tharycafe_International_ simit Turkish egg _FOODONFOCUS-…" at bounding box center [201, 71] width 214 height 37
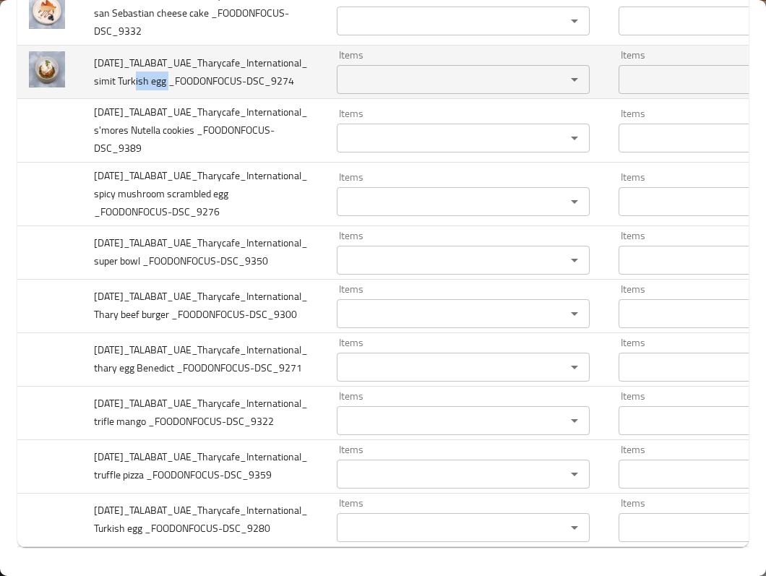
click at [128, 90] on span "2025-09-30_TALABAT_UAE_Tharycafe_International_ simit Turkish egg _FOODONFOCUS-…" at bounding box center [201, 71] width 214 height 37
click at [353, 90] on _FOODONFOCUS-DSC_9274 "Items" at bounding box center [442, 79] width 202 height 20
paste _FOODONFOCUS-DSC_9274 "Turkish"
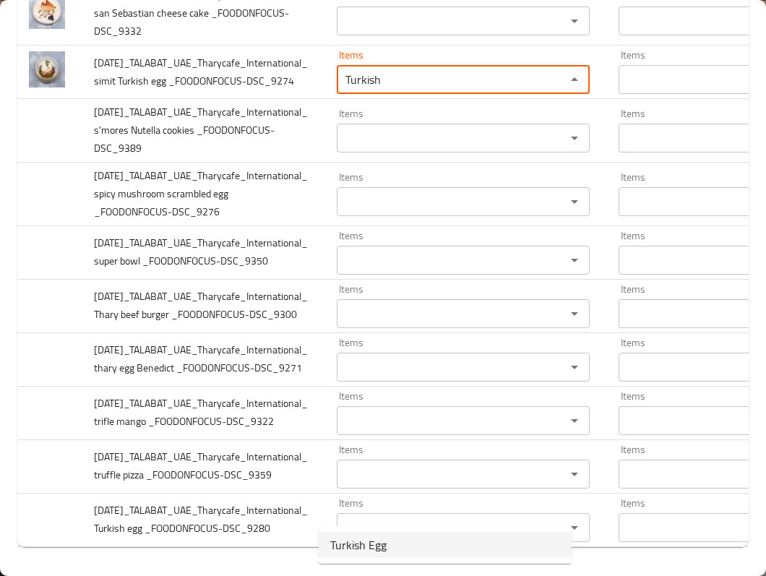
click at [337, 546] on span "Turkish Egg" at bounding box center [358, 544] width 56 height 17
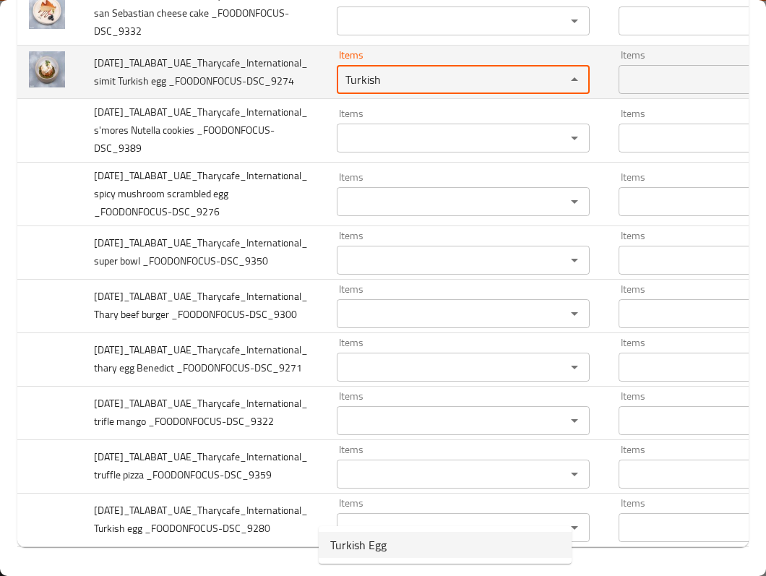
type _FOODONFOCUS-DSC_9274 "Turkish Egg"
type _FOODONFOCUS-DSC_9274-ar "بيض تركي"
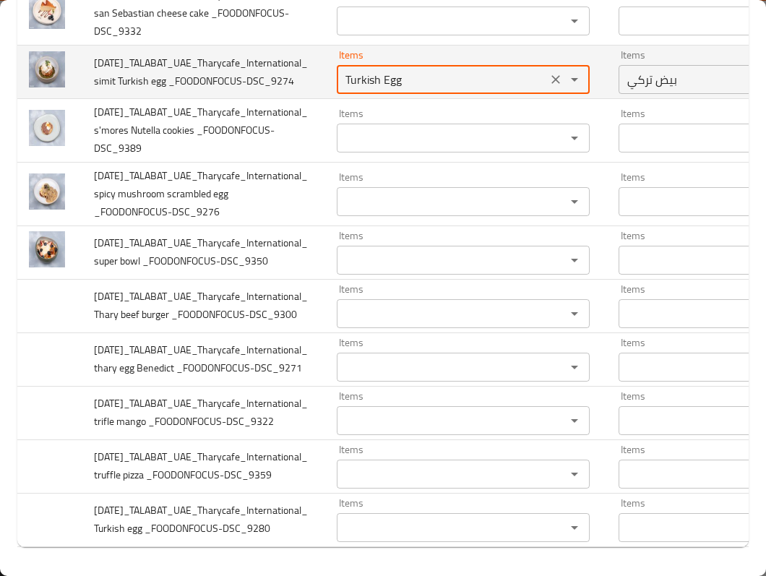
scroll to position [2409, 0]
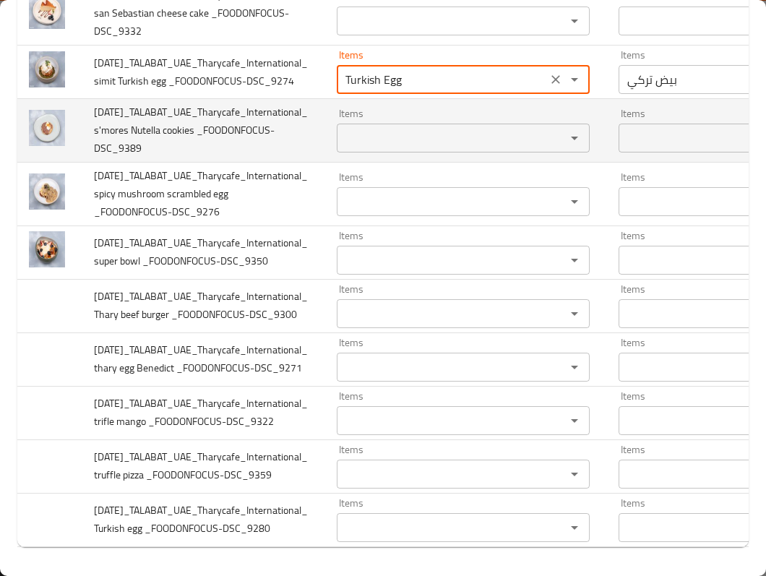
type _FOODONFOCUS-DSC_9274 "Turkish Egg"
click at [139, 158] on span "2025-09-30_TALABAT_UAE_Tharycafe_International_ s'mores Nutella cookies _FOODON…" at bounding box center [201, 130] width 214 height 55
click at [175, 158] on span "2025-09-30_TALABAT_UAE_Tharycafe_International_ s'mores Nutella cookies _FOODON…" at bounding box center [201, 130] width 214 height 55
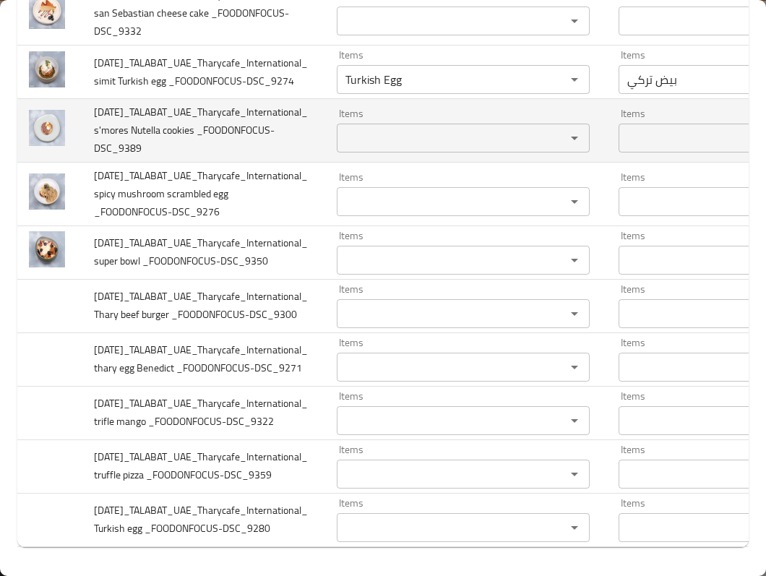
click at [390, 148] on _FOODONFOCUS-DSC_9389 "Items" at bounding box center [442, 138] width 202 height 20
paste _FOODONFOCUS-DSC_9389 "cookies"
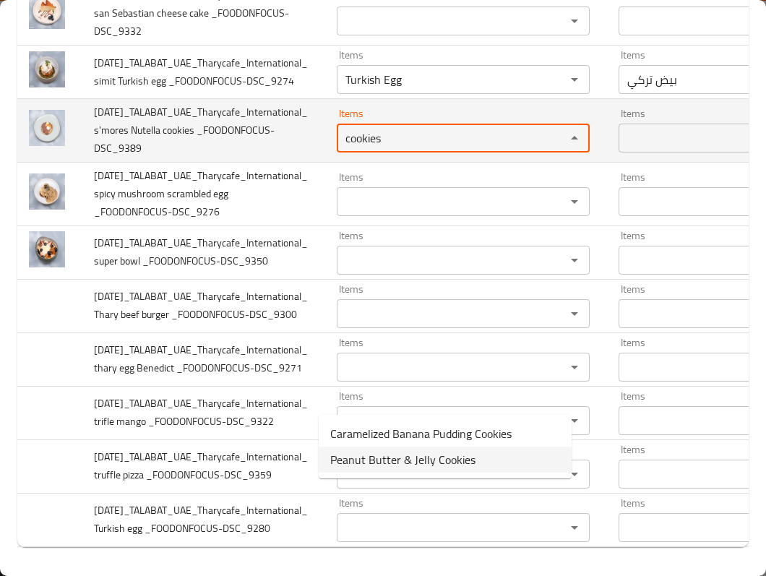
type _FOODONFOCUS-DSC_9389 "cookies"
click at [148, 158] on span "2025-09-30_TALABAT_UAE_Tharycafe_International_ s'mores Nutella cookies _FOODON…" at bounding box center [201, 130] width 214 height 55
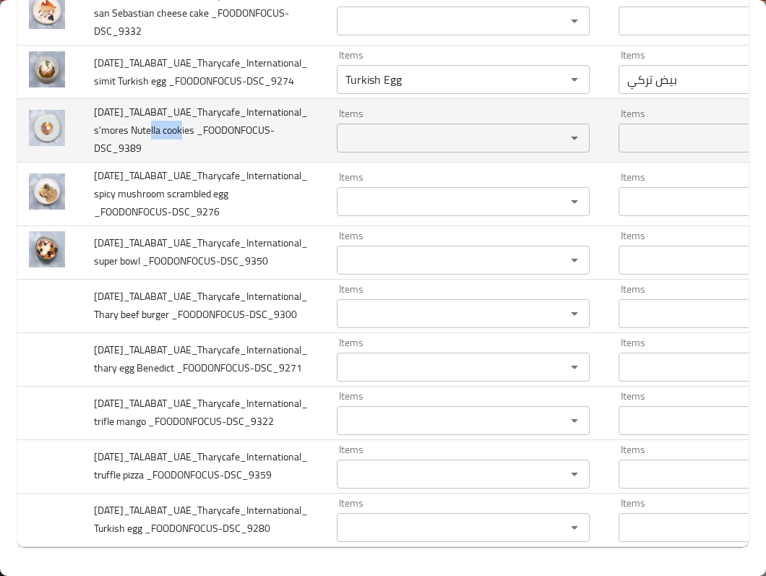
click at [148, 158] on span "2025-09-30_TALABAT_UAE_Tharycafe_International_ s'mores Nutella cookies _FOODON…" at bounding box center [201, 130] width 214 height 55
click at [397, 148] on _FOODONFOCUS-DSC_9389 "Items" at bounding box center [442, 138] width 202 height 20
paste _FOODONFOCUS-DSC_9389 "Nutella"
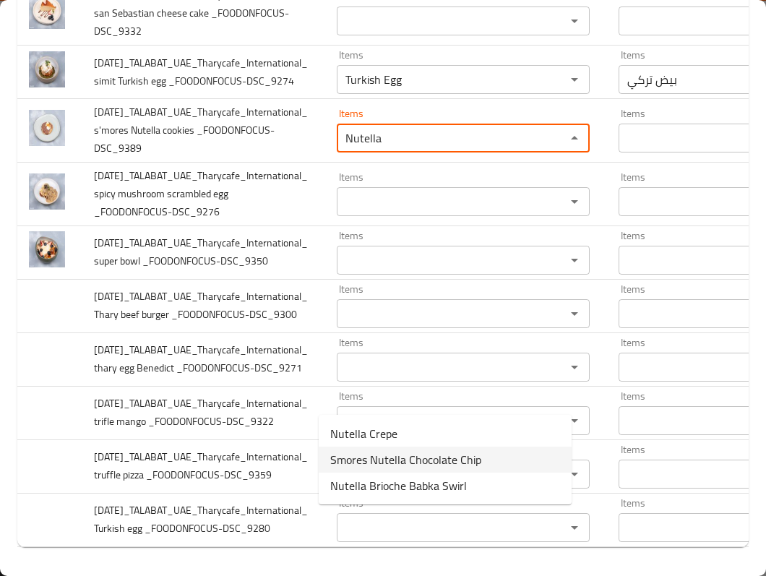
click at [518, 457] on _FOODONFOCUS-DSC_9389-option-1 "Smores Nutella Chocolate Chip" at bounding box center [445, 460] width 253 height 26
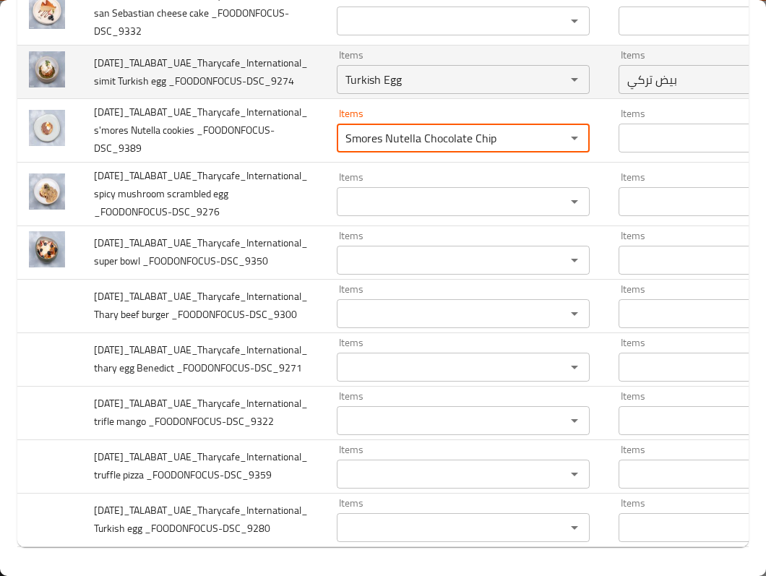
type _FOODONFOCUS-DSC_9389 "Smores Nutella Chocolate Chip"
click at [438, 99] on td "Items Turkish Egg Items" at bounding box center [466, 72] width 282 height 53
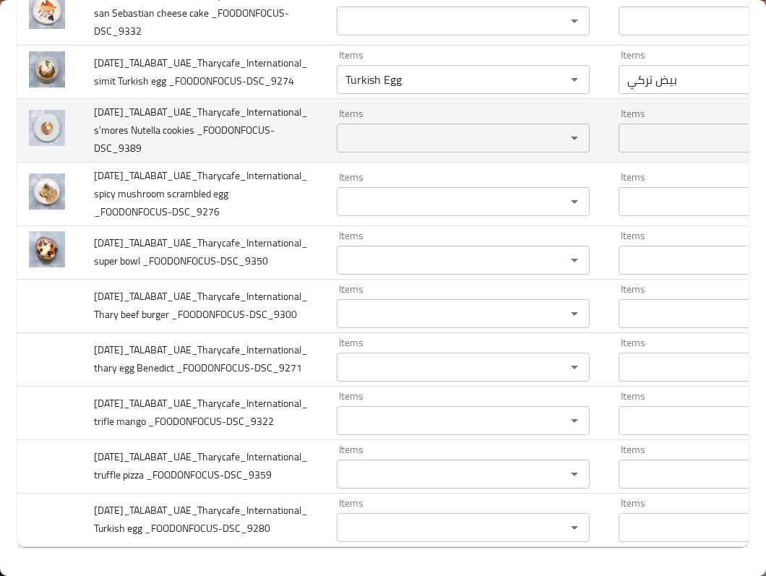
click at [396, 152] on div "Items" at bounding box center [463, 138] width 253 height 29
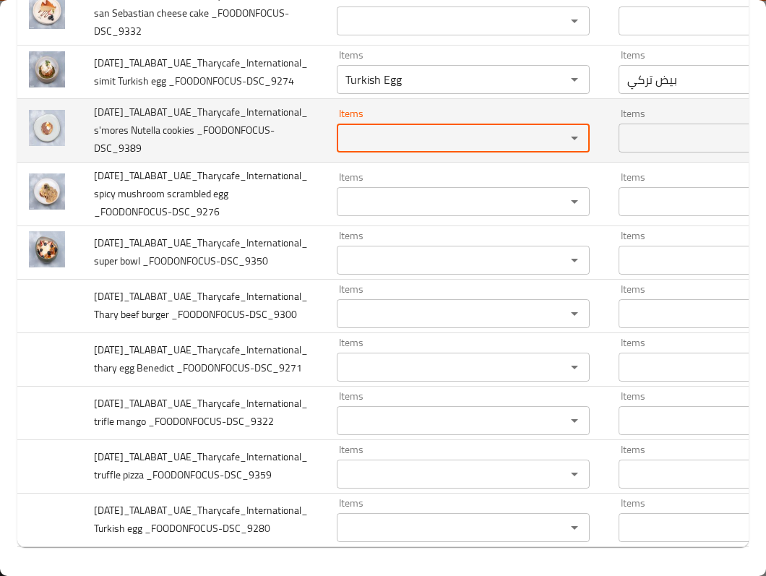
click at [348, 148] on _FOODONFOCUS-DSC_9389 "Items" at bounding box center [442, 138] width 202 height 20
type _FOODONFOCUS-DSC_9389 "s"
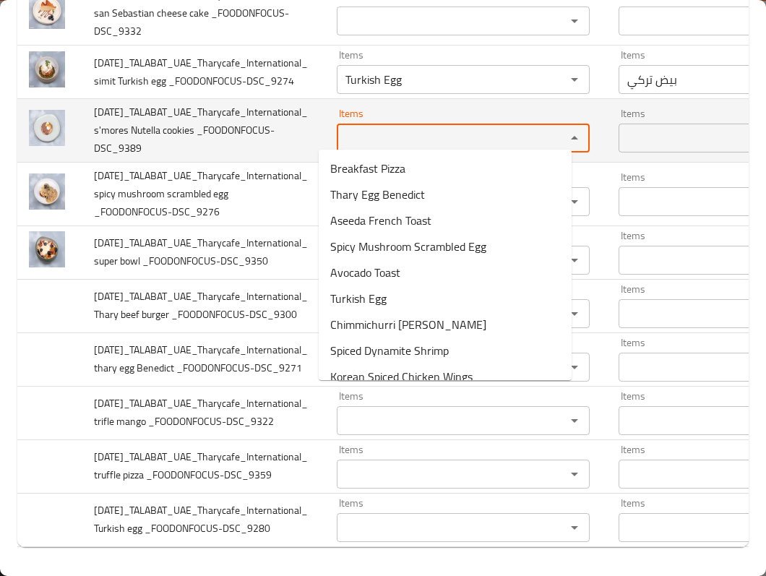
click at [344, 148] on _FOODONFOCUS-DSC_9389 "Items" at bounding box center [442, 138] width 202 height 20
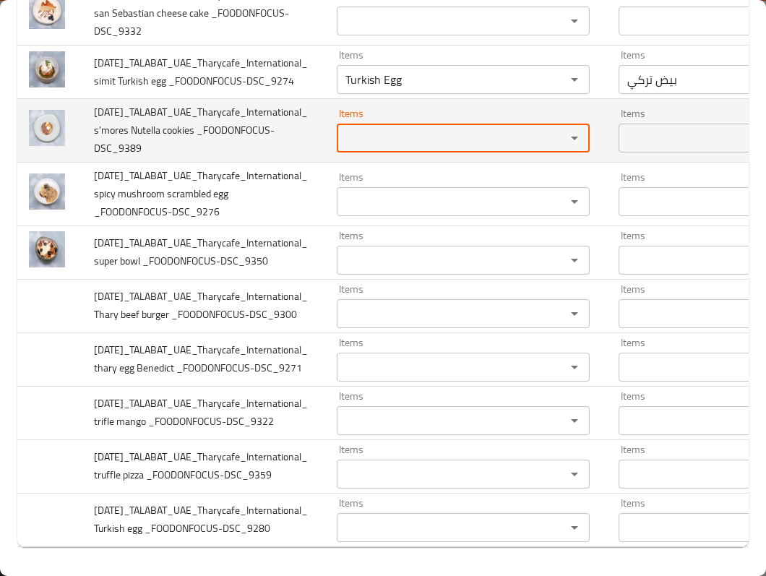
paste _FOODONFOCUS-DSC_9389 "Nutella"
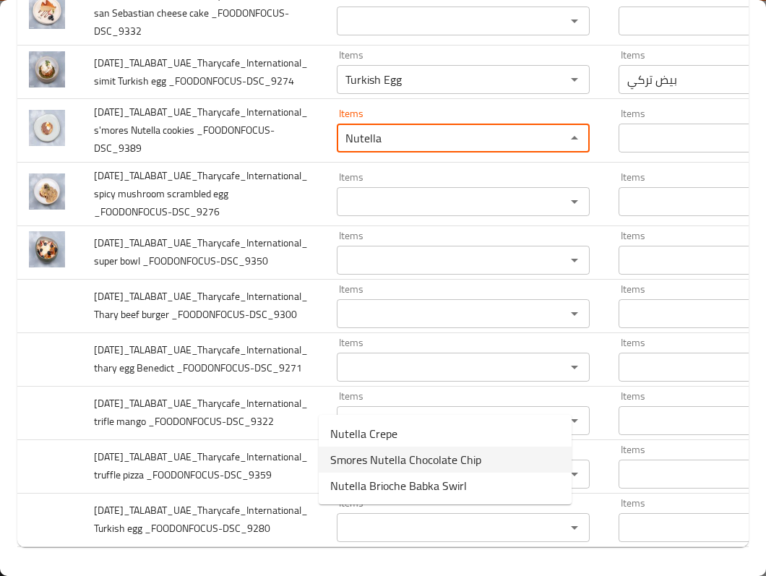
click at [501, 452] on _FOODONFOCUS-DSC_9389-option-1 "Smores Nutella Chocolate Chip" at bounding box center [445, 460] width 253 height 26
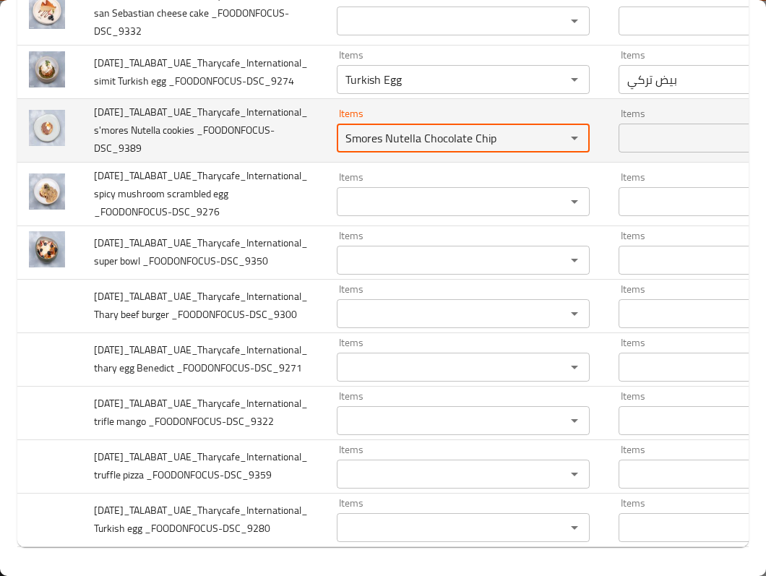
type _FOODONFOCUS-DSC_9389 "Smores Nutella Chocolate Chip"
click at [631, 148] on _FOODONFOCUS-DSC_9389-ar "Items" at bounding box center [724, 138] width 202 height 20
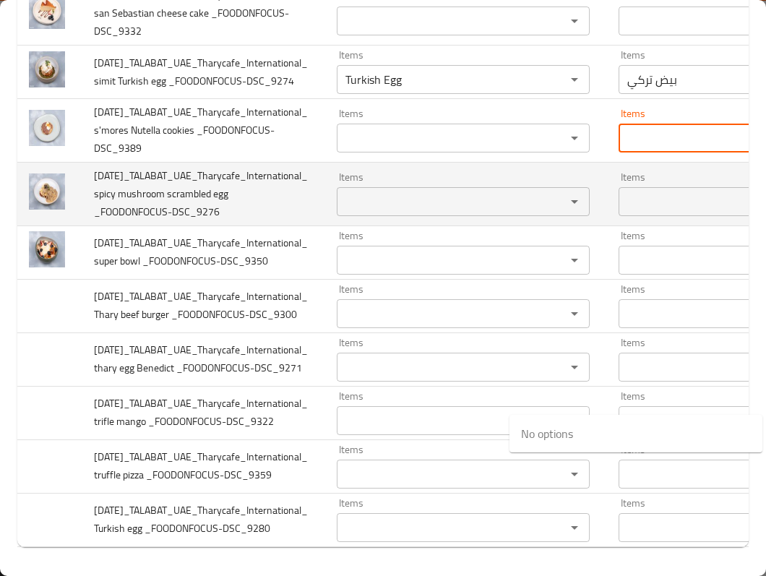
drag, startPoint x: 445, startPoint y: 413, endPoint x: 368, endPoint y: 449, distance: 85.3
click at [440, 163] on td "Items Items" at bounding box center [466, 131] width 282 height 64
drag, startPoint x: 344, startPoint y: 443, endPoint x: 264, endPoint y: 447, distance: 80.3
click at [343, 226] on td "Items Items" at bounding box center [466, 195] width 282 height 64
click at [221, 221] on span "2025-09-30_TALABAT_UAE_Tharycafe_International_ spicy mushroom scrambled egg _F…" at bounding box center [201, 193] width 214 height 55
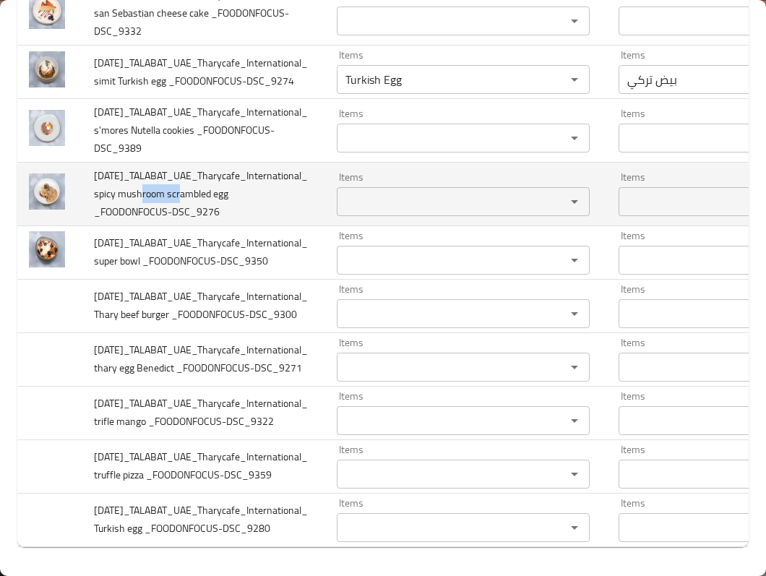
drag, startPoint x: 116, startPoint y: 481, endPoint x: 163, endPoint y: 480, distance: 46.3
click at [163, 221] on span "2025-09-30_TALABAT_UAE_Tharycafe_International_ spicy mushroom scrambled egg _F…" at bounding box center [201, 193] width 214 height 55
click at [337, 216] on div "Items" at bounding box center [463, 201] width 253 height 29
paste _FOODONFOCUS-DSC_9276 "mushroom"
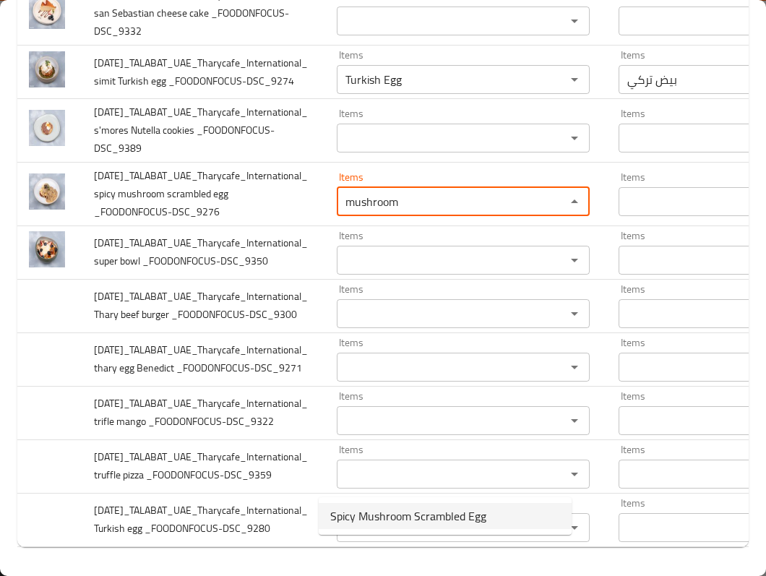
click at [413, 515] on span "Spicy Mushroom Scrambled Egg" at bounding box center [408, 515] width 156 height 17
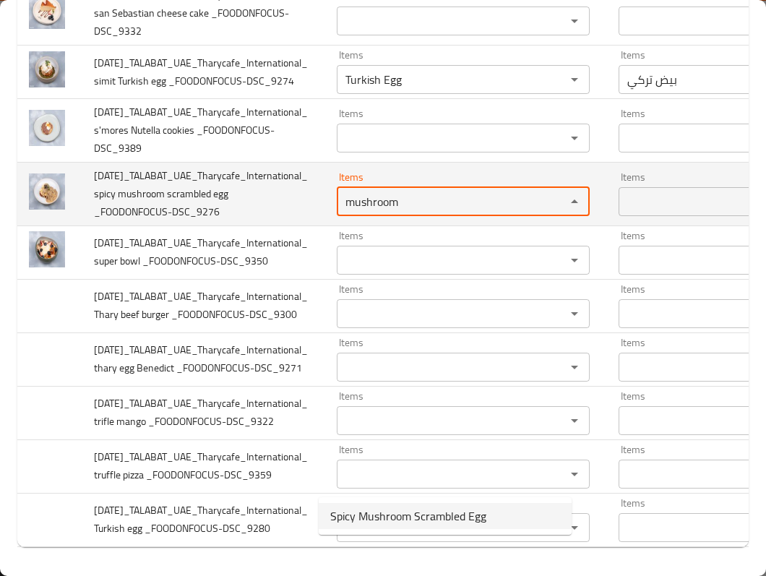
type _FOODONFOCUS-DSC_9276 "Spicy Mushroom Scrambled Egg"
type _FOODONFOCUS-DSC_9276-ar "بيض مخفوق حار بالفطر"
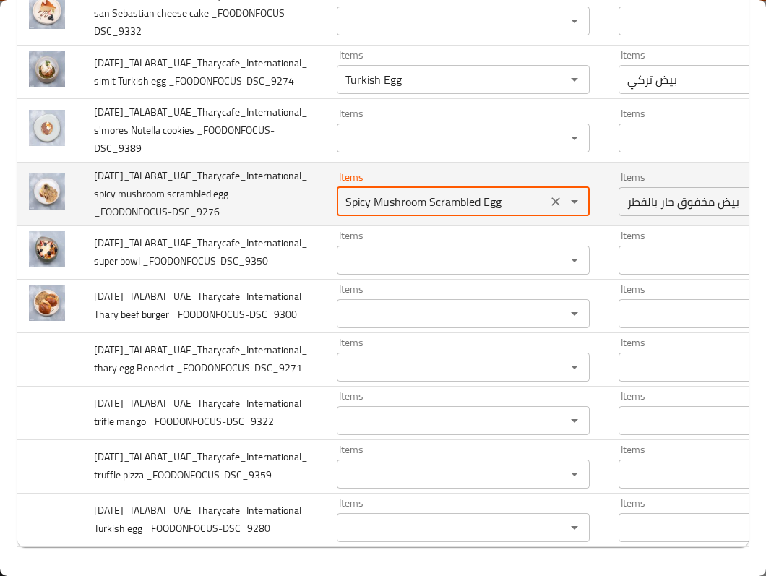
scroll to position [2505, 0]
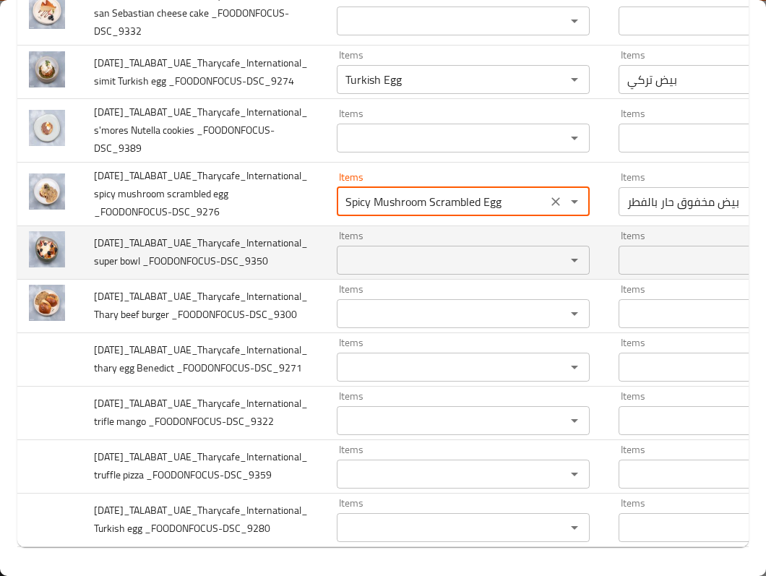
type _FOODONFOCUS-DSC_9276 "Spicy Mushroom Scrambled Egg"
click at [108, 270] on span "2025-09-30_TALABAT_UAE_Tharycafe_International_ super bowl _FOODONFOCUS-DSC_9350" at bounding box center [201, 251] width 214 height 37
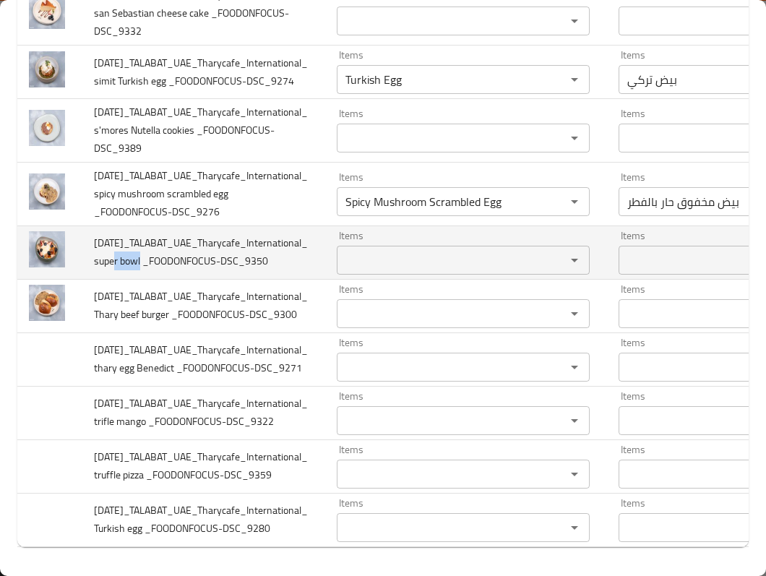
click at [108, 270] on span "2025-09-30_TALABAT_UAE_Tharycafe_International_ super bowl _FOODONFOCUS-DSC_9350" at bounding box center [201, 251] width 214 height 37
paste _FOODONFOCUS-DSC_9350 "super"
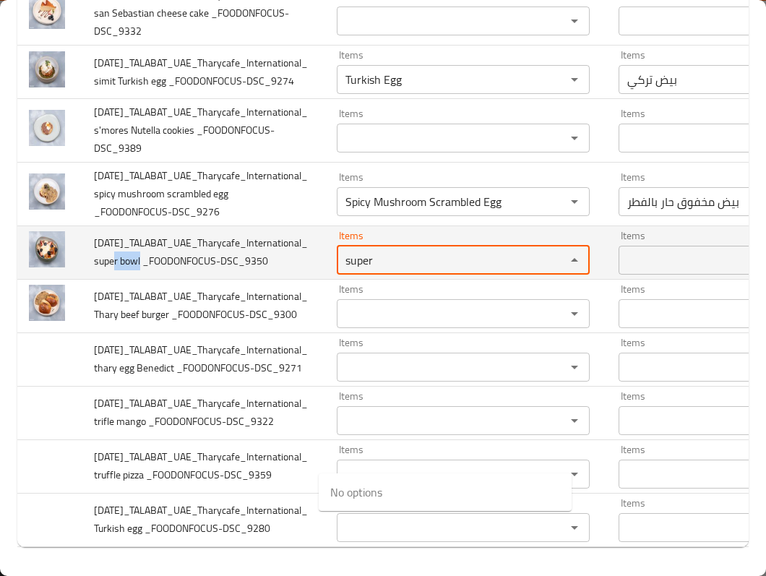
click at [414, 270] on _FOODONFOCUS-DSC_9350 "Items" at bounding box center [442, 260] width 202 height 20
click at [411, 270] on _FOODONFOCUS-DSC_9350 "super" at bounding box center [442, 260] width 202 height 20
type _FOODONFOCUS-DSC_9350 "s"
type _FOODONFOCUS-DSC_9350 "b"
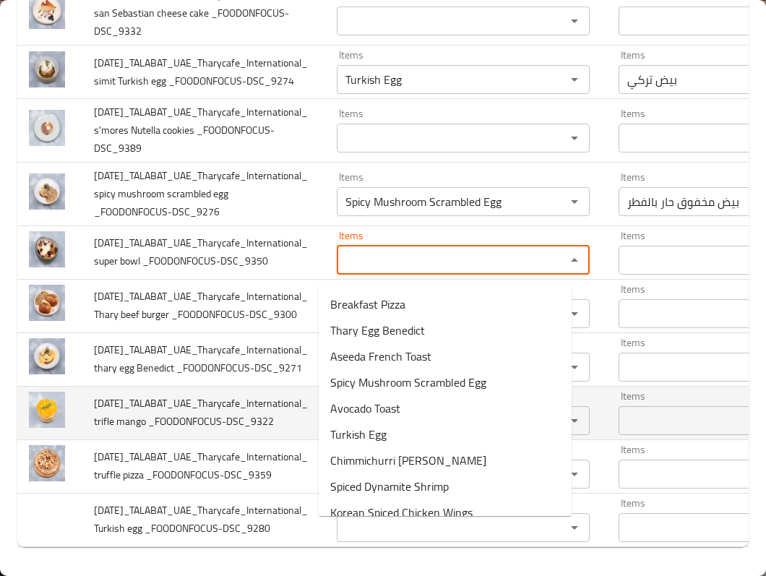
scroll to position [2698, 0]
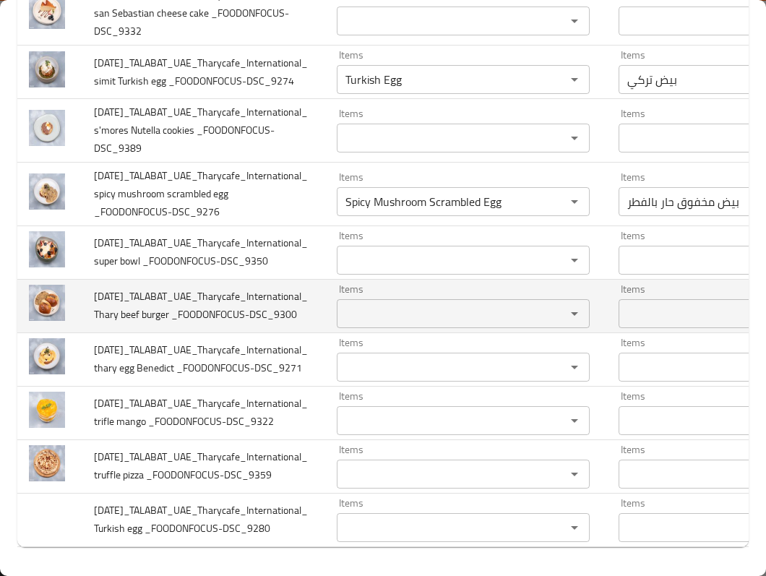
click at [105, 324] on span "2025-09-30_TALABAT_UAE_Tharycafe_International_ Thary beef burger _FOODONFOCUS-…" at bounding box center [201, 305] width 214 height 37
click at [446, 324] on _FOODONFOCUS-DSC_9300 "Items" at bounding box center [442, 314] width 202 height 20
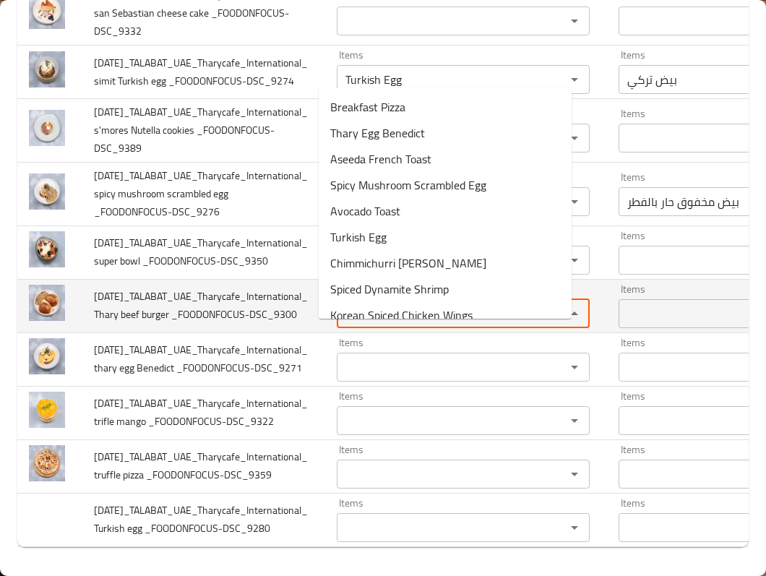
paste _FOODONFOCUS-DSC_9300 "Thary"
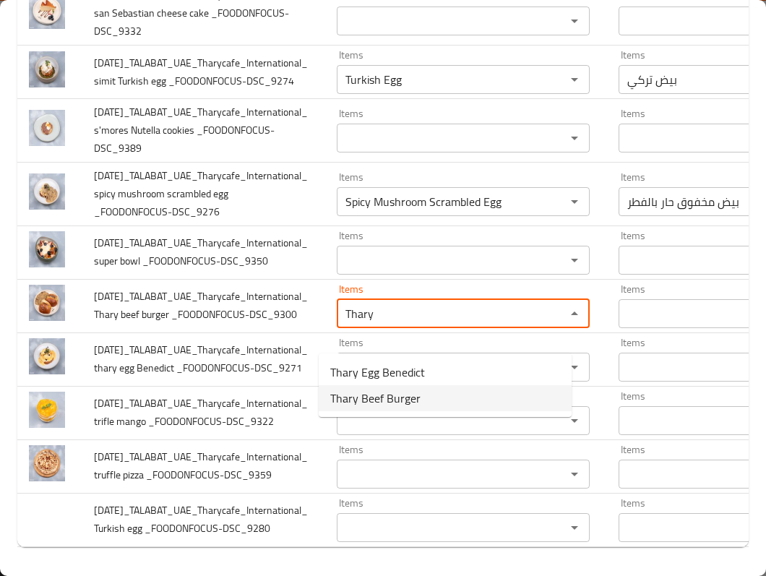
click at [445, 405] on _FOODONFOCUS-DSC_9300-option-1 "Thary Beef Burger" at bounding box center [445, 398] width 253 height 26
type _FOODONFOCUS-DSC_9300 "Thary Beef Burger"
type _FOODONFOCUS-DSC_9300-ar "برجر لحم بقرى ذاري"
click at [445, 382] on div "Items" at bounding box center [463, 367] width 253 height 29
type _FOODONFOCUS-DSC_9300 "Thary Beef Burger"
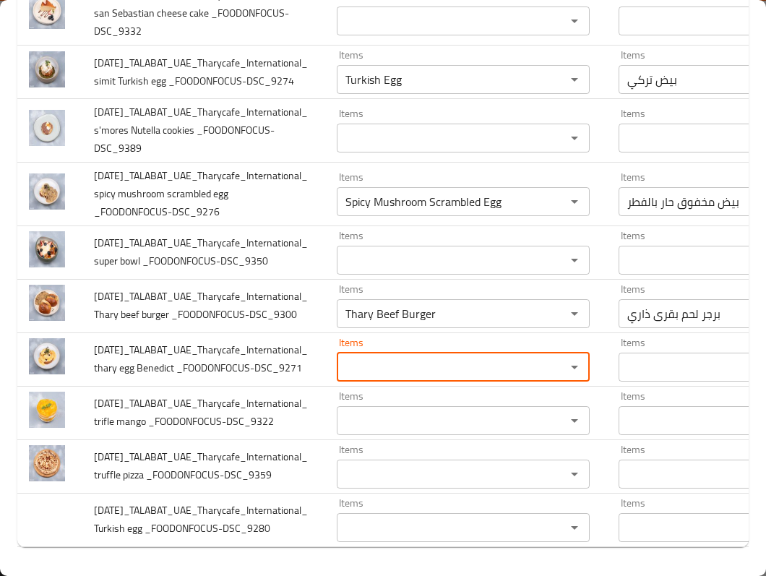
paste _FOODONFOCUS-DSC_9271 "Thary"
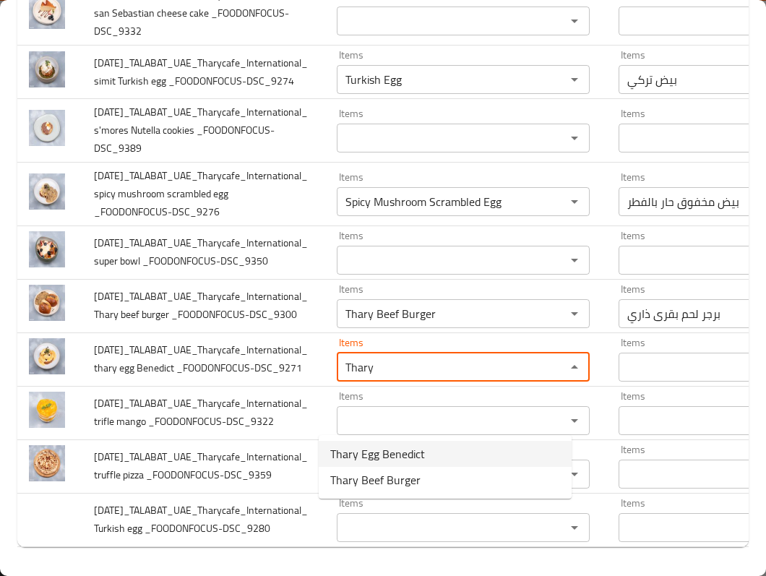
click at [400, 455] on span "Thary Egg Benedict" at bounding box center [377, 453] width 95 height 17
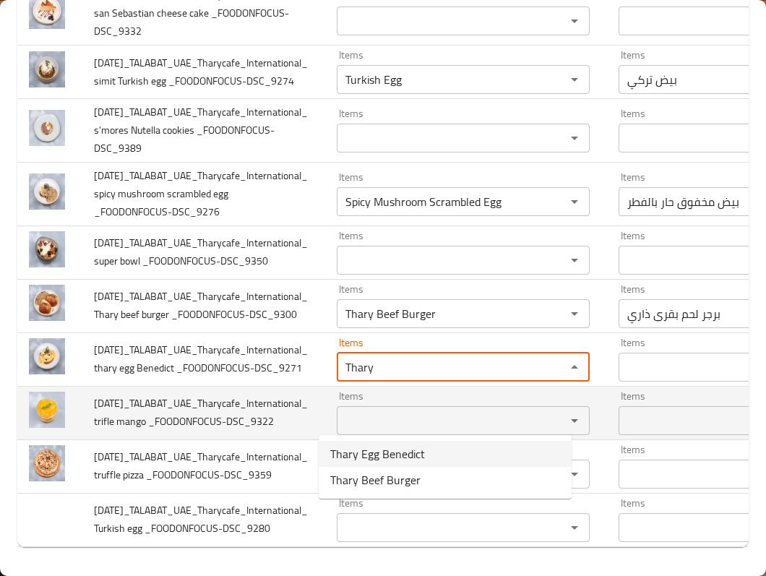
type _FOODONFOCUS-DSC_9271 "Thary Egg Benedict"
type _FOODONFOCUS-DSC_9271-ar "بيض بينيديكت من ذاري"
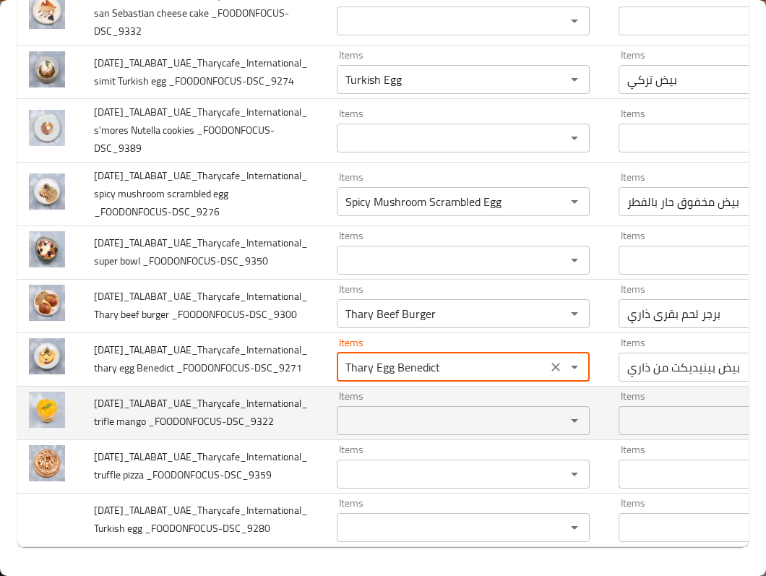
type _FOODONFOCUS-DSC_9271 "Thary Egg Benedict"
click at [122, 431] on span "2025-09-30_TALABAT_UAE_Tharycafe_International_ trifle mango _FOODONFOCUS-DSC_9…" at bounding box center [201, 412] width 214 height 37
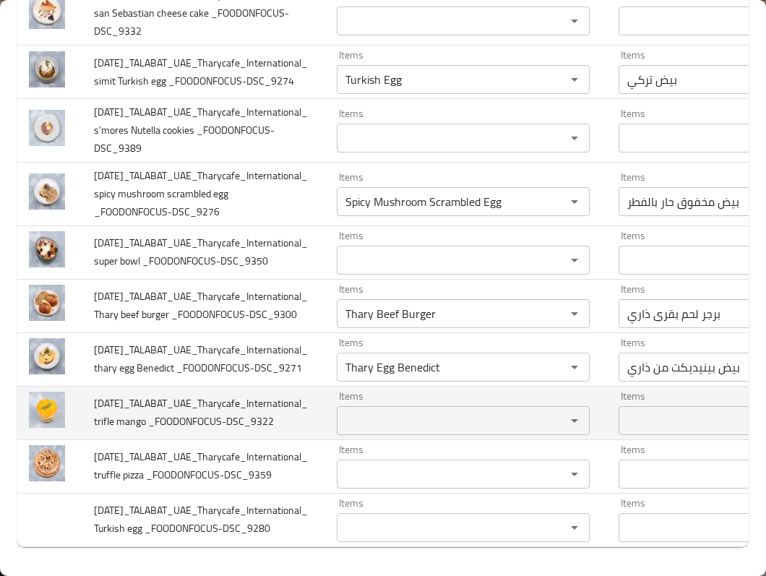
click at [128, 431] on span "2025-09-30_TALABAT_UAE_Tharycafe_International_ trifle mango _FOODONFOCUS-DSC_9…" at bounding box center [201, 412] width 214 height 37
click at [371, 435] on div "Items" at bounding box center [463, 420] width 253 height 29
paste _FOODONFOCUS-DSC_9322 "mango"
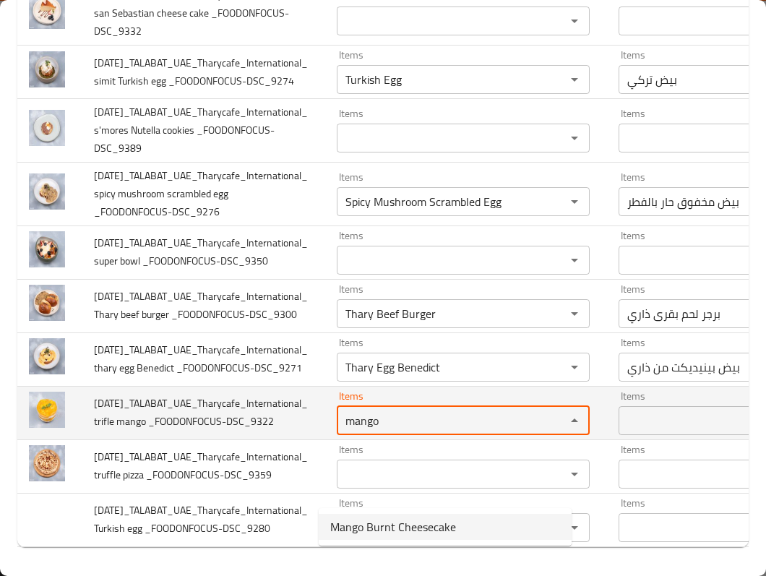
type _FOODONFOCUS-DSC_9322 "mango"
click at [97, 431] on span "2025-09-30_TALABAT_UAE_Tharycafe_International_ trifle mango _FOODONFOCUS-DSC_9…" at bounding box center [201, 412] width 214 height 37
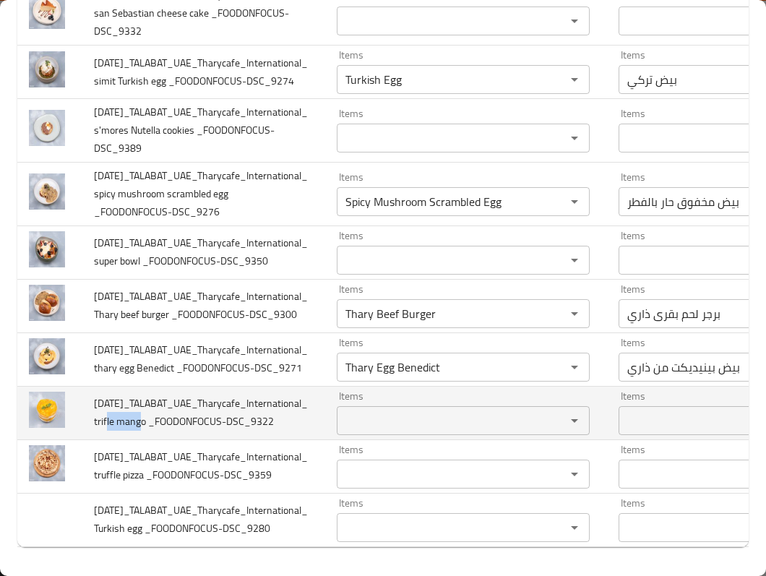
click at [97, 431] on span "2025-09-30_TALABAT_UAE_Tharycafe_International_ trifle mango _FOODONFOCUS-DSC_9…" at bounding box center [201, 412] width 214 height 37
click at [413, 431] on _FOODONFOCUS-DSC_9322 "Items" at bounding box center [442, 420] width 202 height 20
paste _FOODONFOCUS-DSC_9322 "trifle"
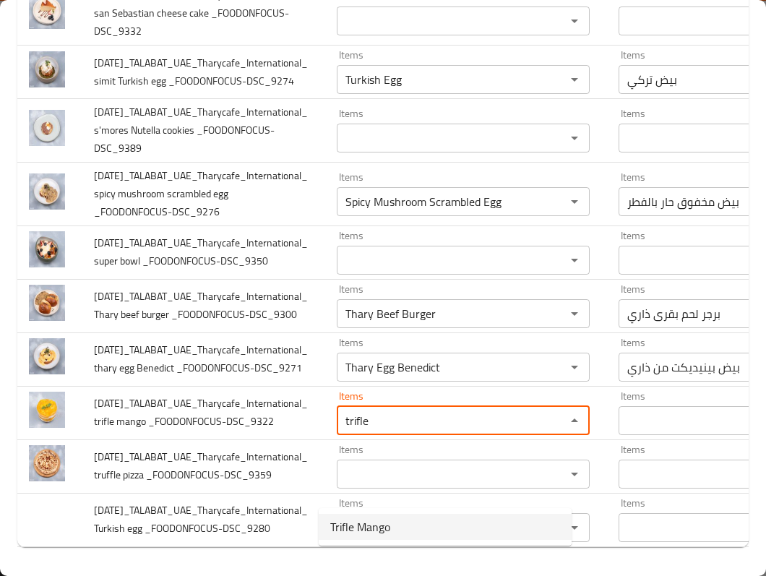
click at [403, 527] on _FOODONFOCUS-DSC_9322-option-0 "Trifle Mango" at bounding box center [445, 527] width 253 height 26
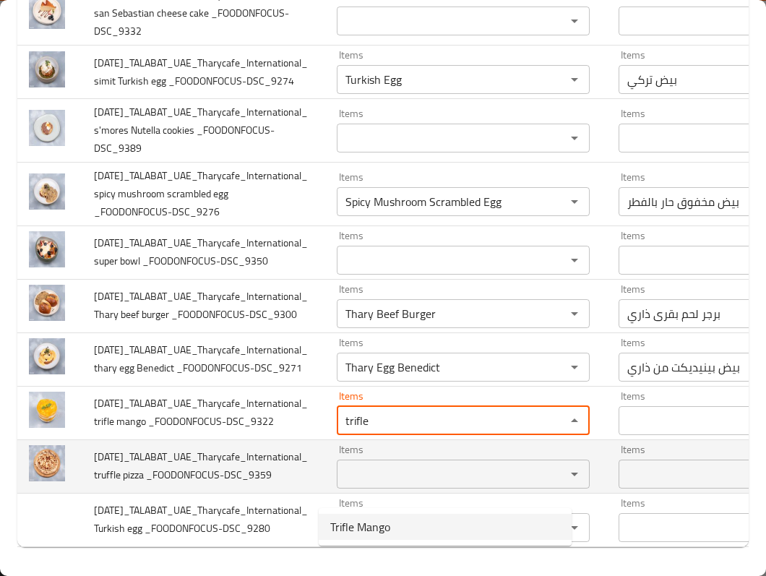
type _FOODONFOCUS-DSC_9322 "Trifle Mango"
type _FOODONFOCUS-DSC_9322-ar "ترايفل مانجو"
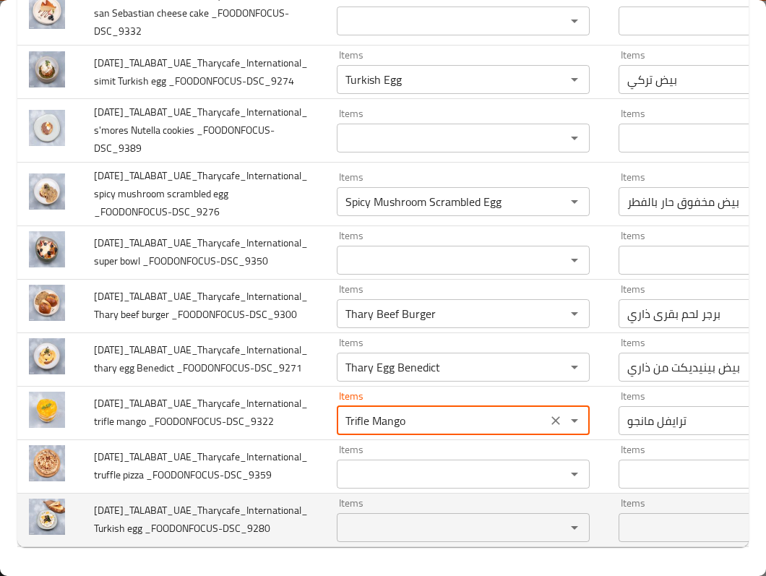
scroll to position [2794, 0]
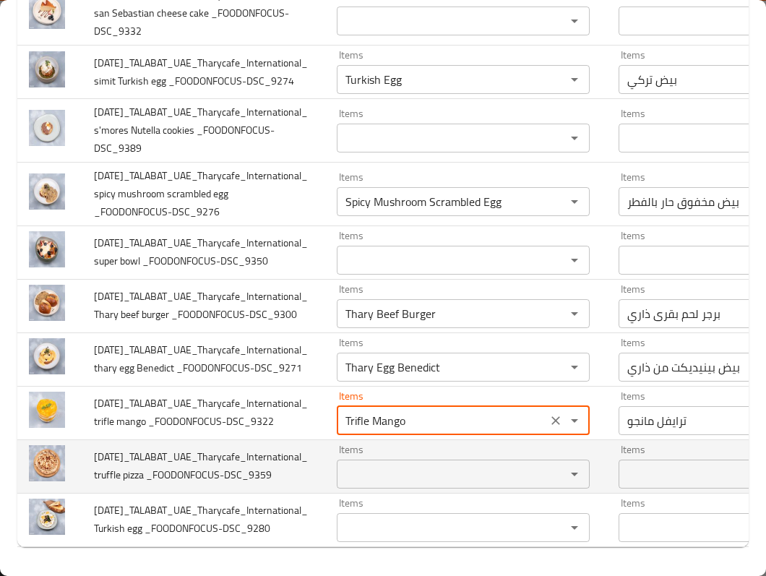
type _FOODONFOCUS-DSC_9322 "Trifle Mango"
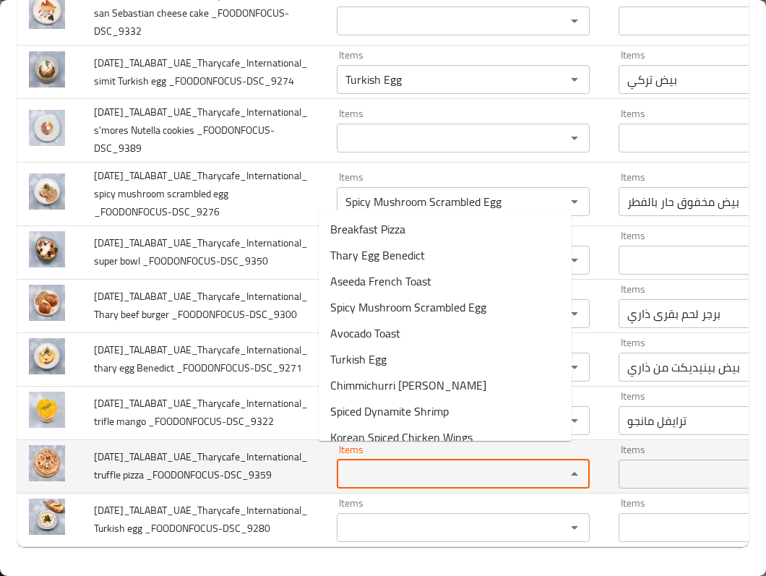
click at [445, 464] on _FOODONFOCUS-DSC_9359 "Items" at bounding box center [442, 474] width 202 height 20
paste _FOODONFOCUS-DSC_9359 "trifle"
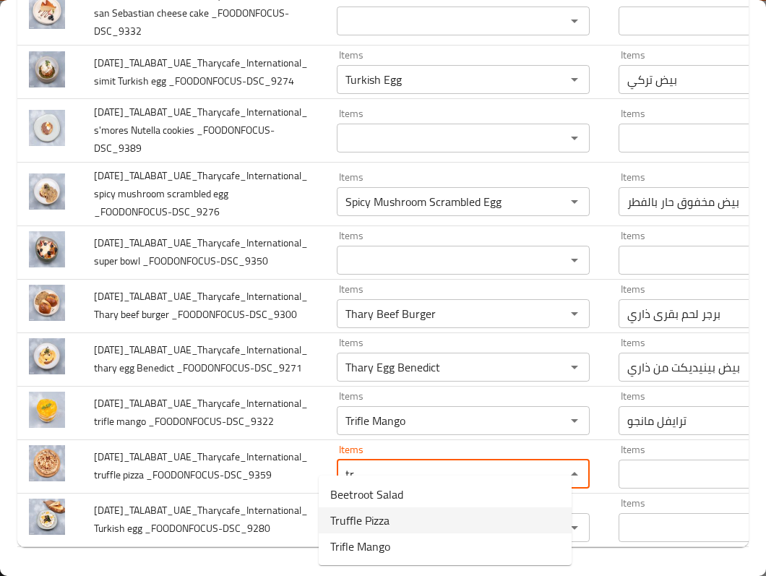
click at [410, 525] on _FOODONFOCUS-DSC_9359-option-1 "Truffle Pizza" at bounding box center [445, 520] width 253 height 26
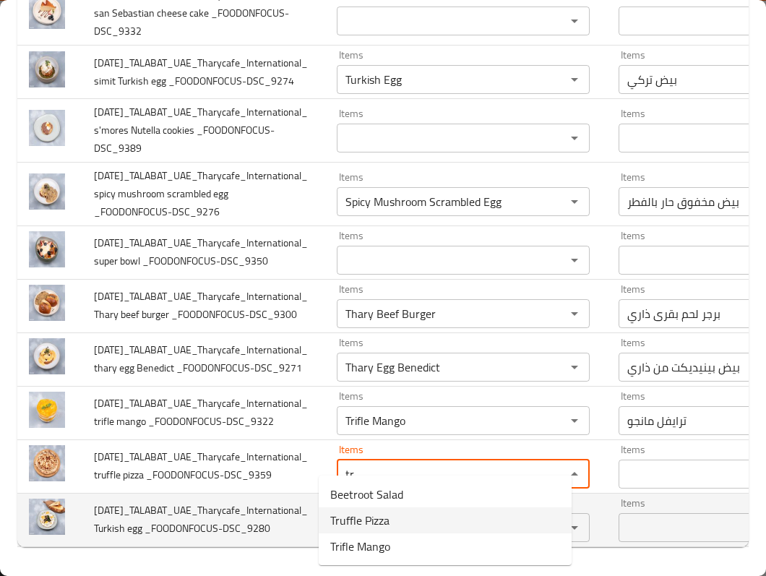
type _FOODONFOCUS-DSC_9359 "Truffle Pizza"
type _FOODONFOCUS-DSC_9359-ar "بيتزا ترافل"
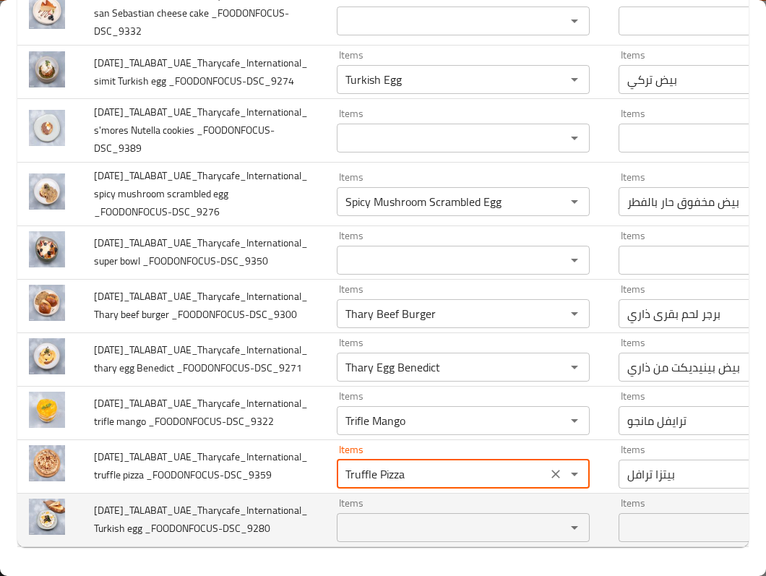
scroll to position [2808, 0]
type _FOODONFOCUS-DSC_9359 "Truffle Pizza"
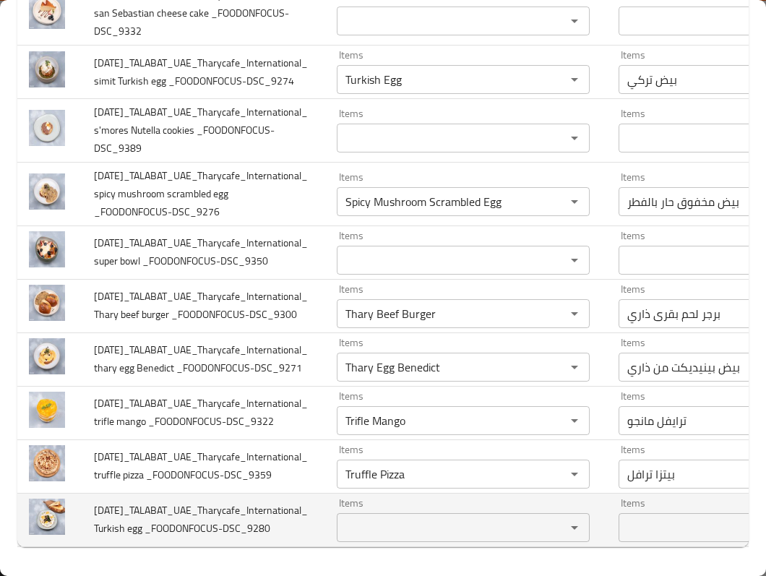
click at [101, 510] on span "2025-09-30_TALABAT_UAE_Tharycafe_International_ Turkish egg _FOODONFOCUS-DSC_92…" at bounding box center [201, 519] width 214 height 37
click at [376, 517] on _FOODONFOCUS-DSC_9280 "Items" at bounding box center [442, 527] width 202 height 20
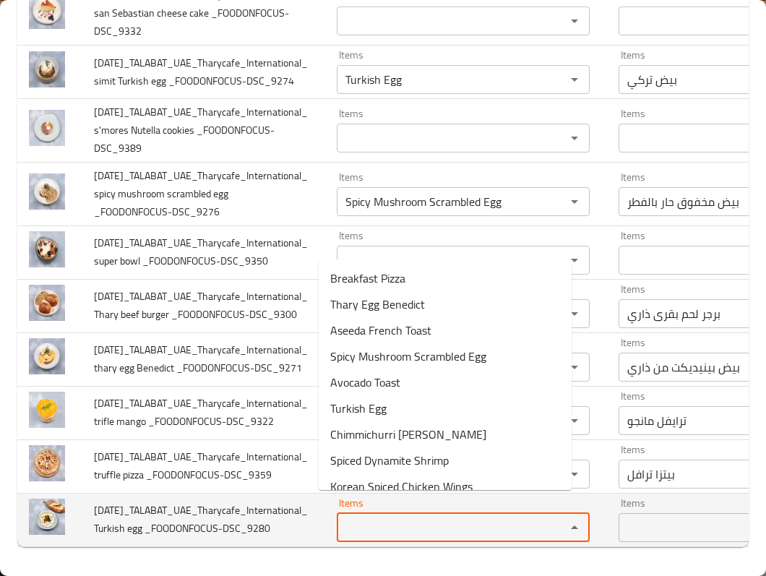
paste _FOODONFOCUS-DSC_9280 "Turkish"
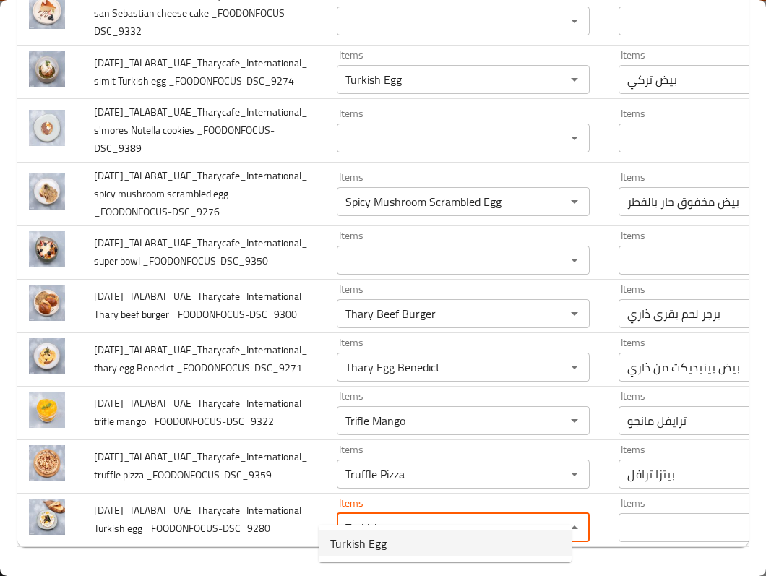
click at [388, 538] on _FOODONFOCUS-DSC_9280-option-0 "Turkish Egg" at bounding box center [445, 543] width 253 height 26
type _FOODONFOCUS-DSC_9280 "Turkish Egg"
type _FOODONFOCUS-DSC_9280-ar "بيض تركي"
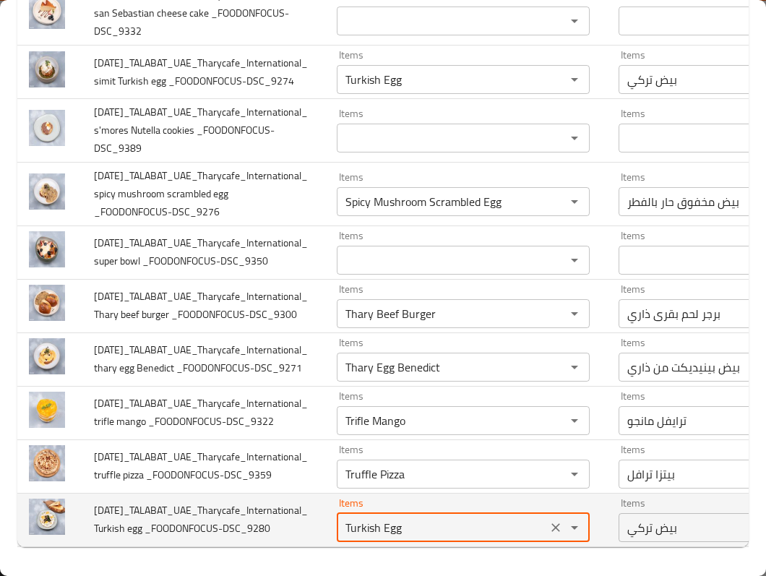
type _FOODONFOCUS-DSC_9280 "Turkish Egg"
click at [275, 525] on td "2025-09-30_TALABAT_UAE_Tharycafe_International_ Turkish egg _FOODONFOCUS-DSC_92…" at bounding box center [203, 519] width 243 height 53
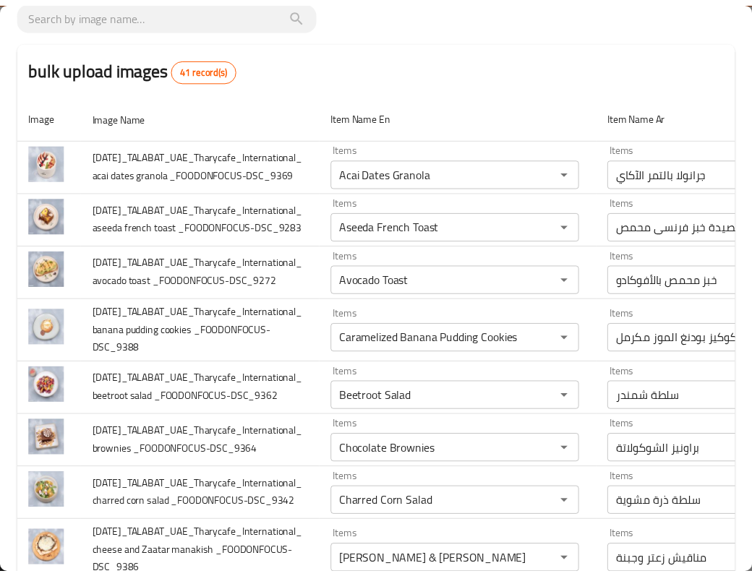
scroll to position [0, 0]
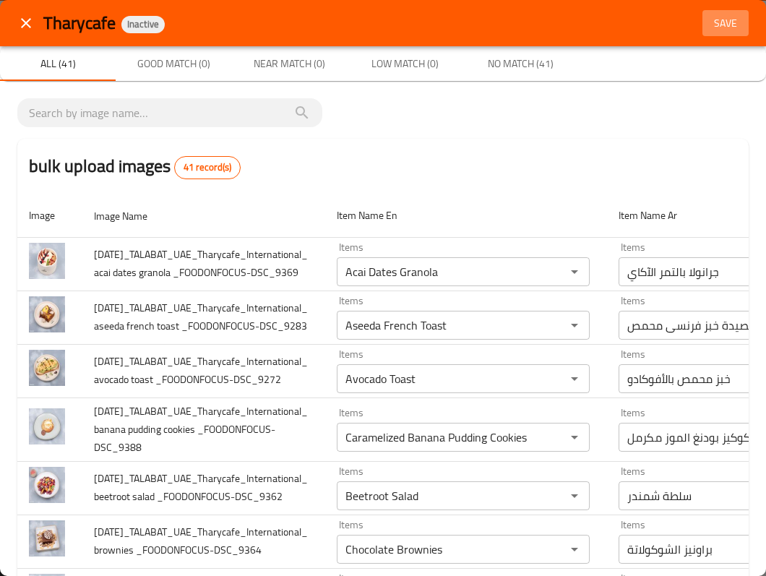
click at [720, 23] on span "Save" at bounding box center [725, 23] width 35 height 18
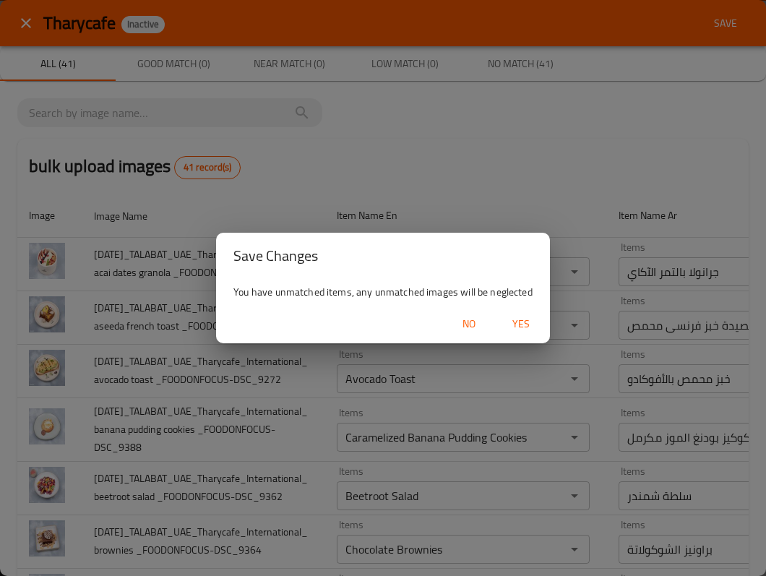
click at [521, 322] on span "Yes" at bounding box center [521, 324] width 35 height 18
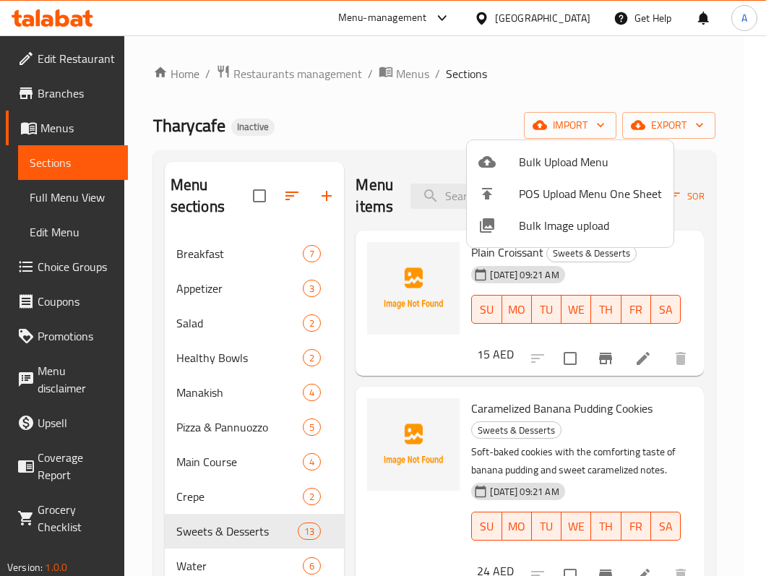
click at [296, 249] on div at bounding box center [383, 288] width 766 height 576
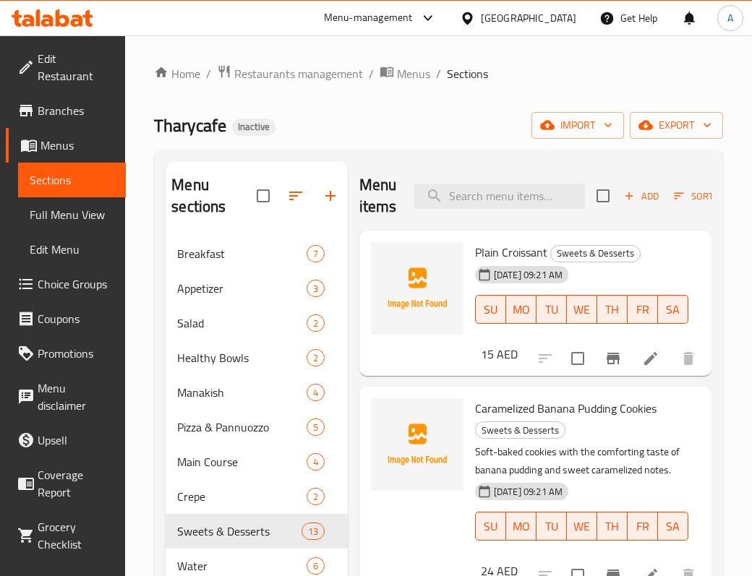
click at [296, 249] on span "Breakfast" at bounding box center [241, 253] width 129 height 17
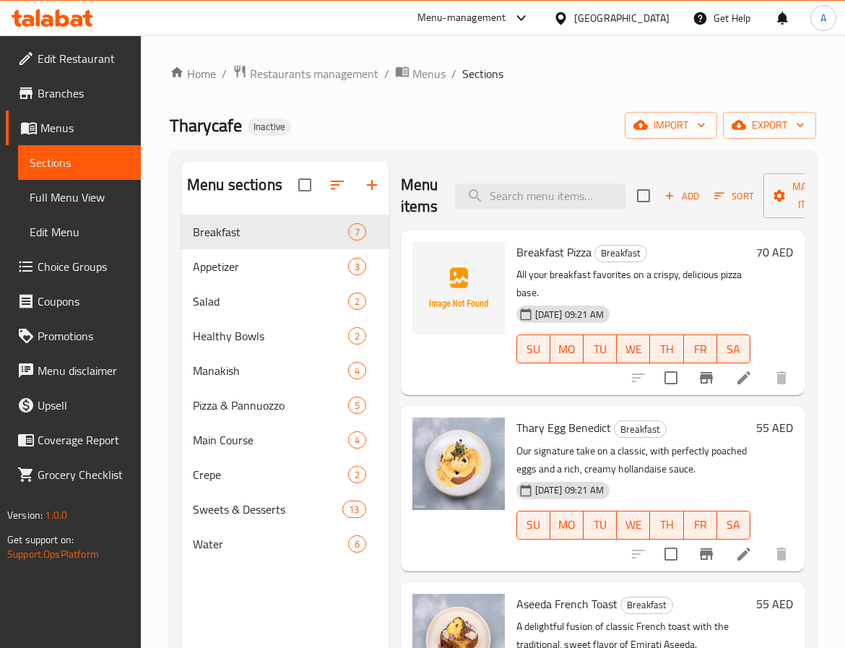
click at [567, 254] on span "Breakfast Pizza" at bounding box center [554, 252] width 75 height 22
click at [540, 248] on span "Breakfast Pizza" at bounding box center [554, 252] width 75 height 22
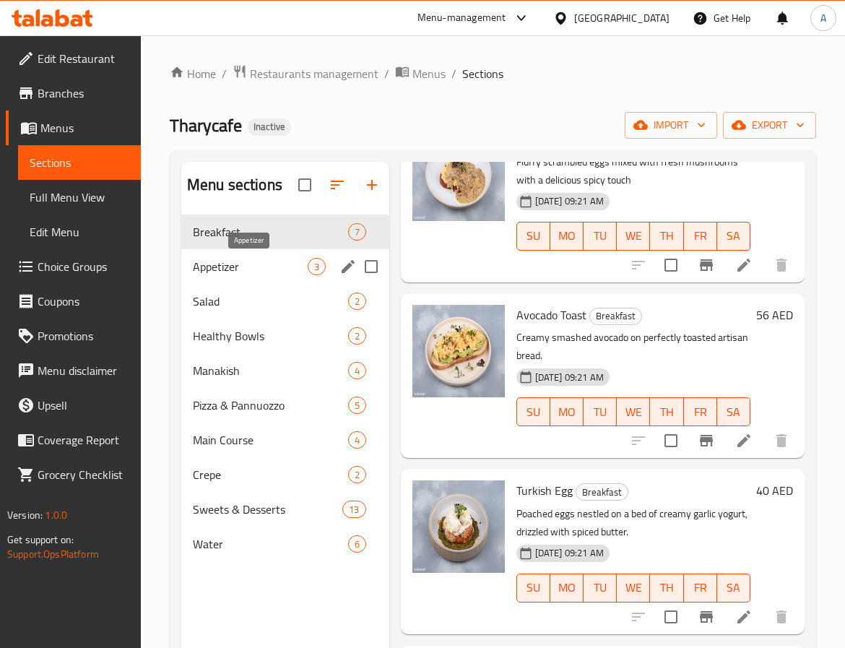
click at [261, 267] on span "Appetizer" at bounding box center [250, 266] width 115 height 17
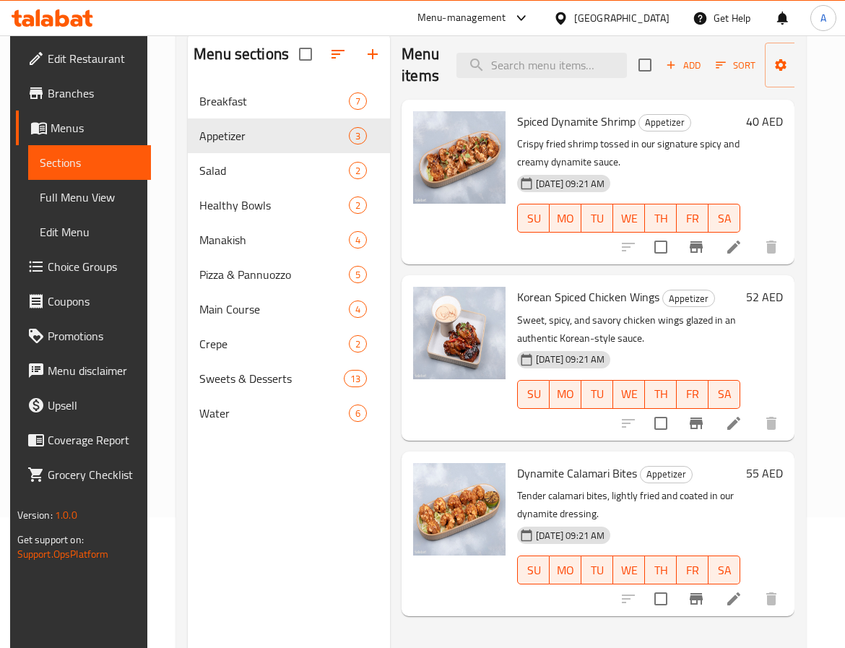
scroll to position [202, 0]
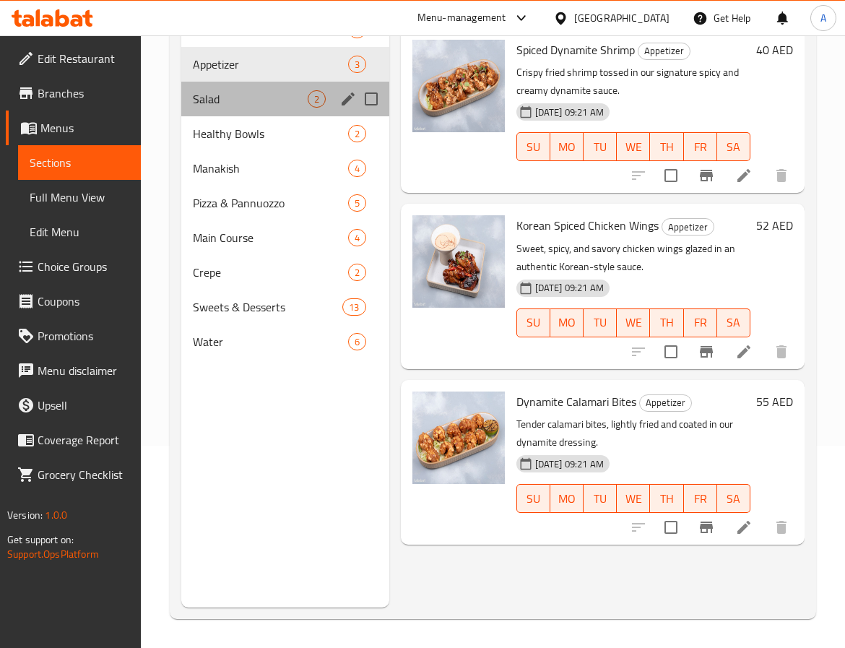
click at [228, 108] on div "Salad 2" at bounding box center [285, 99] width 208 height 35
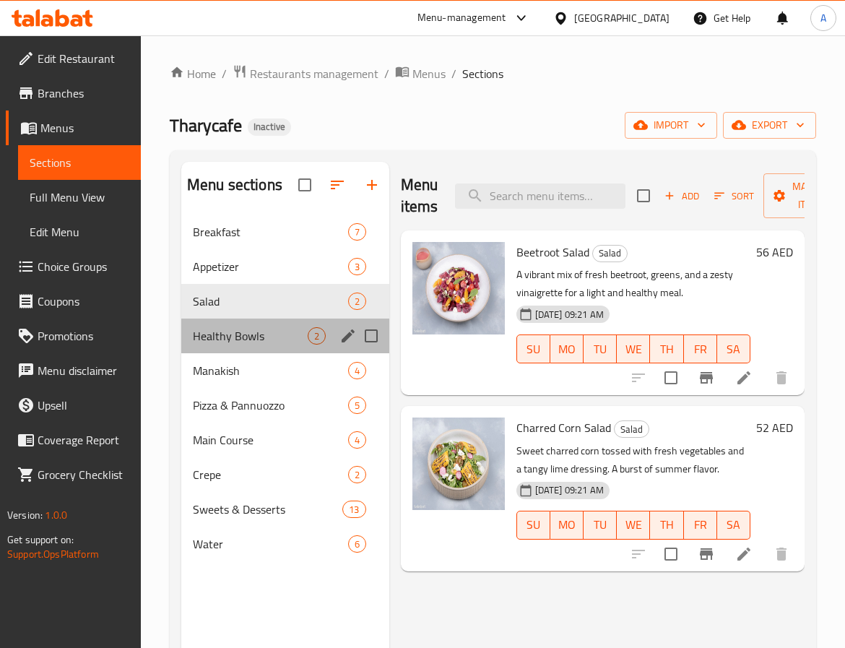
click at [226, 326] on div "Healthy Bowls 2" at bounding box center [285, 336] width 208 height 35
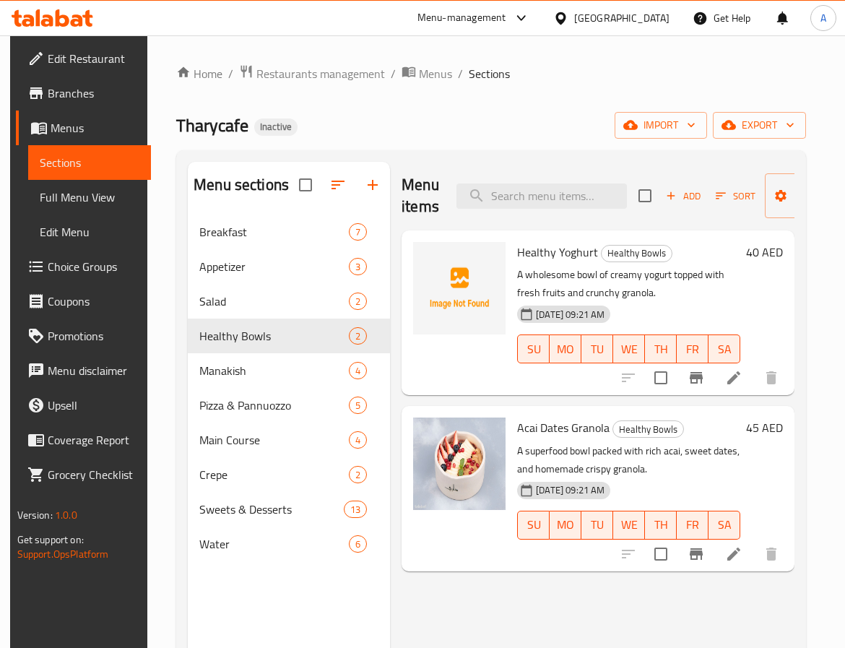
click at [545, 258] on span "Healthy Yoghurt" at bounding box center [557, 252] width 81 height 22
click at [571, 262] on span "Healthy Yoghurt" at bounding box center [557, 252] width 81 height 22
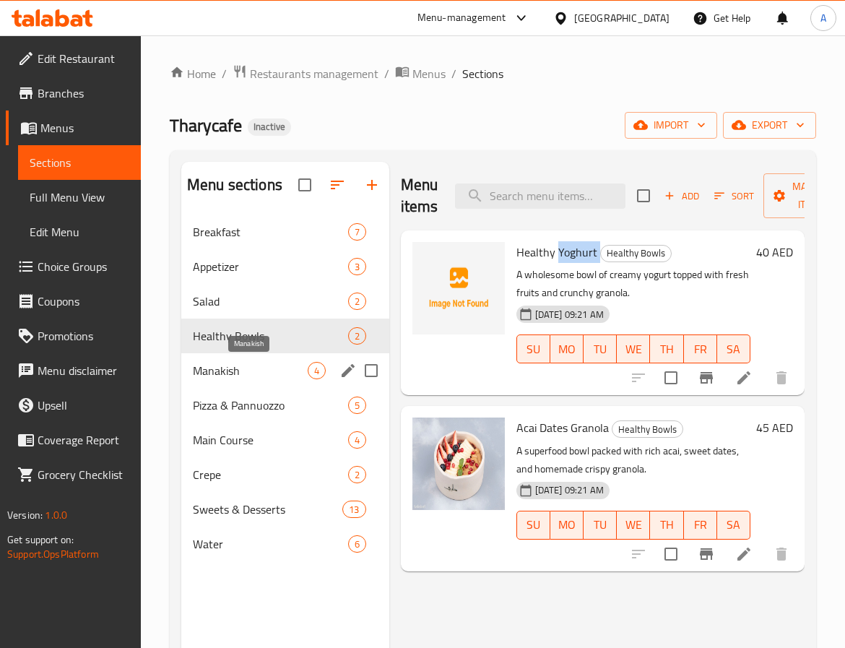
click at [244, 369] on span "Manakish" at bounding box center [250, 370] width 115 height 17
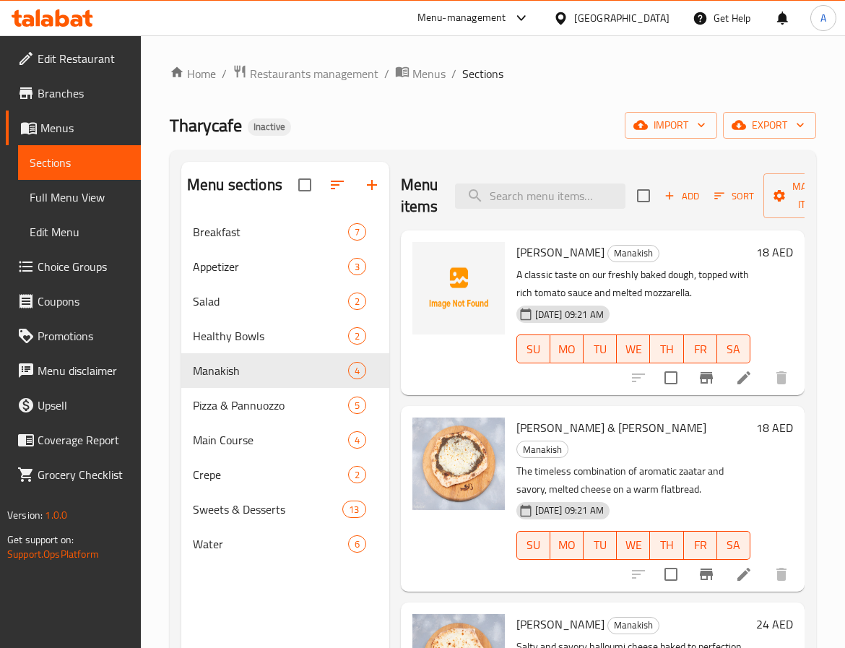
click at [564, 250] on span "Manakish Margarita" at bounding box center [561, 252] width 88 height 22
click at [597, 273] on p "A classic taste on our freshly baked dough, topped with rich tomato sauce and m…" at bounding box center [634, 284] width 234 height 36
click at [603, 254] on span "Manakish Margarita" at bounding box center [561, 252] width 88 height 22
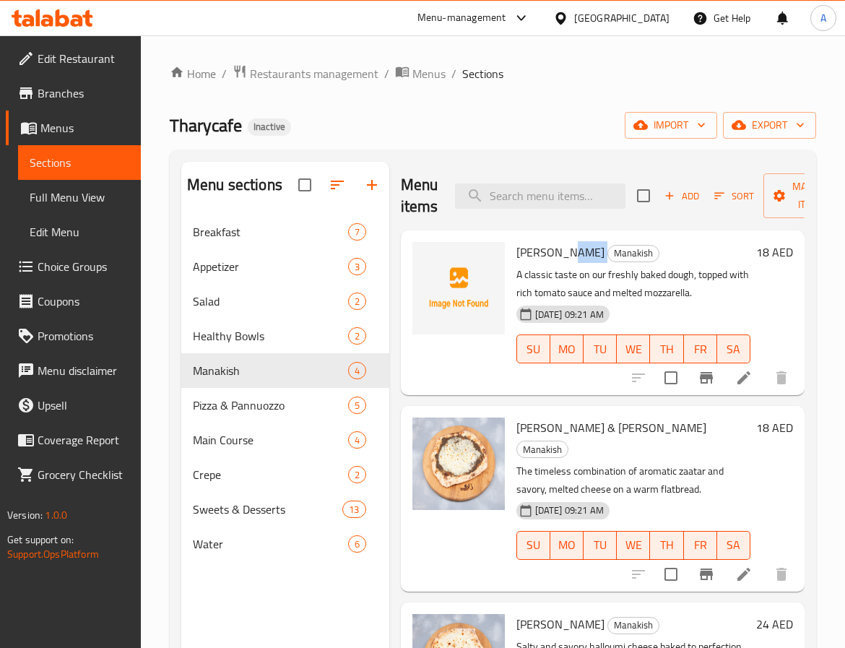
click at [603, 254] on span "Manakish Margarita" at bounding box center [561, 252] width 88 height 22
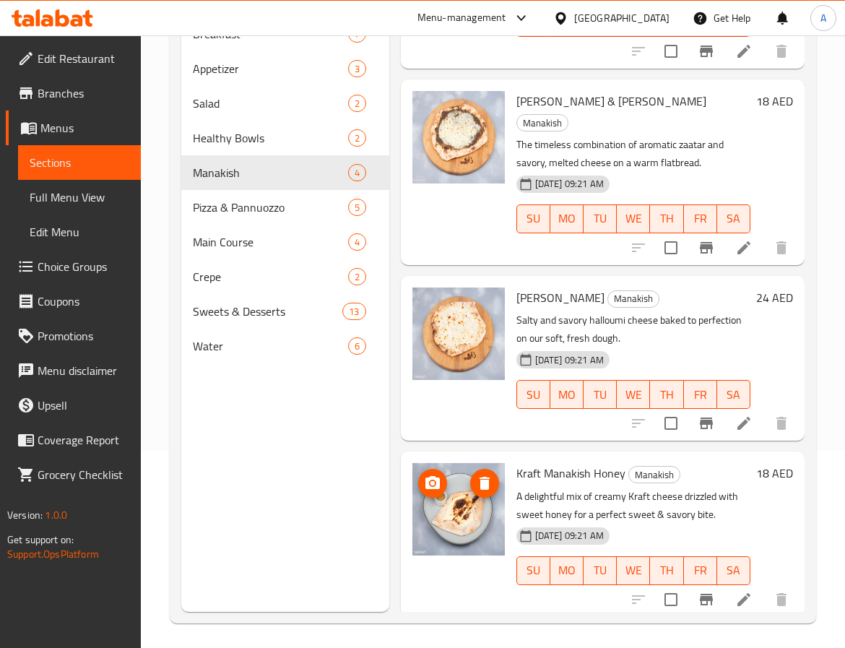
scroll to position [202, 0]
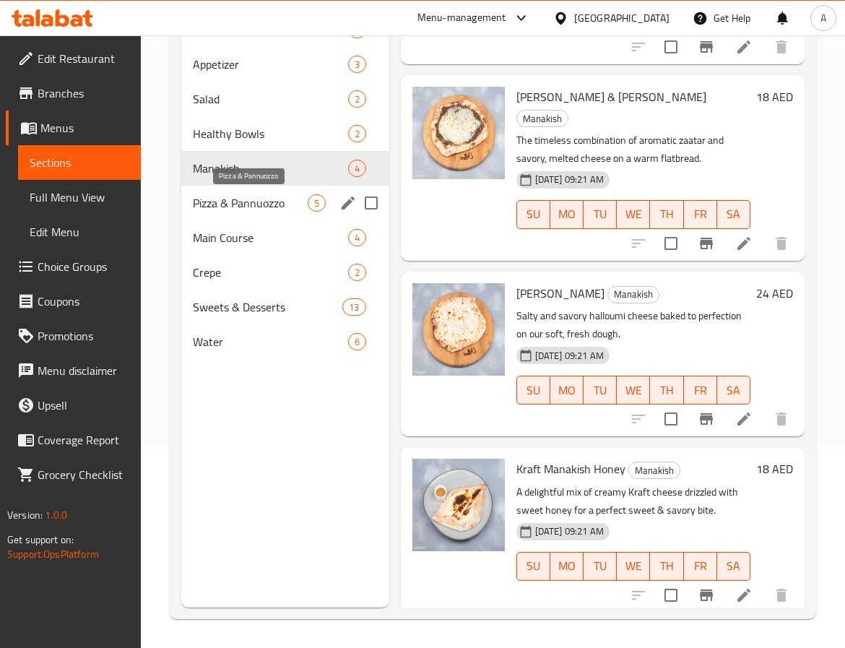
drag, startPoint x: 217, startPoint y: 199, endPoint x: 272, endPoint y: 221, distance: 59.0
click at [217, 199] on span "Pizza & Pannuozzo" at bounding box center [250, 202] width 115 height 17
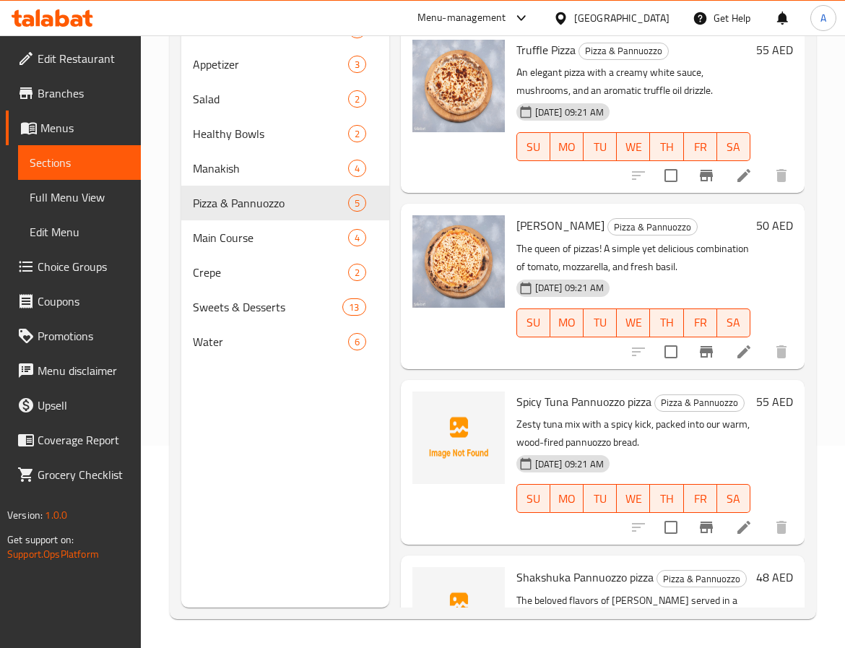
click at [553, 397] on span "Spicy Tuna Pannuozzo pizza" at bounding box center [584, 402] width 135 height 22
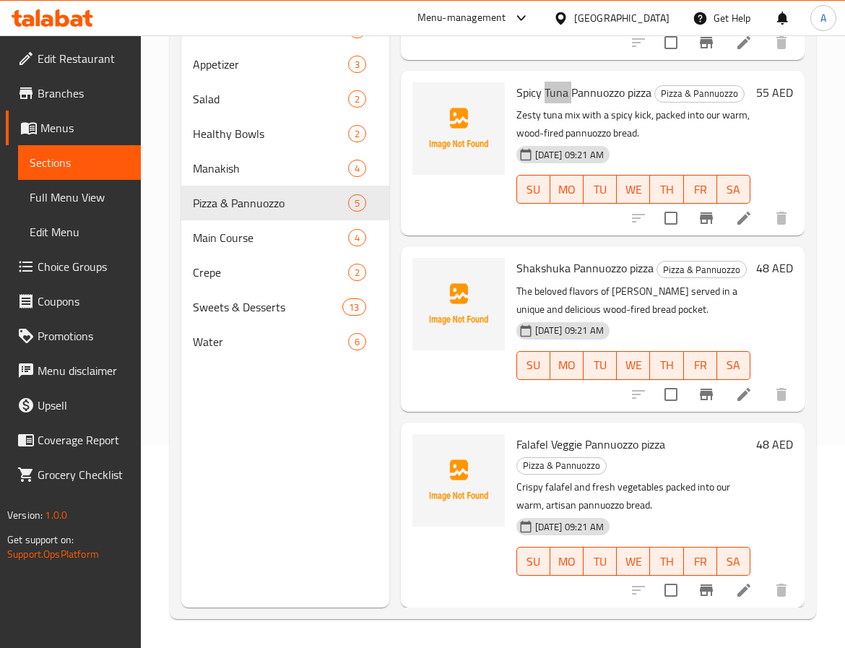
scroll to position [365, 0]
click at [549, 257] on span "Shakshuka Pannuozzo pizza" at bounding box center [585, 268] width 137 height 22
click at [535, 434] on span "Falafel Veggie Pannuozzo pizza" at bounding box center [591, 445] width 149 height 22
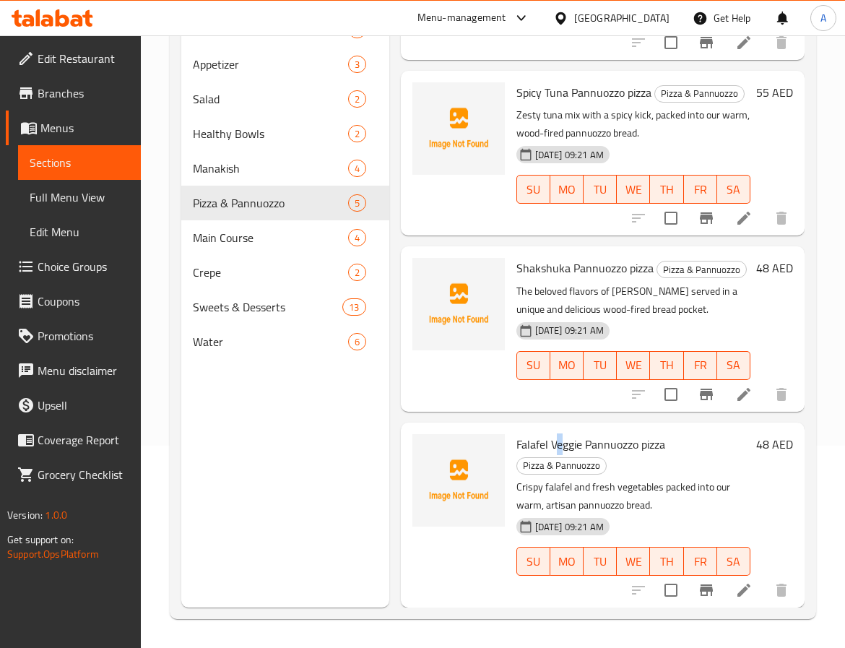
click at [559, 434] on span "Falafel Veggie Pannuozzo pizza" at bounding box center [591, 445] width 149 height 22
click at [605, 434] on span "Falafel Veggie Pannuozzo pizza" at bounding box center [591, 445] width 149 height 22
click at [274, 238] on span "Main Course" at bounding box center [250, 237] width 115 height 17
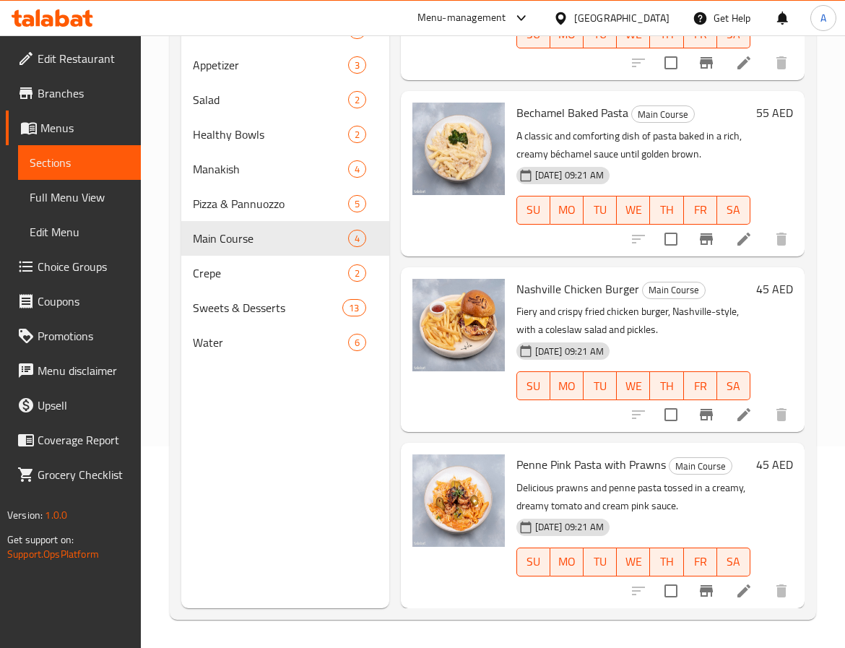
scroll to position [202, 0]
click at [597, 453] on span "Penne Pink Pasta with Prawns" at bounding box center [592, 464] width 150 height 22
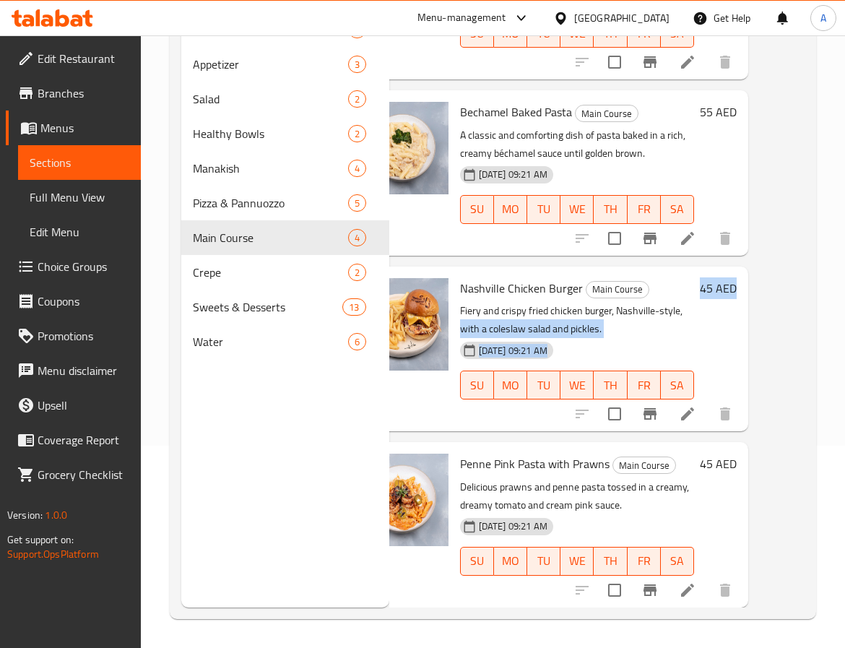
drag, startPoint x: 538, startPoint y: 311, endPoint x: 787, endPoint y: 308, distance: 248.6
click at [787, 308] on div "Menu items Add Sort Manage items Thary Beef Burger Main Course Our signature ju…" at bounding box center [598, 284] width 416 height 648
click at [694, 317] on div "45 AED" at bounding box center [715, 349] width 43 height 142
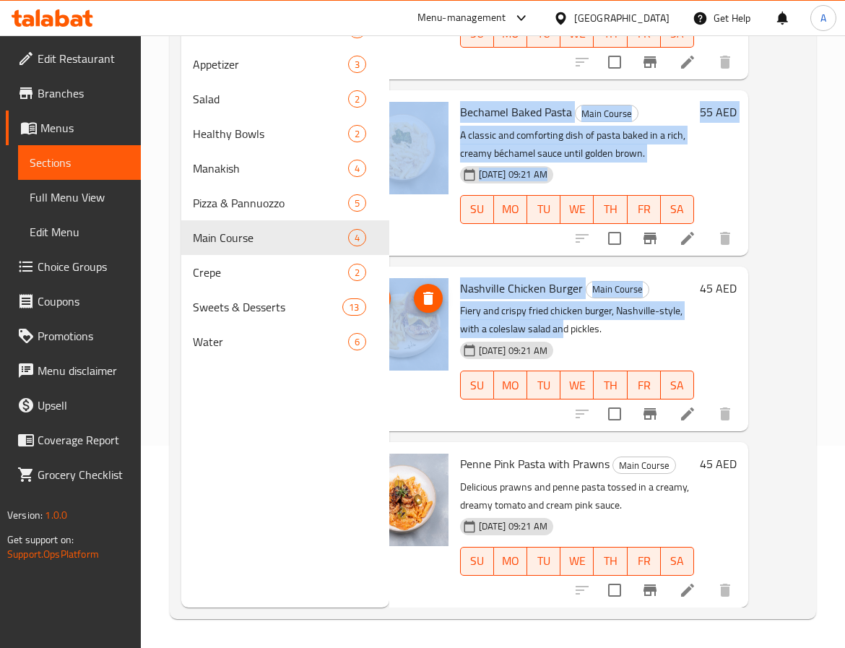
scroll to position [129, 0]
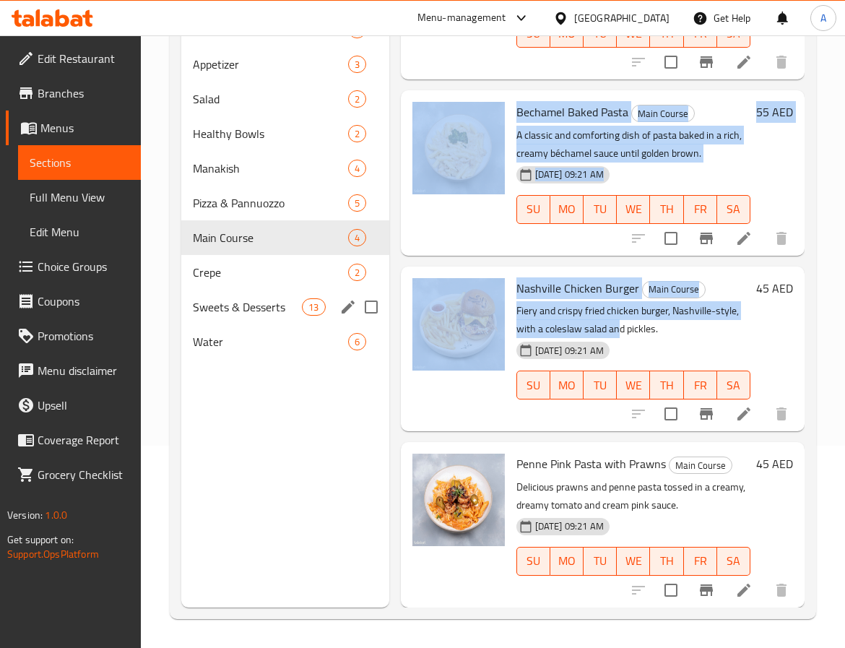
drag, startPoint x: 541, startPoint y: 308, endPoint x: 364, endPoint y: 311, distance: 176.3
click at [362, 312] on div "Menu sections Breakfast 7 Appetizer 3 Salad 2 Healthy Bowls 2 Manakish 4 Pizza …" at bounding box center [493, 284] width 624 height 648
click at [588, 310] on p "Fiery and crispy fried chicken burger, Nashville-style, with a coleslaw salad a…" at bounding box center [634, 320] width 234 height 36
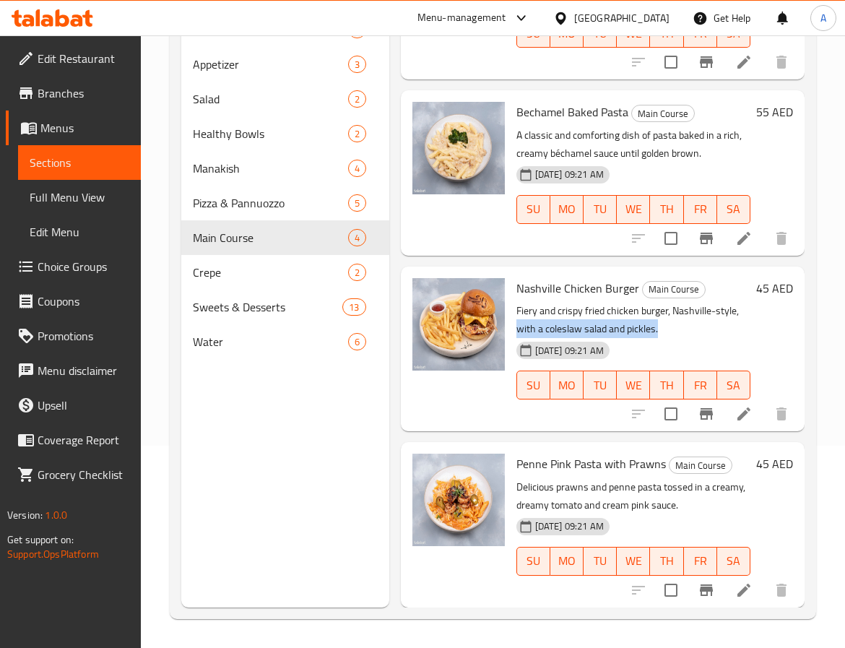
drag, startPoint x: 544, startPoint y: 306, endPoint x: 726, endPoint y: 309, distance: 182.1
click at [726, 309] on p "Fiery and crispy fried chicken burger, Nashville-style, with a coleslaw salad a…" at bounding box center [634, 320] width 234 height 36
click at [684, 311] on p "Fiery and crispy fried chicken burger, Nashville-style, with a coleslaw salad a…" at bounding box center [634, 320] width 234 height 36
click at [603, 315] on p "Fiery and crispy fried chicken burger, Nashville-style, with a coleslaw salad a…" at bounding box center [634, 320] width 234 height 36
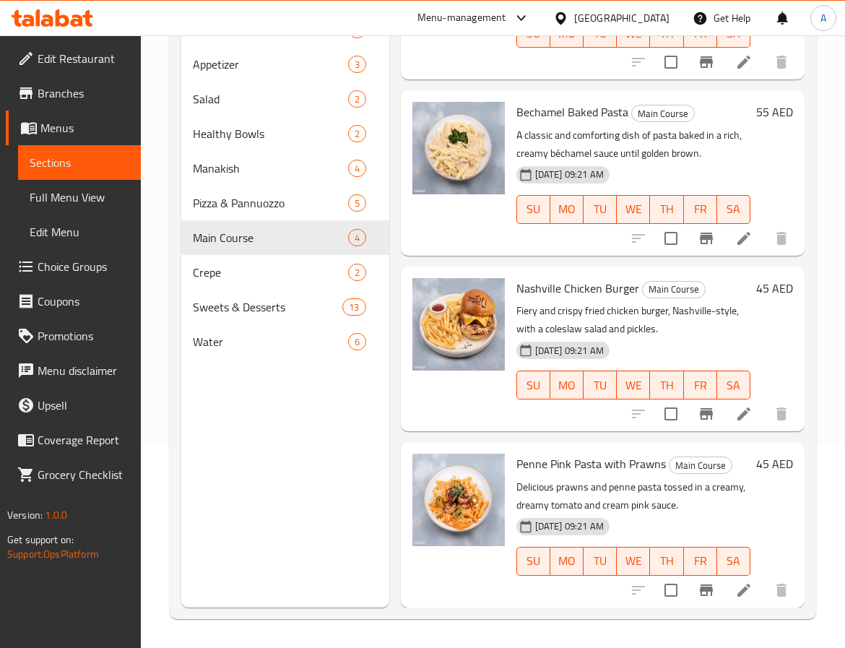
click at [489, 391] on div at bounding box center [459, 348] width 104 height 153
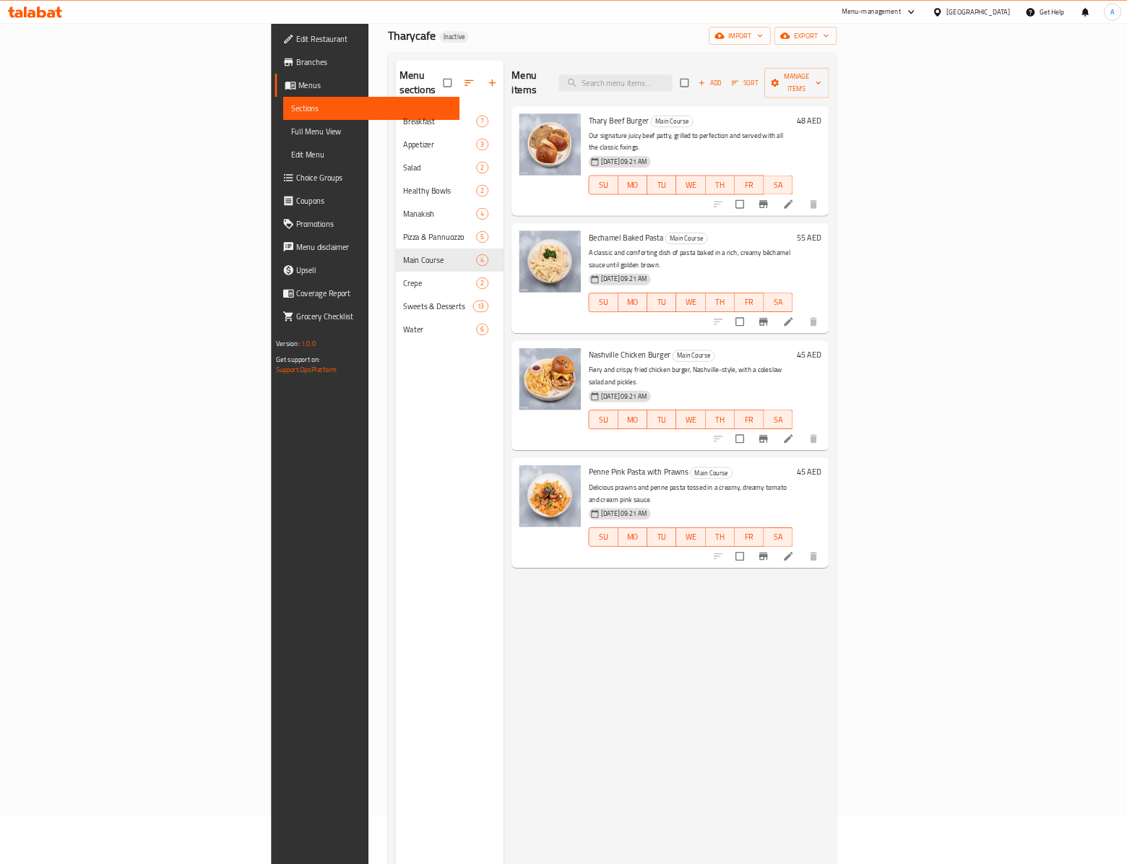
scroll to position [0, 0]
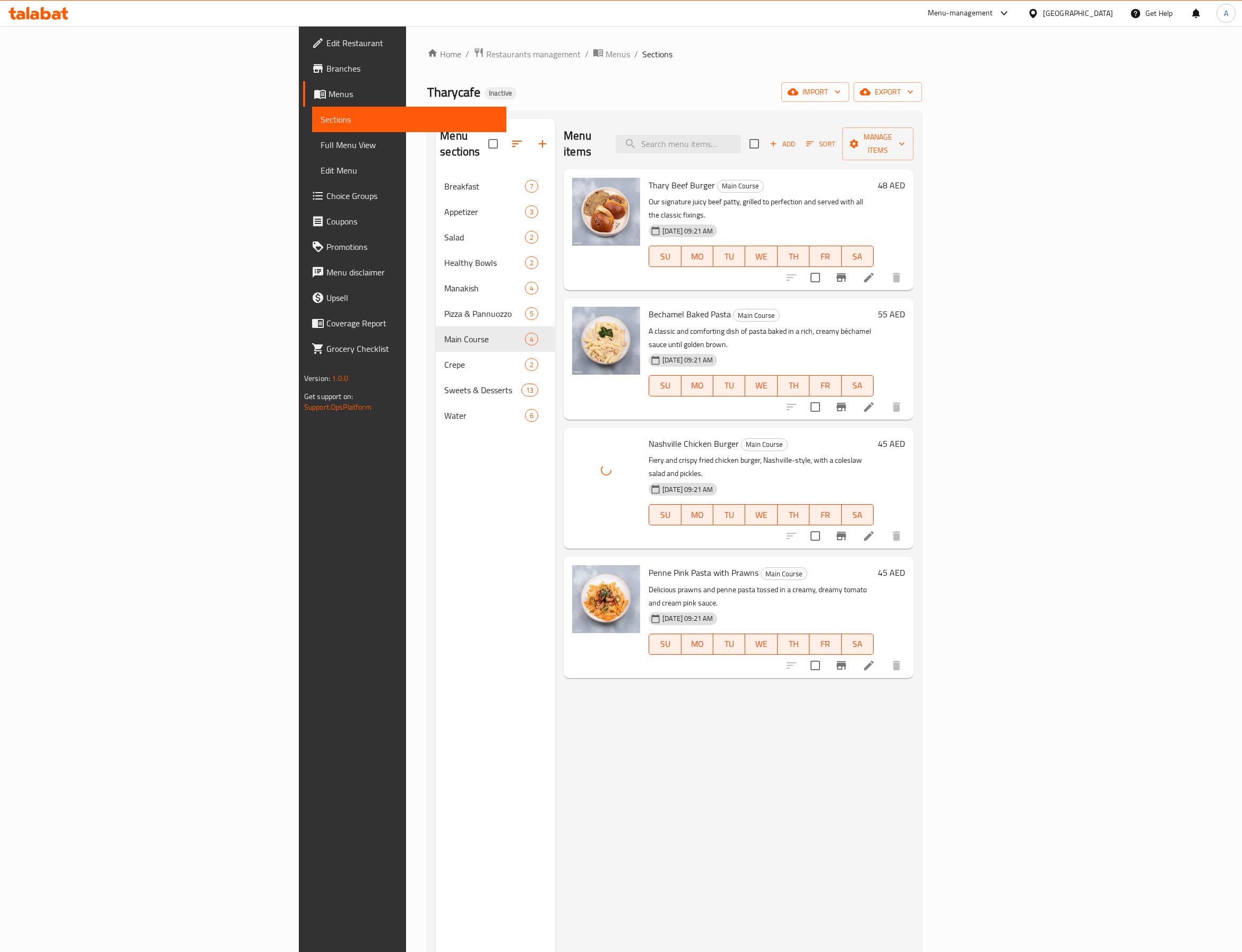
click at [649, 436] on span "Nashville Chicken Burger" at bounding box center [693, 444] width 90 height 16
click at [648, 627] on div "Menu items Add Sort Manage items Thary Beef Burger Main Course Our signature ju…" at bounding box center [734, 595] width 358 height 952
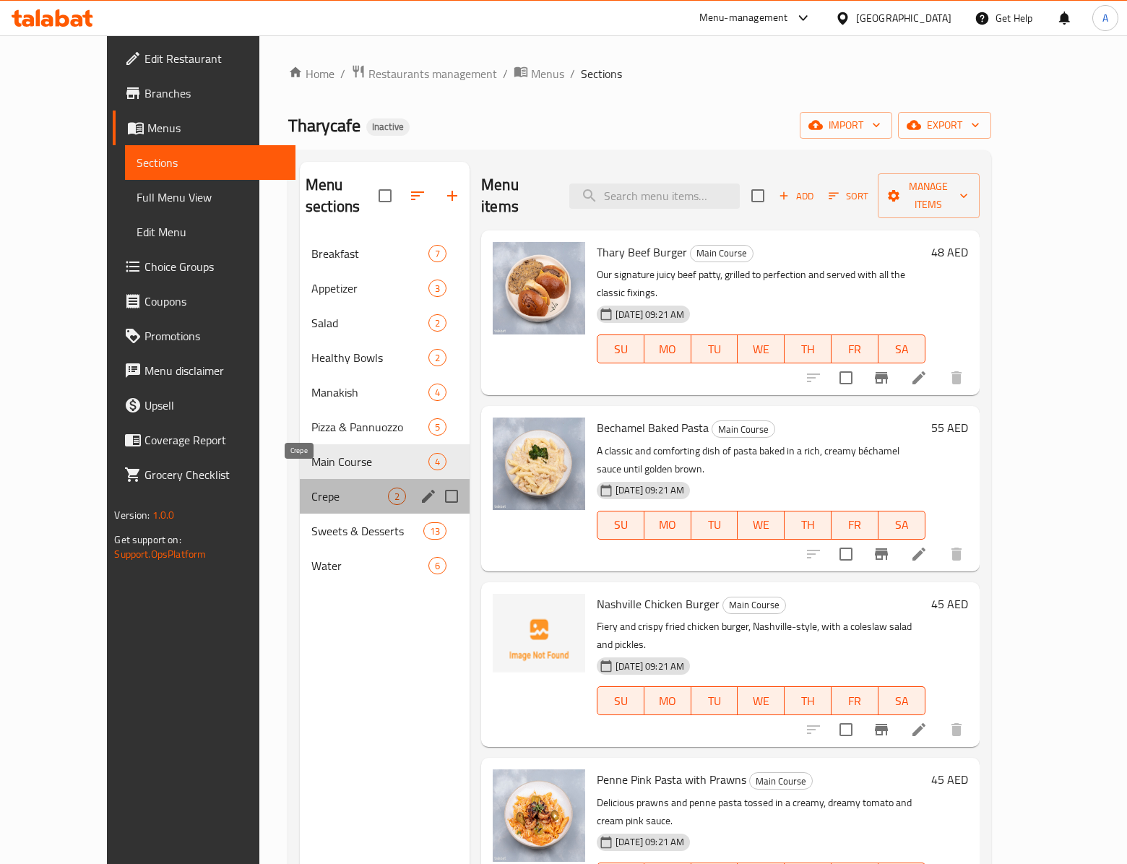
click at [327, 488] on span "Crepe" at bounding box center [349, 496] width 77 height 17
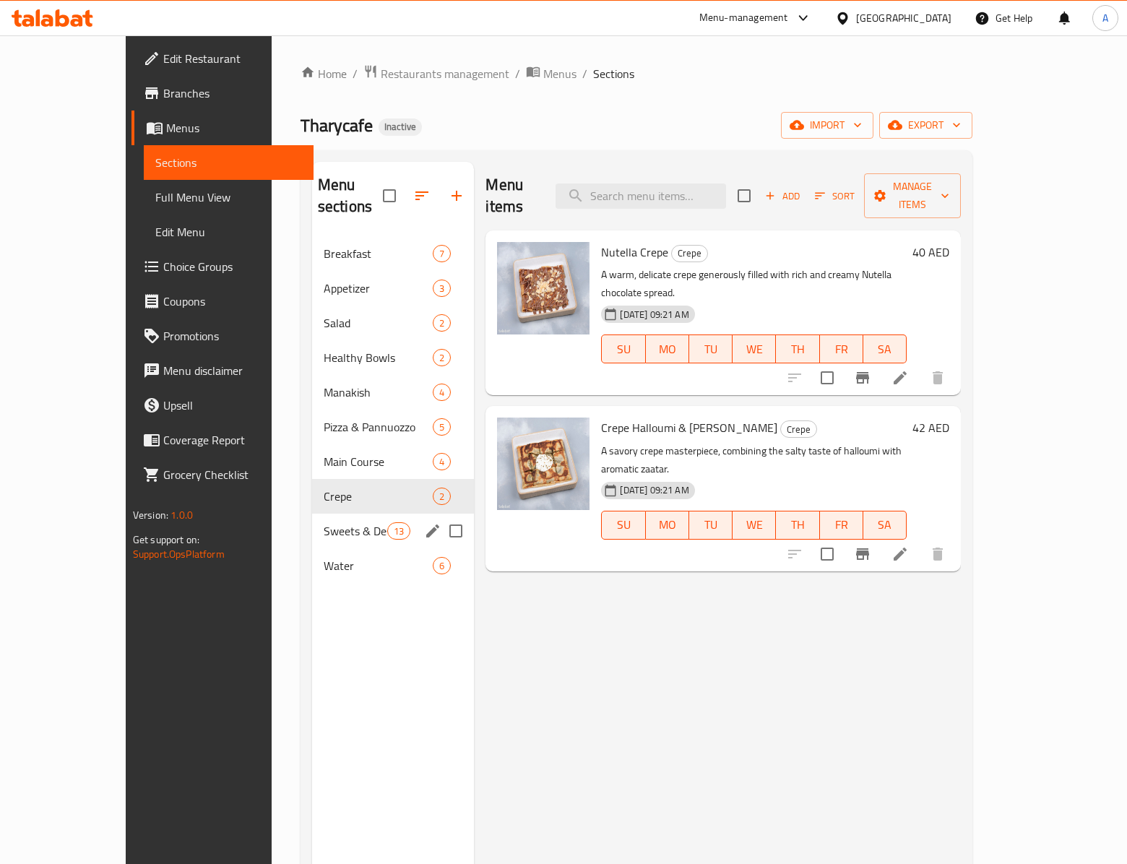
click at [324, 522] on span "Sweets & Desserts" at bounding box center [356, 530] width 64 height 17
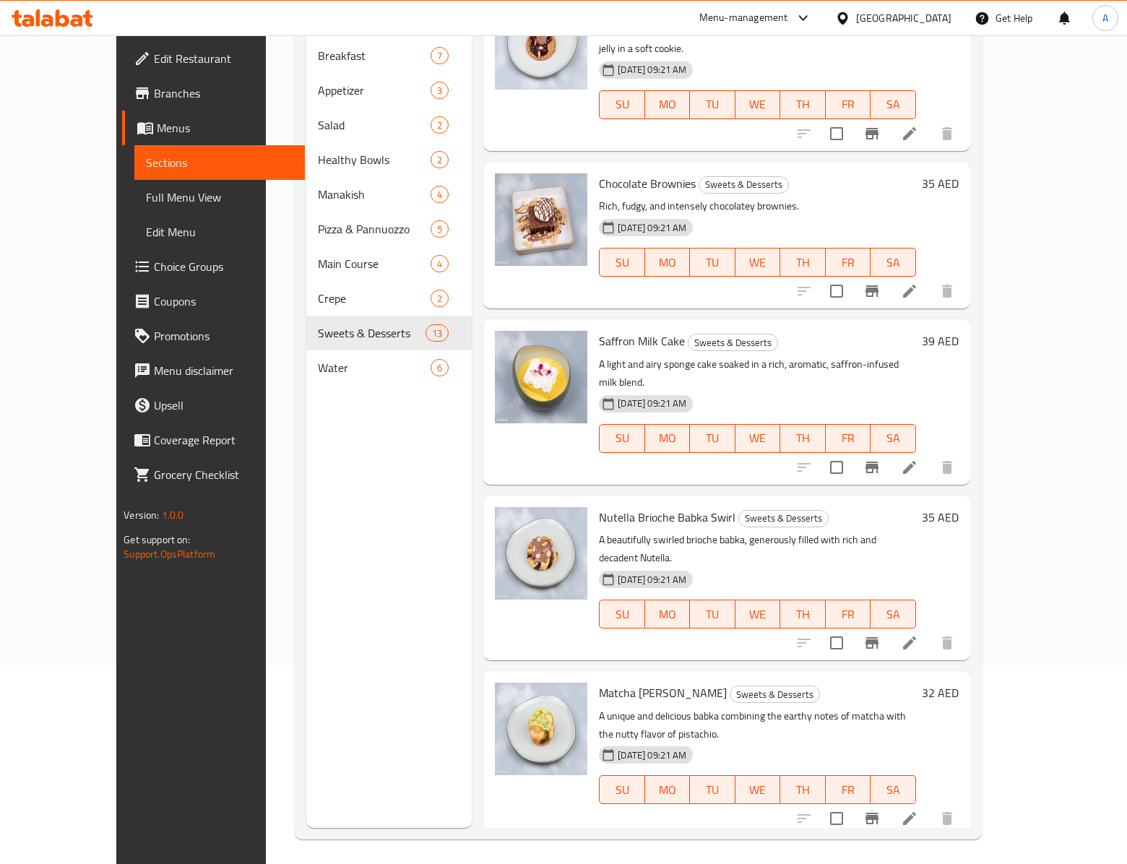
scroll to position [205, 0]
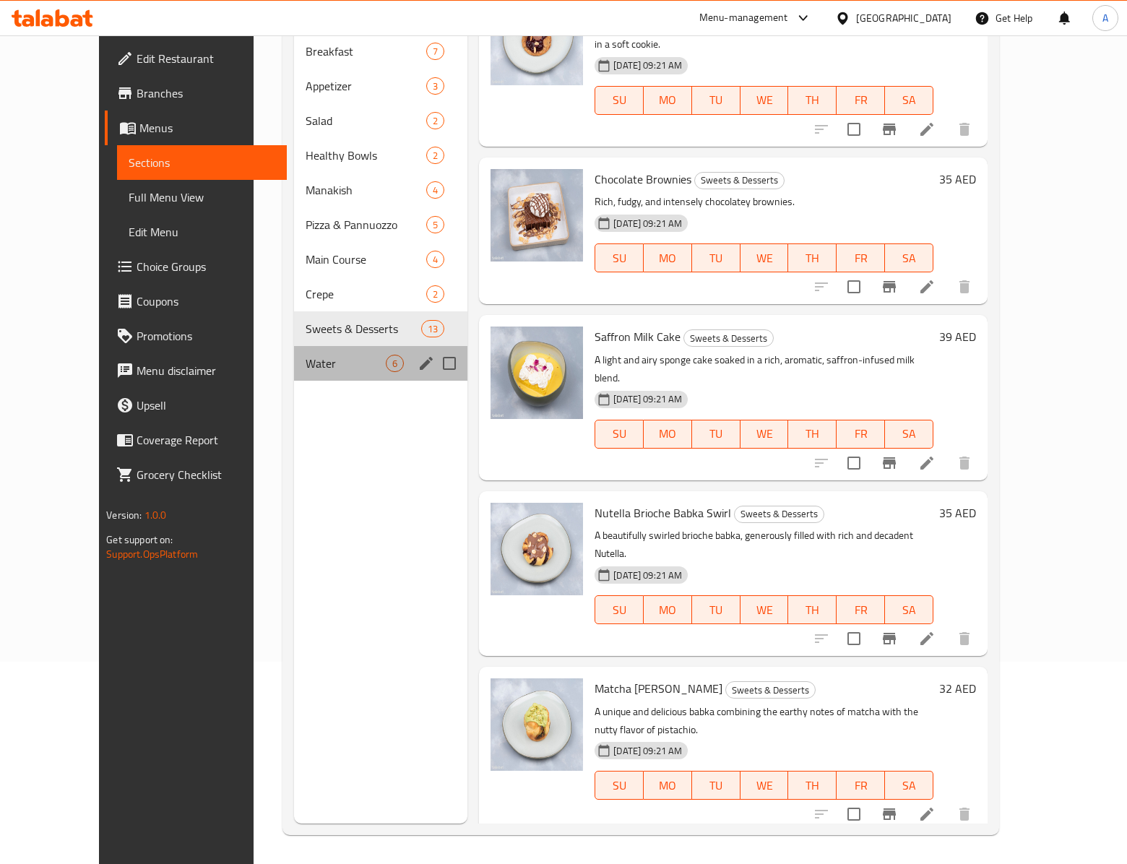
click at [299, 346] on div "Water 6" at bounding box center [380, 363] width 173 height 35
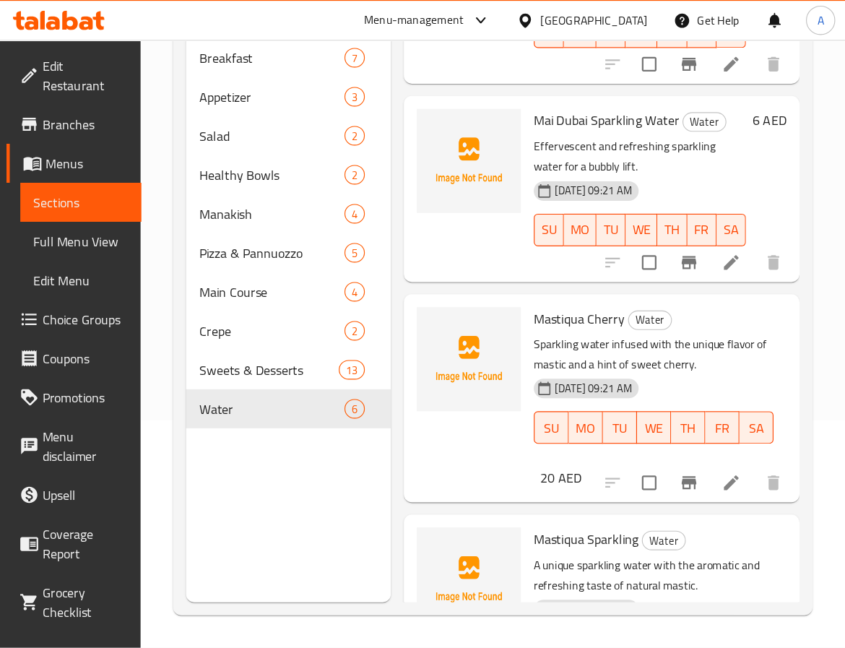
scroll to position [118, 0]
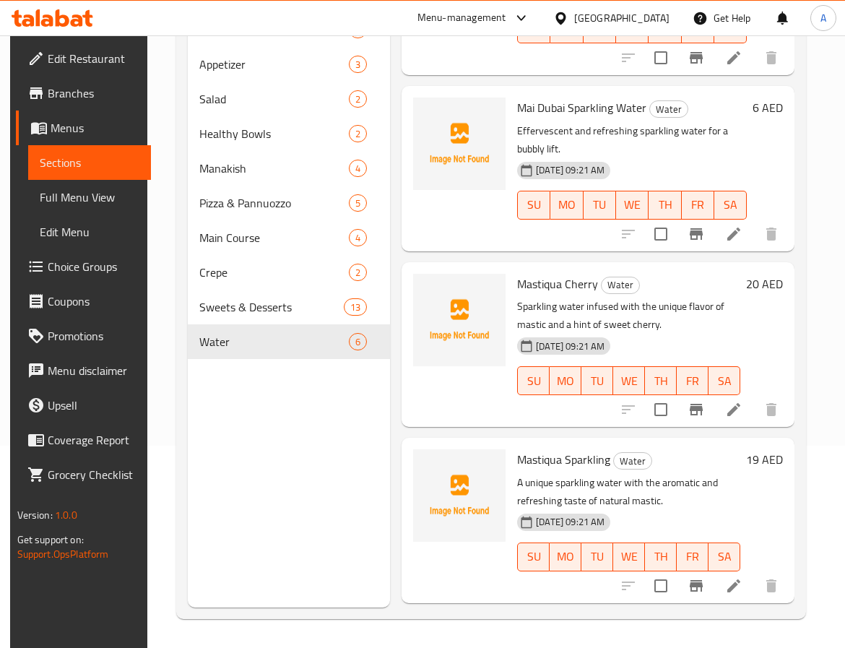
drag, startPoint x: 282, startPoint y: 483, endPoint x: 304, endPoint y: 478, distance: 23.1
click at [282, 483] on div "Menu sections Breakfast 7 Appetizer 3 Salad 2 Healthy Bowls 2 Manakish 4 Pizza …" at bounding box center [289, 284] width 202 height 648
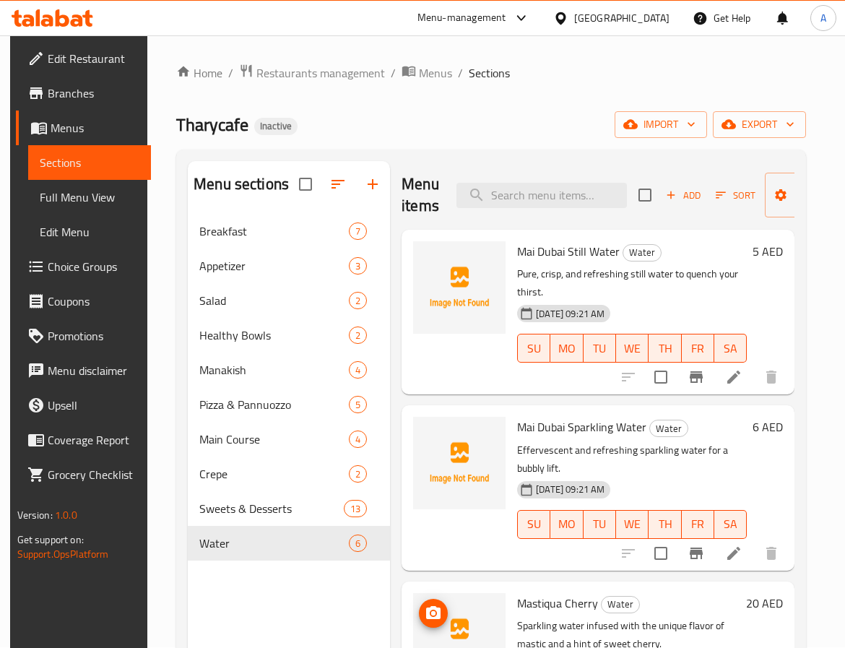
scroll to position [0, 0]
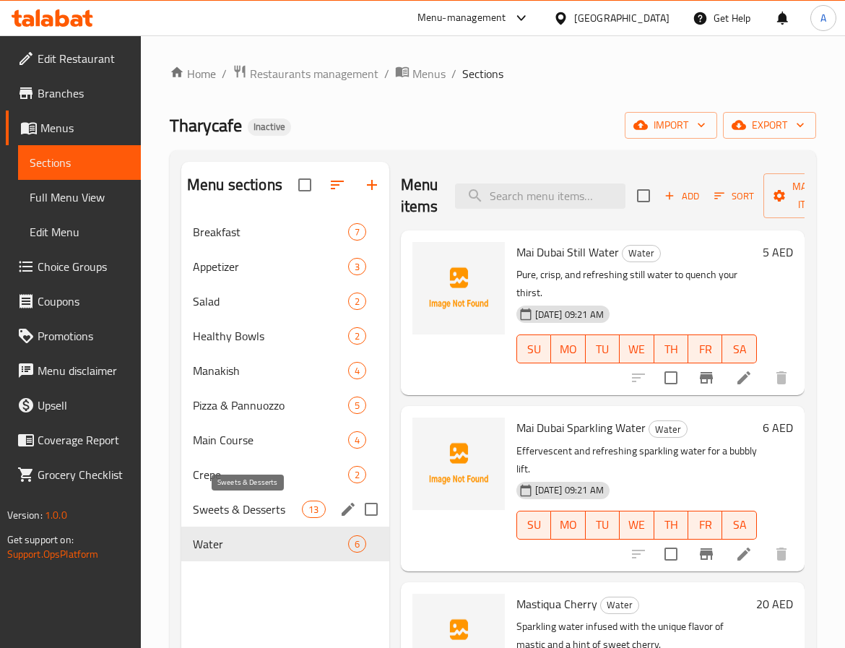
click at [249, 512] on span "Sweets & Desserts" at bounding box center [247, 509] width 109 height 17
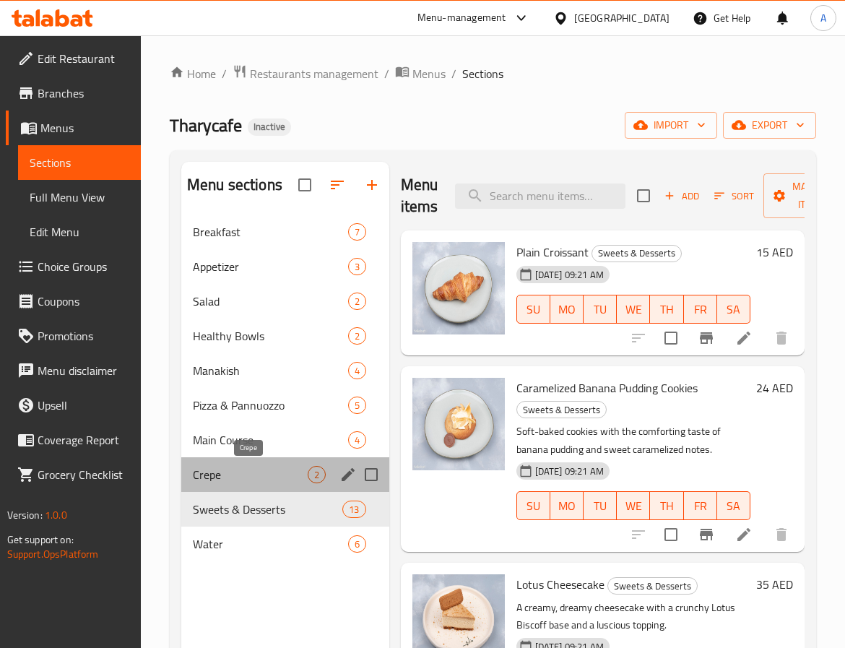
click at [246, 479] on span "Crepe" at bounding box center [250, 474] width 115 height 17
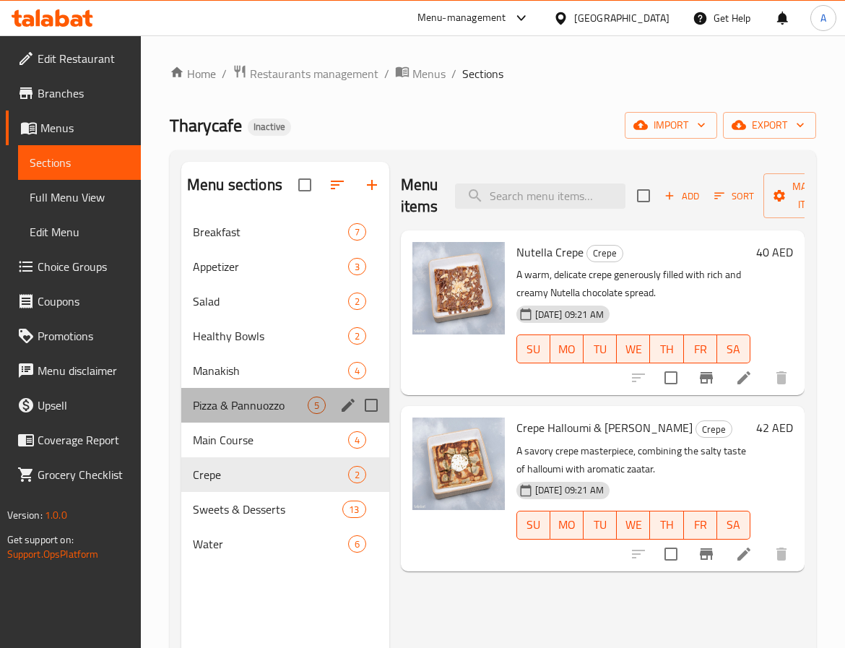
click at [238, 416] on div "Pizza & Pannuozzo 5" at bounding box center [285, 405] width 208 height 35
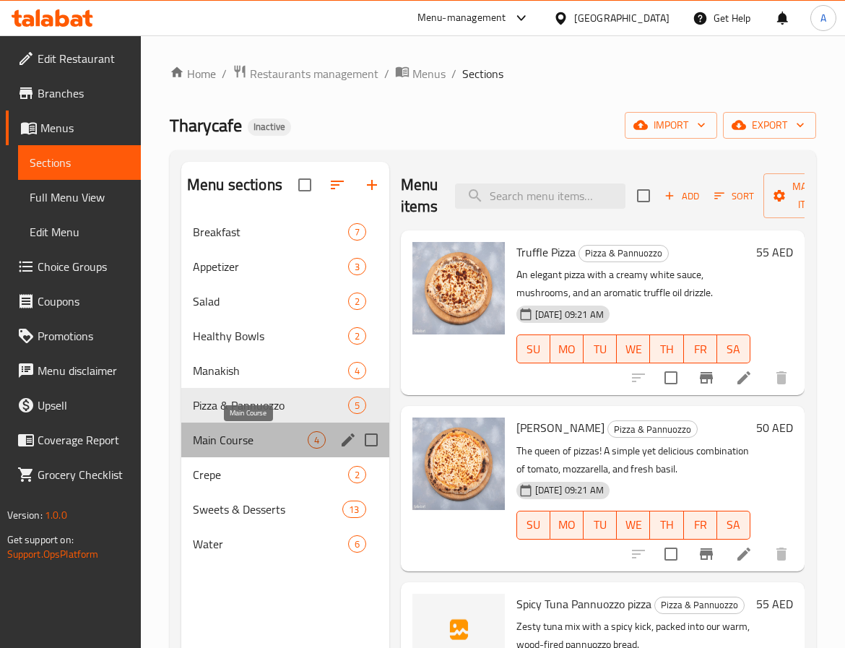
click at [237, 438] on span "Main Course" at bounding box center [250, 439] width 115 height 17
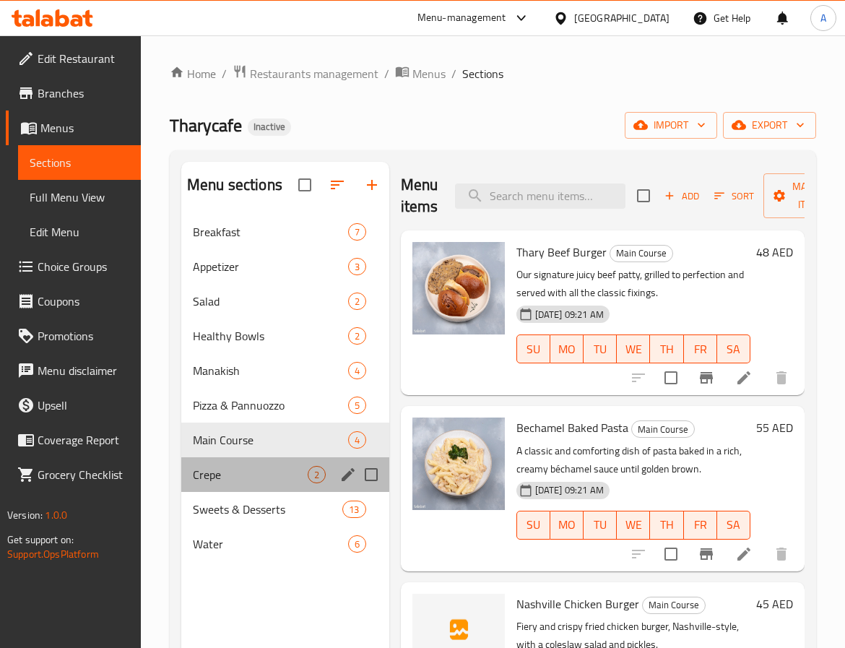
click at [260, 484] on div "Crepe 2" at bounding box center [285, 474] width 208 height 35
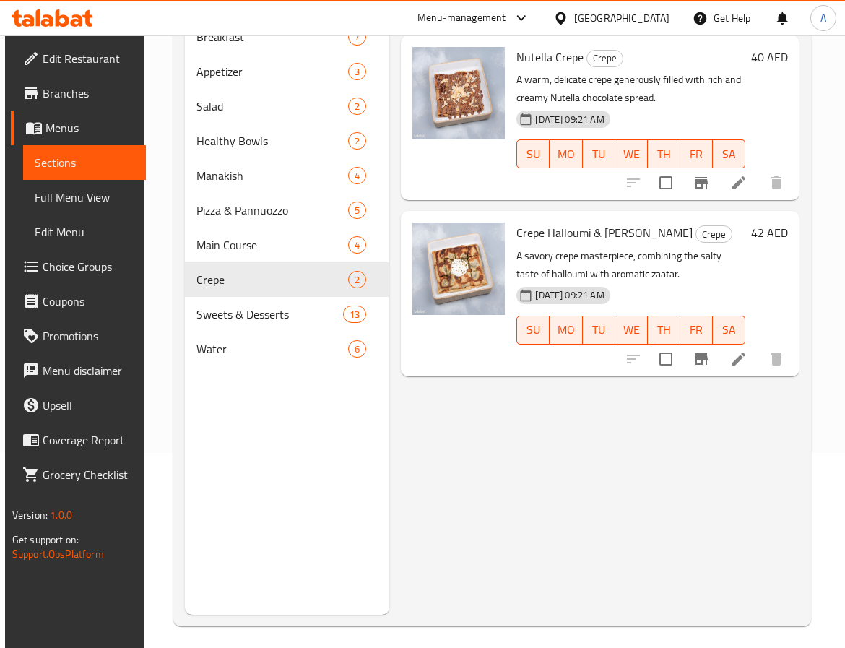
scroll to position [202, 0]
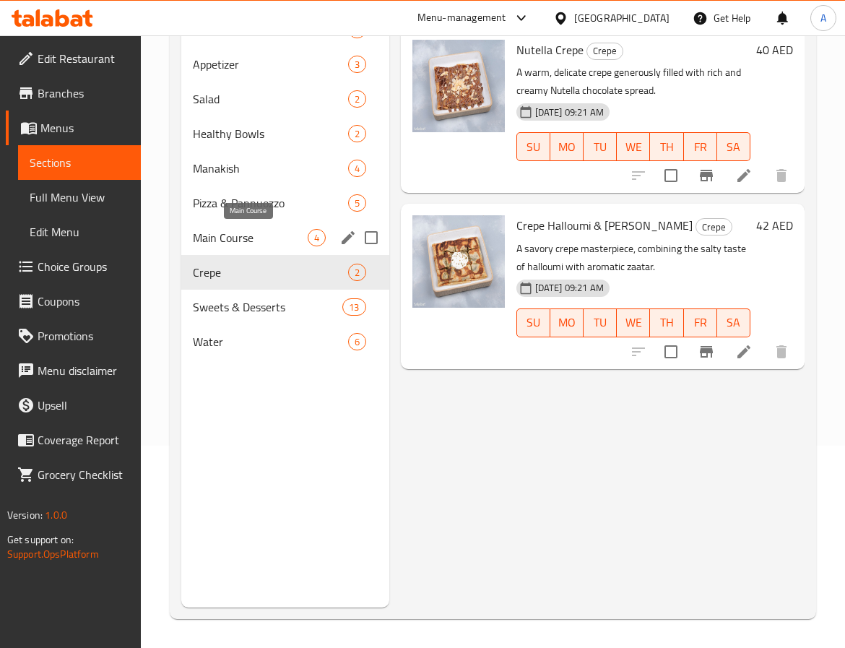
click at [249, 233] on span "Main Course" at bounding box center [250, 237] width 115 height 17
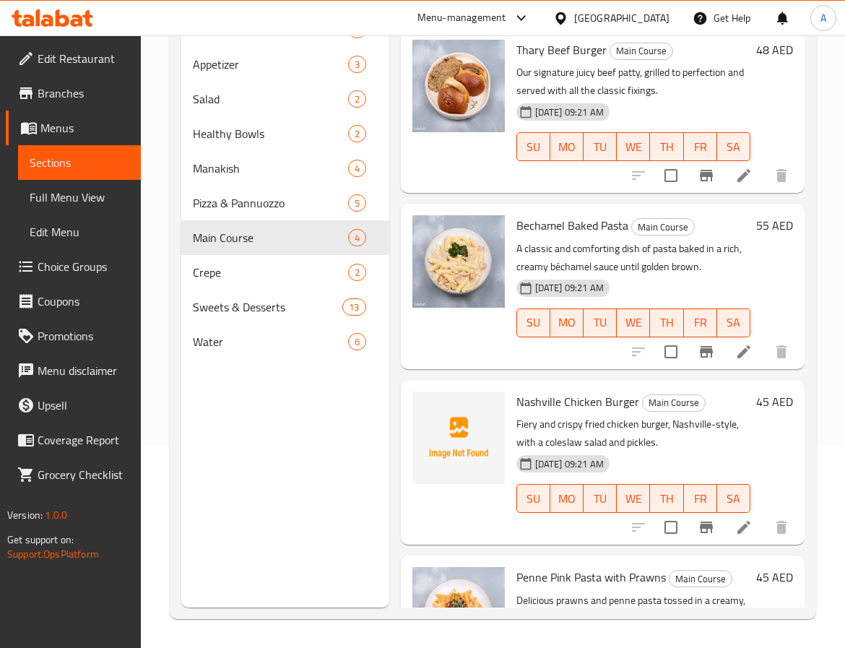
click at [541, 400] on span "Nashville Chicken Burger" at bounding box center [578, 402] width 123 height 22
click at [267, 217] on div "Pizza & Pannuozzo 5" at bounding box center [285, 203] width 208 height 35
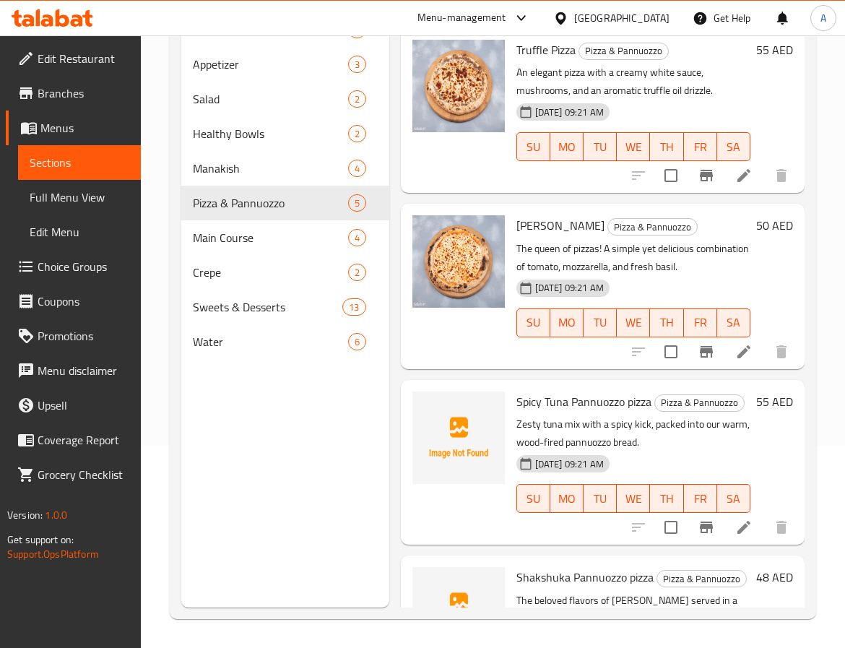
click at [535, 399] on span "Spicy Tuna Pannuozzo pizza" at bounding box center [584, 402] width 135 height 22
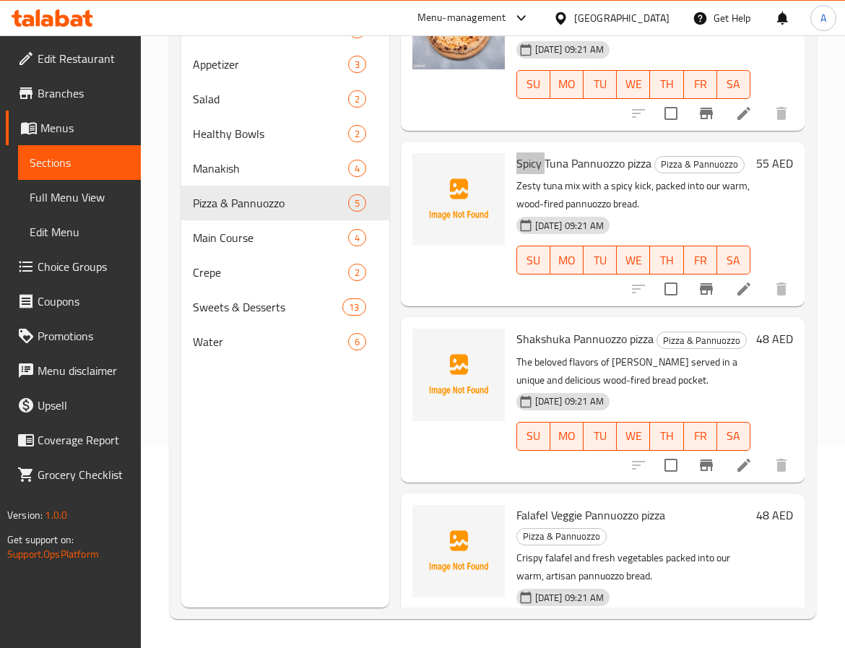
scroll to position [40, 0]
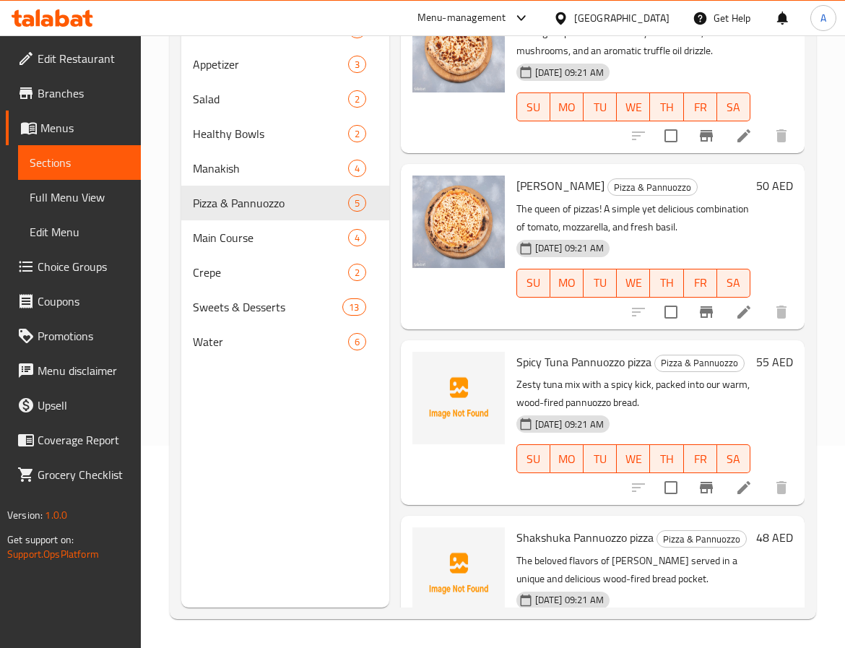
click at [560, 356] on span "Spicy Tuna Pannuozzo pizza" at bounding box center [584, 362] width 135 height 22
click at [264, 467] on div "Menu sections Breakfast 7 Appetizer 3 Salad 2 Healthy Bowls 2 Manakish 4 Pizza …" at bounding box center [285, 284] width 208 height 648
click at [48, 196] on span "Full Menu View" at bounding box center [80, 197] width 100 height 17
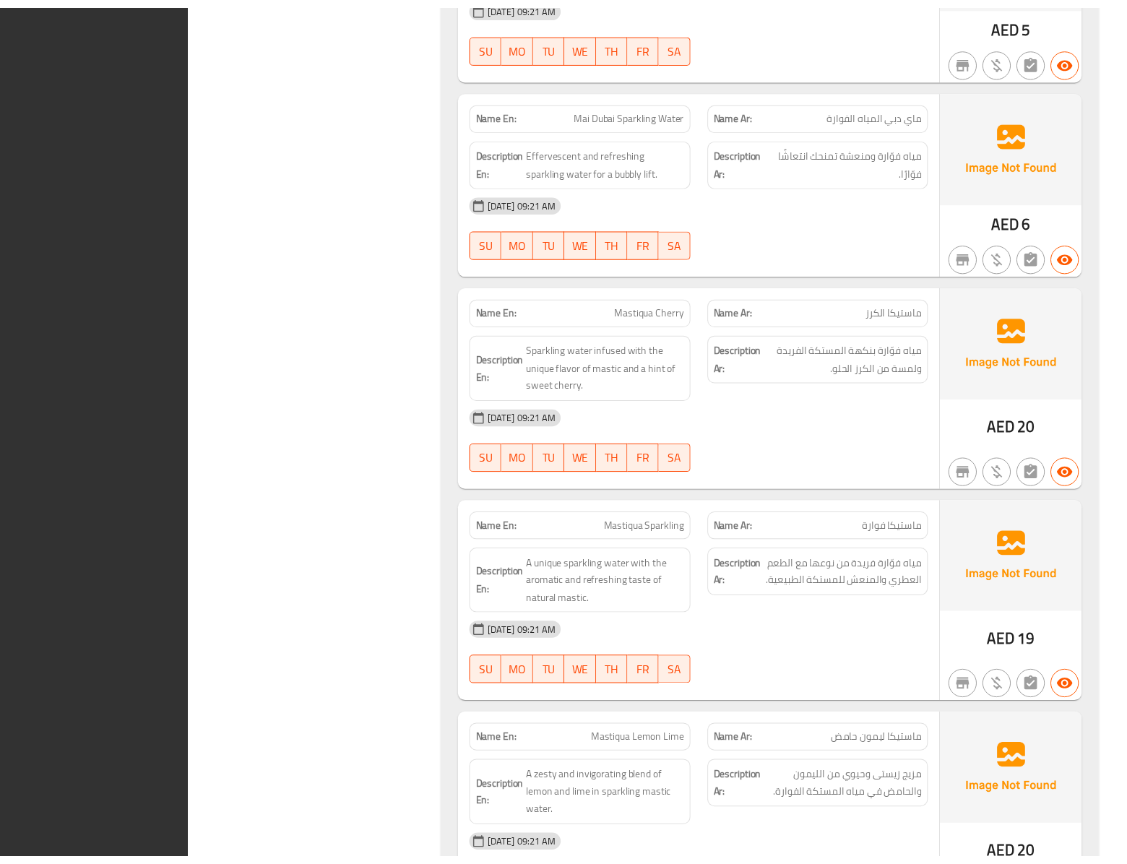
scroll to position [10529, 0]
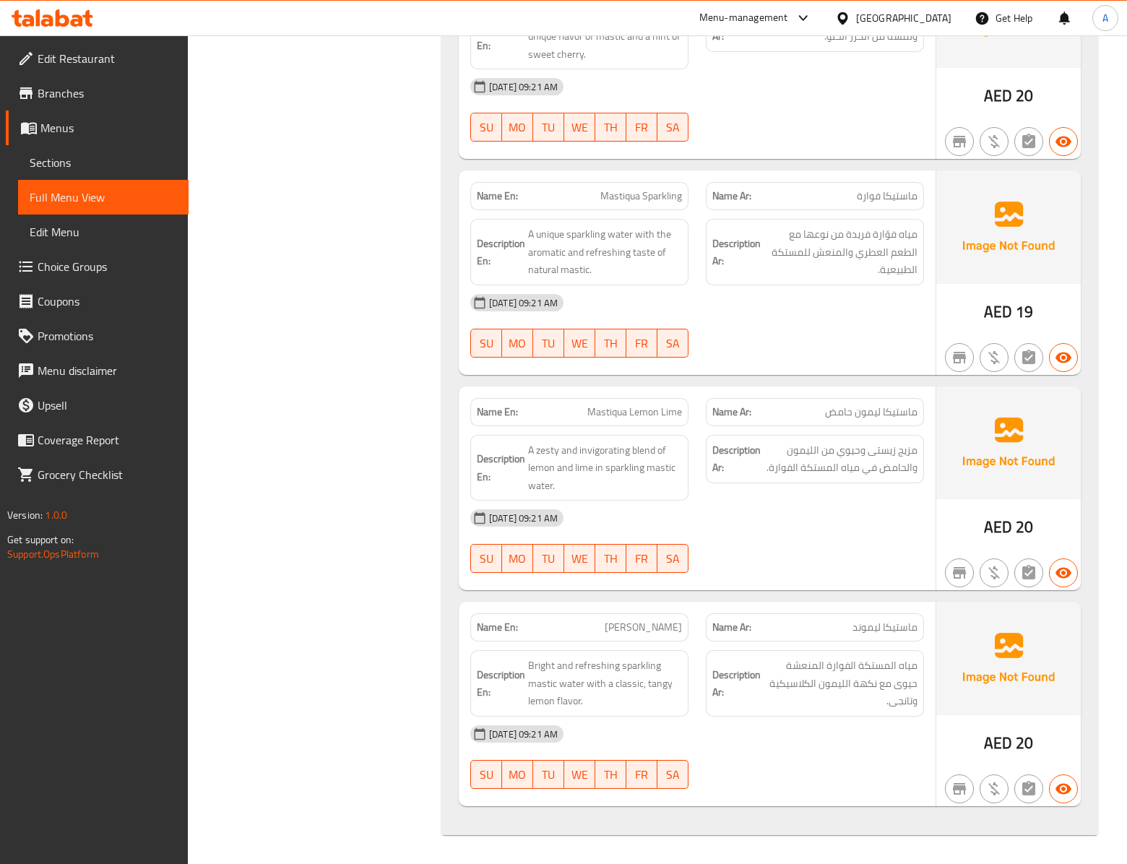
click at [915, 16] on div "United Arab Emirates" at bounding box center [903, 18] width 95 height 16
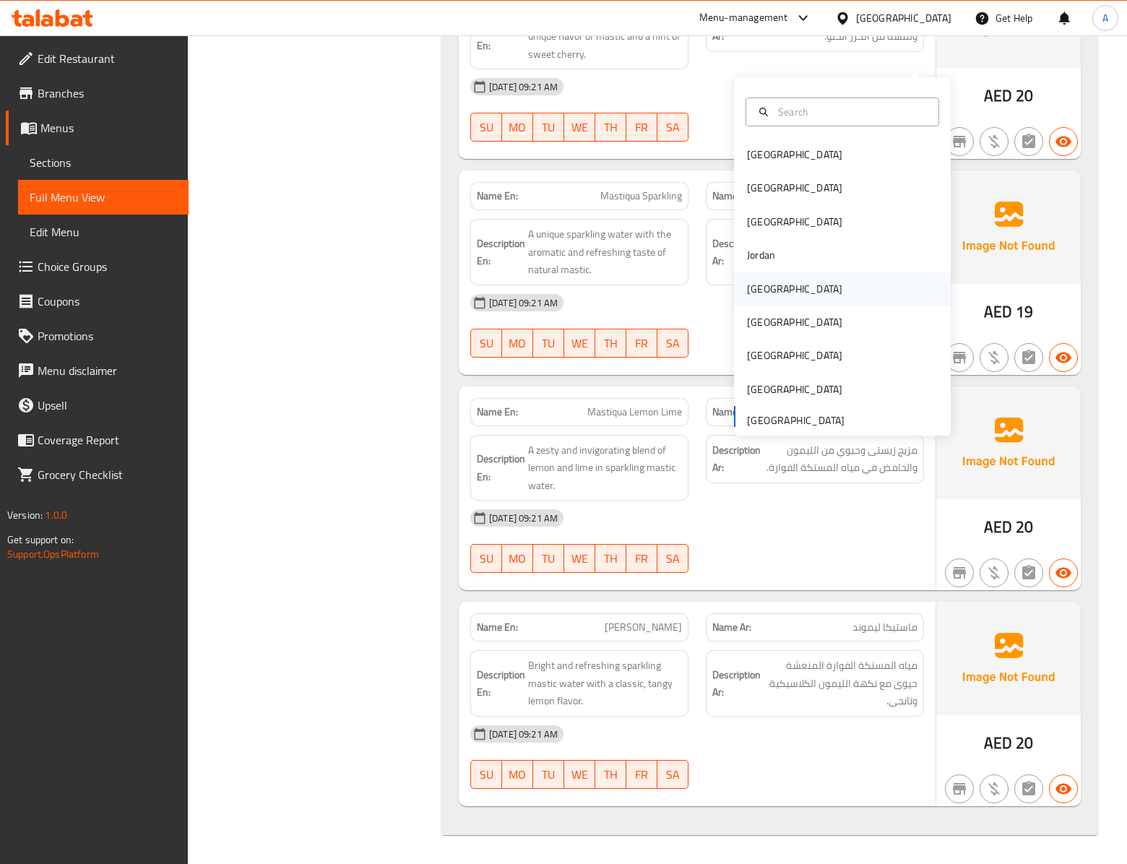
click at [767, 272] on div "Kuwait" at bounding box center [842, 288] width 217 height 33
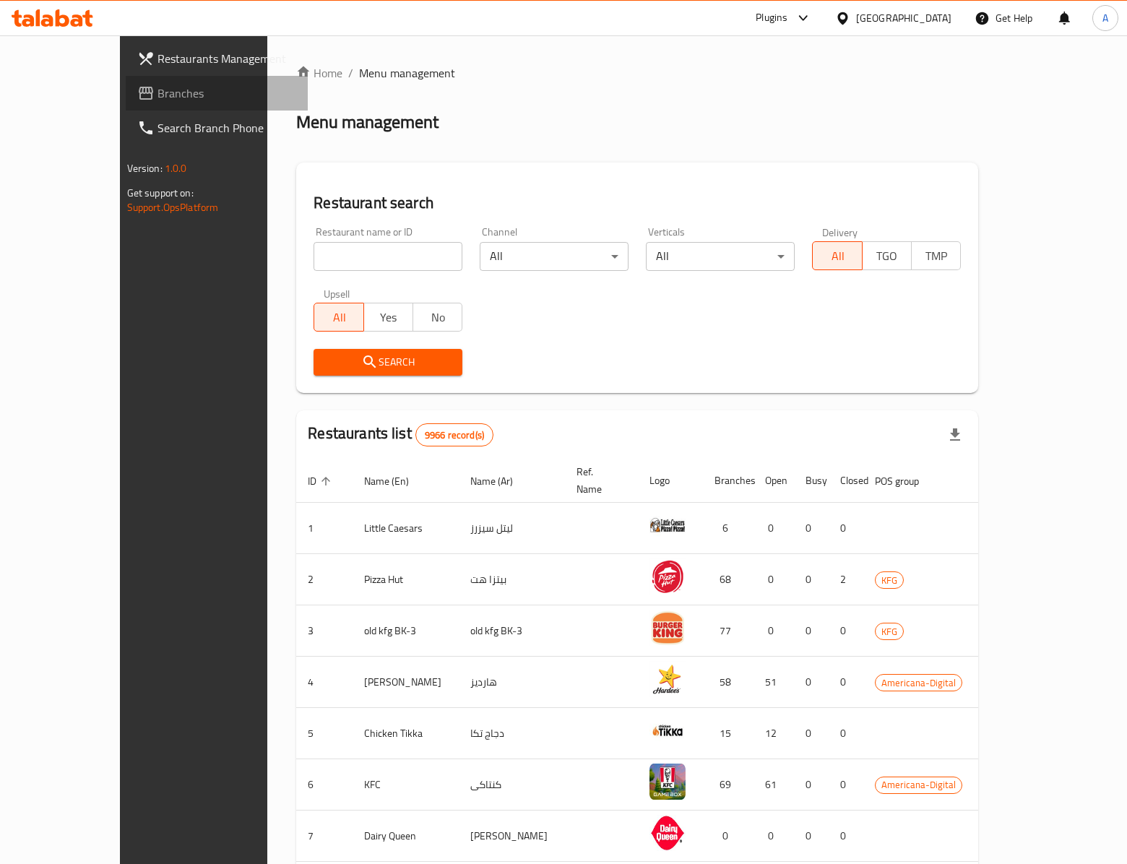
click at [158, 102] on span "Branches" at bounding box center [227, 93] width 139 height 17
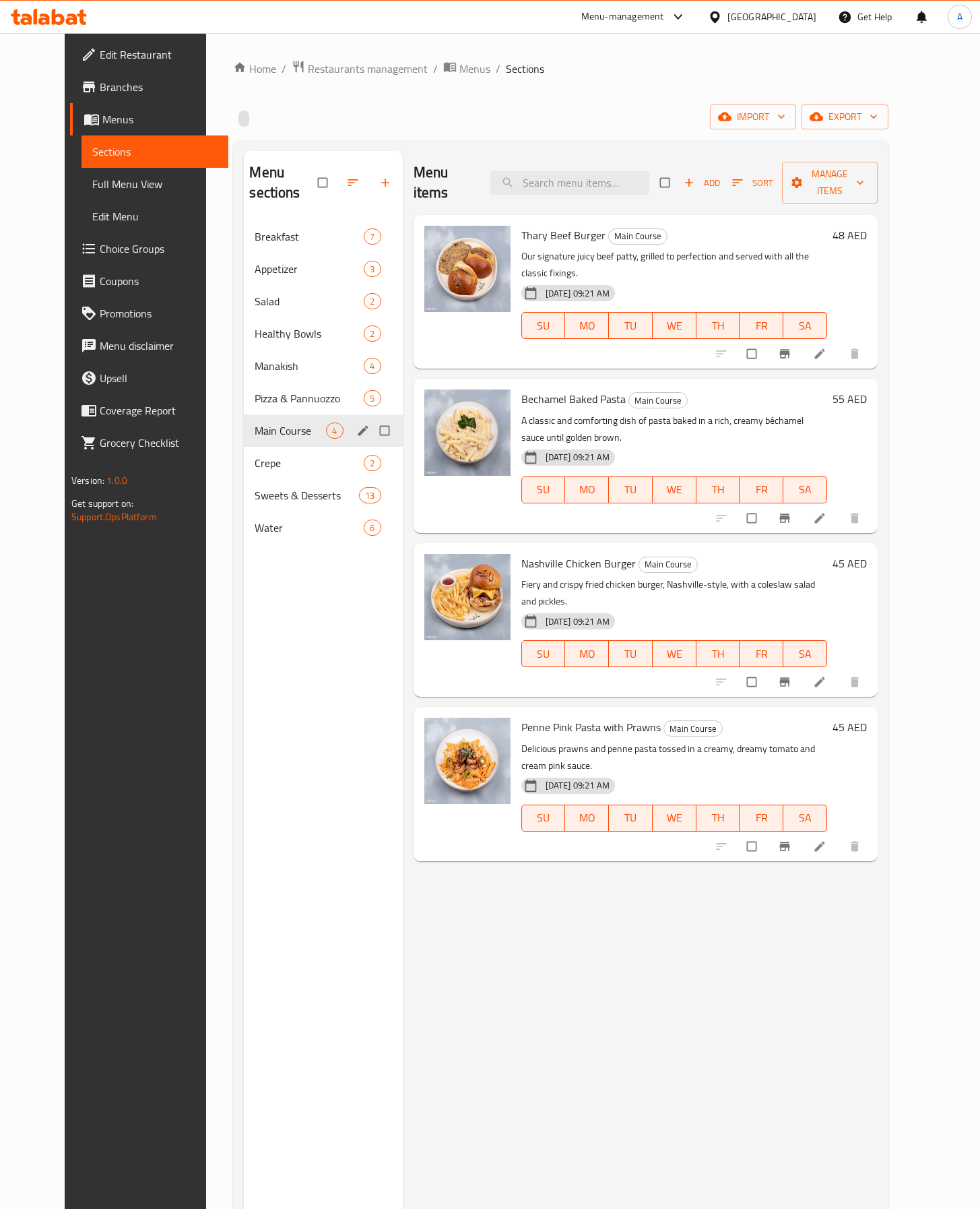
click at [364, 390] on div "5" at bounding box center [372, 397] width 17 height 16
